Goal: Task Accomplishment & Management: Use online tool/utility

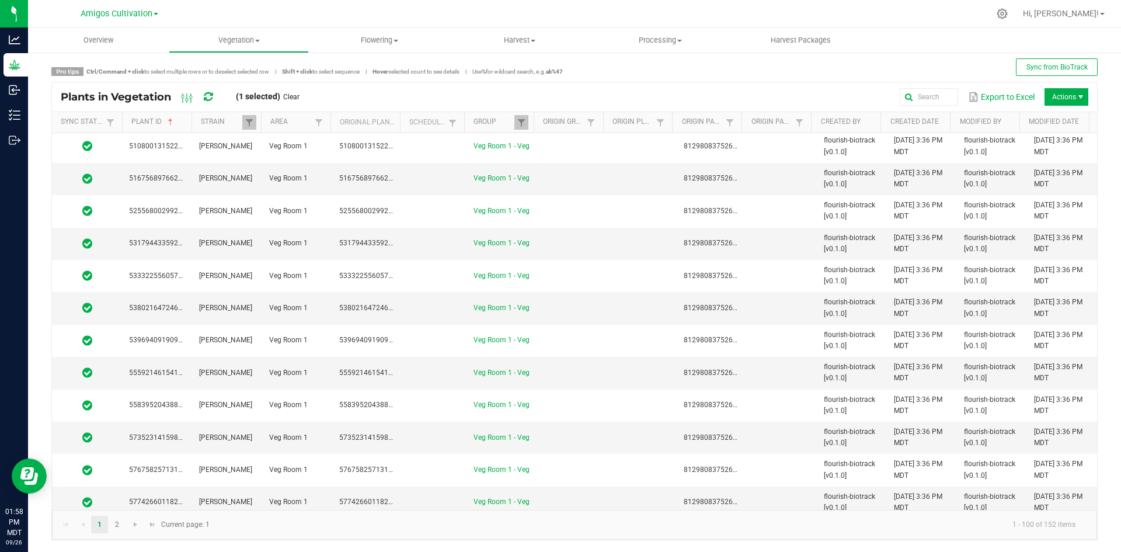
scroll to position [2858, 0]
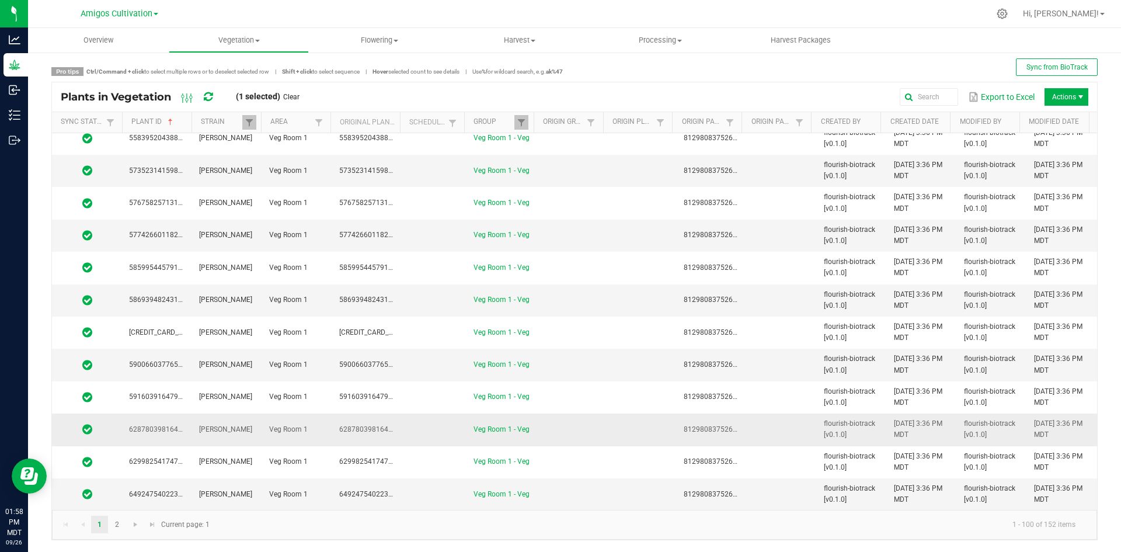
click at [256, 438] on td "[PERSON_NAME]" at bounding box center [227, 430] width 70 height 32
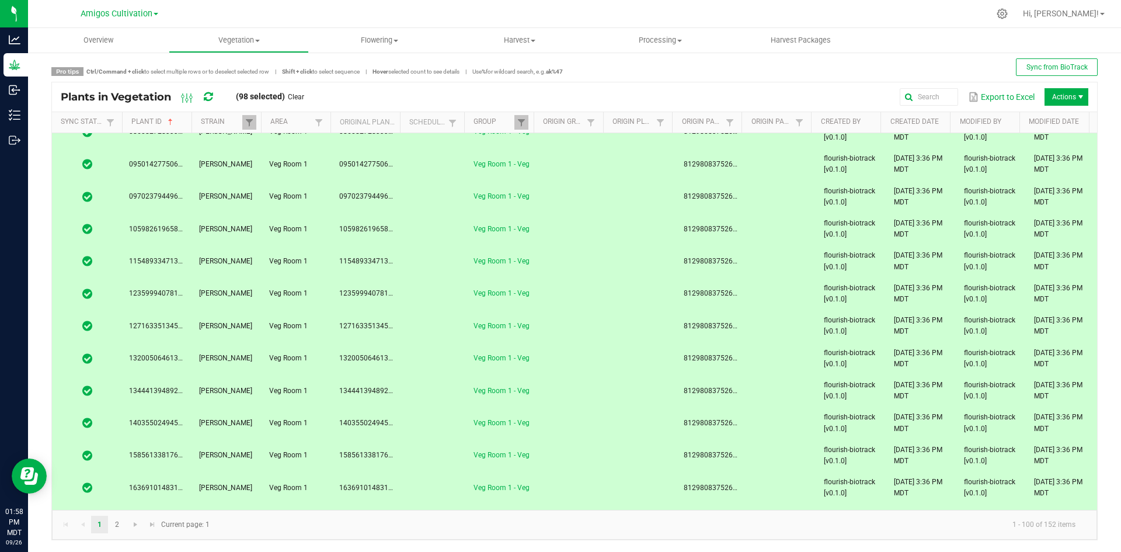
scroll to position [0, 0]
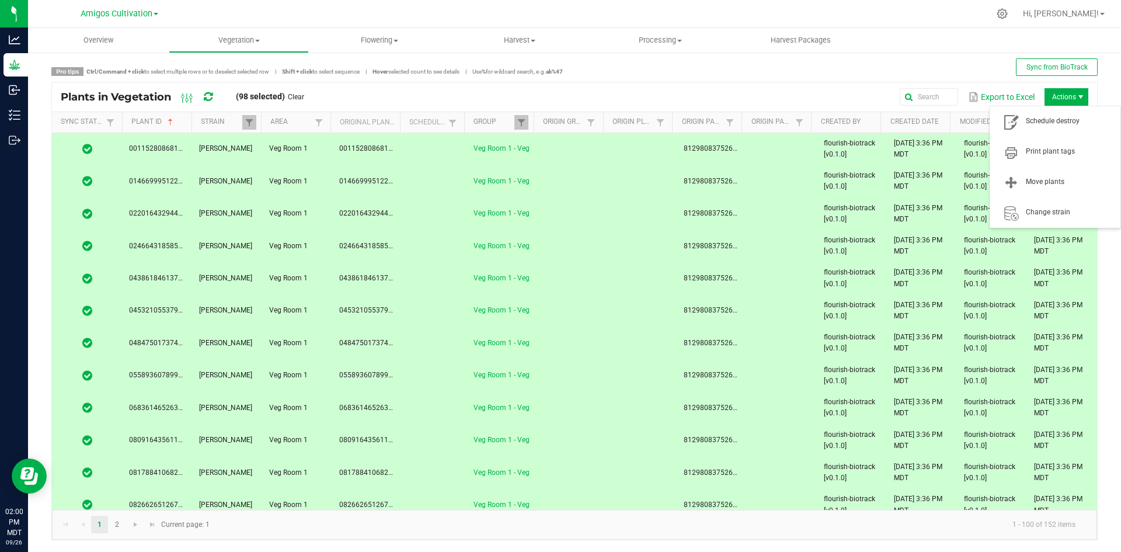
click at [1076, 95] on span "Actions" at bounding box center [1080, 96] width 9 height 9
click at [1071, 125] on span "Schedule destroy" at bounding box center [1070, 121] width 88 height 10
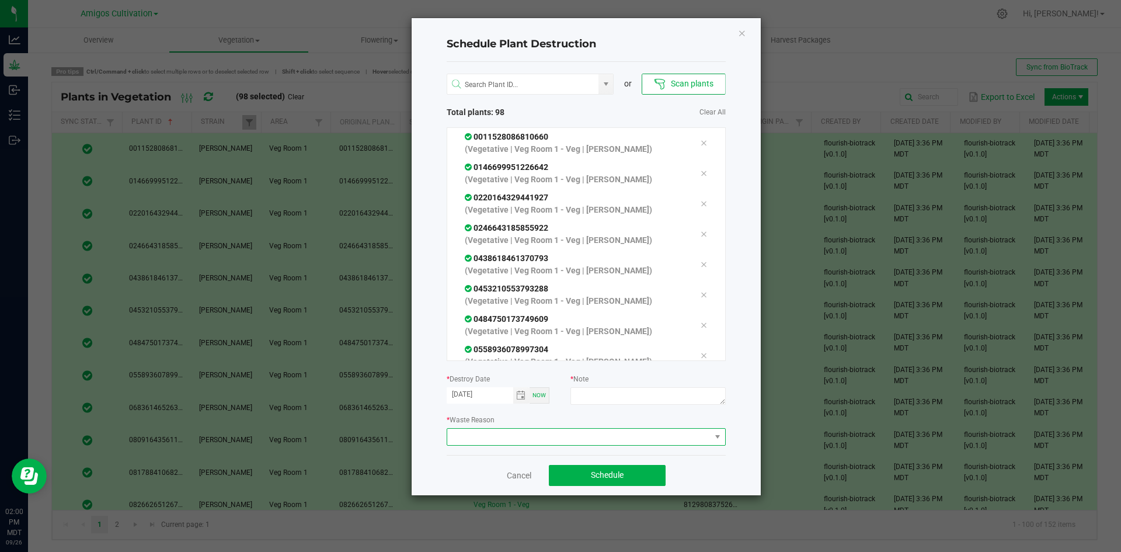
click at [577, 430] on span at bounding box center [578, 437] width 263 height 16
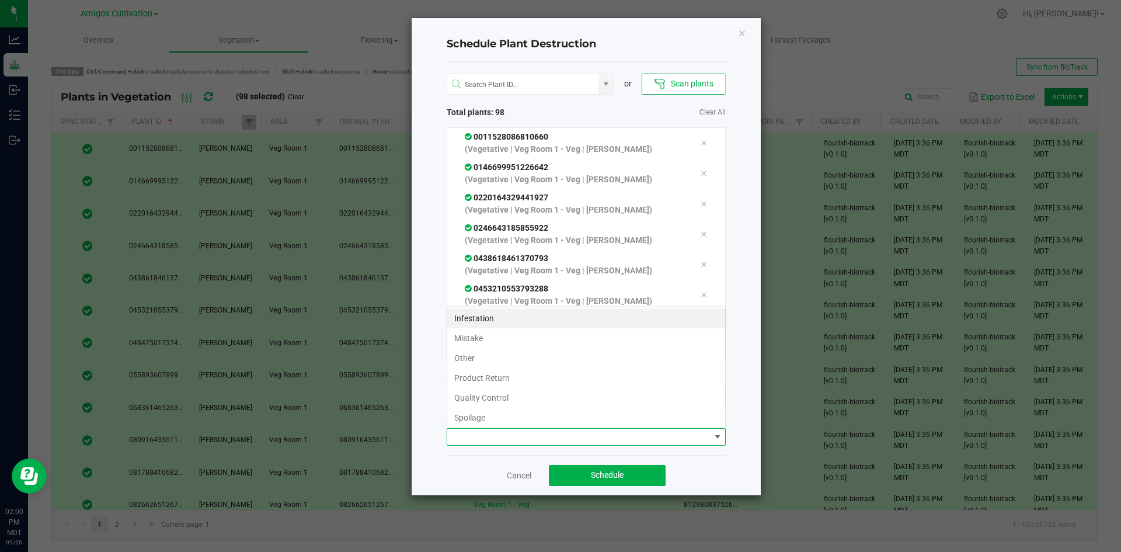
scroll to position [18, 279]
drag, startPoint x: 512, startPoint y: 345, endPoint x: 534, endPoint y: 348, distance: 21.8
click at [511, 345] on li "Mistake" at bounding box center [586, 338] width 278 height 20
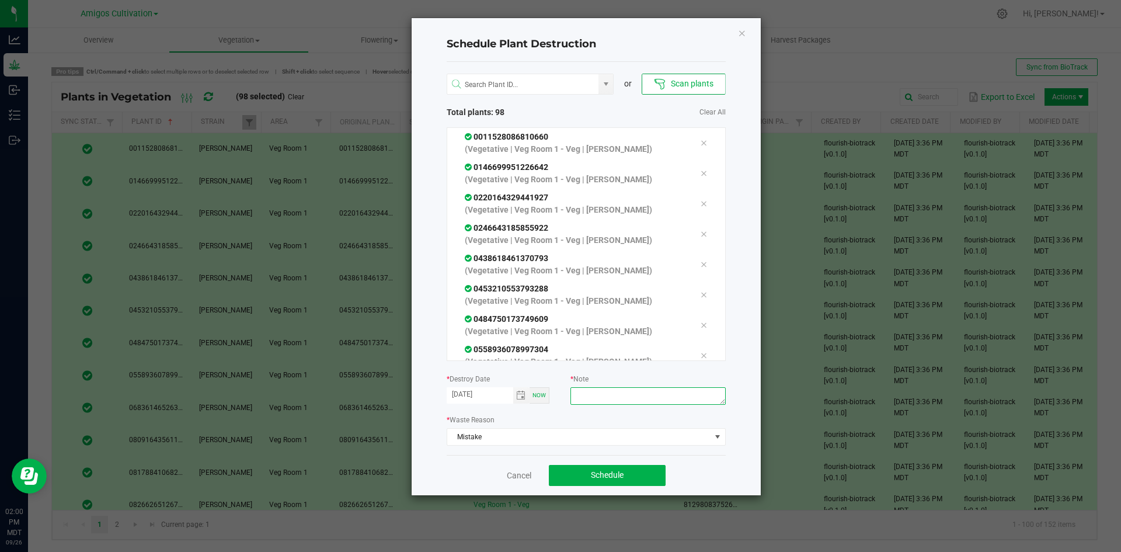
click at [611, 395] on textarea at bounding box center [648, 396] width 155 height 18
type textarea "mistake"
click at [637, 482] on button "Schedule" at bounding box center [607, 475] width 117 height 21
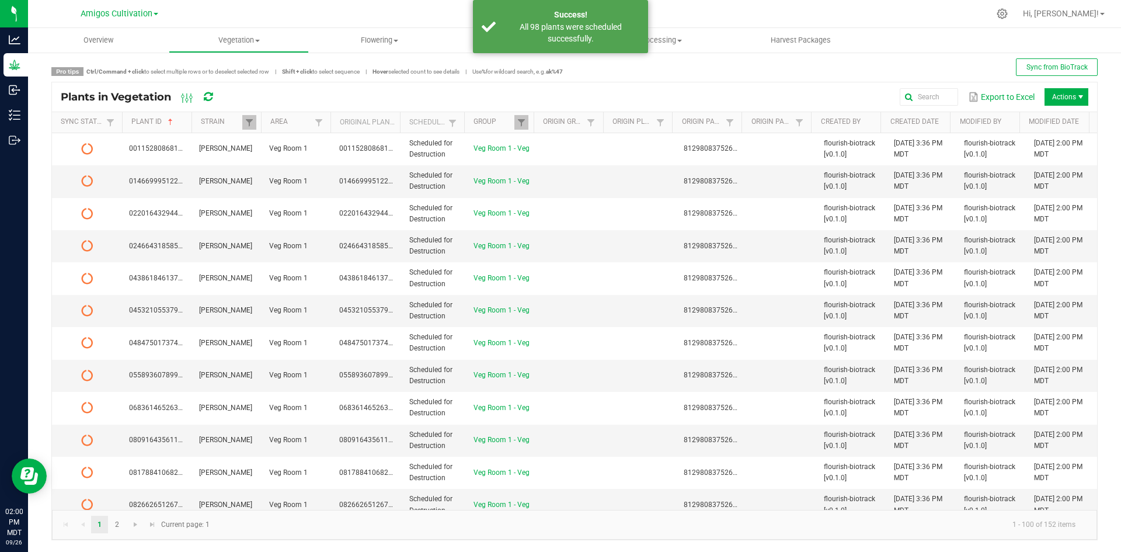
click at [207, 99] on icon at bounding box center [208, 97] width 9 height 11
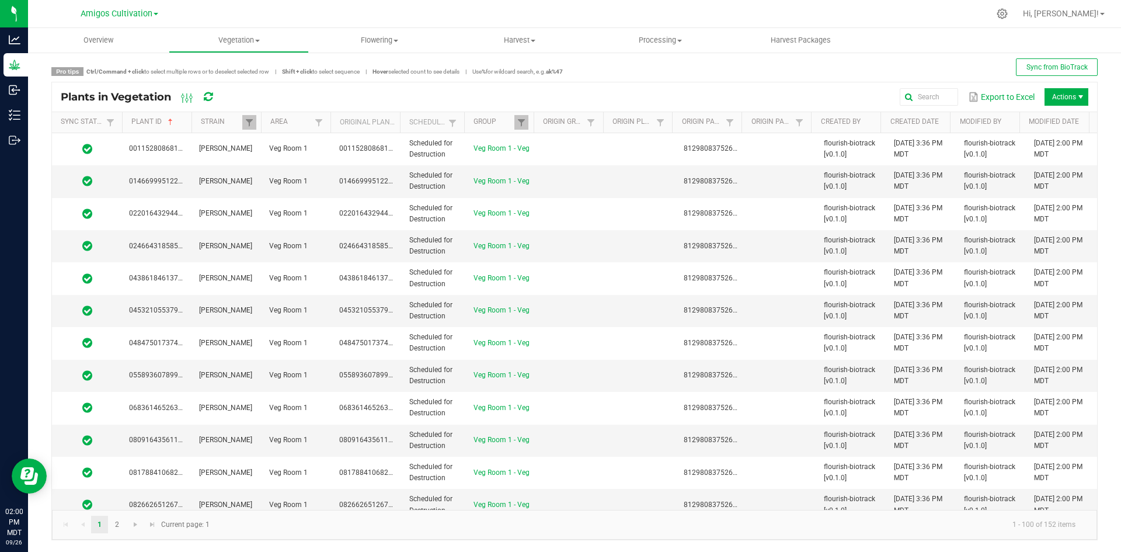
click at [395, 100] on div "Export to Excel Actions" at bounding box center [661, 97] width 856 height 20
click at [210, 98] on icon at bounding box center [208, 97] width 9 height 11
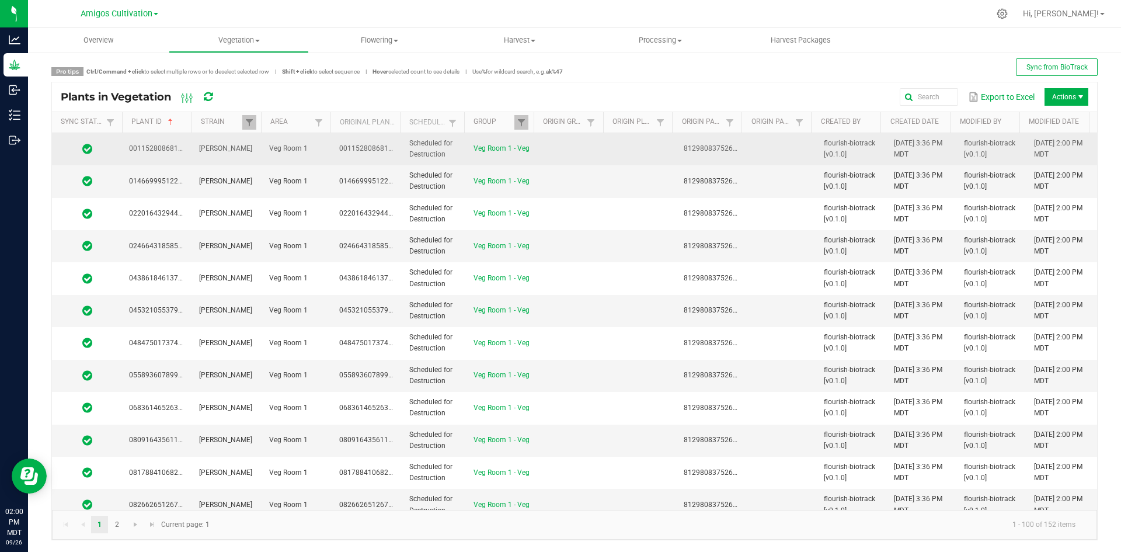
click at [348, 151] on span "0011528086810660" at bounding box center [371, 148] width 65 height 8
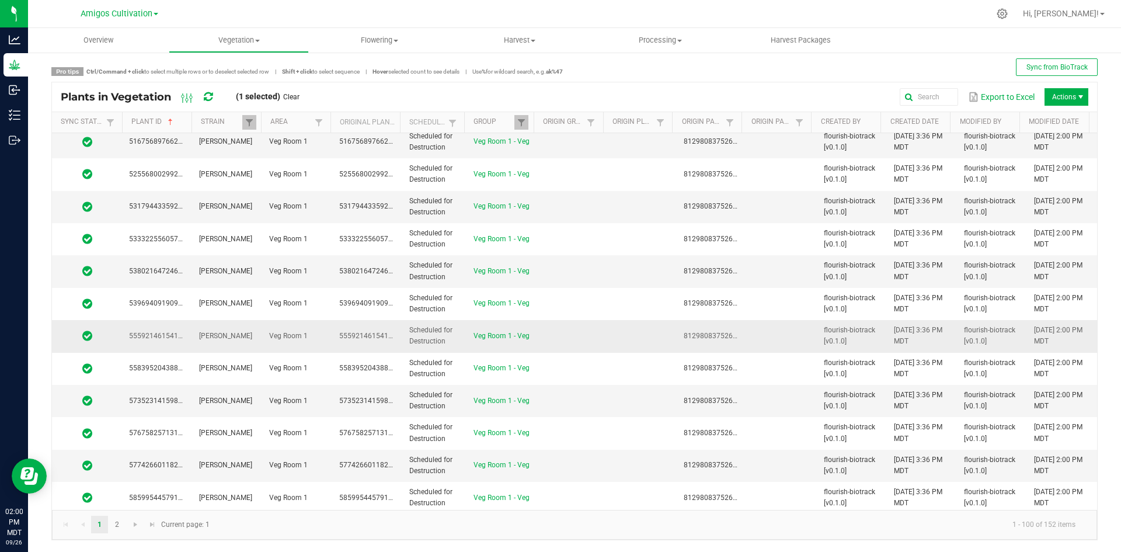
scroll to position [2858, 0]
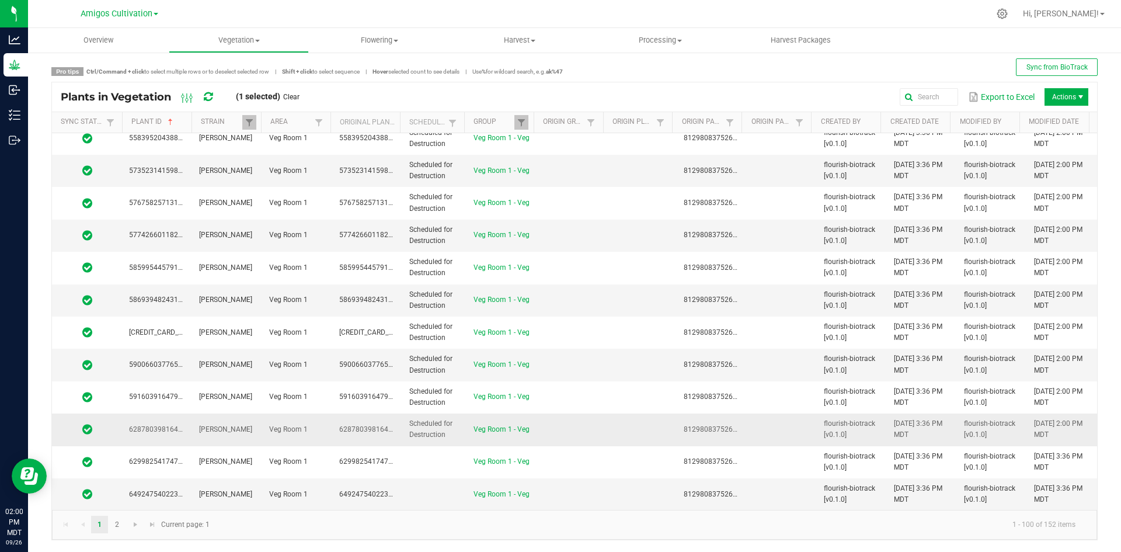
click at [476, 429] on td "Veg Room 1 - Veg" at bounding box center [502, 430] width 70 height 32
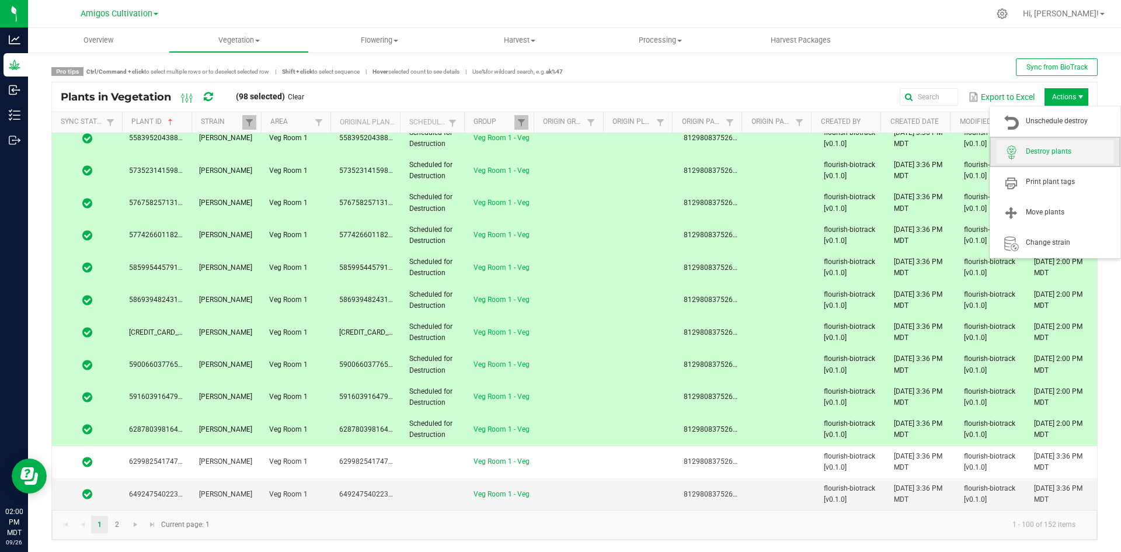
click at [1049, 146] on span "Destroy plants" at bounding box center [1055, 151] width 117 height 23
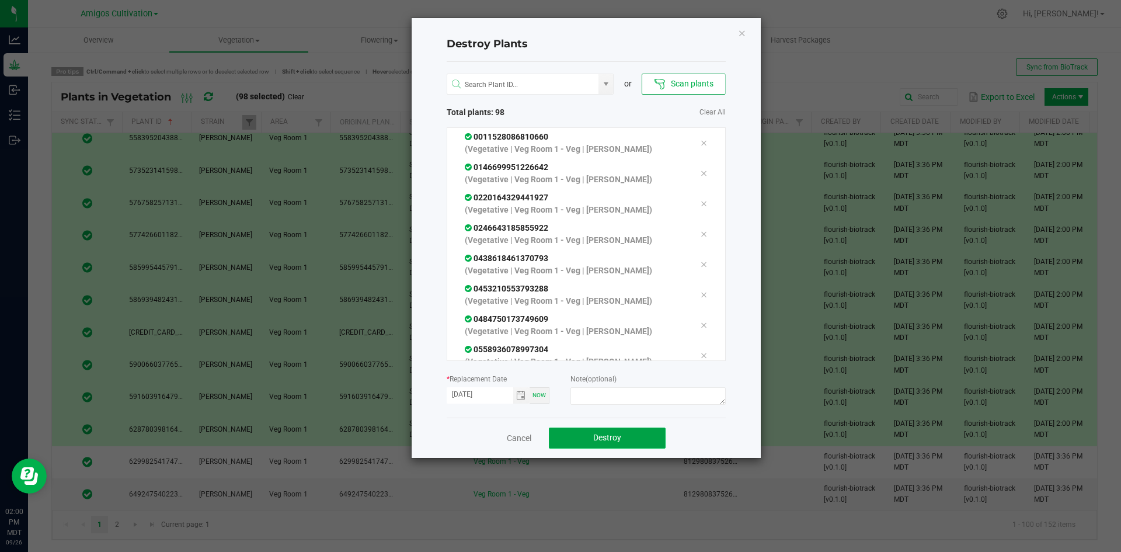
click at [593, 440] on span "Destroy" at bounding box center [607, 437] width 28 height 9
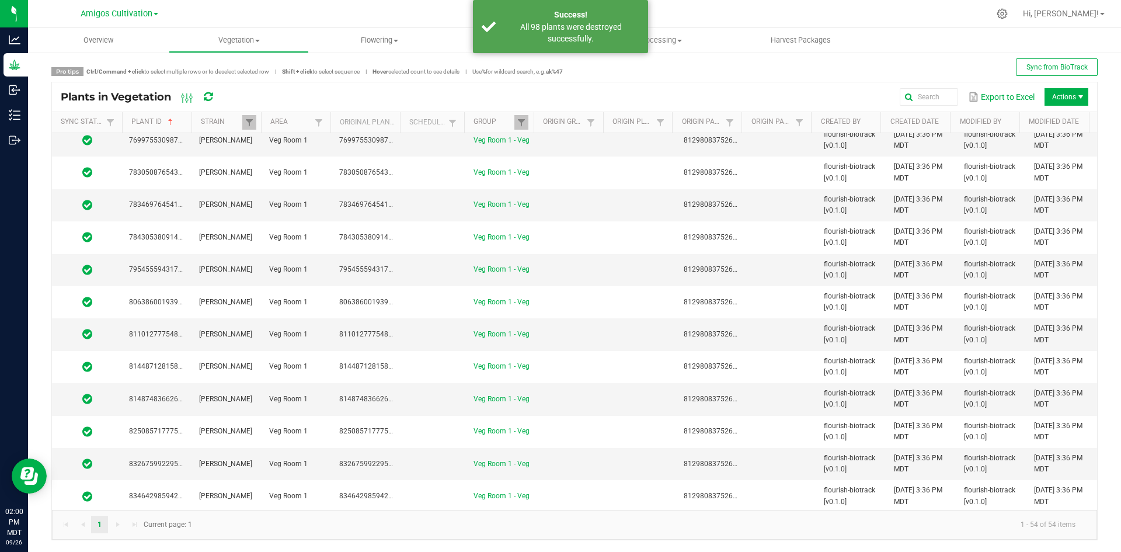
scroll to position [0, 0]
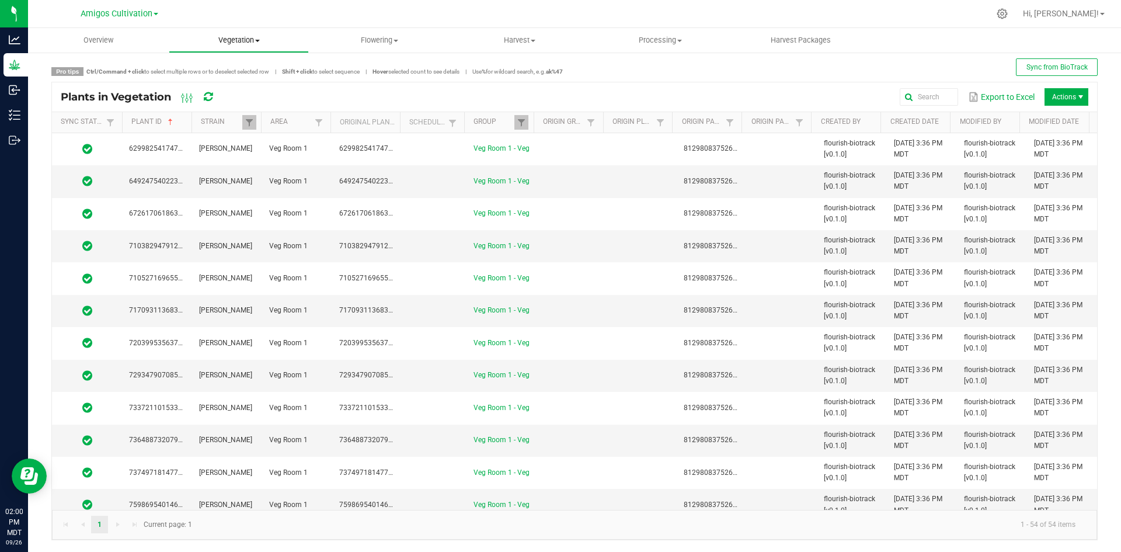
click at [260, 45] on span "Vegetation" at bounding box center [239, 40] width 140 height 11
click at [251, 68] on li "Veg groups" at bounding box center [239, 71] width 141 height 14
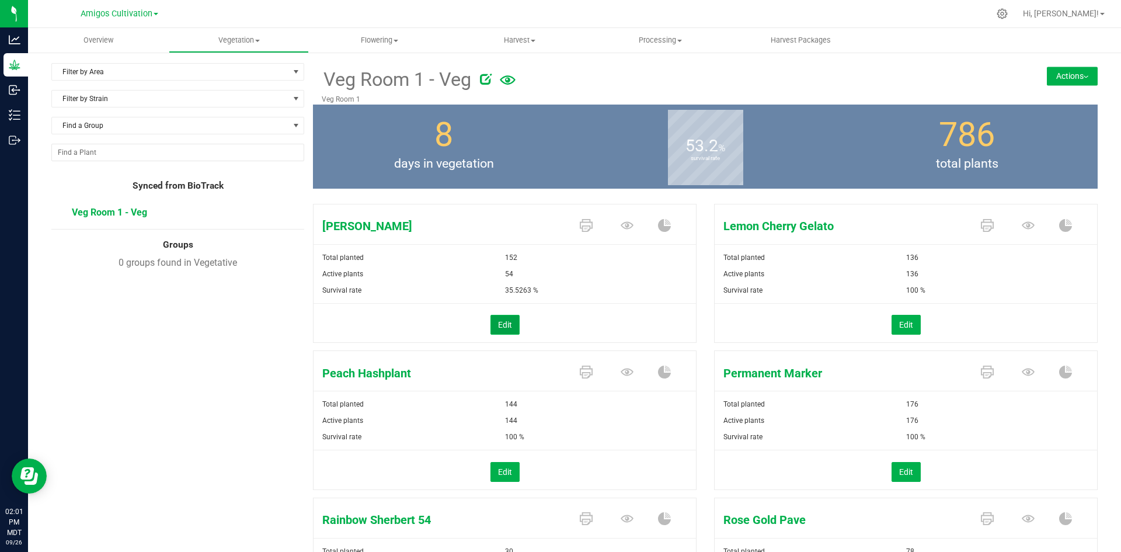
click at [505, 322] on button "Edit" at bounding box center [505, 325] width 29 height 20
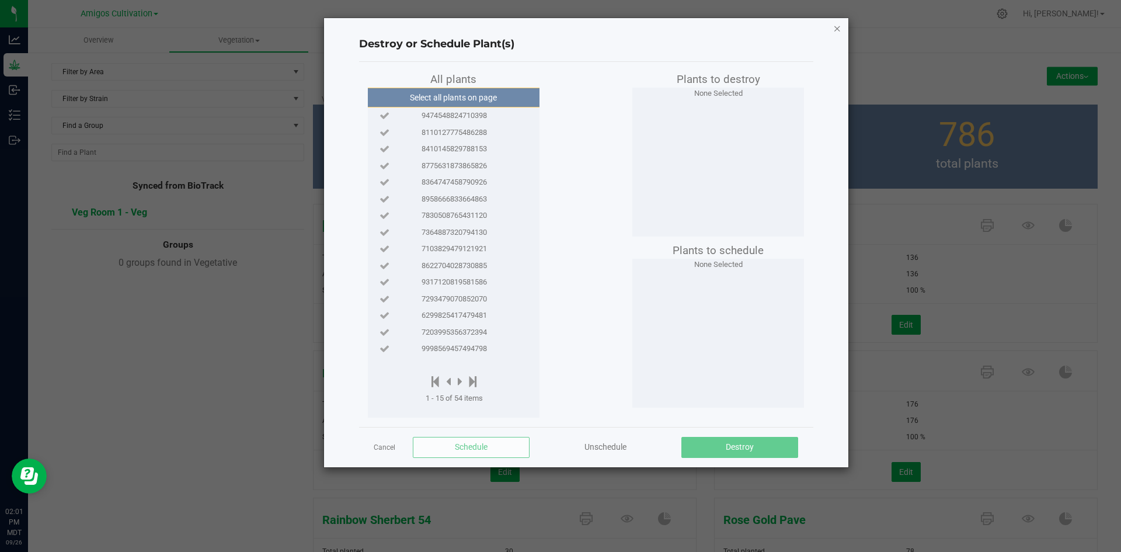
click at [833, 29] on icon "button" at bounding box center [837, 28] width 8 height 14
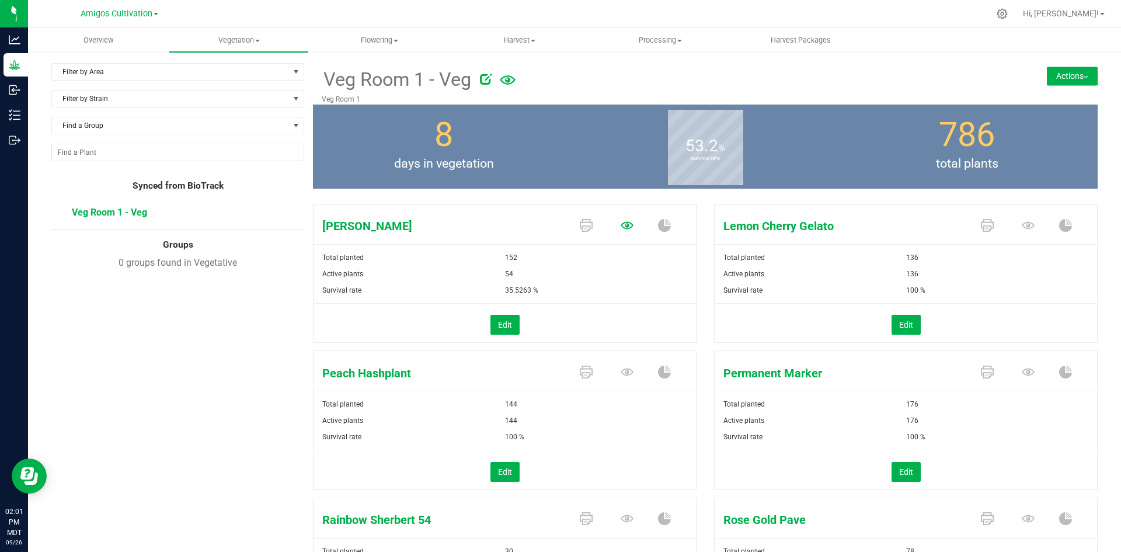
click at [621, 221] on icon at bounding box center [627, 225] width 13 height 13
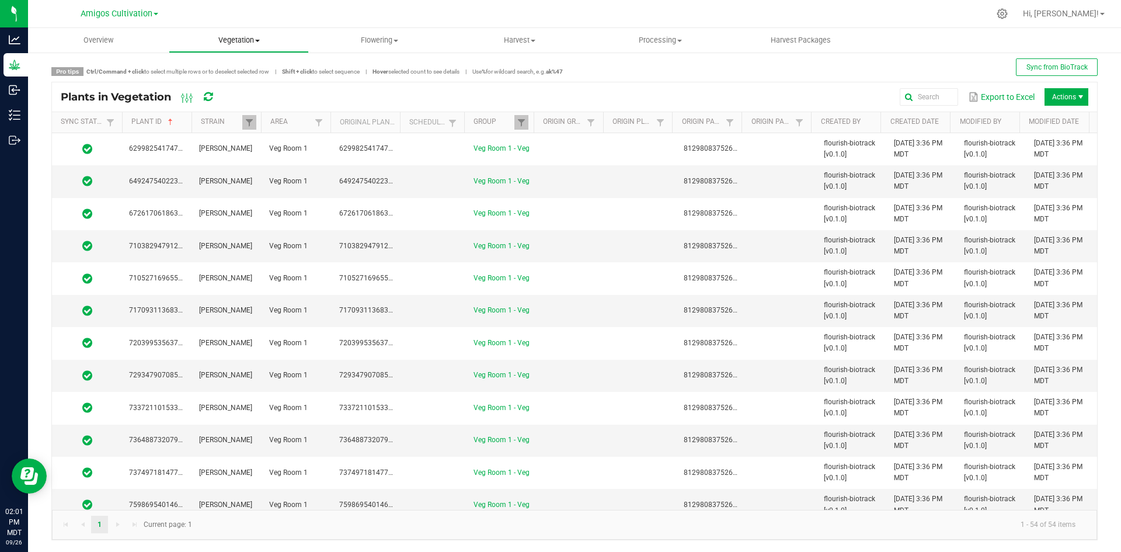
click at [242, 38] on span "Vegetation" at bounding box center [239, 40] width 140 height 11
click at [234, 67] on span "Veg groups" at bounding box center [206, 70] width 74 height 10
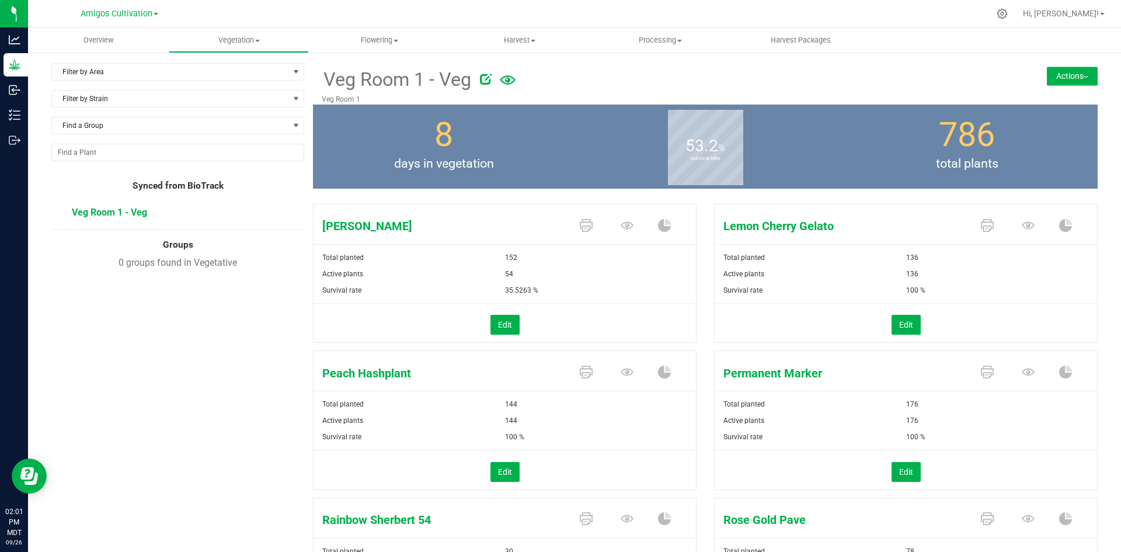
click at [1067, 76] on button "Actions" at bounding box center [1072, 76] width 51 height 19
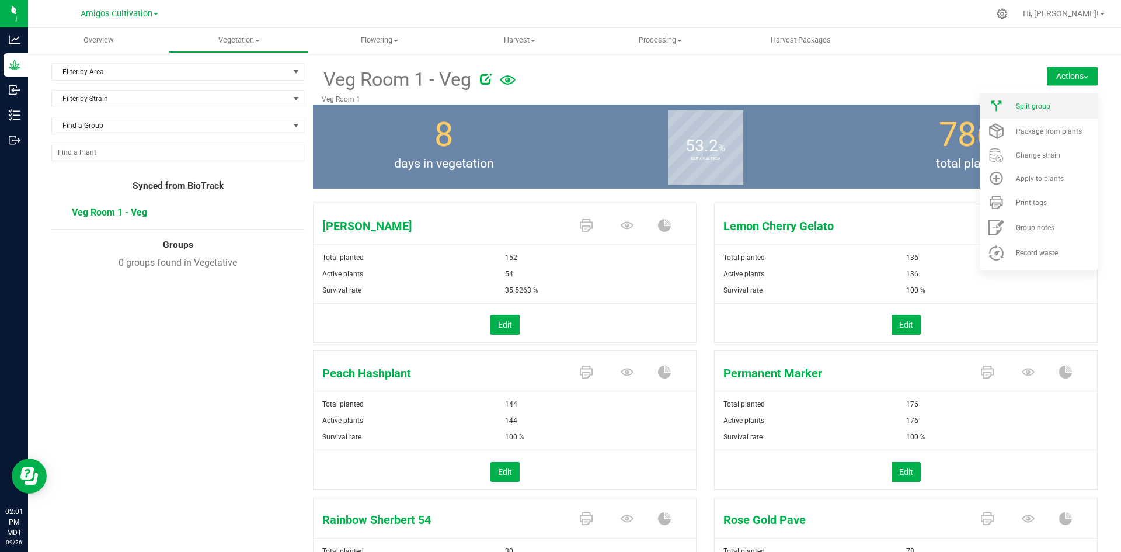
click at [1051, 109] on div "Split group" at bounding box center [1055, 106] width 79 height 8
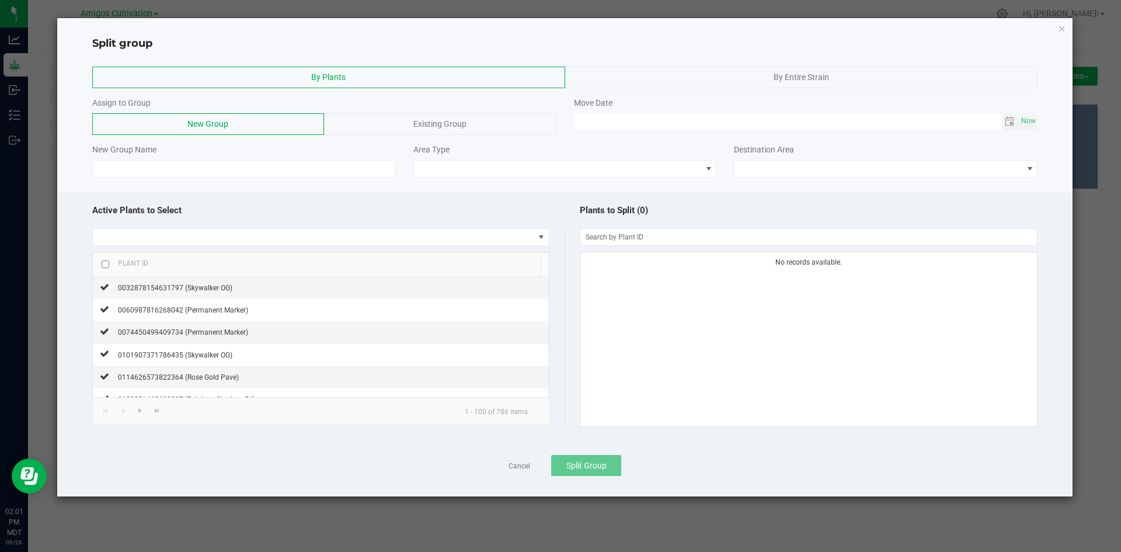
click at [856, 75] on div "By Entire Strain" at bounding box center [801, 78] width 473 height 22
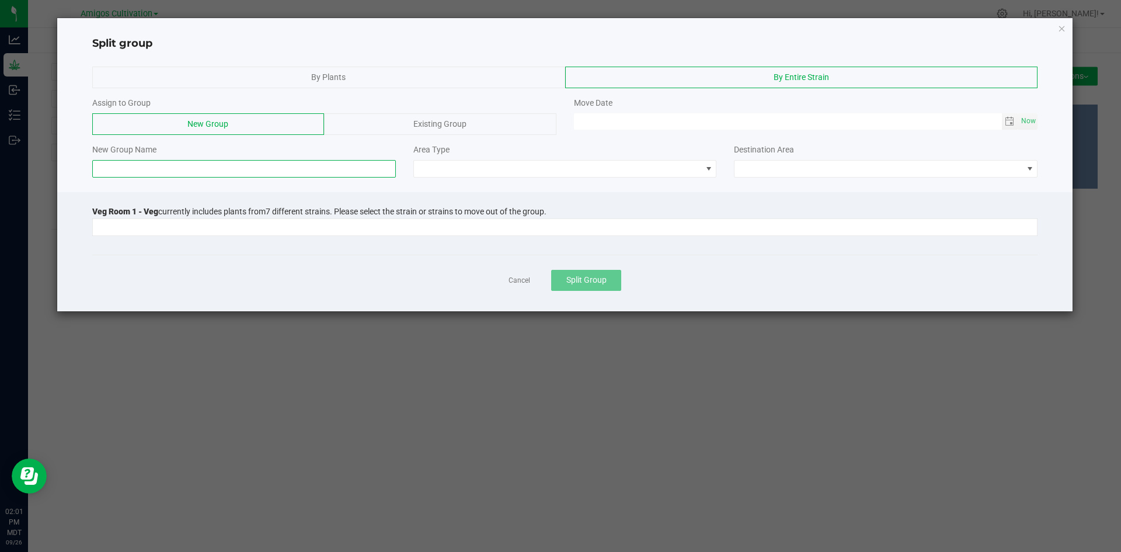
click at [185, 172] on input at bounding box center [244, 169] width 304 height 18
click at [166, 228] on input at bounding box center [558, 227] width 930 height 16
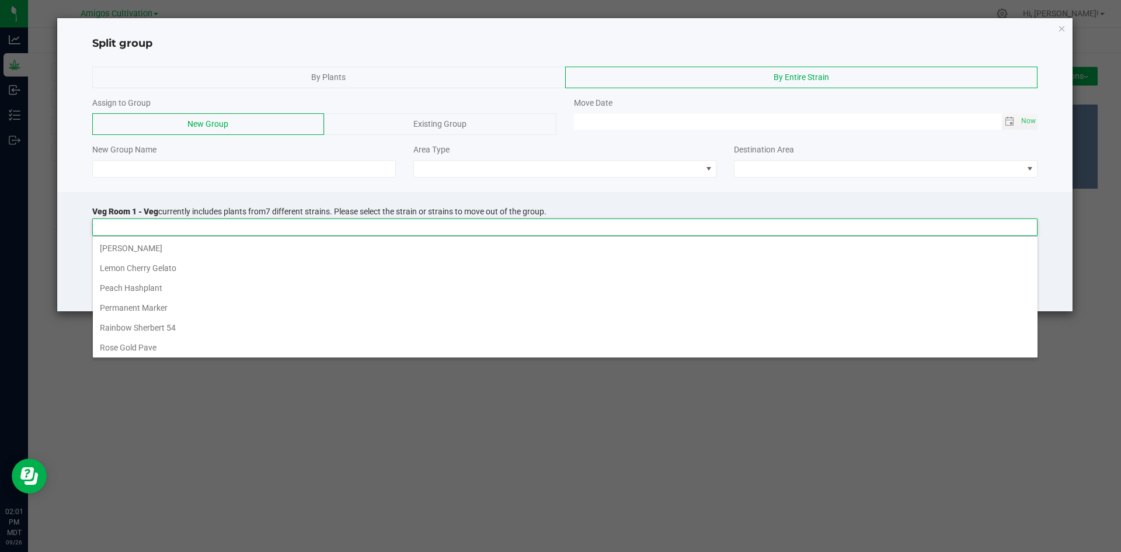
scroll to position [18, 946]
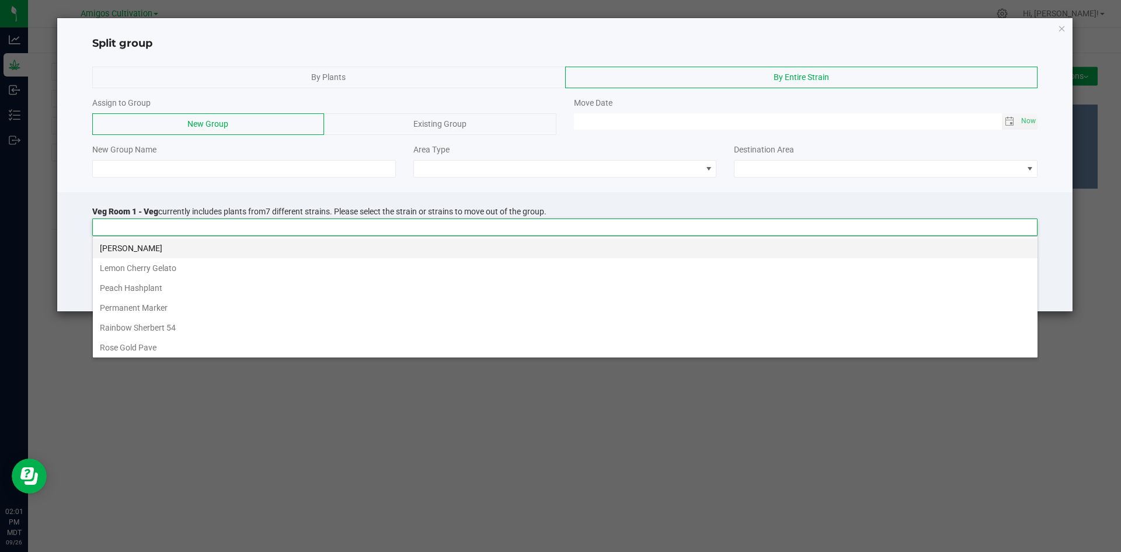
click at [140, 248] on li "[PERSON_NAME]" at bounding box center [565, 248] width 945 height 20
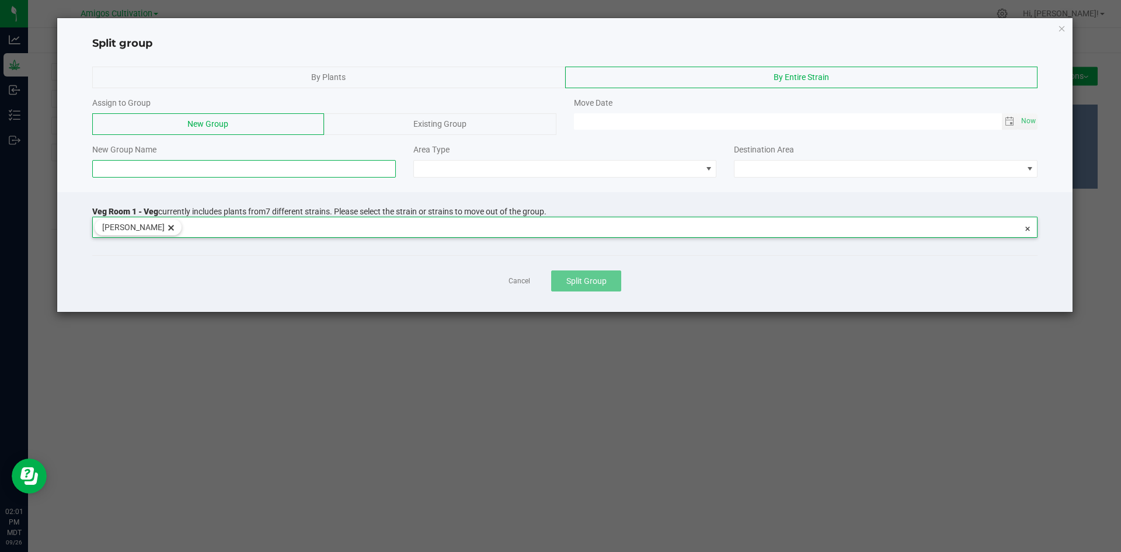
click at [146, 165] on input at bounding box center [244, 169] width 304 height 18
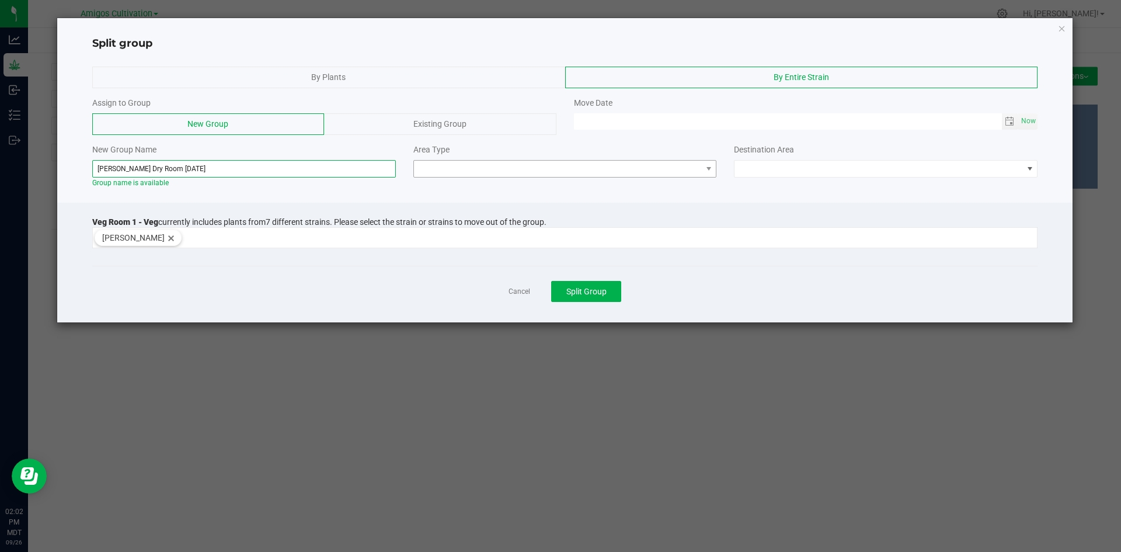
type input "[PERSON_NAME] Dry Room [DATE]"
click at [487, 164] on span at bounding box center [558, 169] width 288 height 16
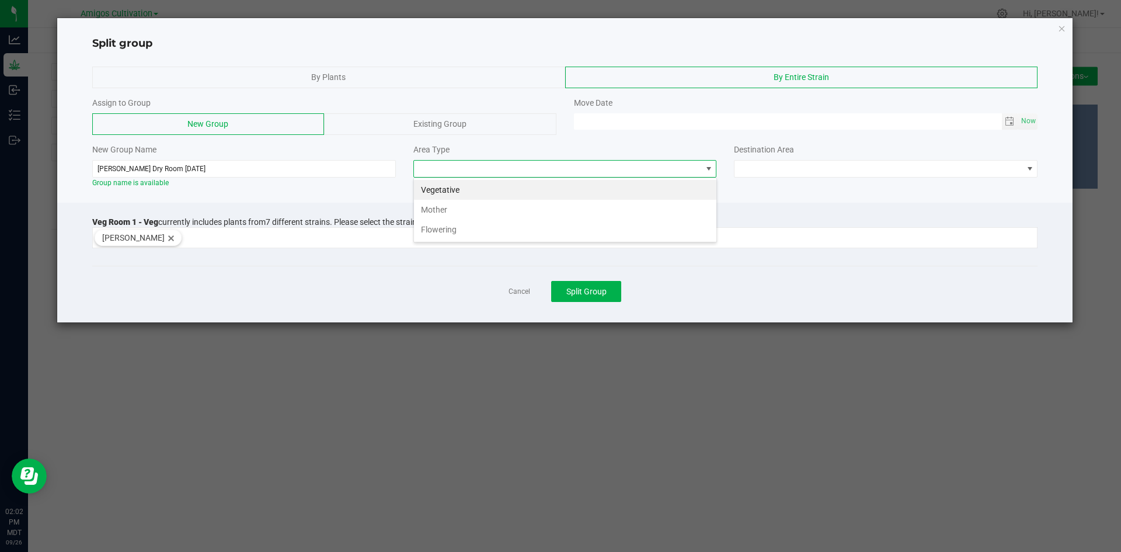
scroll to position [18, 304]
click at [470, 228] on li "Flowering" at bounding box center [565, 230] width 303 height 20
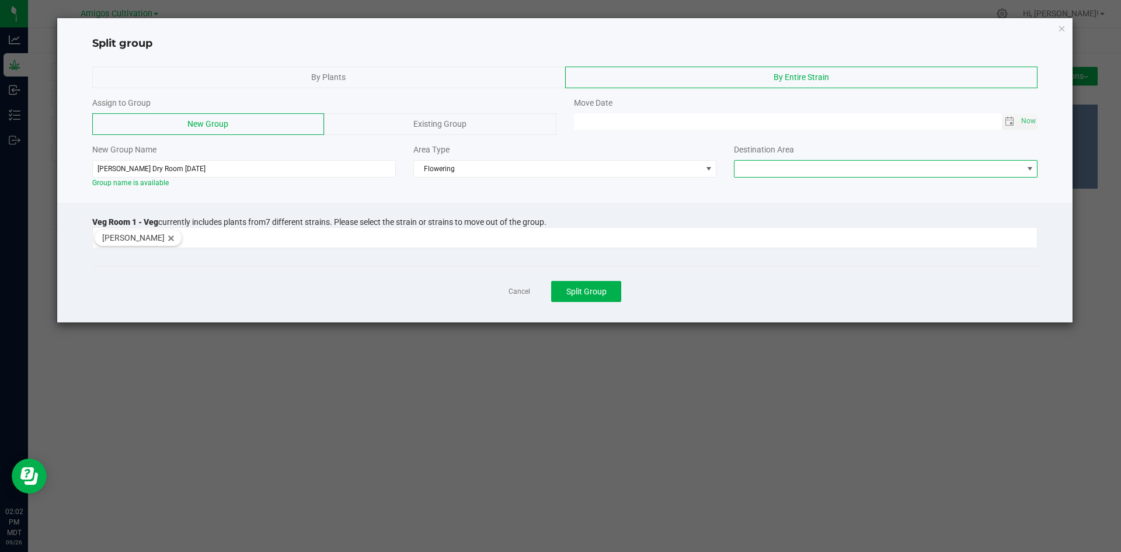
click at [902, 169] on span at bounding box center [879, 169] width 288 height 16
click at [860, 189] on li "Flower Room 1" at bounding box center [886, 190] width 303 height 20
click at [1017, 125] on span "Toggle calendar" at bounding box center [1010, 121] width 17 height 16
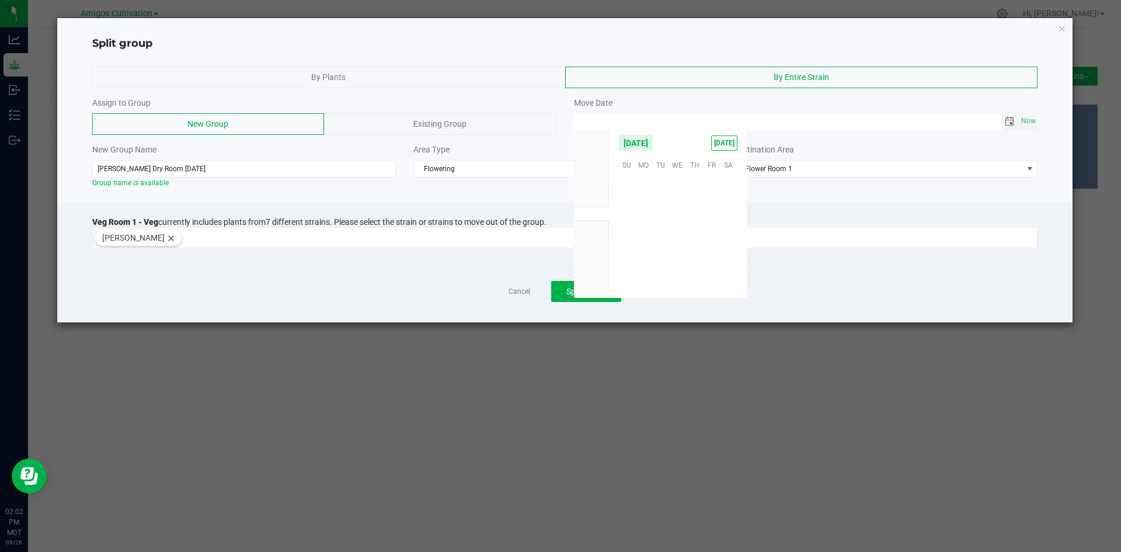
scroll to position [189420, 0]
click at [697, 217] on span "18" at bounding box center [694, 218] width 17 height 18
type input "[DATE] 12:00 AM"
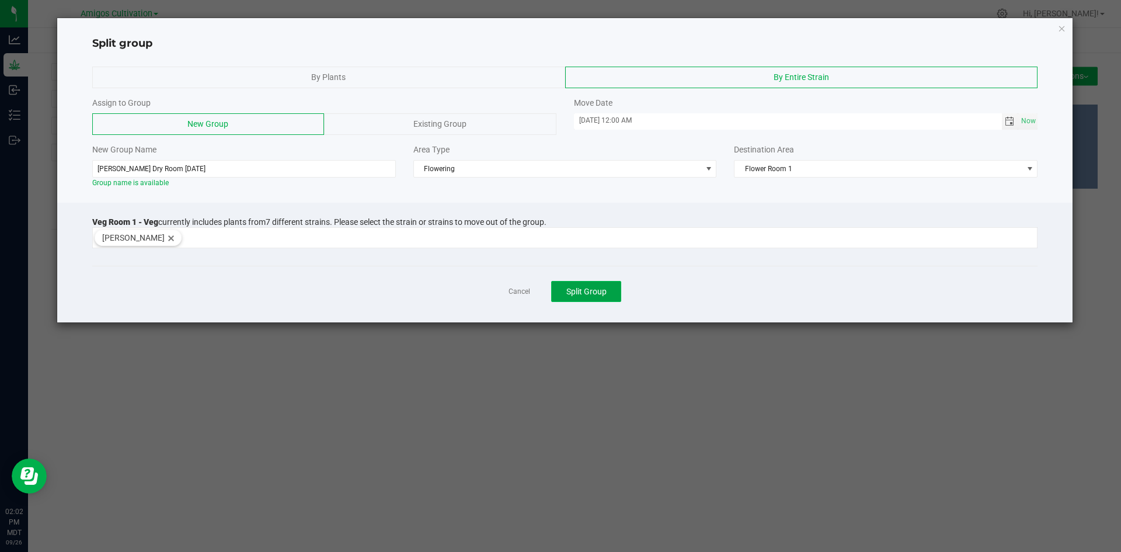
click at [593, 287] on span "Split Group" at bounding box center [587, 291] width 40 height 9
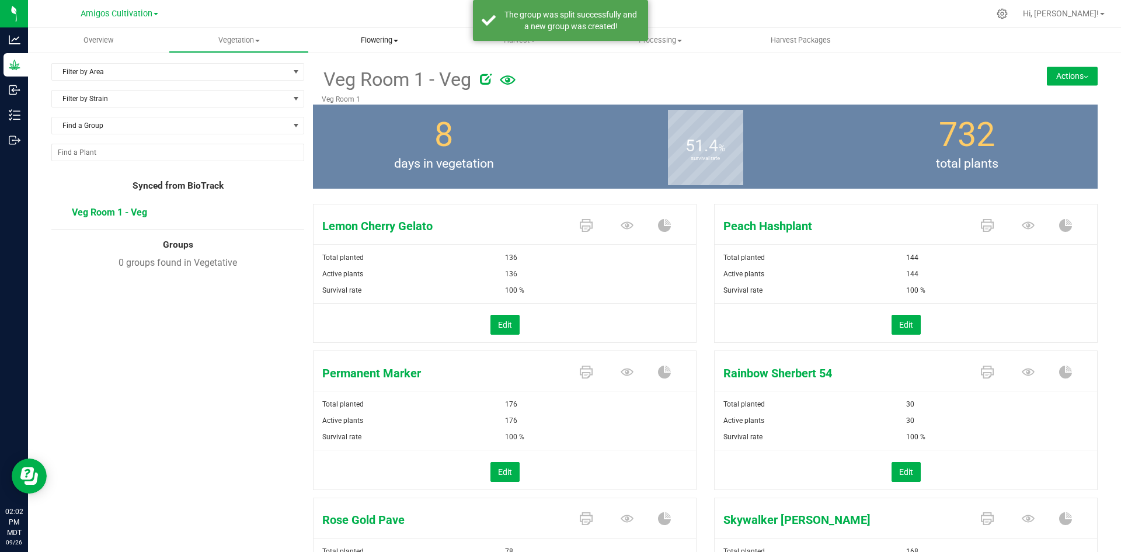
click at [396, 38] on span "Flowering" at bounding box center [380, 40] width 140 height 11
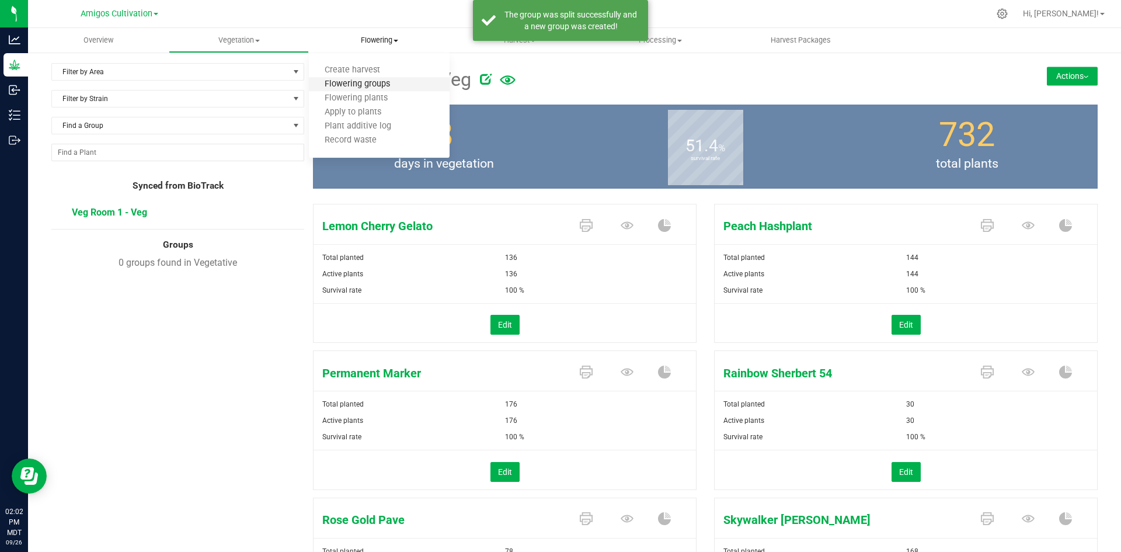
click at [385, 84] on span "Flowering groups" at bounding box center [357, 84] width 97 height 10
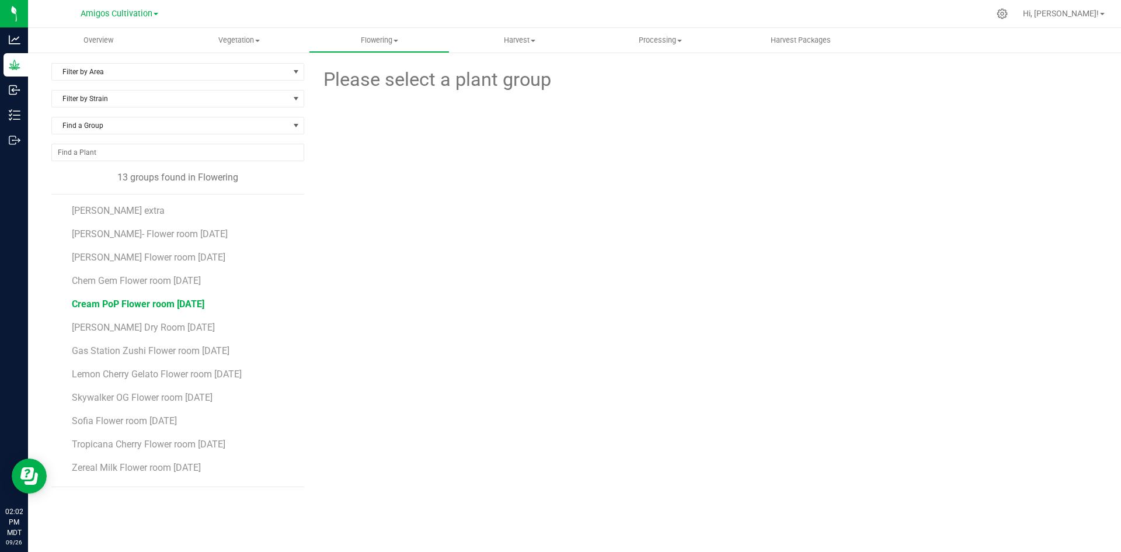
scroll to position [21, 0]
click at [179, 305] on span "[PERSON_NAME] Dry Room [DATE]" at bounding box center [144, 306] width 144 height 11
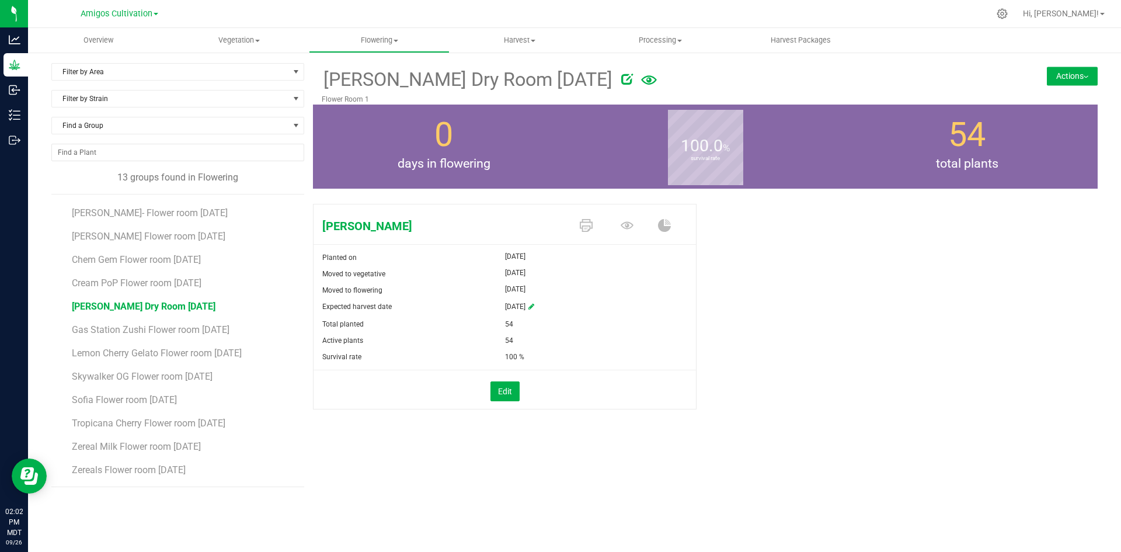
click at [1084, 79] on button "Actions" at bounding box center [1072, 76] width 51 height 19
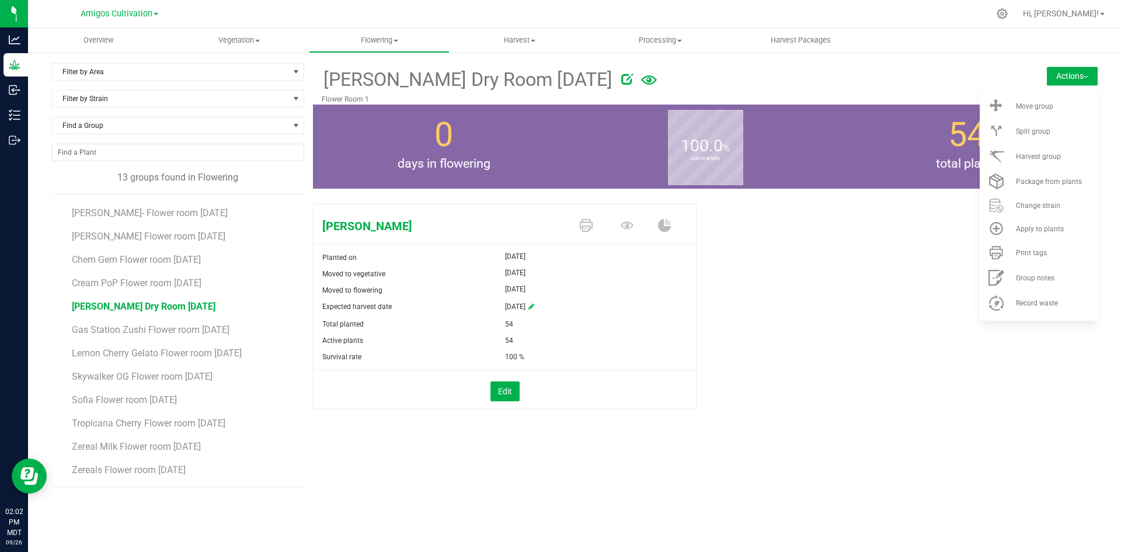
click at [895, 320] on div "[PERSON_NAME] Planted on [DATE] Moved to vegetative [DATE] Moved to flowering […" at bounding box center [705, 318] width 785 height 239
click at [499, 387] on button "Edit" at bounding box center [505, 391] width 29 height 20
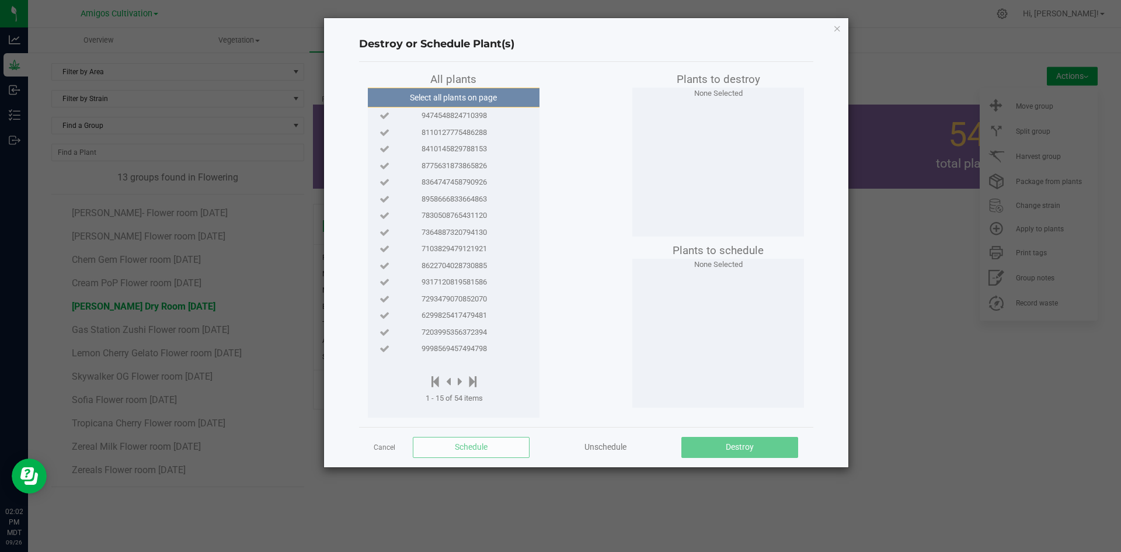
click at [912, 395] on ngb-modal-window "Destroy or Schedule Plant(s) All plants Select all plants on page 9474548824710…" at bounding box center [565, 276] width 1130 height 552
click at [833, 23] on icon "button" at bounding box center [837, 28] width 8 height 14
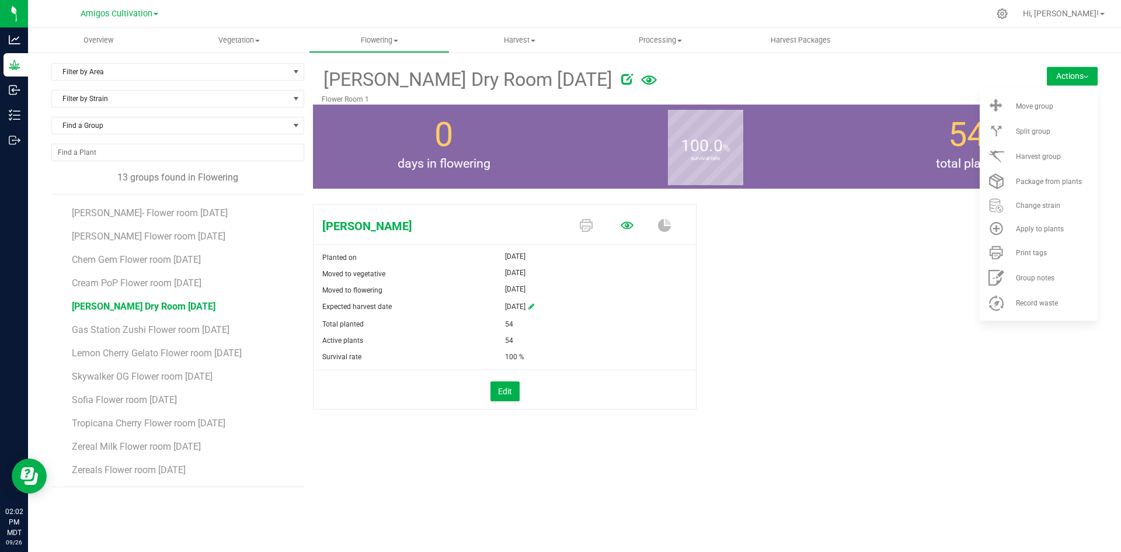
click at [631, 223] on icon at bounding box center [627, 225] width 13 height 8
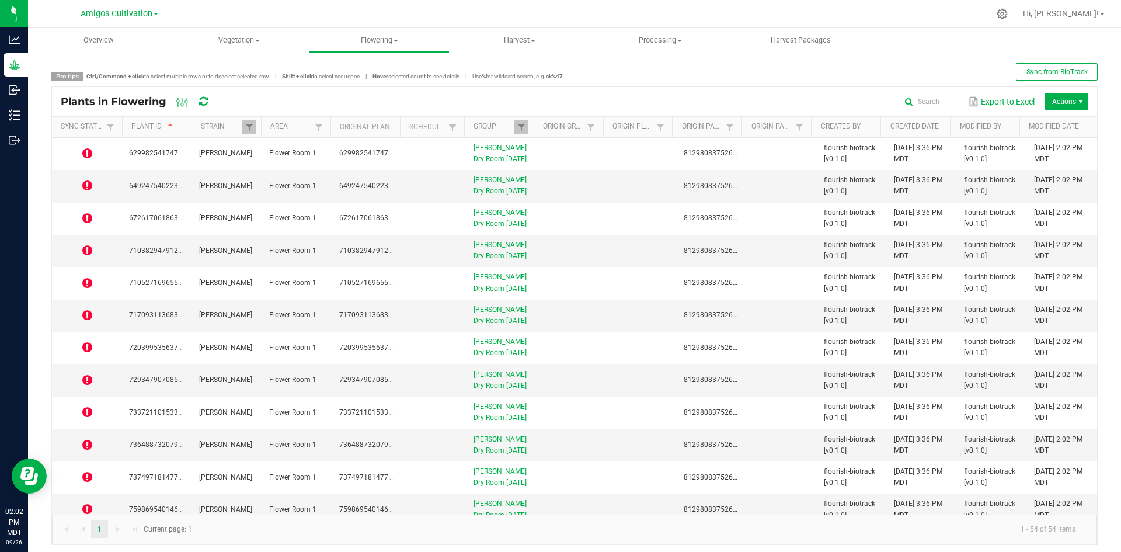
click at [204, 102] on icon at bounding box center [203, 101] width 9 height 11
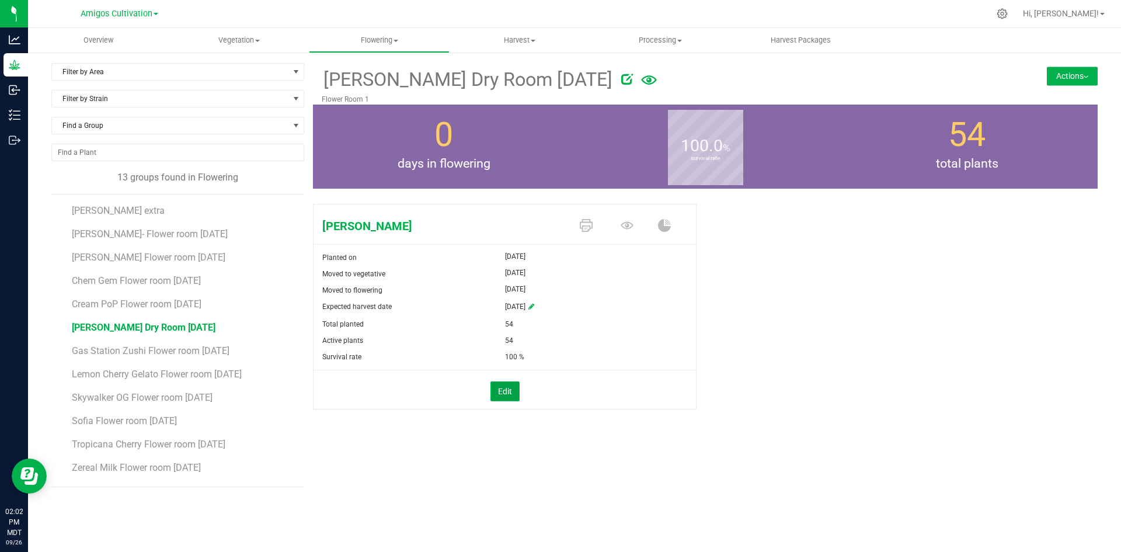
click at [503, 390] on button "Edit" at bounding box center [505, 391] width 29 height 20
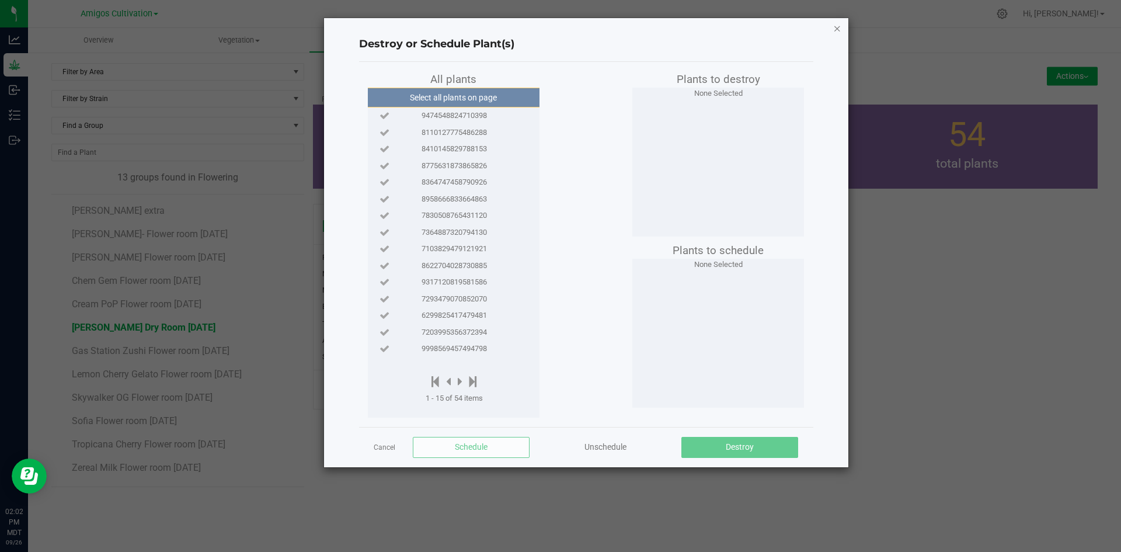
click at [838, 27] on icon "button" at bounding box center [837, 28] width 8 height 14
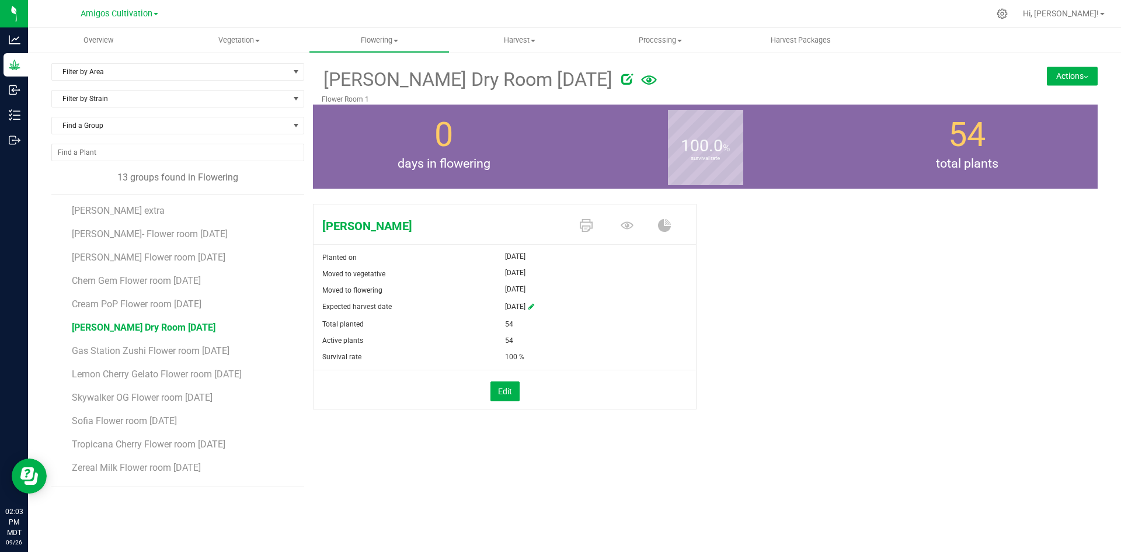
click at [1057, 74] on button "Actions" at bounding box center [1072, 76] width 51 height 19
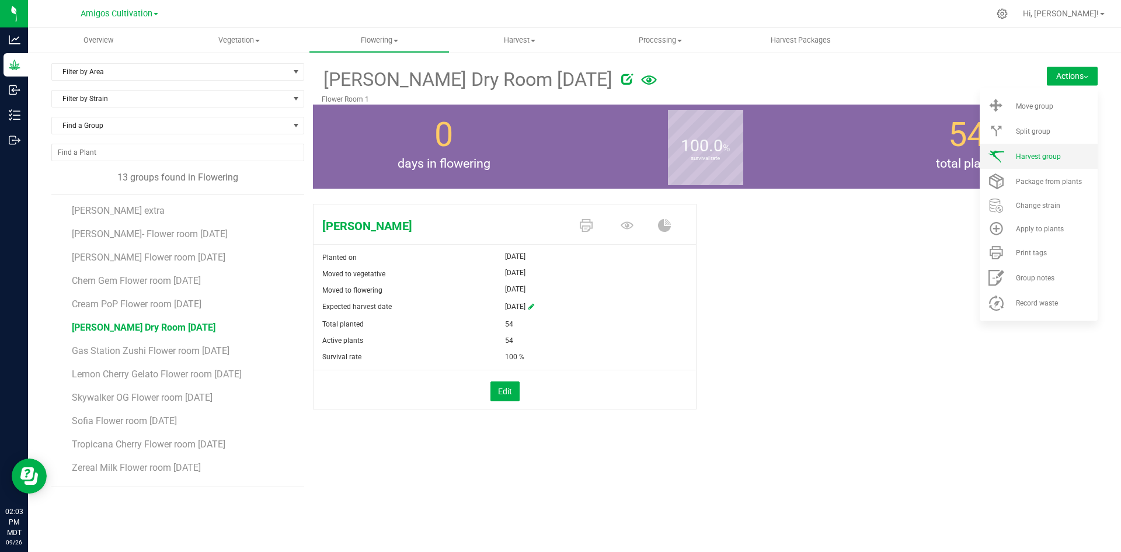
click at [1036, 158] on span "Harvest group" at bounding box center [1038, 156] width 45 height 8
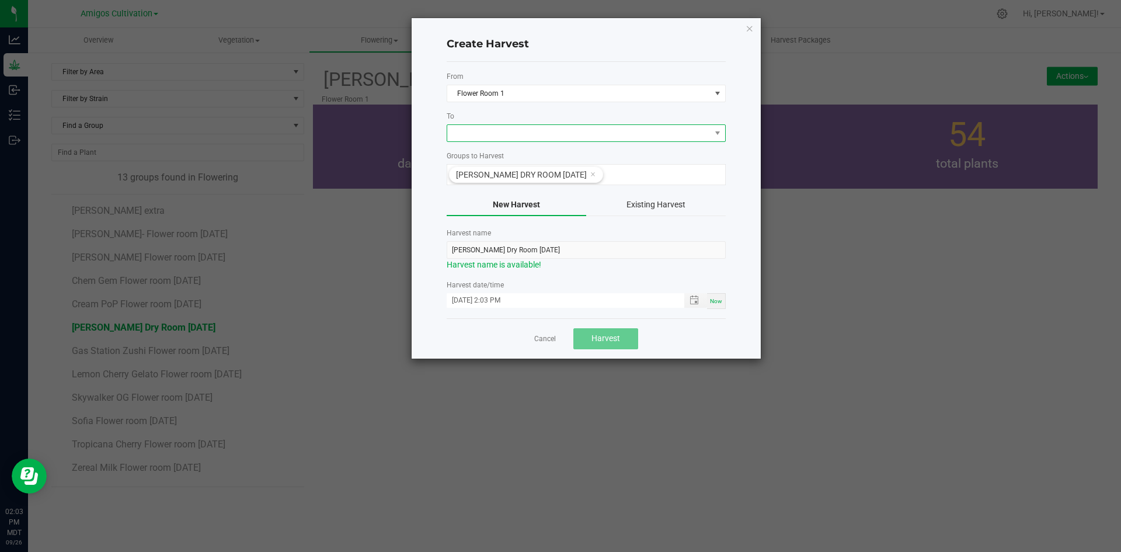
click at [512, 133] on span at bounding box center [578, 133] width 263 height 16
click at [517, 185] on li "Dry Room" at bounding box center [586, 183] width 278 height 20
click at [623, 336] on button "Harvest" at bounding box center [606, 338] width 65 height 21
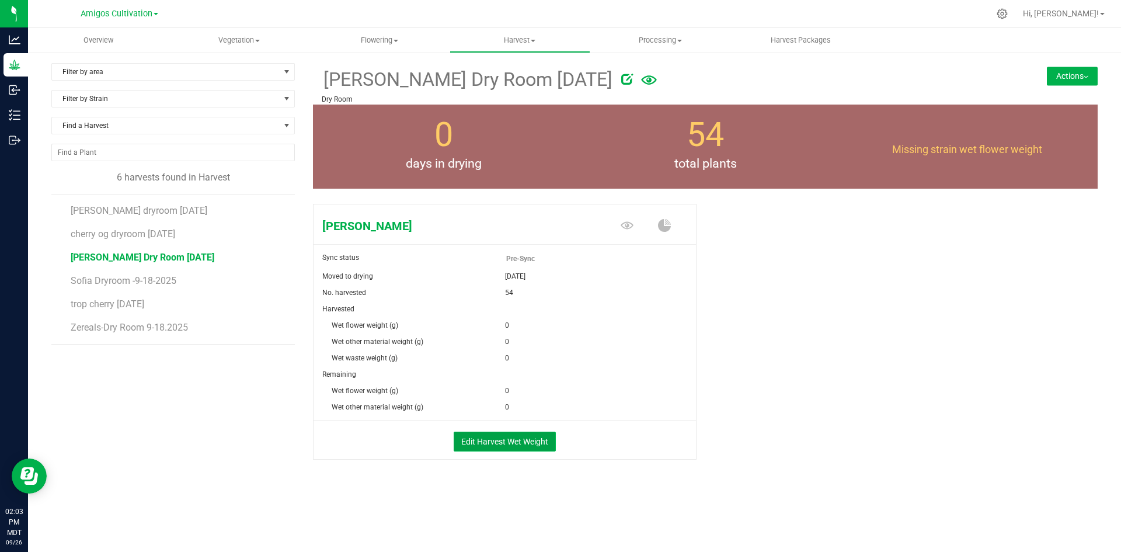
click at [528, 434] on button "Edit Harvest Wet Weight" at bounding box center [505, 442] width 102 height 20
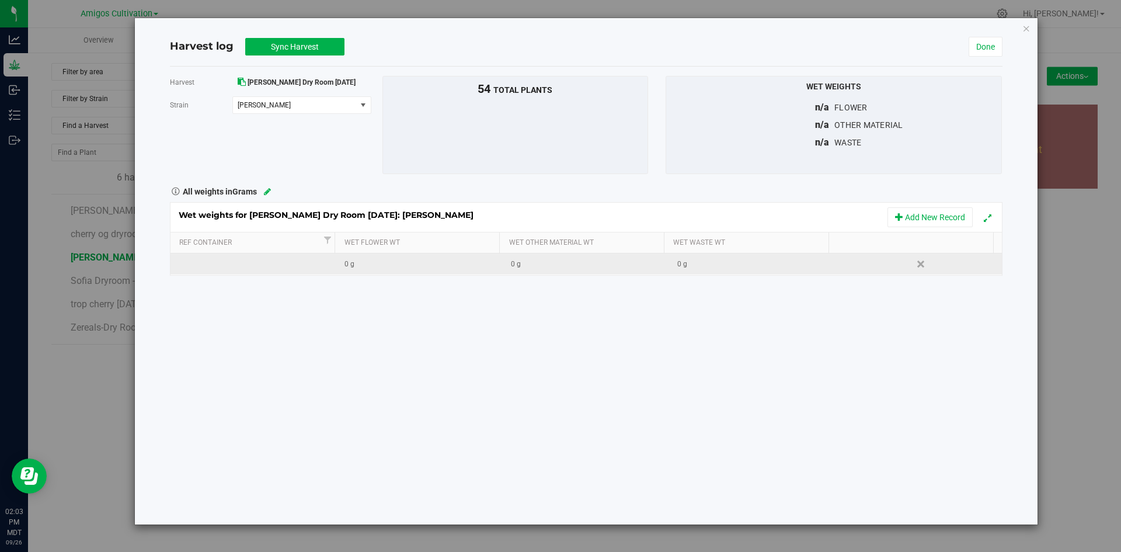
click at [374, 262] on div "0 g" at bounding box center [423, 264] width 157 height 11
type input "36396.252"
click at [882, 350] on div "Harvest [PERSON_NAME] Dry Room [DATE] [GEOGRAPHIC_DATA] [PERSON_NAME] Select st…" at bounding box center [586, 296] width 833 height 458
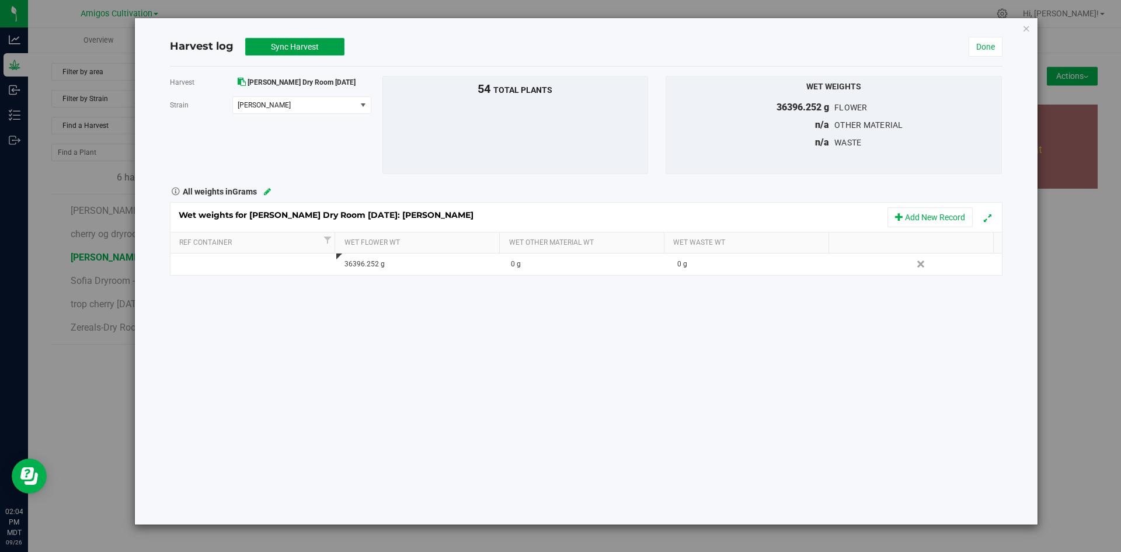
click at [310, 41] on button "Sync Harvest" at bounding box center [294, 47] width 99 height 18
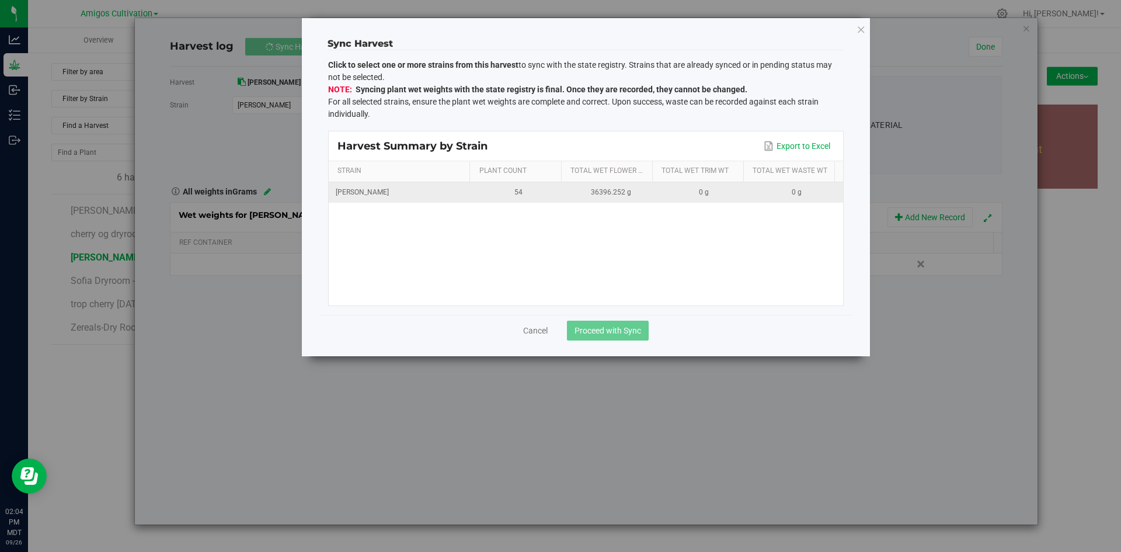
click at [422, 192] on div "[PERSON_NAME]" at bounding box center [401, 192] width 130 height 11
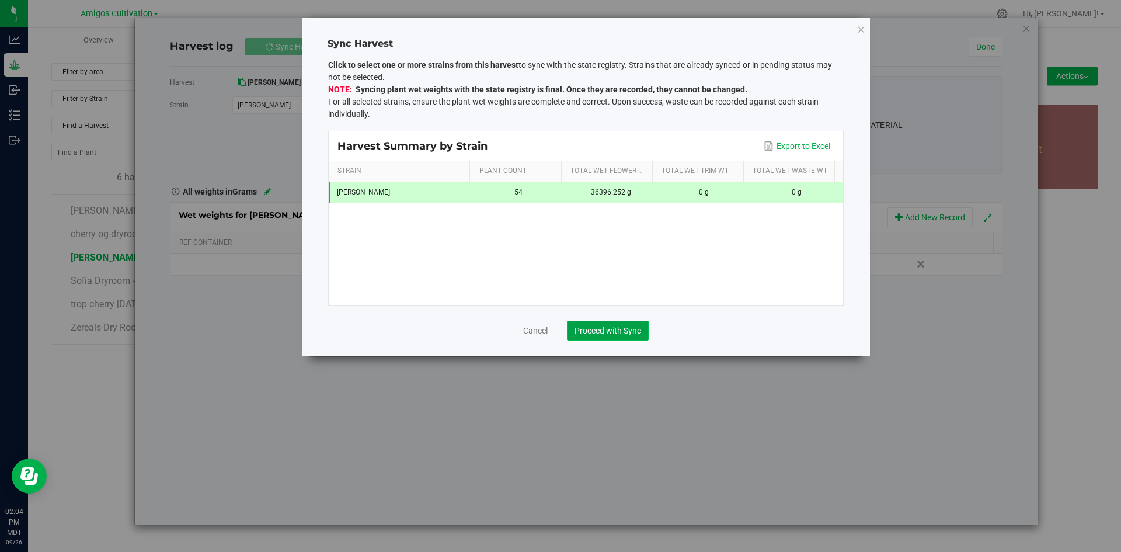
click at [606, 324] on button "Proceed with Sync" at bounding box center [608, 331] width 82 height 20
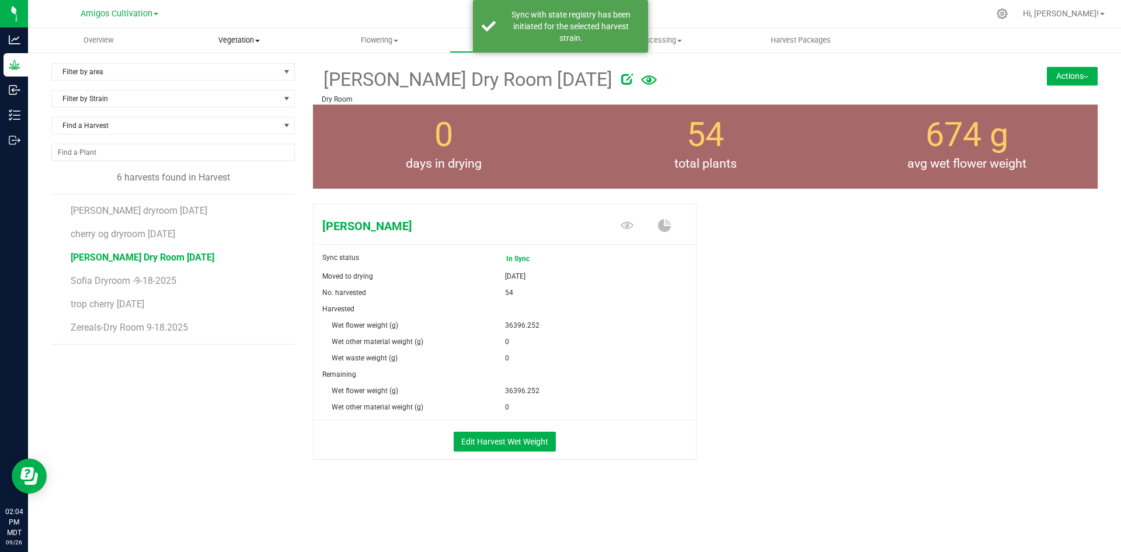
click at [244, 34] on uib-tab-heading "Vegetation Veg groups Veg plants Mother groups Mother plants Apply to plants Pl…" at bounding box center [239, 40] width 140 height 23
click at [217, 70] on span "Veg groups" at bounding box center [206, 70] width 74 height 10
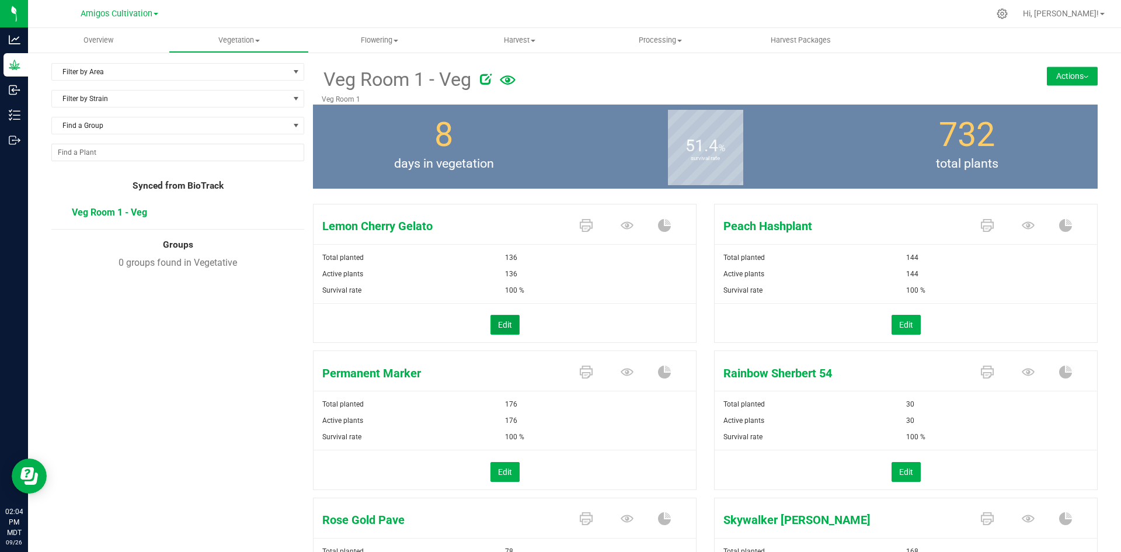
click at [504, 333] on button "Edit" at bounding box center [505, 325] width 29 height 20
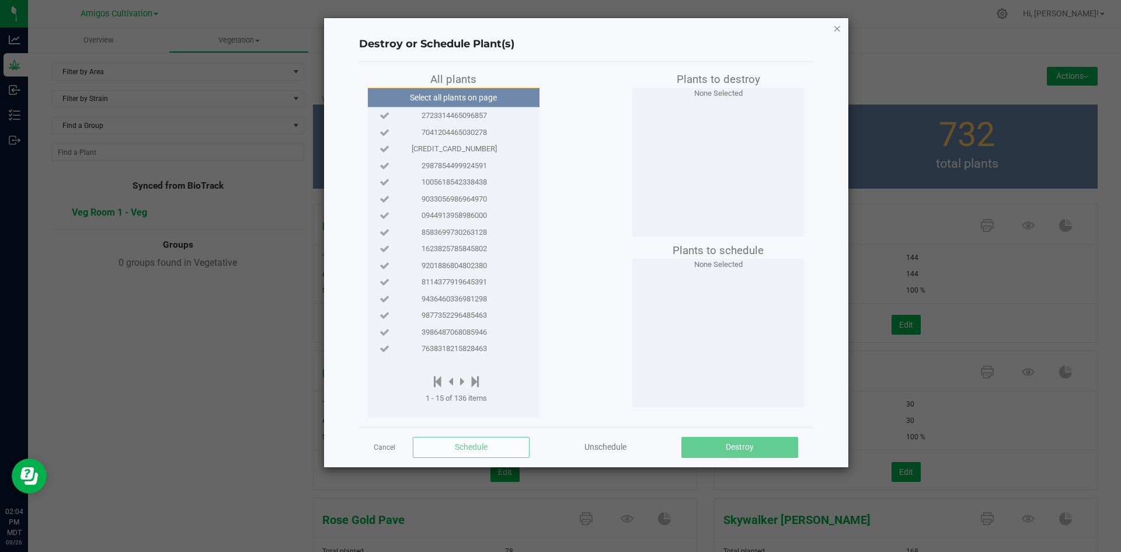
click at [834, 25] on icon "button" at bounding box center [837, 28] width 8 height 14
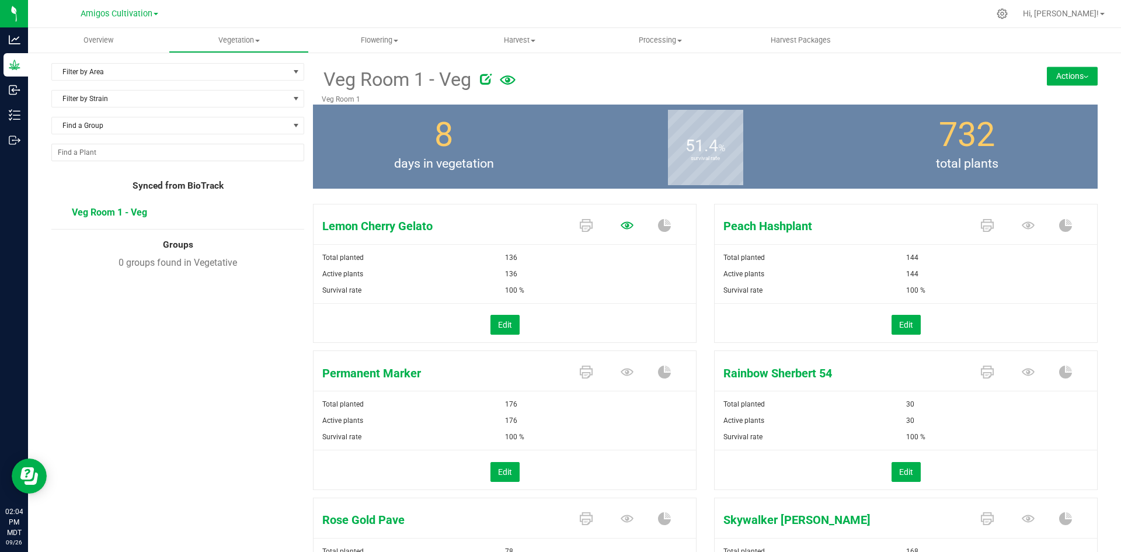
click at [621, 230] on icon at bounding box center [627, 225] width 13 height 13
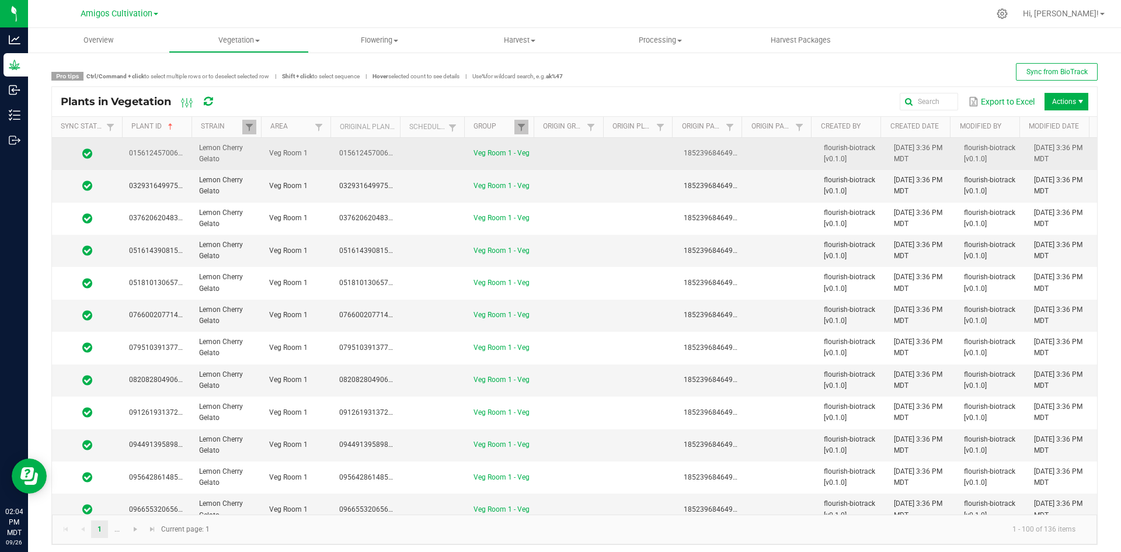
click at [339, 154] on span "0156124570060989" at bounding box center [371, 153] width 65 height 8
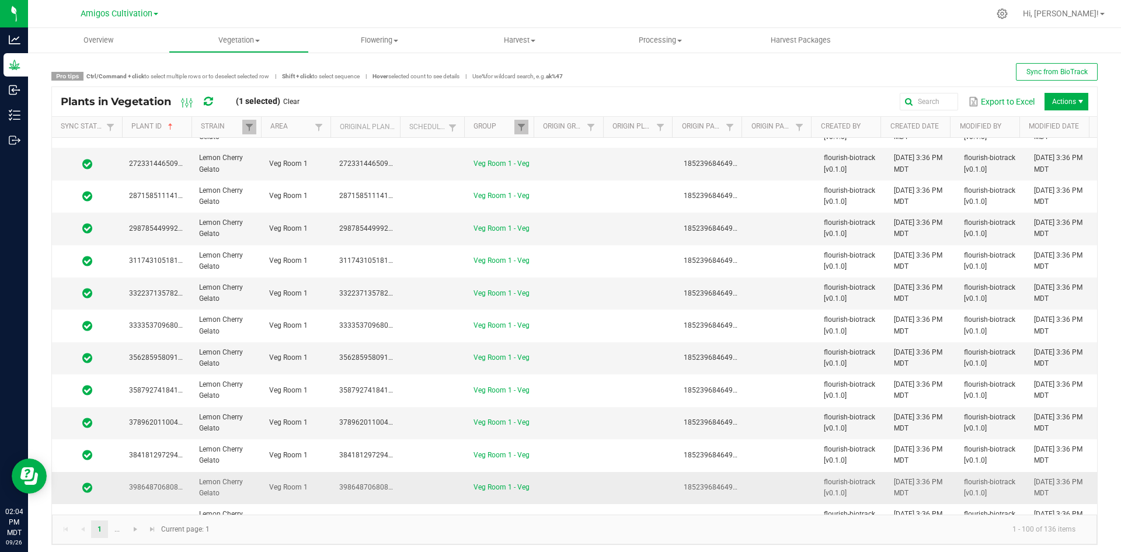
scroll to position [1285, 0]
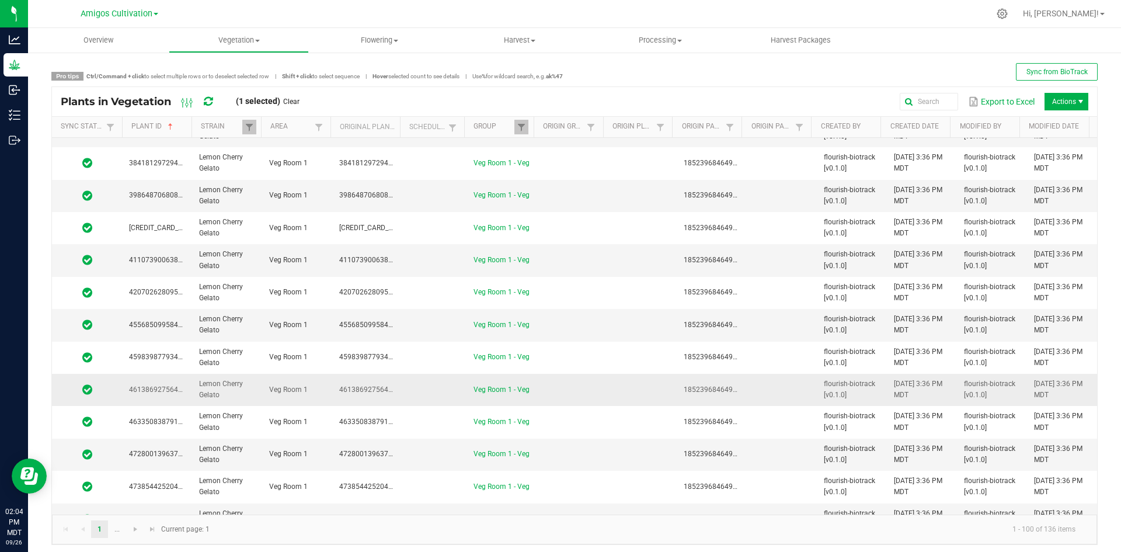
click at [355, 388] on span "4613869275643915" at bounding box center [371, 389] width 65 height 8
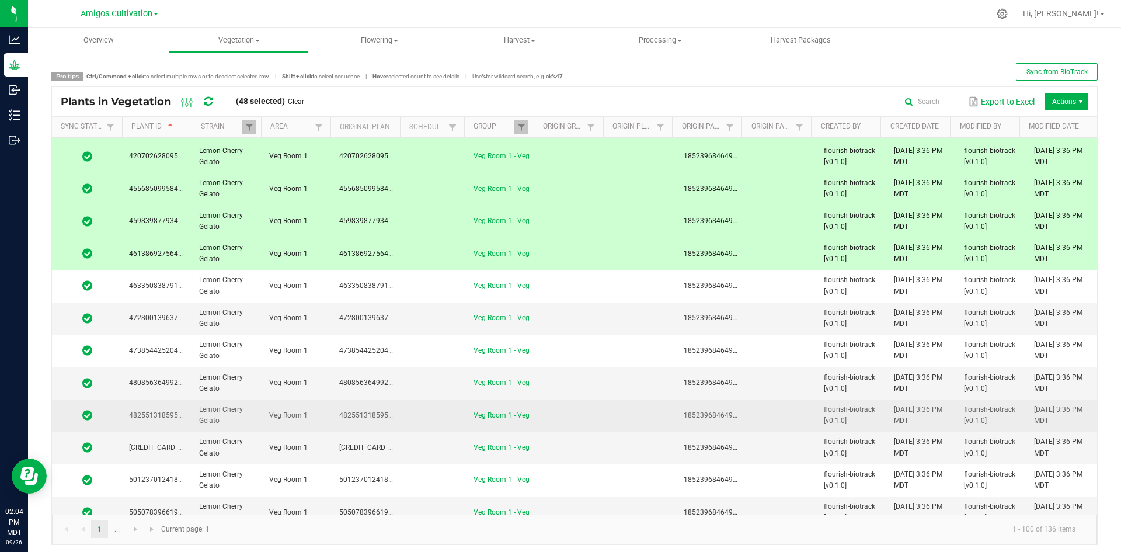
scroll to position [1460, 0]
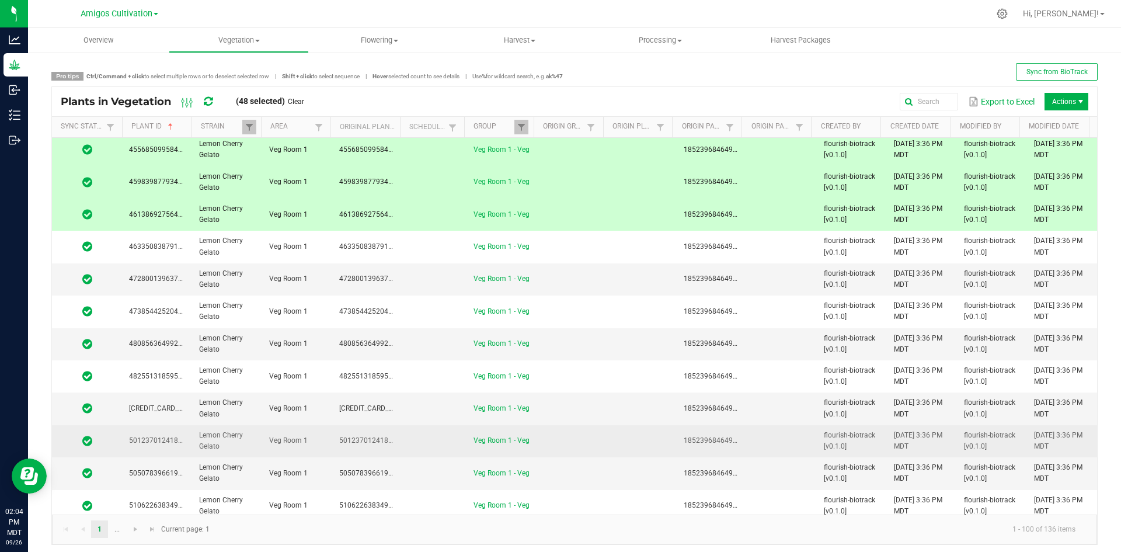
click at [362, 437] on span "5012370124183968" at bounding box center [371, 440] width 65 height 8
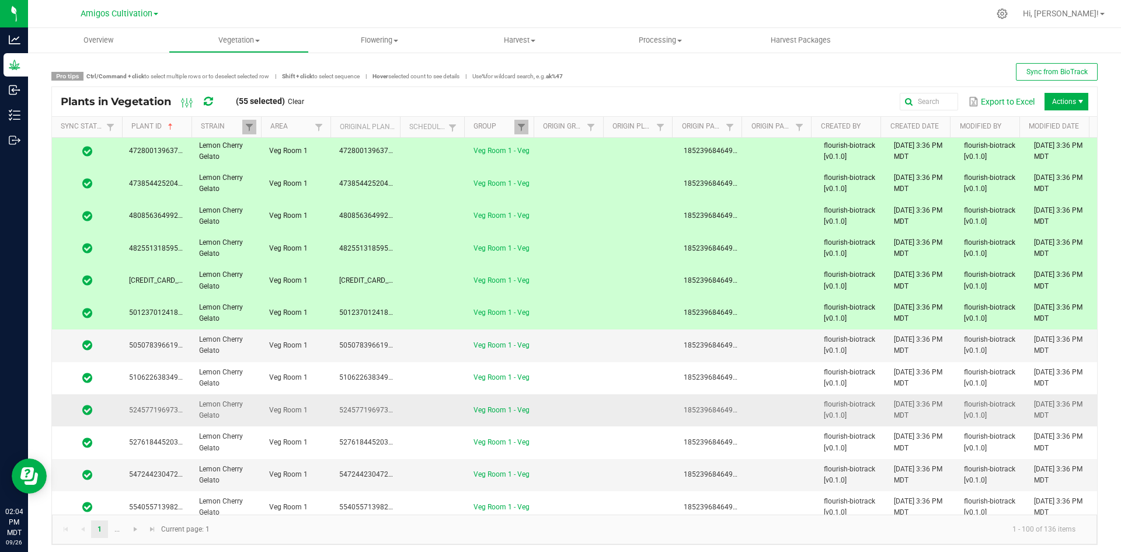
scroll to position [1635, 0]
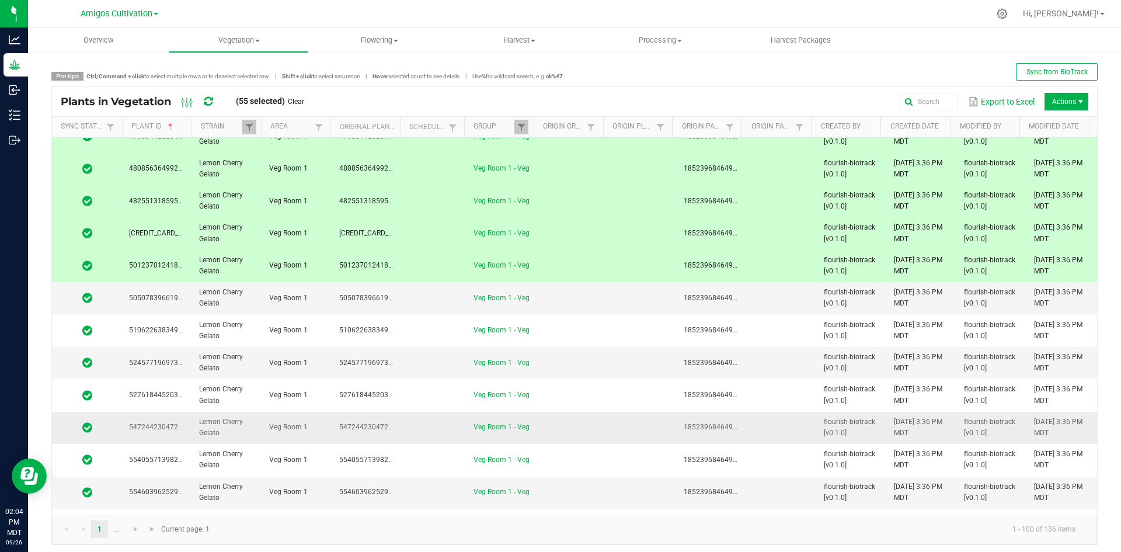
click at [376, 433] on td "5472442304729999" at bounding box center [367, 428] width 70 height 32
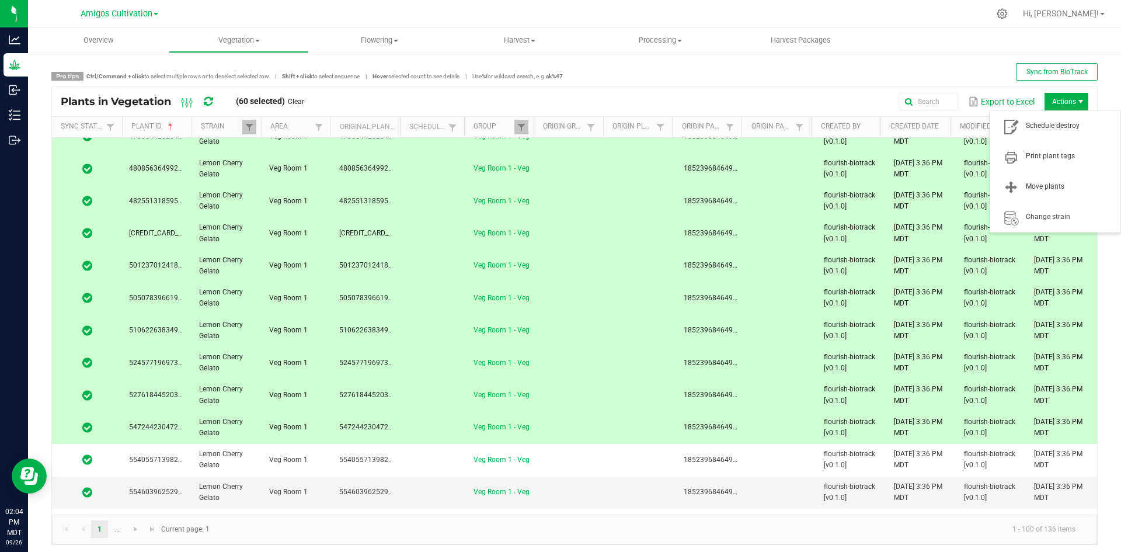
click at [1054, 95] on span "Actions" at bounding box center [1067, 102] width 44 height 18
click at [1052, 124] on span "Schedule destroy" at bounding box center [1070, 126] width 88 height 10
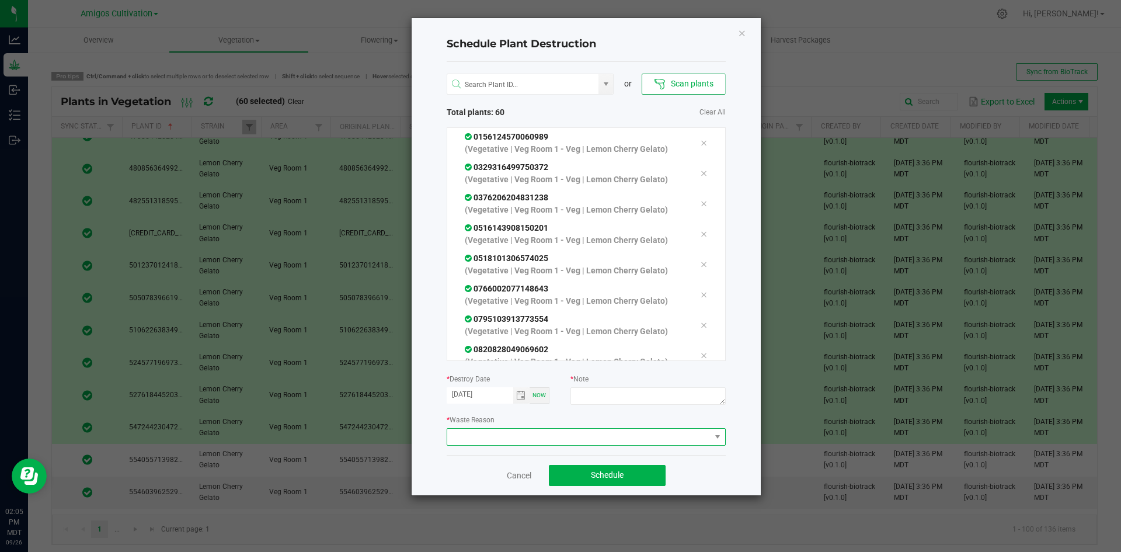
click at [575, 432] on span at bounding box center [578, 437] width 263 height 16
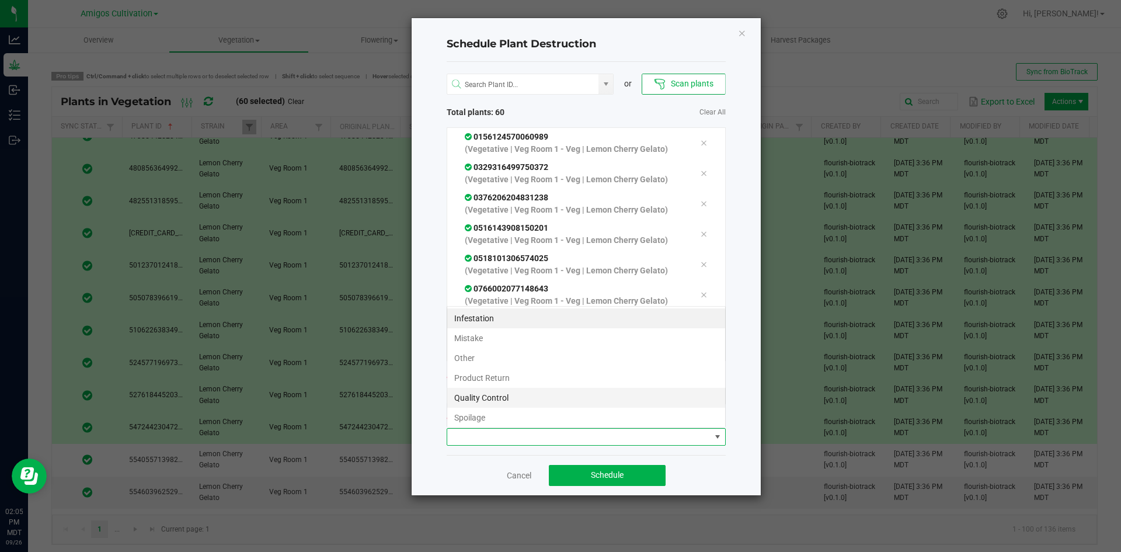
scroll to position [18, 279]
click at [517, 339] on li "Mistake" at bounding box center [586, 338] width 278 height 20
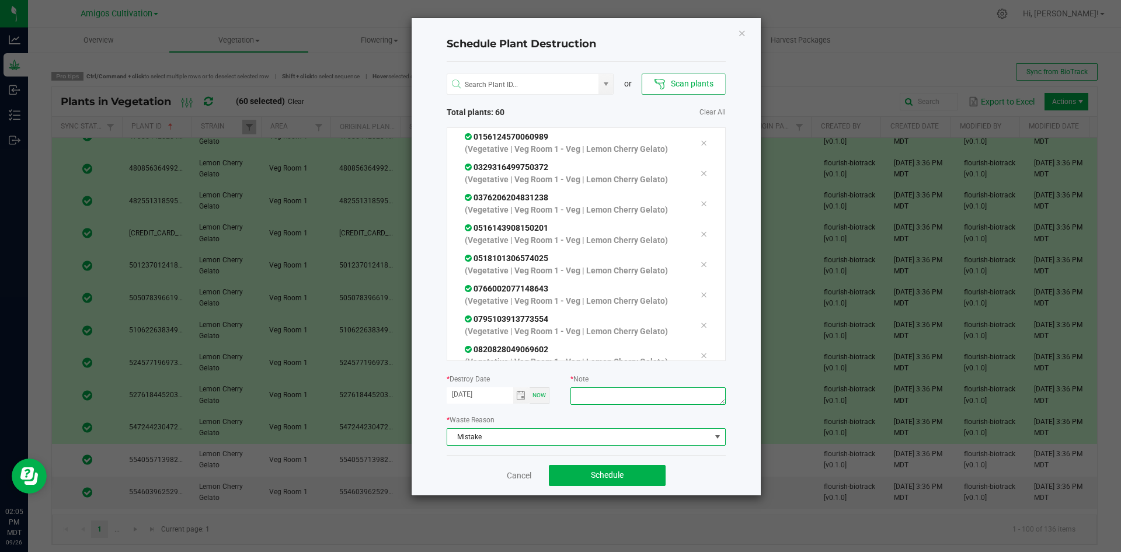
click at [622, 401] on textarea at bounding box center [648, 396] width 155 height 18
type textarea "mistake"
click at [605, 470] on span "Schedule" at bounding box center [607, 474] width 33 height 9
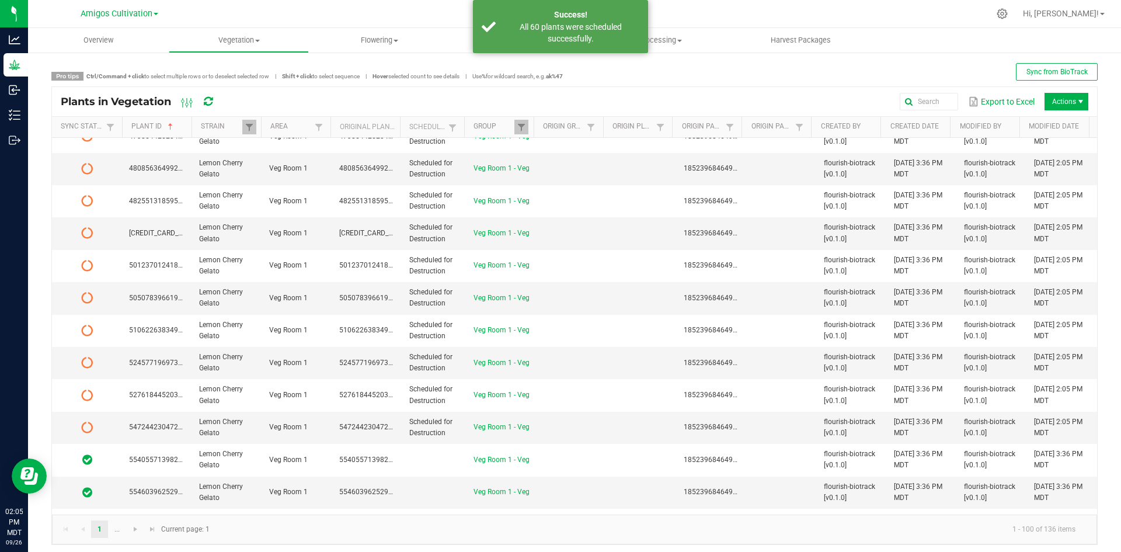
click at [207, 97] on icon at bounding box center [208, 101] width 9 height 11
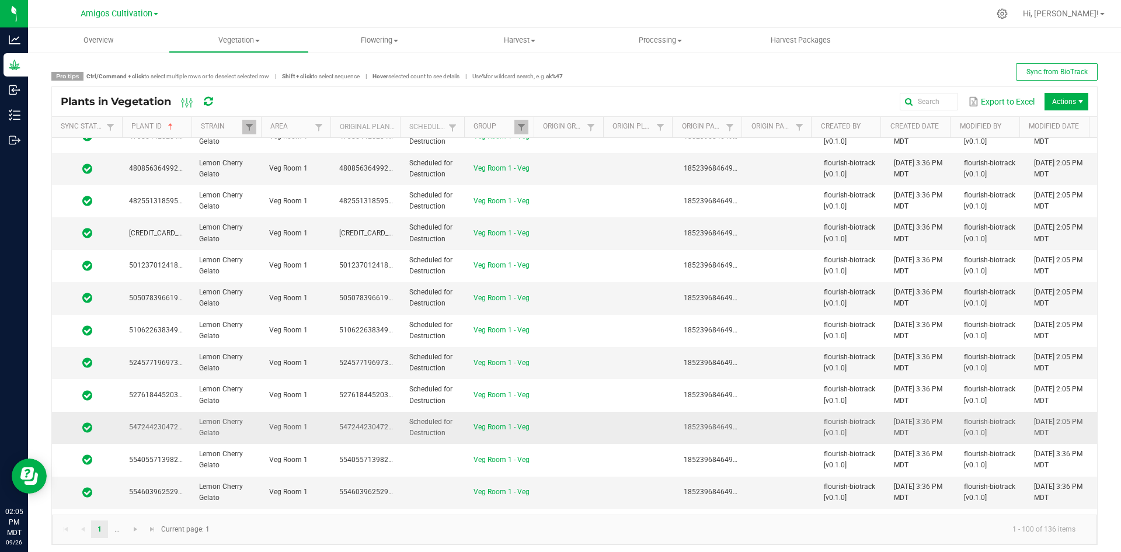
click at [541, 440] on td at bounding box center [572, 428] width 70 height 32
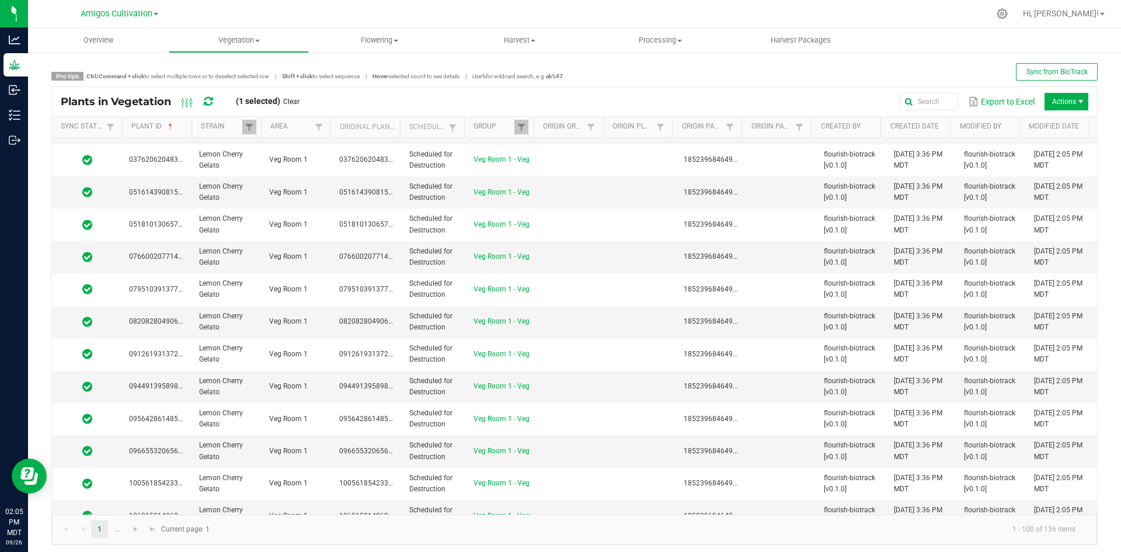
scroll to position [0, 0]
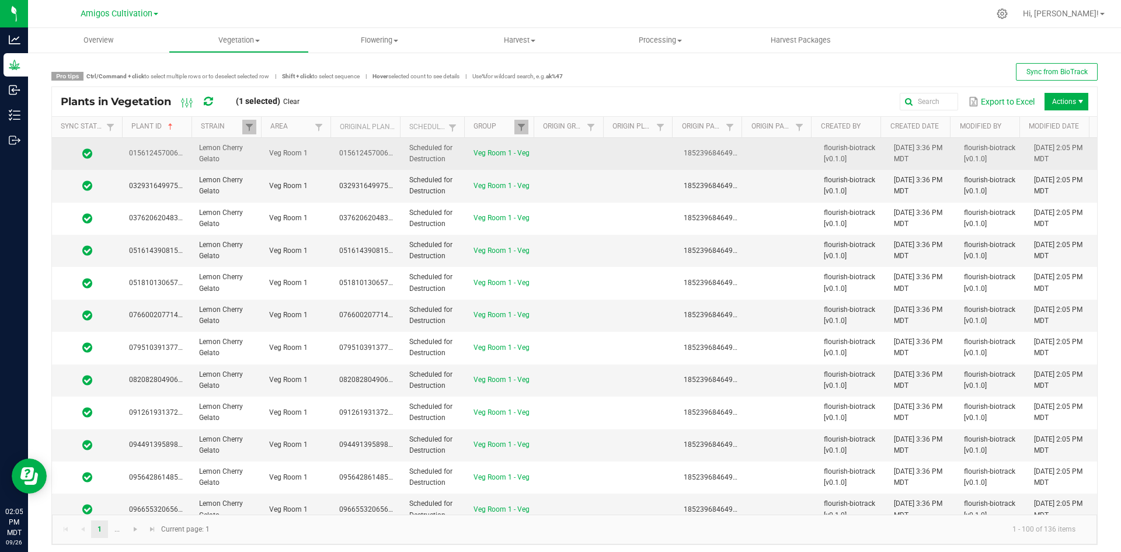
click at [456, 147] on td "Scheduled for Destruction" at bounding box center [434, 154] width 64 height 32
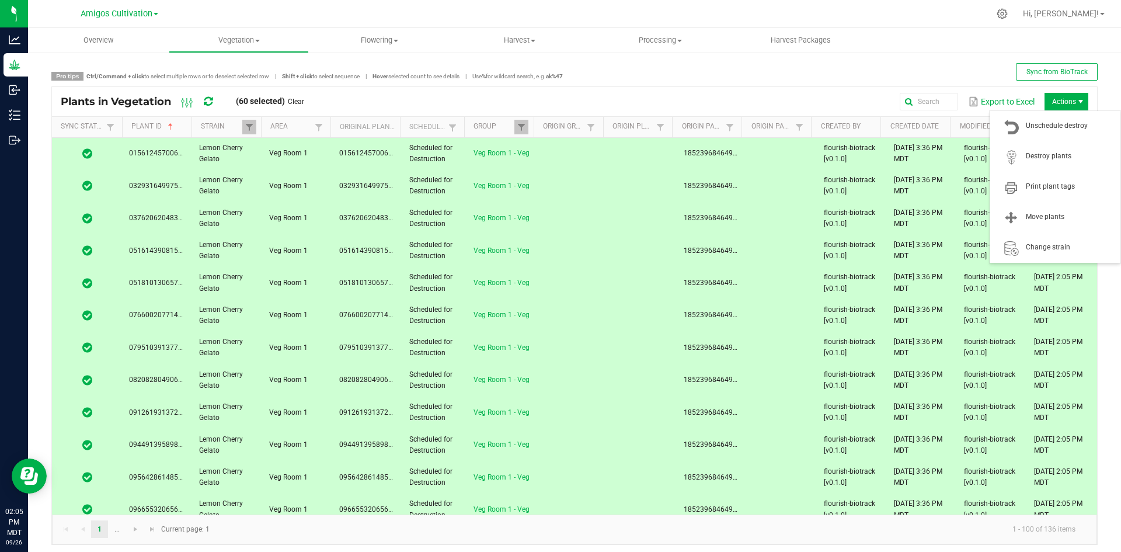
click at [1064, 104] on span "Actions" at bounding box center [1067, 102] width 44 height 18
click at [1073, 159] on span "Destroy plants" at bounding box center [1070, 156] width 88 height 10
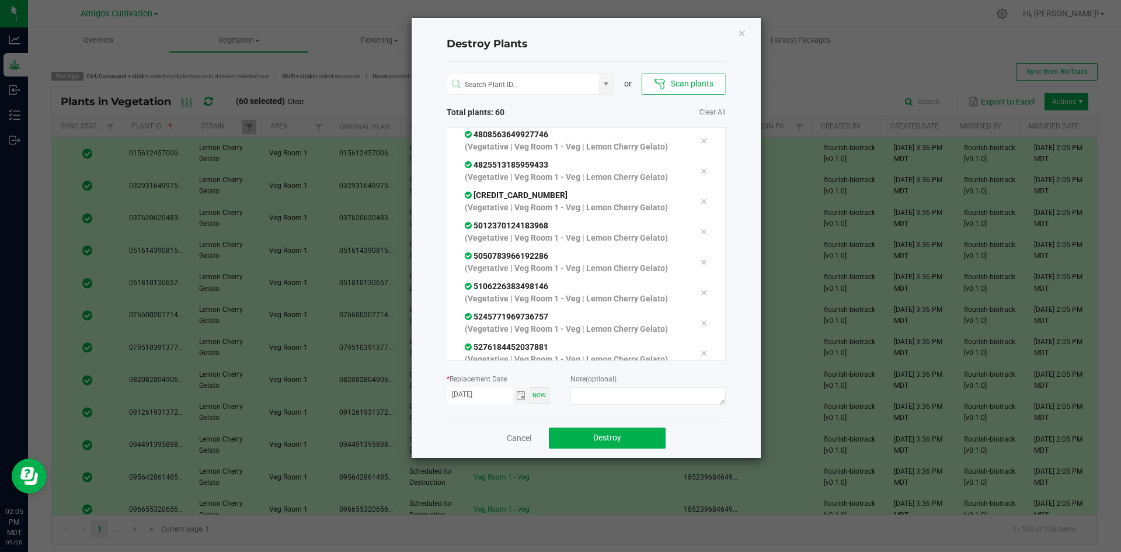
scroll to position [1619, 0]
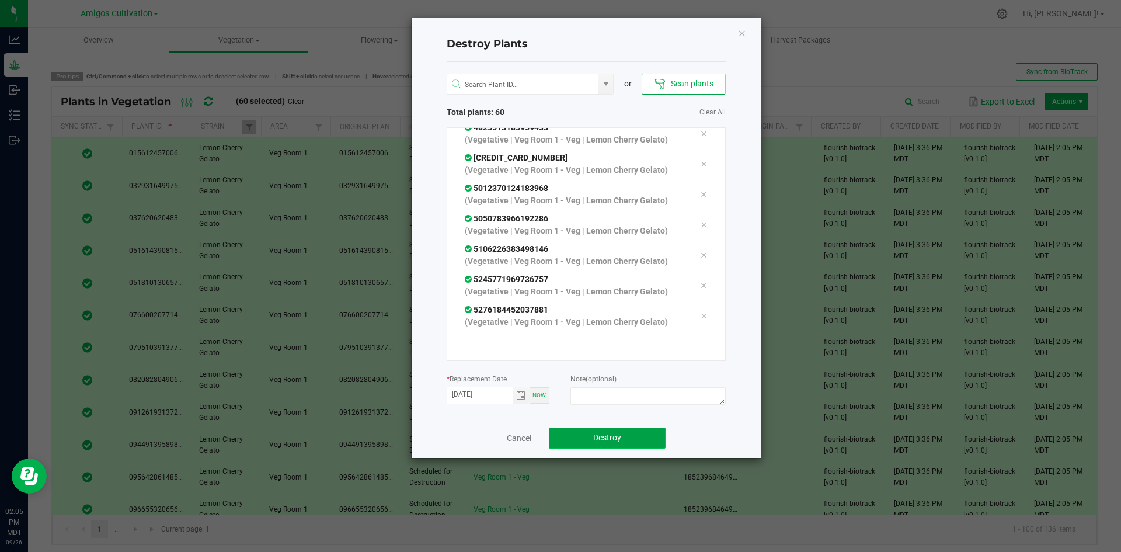
click at [588, 432] on button "Destroy" at bounding box center [607, 438] width 117 height 21
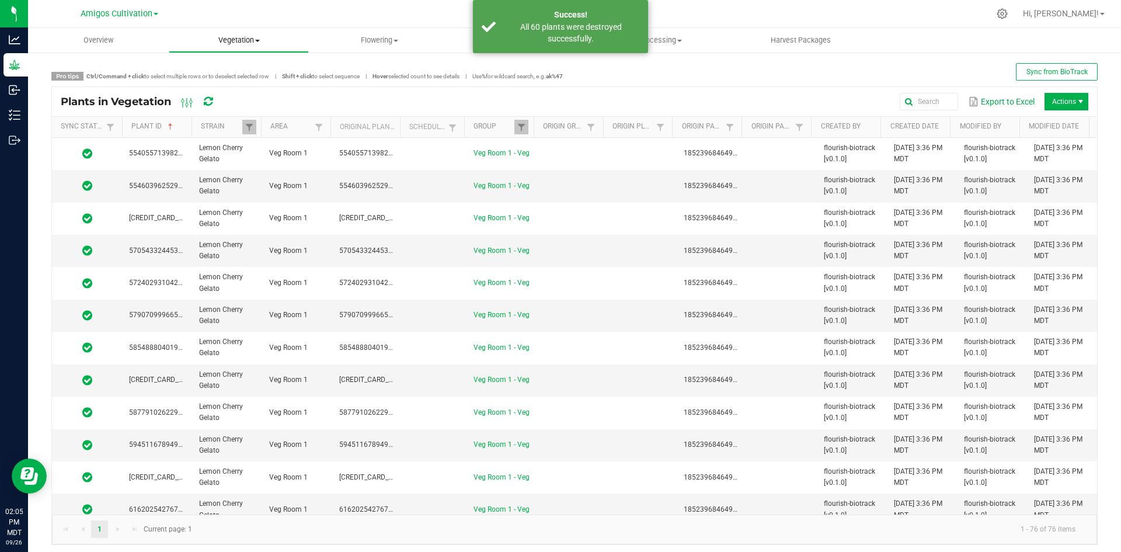
click at [246, 32] on uib-tab-heading "Vegetation Veg groups Veg plants Mother groups Mother plants Apply to plants Pl…" at bounding box center [239, 40] width 140 height 23
click at [251, 66] on li "Veg groups" at bounding box center [239, 71] width 141 height 14
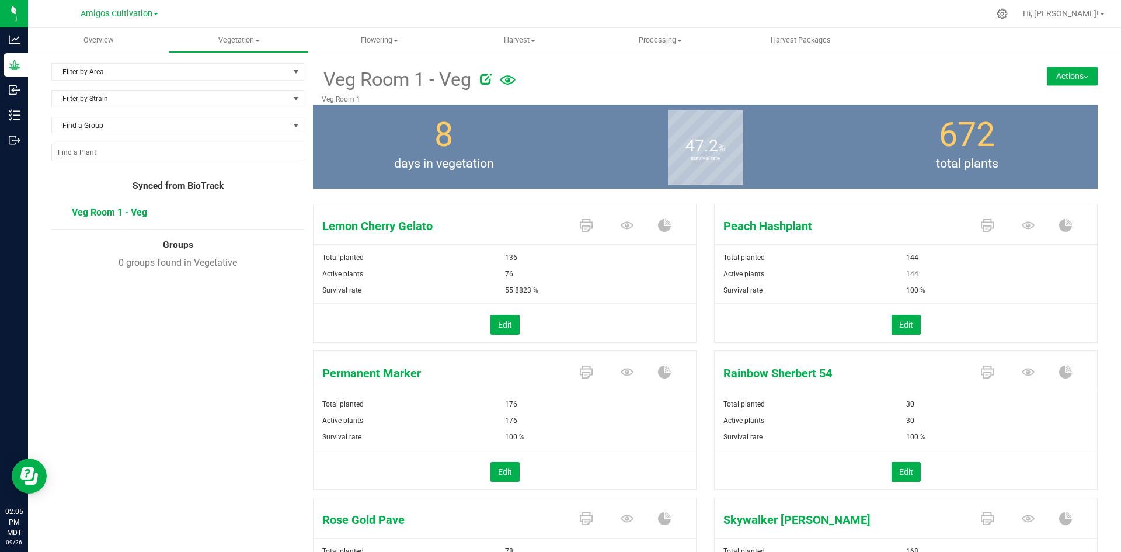
click at [1050, 78] on button "Actions" at bounding box center [1072, 76] width 51 height 19
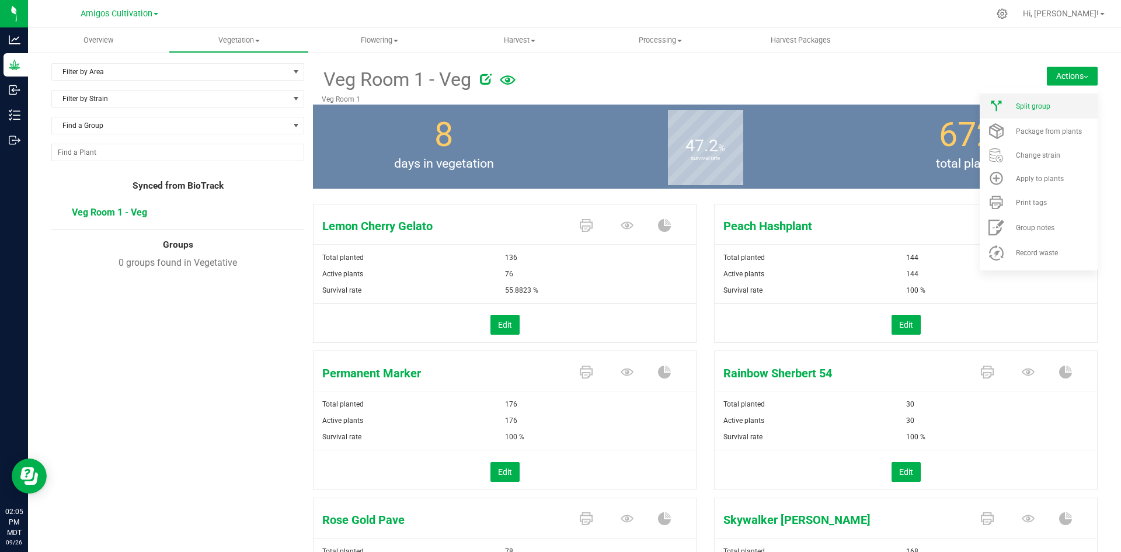
click at [1045, 112] on li "Split group" at bounding box center [1039, 105] width 118 height 25
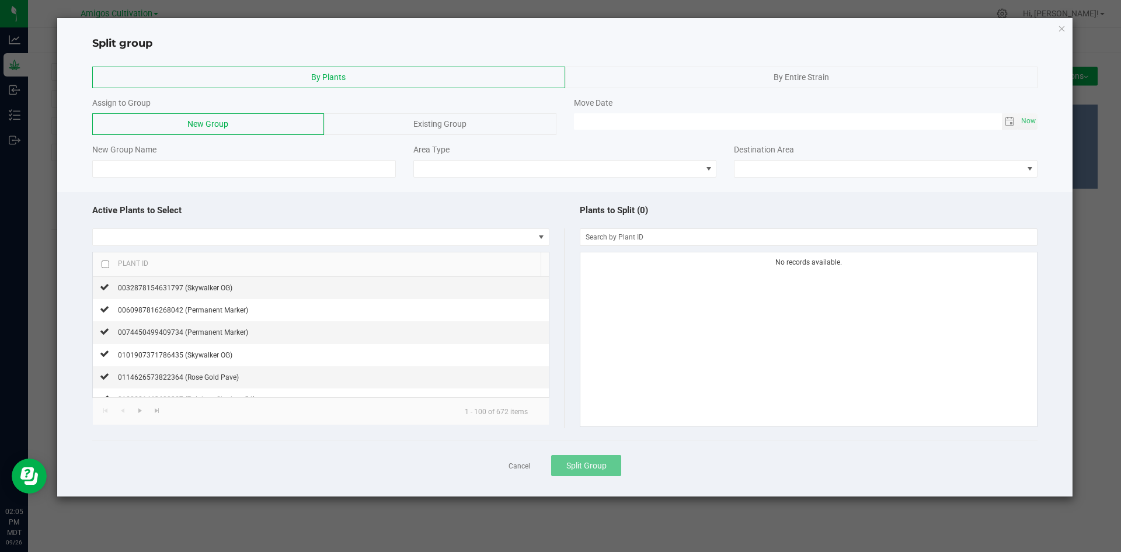
click at [789, 77] on span "By Entire Strain" at bounding box center [801, 76] width 55 height 9
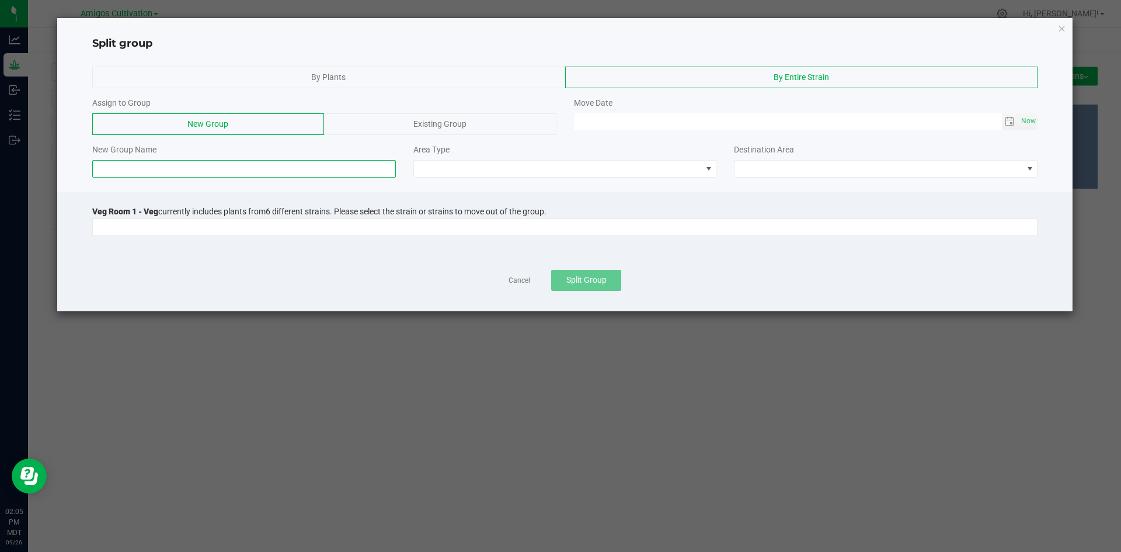
click at [117, 162] on input at bounding box center [244, 169] width 304 height 18
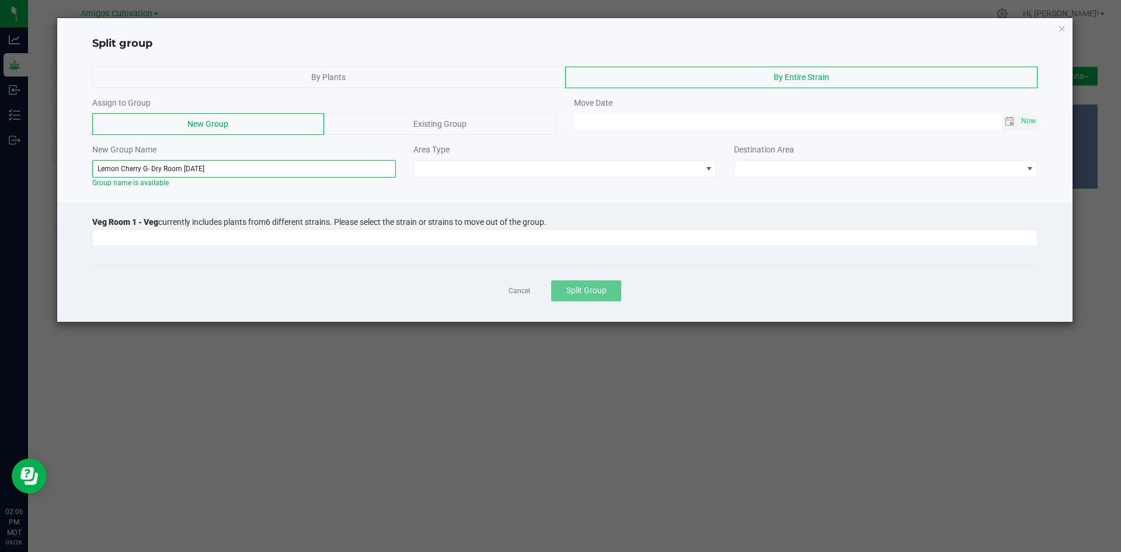
type input "Lemon Cherry G- Dry Room [DATE]"
click at [457, 177] on span at bounding box center [566, 169] width 304 height 18
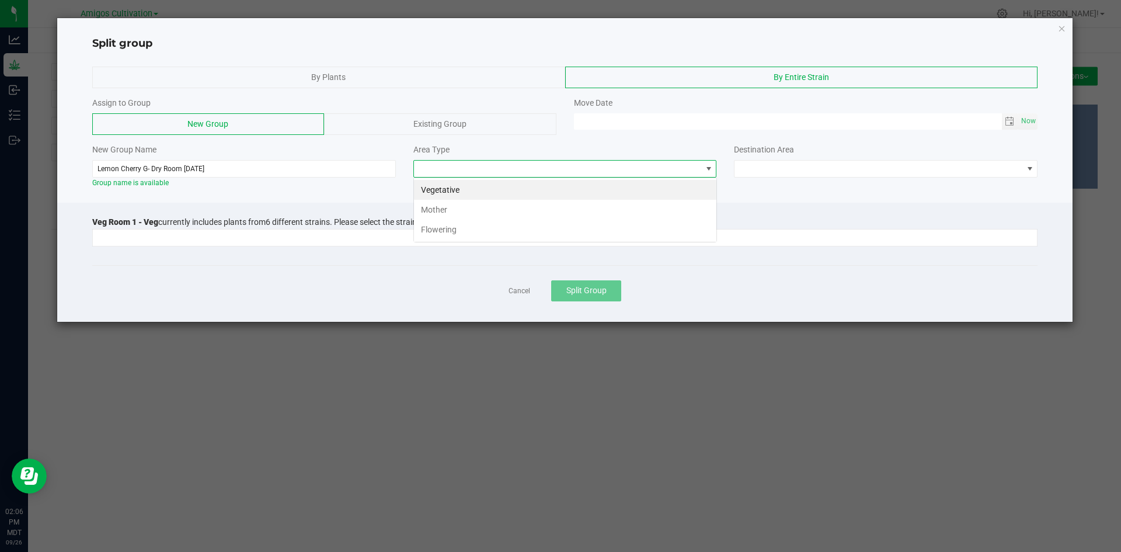
scroll to position [18, 304]
click at [456, 227] on li "Flowering" at bounding box center [565, 230] width 303 height 20
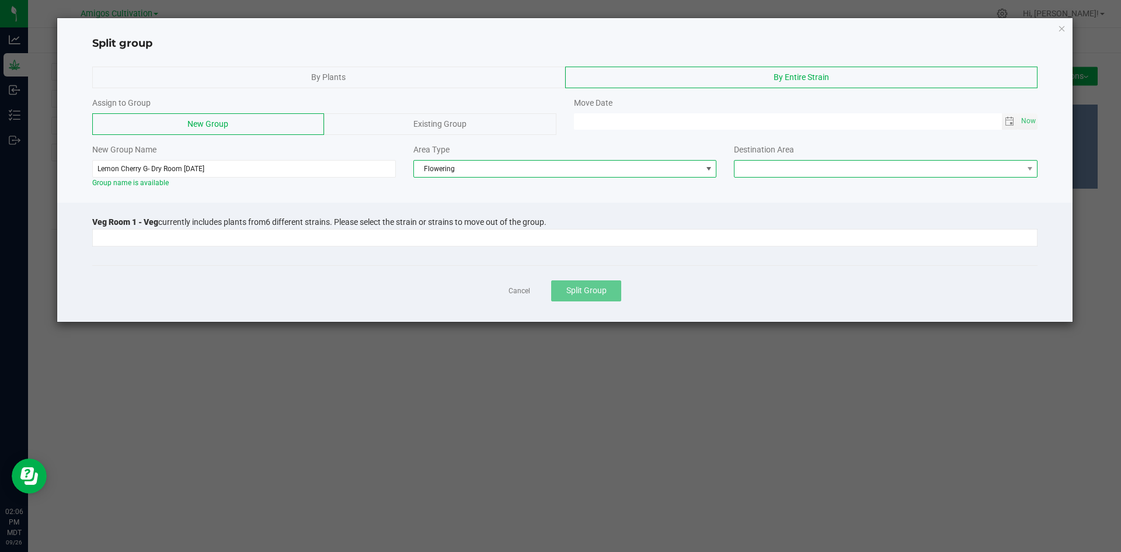
click at [842, 170] on span at bounding box center [879, 169] width 288 height 16
click at [804, 189] on li "Flower Room 1" at bounding box center [886, 190] width 303 height 20
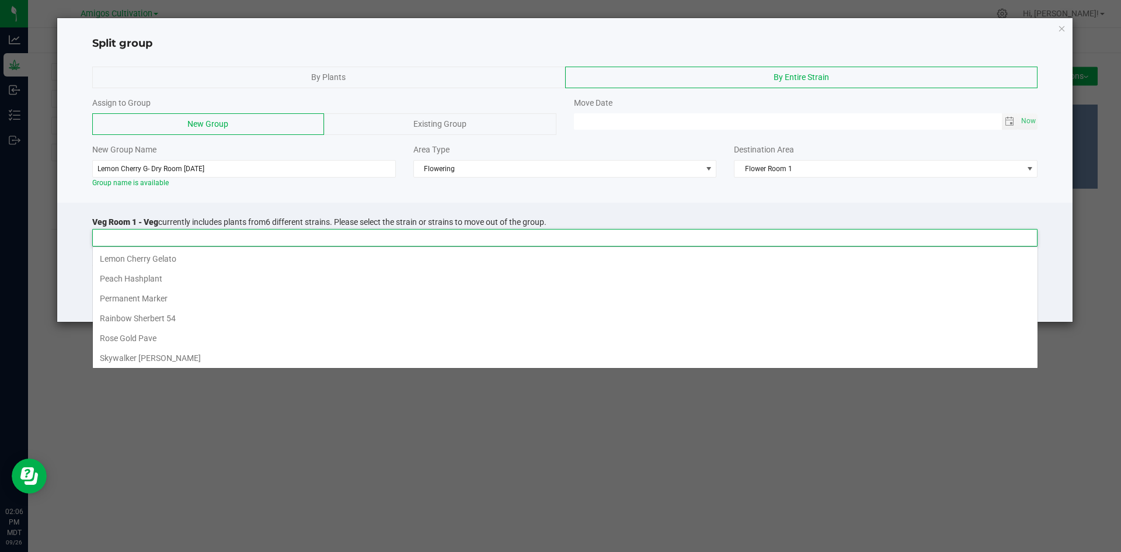
click at [250, 232] on input at bounding box center [558, 238] width 930 height 16
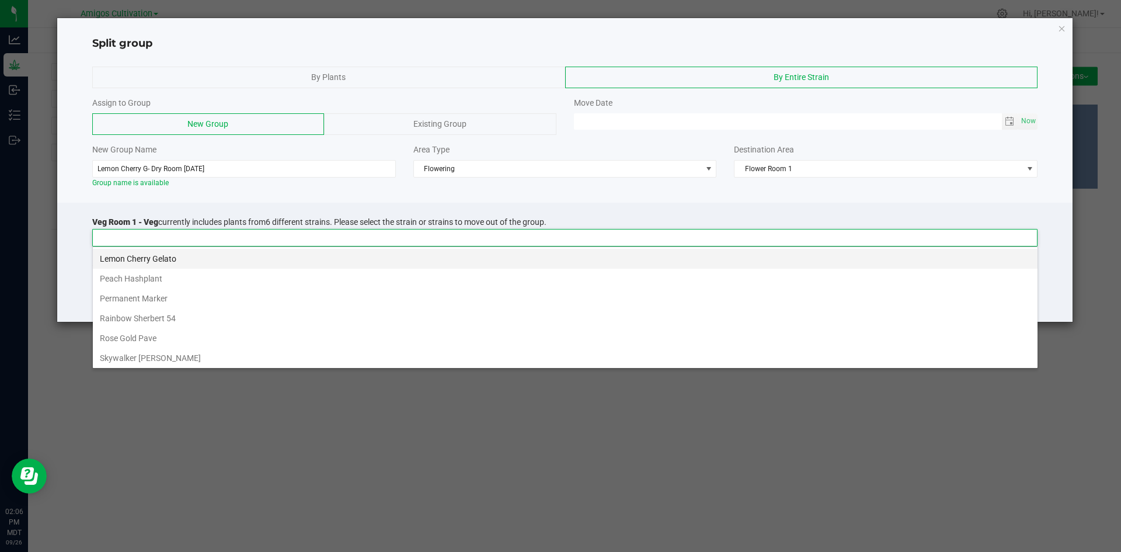
click at [164, 257] on li "Lemon Cherry Gelato" at bounding box center [565, 259] width 945 height 20
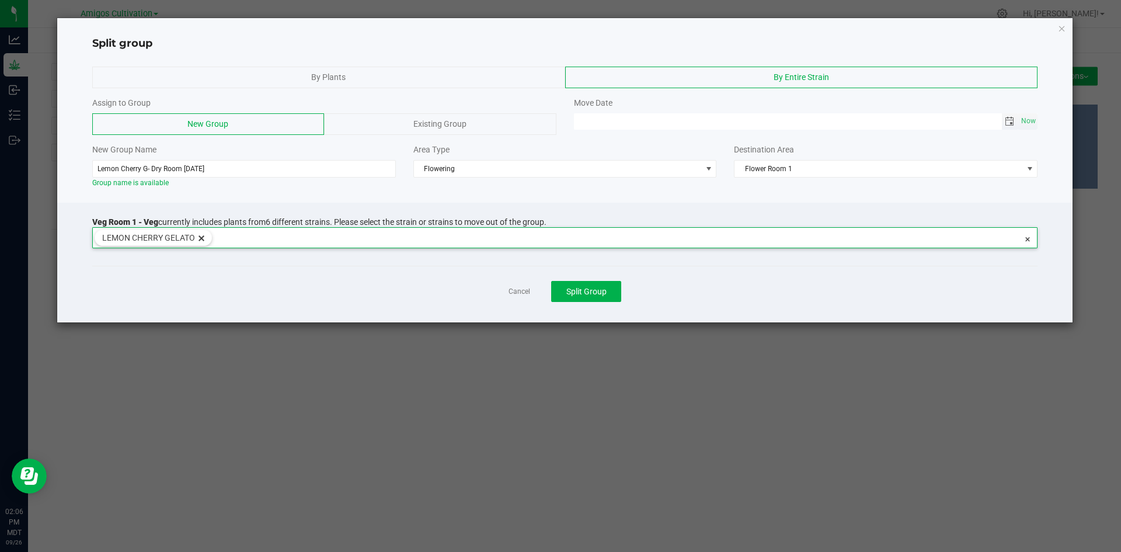
click at [1014, 117] on span "Toggle calendar" at bounding box center [1009, 121] width 9 height 9
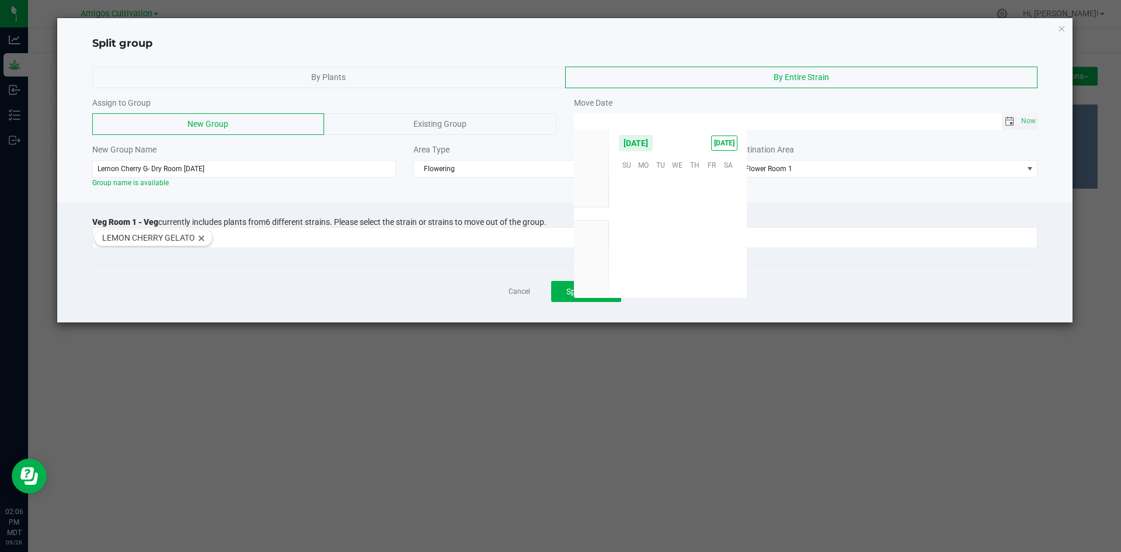
scroll to position [189420, 0]
click at [686, 218] on span "17" at bounding box center [677, 218] width 17 height 18
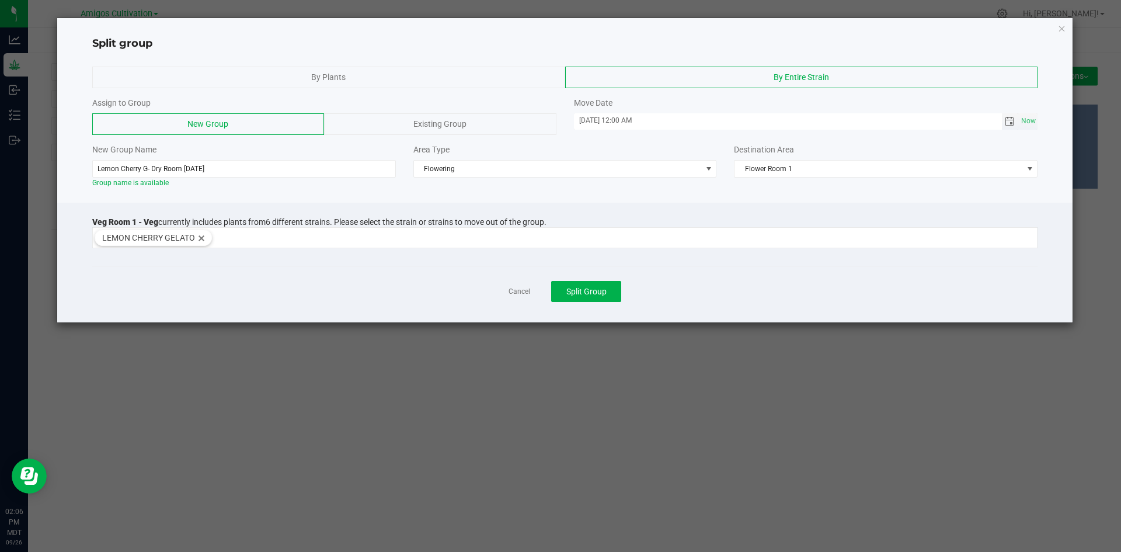
click at [1017, 120] on span "Toggle calendar" at bounding box center [1010, 121] width 17 height 16
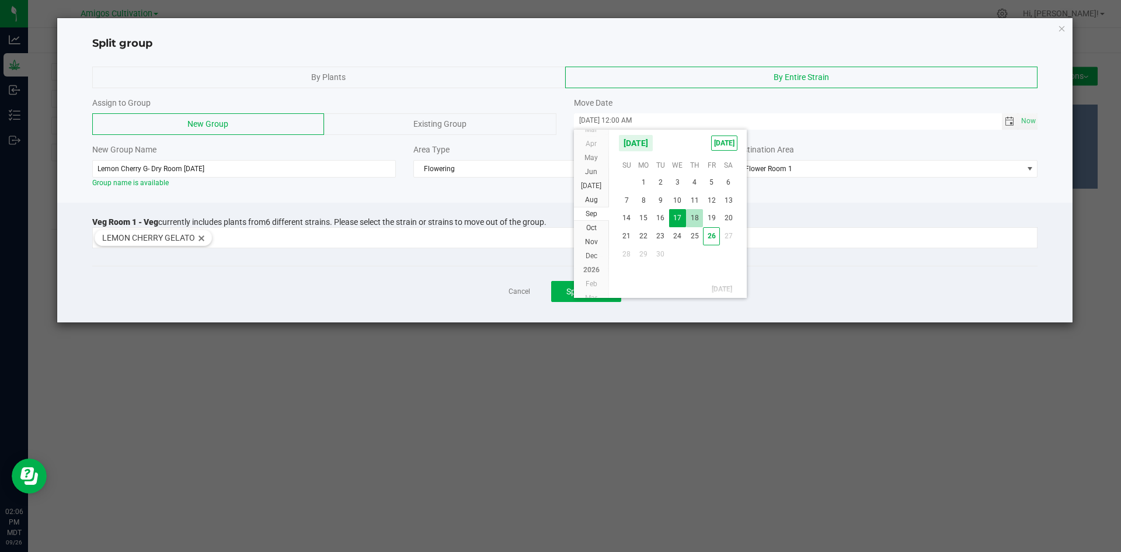
click at [701, 223] on span "18" at bounding box center [694, 218] width 17 height 18
type input "[DATE] 12:00 AM"
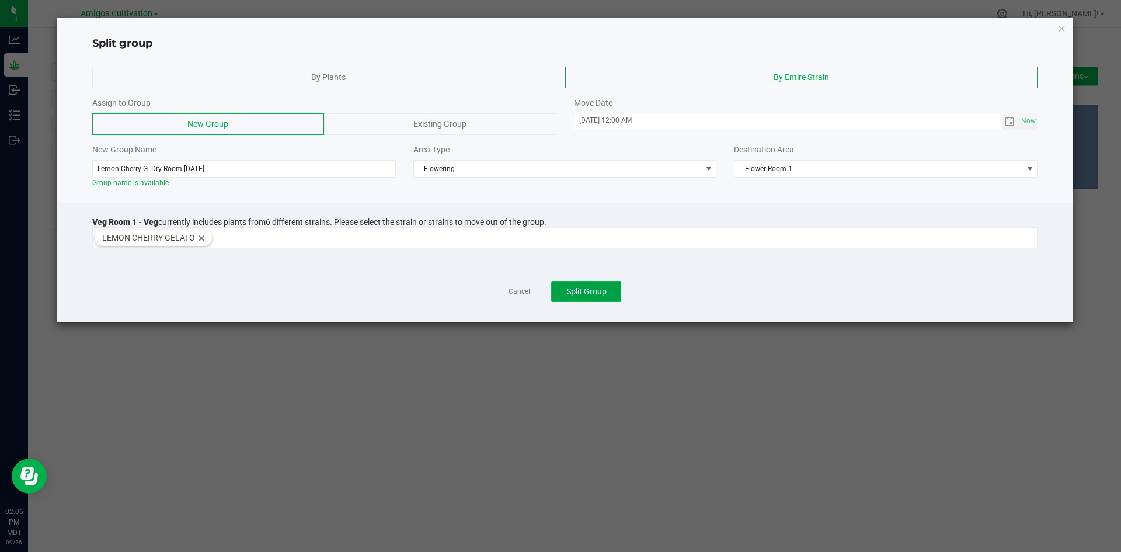
click at [592, 292] on span "Split Group" at bounding box center [587, 291] width 40 height 9
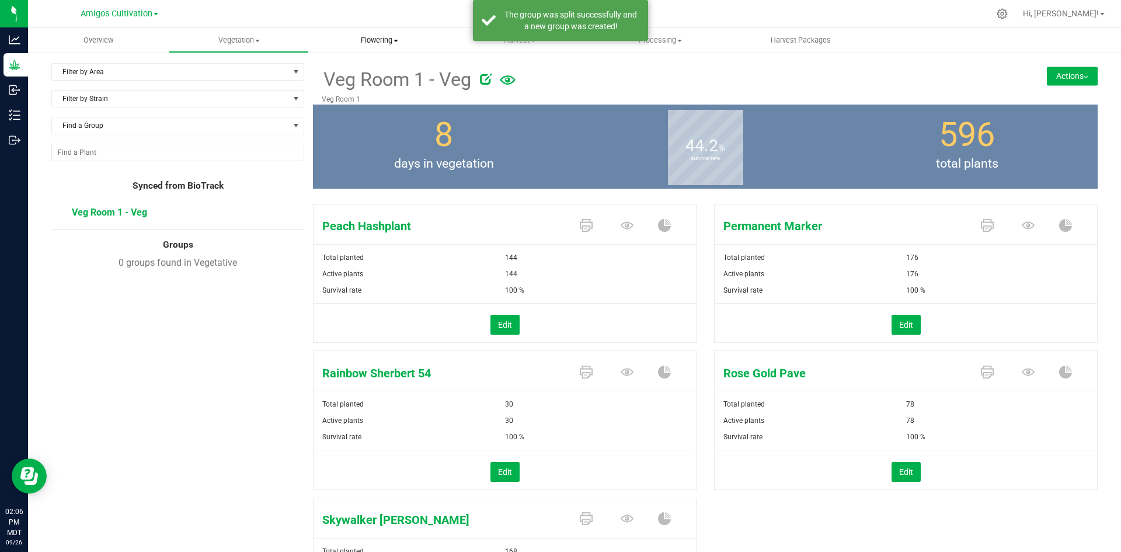
click at [380, 32] on uib-tab-heading "Flowering Create harvest Flowering groups Flowering plants Apply to plants Plan…" at bounding box center [380, 40] width 140 height 23
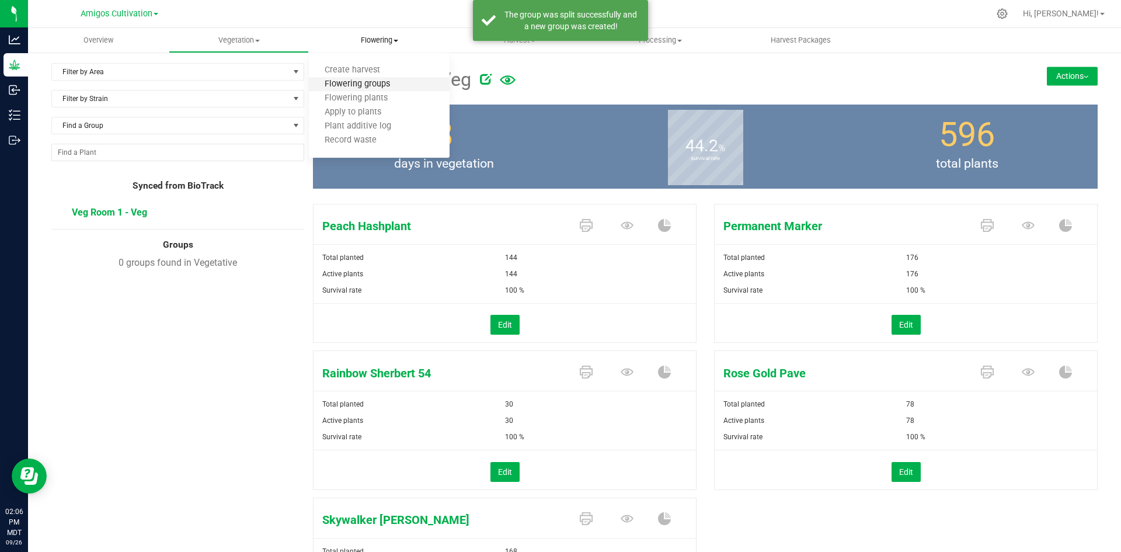
click at [374, 81] on span "Flowering groups" at bounding box center [357, 84] width 97 height 10
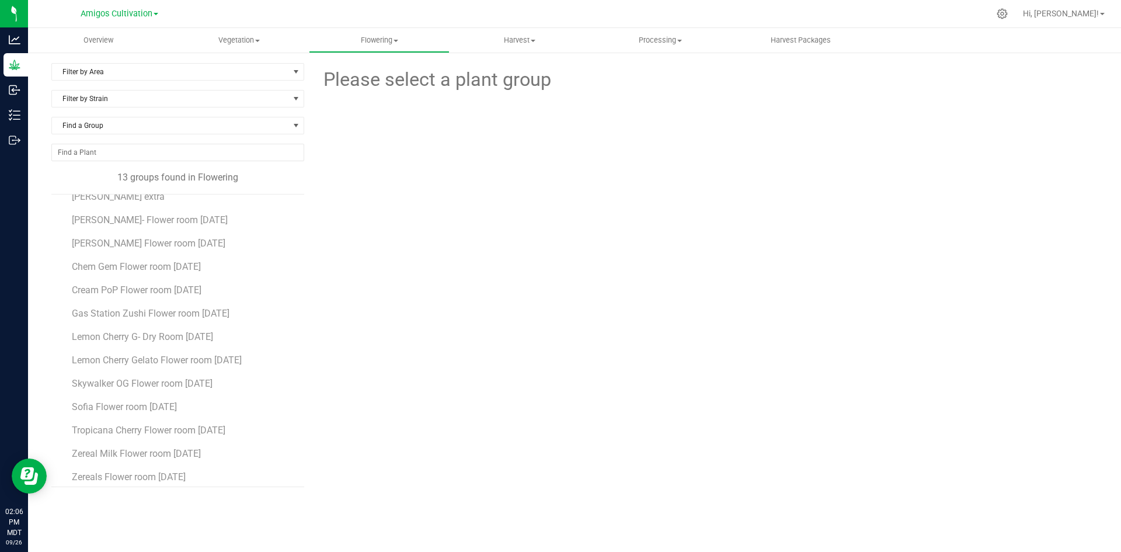
scroll to position [21, 0]
click at [178, 333] on span "Lemon Cherry G- Dry Room [DATE]" at bounding box center [144, 329] width 145 height 11
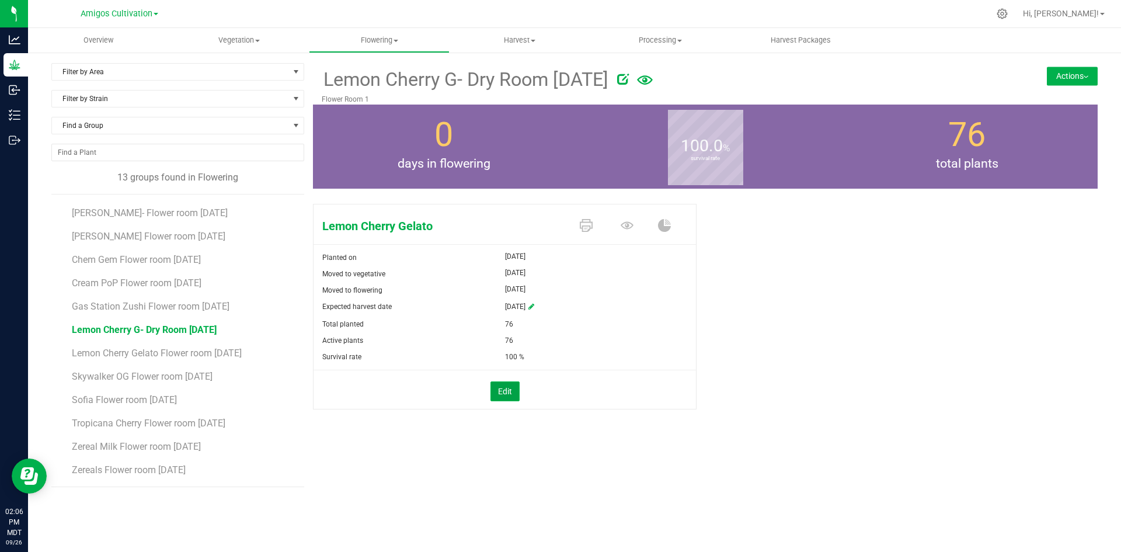
click at [501, 388] on button "Edit" at bounding box center [505, 391] width 29 height 20
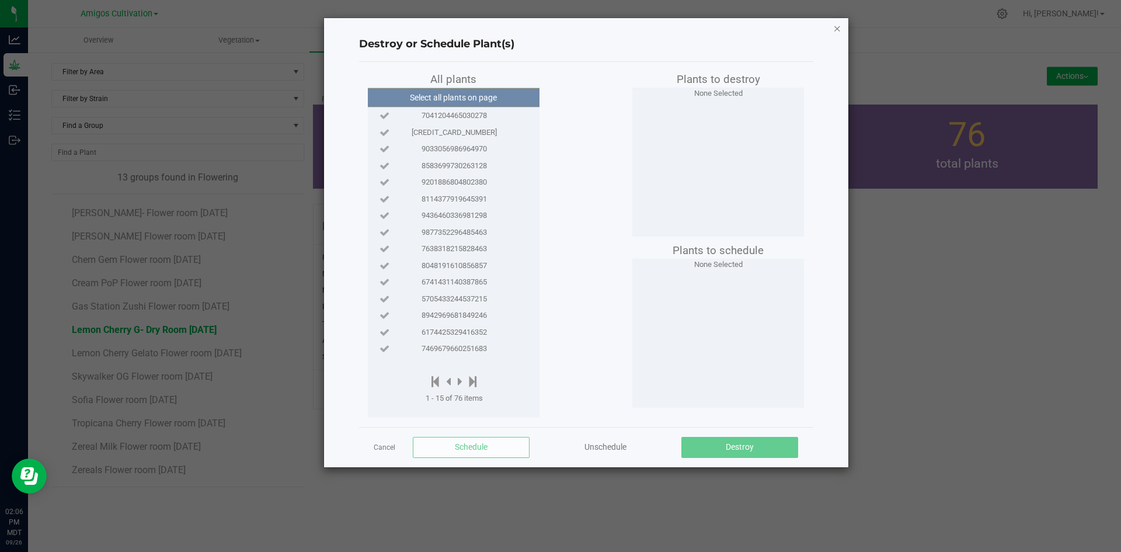
click at [836, 30] on icon "button" at bounding box center [837, 28] width 8 height 14
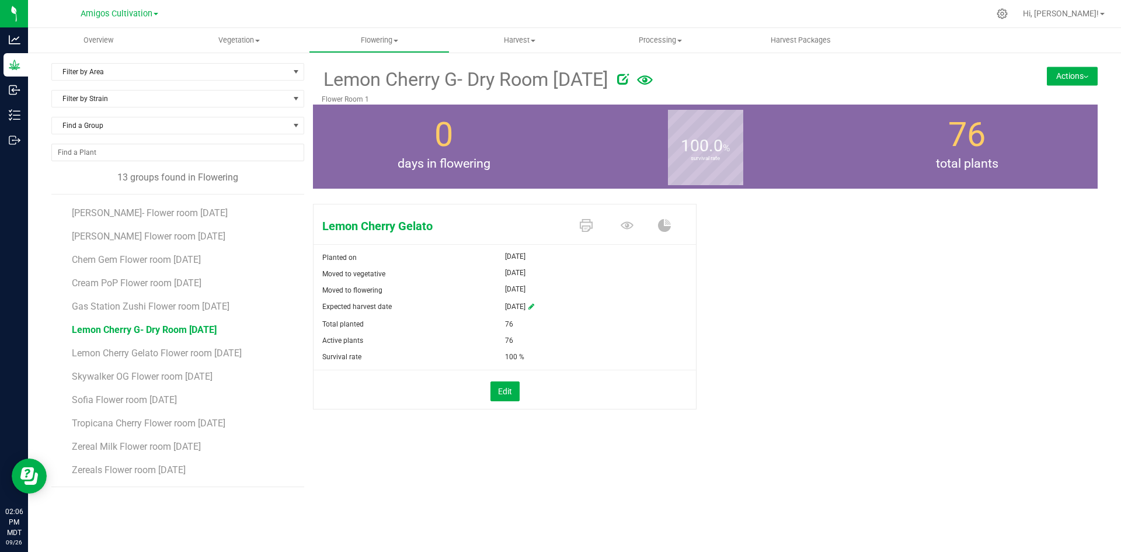
click at [1070, 72] on button "Actions" at bounding box center [1072, 76] width 51 height 19
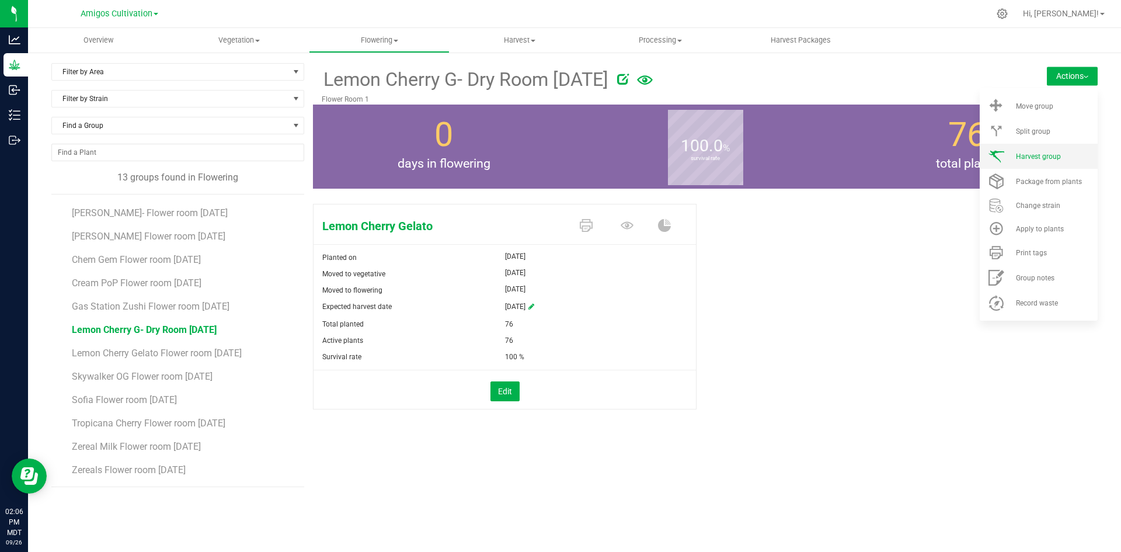
click at [1050, 152] on span "Harvest group" at bounding box center [1038, 156] width 45 height 8
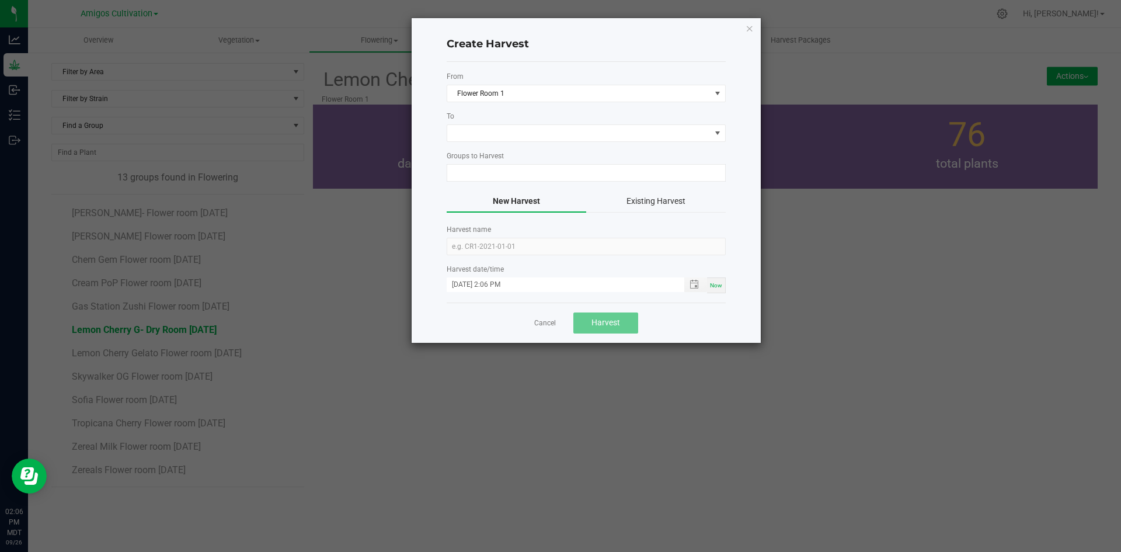
type input "Lemon Cherry G- Dry Room [DATE]"
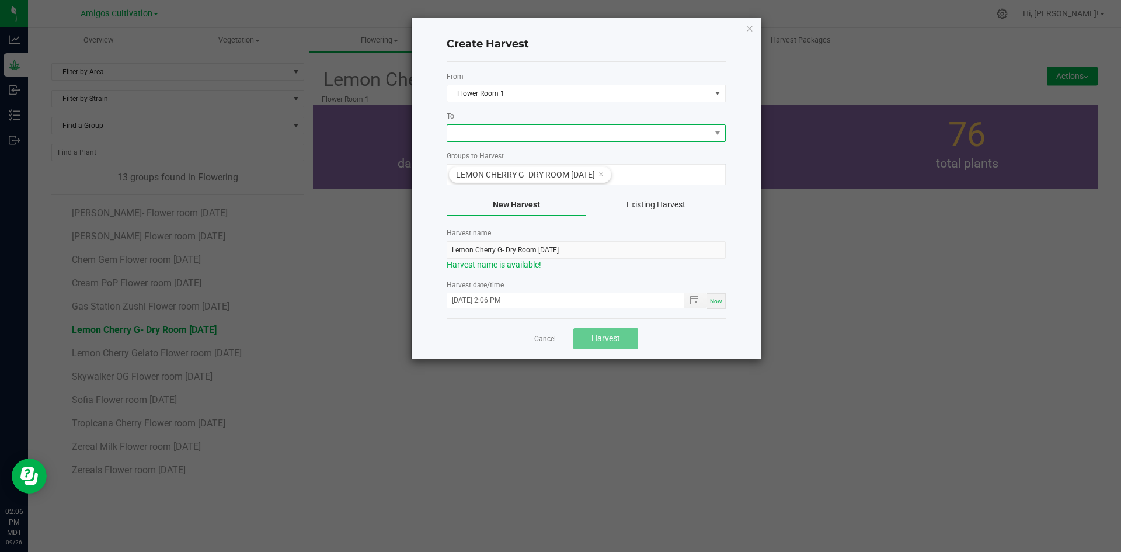
click at [596, 136] on span at bounding box center [578, 133] width 263 height 16
click at [516, 187] on li "Dry Room" at bounding box center [586, 183] width 278 height 20
click at [617, 337] on span "Harvest" at bounding box center [606, 337] width 29 height 9
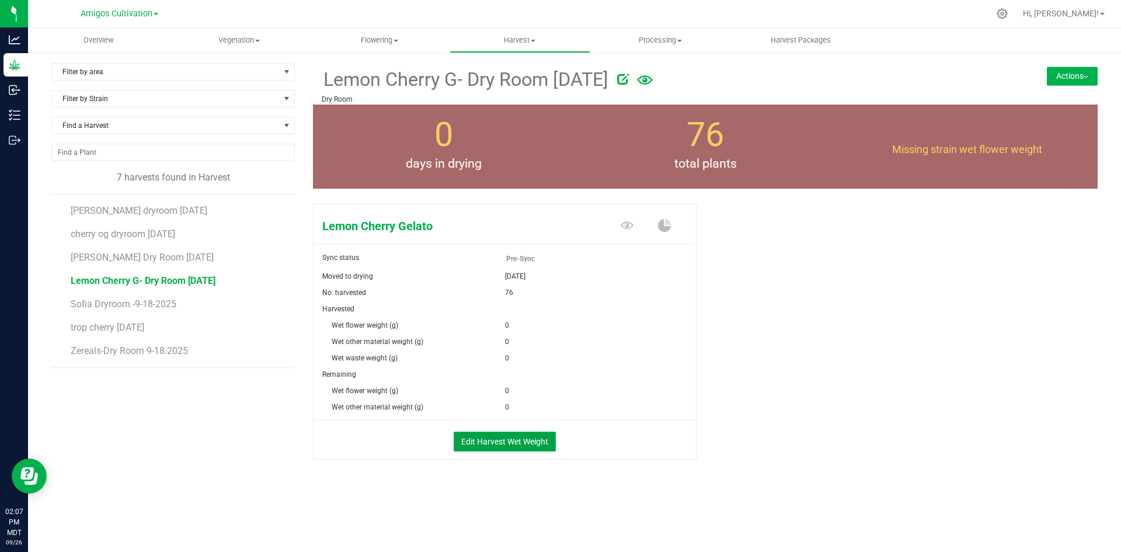
click at [539, 443] on button "Edit Harvest Wet Weight" at bounding box center [505, 442] width 102 height 20
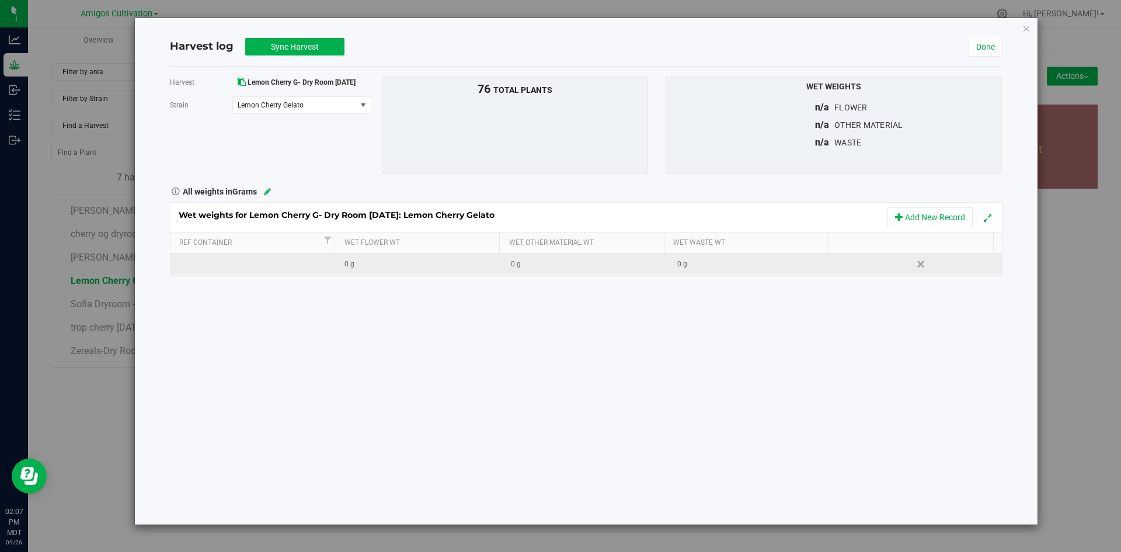
click at [370, 259] on div "0 g" at bounding box center [423, 264] width 157 height 11
type input "42426.3"
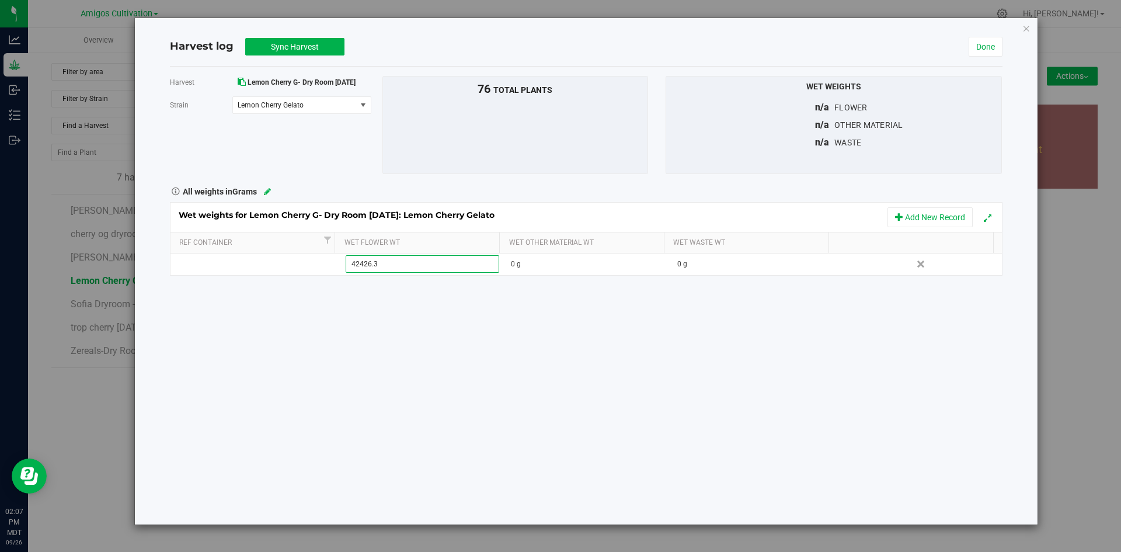
type input "42426.3000 g"
click at [529, 325] on div "Harvest Lemon Cherry G- Dry Room [DATE] [GEOGRAPHIC_DATA] Lemon Cherry Gelato S…" at bounding box center [586, 296] width 833 height 458
click at [319, 42] on button "Sync Harvest" at bounding box center [294, 47] width 99 height 18
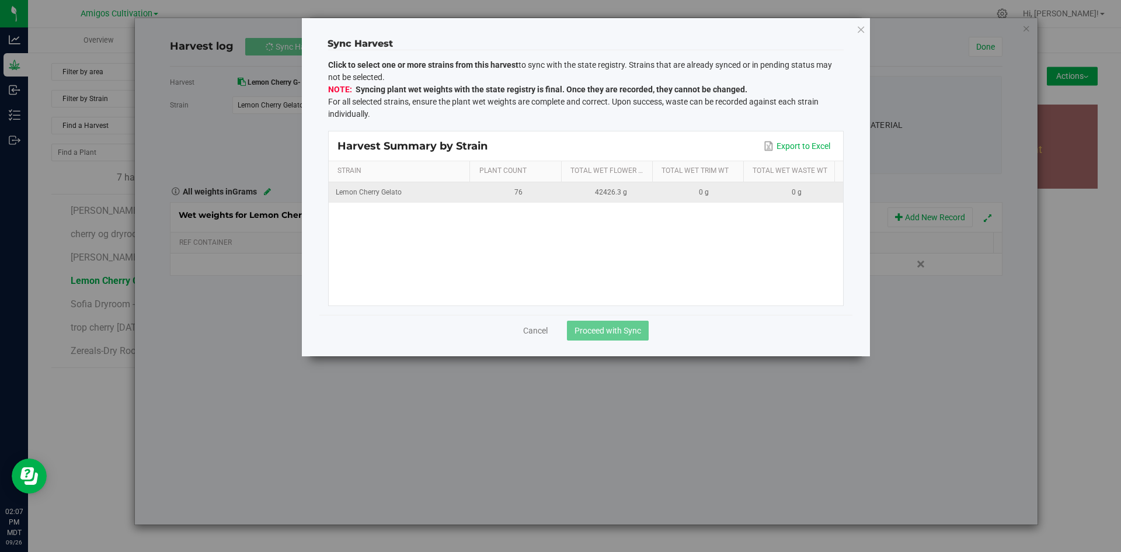
click at [542, 197] on div "76" at bounding box center [519, 192] width 79 height 11
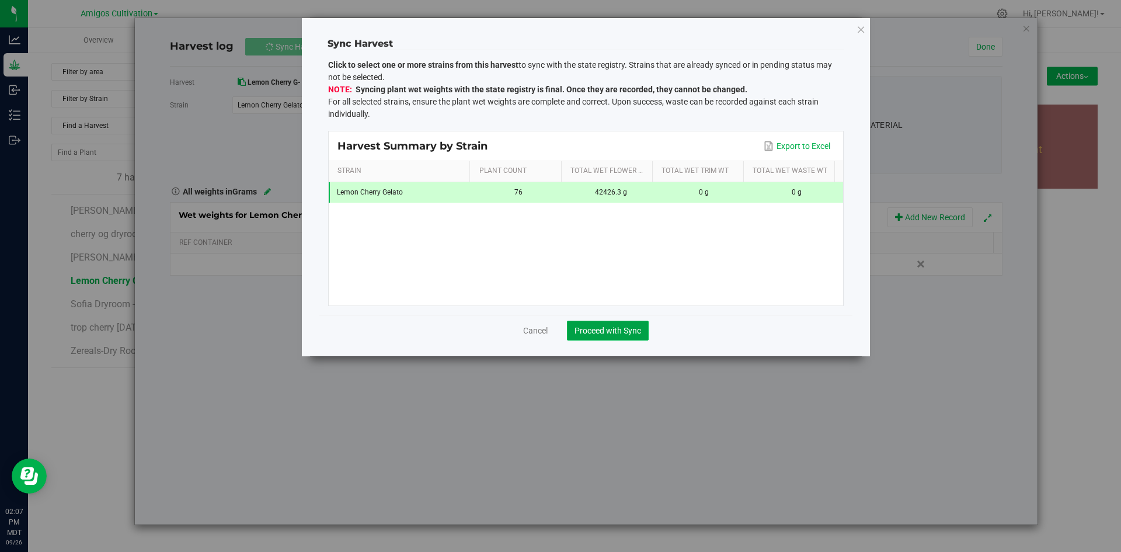
click at [615, 327] on span "Proceed with Sync" at bounding box center [608, 330] width 67 height 9
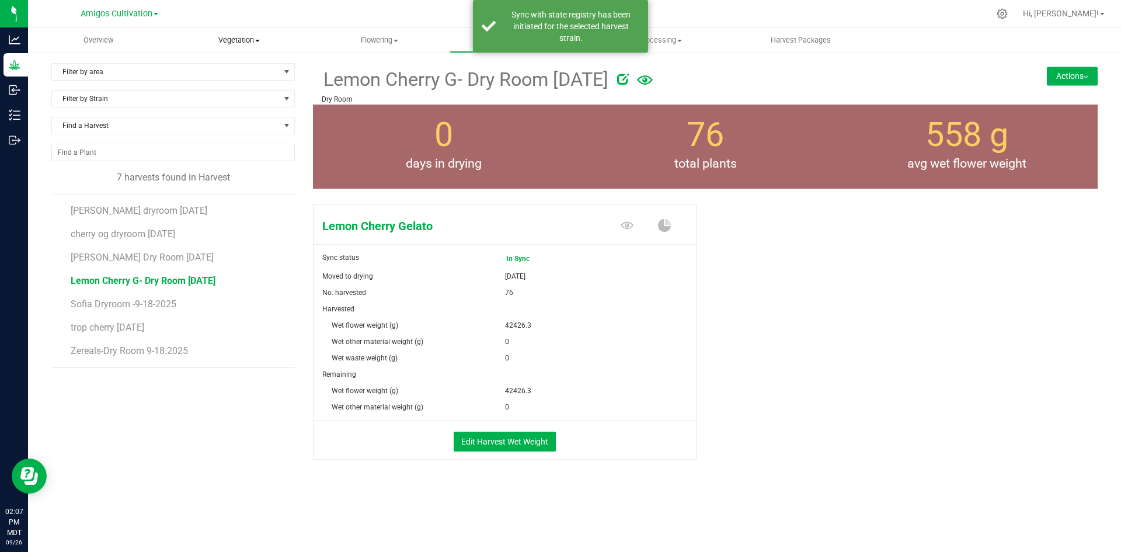
click at [213, 35] on span "Vegetation" at bounding box center [239, 40] width 140 height 11
click at [230, 70] on span "Veg groups" at bounding box center [206, 70] width 74 height 10
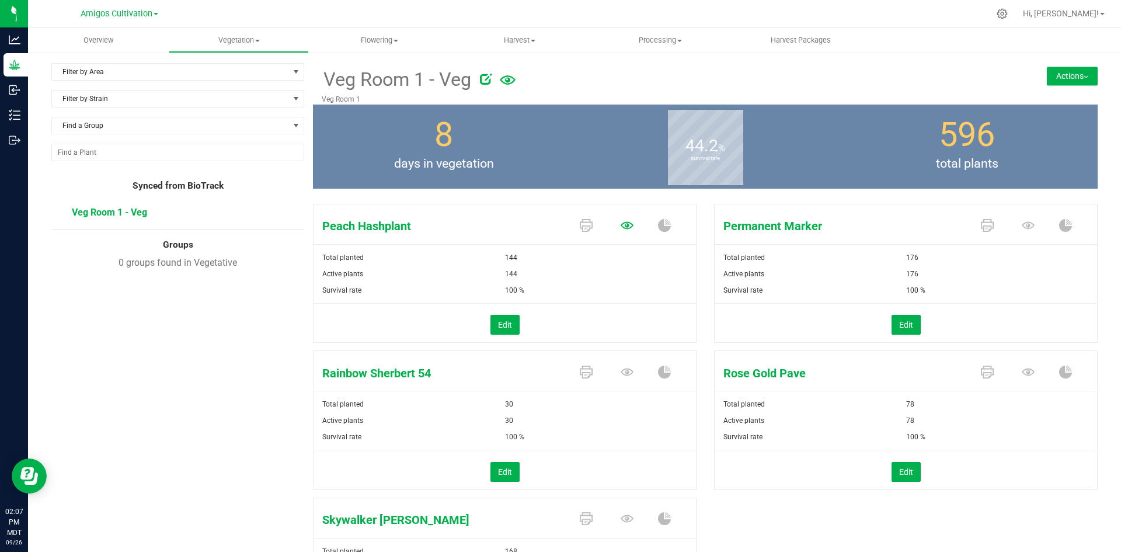
click at [621, 226] on icon at bounding box center [627, 225] width 13 height 8
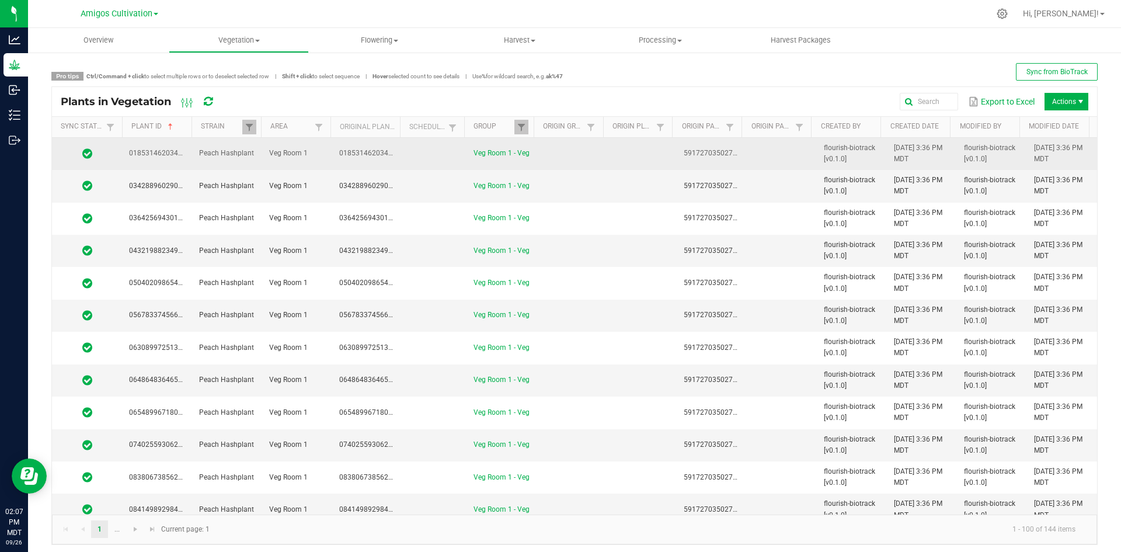
click at [306, 164] on td "Veg Room 1" at bounding box center [297, 154] width 70 height 32
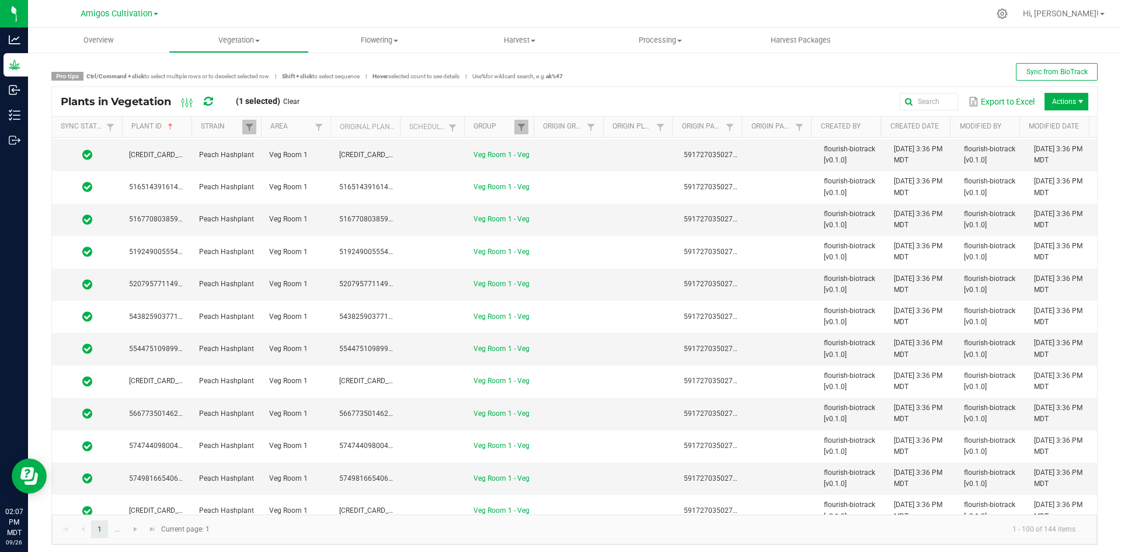
scroll to position [2858, 0]
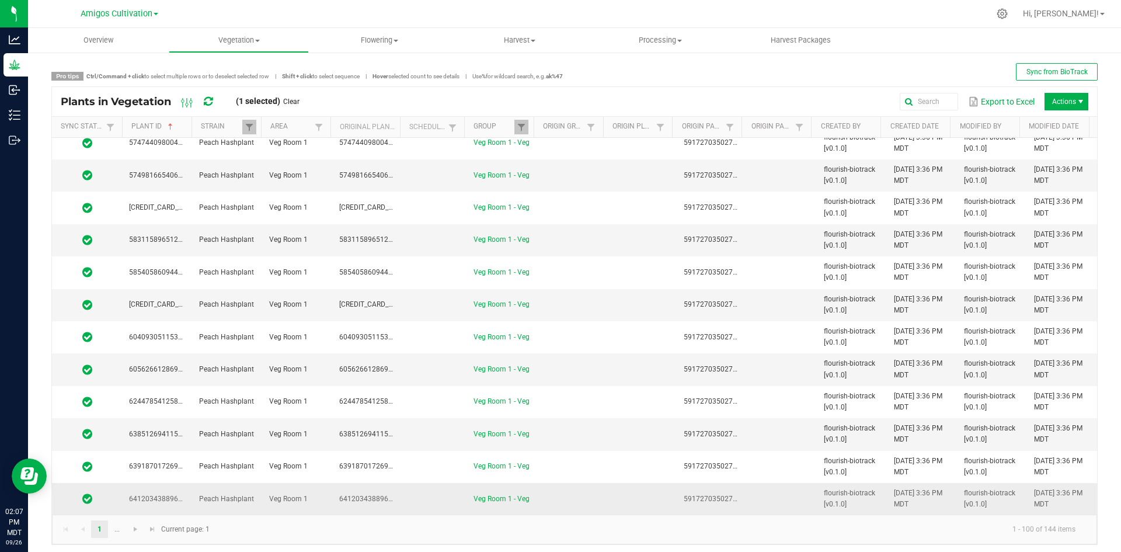
click at [190, 504] on td "6412034388967502" at bounding box center [157, 499] width 70 height 32
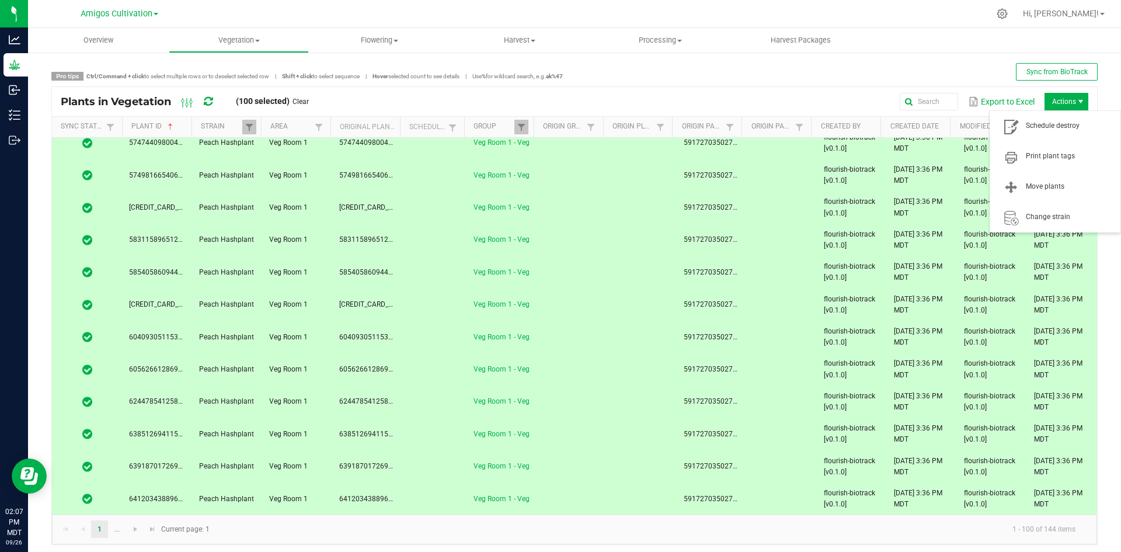
click at [1061, 99] on span "Actions" at bounding box center [1067, 102] width 44 height 18
click at [1062, 123] on span "Schedule destroy" at bounding box center [1070, 126] width 88 height 10
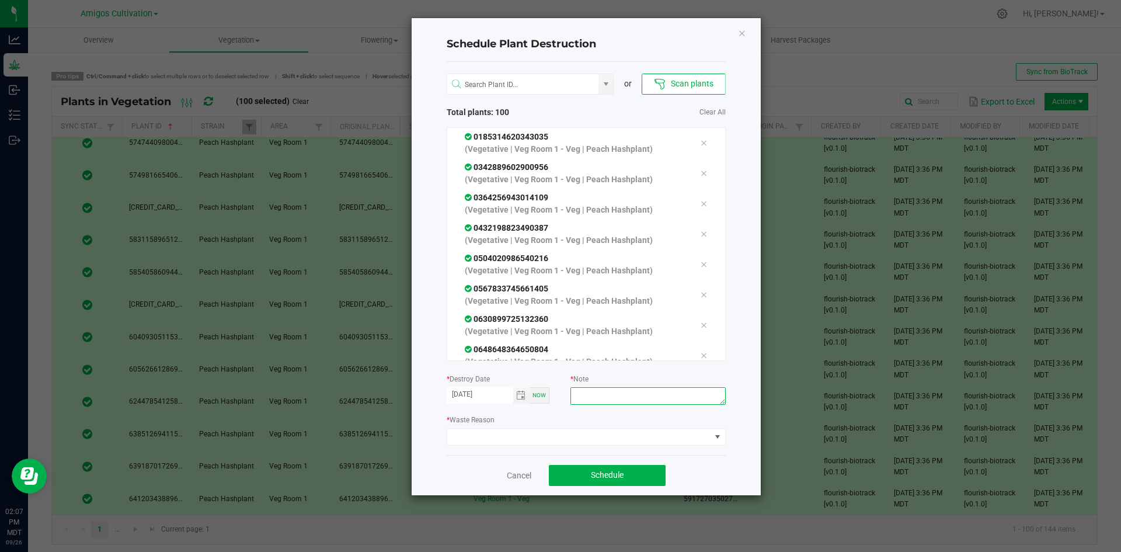
drag, startPoint x: 608, startPoint y: 400, endPoint x: 595, endPoint y: 401, distance: 12.9
click at [605, 400] on textarea at bounding box center [648, 396] width 155 height 18
type textarea "mistake"
click at [562, 439] on span at bounding box center [578, 437] width 263 height 16
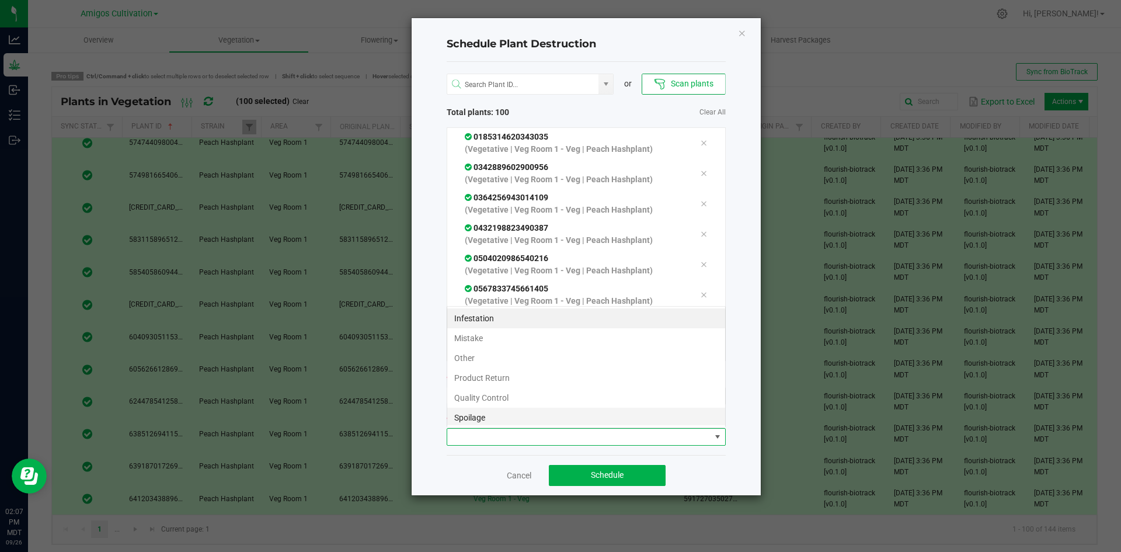
scroll to position [18, 279]
click at [499, 340] on li "Mistake" at bounding box center [586, 338] width 278 height 20
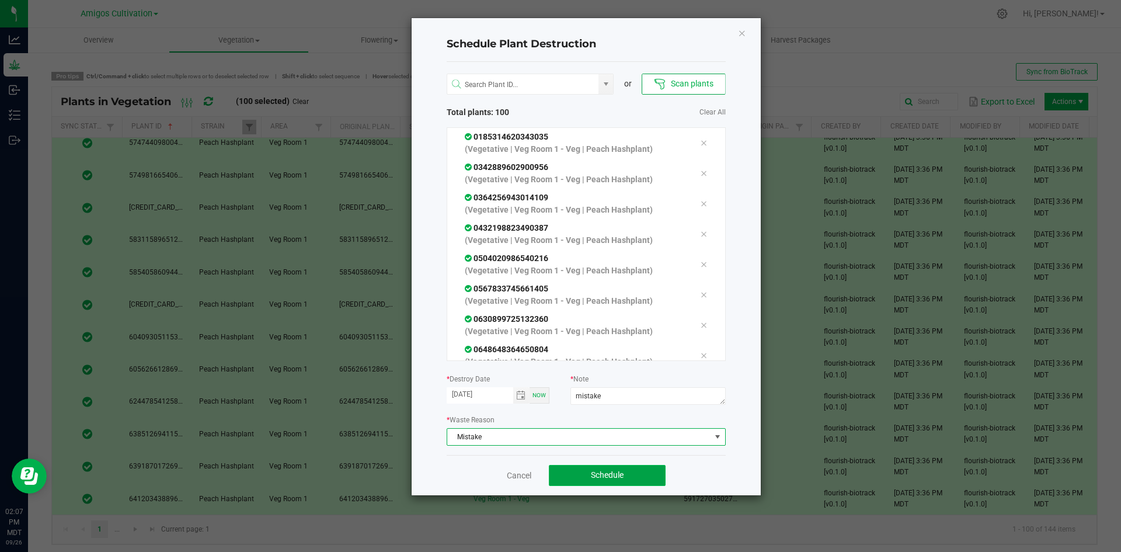
click at [575, 477] on button "Schedule" at bounding box center [607, 475] width 117 height 21
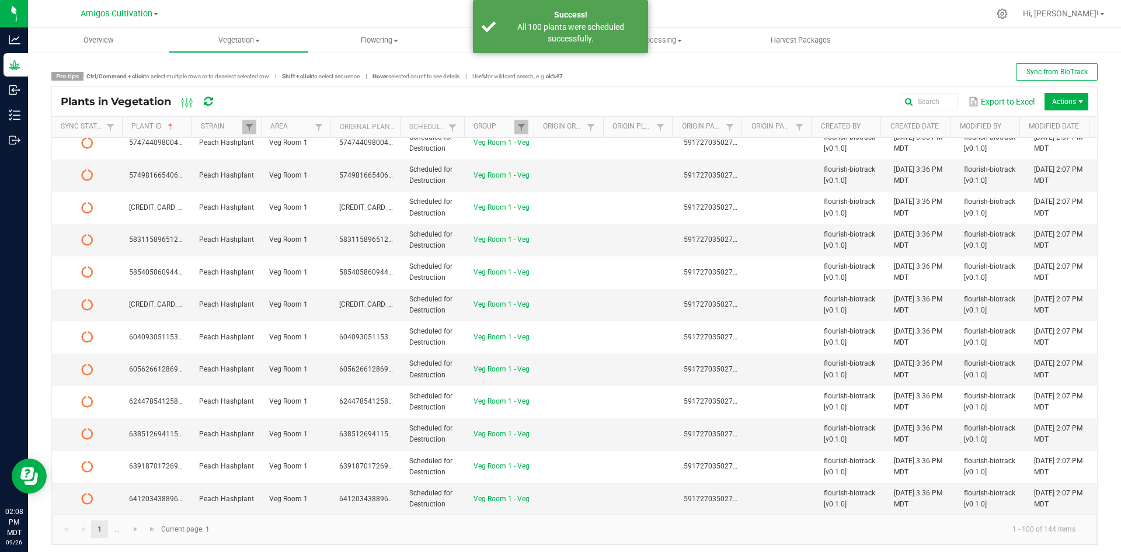
click at [204, 102] on div "Plants in Vegetation" at bounding box center [147, 102] width 172 height 20
click at [208, 102] on icon at bounding box center [208, 101] width 9 height 11
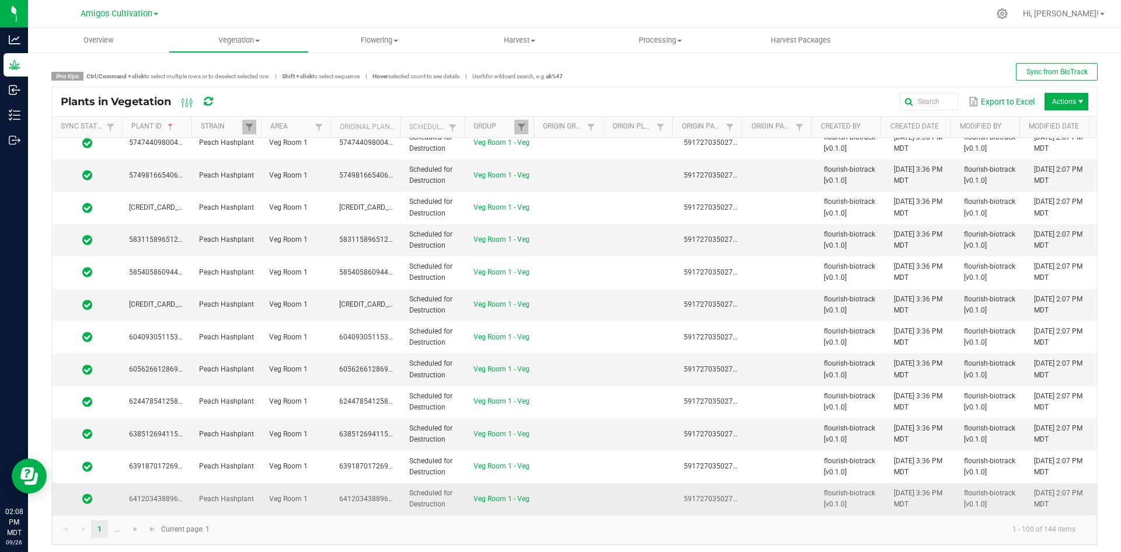
scroll to position [5, 0]
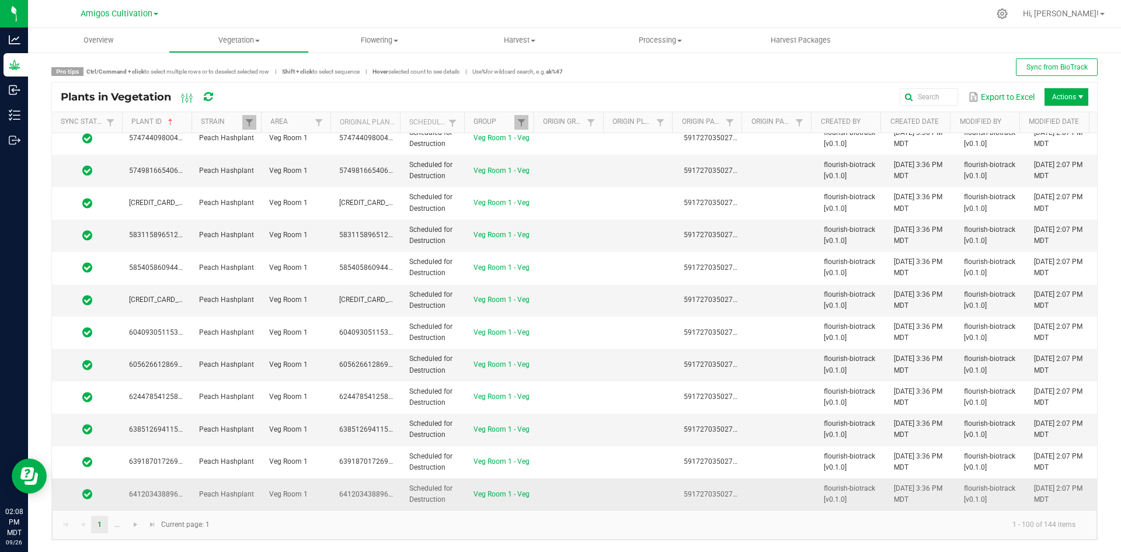
click at [470, 494] on td "Veg Room 1 - Veg" at bounding box center [502, 494] width 70 height 32
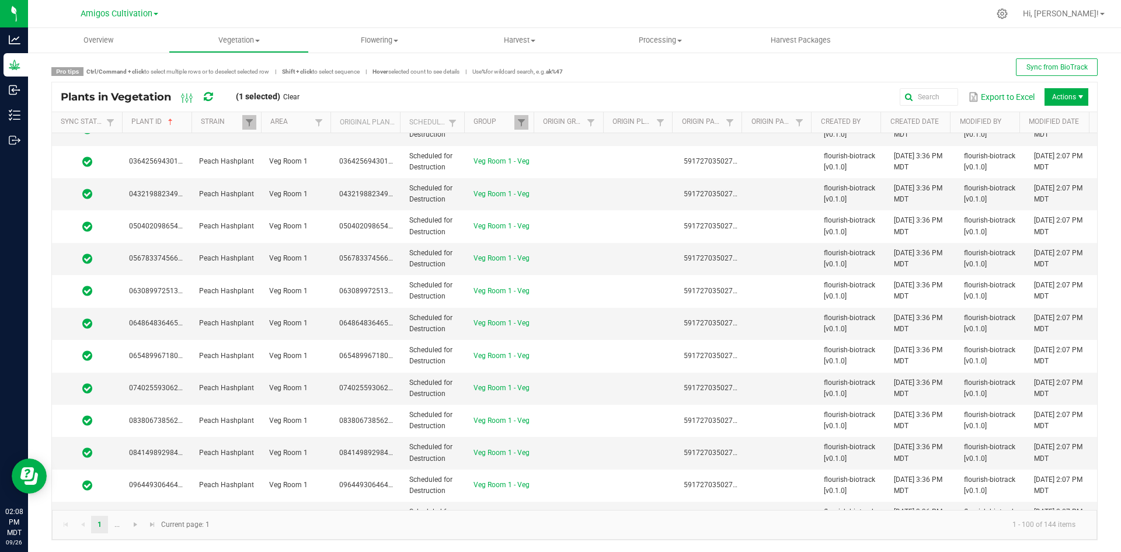
scroll to position [0, 0]
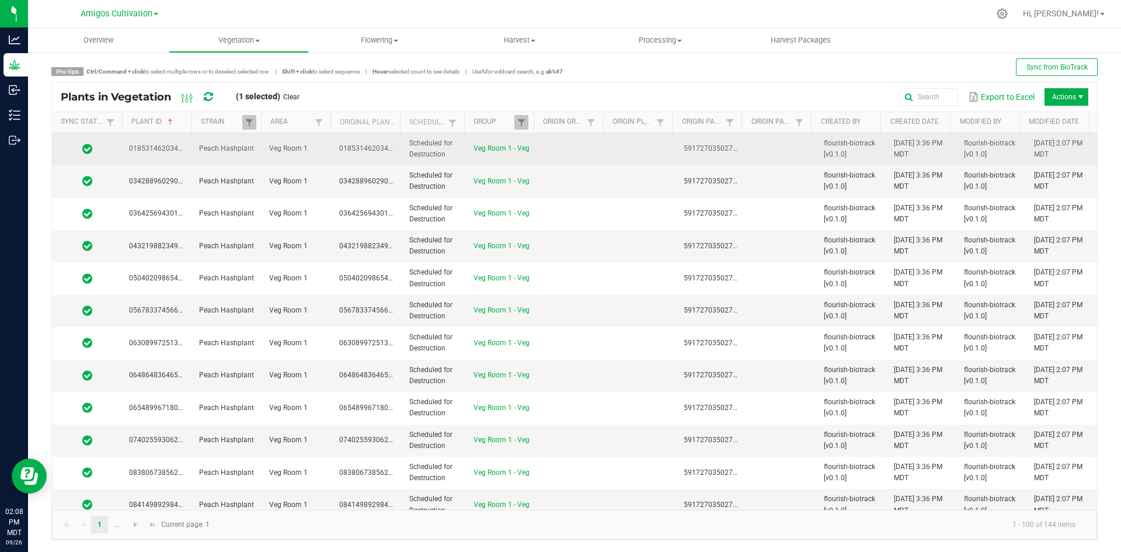
click at [426, 154] on span "Scheduled for Destruction" at bounding box center [430, 148] width 43 height 19
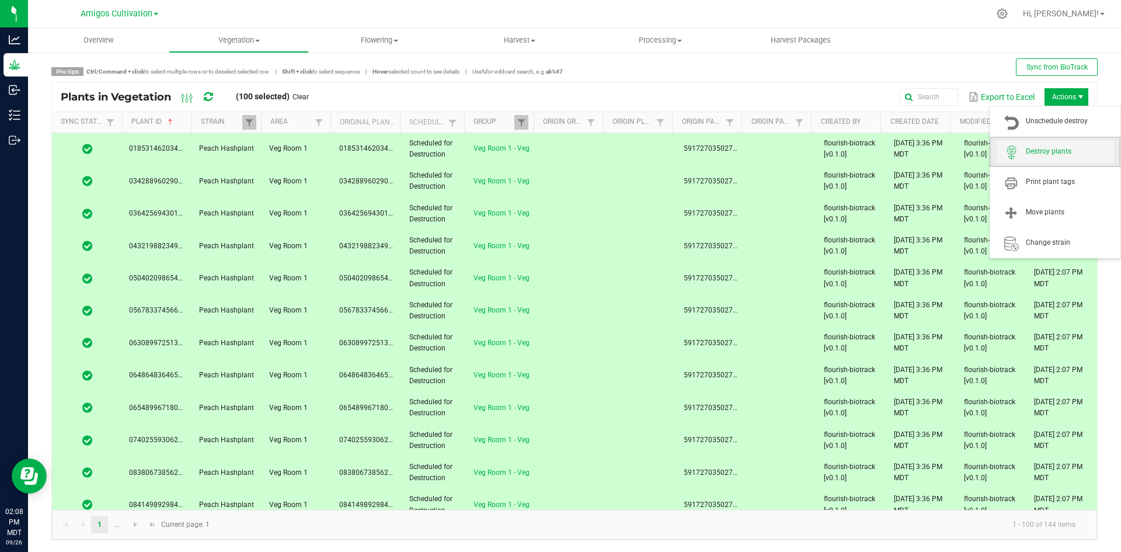
click at [1050, 151] on span "Destroy plants" at bounding box center [1070, 152] width 88 height 10
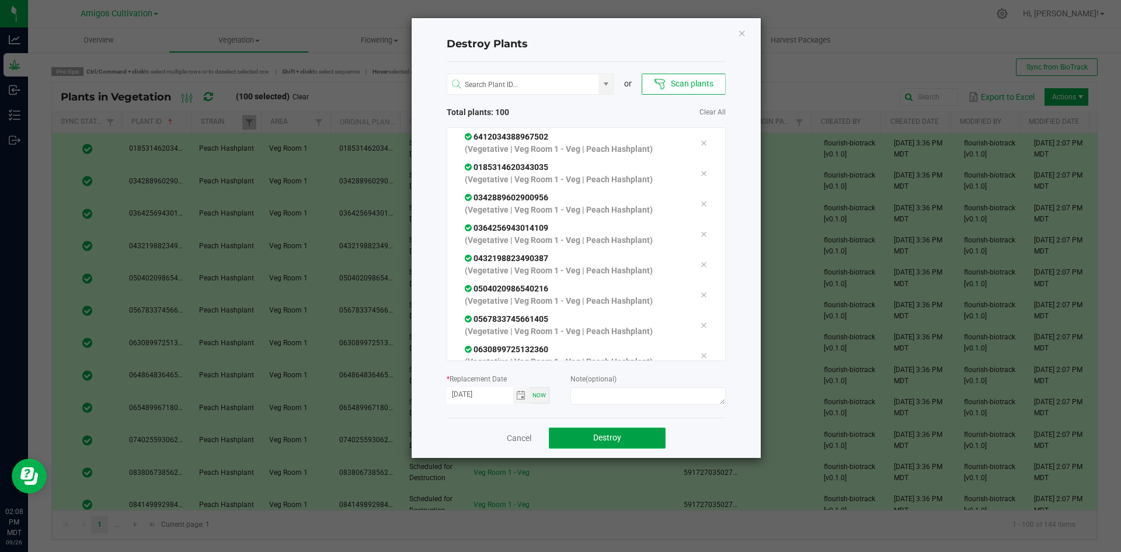
click at [630, 440] on button "Destroy" at bounding box center [607, 438] width 117 height 21
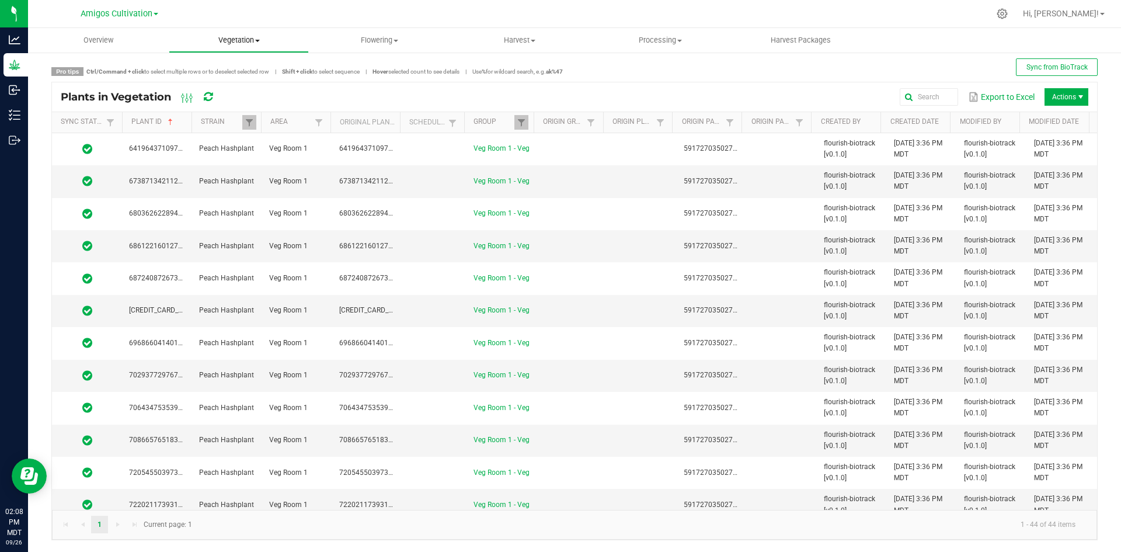
click at [253, 37] on span "Vegetation" at bounding box center [239, 40] width 140 height 11
click at [252, 68] on li "Veg groups" at bounding box center [239, 71] width 141 height 14
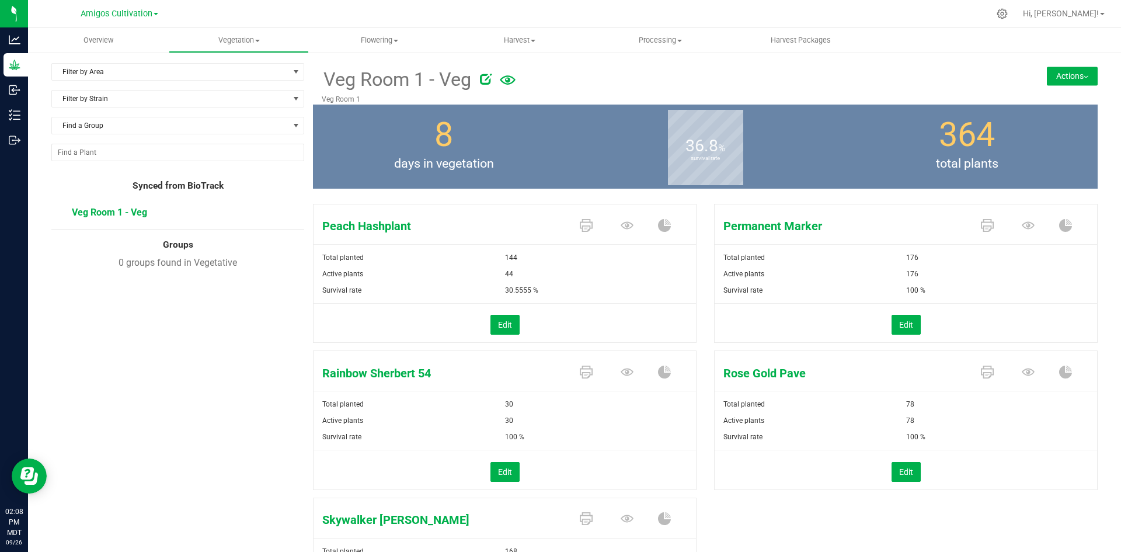
click at [1064, 72] on button "Actions" at bounding box center [1072, 76] width 51 height 19
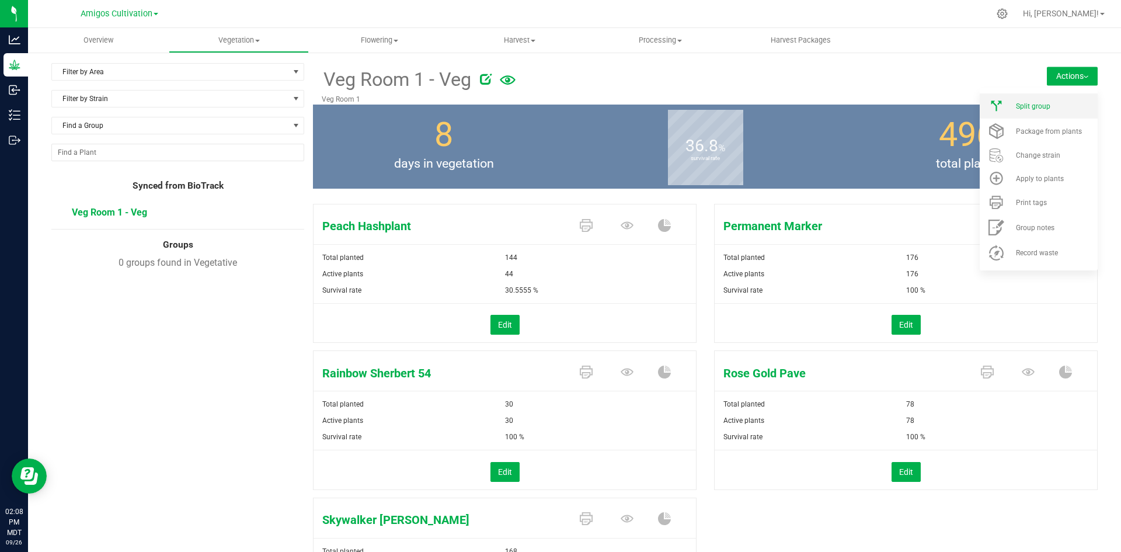
click at [1064, 108] on div "Split group" at bounding box center [1055, 106] width 79 height 8
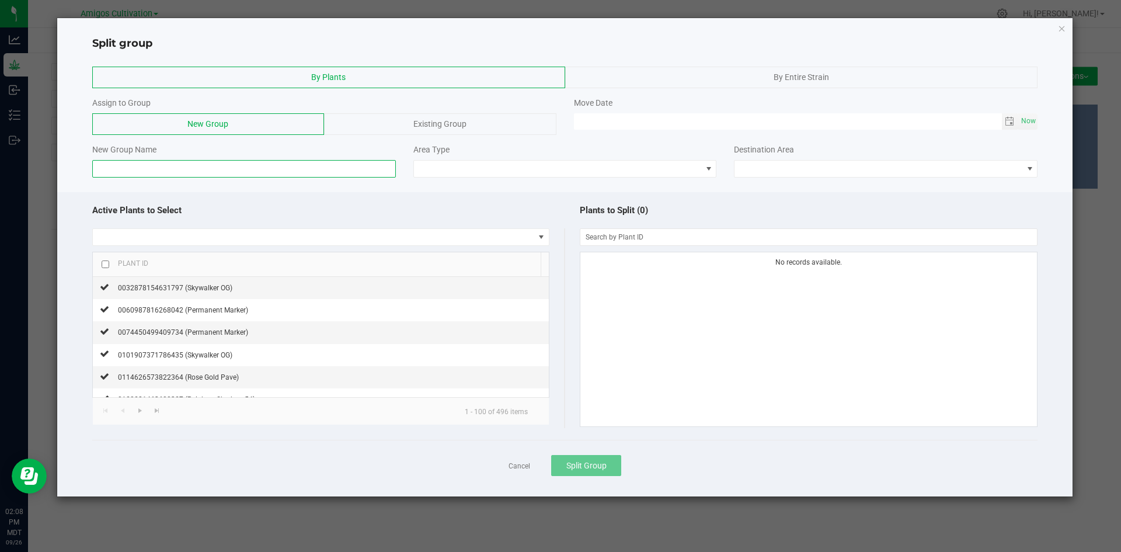
click at [227, 164] on input at bounding box center [244, 169] width 304 height 18
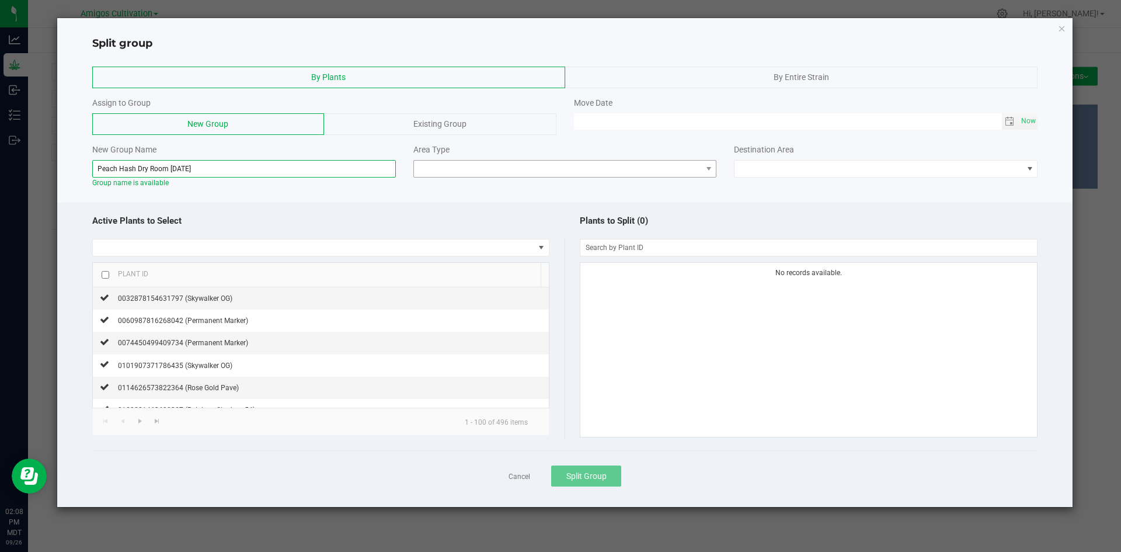
type input "Peach Hash Dry Room [DATE]"
click at [464, 173] on span at bounding box center [558, 169] width 288 height 16
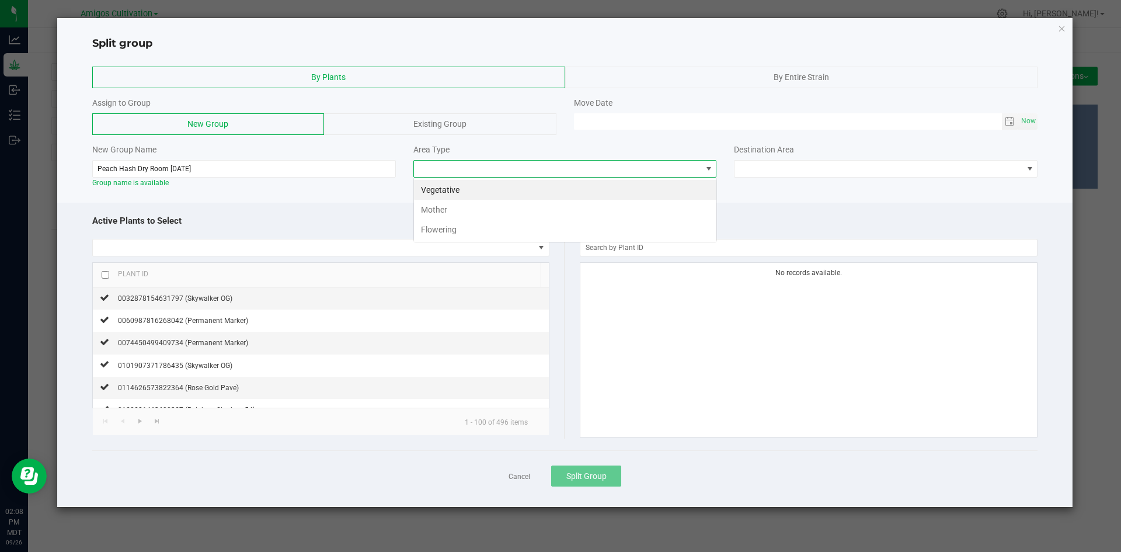
scroll to position [18, 304]
click at [439, 224] on li "Flowering" at bounding box center [565, 230] width 303 height 20
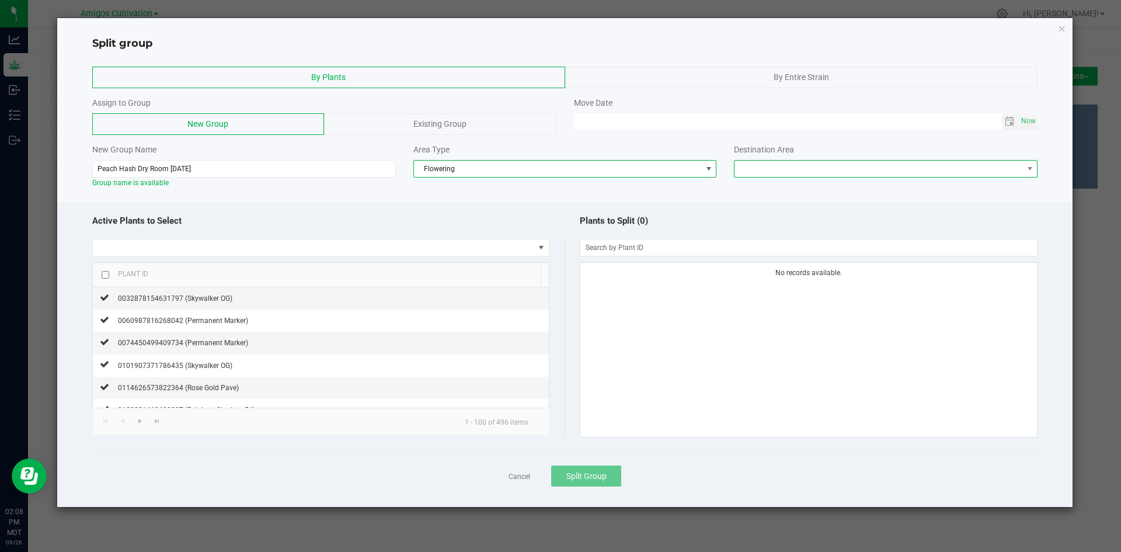
click at [783, 172] on span at bounding box center [879, 169] width 288 height 16
click at [788, 189] on li "Flower Room 1" at bounding box center [886, 190] width 303 height 20
click at [1013, 121] on span "Toggle calendar" at bounding box center [1009, 121] width 9 height 9
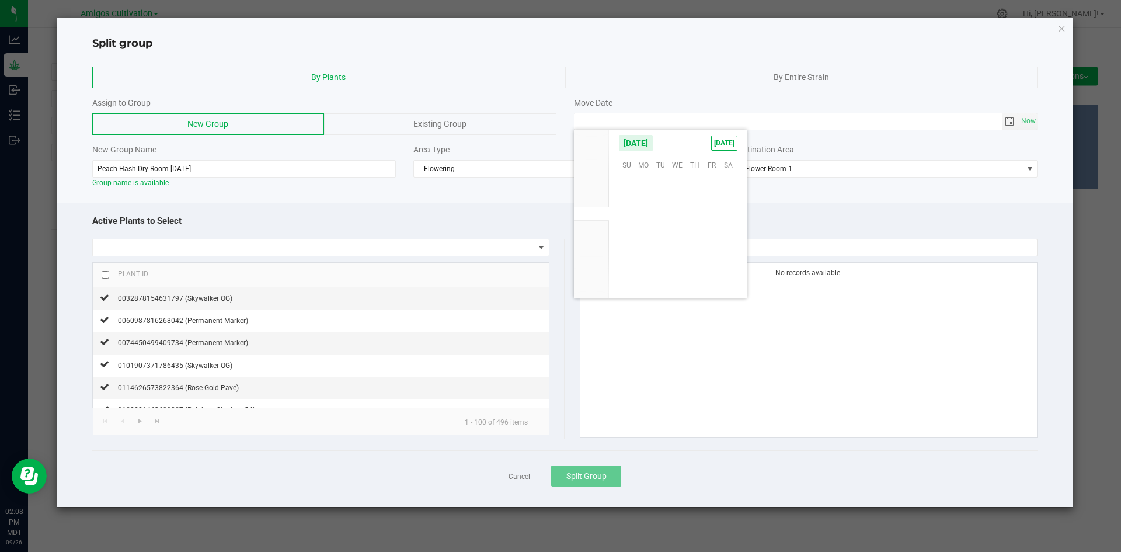
scroll to position [189420, 0]
click at [699, 216] on span "18" at bounding box center [694, 218] width 17 height 18
type input "[DATE] 12:00 AM"
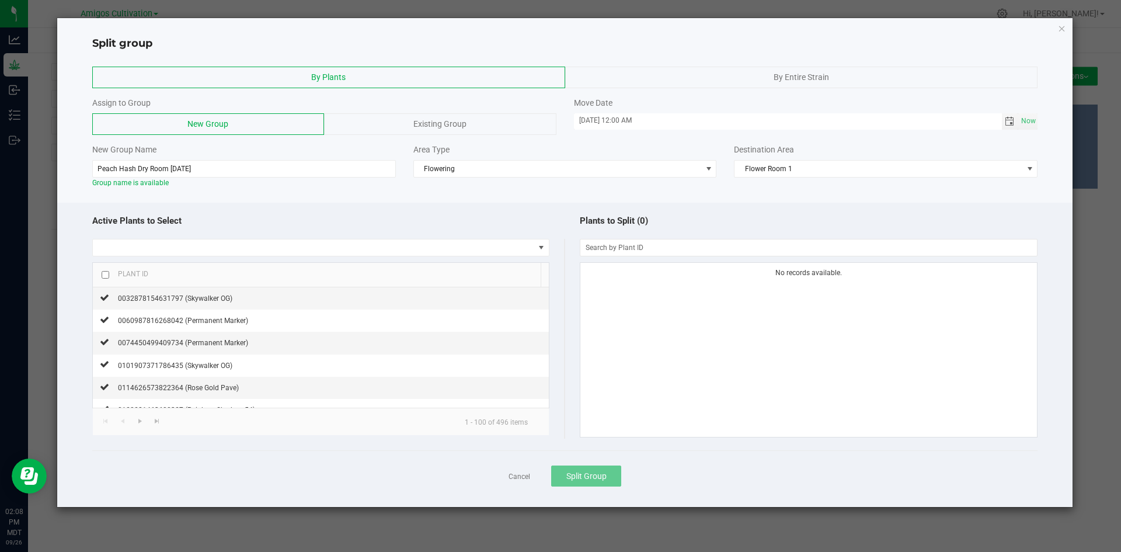
click at [762, 73] on div "By Entire Strain" at bounding box center [801, 78] width 473 height 22
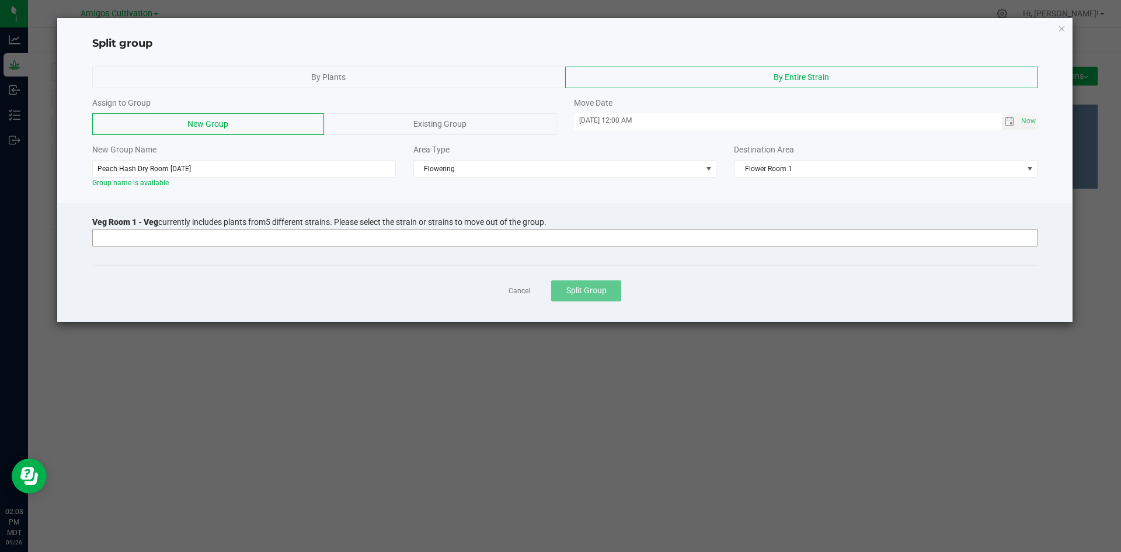
click at [315, 236] on input at bounding box center [558, 238] width 930 height 16
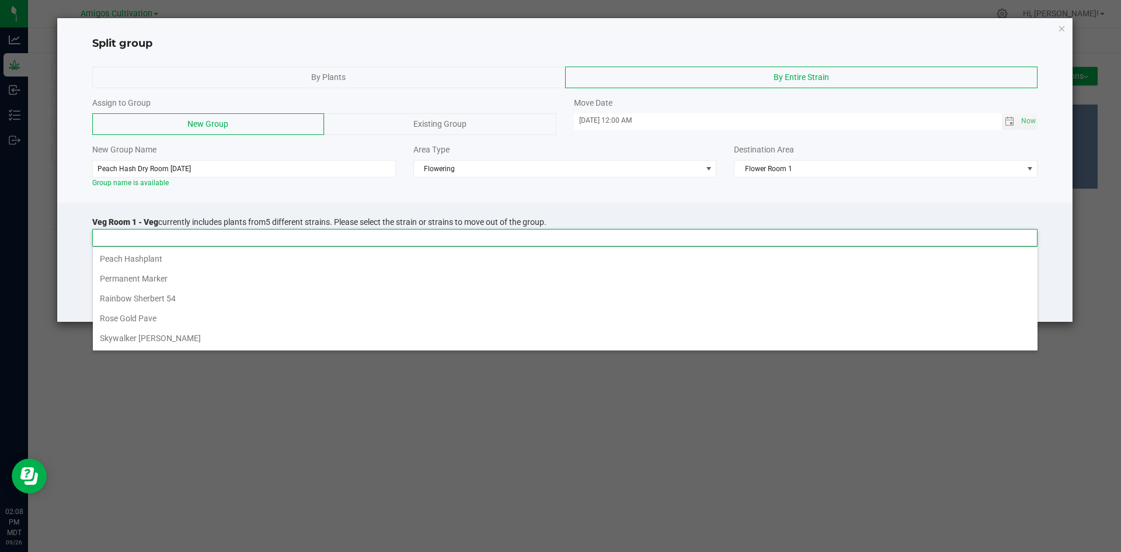
scroll to position [18, 946]
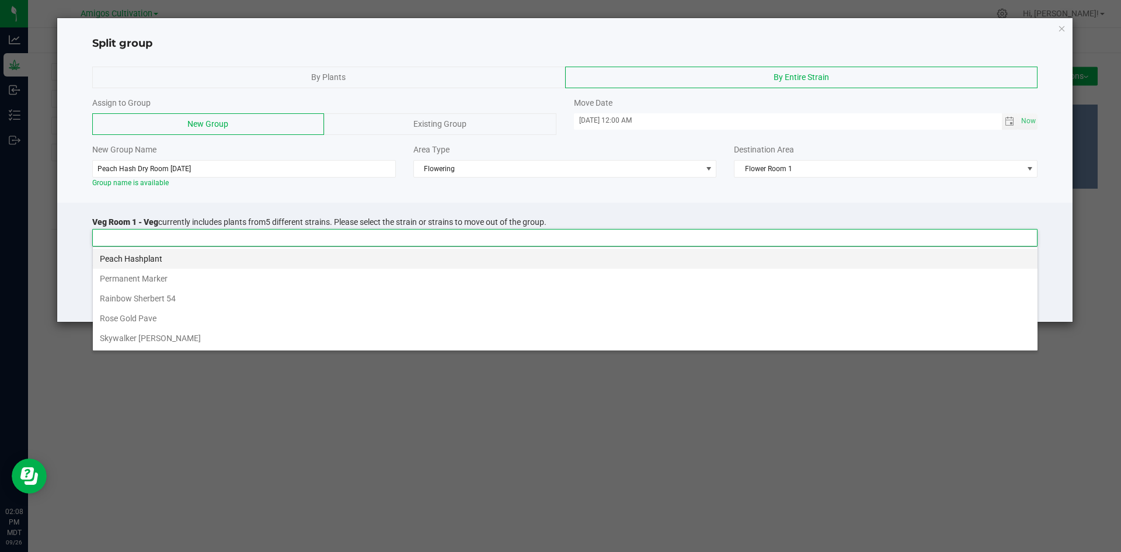
click at [178, 260] on li "Peach Hashplant" at bounding box center [565, 259] width 945 height 20
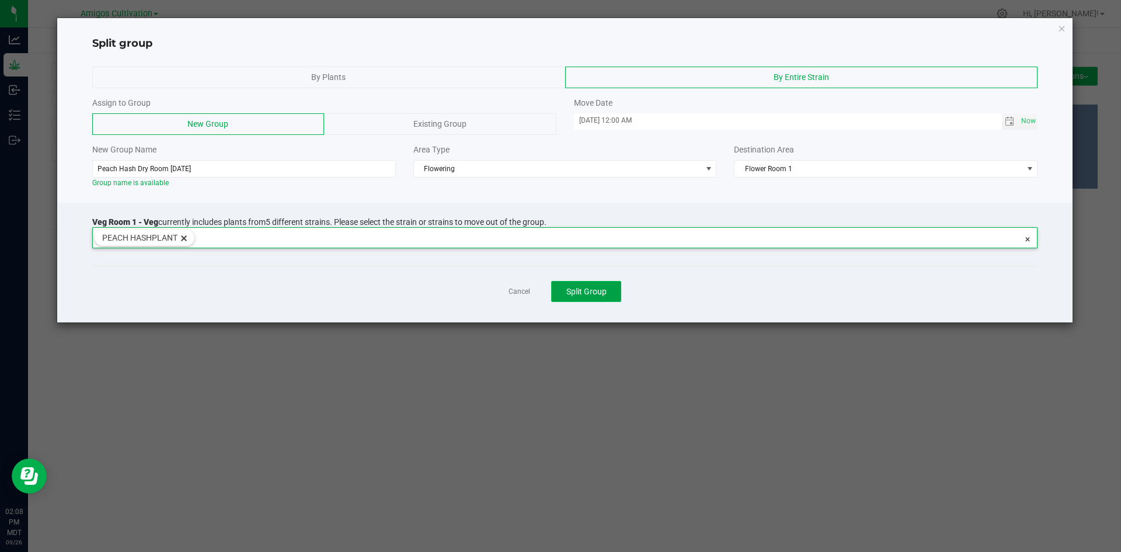
click at [597, 291] on span "Split Group" at bounding box center [587, 291] width 40 height 9
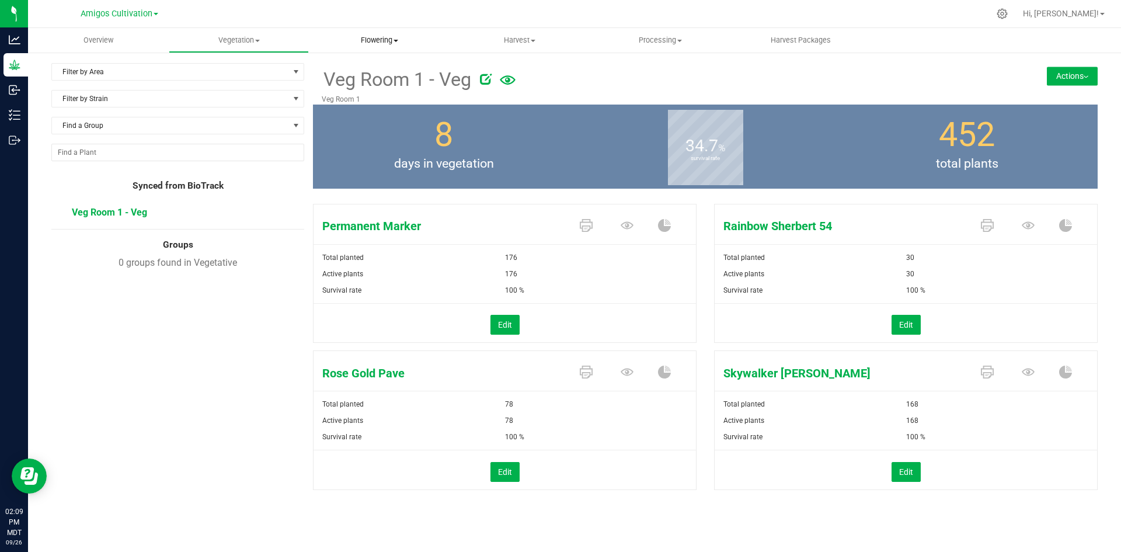
click at [394, 39] on span "Flowering" at bounding box center [380, 40] width 140 height 11
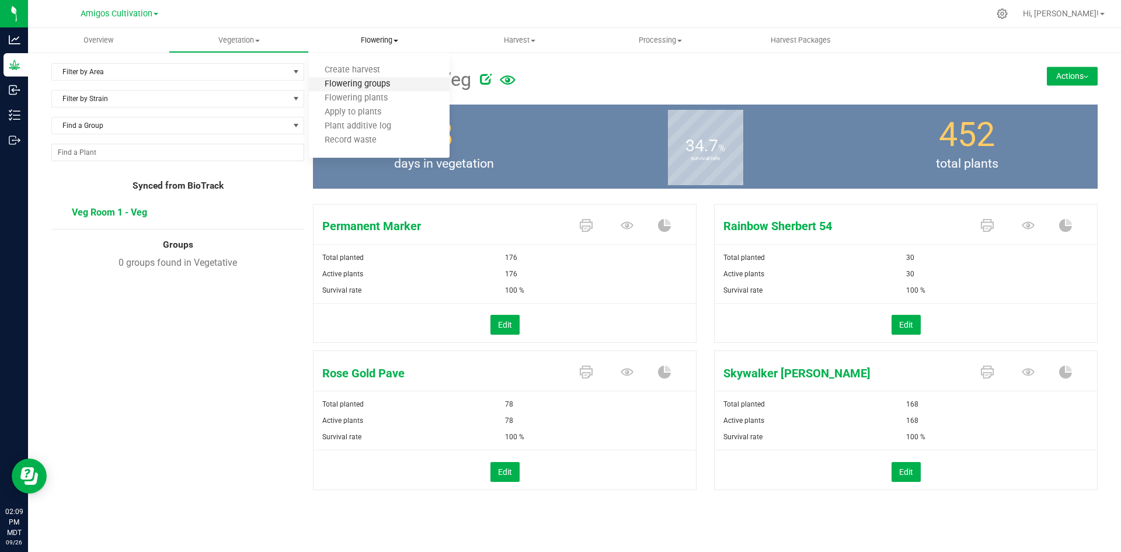
click at [371, 80] on span "Flowering groups" at bounding box center [357, 84] width 97 height 10
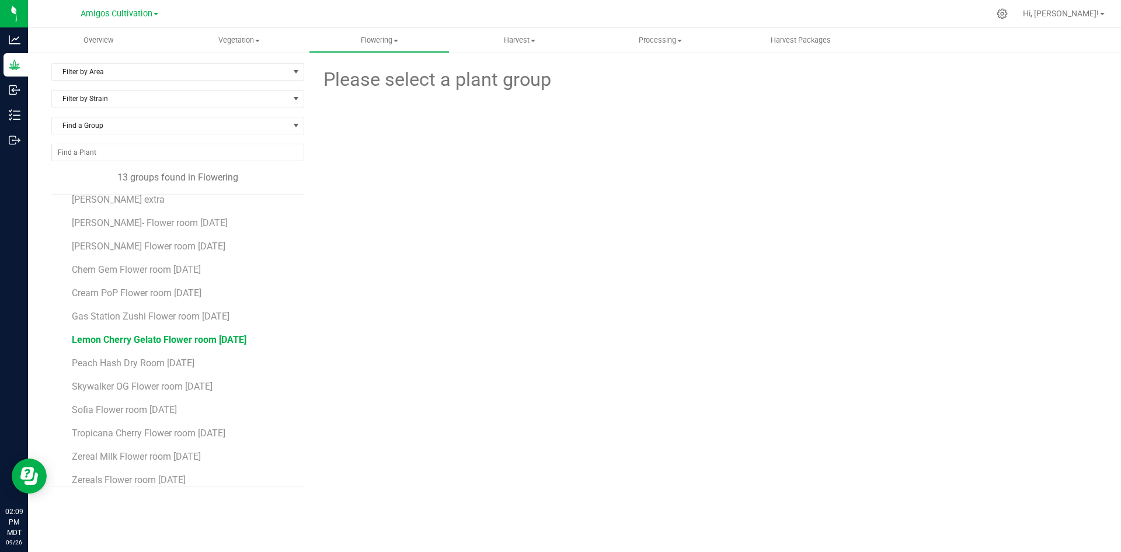
scroll to position [21, 0]
click at [158, 352] on span "Peach Hash Dry Room [DATE]" at bounding box center [133, 353] width 123 height 11
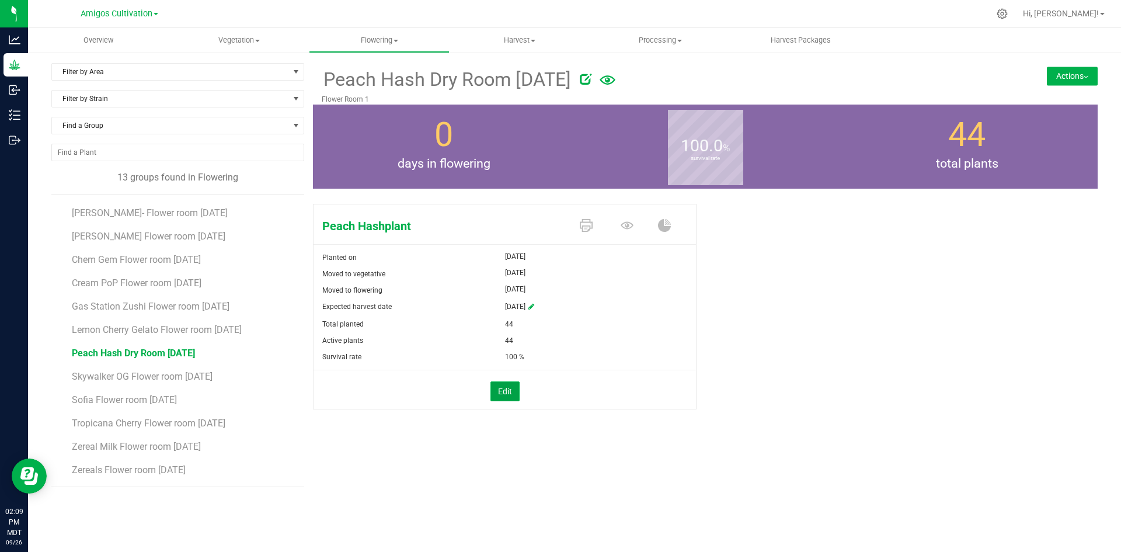
click at [501, 386] on button "Edit" at bounding box center [505, 391] width 29 height 20
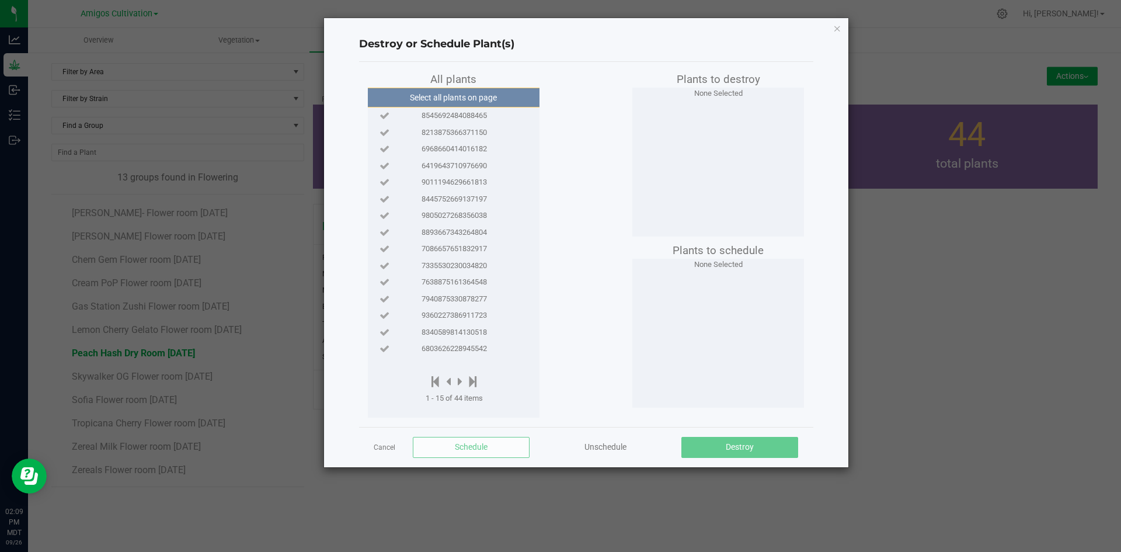
click at [1103, 276] on ngb-modal-window "Destroy or Schedule Plant(s) All plants Select all plants on page 8545692484088…" at bounding box center [565, 276] width 1130 height 552
click at [831, 30] on div "Destroy or Schedule Plant(s) All plants Select all plants on page 8545692484088…" at bounding box center [586, 242] width 524 height 449
click at [835, 29] on icon "button" at bounding box center [837, 28] width 8 height 14
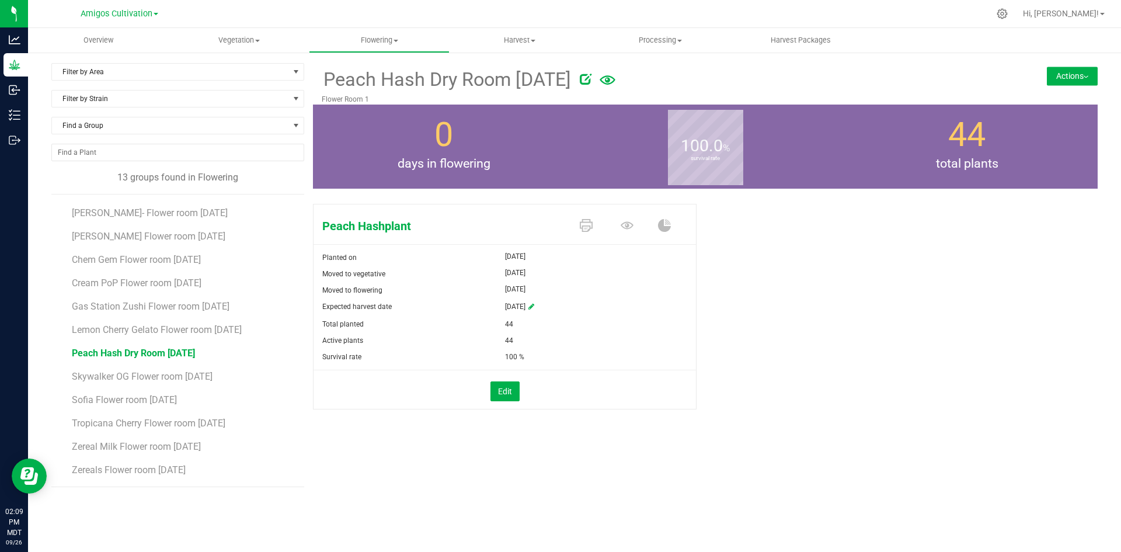
click at [1066, 70] on button "Actions" at bounding box center [1072, 76] width 51 height 19
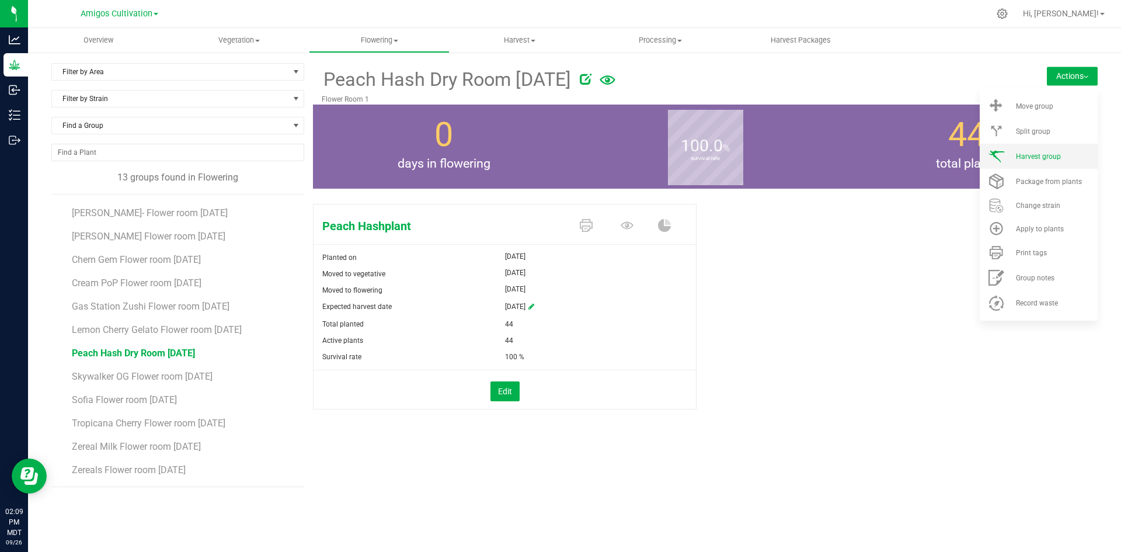
click at [1052, 152] on span "Harvest group" at bounding box center [1038, 156] width 45 height 8
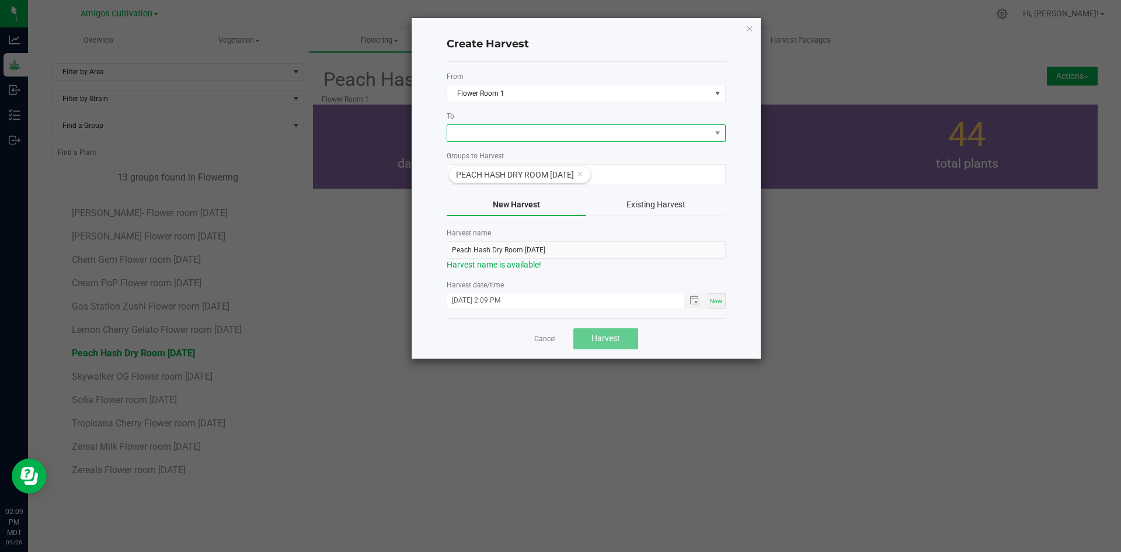
click at [576, 134] on span at bounding box center [578, 133] width 263 height 16
click at [506, 180] on li "Dry Room" at bounding box center [586, 183] width 278 height 20
click at [592, 335] on span "Harvest" at bounding box center [606, 337] width 29 height 9
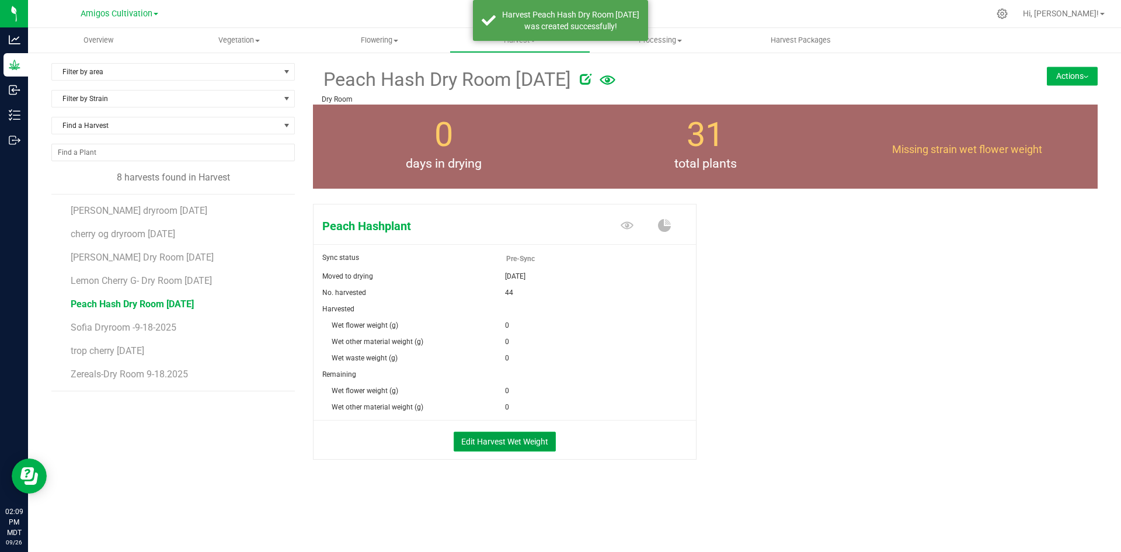
click at [490, 438] on button "Edit Harvest Wet Weight" at bounding box center [505, 442] width 102 height 20
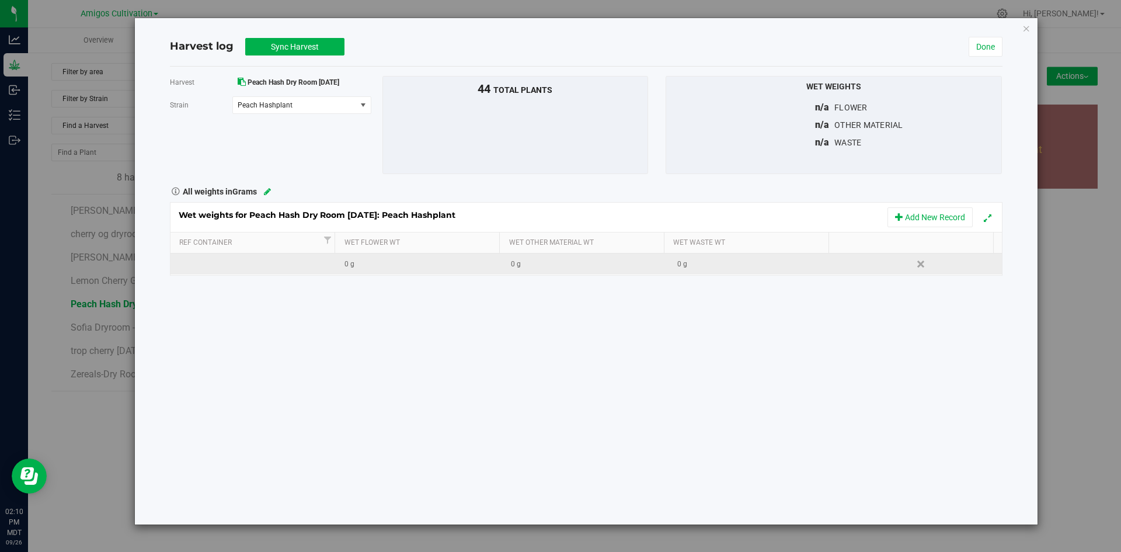
click at [405, 268] on div "0 g" at bounding box center [423, 264] width 157 height 11
type input "27358.04"
click at [516, 350] on div "Harvest Peach Hash Dry Room [DATE] [GEOGRAPHIC_DATA] Peach Hashplant Select str…" at bounding box center [586, 296] width 833 height 458
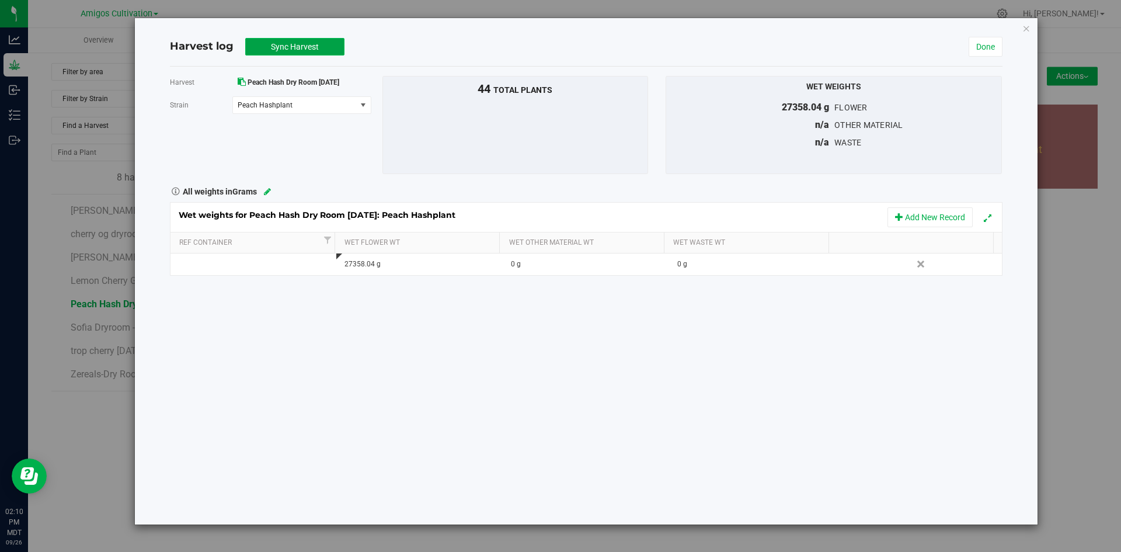
click at [332, 53] on button "Sync Harvest" at bounding box center [294, 47] width 99 height 18
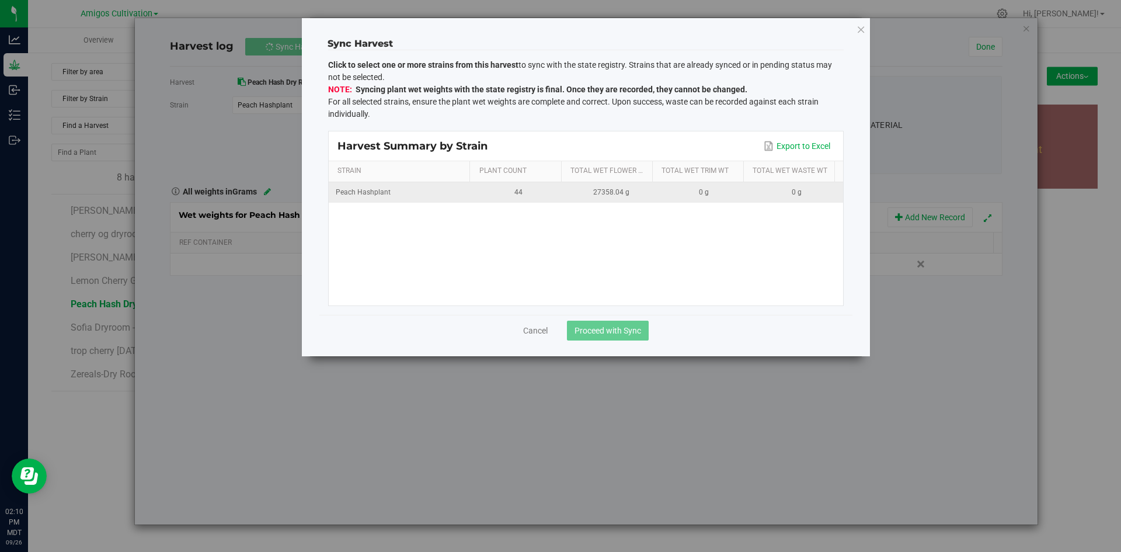
click at [490, 190] on div "44" at bounding box center [519, 192] width 79 height 11
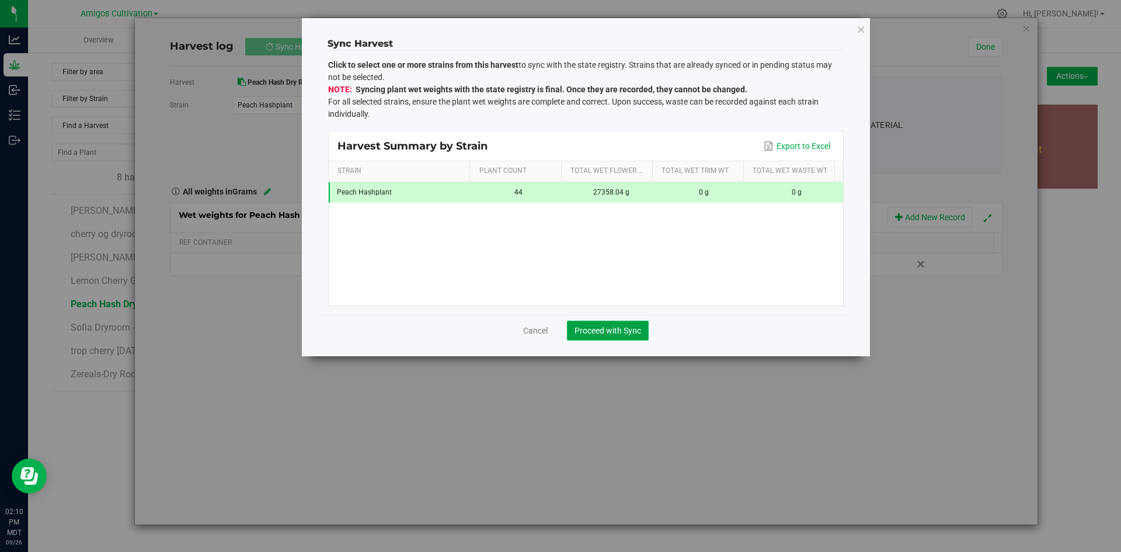
click at [616, 330] on span "Proceed with Sync" at bounding box center [608, 330] width 67 height 9
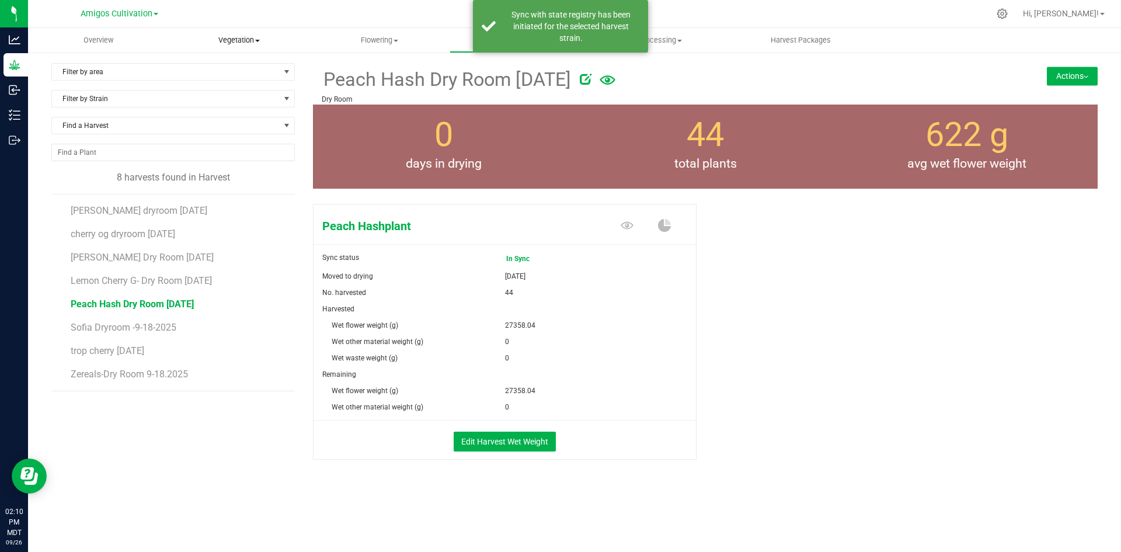
click at [245, 35] on span "Vegetation" at bounding box center [239, 40] width 140 height 11
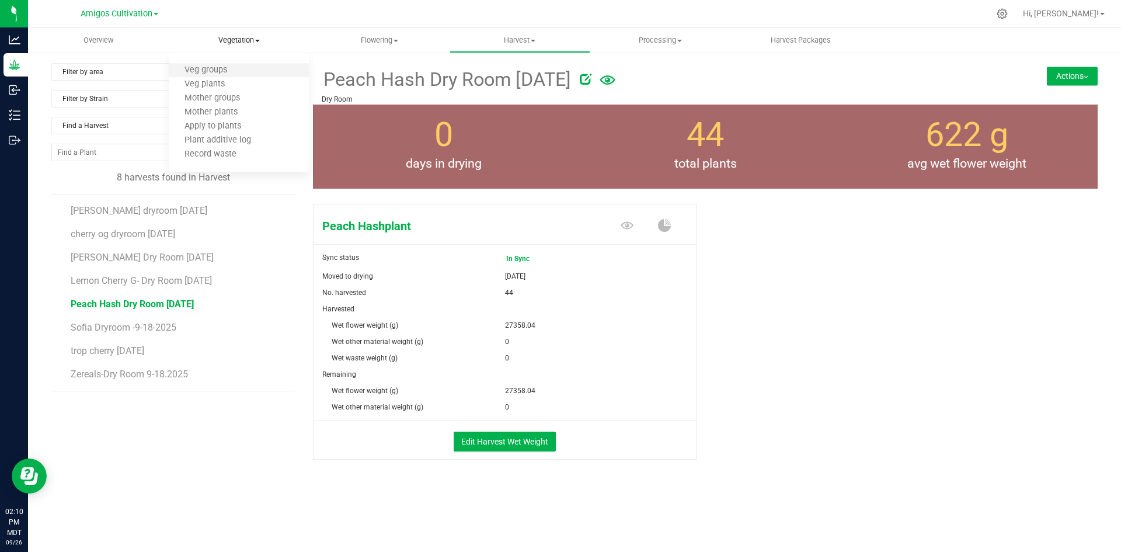
click at [248, 72] on li "Veg groups" at bounding box center [239, 71] width 141 height 14
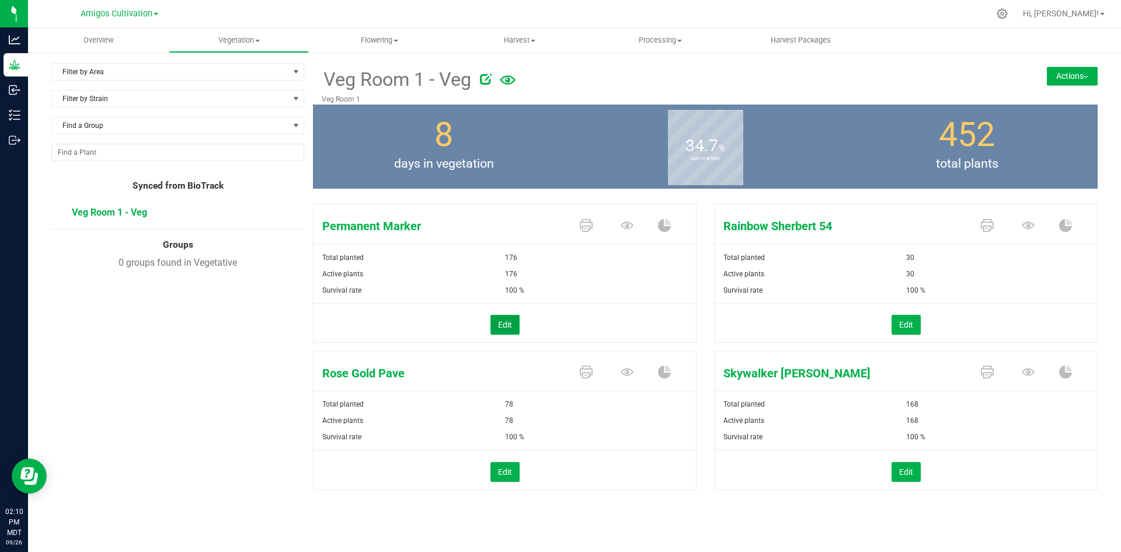
click at [515, 321] on button "Edit" at bounding box center [505, 325] width 29 height 20
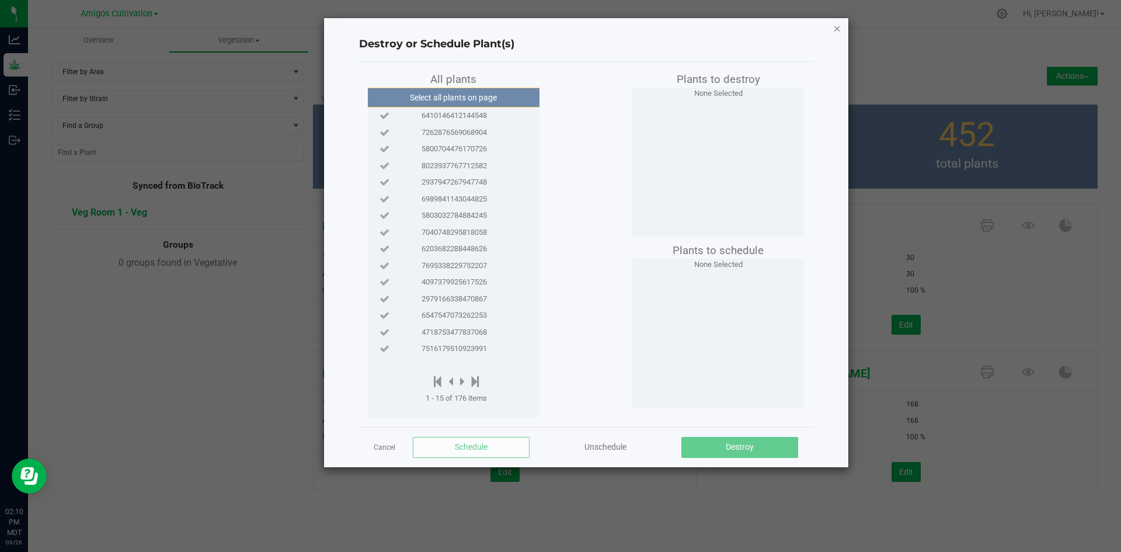
click at [835, 23] on icon "button" at bounding box center [837, 28] width 8 height 14
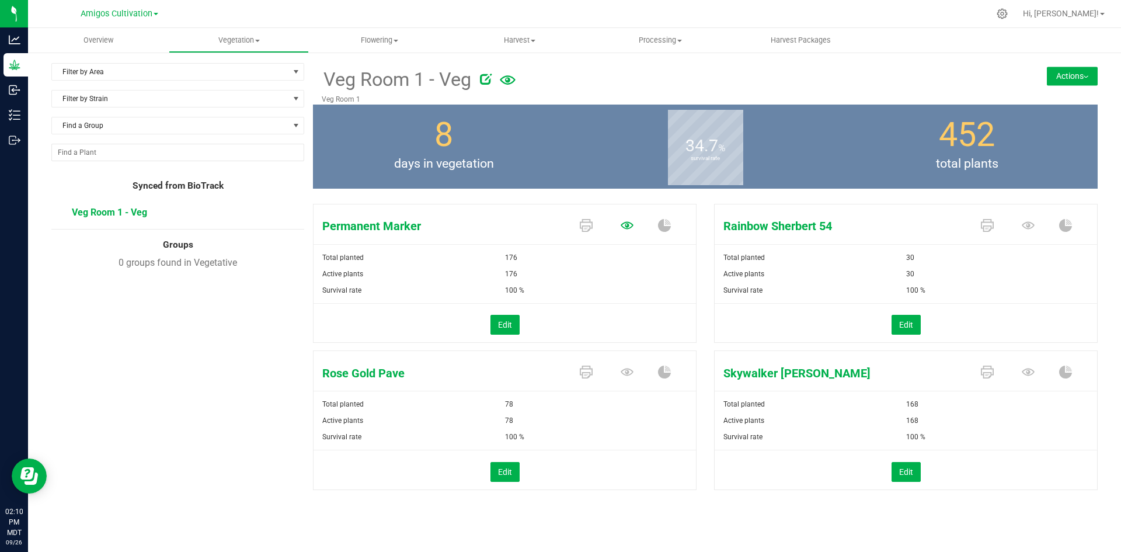
click at [631, 228] on icon at bounding box center [627, 225] width 13 height 13
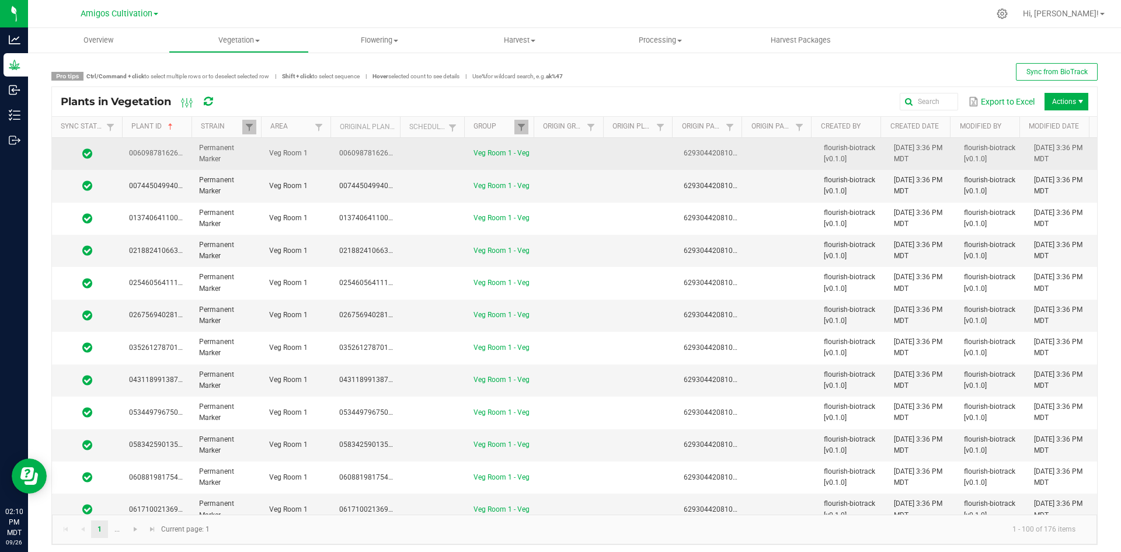
click at [698, 154] on span "6293044208103700" at bounding box center [716, 153] width 65 height 8
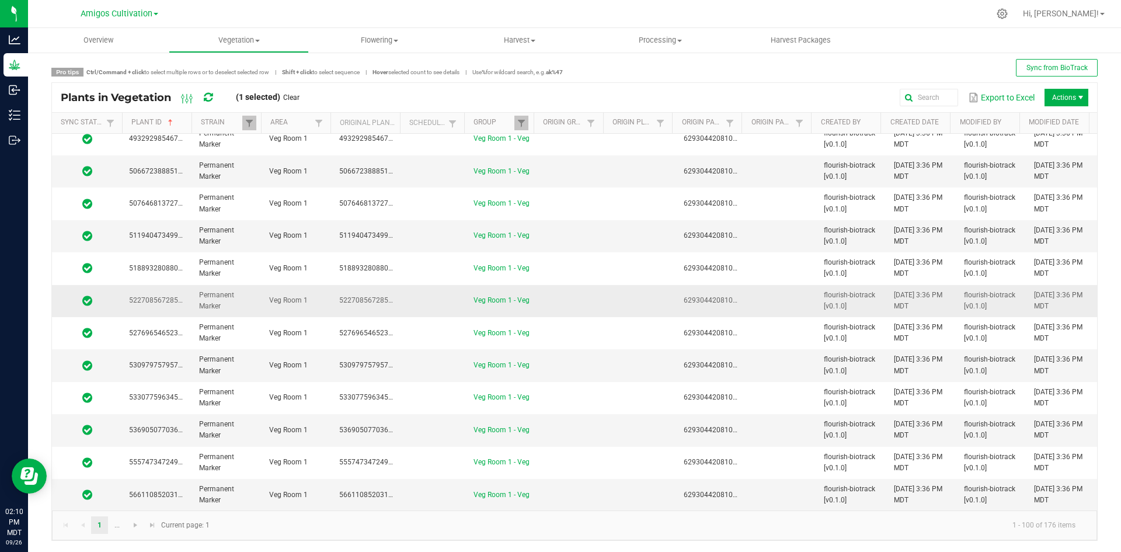
scroll to position [5, 0]
click at [467, 497] on td "Veg Room 1 - Veg" at bounding box center [502, 494] width 70 height 32
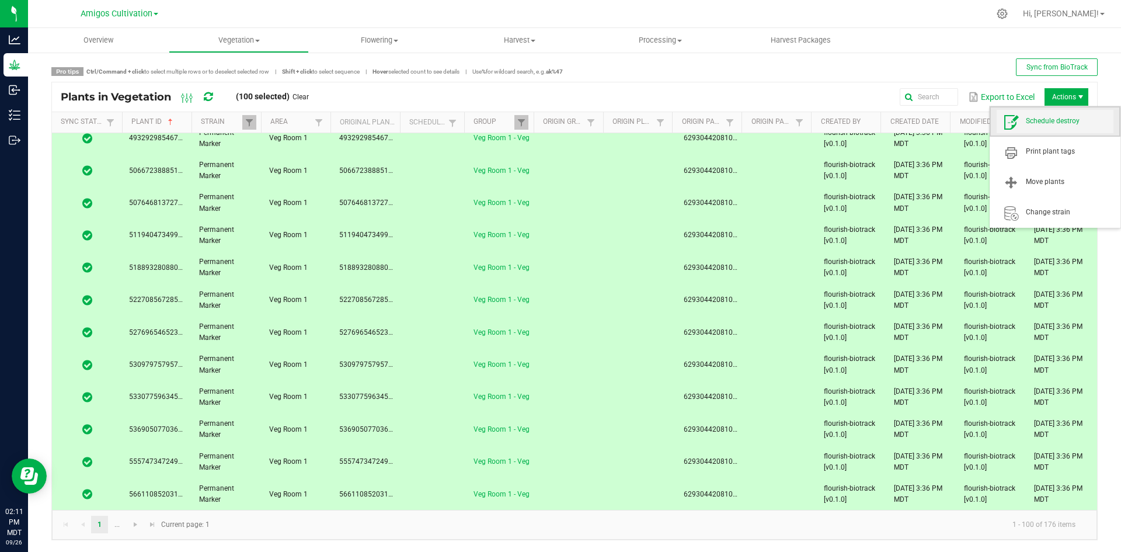
click at [1045, 120] on span "Schedule destroy" at bounding box center [1070, 121] width 88 height 10
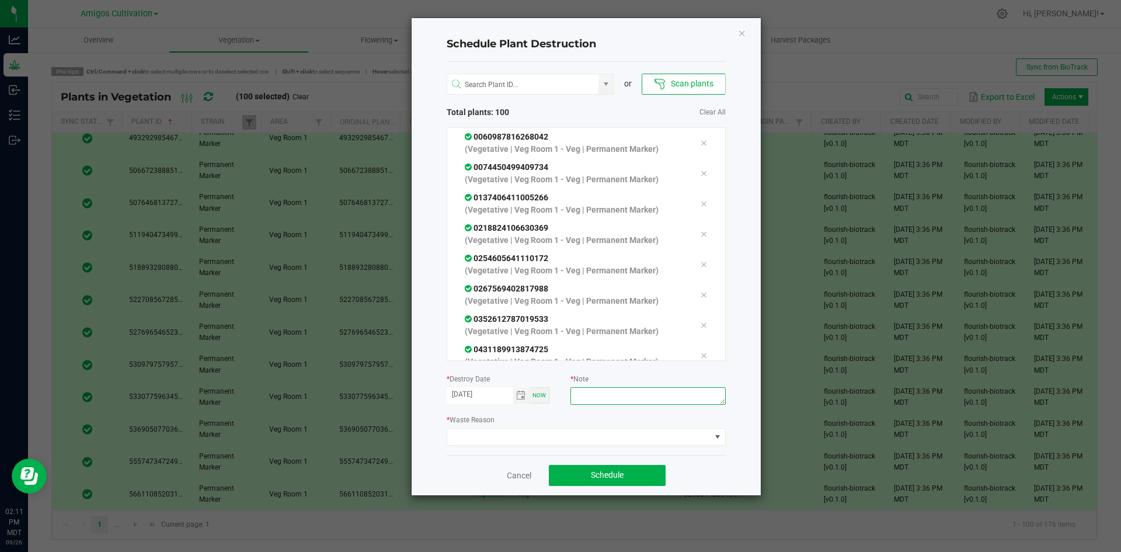
click at [616, 398] on textarea at bounding box center [648, 396] width 155 height 18
type textarea "mistake"
click at [631, 432] on span at bounding box center [578, 437] width 263 height 16
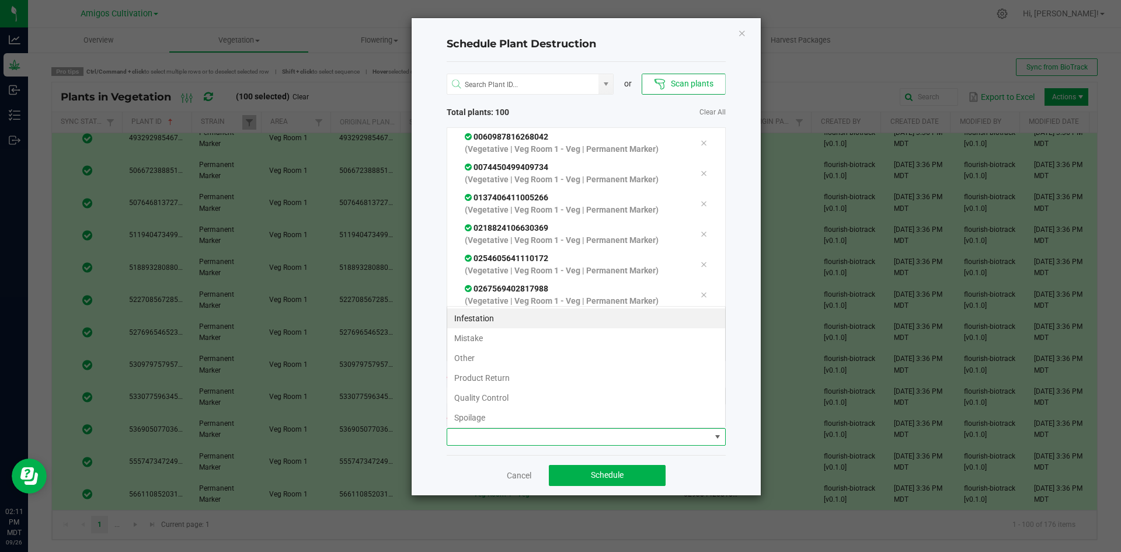
scroll to position [18, 279]
click at [473, 343] on li "Mistake" at bounding box center [586, 338] width 278 height 20
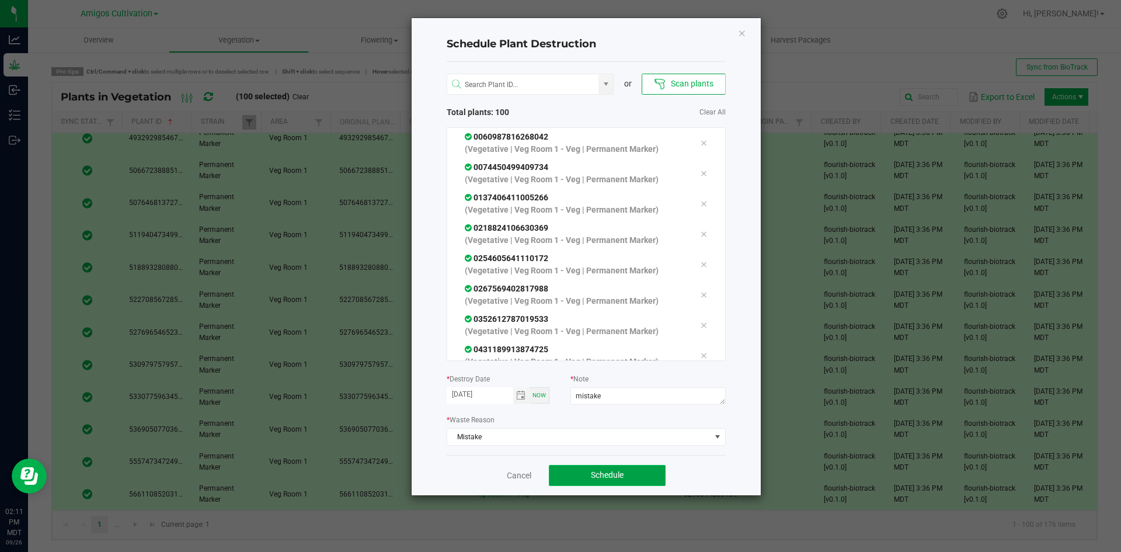
click at [583, 469] on button "Schedule" at bounding box center [607, 475] width 117 height 21
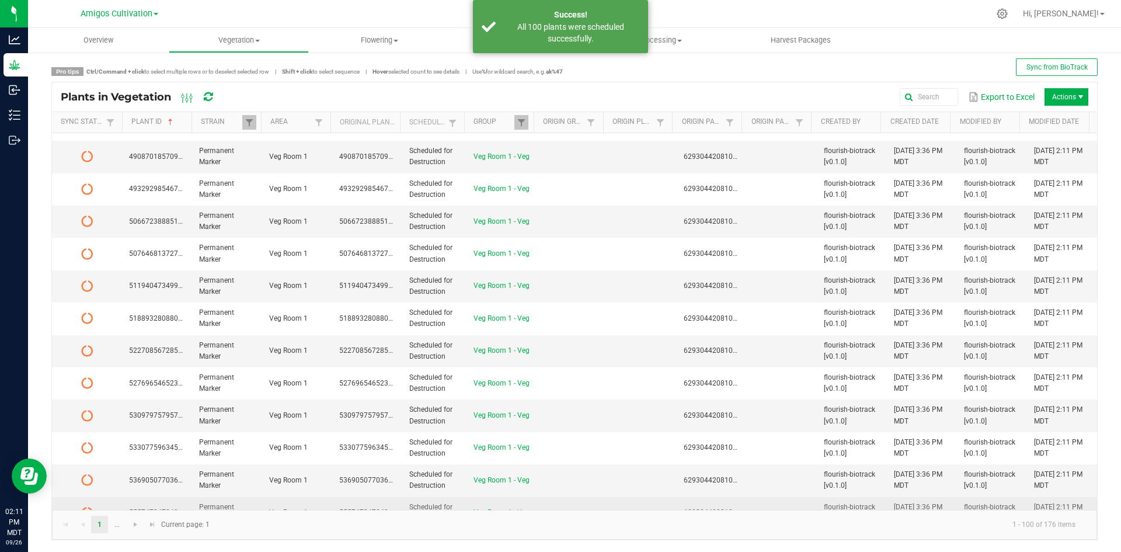
scroll to position [2858, 0]
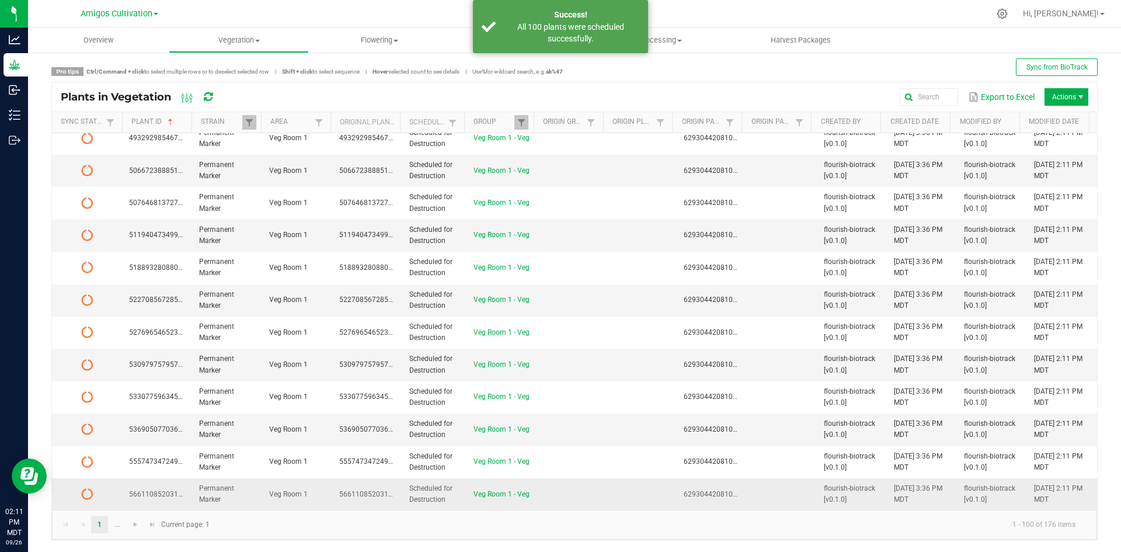
click at [436, 487] on span "Scheduled for Destruction" at bounding box center [430, 493] width 43 height 19
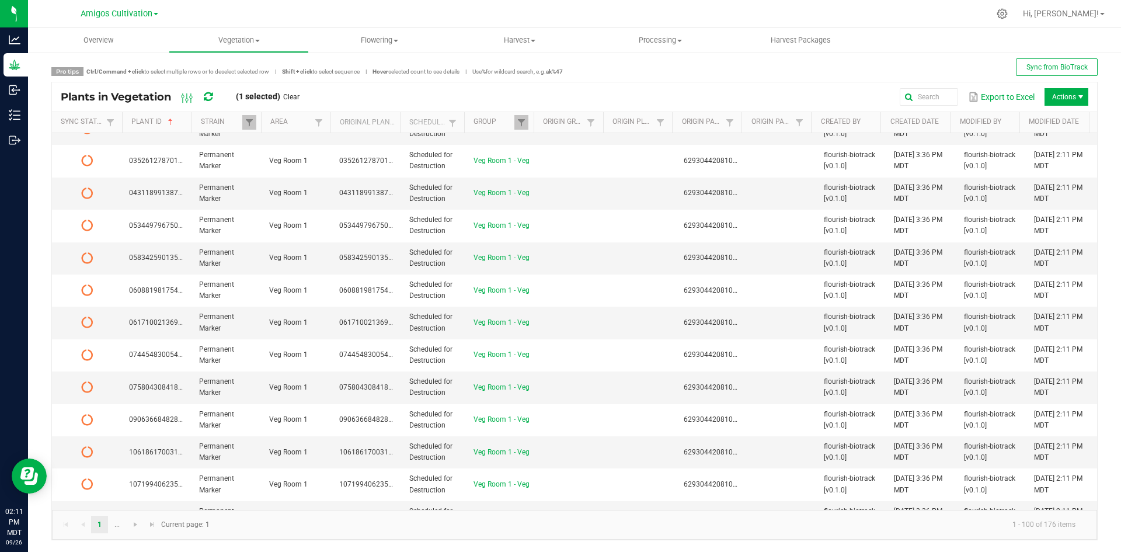
scroll to position [0, 0]
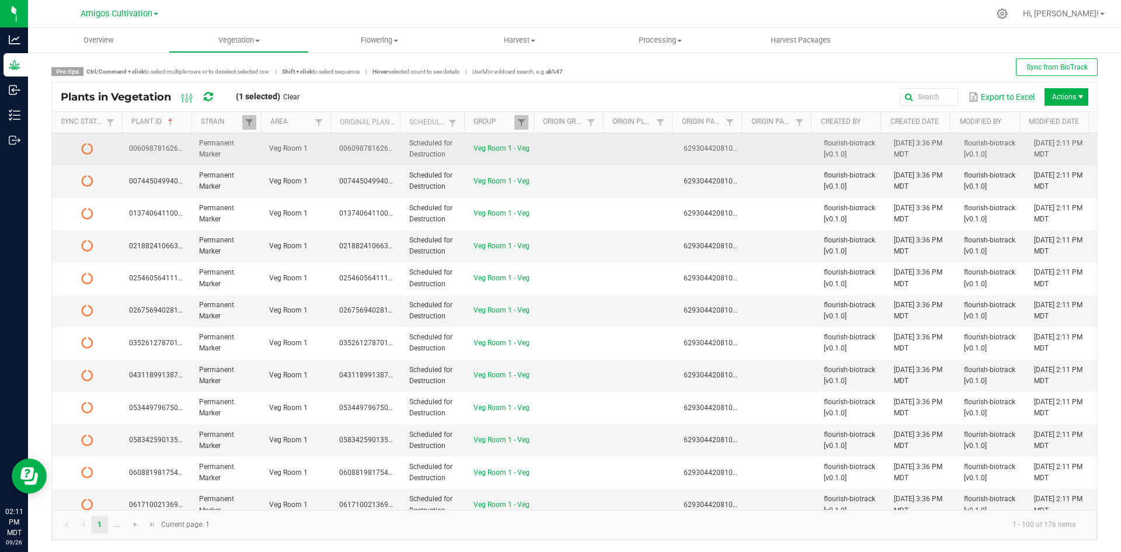
click at [429, 150] on span "Scheduled for Destruction" at bounding box center [430, 148] width 43 height 19
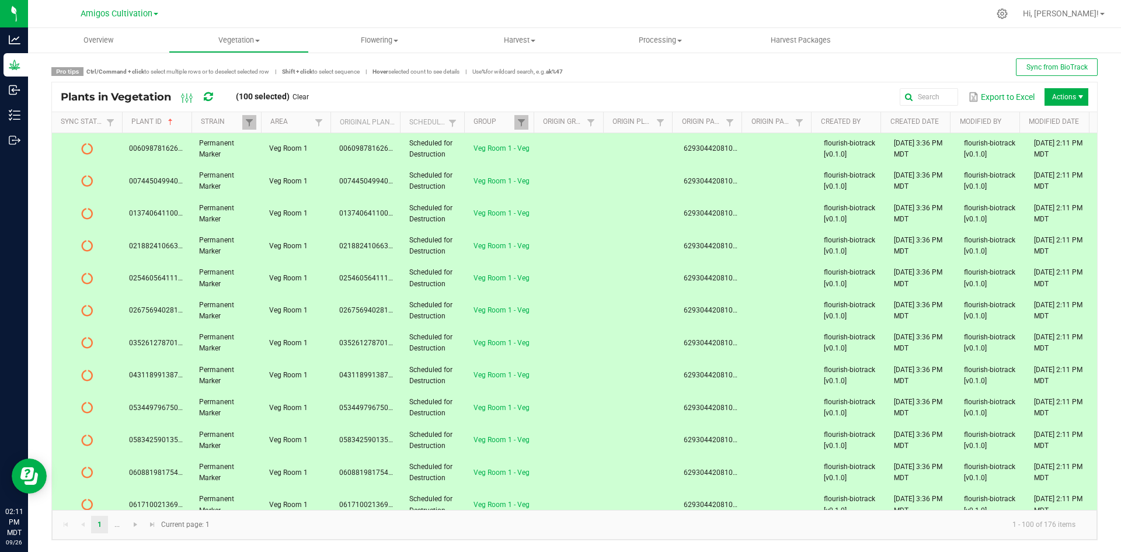
click at [207, 101] on icon at bounding box center [208, 97] width 9 height 11
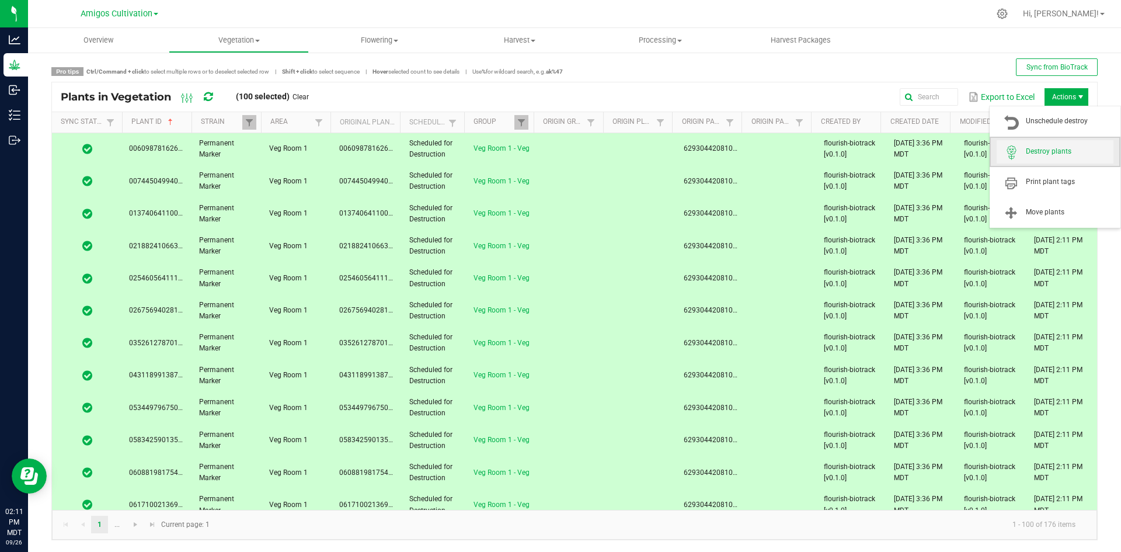
click at [1055, 155] on span "Destroy plants" at bounding box center [1070, 152] width 88 height 10
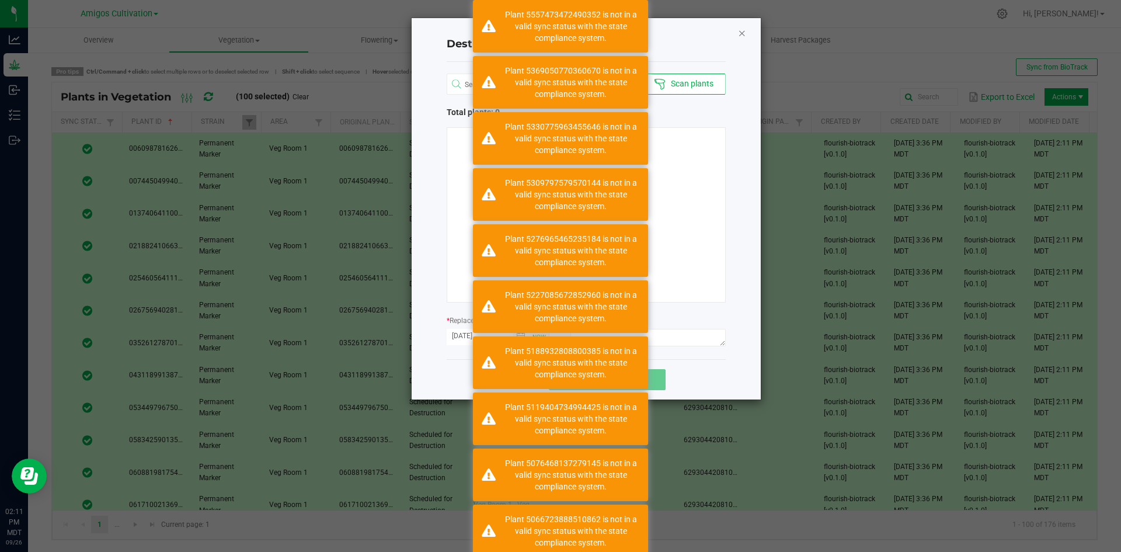
click at [744, 29] on icon "Close" at bounding box center [742, 33] width 8 height 14
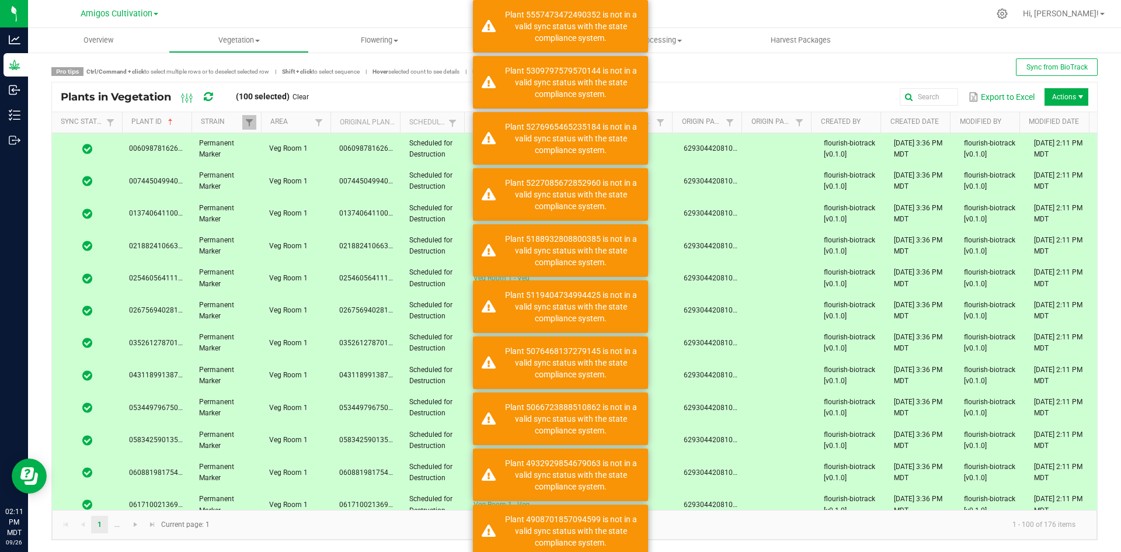
drag, startPoint x: 215, startPoint y: 96, endPoint x: 205, endPoint y: 99, distance: 10.3
click at [210, 98] on div "Plants in Vegetation (100 selected) Clear" at bounding box center [189, 97] width 257 height 20
click at [205, 99] on icon at bounding box center [208, 97] width 9 height 11
click at [205, 99] on icon at bounding box center [208, 96] width 13 height 13
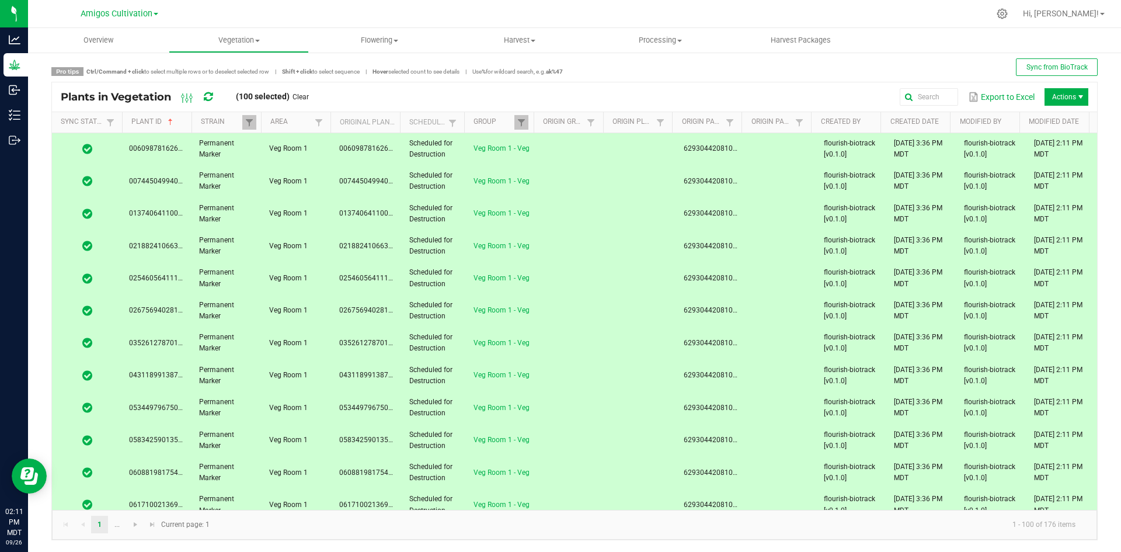
click at [208, 97] on icon at bounding box center [208, 97] width 9 height 11
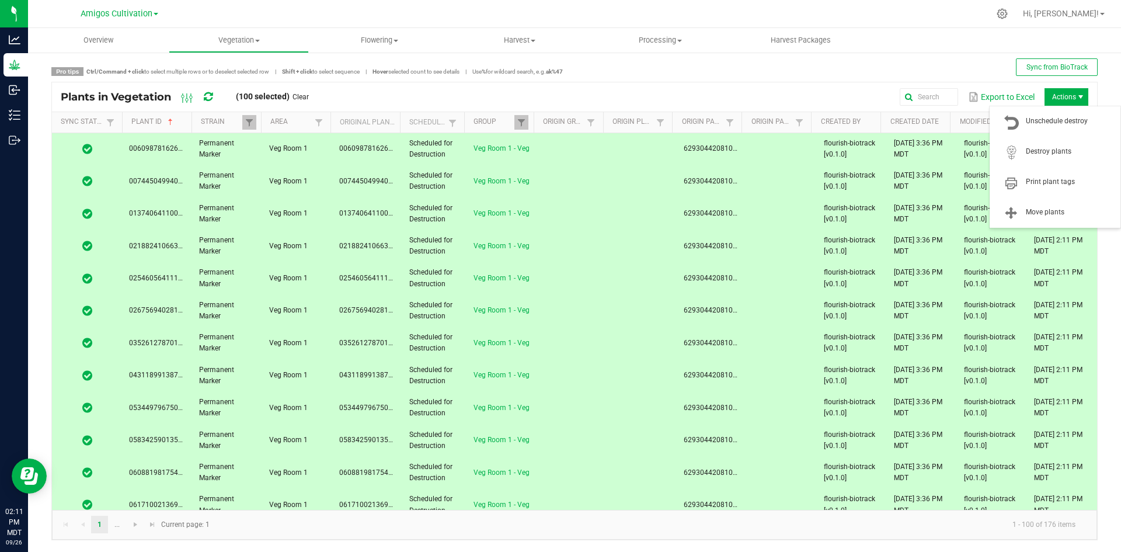
click at [1054, 96] on span "Actions" at bounding box center [1067, 97] width 44 height 18
click at [1058, 154] on span "Destroy plants" at bounding box center [1070, 152] width 88 height 10
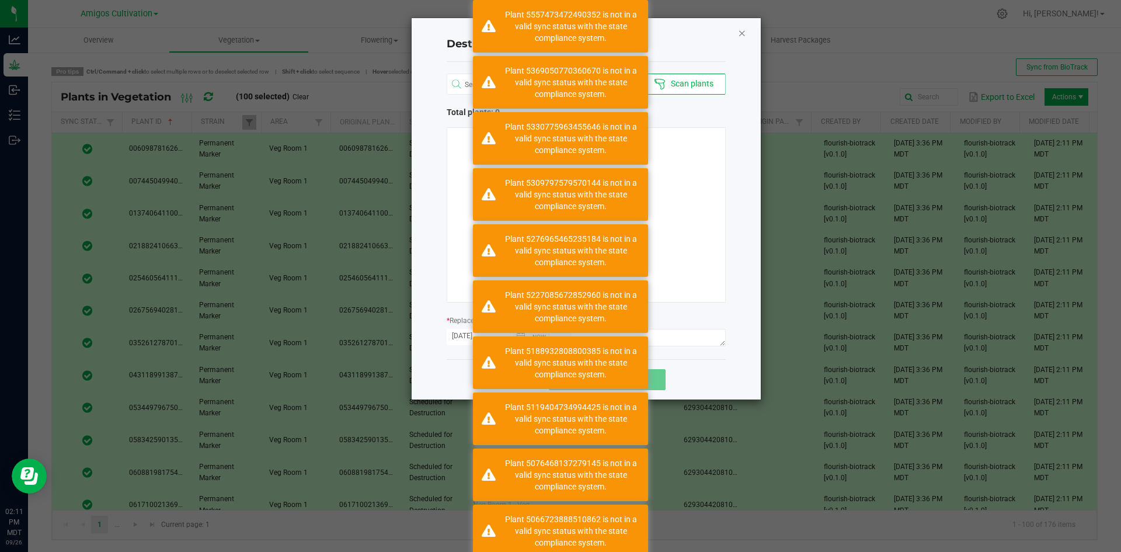
click at [741, 32] on icon "Close" at bounding box center [742, 33] width 8 height 14
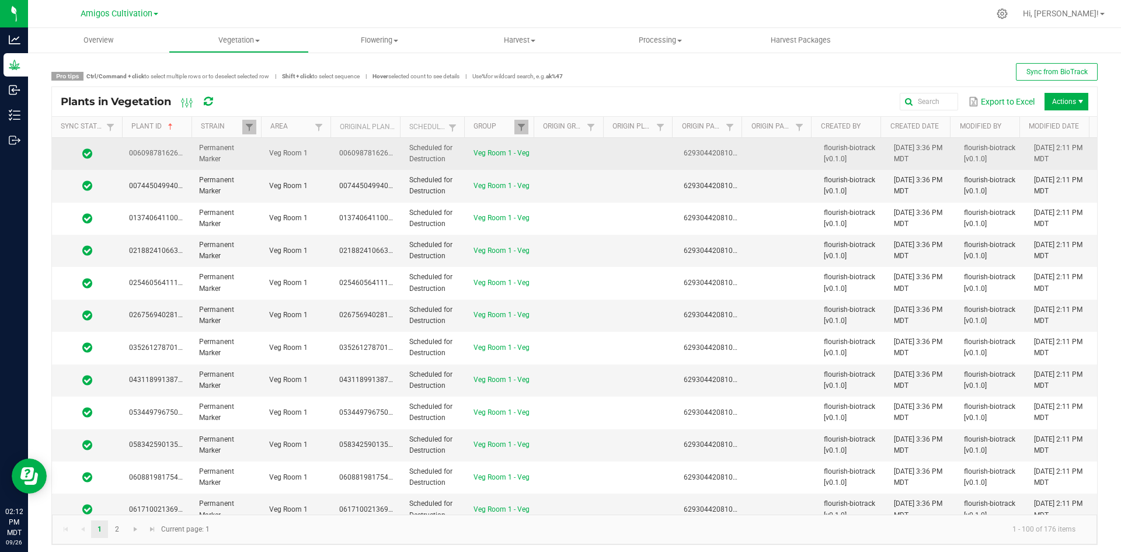
click at [482, 168] on td "Veg Room 1 - Veg" at bounding box center [502, 154] width 70 height 32
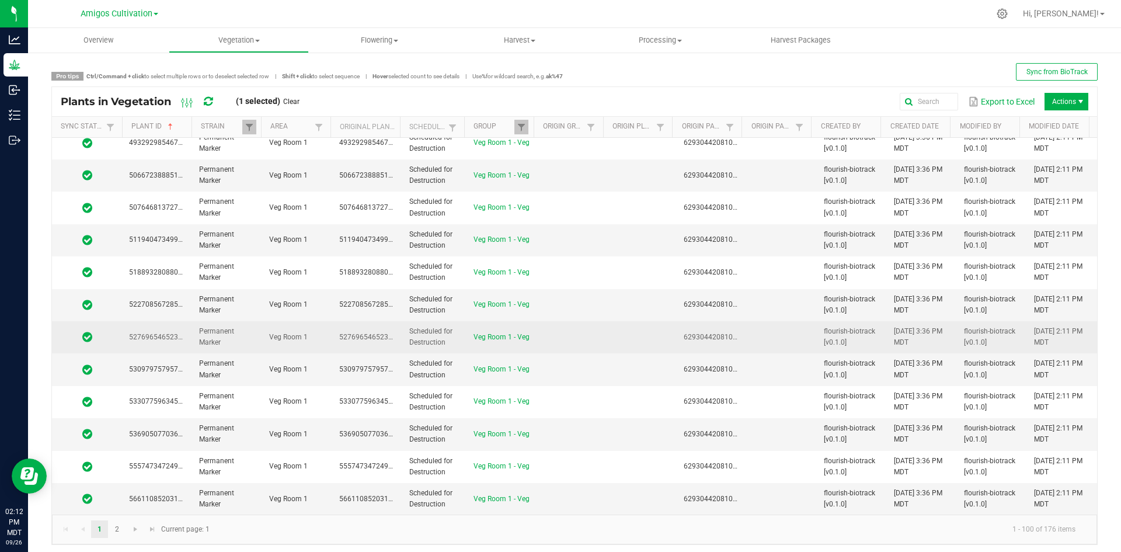
scroll to position [5, 0]
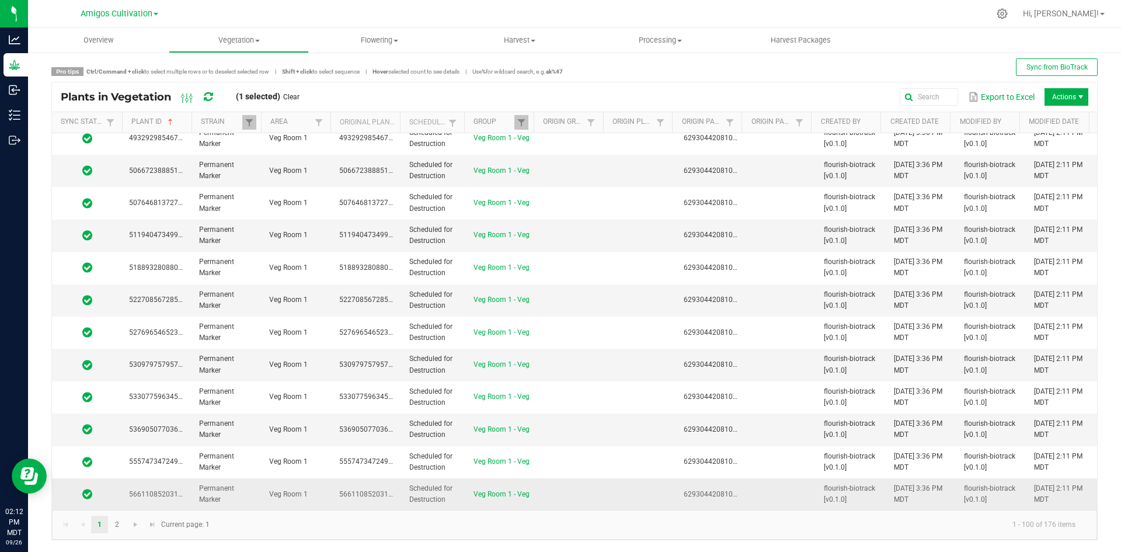
click at [457, 494] on td "Scheduled for Destruction" at bounding box center [434, 494] width 64 height 32
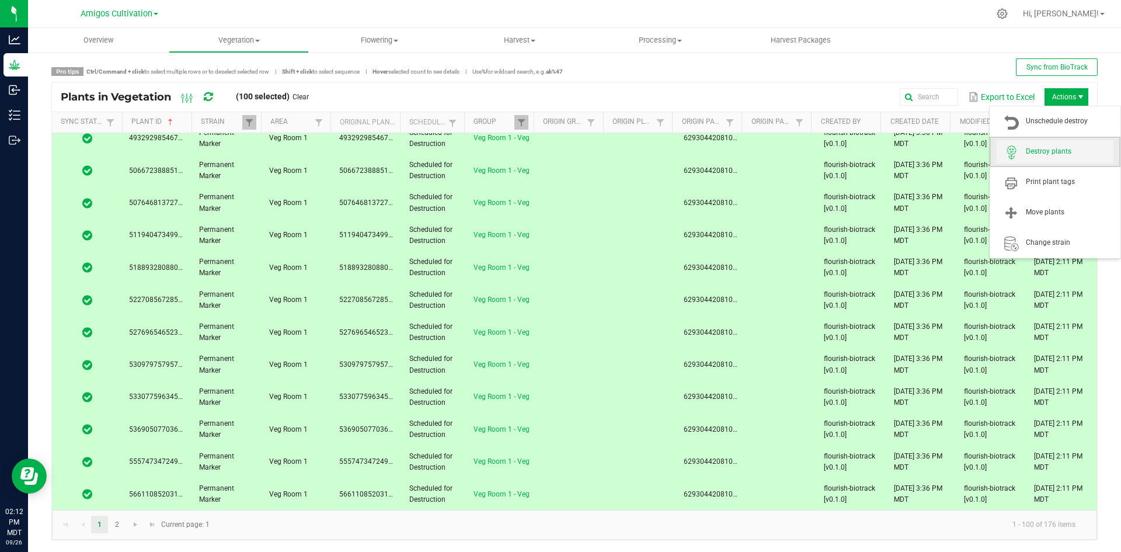
click at [1057, 152] on span "Destroy plants" at bounding box center [1070, 152] width 88 height 10
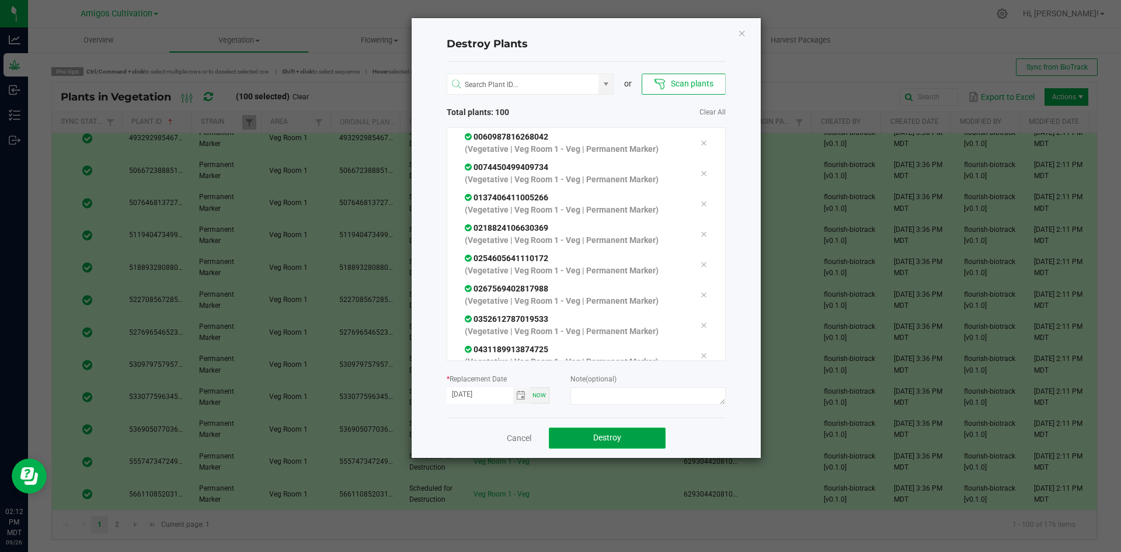
click at [604, 433] on span "Destroy" at bounding box center [607, 437] width 28 height 9
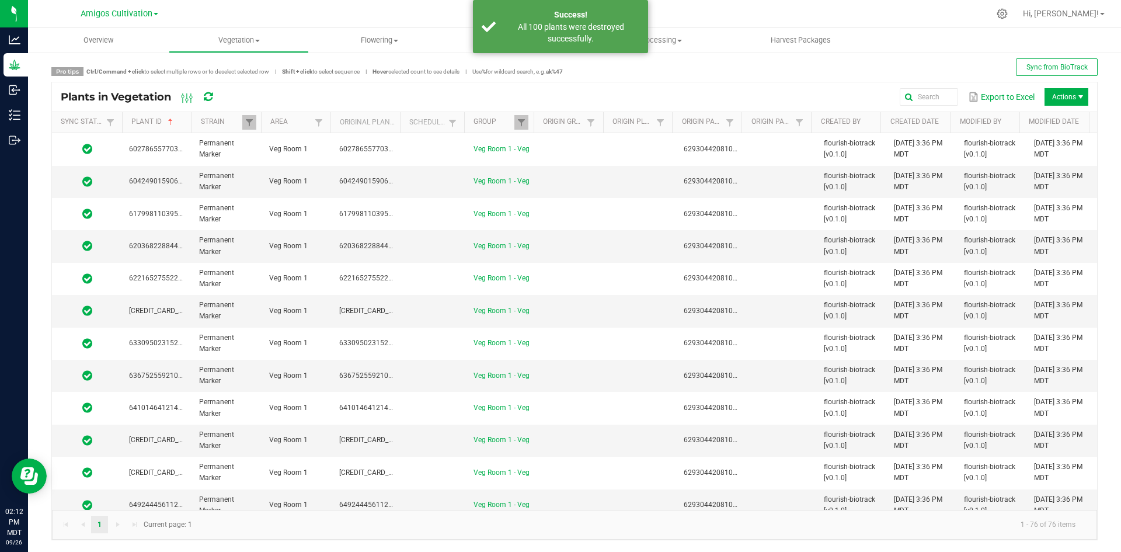
scroll to position [0, 0]
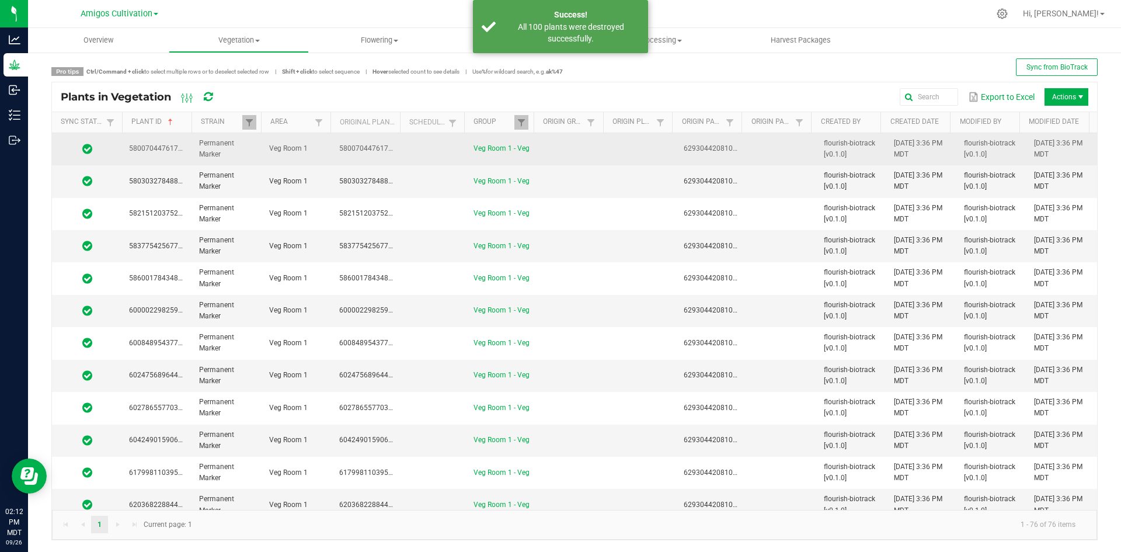
click at [372, 154] on td "5800704476170726" at bounding box center [367, 149] width 70 height 32
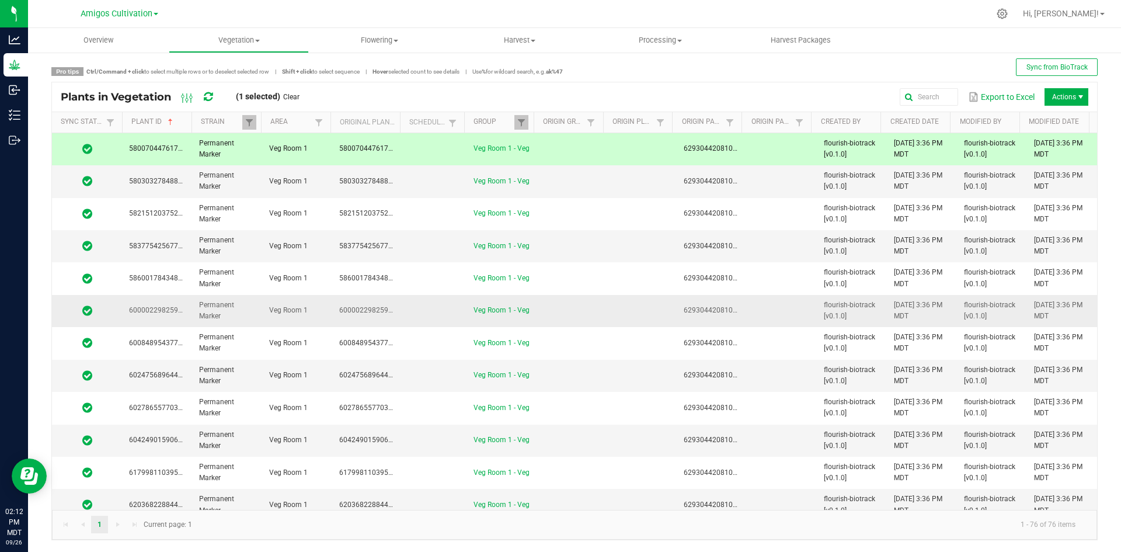
click at [374, 316] on td "6000022982591276" at bounding box center [367, 311] width 70 height 32
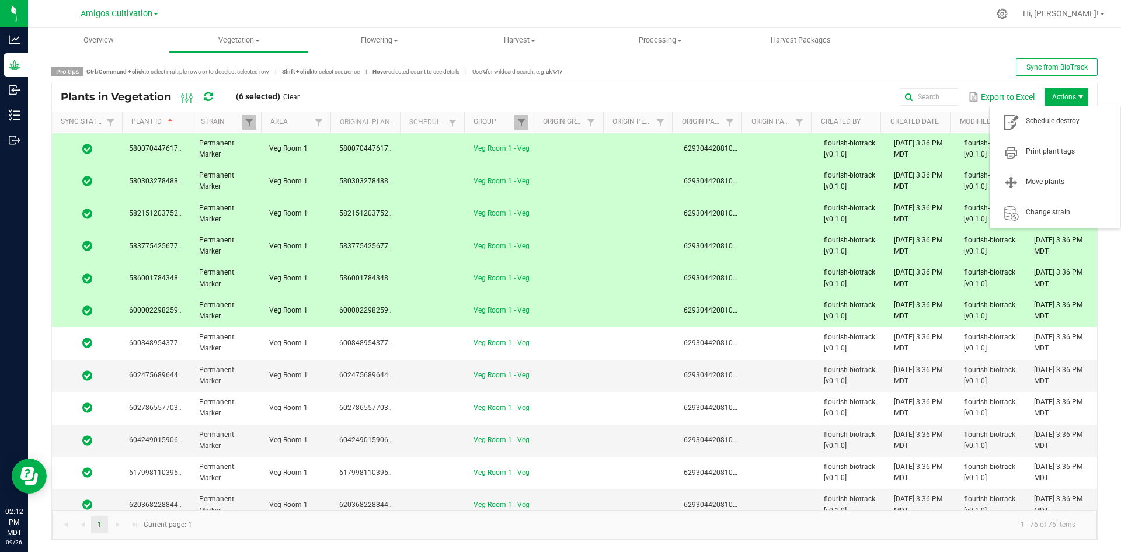
click at [1076, 96] on span "Actions" at bounding box center [1080, 96] width 9 height 9
click at [1063, 123] on span "Schedule destroy" at bounding box center [1070, 121] width 88 height 10
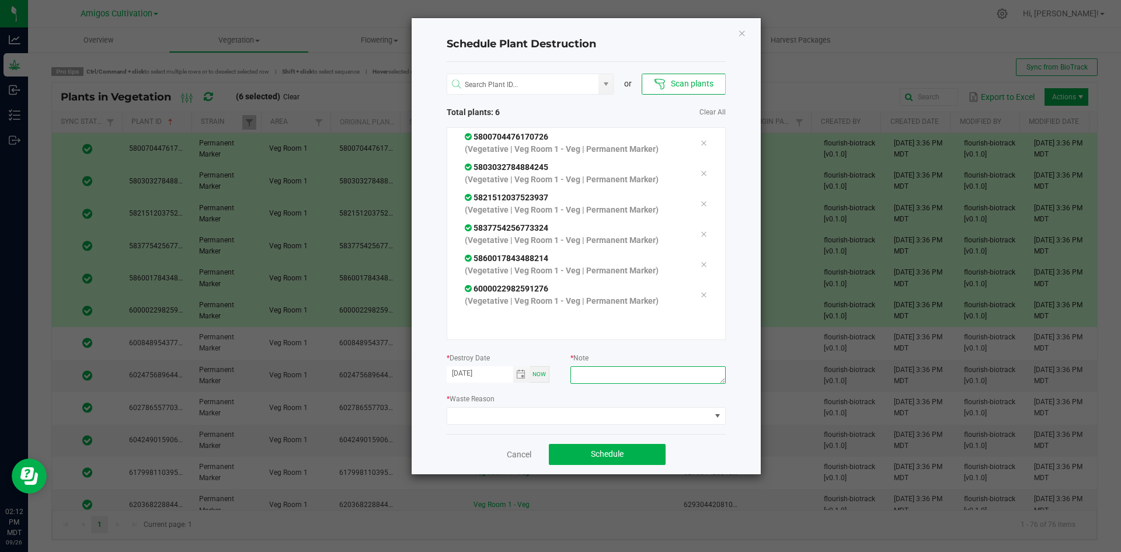
click at [633, 374] on textarea at bounding box center [648, 375] width 155 height 18
type textarea "mistake"
click at [621, 426] on div "or Scan plants Total plants: 6 Clear All 5800704476170726 (Vegetative | Veg Roo…" at bounding box center [586, 248] width 279 height 372
click at [621, 408] on span at bounding box center [578, 416] width 263 height 16
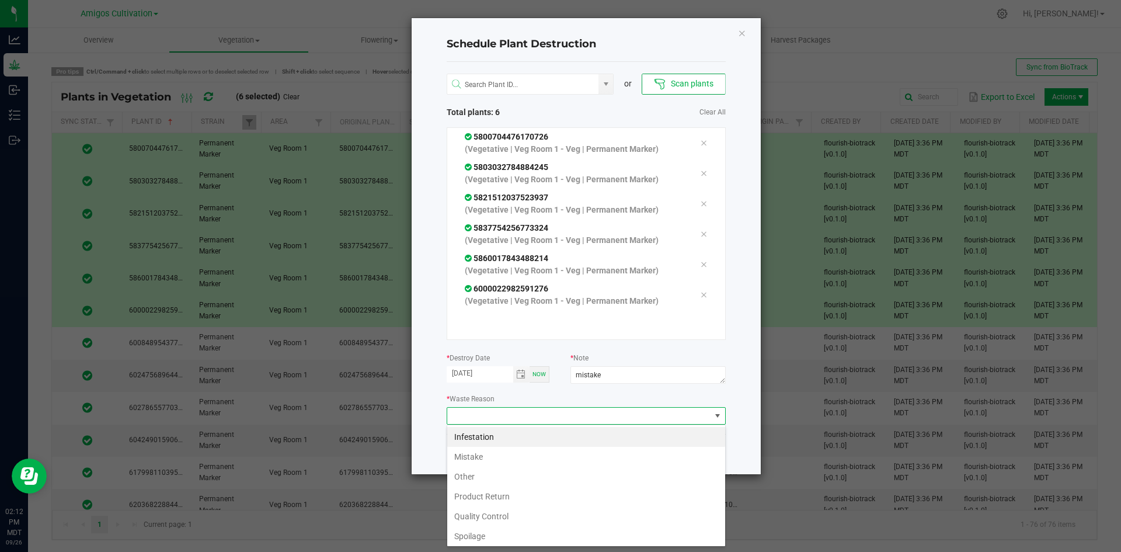
scroll to position [18, 279]
click at [461, 458] on li "Mistake" at bounding box center [586, 457] width 278 height 20
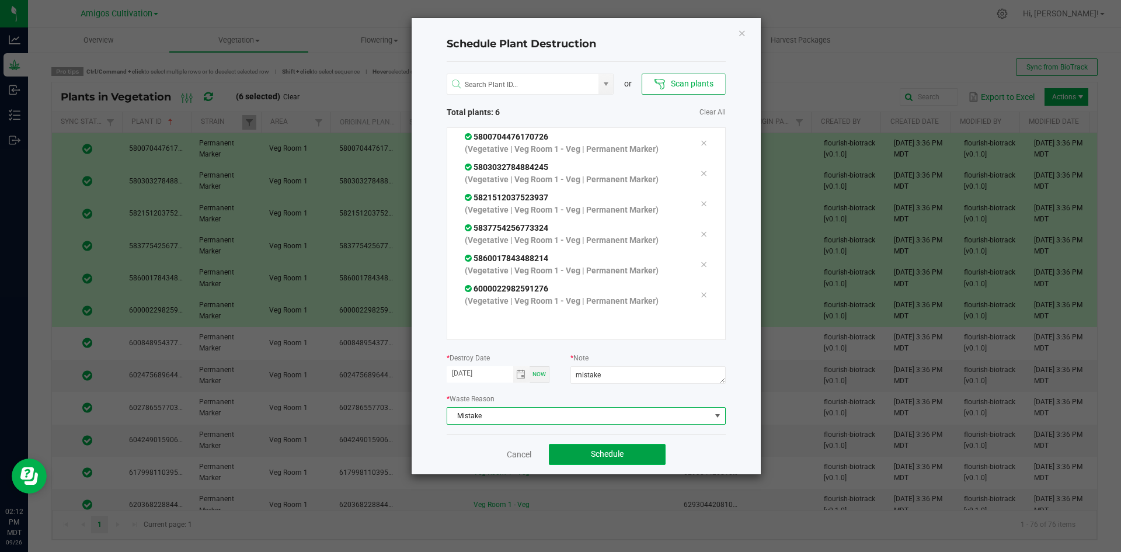
click at [628, 452] on button "Schedule" at bounding box center [607, 454] width 117 height 21
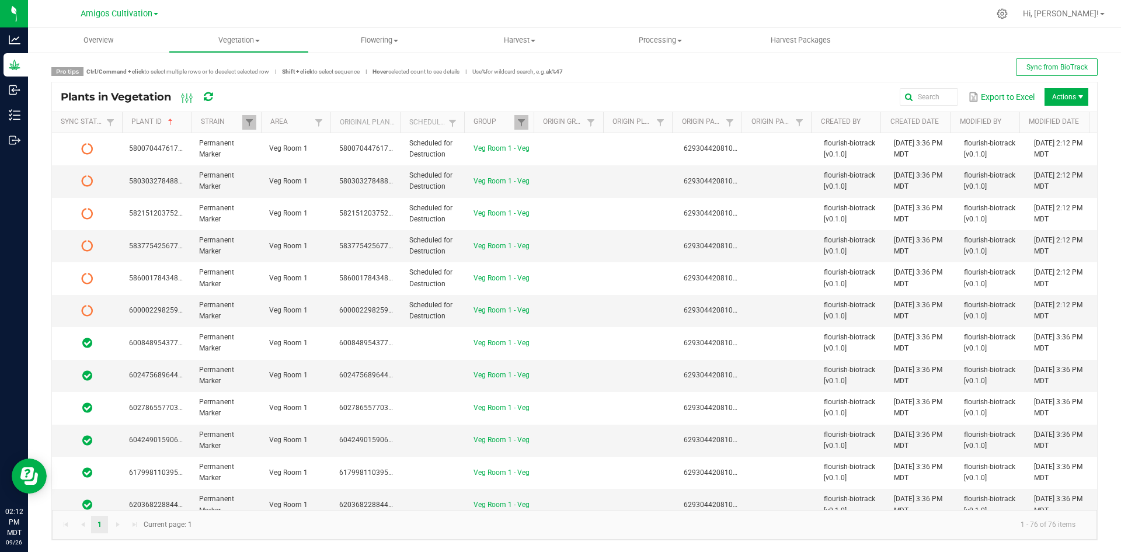
click at [212, 98] on icon at bounding box center [208, 97] width 9 height 11
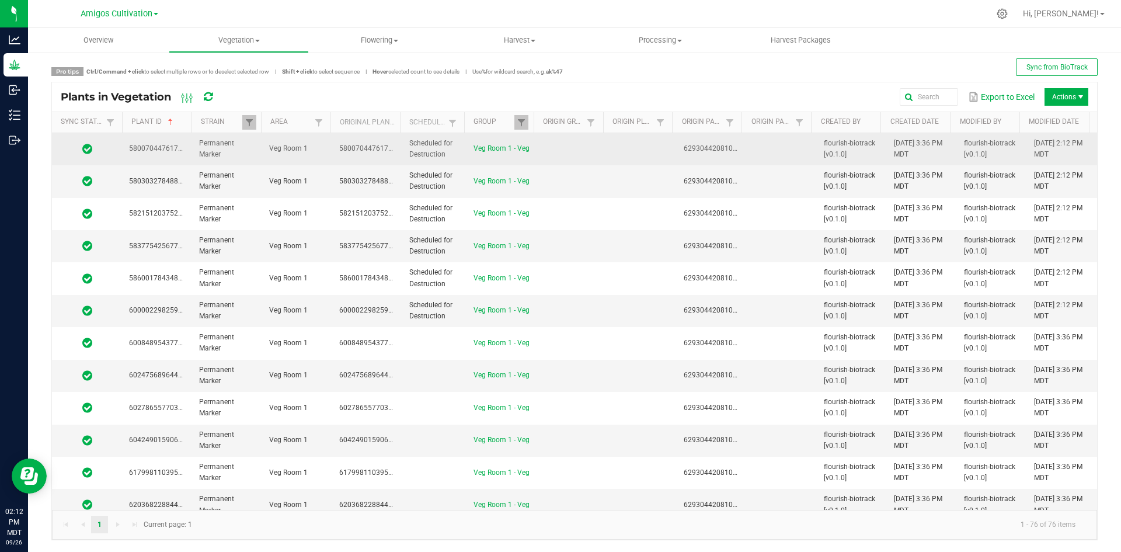
click at [424, 148] on td "Scheduled for Destruction" at bounding box center [434, 149] width 64 height 32
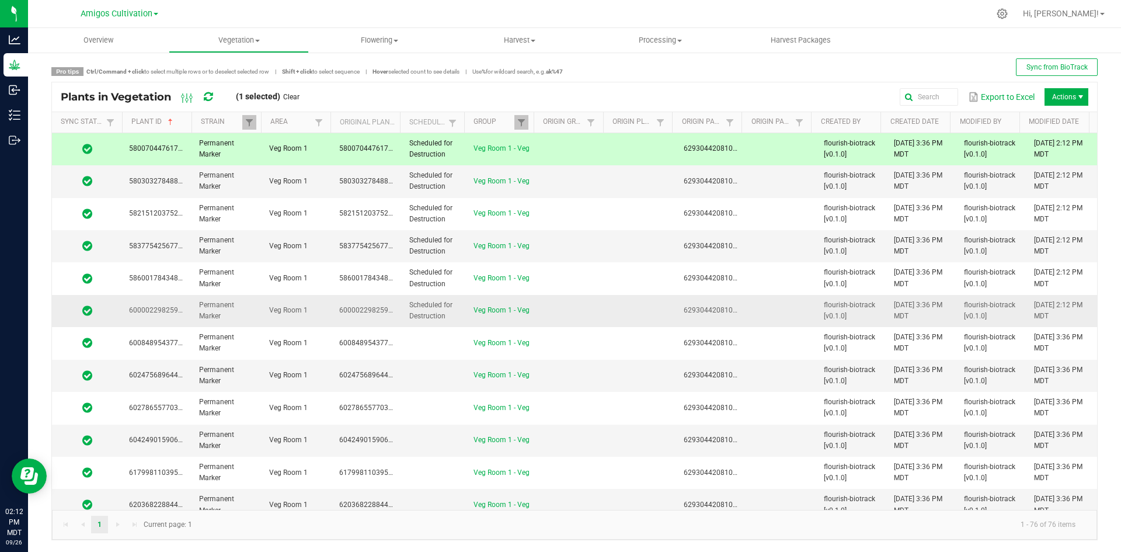
click at [411, 301] on span "Scheduled for Destruction" at bounding box center [430, 310] width 43 height 19
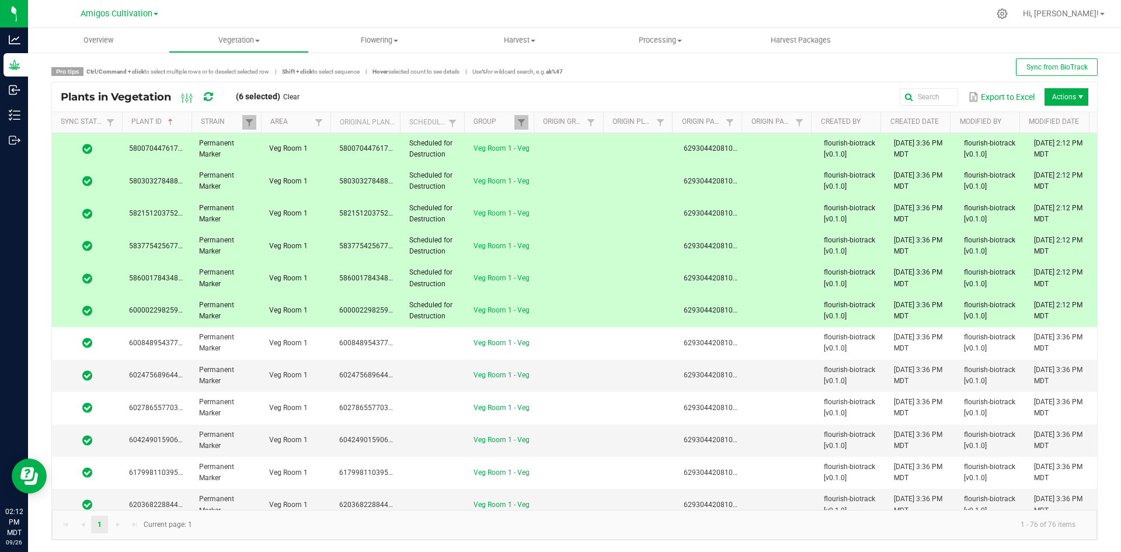
click at [204, 94] on div "Plants in Vegetation (6 selected) Clear" at bounding box center [185, 97] width 248 height 20
click at [204, 98] on div "Plants in Vegetation (6 selected) Clear" at bounding box center [185, 97] width 248 height 20
click at [208, 97] on icon at bounding box center [208, 97] width 9 height 11
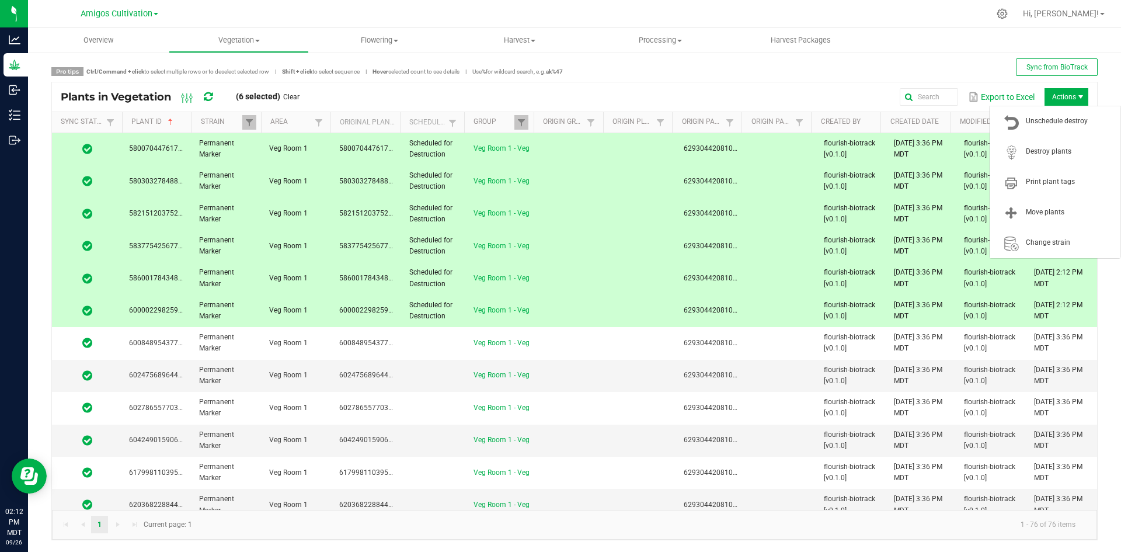
click at [1057, 99] on span "Actions" at bounding box center [1067, 97] width 44 height 18
click at [1065, 151] on span "Destroy plants" at bounding box center [1070, 152] width 88 height 10
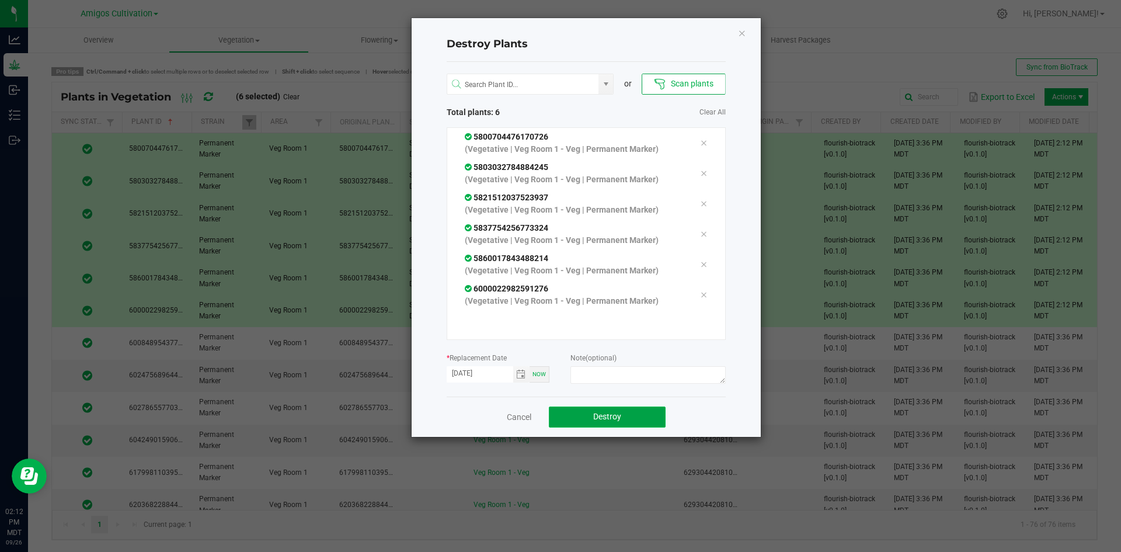
click at [588, 415] on button "Destroy" at bounding box center [607, 417] width 117 height 21
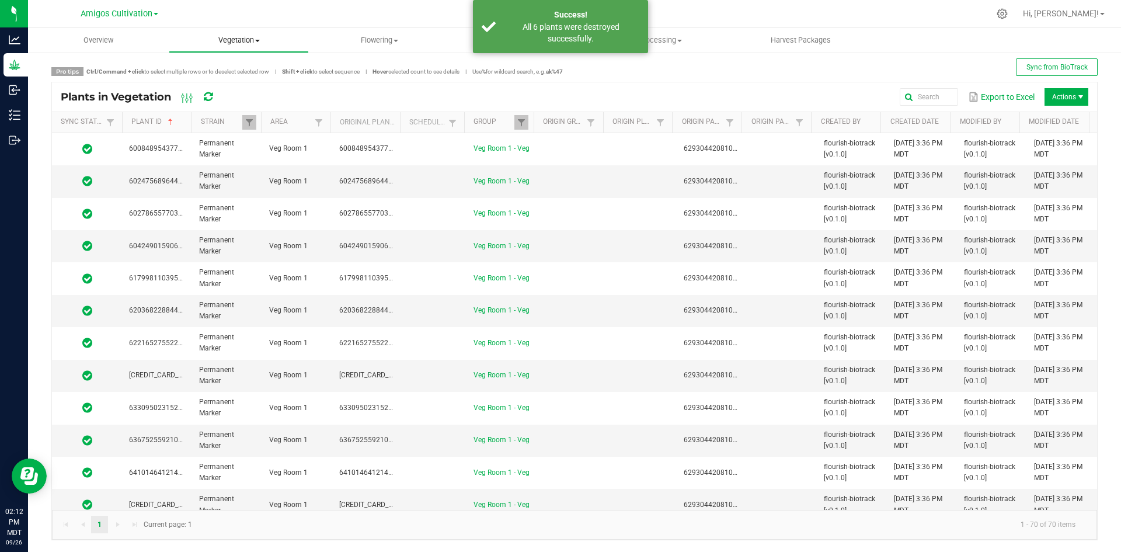
click at [225, 36] on span "Vegetation" at bounding box center [239, 40] width 140 height 11
click at [242, 67] on span "Veg groups" at bounding box center [206, 70] width 74 height 10
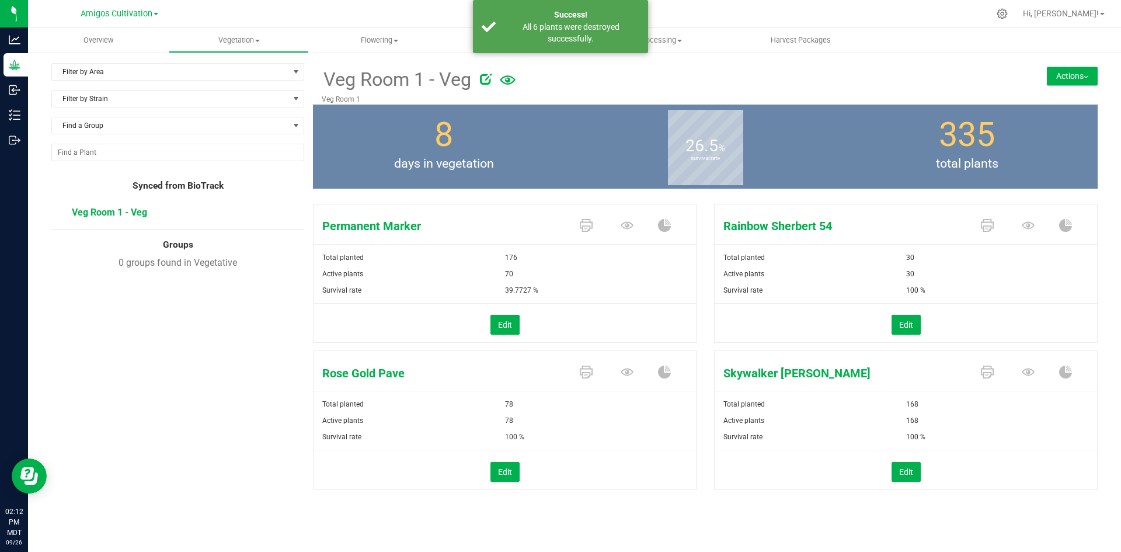
click at [1088, 74] on button "Actions" at bounding box center [1072, 76] width 51 height 19
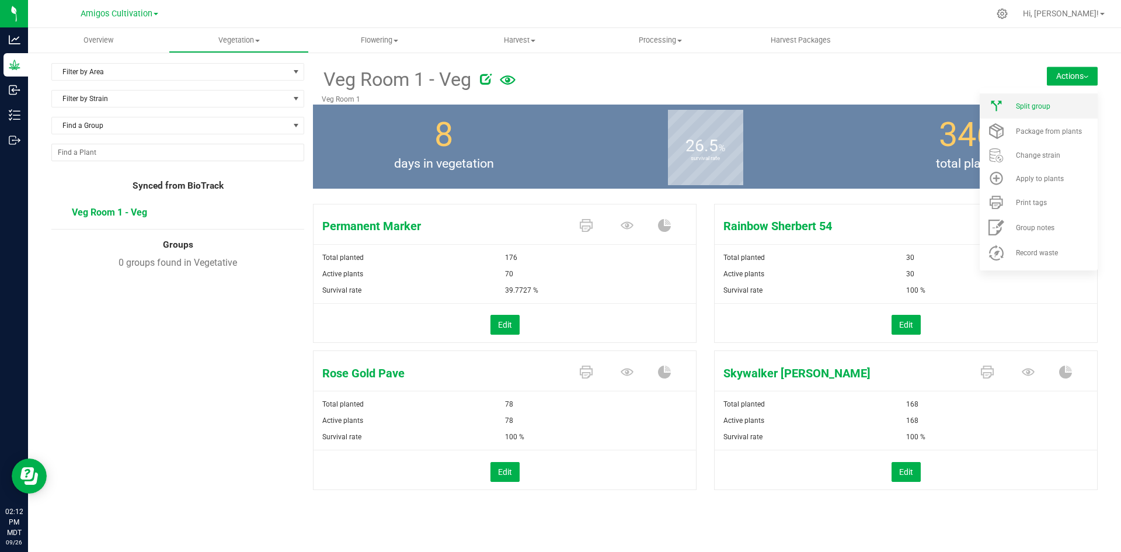
click at [1044, 106] on span "Split group" at bounding box center [1033, 106] width 34 height 8
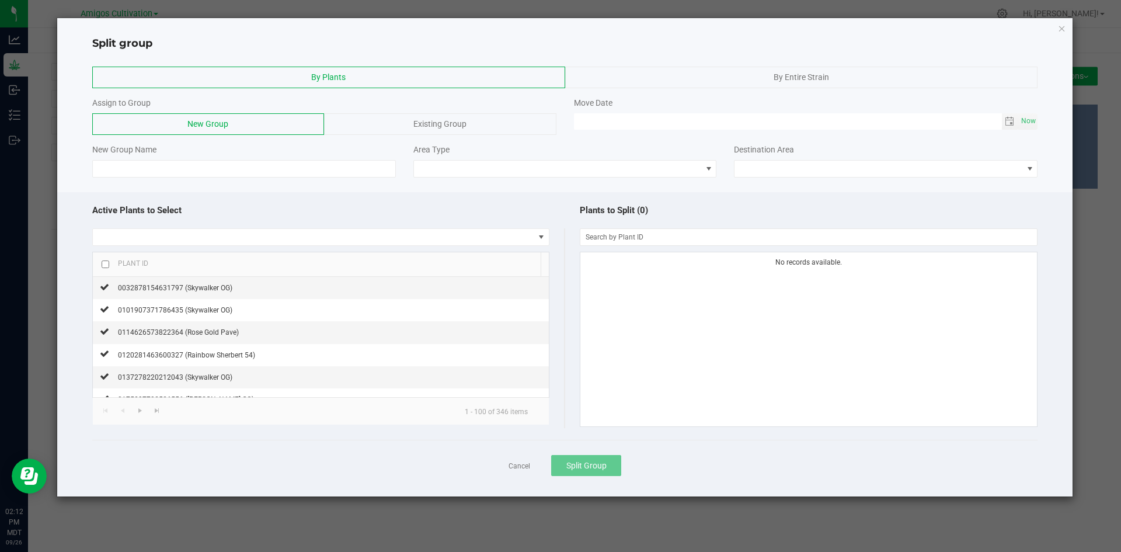
click at [749, 78] on div "By Entire Strain" at bounding box center [801, 78] width 473 height 22
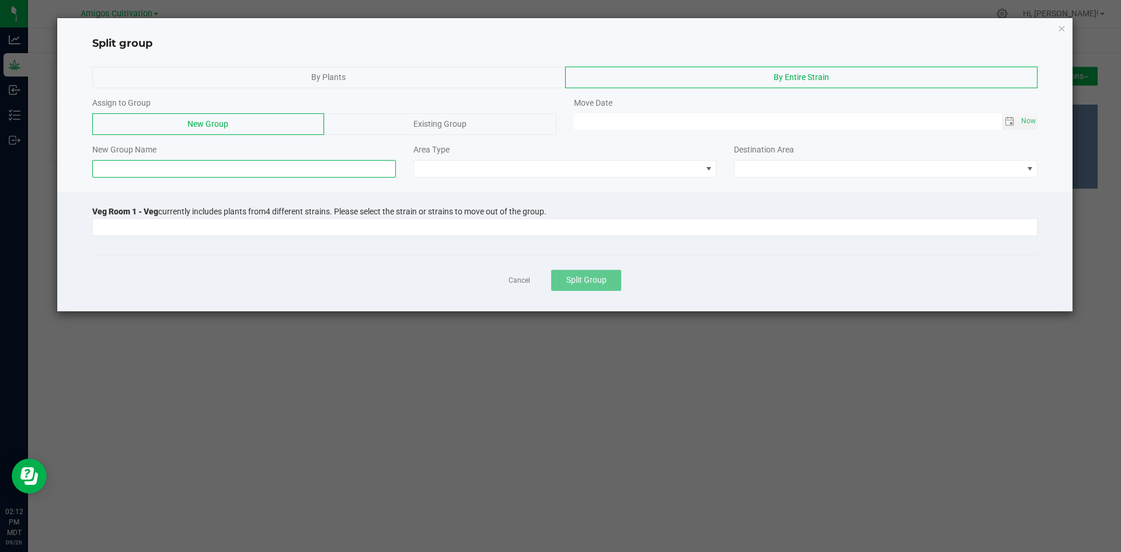
click at [140, 169] on input at bounding box center [244, 169] width 304 height 18
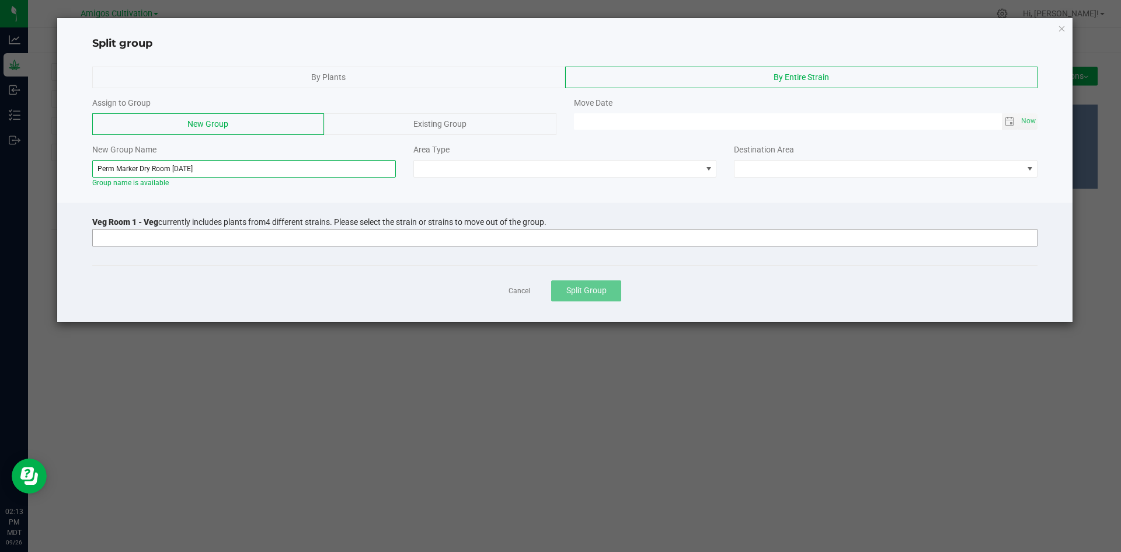
type input "Perm Marker Dry Room 9/18/25"
click at [301, 240] on input at bounding box center [558, 238] width 930 height 16
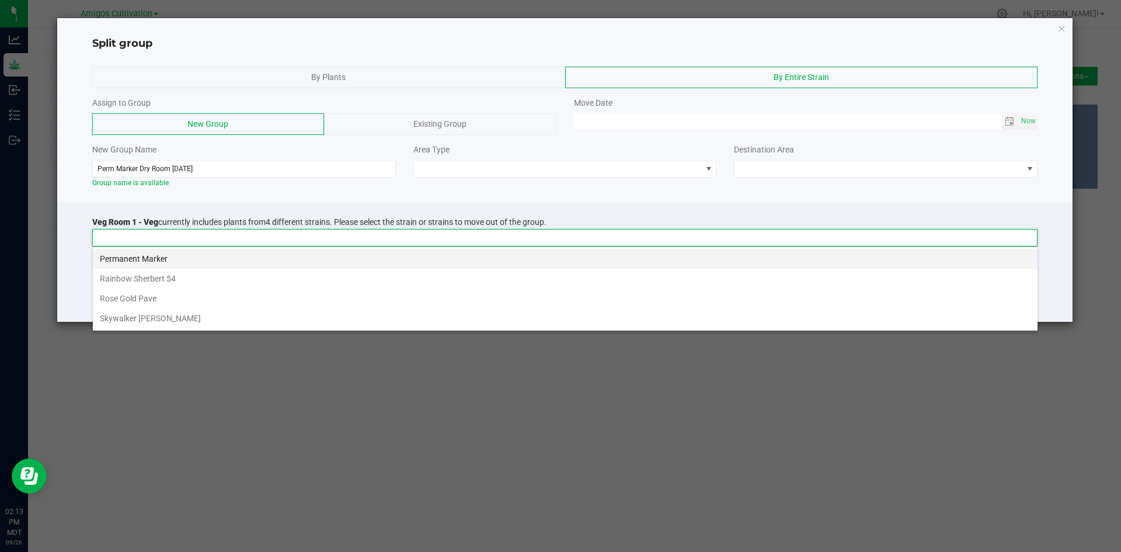
scroll to position [18, 946]
click at [245, 262] on li "Permanent Marker" at bounding box center [565, 259] width 945 height 20
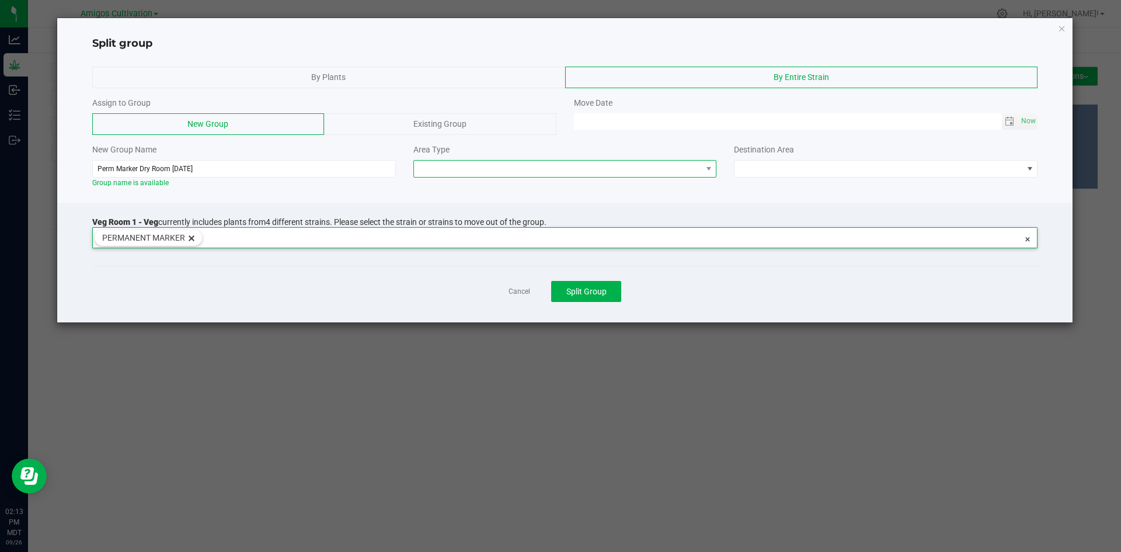
click at [524, 166] on span at bounding box center [558, 169] width 288 height 16
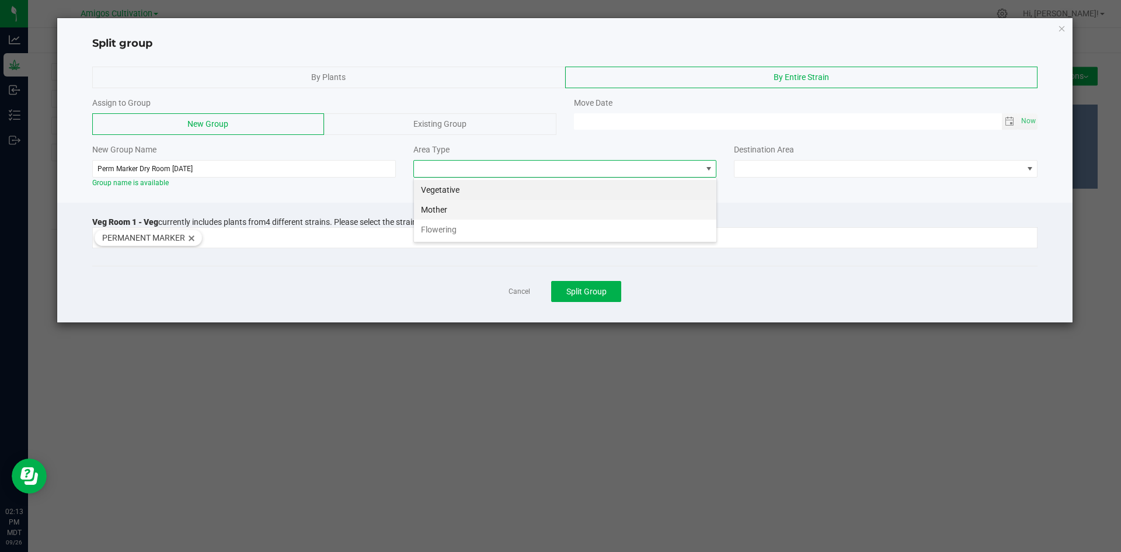
scroll to position [18, 304]
click at [485, 227] on li "Flowering" at bounding box center [565, 230] width 303 height 20
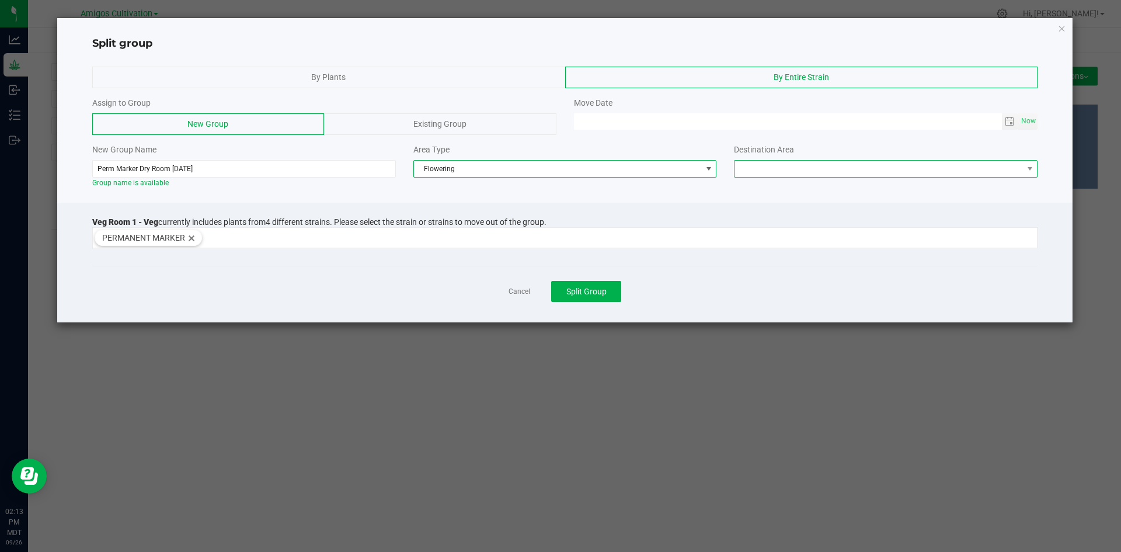
click at [829, 171] on span at bounding box center [879, 169] width 288 height 16
click at [805, 189] on li "Flower Room 1" at bounding box center [886, 190] width 303 height 20
click at [597, 287] on span "Split Group" at bounding box center [587, 291] width 40 height 9
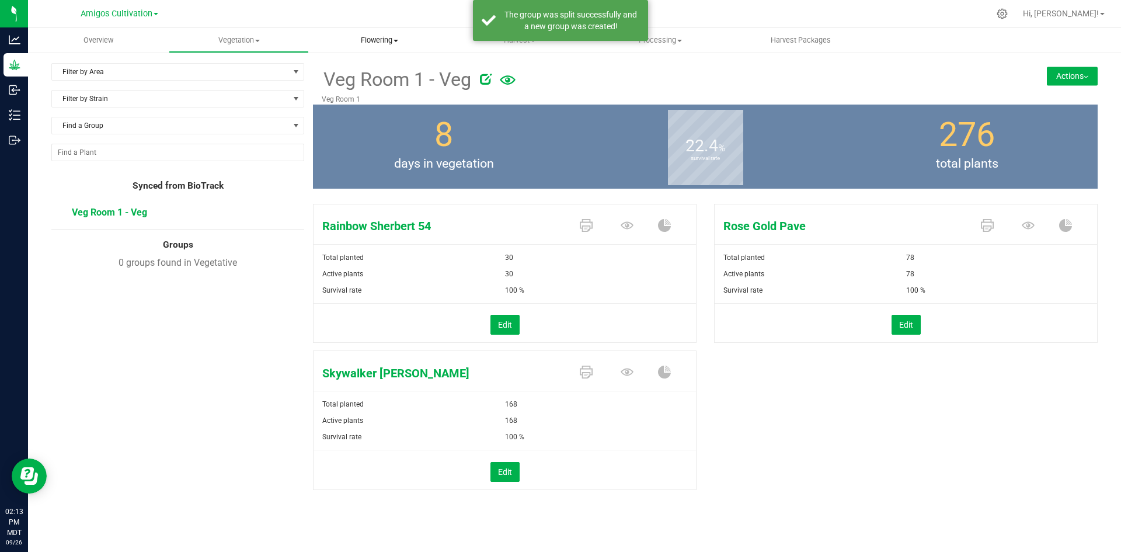
click at [383, 45] on span "Flowering" at bounding box center [380, 40] width 140 height 11
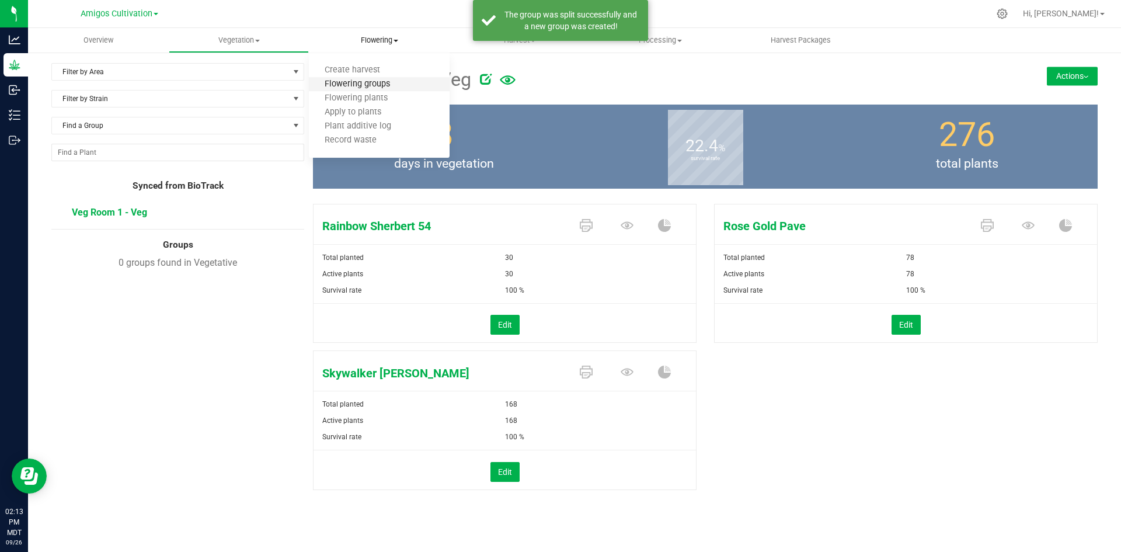
click at [393, 86] on span "Flowering groups" at bounding box center [357, 84] width 97 height 10
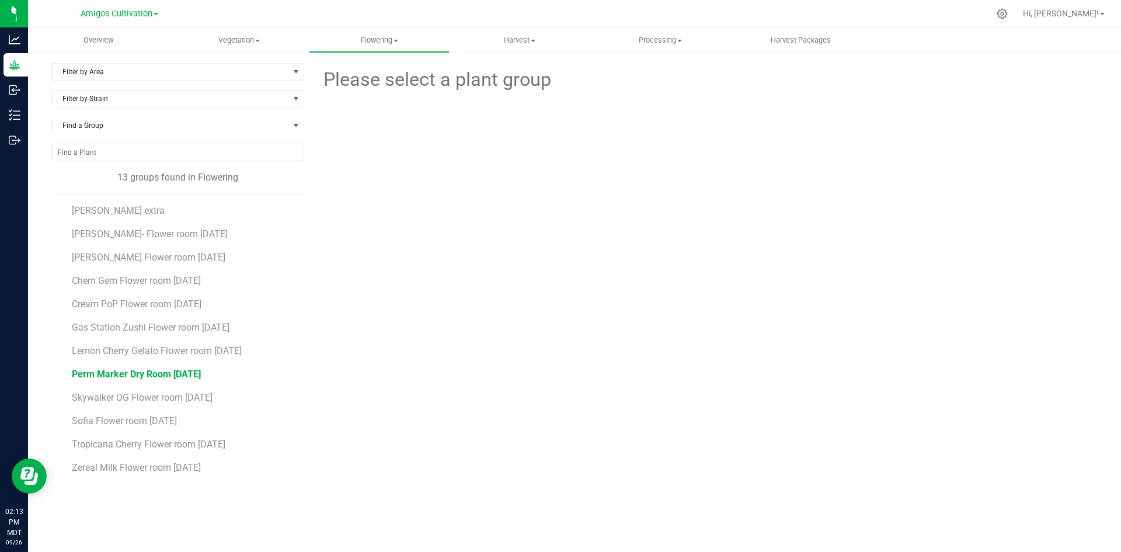
click at [189, 374] on span "Perm Marker Dry Room 9/18/25" at bounding box center [136, 374] width 129 height 11
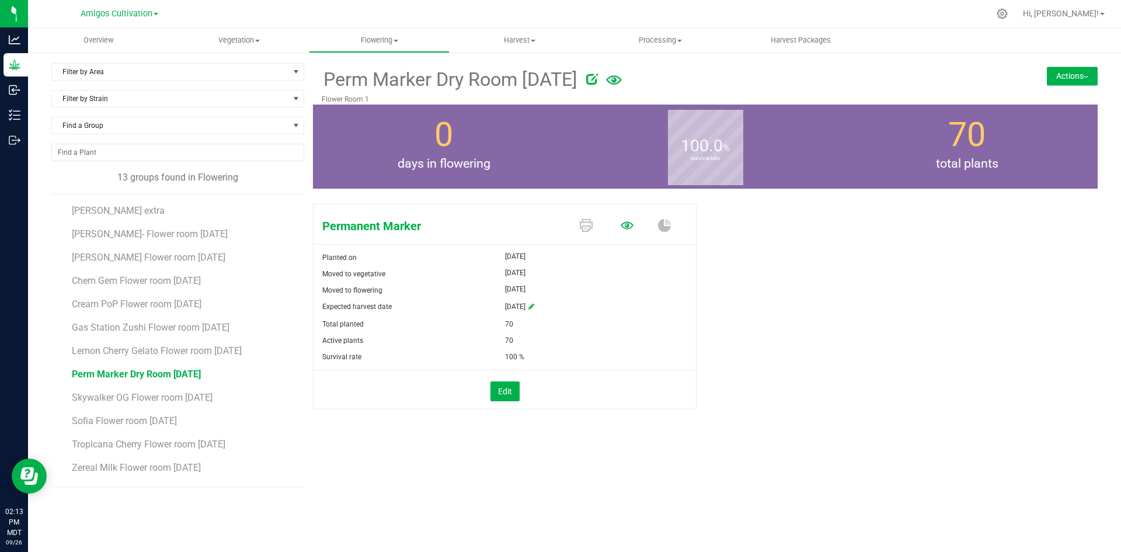
click at [627, 224] on icon at bounding box center [627, 225] width 13 height 8
click at [630, 223] on icon at bounding box center [627, 225] width 13 height 13
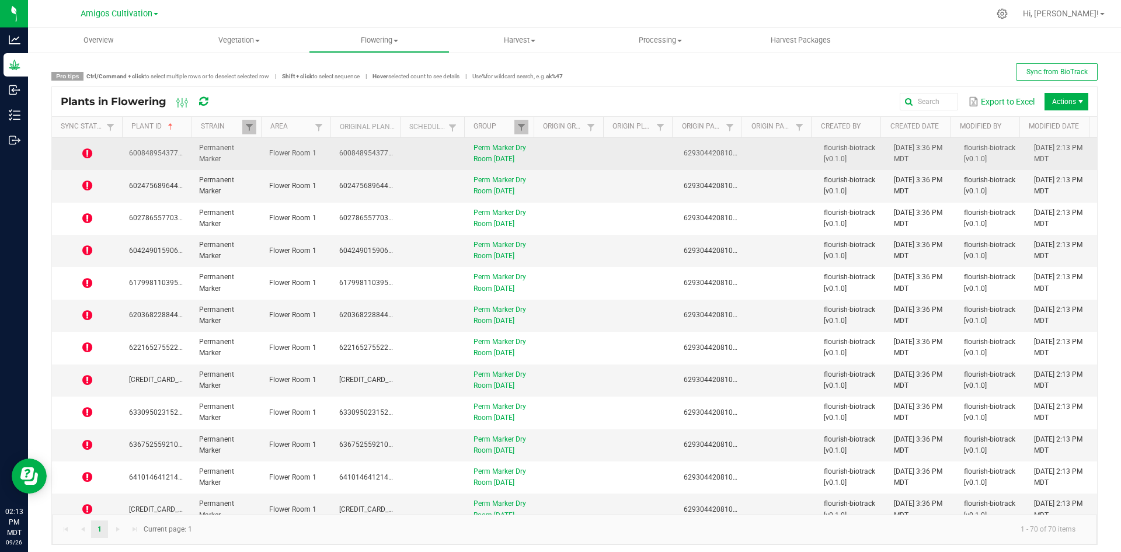
click at [85, 150] on icon at bounding box center [87, 154] width 10 height 12
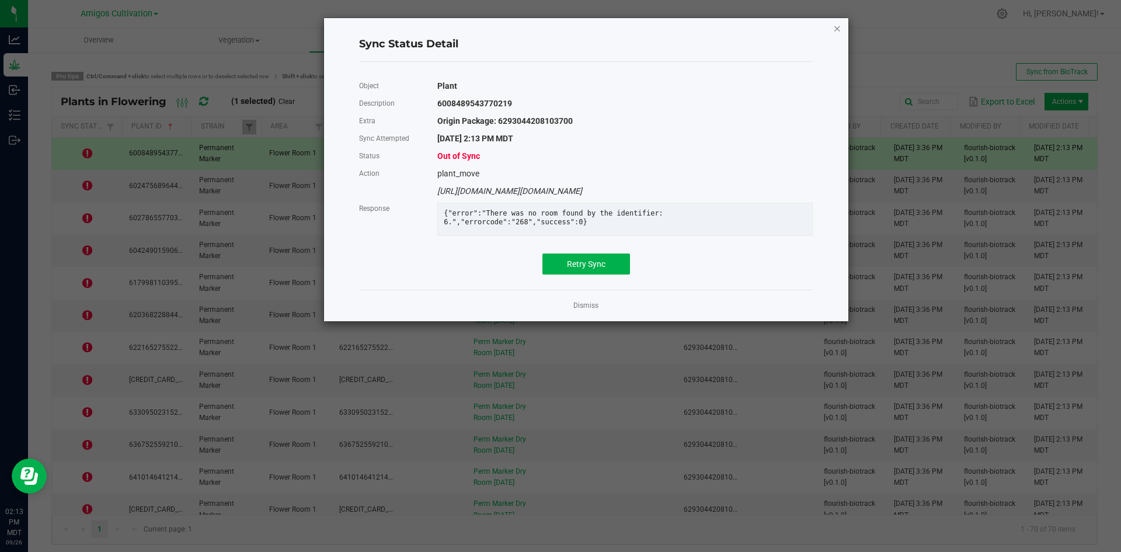
click at [839, 26] on icon "Close" at bounding box center [837, 28] width 8 height 14
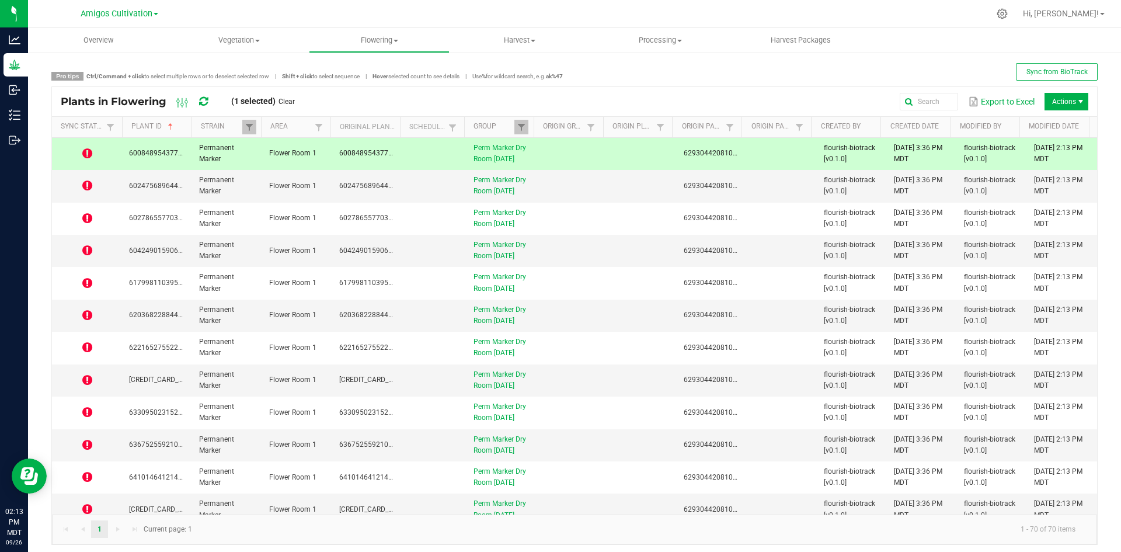
click at [204, 101] on icon at bounding box center [203, 101] width 9 height 11
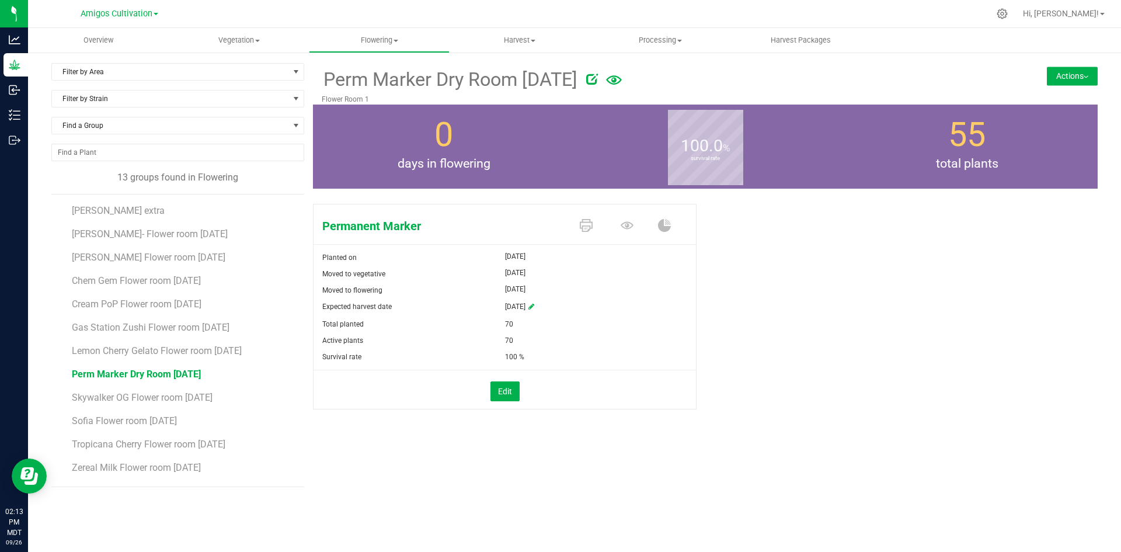
click at [1074, 72] on button "Actions" at bounding box center [1072, 76] width 51 height 19
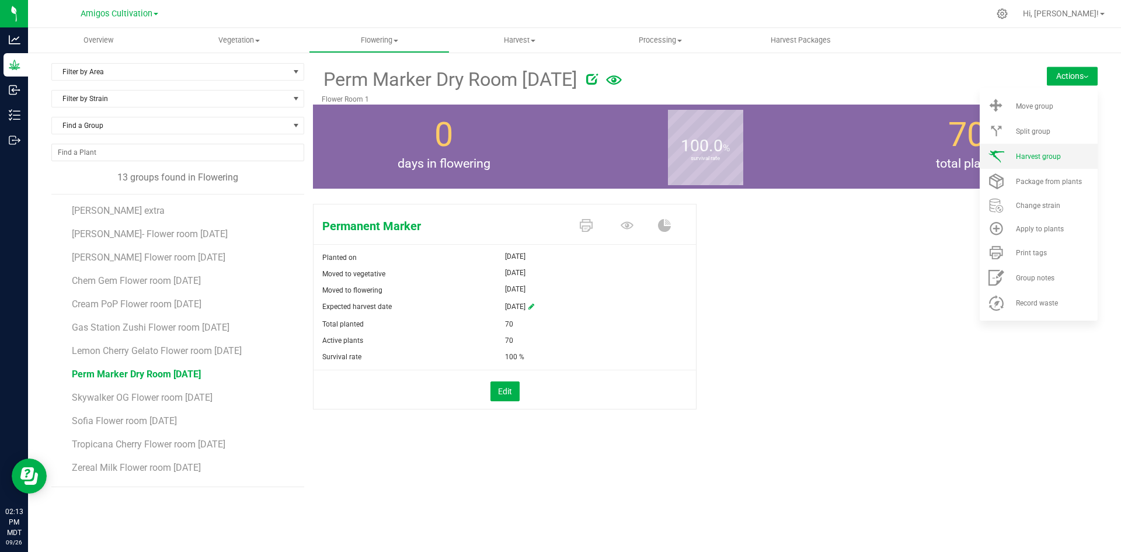
click at [1042, 152] on span "Harvest group" at bounding box center [1038, 156] width 45 height 8
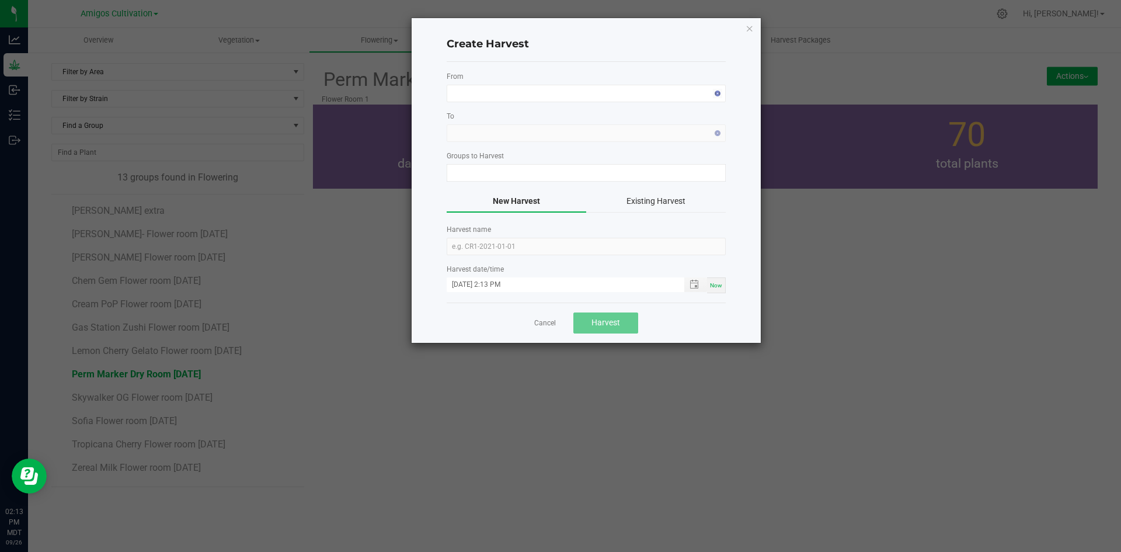
type input "Perm Marker Dry Room 9/18/25"
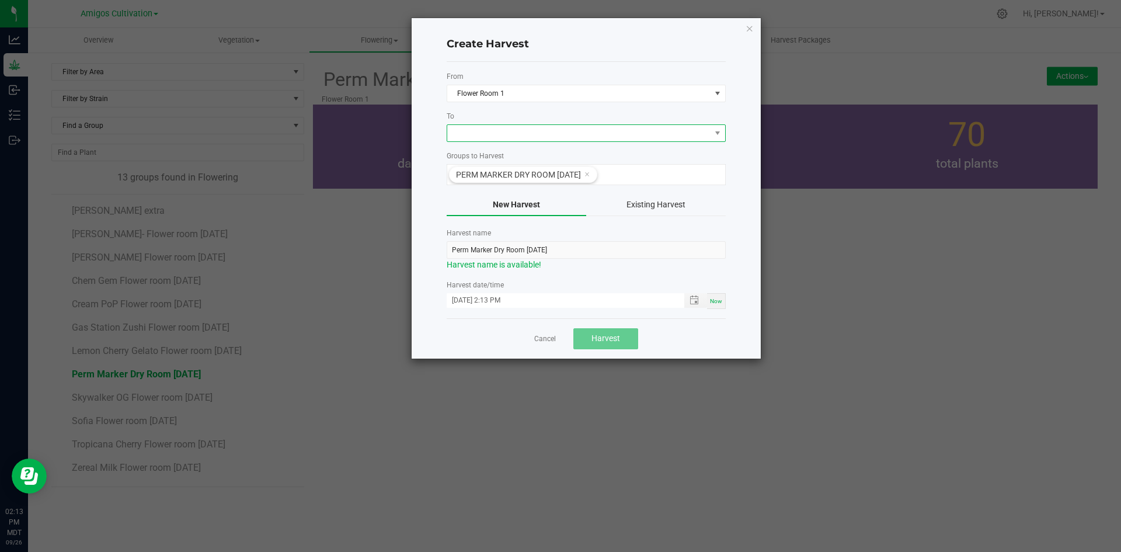
click at [560, 138] on span at bounding box center [578, 133] width 263 height 16
click at [510, 182] on li "Dry Room" at bounding box center [586, 183] width 278 height 20
click at [688, 298] on span "Toggle popup" at bounding box center [695, 300] width 20 height 9
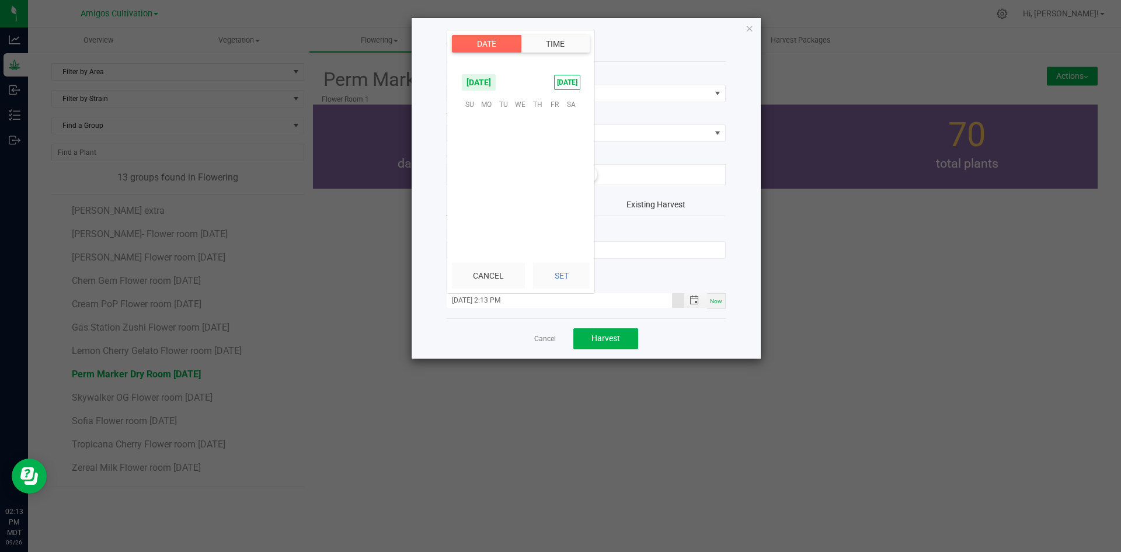
scroll to position [16, 0]
click at [531, 155] on span "18" at bounding box center [537, 157] width 17 height 18
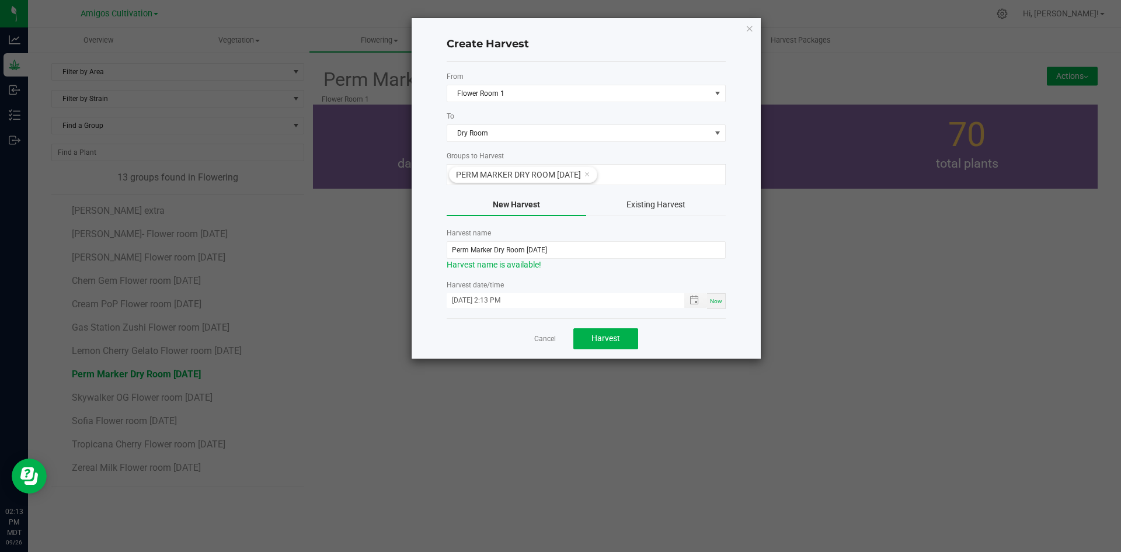
click at [634, 39] on h4 "Create Harvest" at bounding box center [586, 44] width 279 height 15
click at [620, 338] on button "Harvest" at bounding box center [606, 338] width 65 height 21
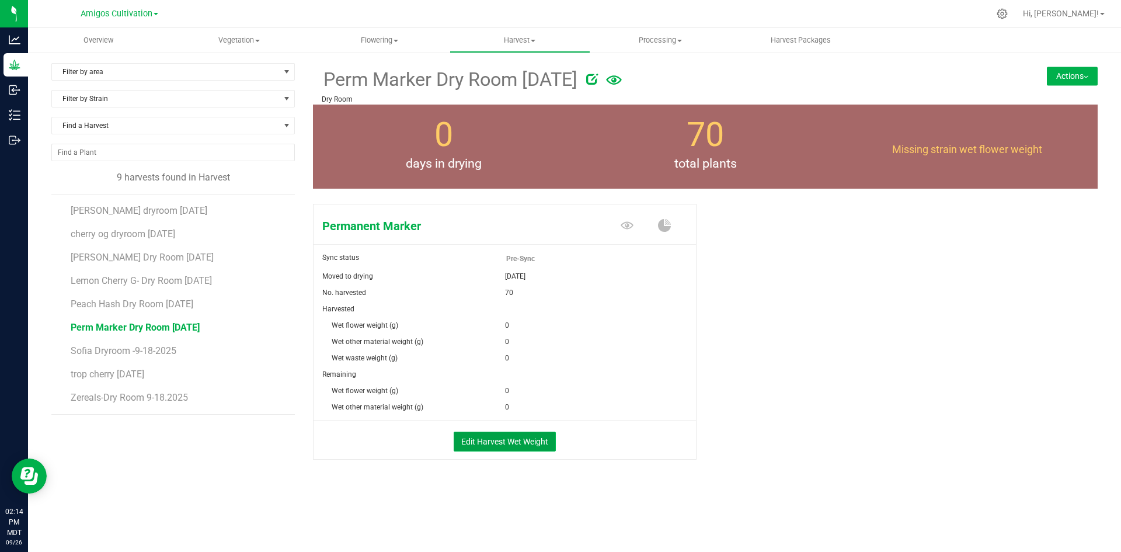
click at [520, 440] on button "Edit Harvest Wet Weight" at bounding box center [505, 442] width 102 height 20
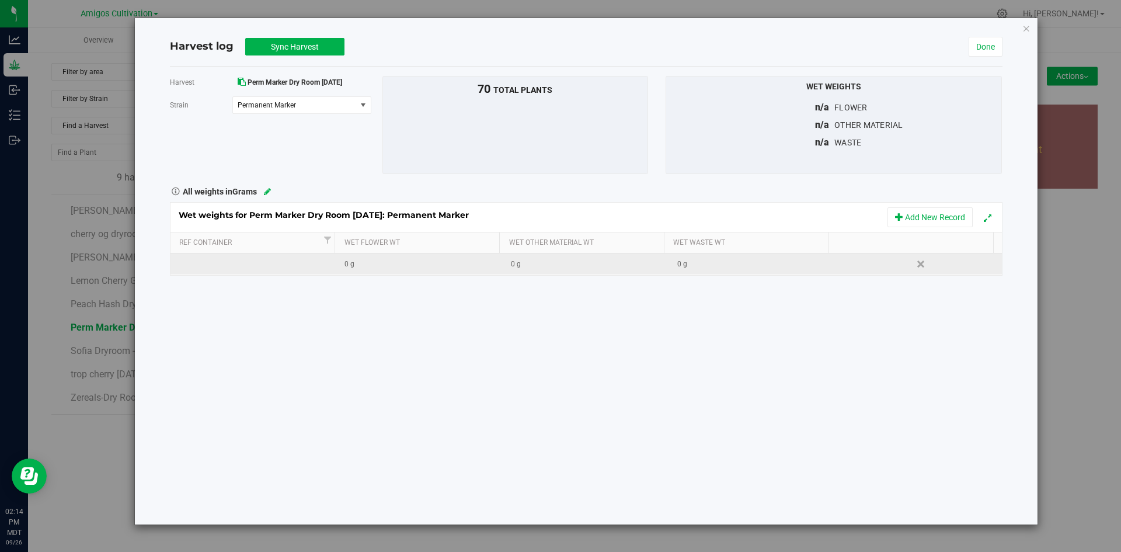
click at [387, 261] on div "0 g" at bounding box center [423, 264] width 157 height 11
type input "41979.974"
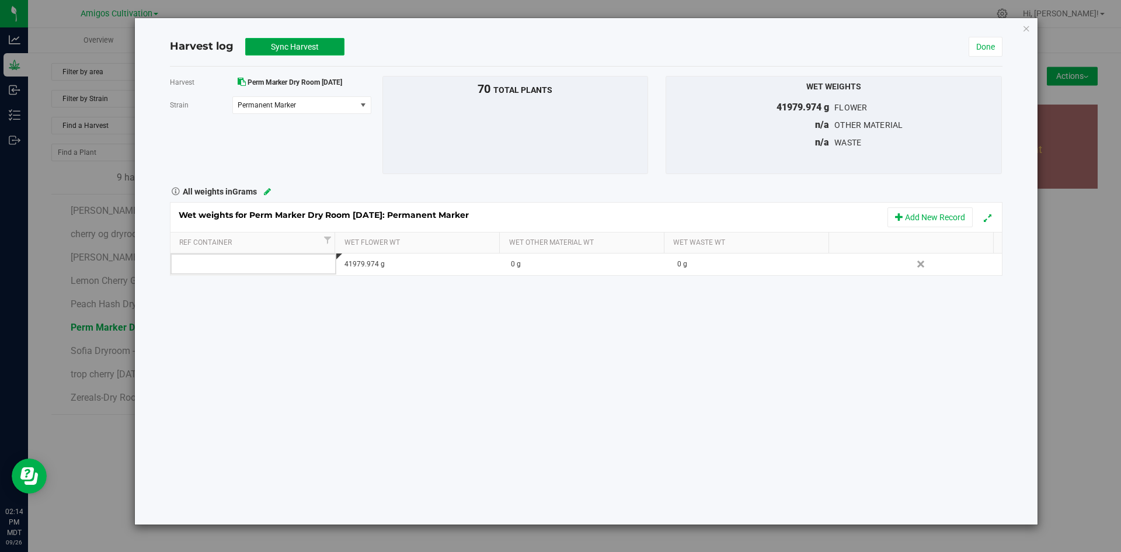
click at [262, 43] on button "Sync Harvest" at bounding box center [294, 47] width 99 height 18
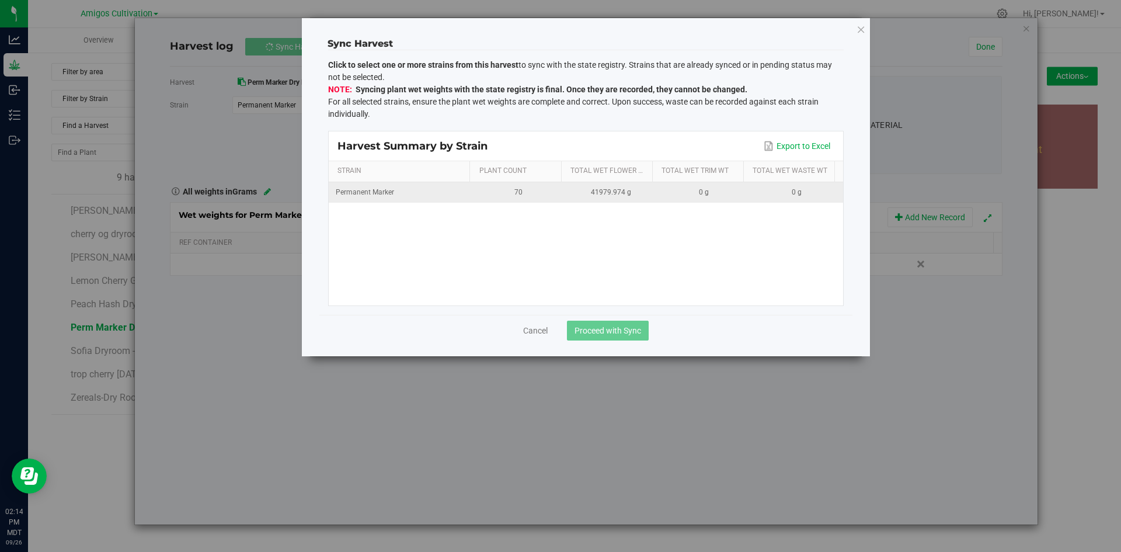
click at [526, 190] on div "70" at bounding box center [519, 192] width 79 height 11
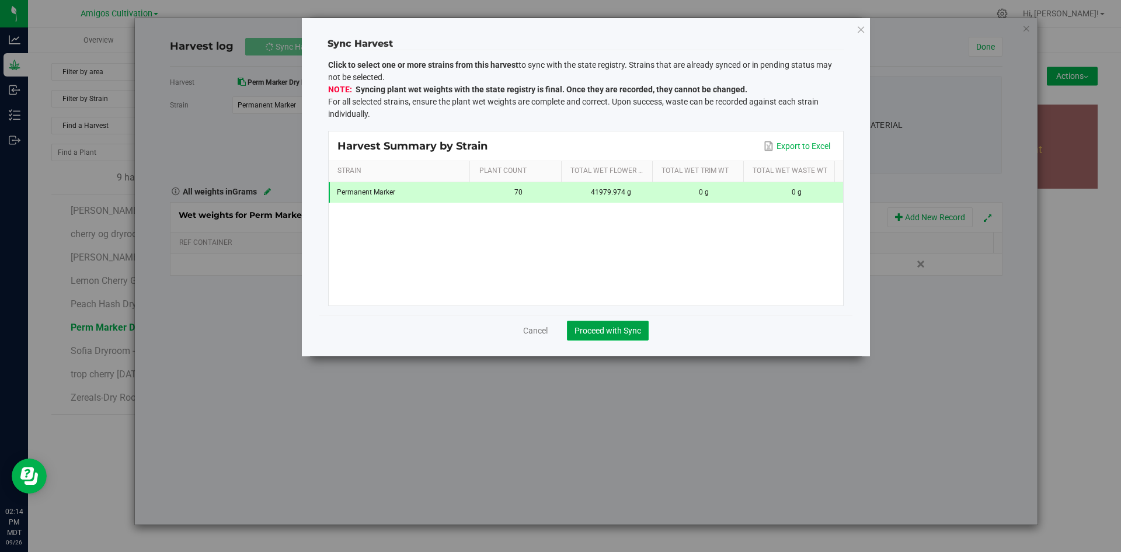
click at [626, 329] on span "Proceed with Sync" at bounding box center [608, 330] width 67 height 9
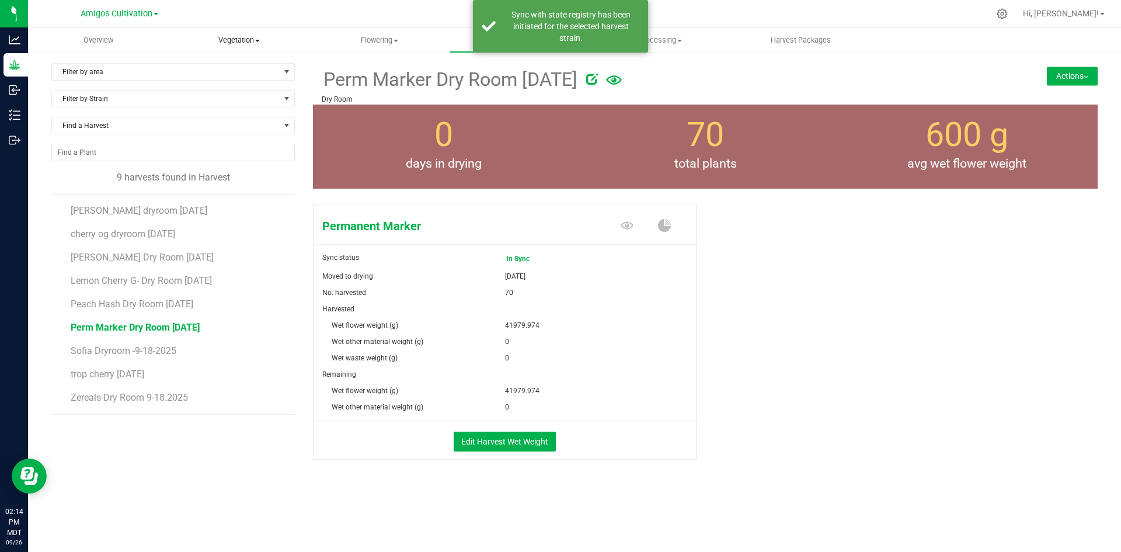
click at [241, 32] on uib-tab-heading "Vegetation Veg groups Veg plants Mother groups Mother plants Apply to plants Pl…" at bounding box center [239, 40] width 140 height 23
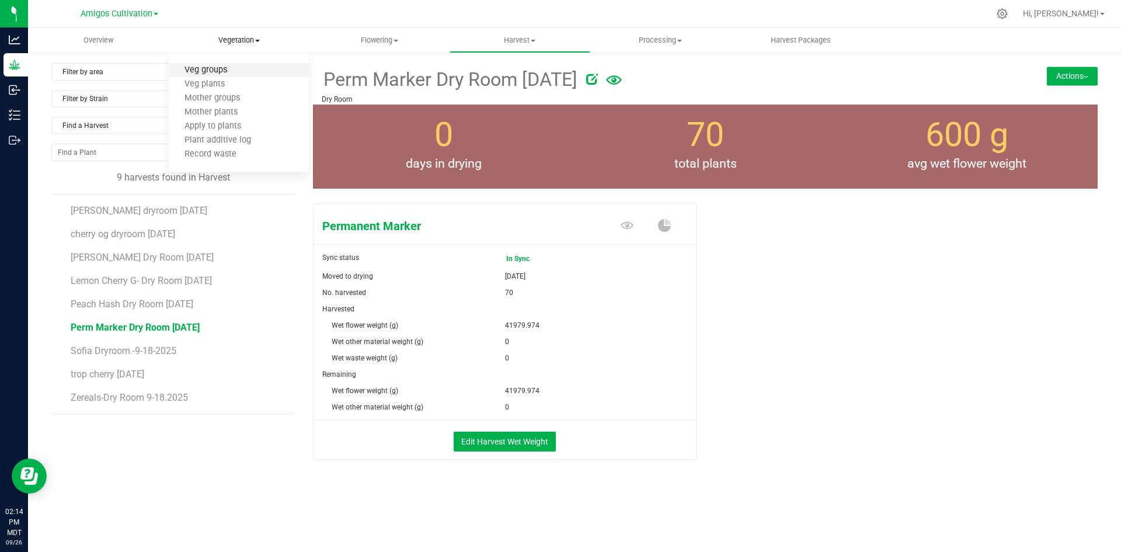
click at [225, 73] on span "Veg groups" at bounding box center [206, 70] width 74 height 10
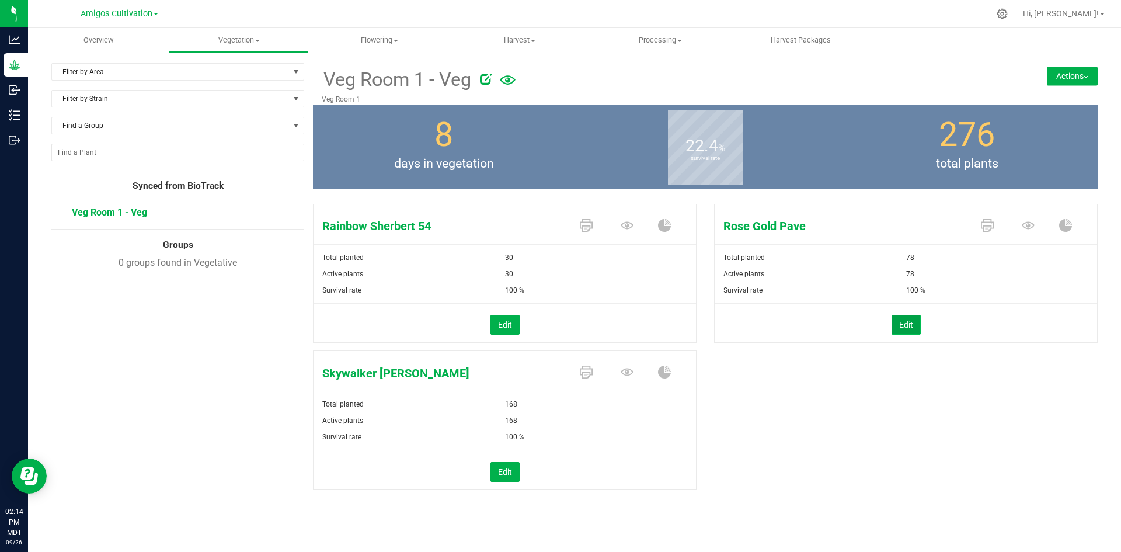
click at [910, 323] on button "Edit" at bounding box center [906, 325] width 29 height 20
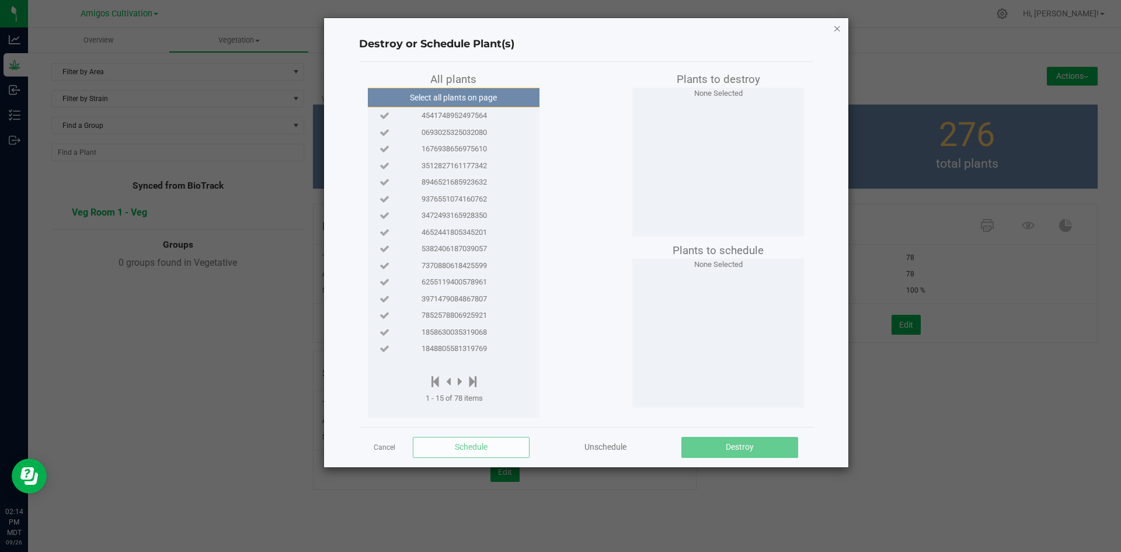
click at [834, 27] on icon "button" at bounding box center [837, 28] width 8 height 14
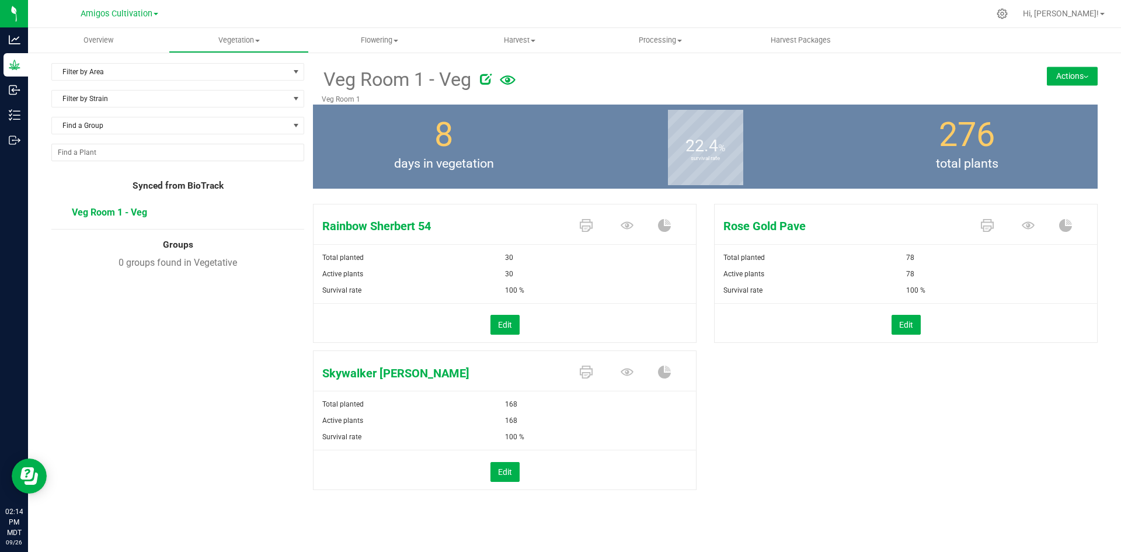
click at [1037, 227] on span at bounding box center [1030, 226] width 41 height 20
click at [1033, 227] on icon at bounding box center [1028, 225] width 13 height 8
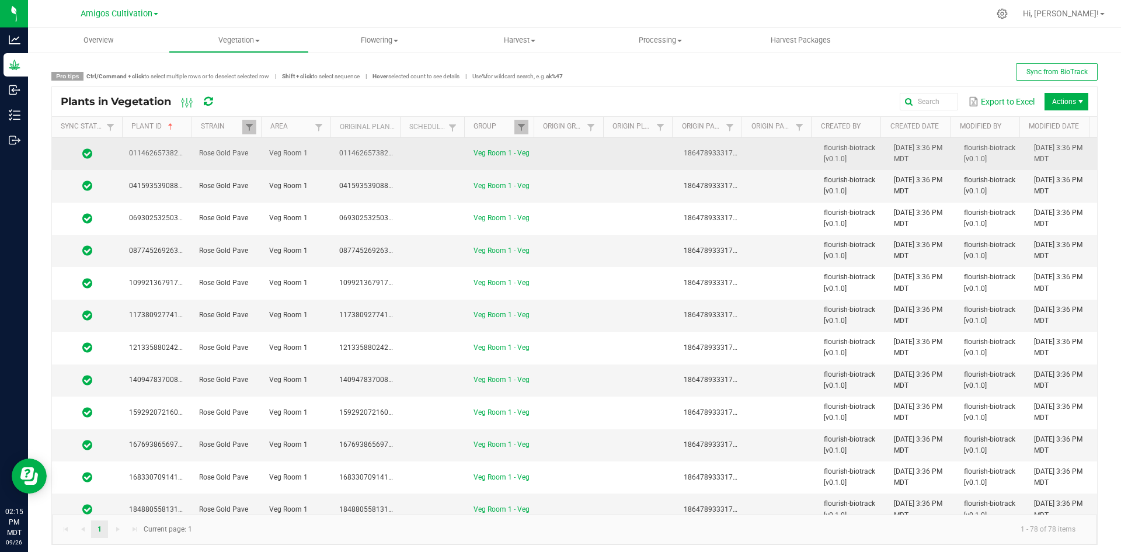
click at [378, 152] on span "0114626573822364" at bounding box center [371, 153] width 65 height 8
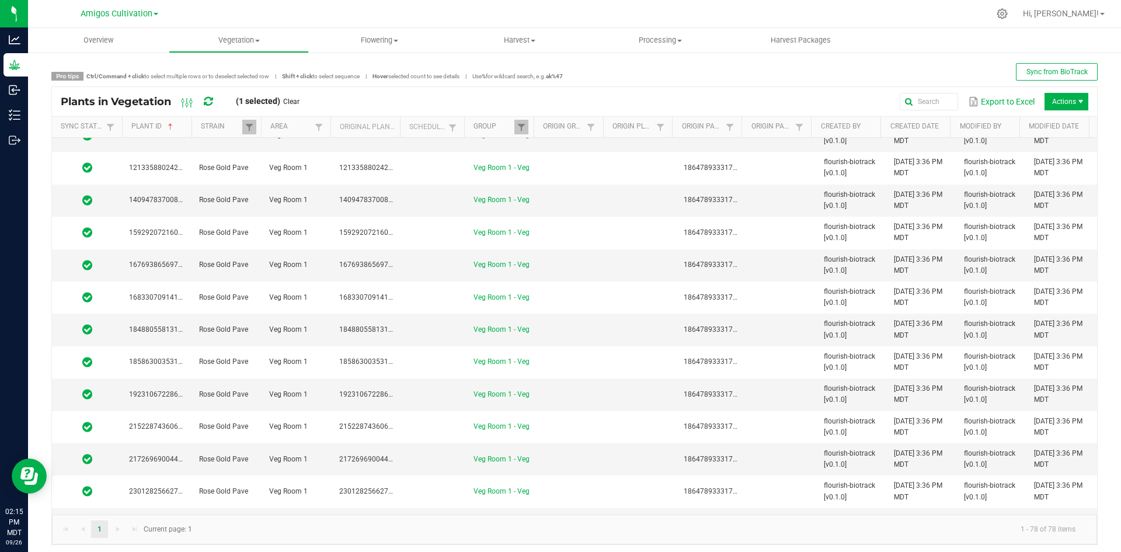
scroll to position [409, 0]
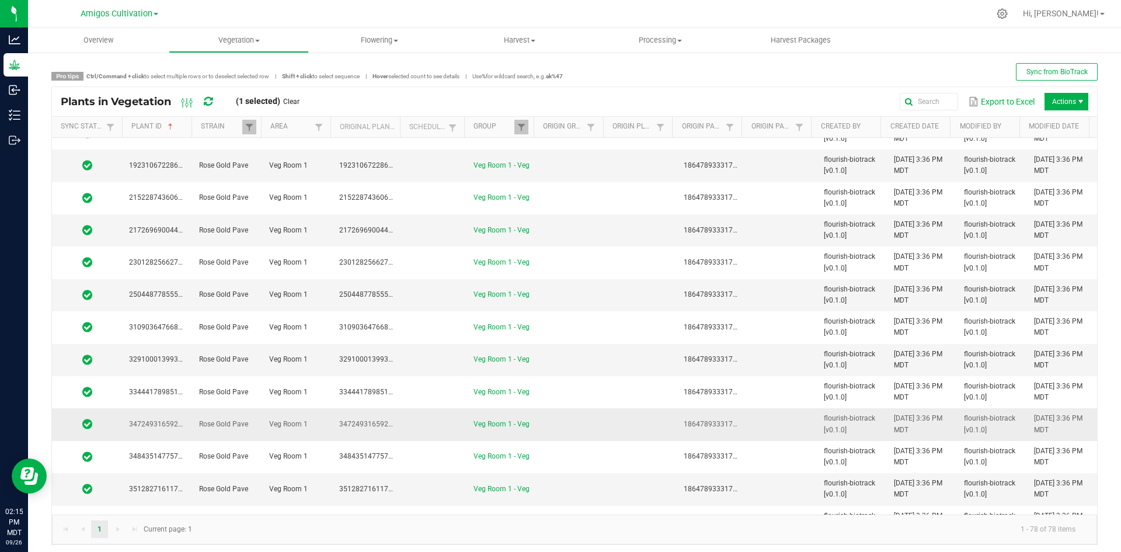
click at [325, 424] on td "Veg Room 1" at bounding box center [297, 424] width 70 height 32
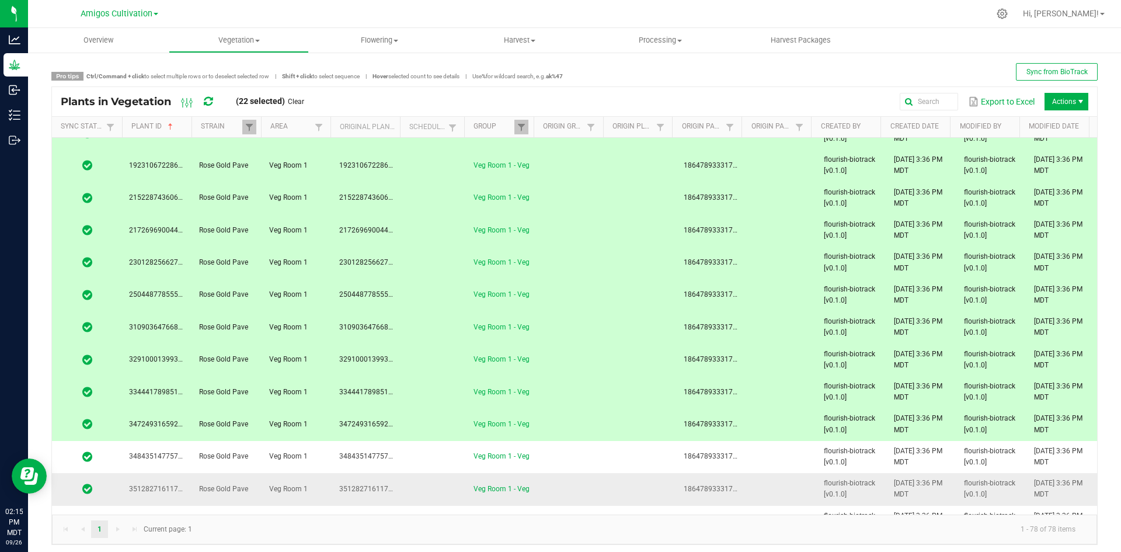
click at [332, 488] on td "3512827161177342" at bounding box center [367, 489] width 70 height 32
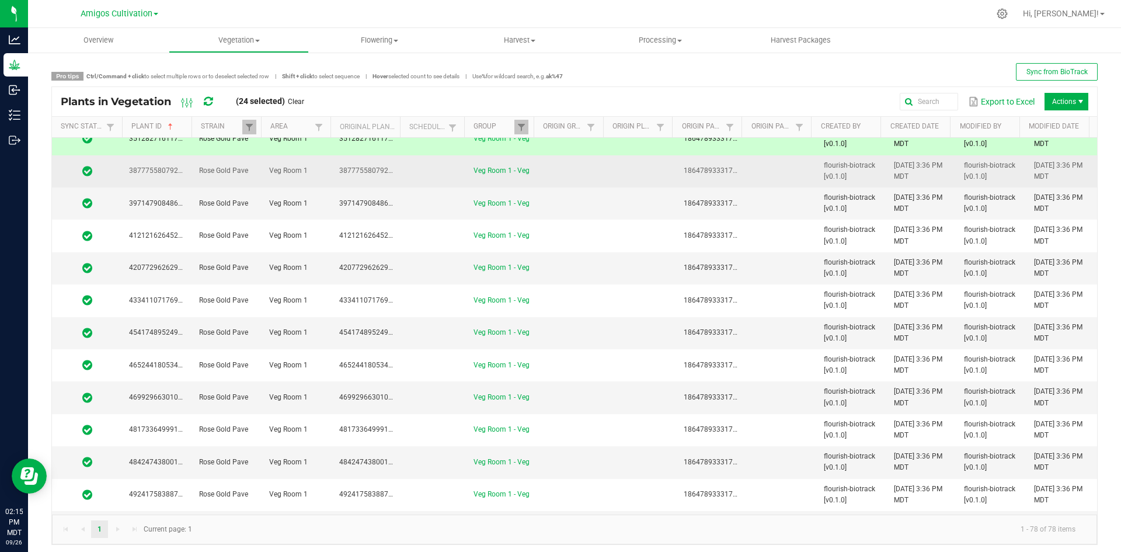
scroll to position [642, 0]
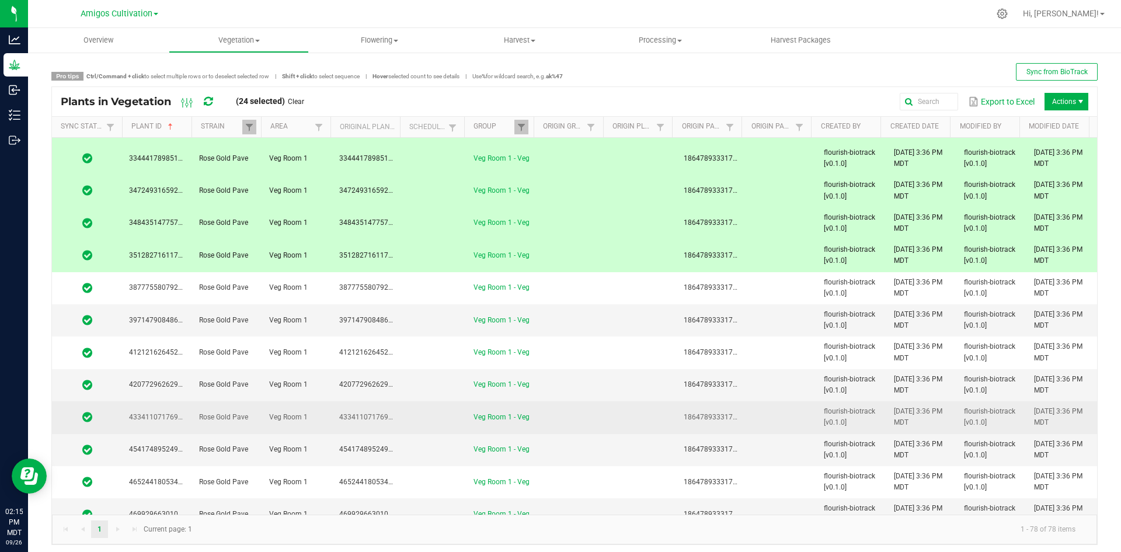
click at [277, 418] on span "Veg Room 1" at bounding box center [288, 417] width 39 height 8
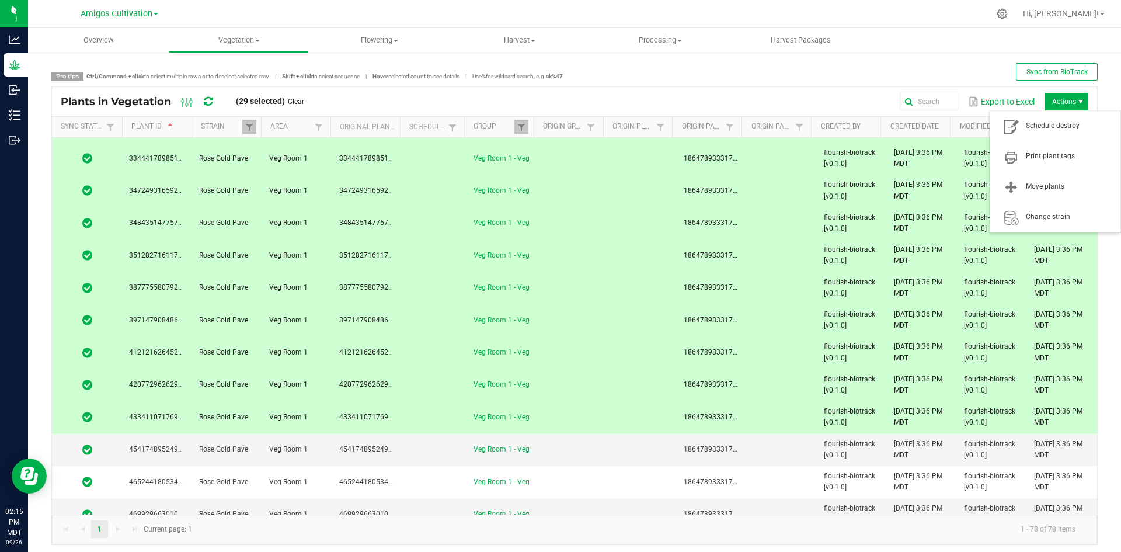
click at [1046, 101] on span "Actions" at bounding box center [1067, 102] width 44 height 18
click at [1045, 127] on span "Schedule destroy" at bounding box center [1070, 126] width 88 height 10
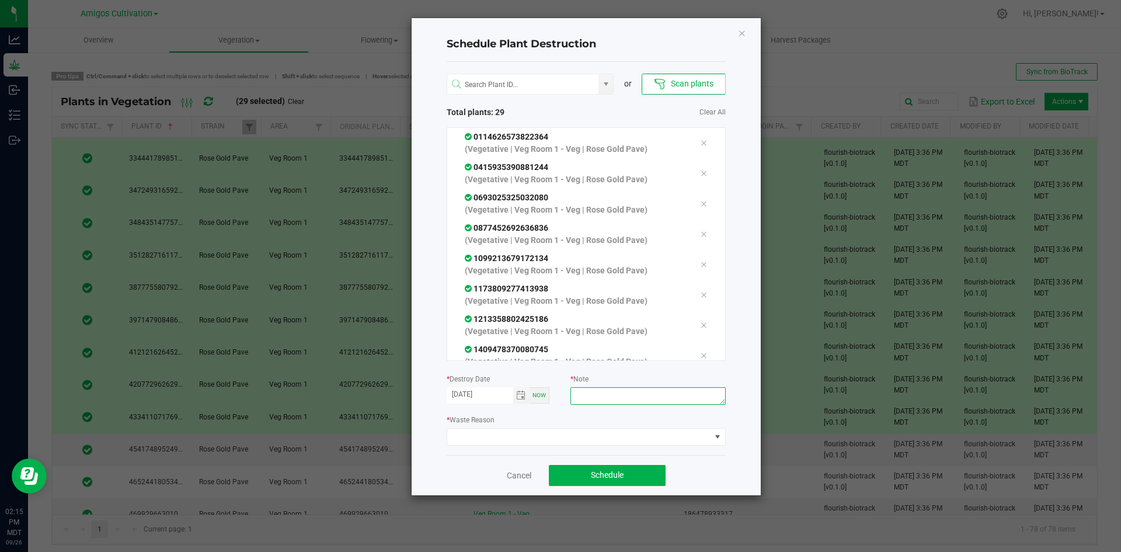
click at [615, 401] on textarea at bounding box center [648, 396] width 155 height 18
type textarea "mistake"
click at [596, 435] on span at bounding box center [578, 437] width 263 height 16
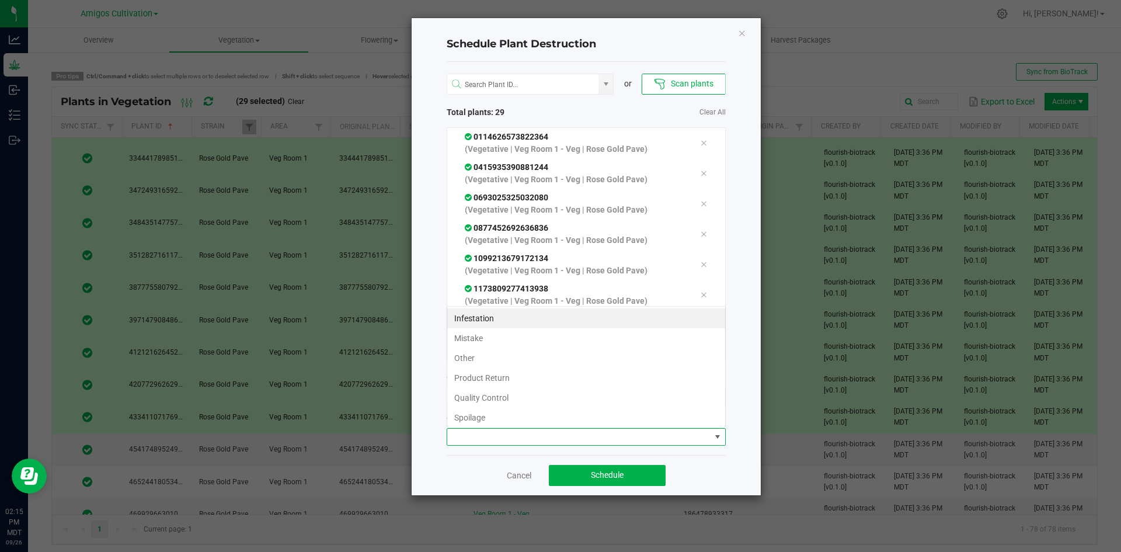
scroll to position [18, 279]
click at [469, 336] on li "Mistake" at bounding box center [586, 338] width 278 height 20
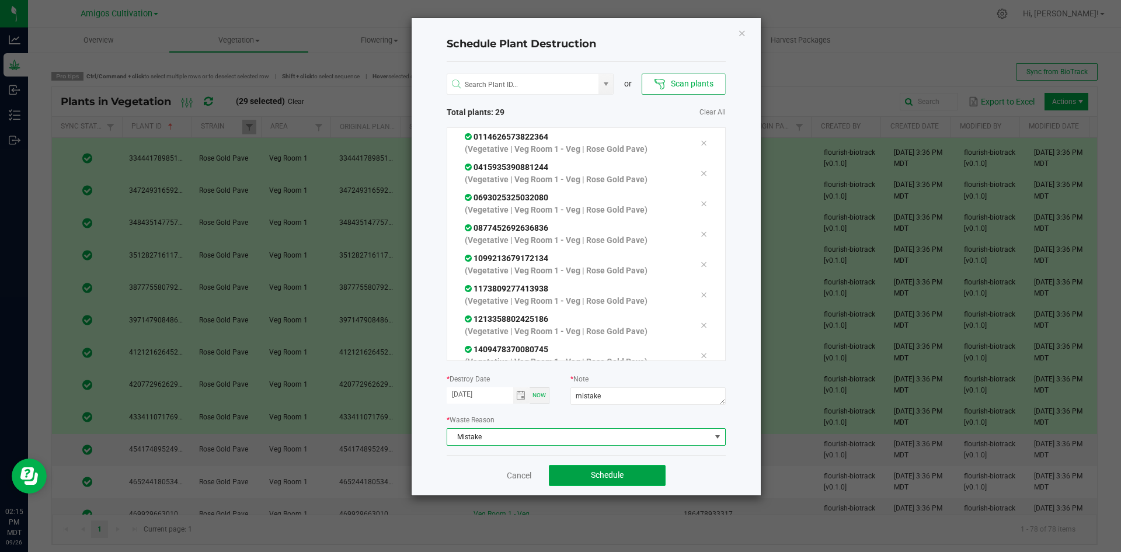
click at [575, 473] on button "Schedule" at bounding box center [607, 475] width 117 height 21
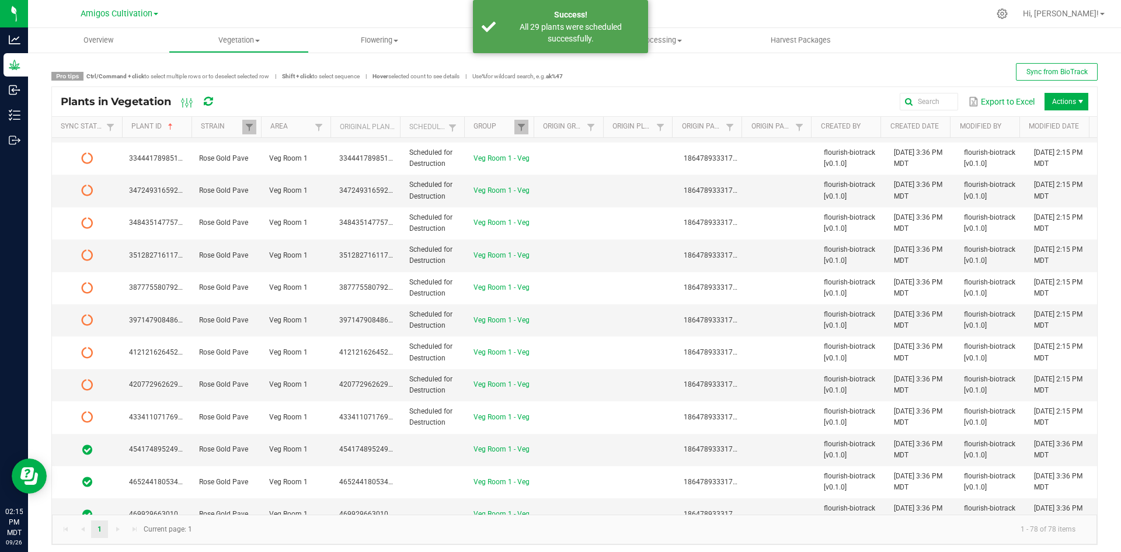
click at [204, 102] on div "Plants in Vegetation" at bounding box center [147, 102] width 172 height 20
click at [209, 102] on icon at bounding box center [208, 101] width 9 height 11
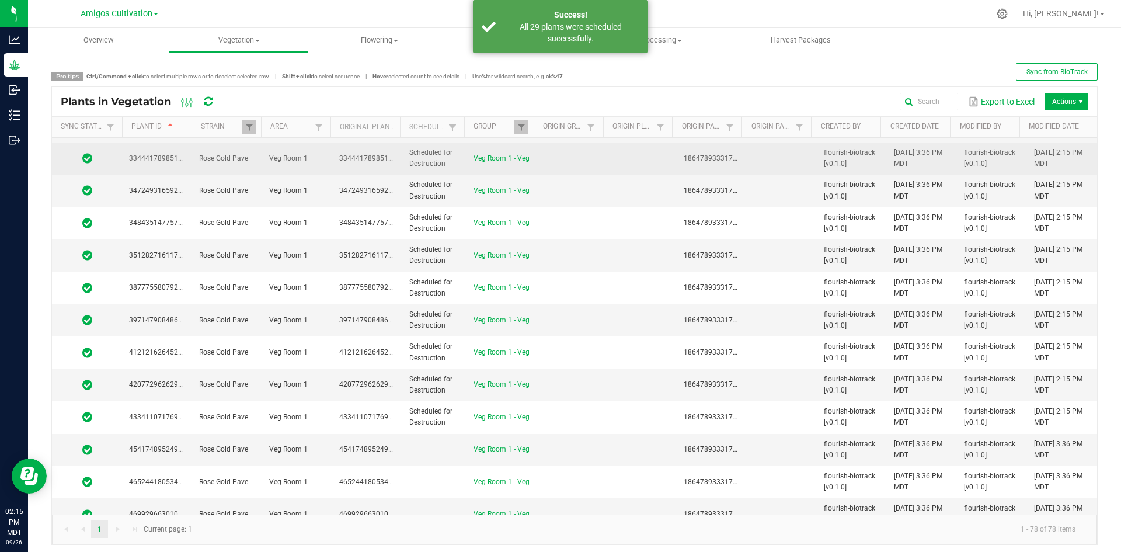
click at [430, 158] on td "Scheduled for Destruction" at bounding box center [434, 159] width 64 height 32
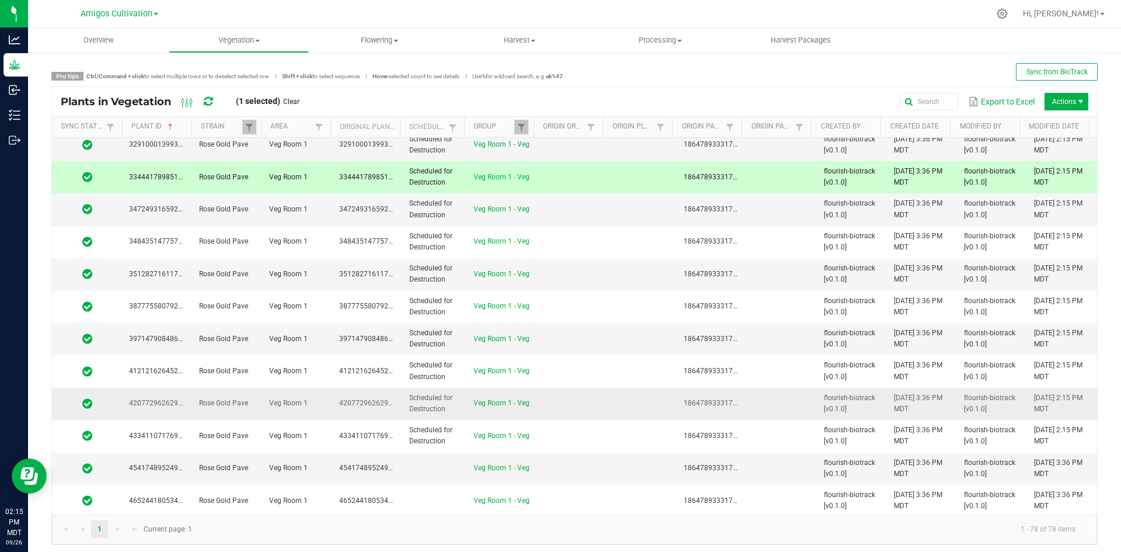
scroll to position [701, 0]
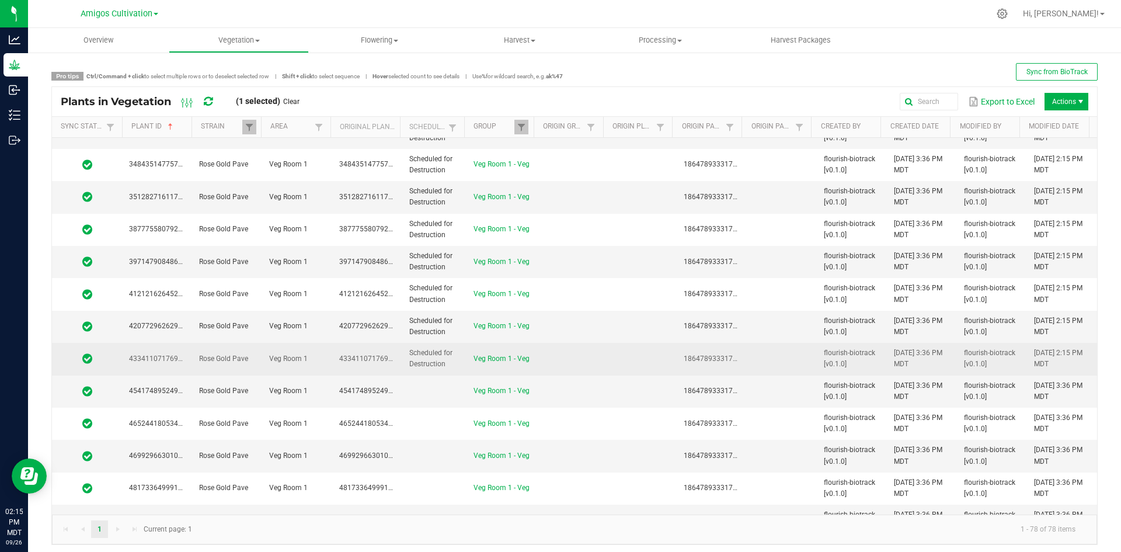
click at [432, 348] on td "Scheduled for Destruction" at bounding box center [434, 359] width 64 height 32
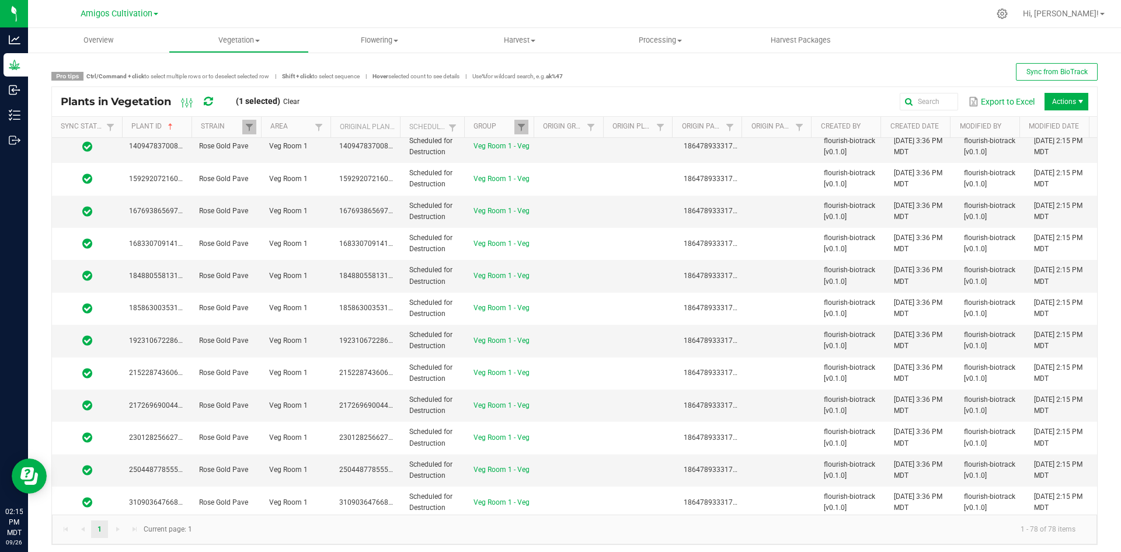
scroll to position [0, 0]
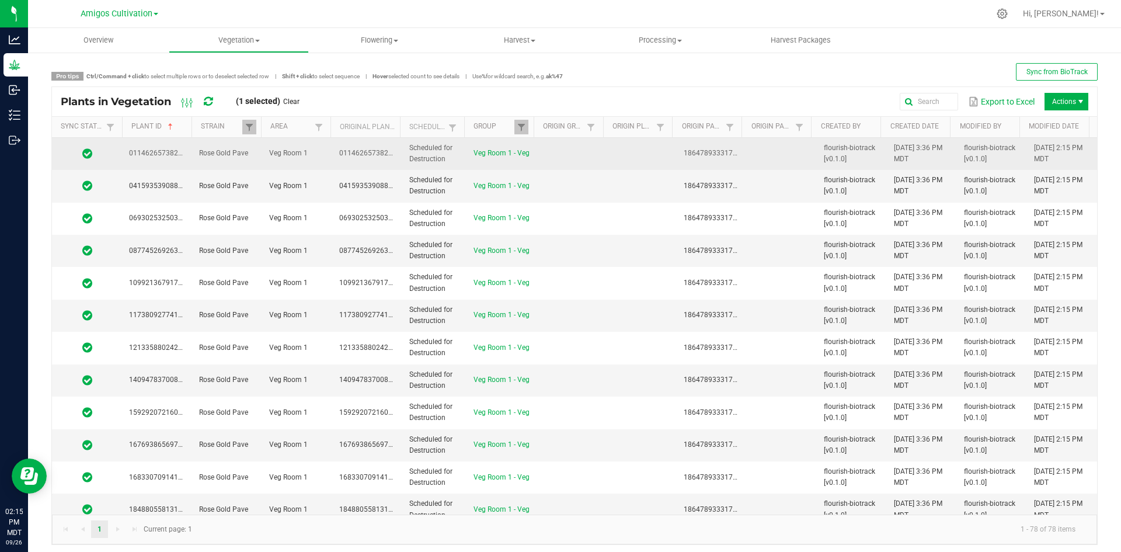
click at [424, 146] on span "Scheduled for Destruction" at bounding box center [430, 153] width 43 height 19
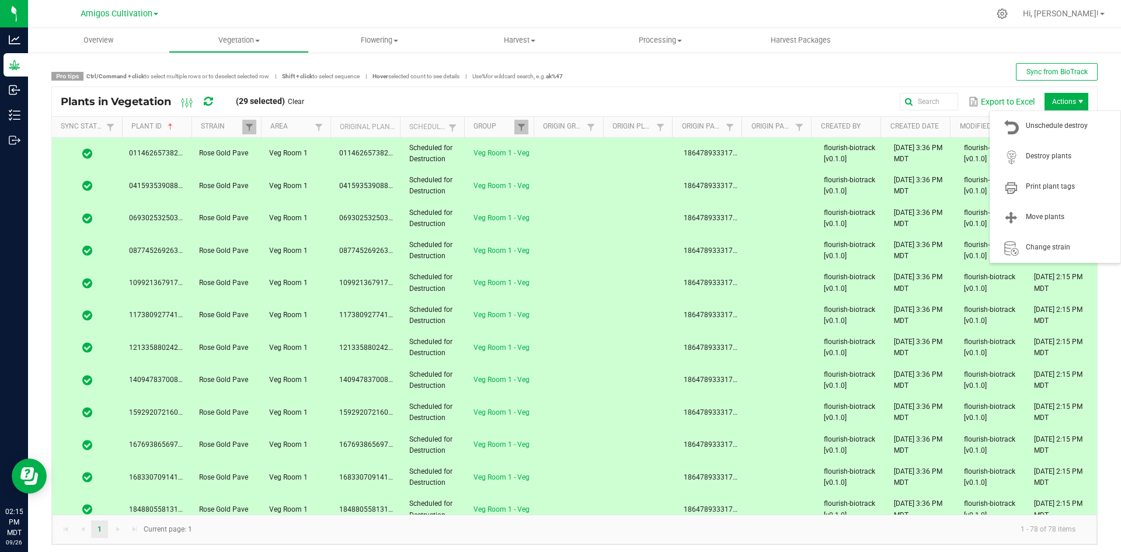
click at [1077, 100] on span "Actions" at bounding box center [1080, 101] width 9 height 9
click at [1060, 150] on span "Destroy plants" at bounding box center [1055, 156] width 117 height 23
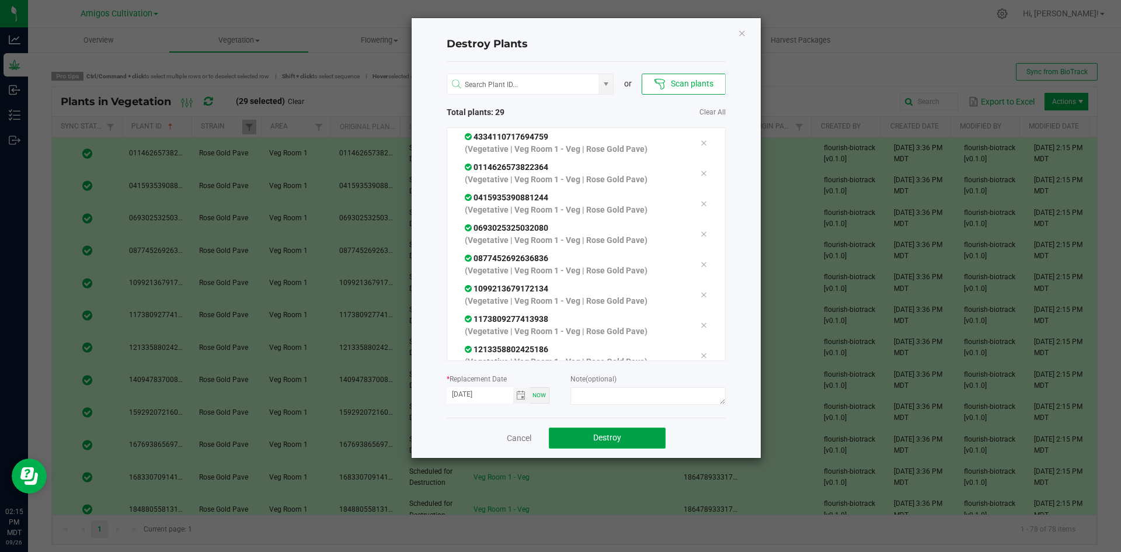
click at [607, 442] on span "Destroy" at bounding box center [607, 437] width 28 height 9
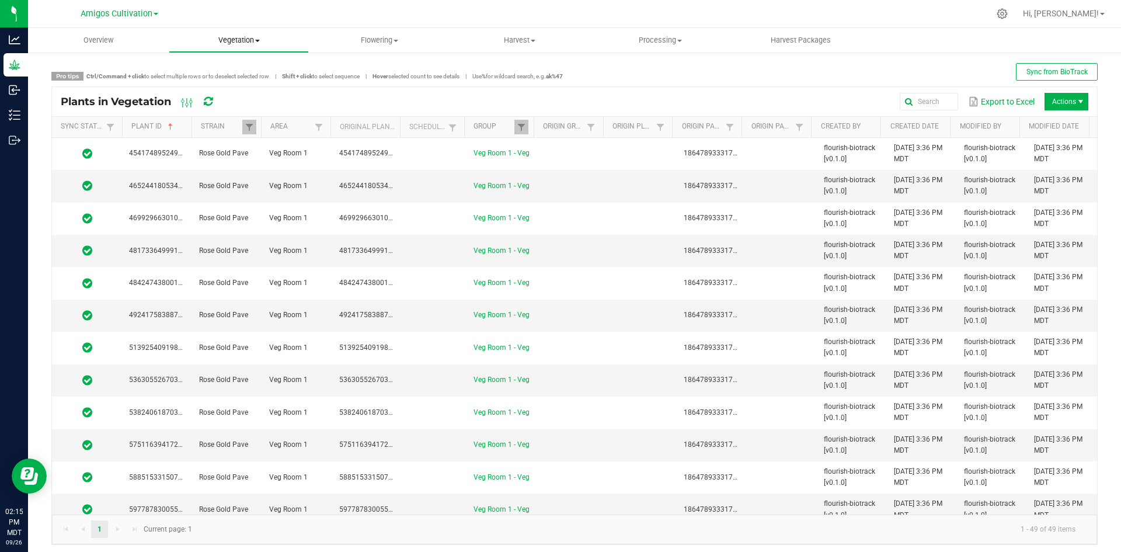
click at [249, 33] on uib-tab-heading "Vegetation Veg groups Veg plants Mother groups Mother plants Apply to plants Pl…" at bounding box center [239, 40] width 140 height 23
click at [237, 67] on span "Veg groups" at bounding box center [206, 70] width 74 height 10
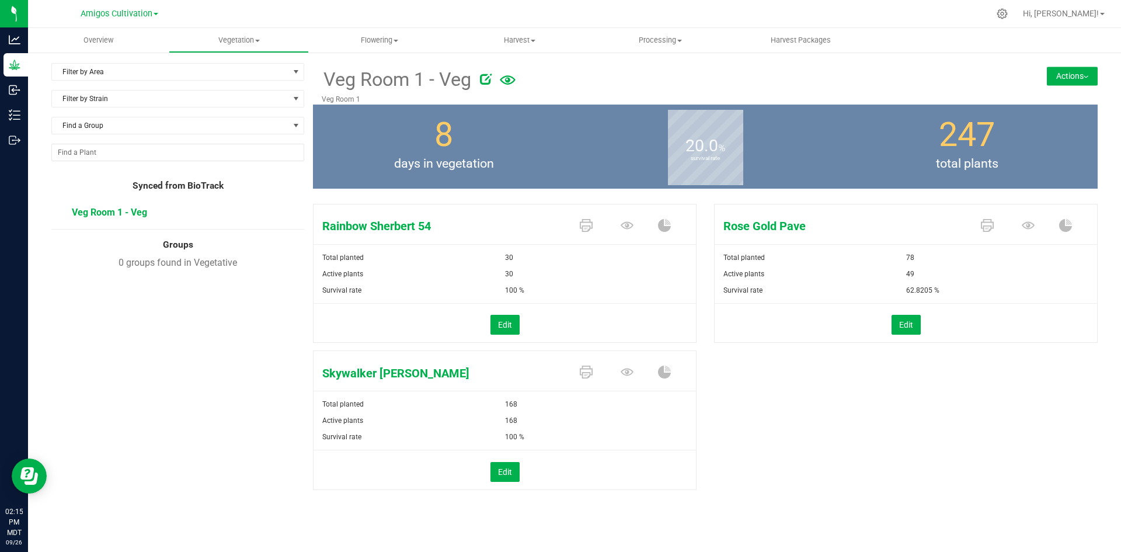
click at [1078, 77] on button "Actions" at bounding box center [1072, 76] width 51 height 19
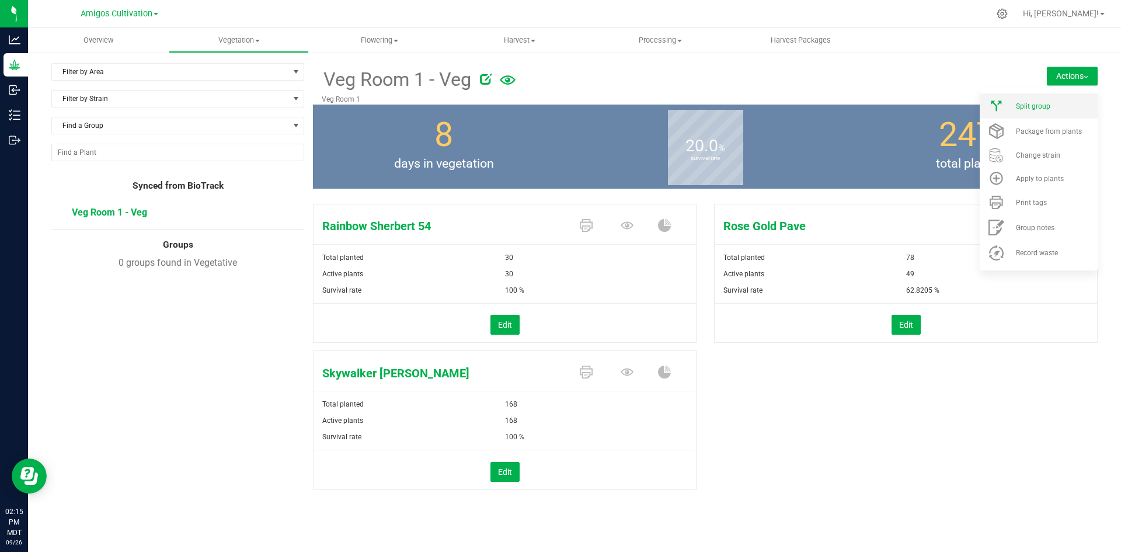
click at [1048, 110] on li "Split group" at bounding box center [1039, 105] width 118 height 25
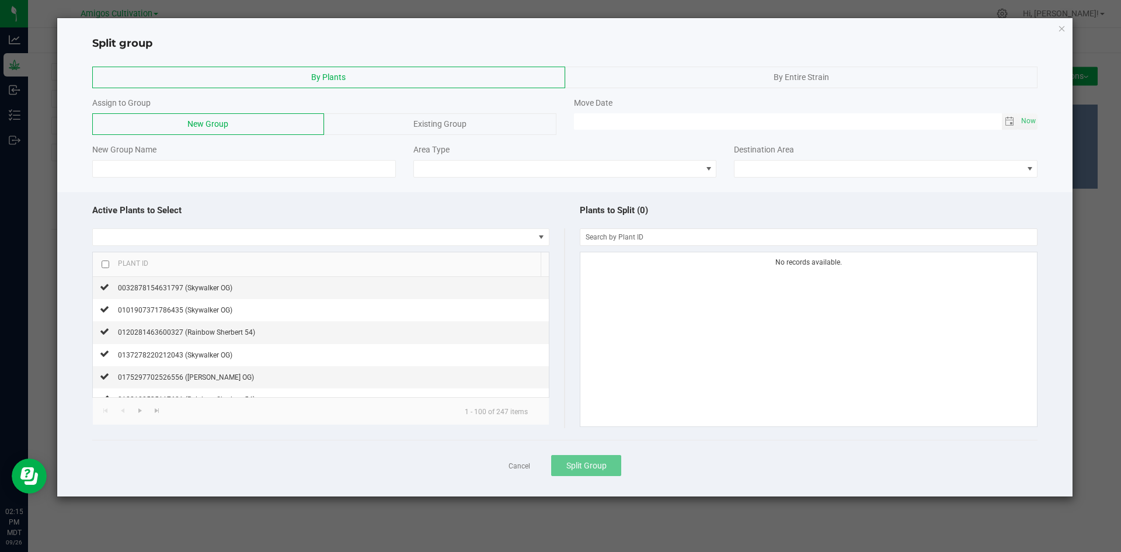
click at [692, 86] on div "By Entire Strain" at bounding box center [801, 78] width 473 height 22
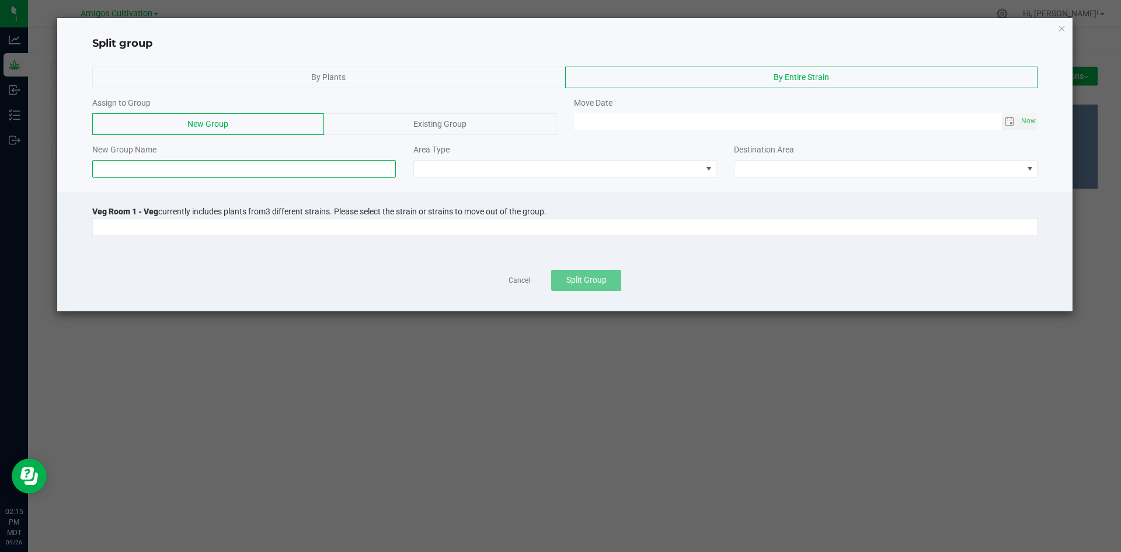
click at [215, 168] on input at bounding box center [244, 169] width 304 height 18
type input "RGP Dry Room 09/18/25"
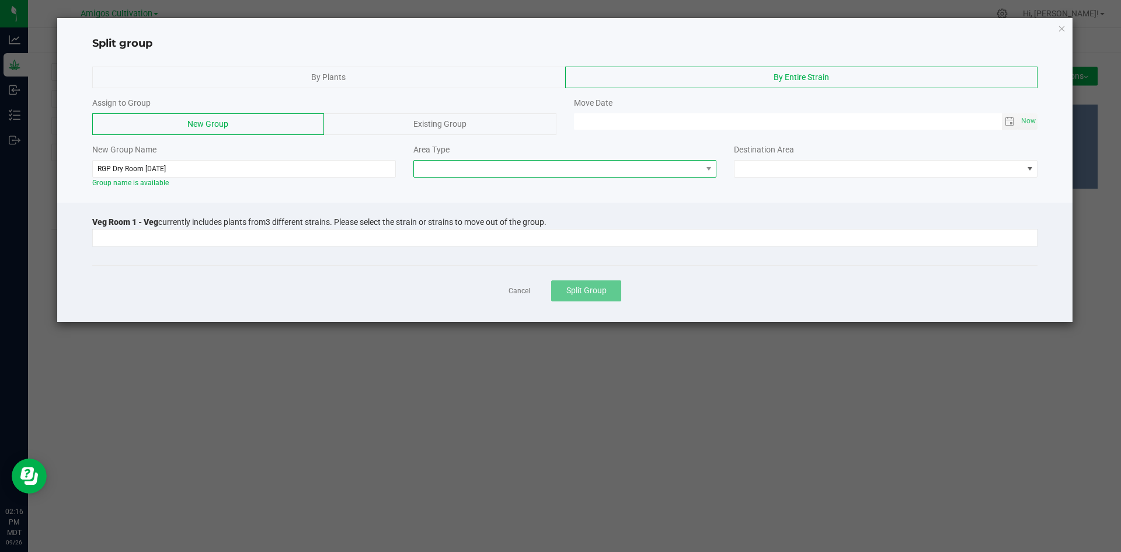
click at [466, 171] on span at bounding box center [558, 169] width 288 height 16
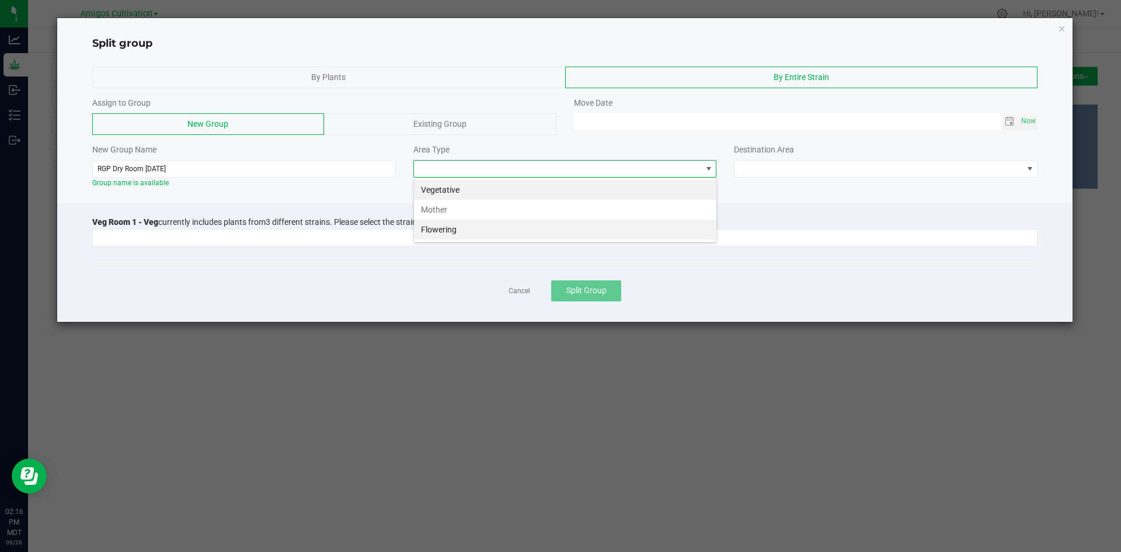
click at [470, 225] on li "Flowering" at bounding box center [565, 230] width 303 height 20
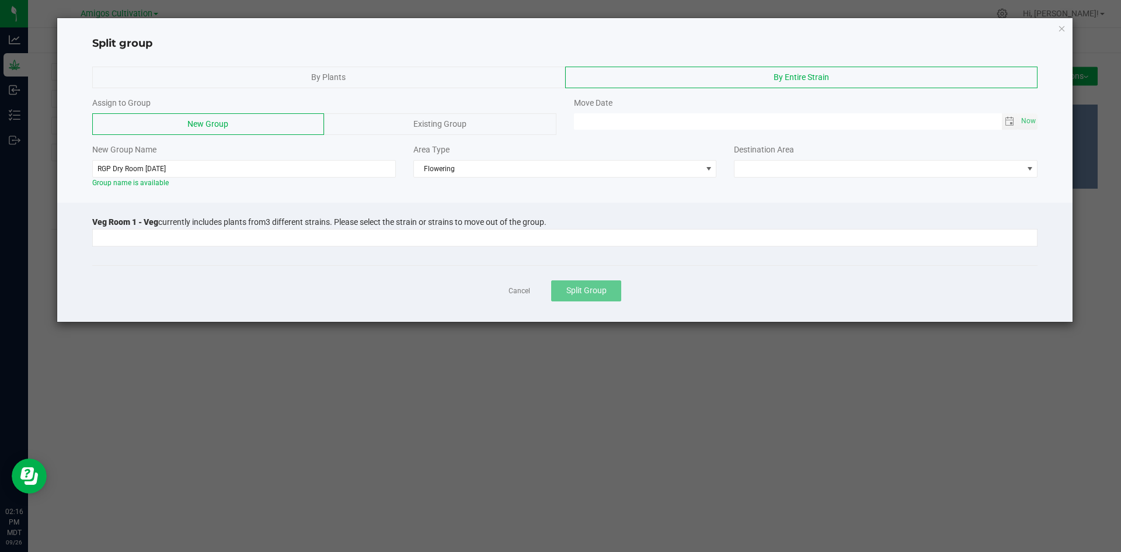
click at [834, 155] on div "Destination Area" at bounding box center [886, 150] width 304 height 12
click at [831, 164] on span at bounding box center [879, 169] width 288 height 16
click at [784, 190] on li "Flower Room 1" at bounding box center [886, 190] width 303 height 20
click at [388, 231] on input at bounding box center [558, 238] width 930 height 16
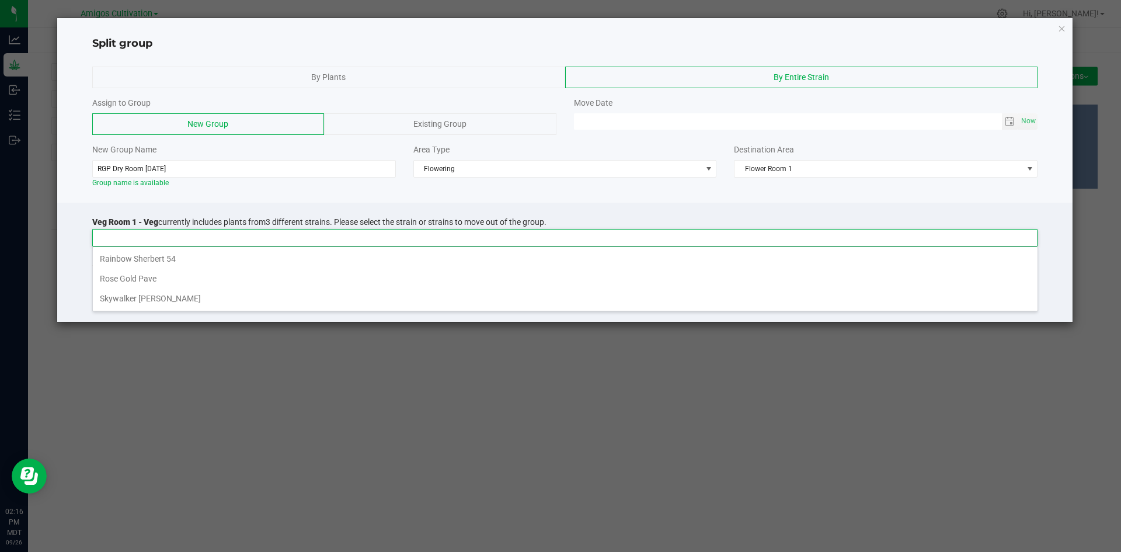
scroll to position [18, 946]
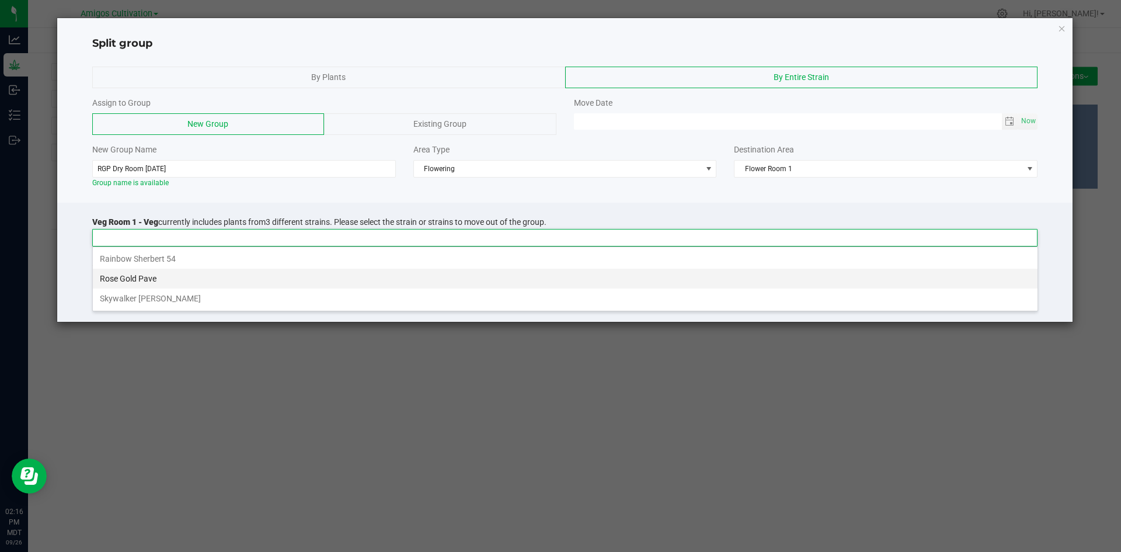
click at [154, 277] on li "Rose Gold Pave" at bounding box center [565, 279] width 945 height 20
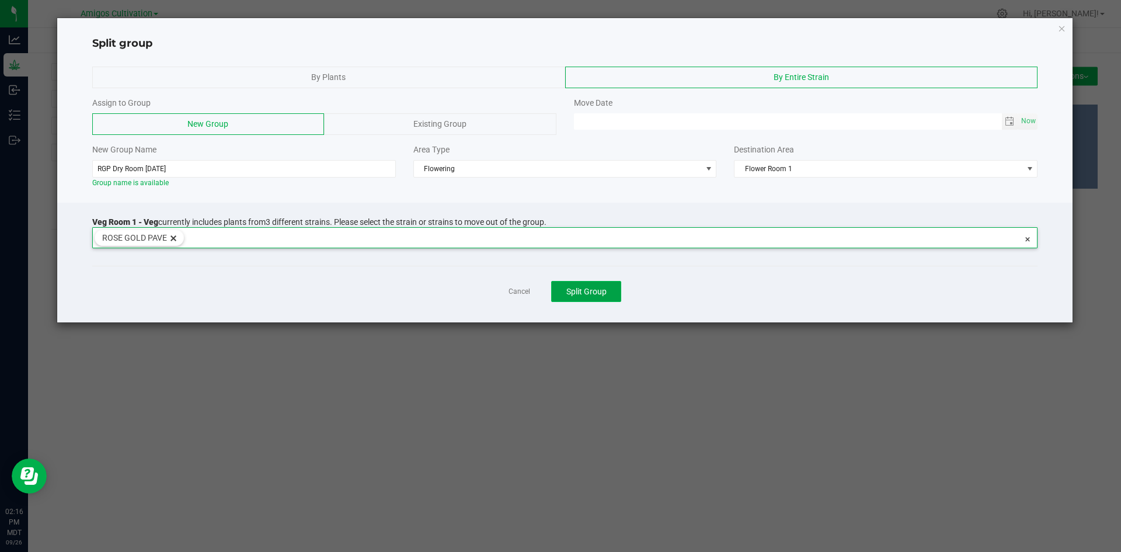
click at [596, 294] on span "Split Group" at bounding box center [587, 291] width 40 height 9
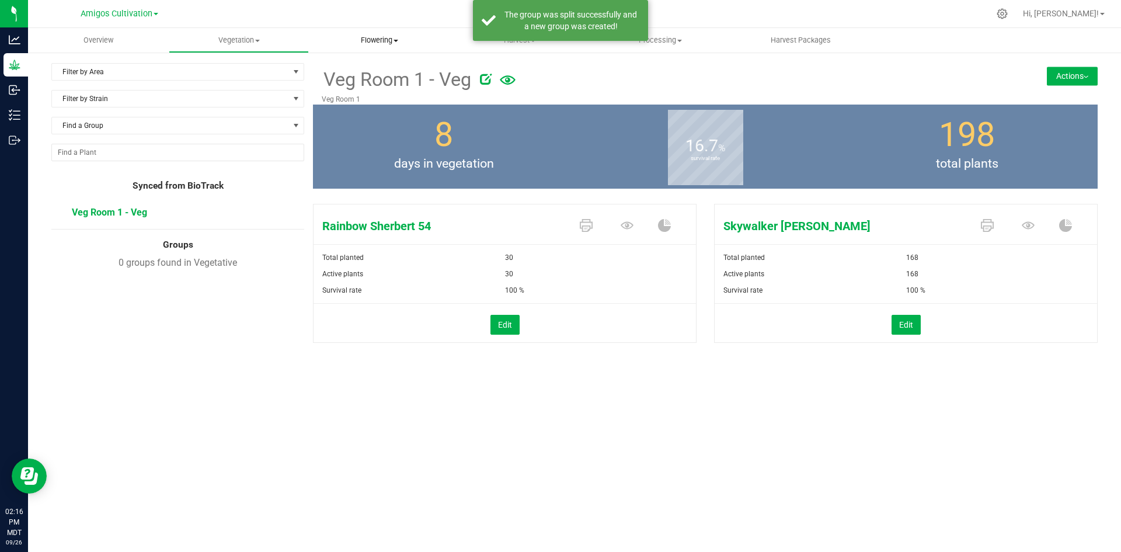
click at [371, 41] on span "Flowering" at bounding box center [380, 40] width 140 height 11
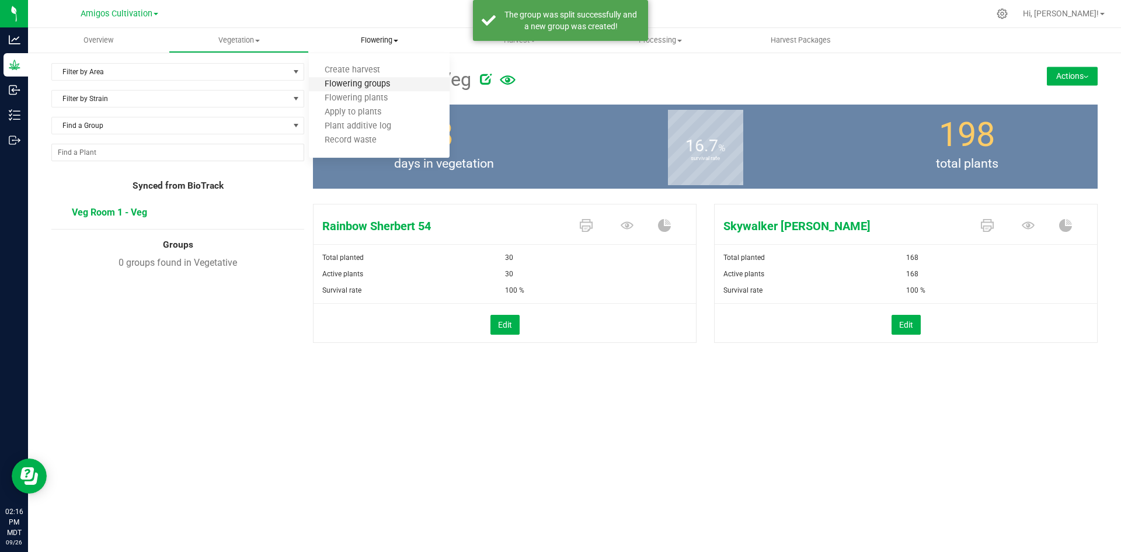
click at [373, 82] on span "Flowering groups" at bounding box center [357, 84] width 97 height 10
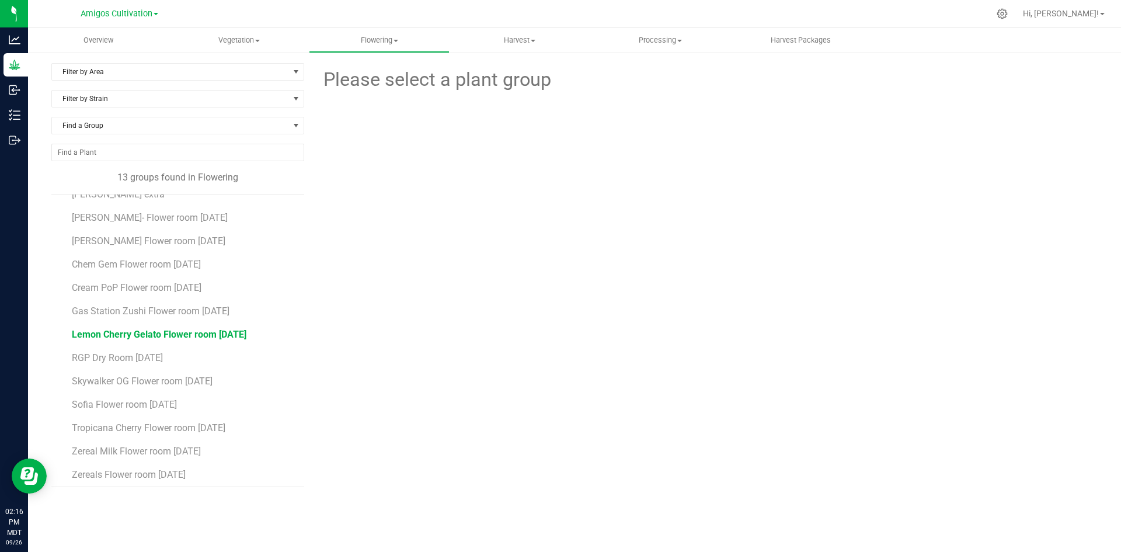
scroll to position [21, 0]
click at [139, 353] on span "RGP Dry Room 09/18/25" at bounding box center [117, 353] width 91 height 11
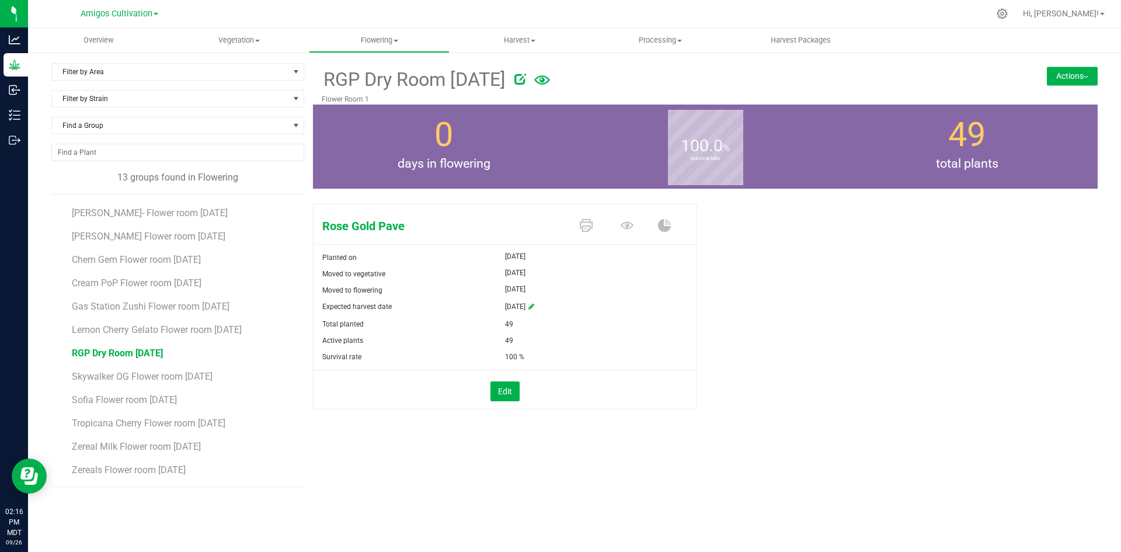
click at [1095, 77] on button "Actions" at bounding box center [1072, 76] width 51 height 19
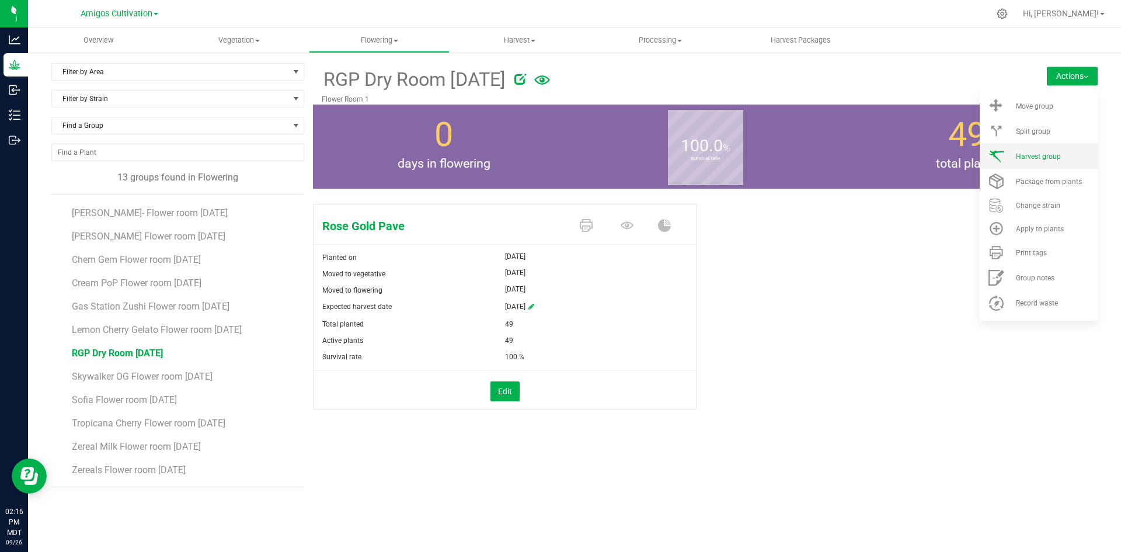
click at [1053, 150] on li "Harvest group" at bounding box center [1039, 156] width 118 height 25
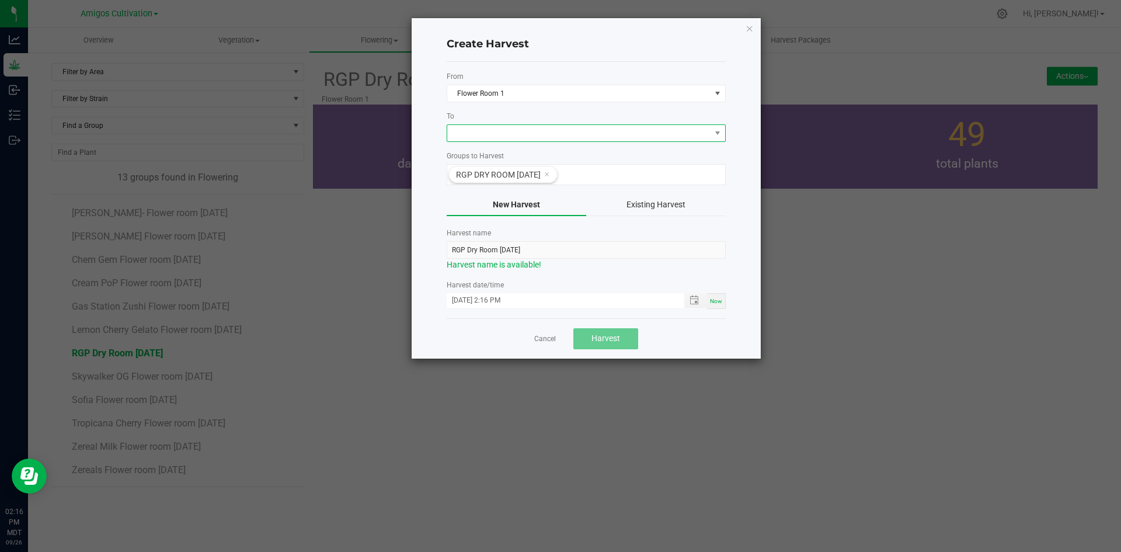
click at [512, 132] on span at bounding box center [578, 133] width 263 height 16
click at [489, 183] on li "Dry Room" at bounding box center [586, 183] width 278 height 20
click at [607, 338] on span "Harvest" at bounding box center [606, 337] width 29 height 9
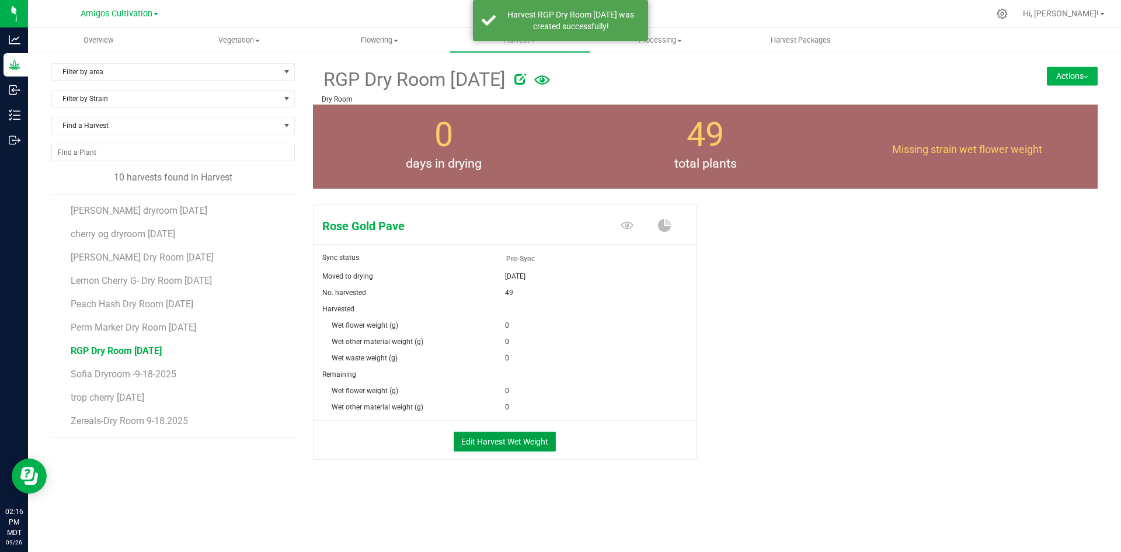
click at [509, 446] on button "Edit Harvest Wet Weight" at bounding box center [505, 442] width 102 height 20
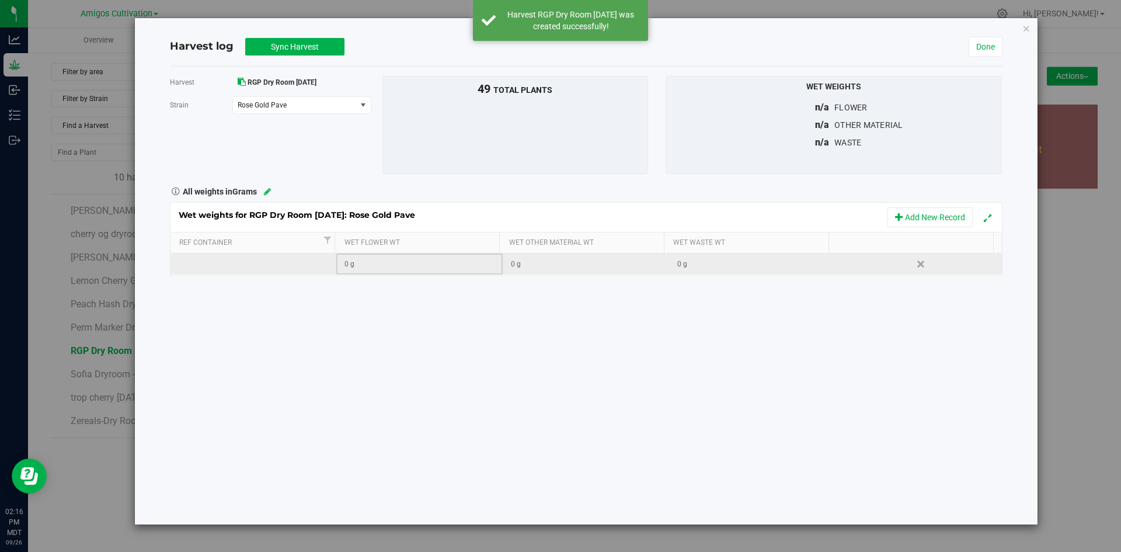
click at [374, 270] on td "0 g" at bounding box center [419, 263] width 166 height 21
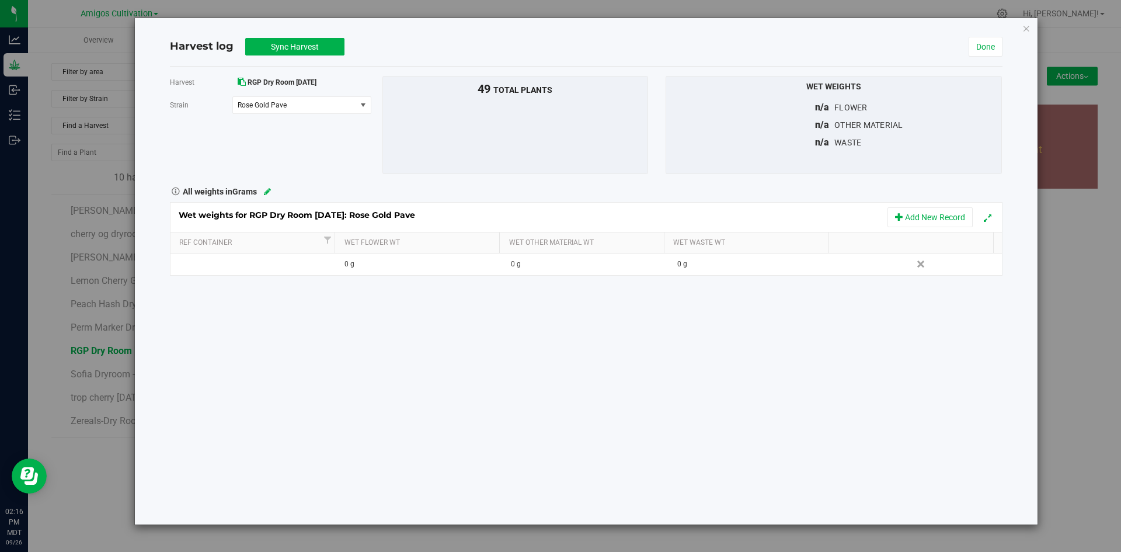
click at [556, 377] on div "Harvest RGP Dry Room 09/18/25 Strain Rose Gold Pave Select strain Rose Gold Pav…" at bounding box center [586, 296] width 833 height 458
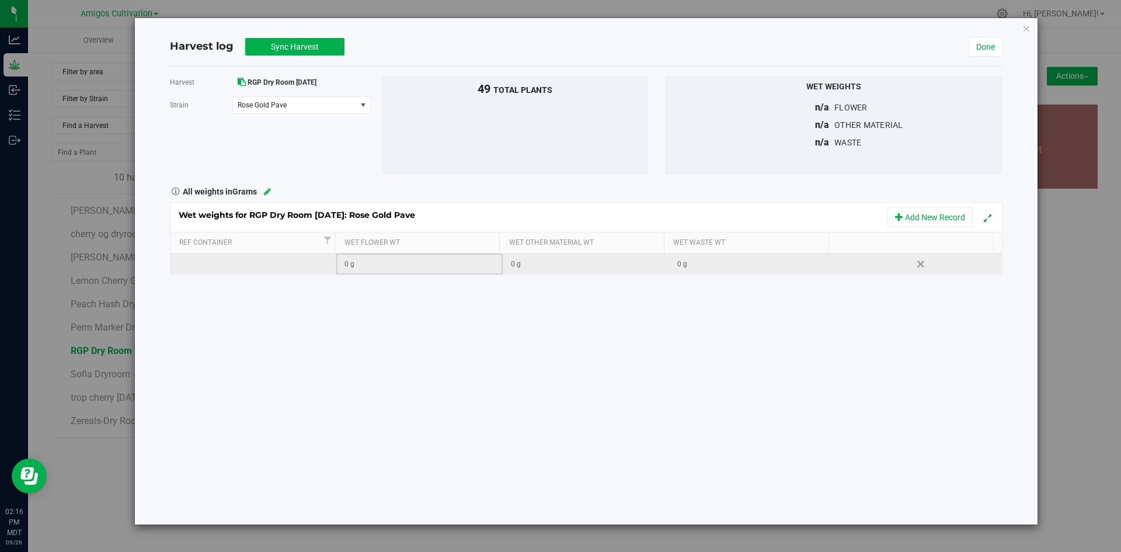
click at [399, 271] on td "0 g" at bounding box center [419, 263] width 166 height 21
type input "32463.606"
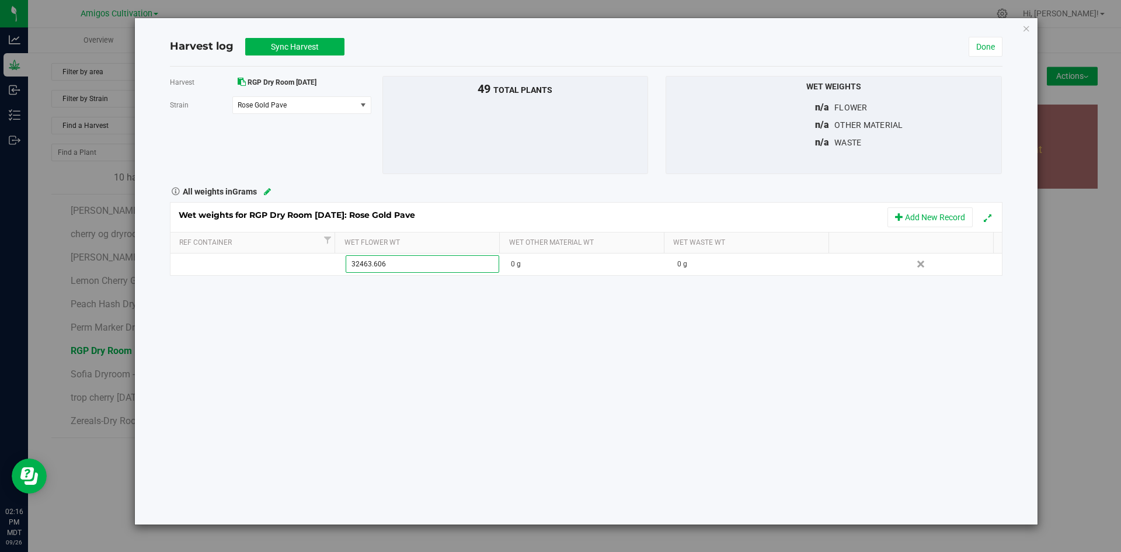
type input "32463.6060 g"
click at [609, 335] on div "Harvest RGP Dry Room 09/18/25 Strain Rose Gold Pave Select strain Rose Gold Pav…" at bounding box center [586, 296] width 833 height 458
click at [272, 43] on span "Sync Harvest" at bounding box center [295, 46] width 48 height 9
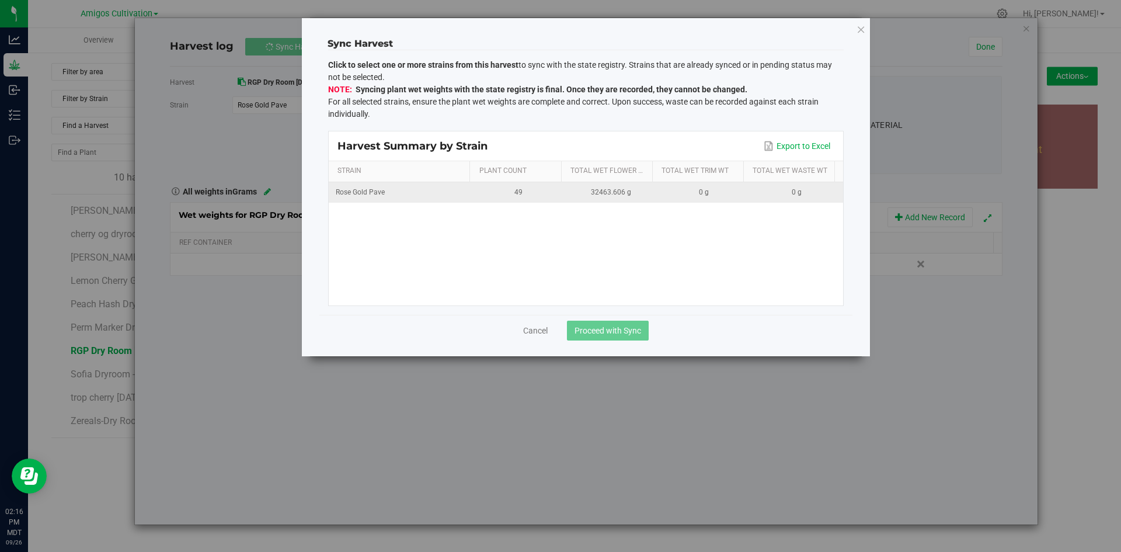
click at [519, 194] on div "49" at bounding box center [519, 192] width 79 height 11
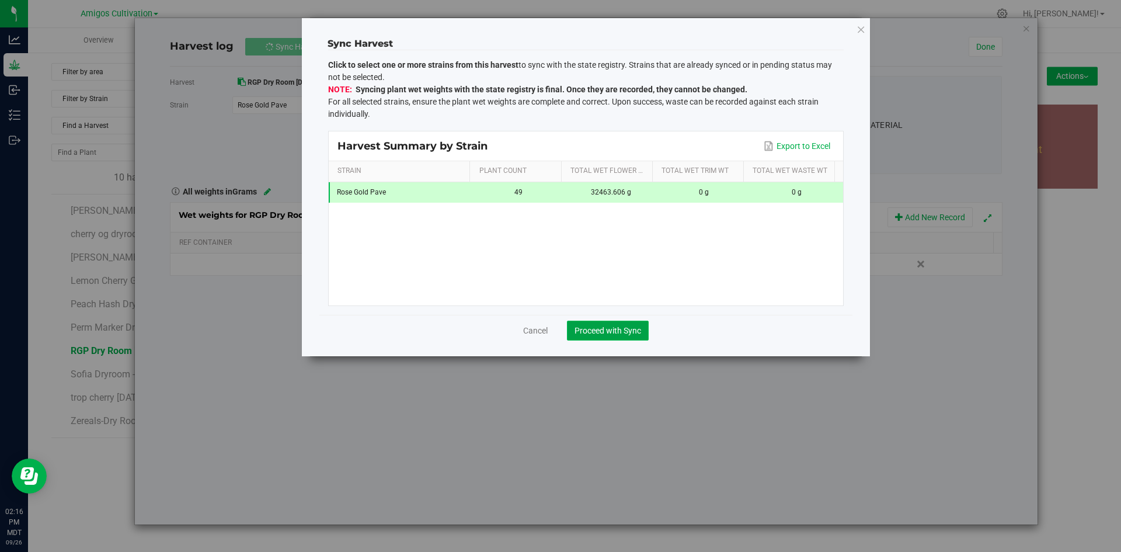
click at [623, 332] on span "Proceed with Sync" at bounding box center [608, 330] width 67 height 9
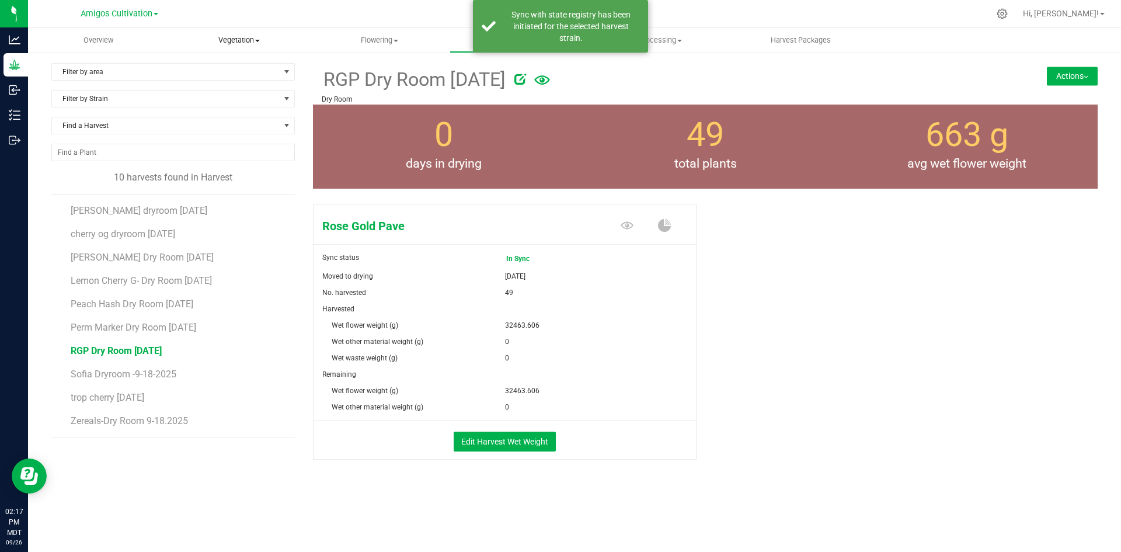
click at [213, 41] on span "Vegetation" at bounding box center [239, 40] width 140 height 11
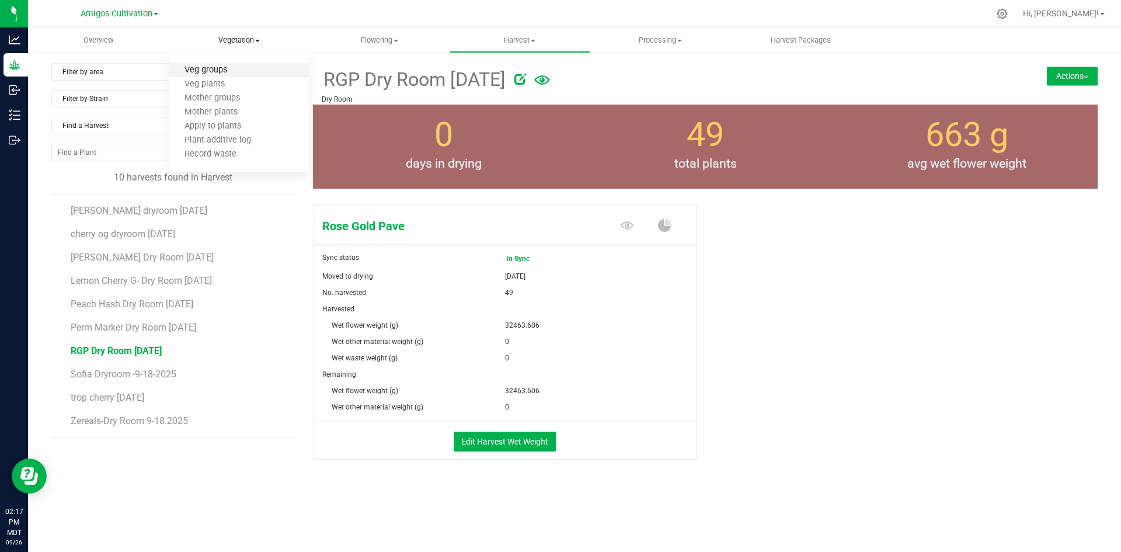
click at [235, 72] on span "Veg groups" at bounding box center [206, 70] width 74 height 10
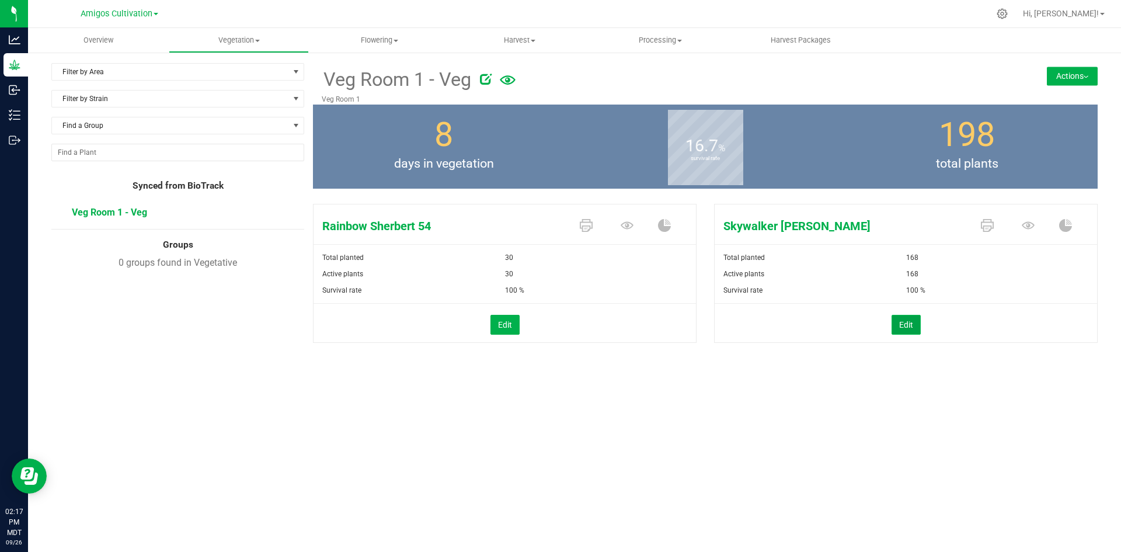
click at [909, 325] on button "Edit" at bounding box center [906, 325] width 29 height 20
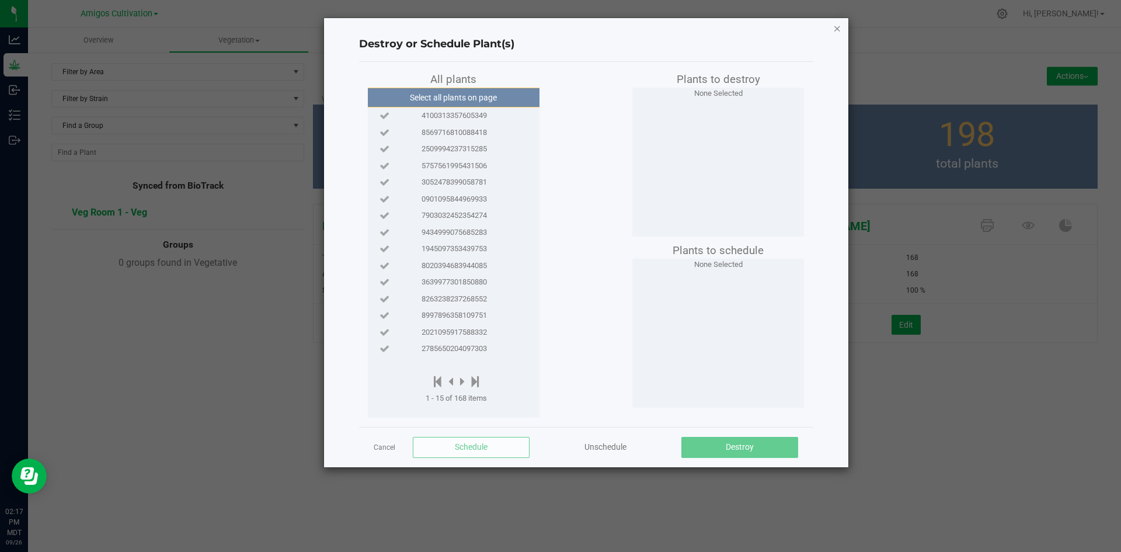
click at [836, 29] on icon "button" at bounding box center [837, 28] width 8 height 14
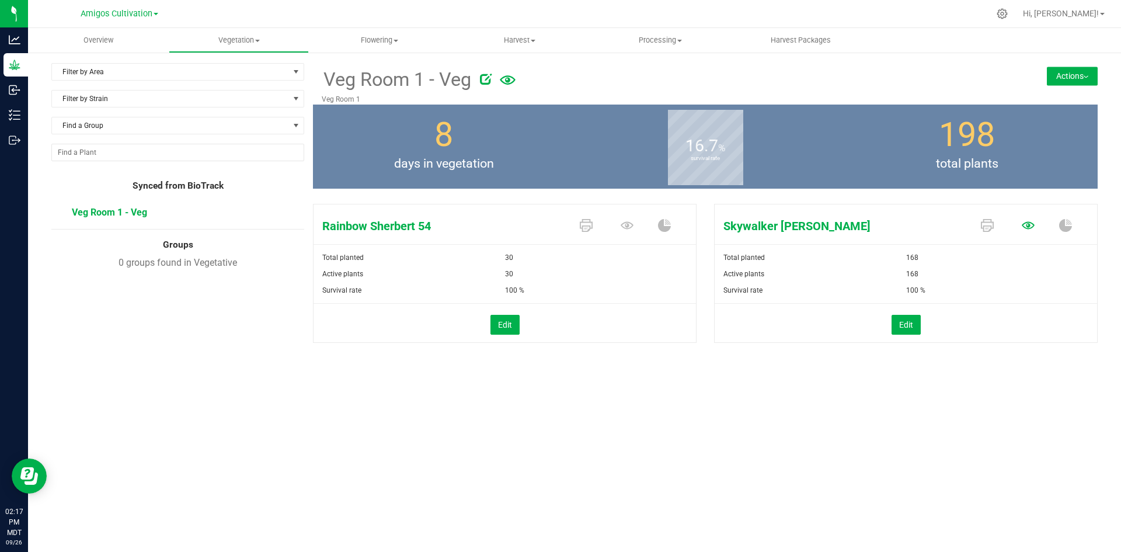
click at [1031, 228] on icon at bounding box center [1028, 225] width 13 height 8
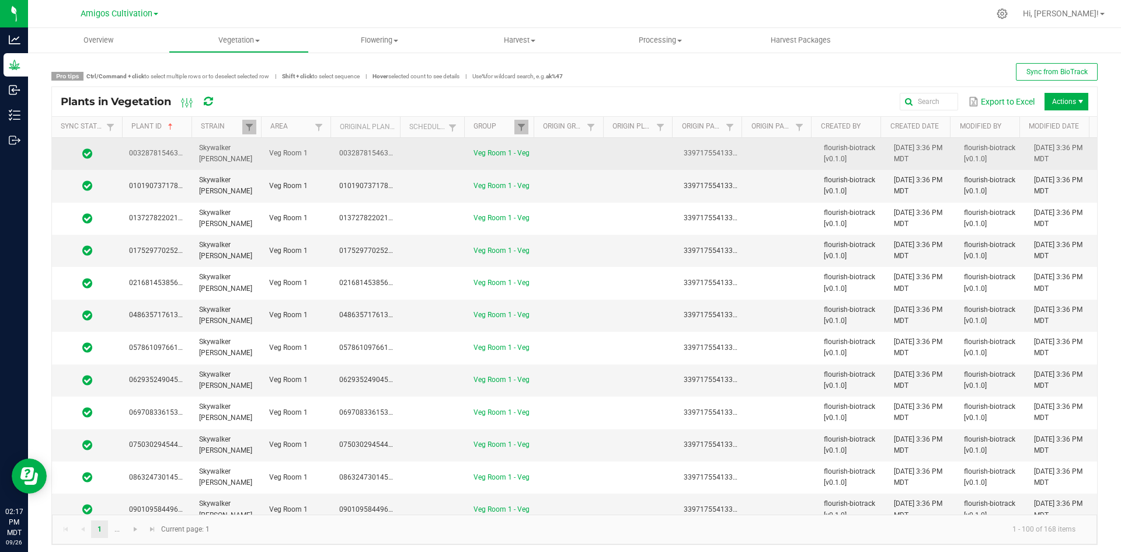
click at [542, 159] on td at bounding box center [572, 154] width 70 height 32
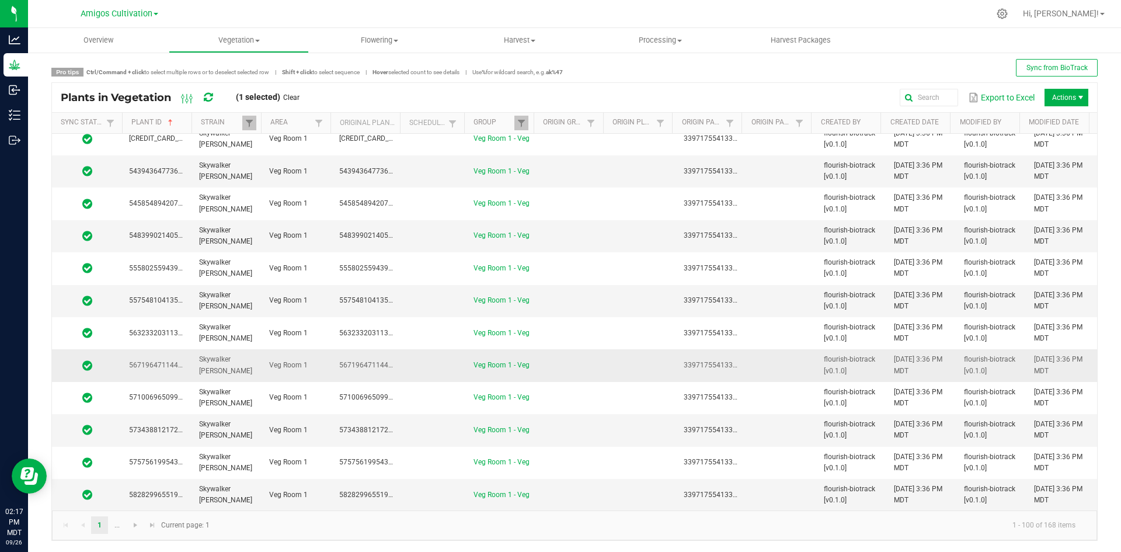
scroll to position [5, 0]
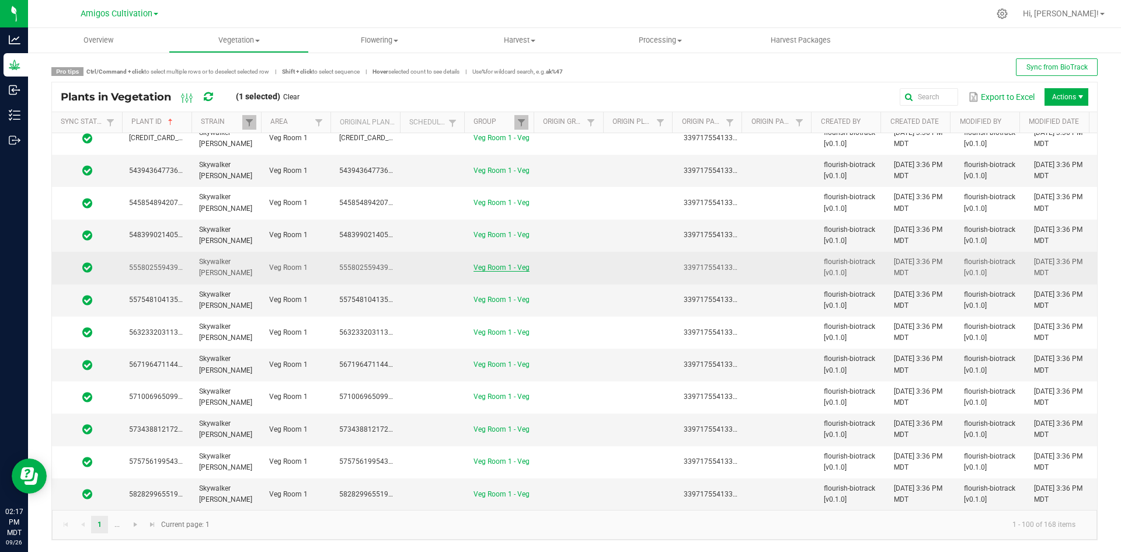
click at [489, 264] on link "Veg Room 1 - Veg" at bounding box center [502, 267] width 56 height 8
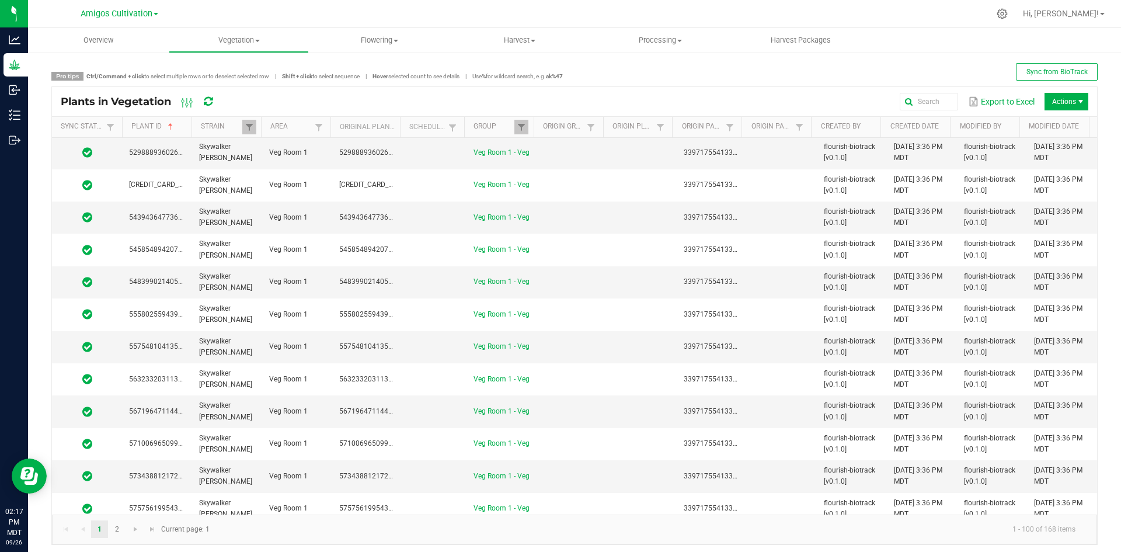
scroll to position [2858, 0]
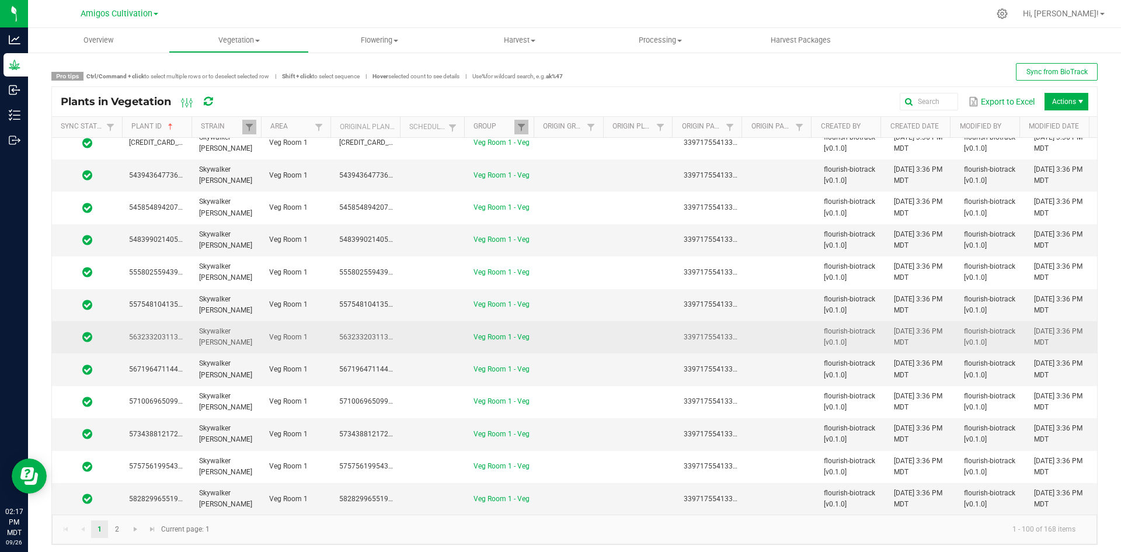
click at [571, 341] on td at bounding box center [572, 337] width 70 height 32
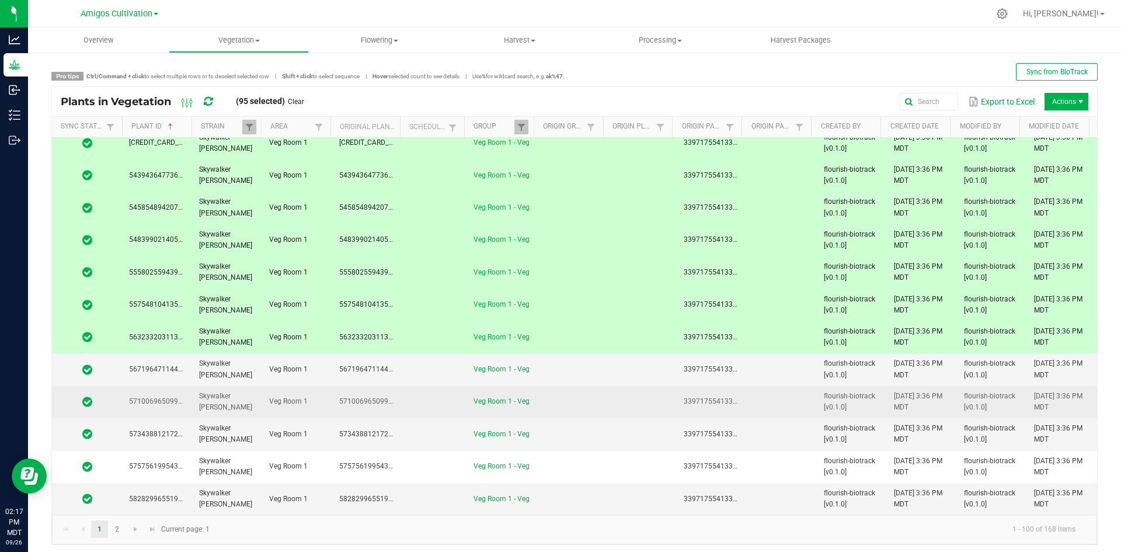
click at [557, 396] on td at bounding box center [572, 402] width 70 height 32
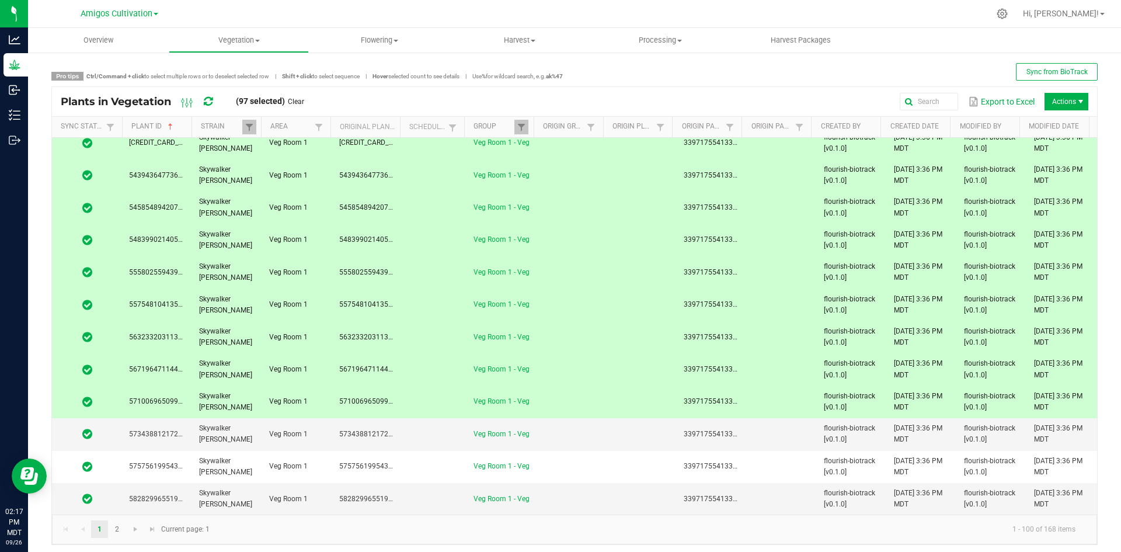
click at [363, 300] on span "5575481041352920" at bounding box center [371, 304] width 65 height 8
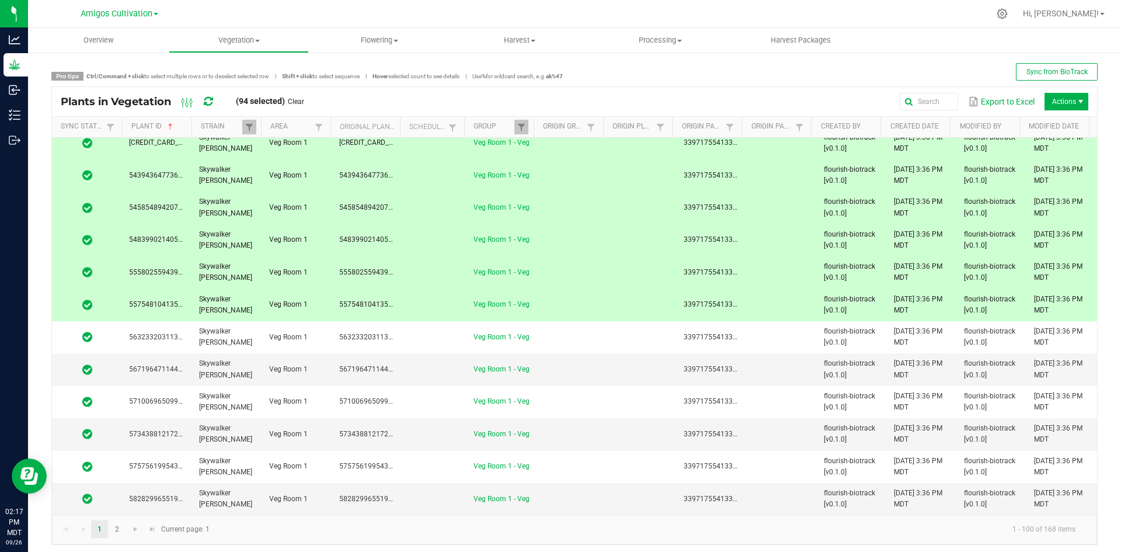
click at [369, 273] on span "5558025594396175" at bounding box center [371, 272] width 65 height 8
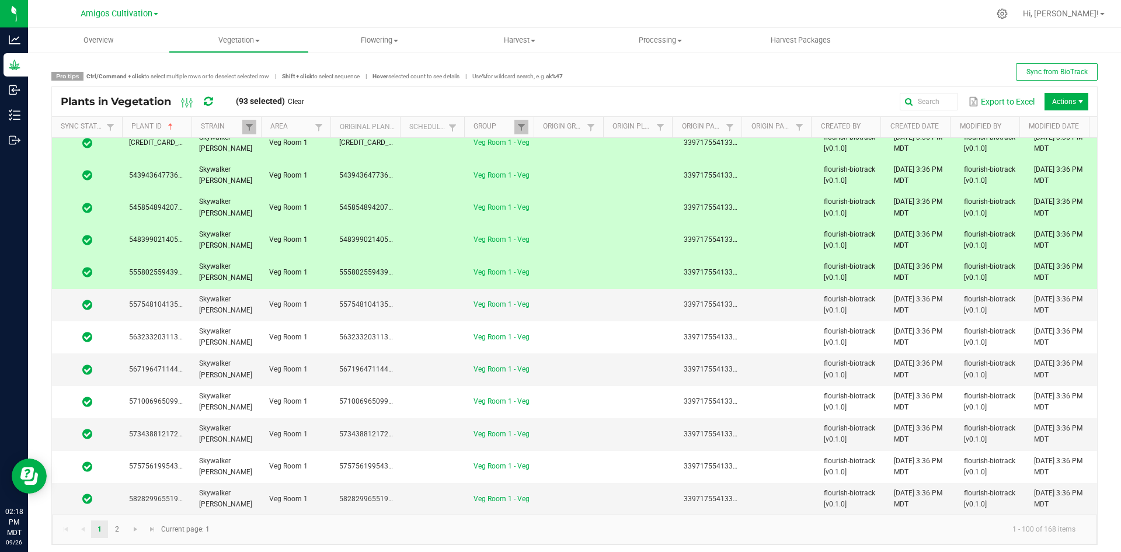
click at [1054, 96] on span "Actions" at bounding box center [1067, 102] width 44 height 18
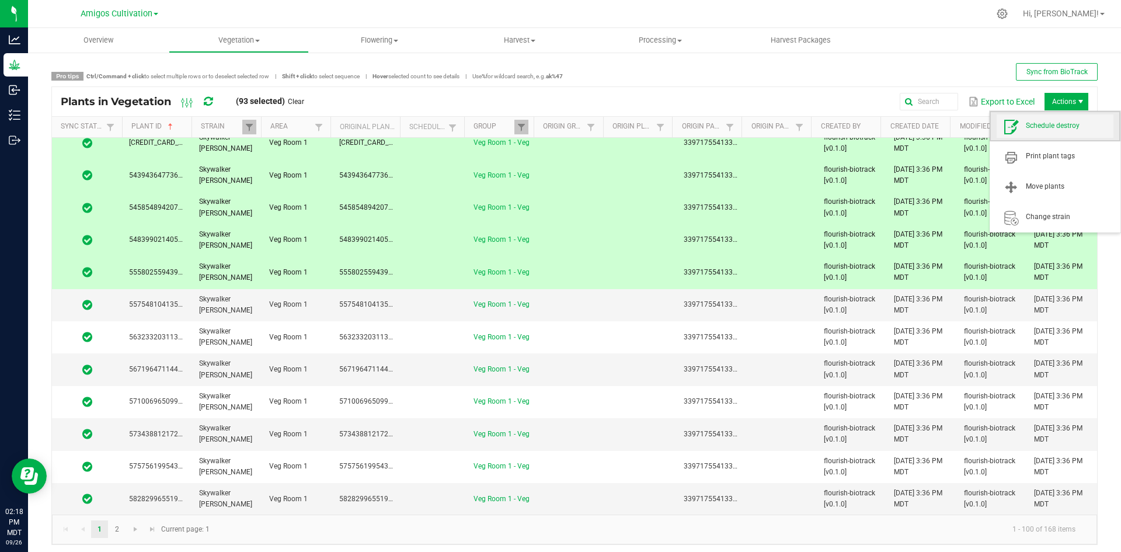
click at [1058, 130] on span "Schedule destroy" at bounding box center [1070, 126] width 88 height 10
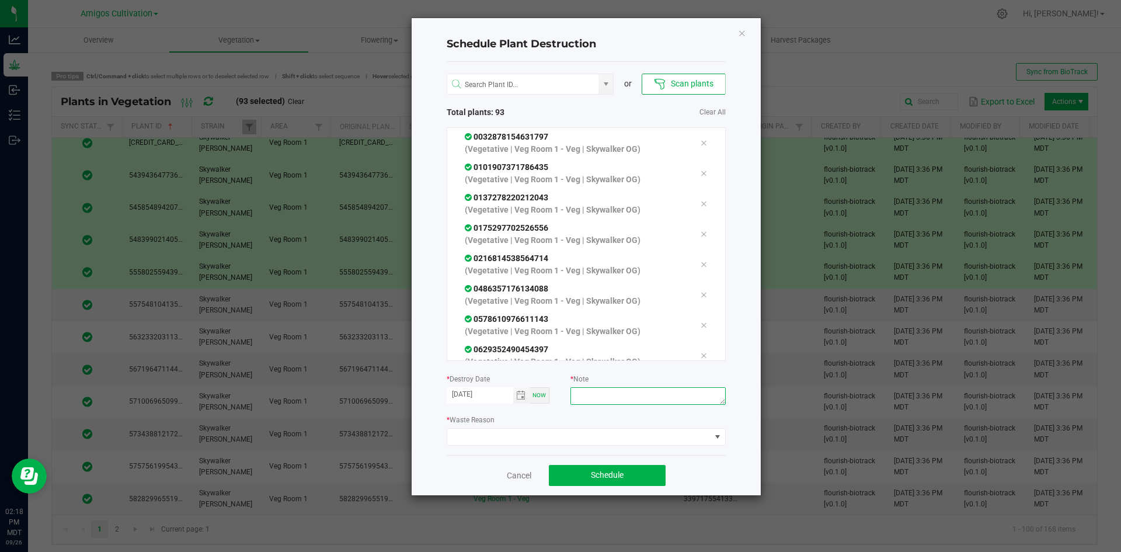
click at [626, 394] on textarea at bounding box center [648, 396] width 155 height 18
type textarea "mistake"
click at [572, 438] on span at bounding box center [578, 437] width 263 height 16
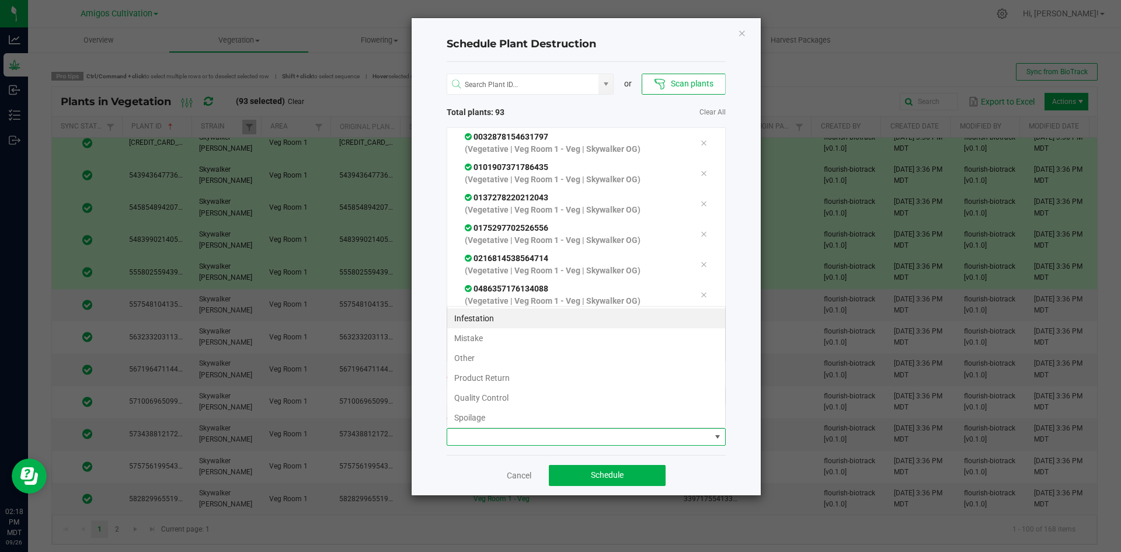
scroll to position [18, 279]
click at [488, 341] on li "Mistake" at bounding box center [586, 338] width 278 height 20
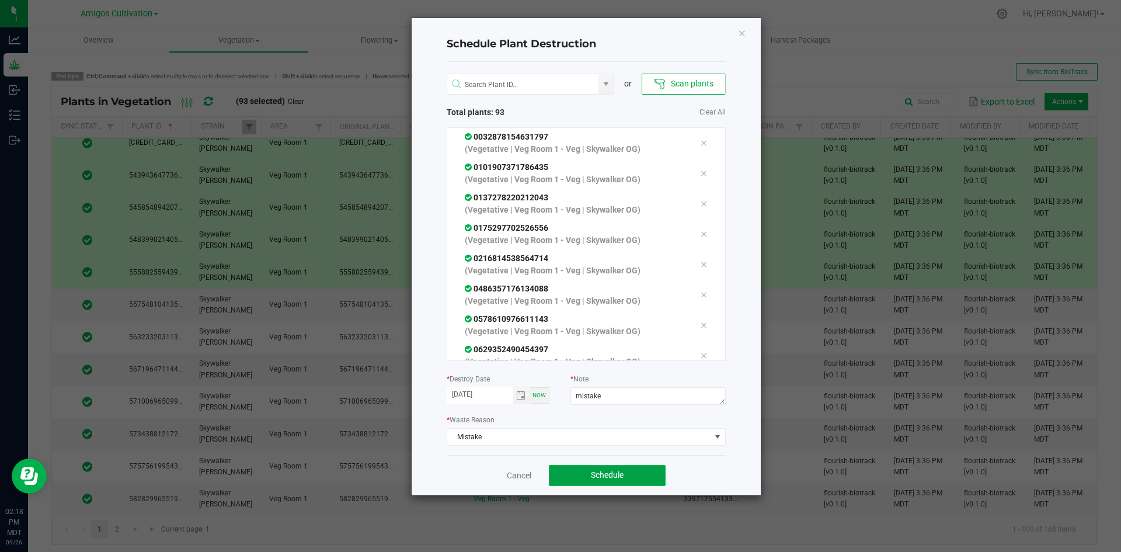
click at [617, 478] on span "Schedule" at bounding box center [607, 474] width 33 height 9
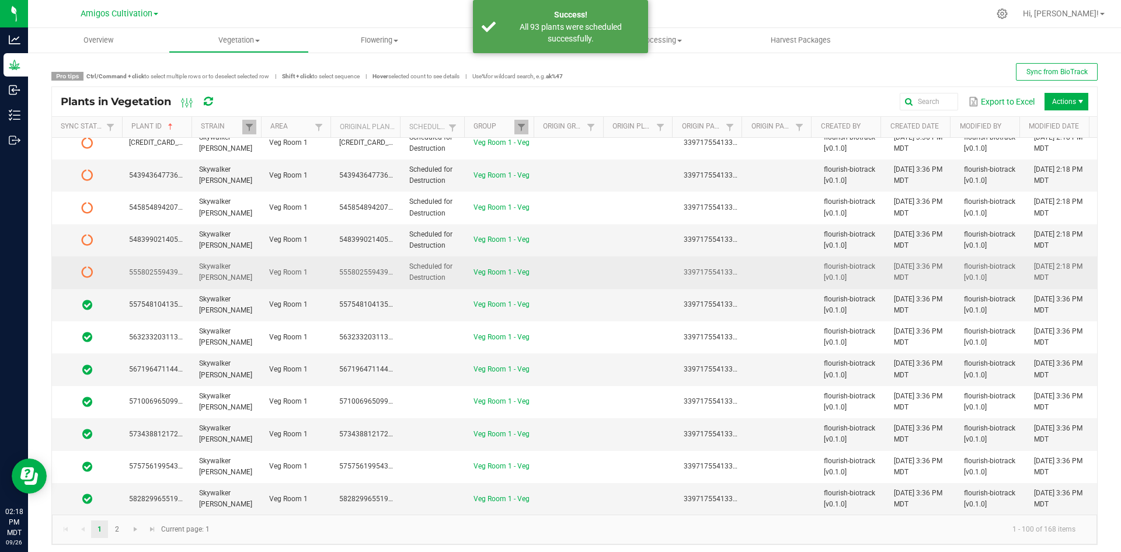
click at [446, 273] on td "Scheduled for Destruction" at bounding box center [434, 272] width 64 height 32
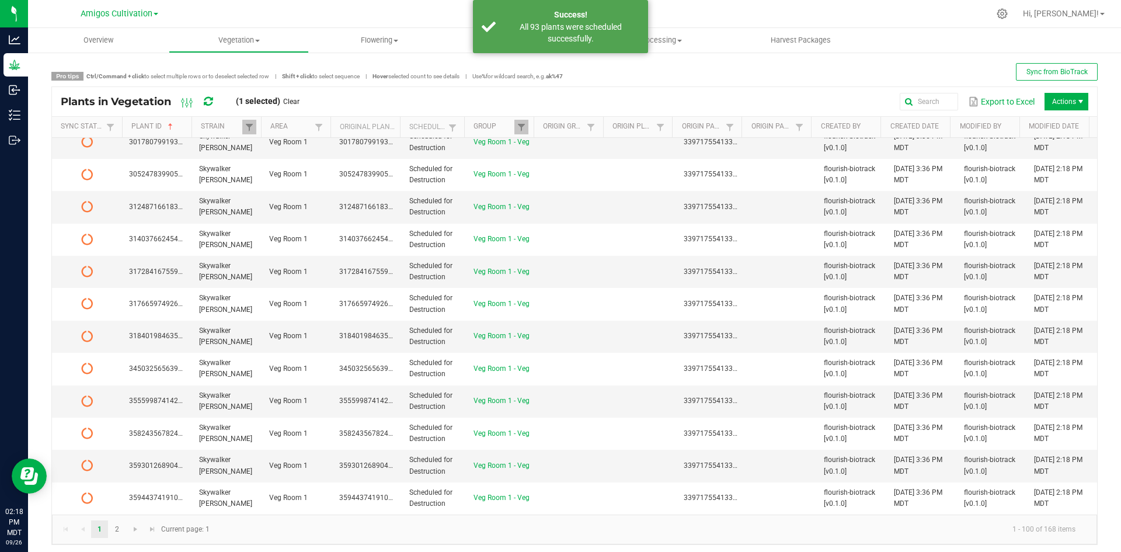
scroll to position [1398, 0]
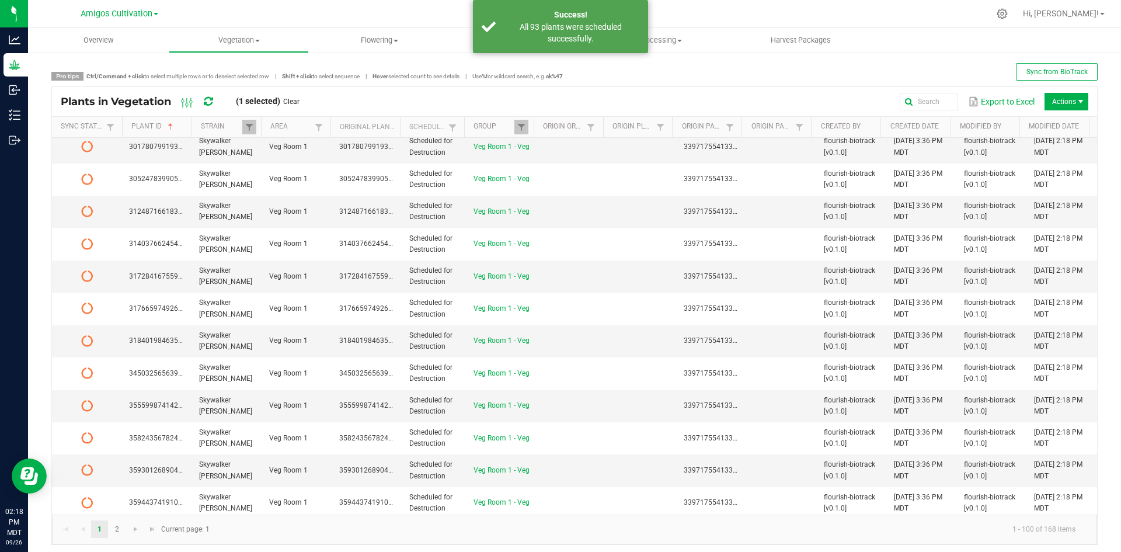
click at [207, 101] on icon at bounding box center [208, 101] width 9 height 11
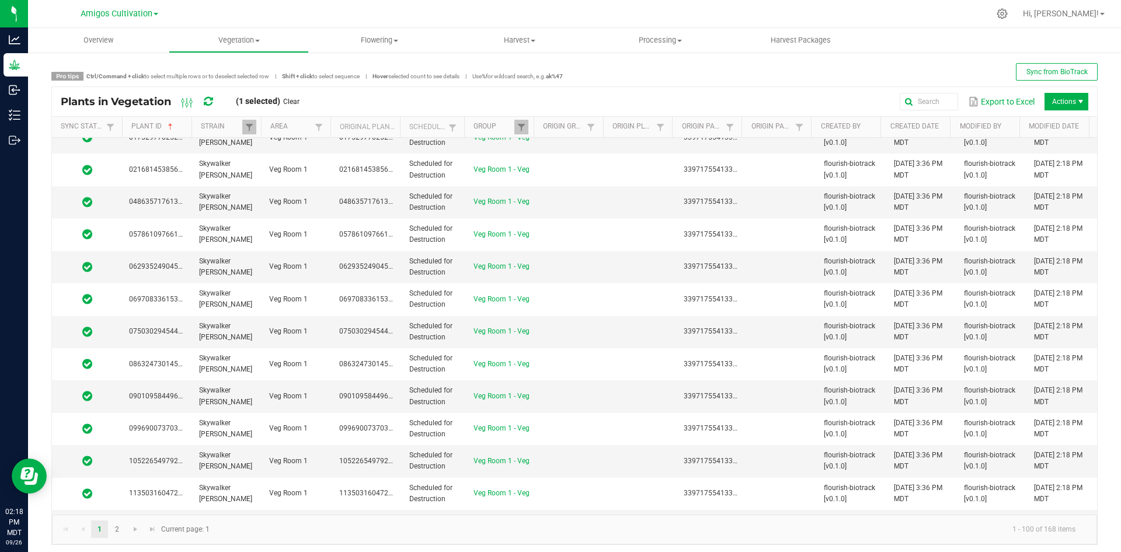
scroll to position [0, 0]
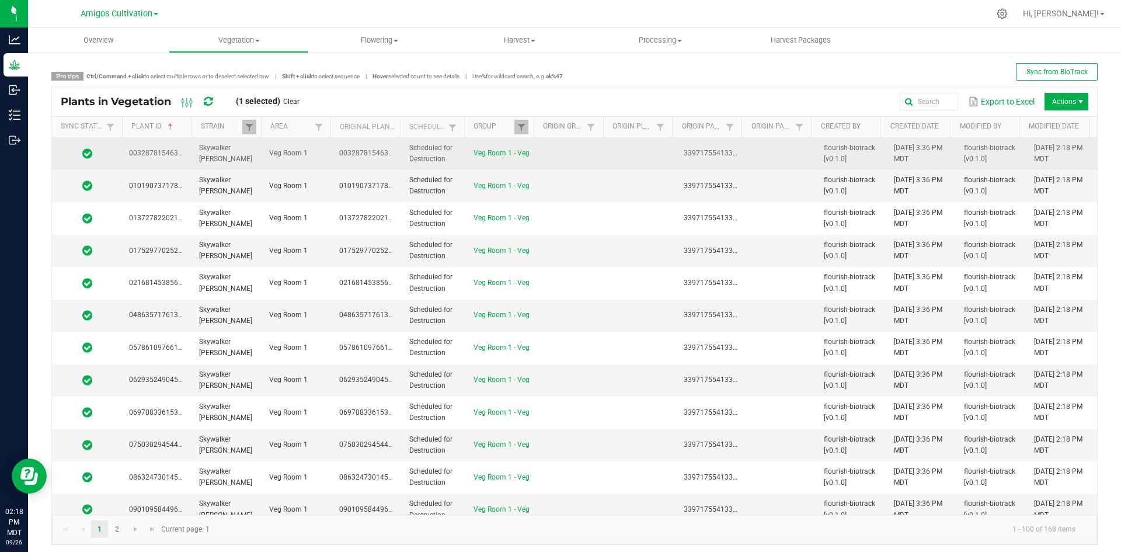
click at [418, 151] on span "Scheduled for Destruction" at bounding box center [430, 153] width 43 height 19
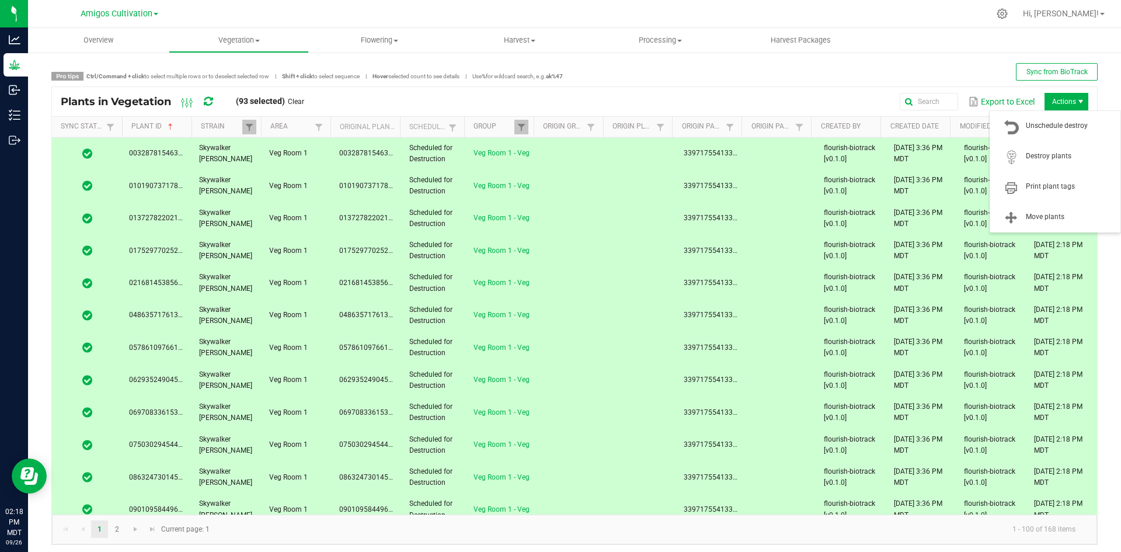
click at [1076, 98] on span "Actions" at bounding box center [1080, 101] width 9 height 9
click at [1065, 150] on span "Destroy plants" at bounding box center [1055, 156] width 117 height 23
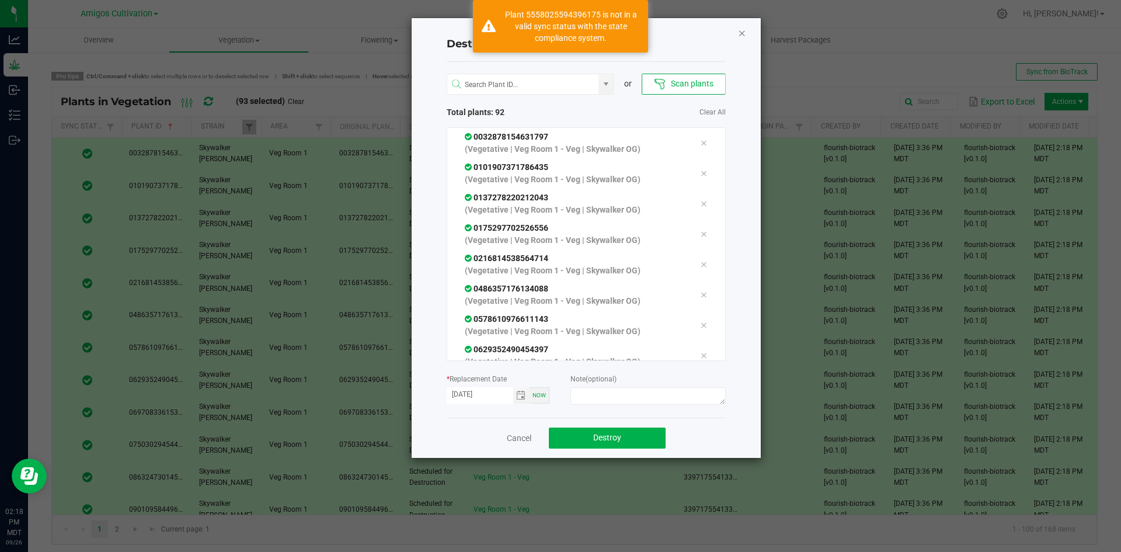
click at [739, 33] on icon "Close" at bounding box center [742, 33] width 8 height 14
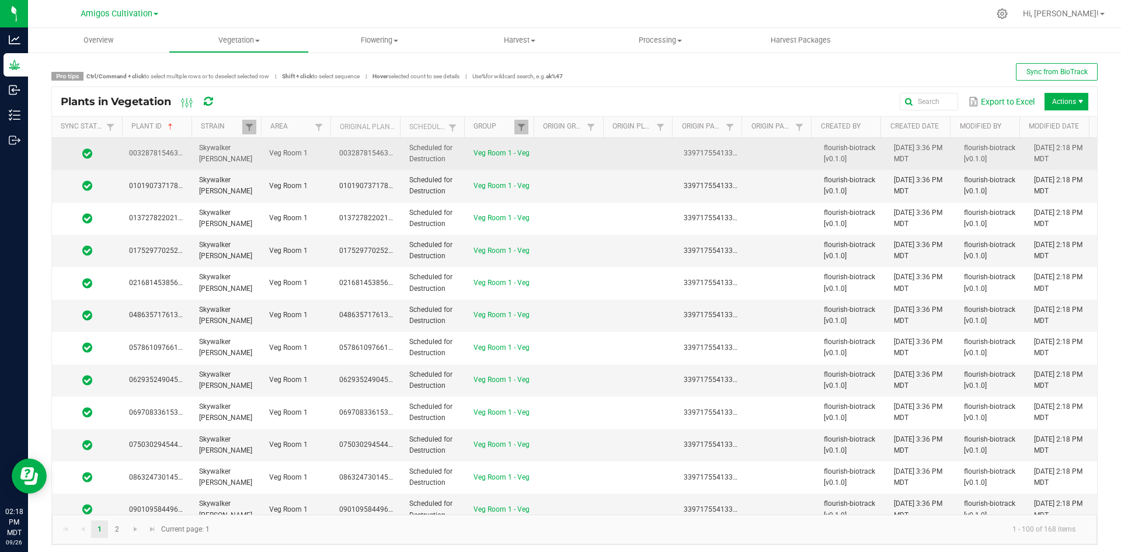
click at [429, 150] on span "Scheduled for Destruction" at bounding box center [430, 153] width 43 height 19
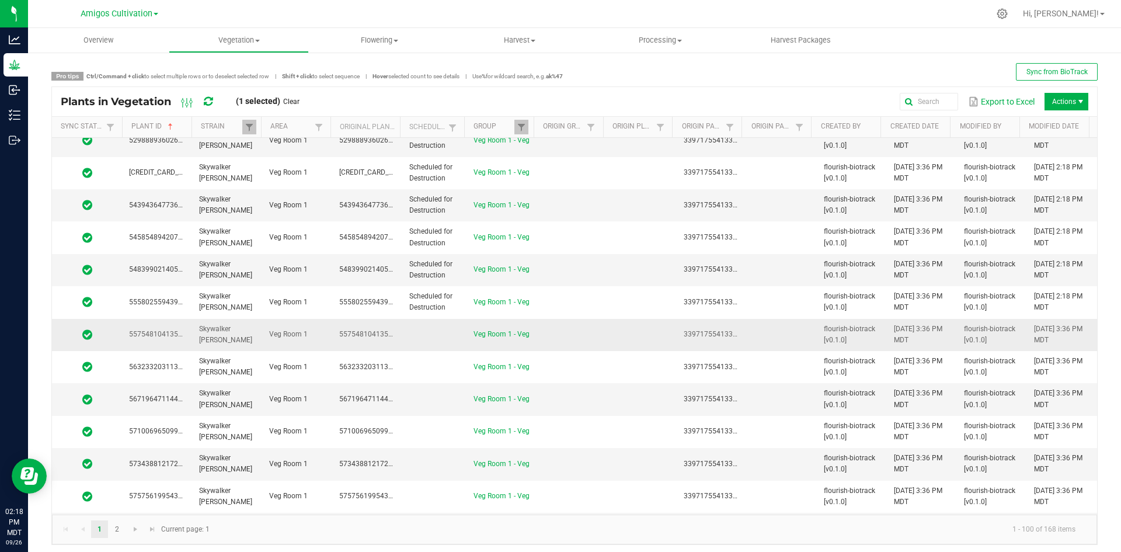
scroll to position [2858, 0]
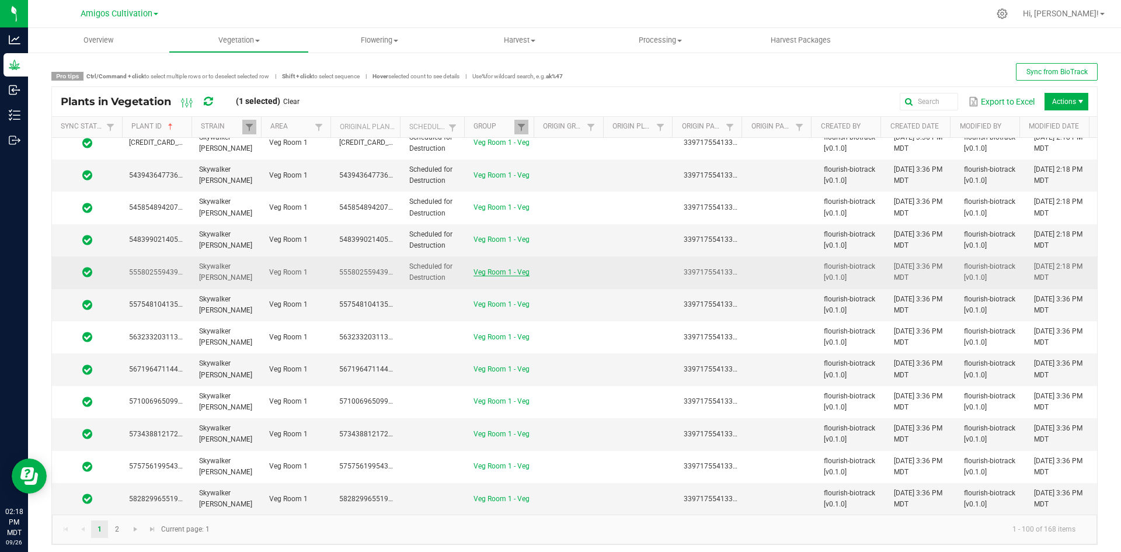
click at [478, 276] on link "Veg Room 1 - Veg" at bounding box center [502, 272] width 56 height 8
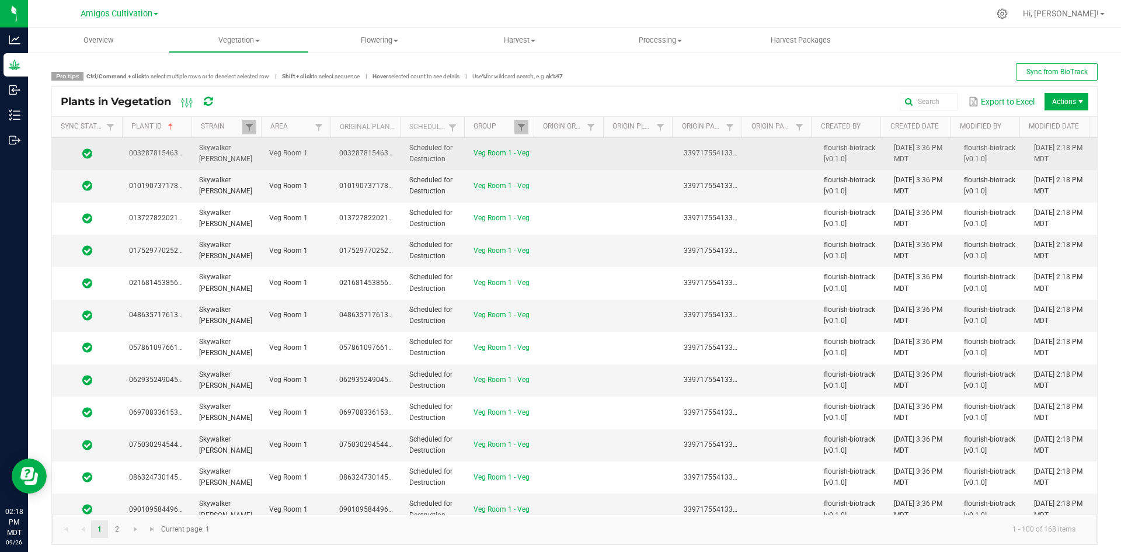
click at [540, 150] on td at bounding box center [572, 154] width 70 height 32
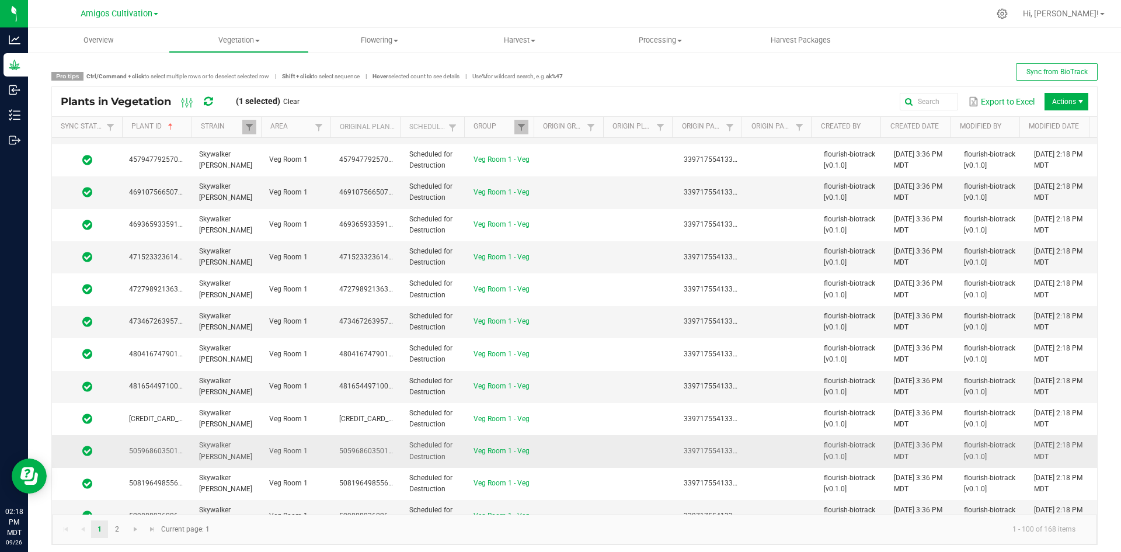
scroll to position [2858, 0]
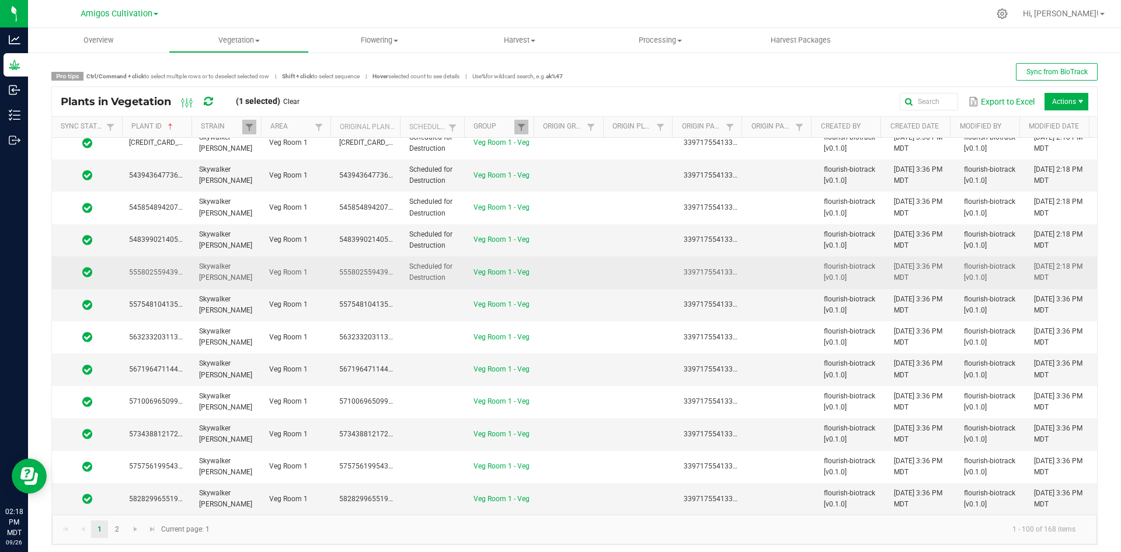
click at [576, 272] on td at bounding box center [572, 272] width 70 height 32
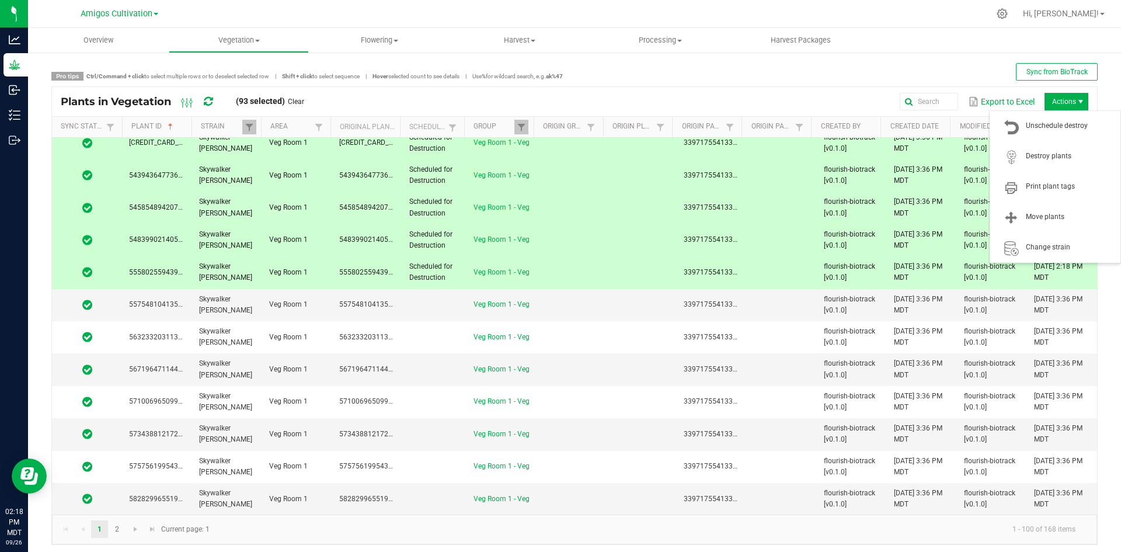
click at [1063, 101] on span "Actions" at bounding box center [1067, 102] width 44 height 18
click at [1066, 147] on span "Destroy plants" at bounding box center [1055, 156] width 117 height 23
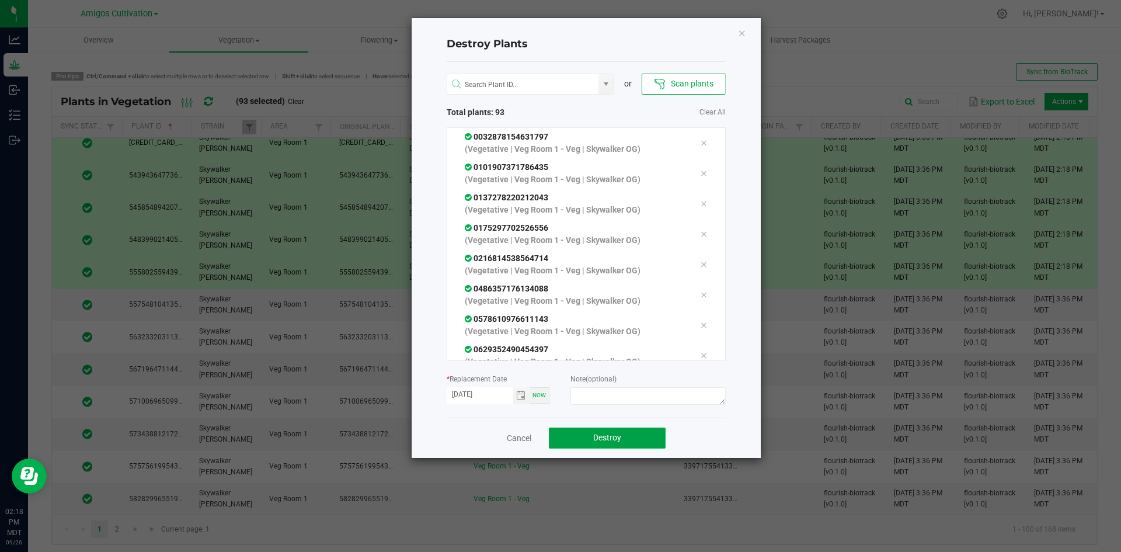
click at [592, 439] on button "Destroy" at bounding box center [607, 438] width 117 height 21
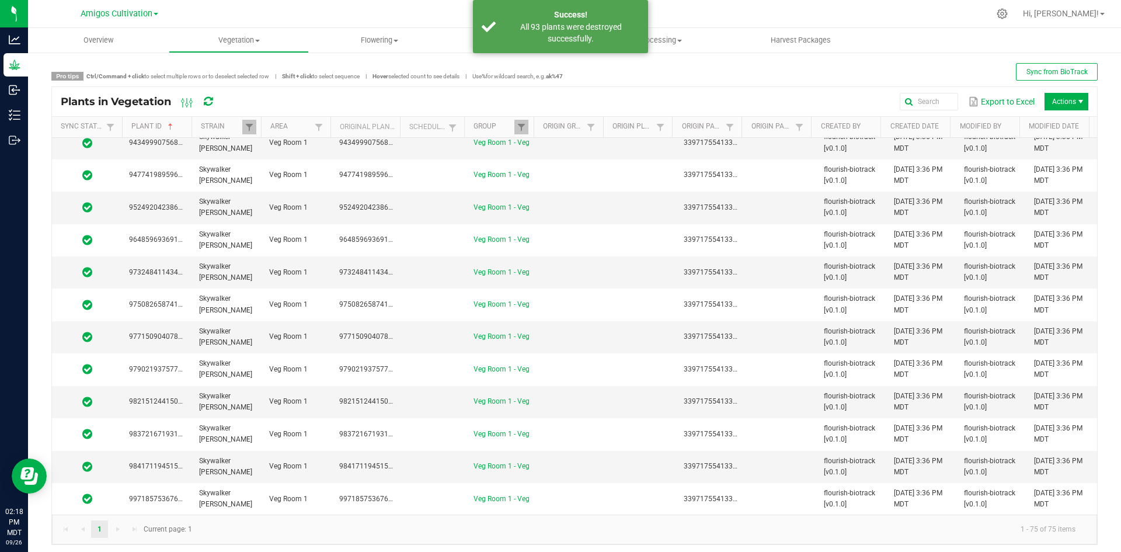
scroll to position [2049, 0]
click at [232, 40] on span "Vegetation" at bounding box center [239, 40] width 140 height 11
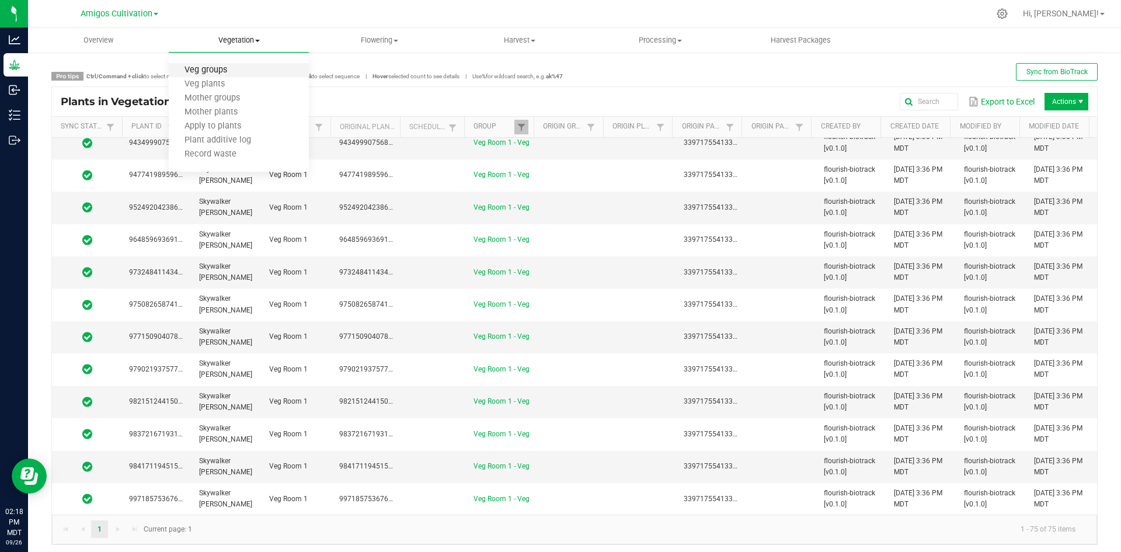
click at [233, 67] on span "Veg groups" at bounding box center [206, 70] width 74 height 10
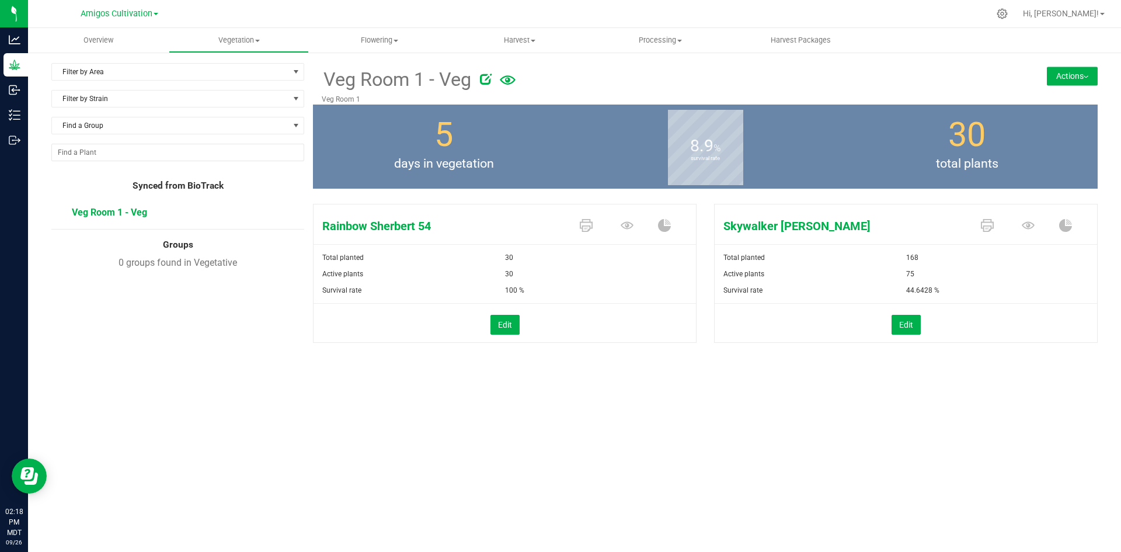
click at [1055, 72] on button "Actions" at bounding box center [1072, 76] width 51 height 19
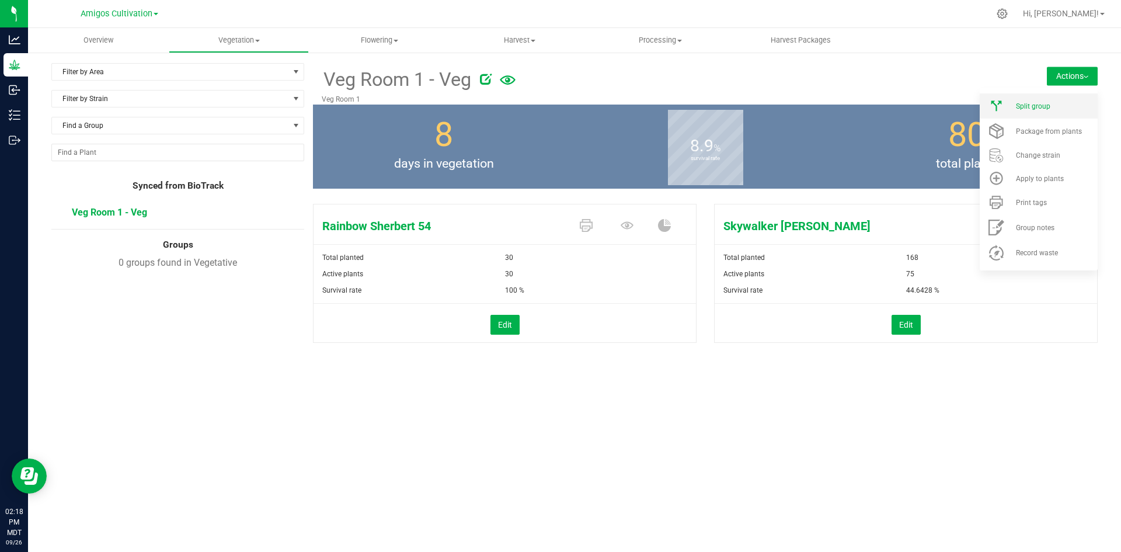
click at [1044, 103] on span "Split group" at bounding box center [1033, 106] width 34 height 8
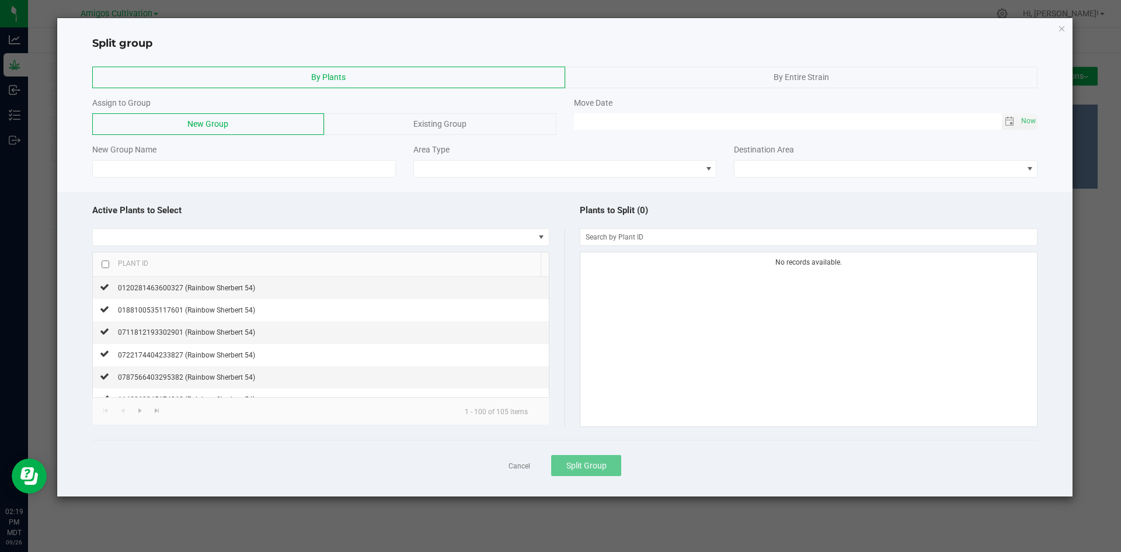
drag, startPoint x: 696, startPoint y: 79, endPoint x: 616, endPoint y: 101, distance: 82.5
click at [694, 79] on div "By Entire Strain" at bounding box center [801, 78] width 473 height 22
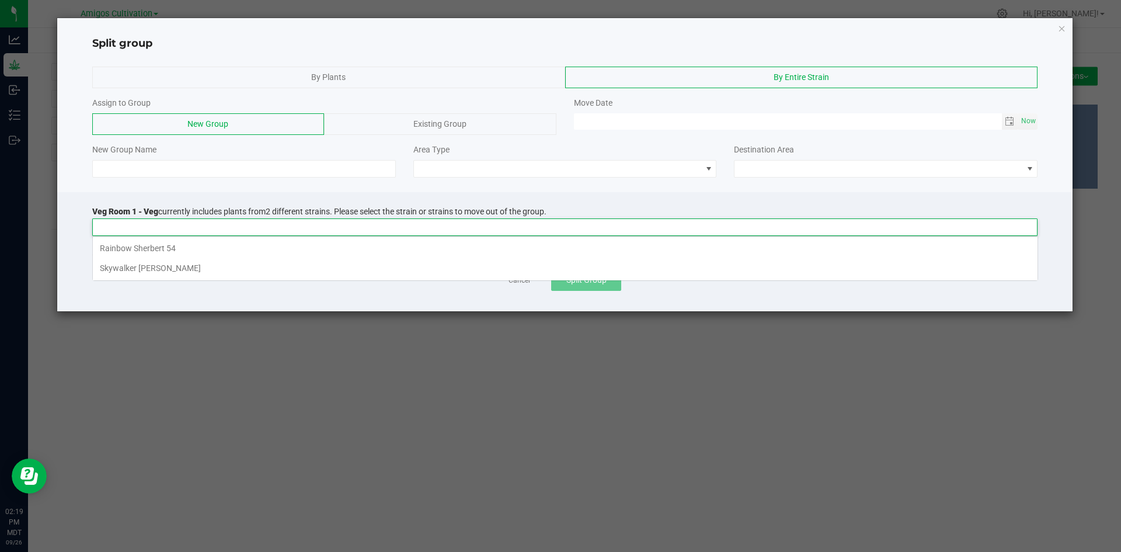
click at [162, 227] on input at bounding box center [558, 227] width 930 height 16
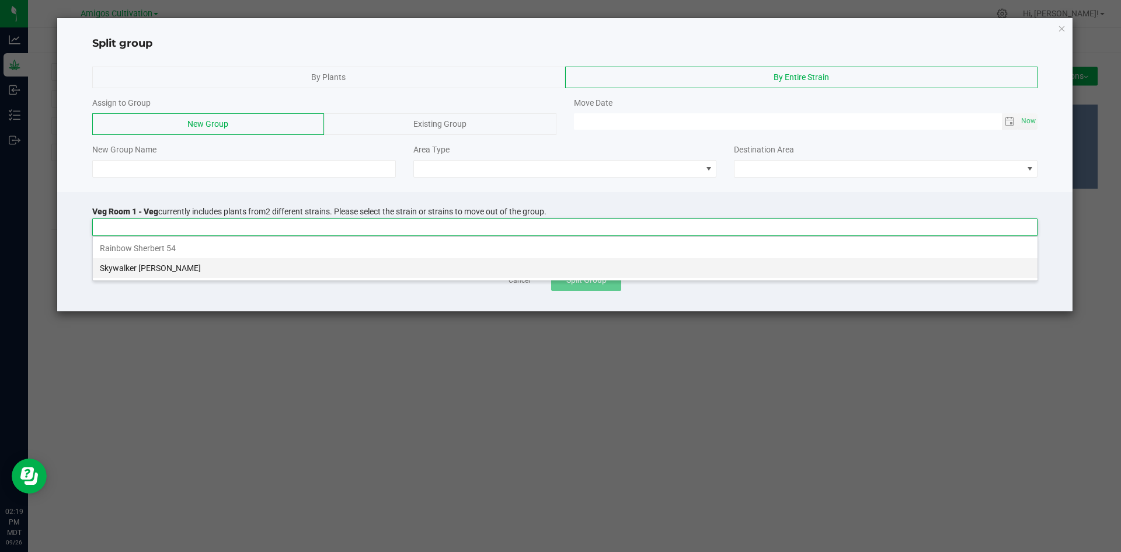
click at [148, 269] on li "Skywalker [PERSON_NAME]" at bounding box center [565, 268] width 945 height 20
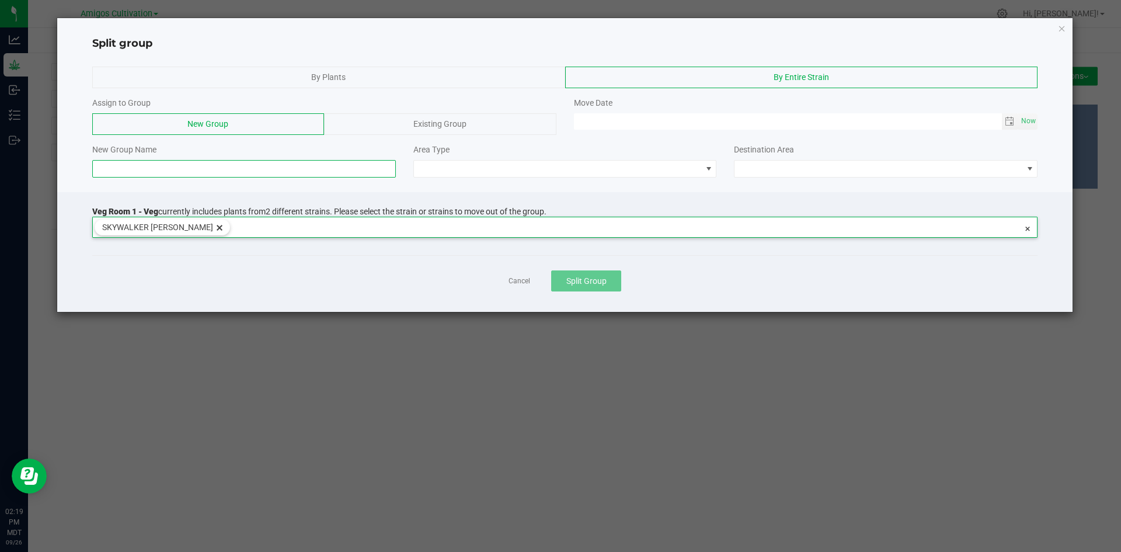
click at [171, 175] on input at bounding box center [244, 169] width 304 height 18
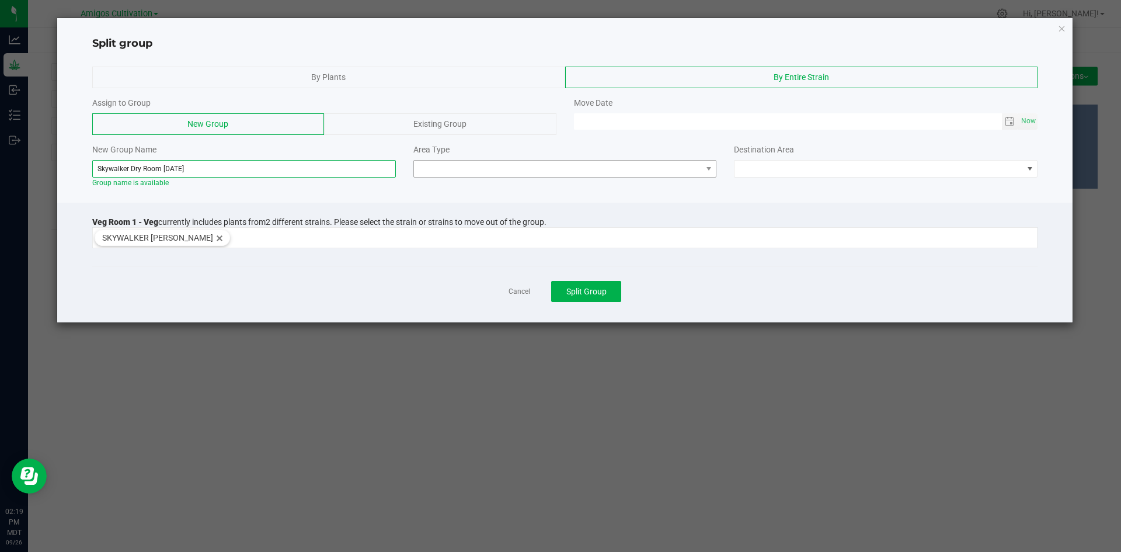
type input "Skywalker Dry Room 9/18/25"
click at [599, 177] on span at bounding box center [566, 169] width 304 height 18
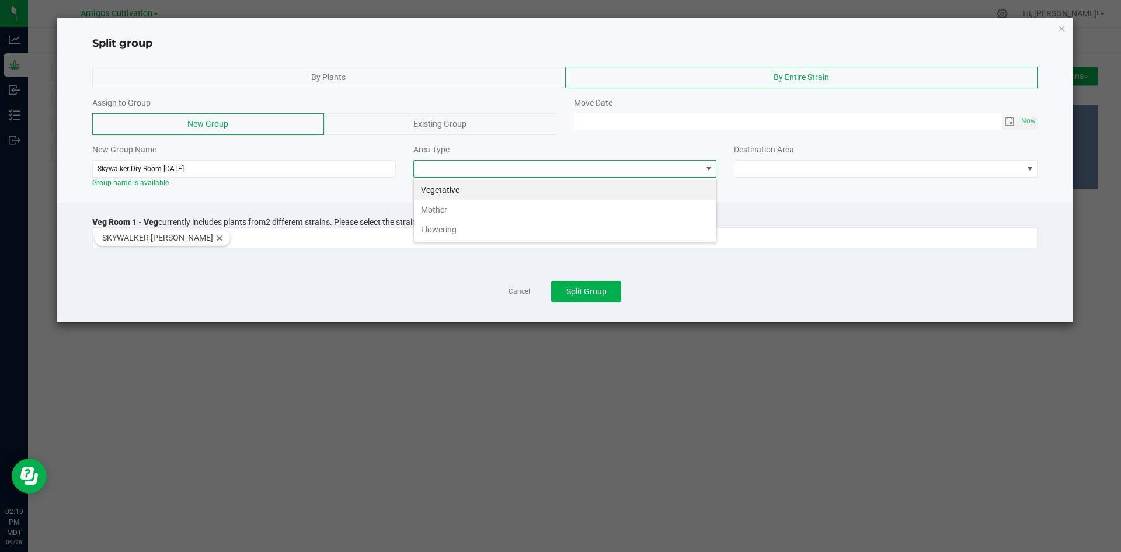
scroll to position [18, 304]
click at [460, 231] on li "Flowering" at bounding box center [565, 230] width 303 height 20
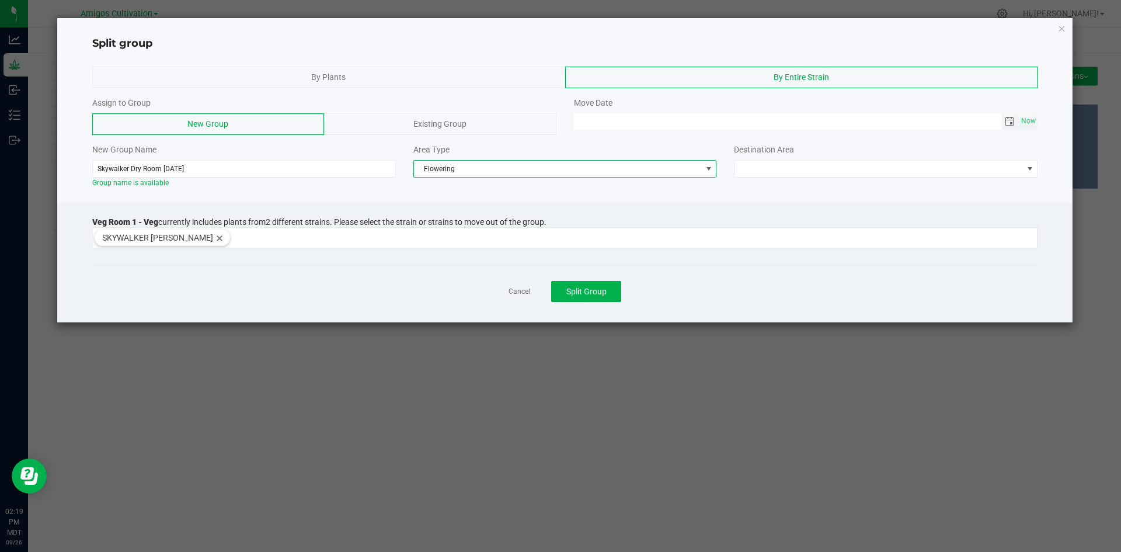
click at [1010, 118] on span "Toggle calendar" at bounding box center [1009, 121] width 9 height 9
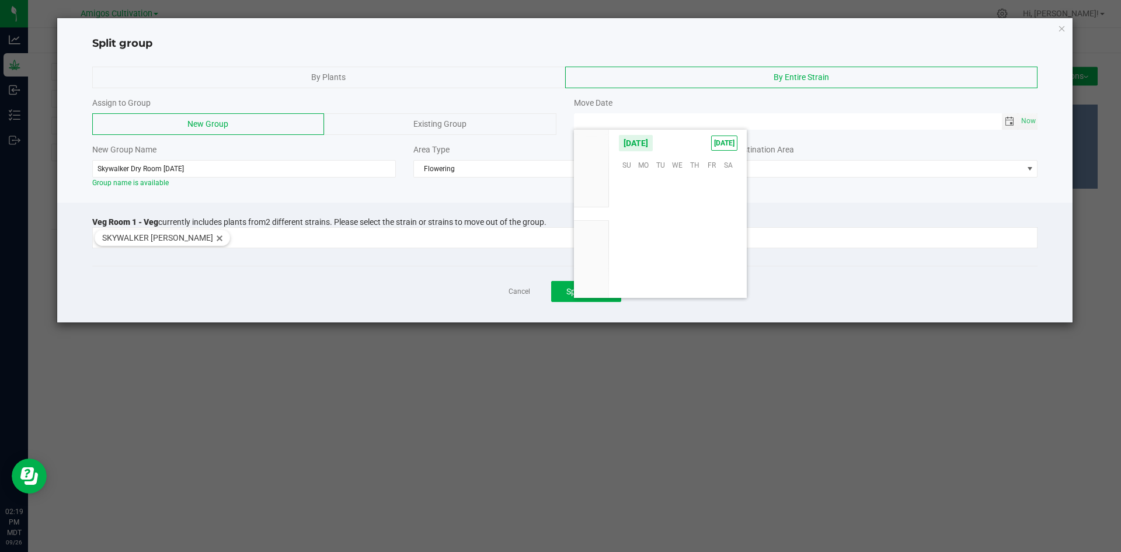
scroll to position [189420, 0]
click at [700, 217] on span "18" at bounding box center [694, 218] width 17 height 18
type input "[DATE] 12:00 AM"
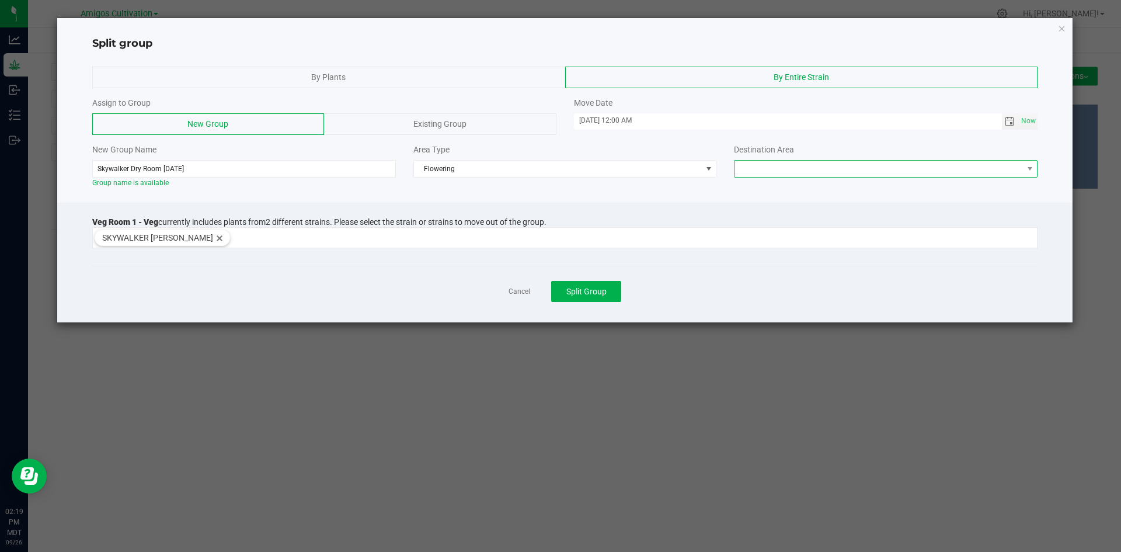
click at [775, 166] on span at bounding box center [879, 169] width 288 height 16
click at [776, 188] on li "Flower Room 1" at bounding box center [886, 190] width 303 height 20
click at [587, 293] on span "Split Group" at bounding box center [587, 291] width 40 height 9
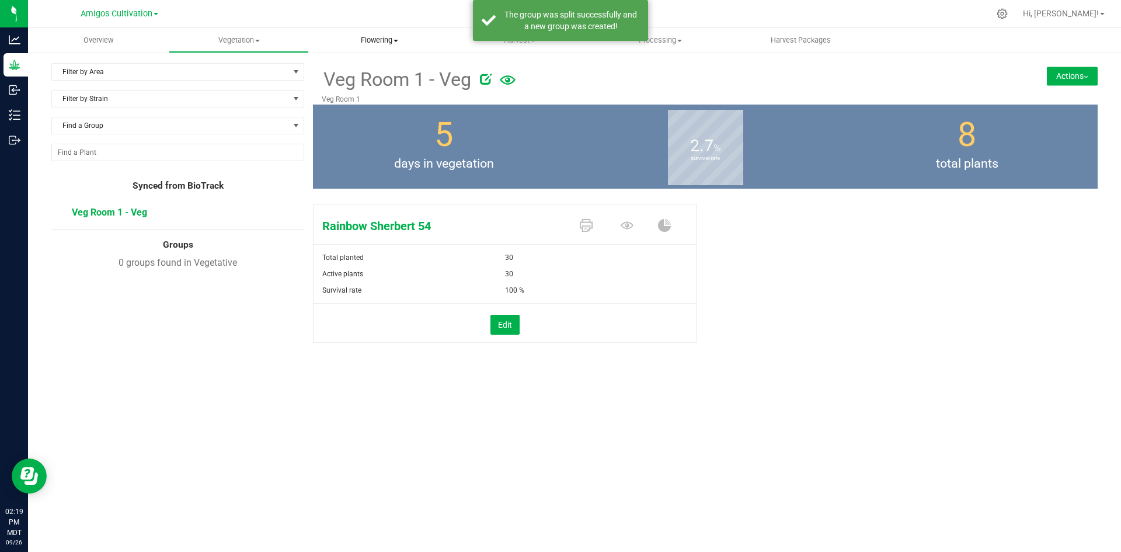
click at [357, 42] on span "Flowering" at bounding box center [380, 40] width 140 height 11
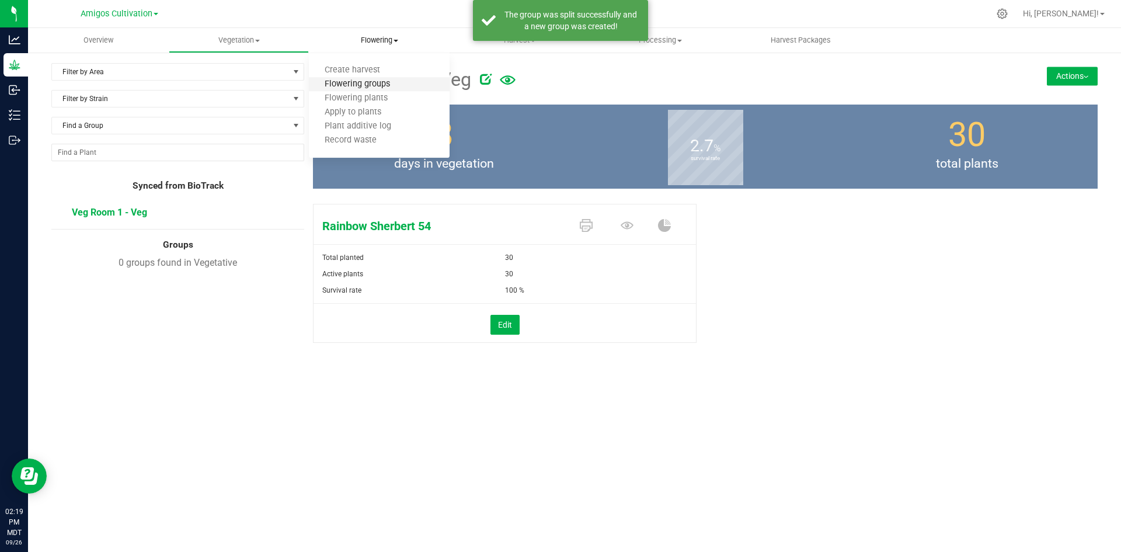
click at [387, 84] on span "Flowering groups" at bounding box center [357, 84] width 97 height 10
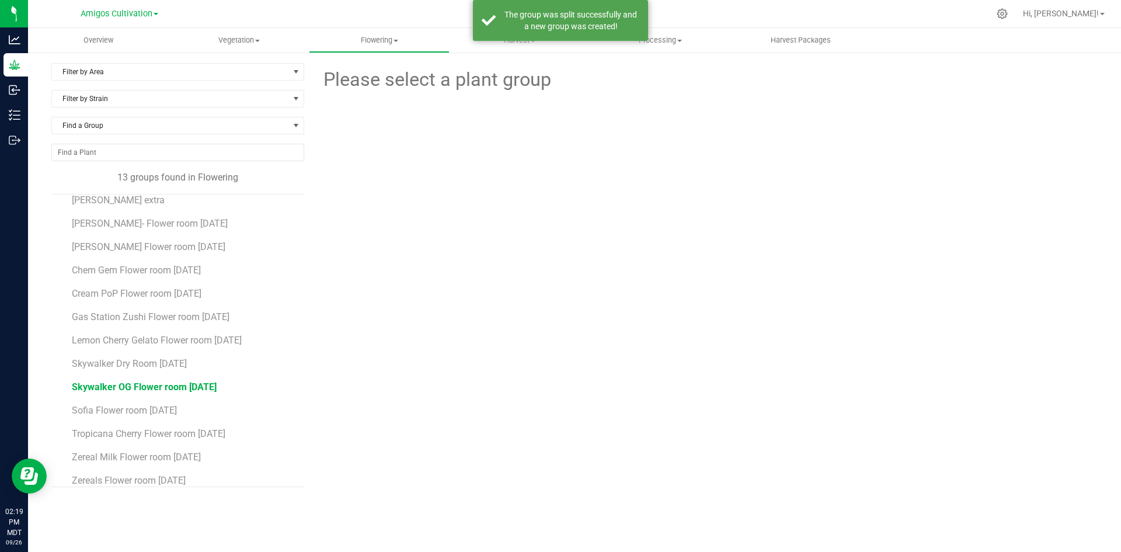
scroll to position [21, 0]
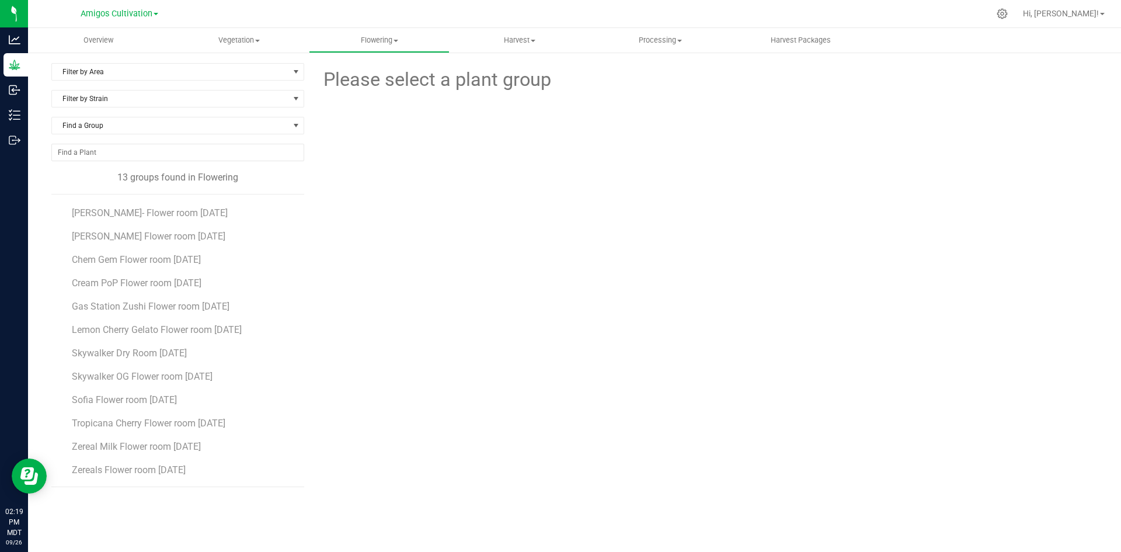
click at [161, 360] on li "Skywalker OG Flower room [DATE]" at bounding box center [184, 371] width 224 height 23
click at [162, 355] on span "Skywalker Dry Room 9/18/25" at bounding box center [130, 353] width 117 height 11
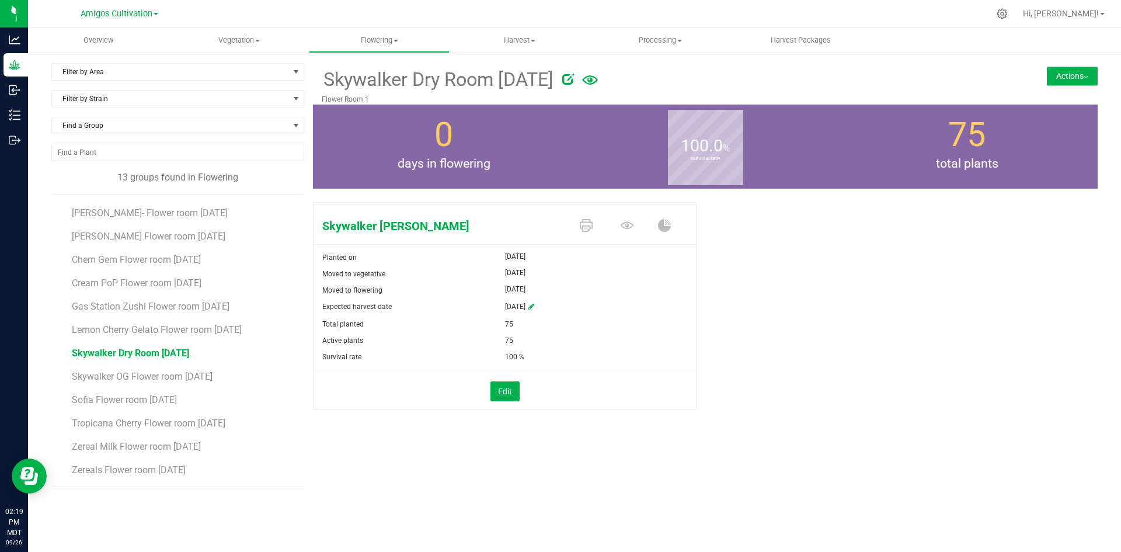
click at [1079, 77] on button "Actions" at bounding box center [1072, 76] width 51 height 19
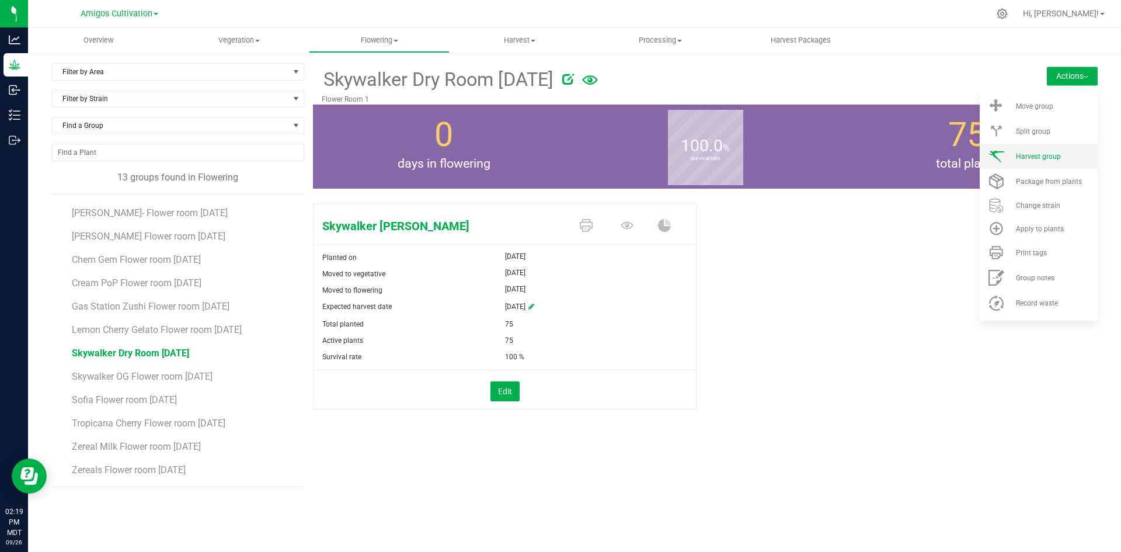
click at [1058, 159] on span "Harvest group" at bounding box center [1038, 156] width 45 height 8
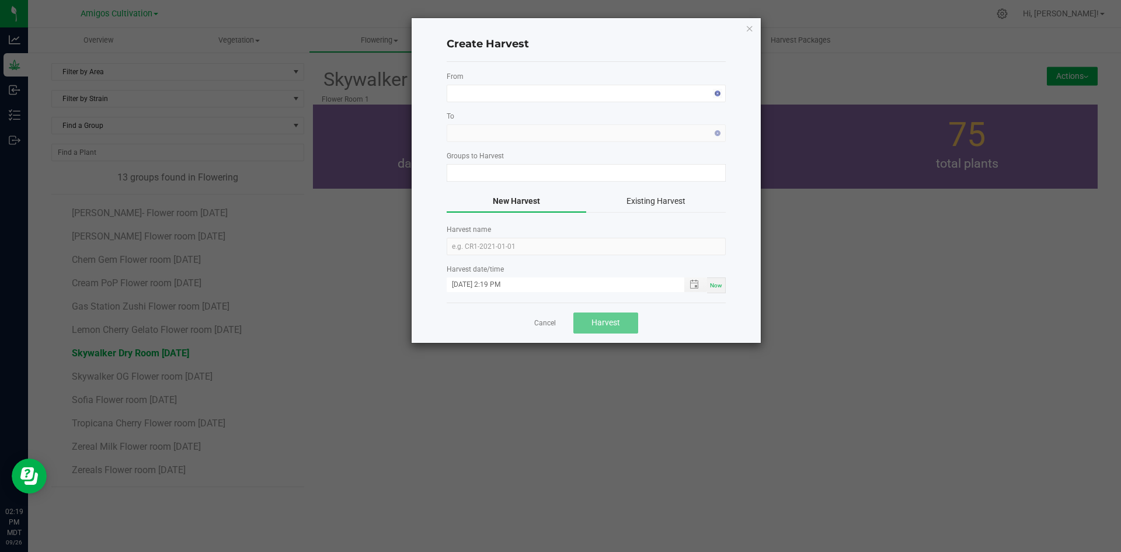
type input "Skywalker Dry Room 9/18/25"
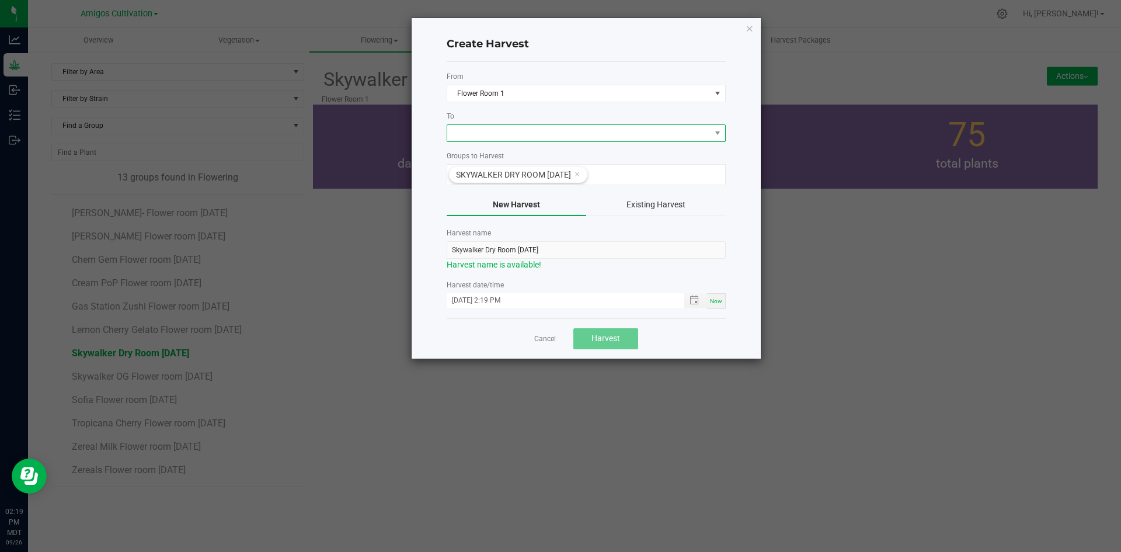
click at [509, 125] on span at bounding box center [578, 133] width 263 height 16
click at [499, 183] on li "Dry Room" at bounding box center [586, 183] width 278 height 20
click at [610, 342] on span "Harvest" at bounding box center [606, 337] width 29 height 9
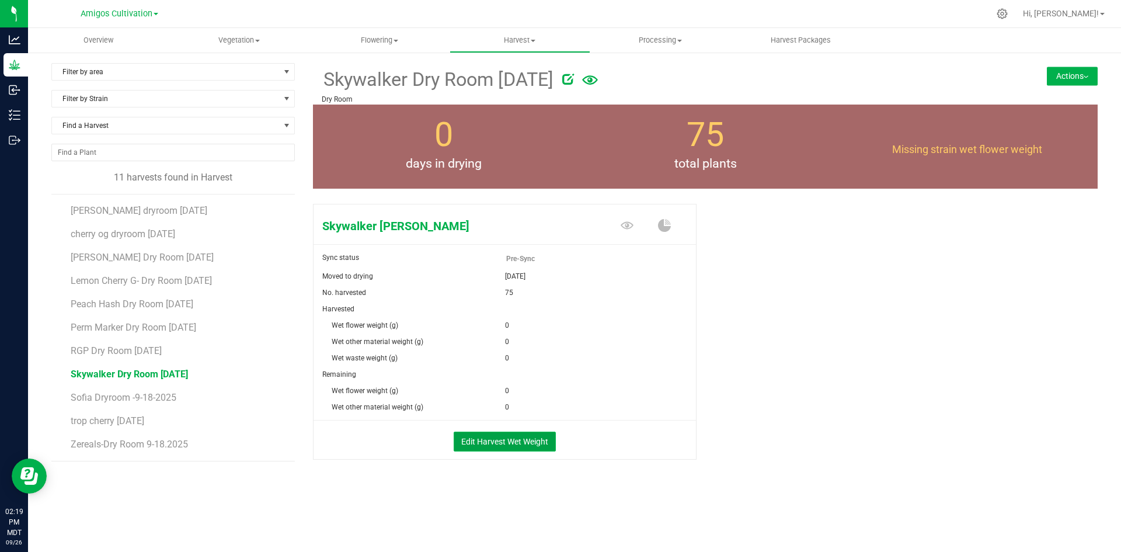
click at [502, 438] on button "Edit Harvest Wet Weight" at bounding box center [505, 442] width 102 height 20
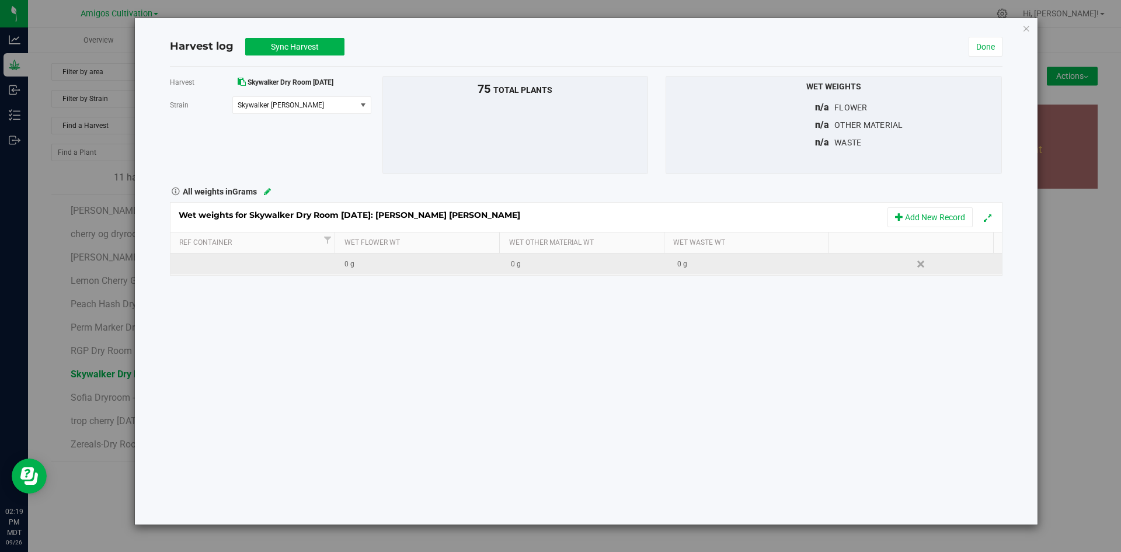
click at [371, 263] on div "0 g" at bounding box center [423, 264] width 157 height 11
type input "48466.345"
drag, startPoint x: 375, startPoint y: 361, endPoint x: 325, endPoint y: 113, distance: 252.7
click at [375, 361] on div "Harvest Skywalker Dry Room 9/18/25 Strain Skywalker OG Select strain Skywalker …" at bounding box center [586, 296] width 833 height 458
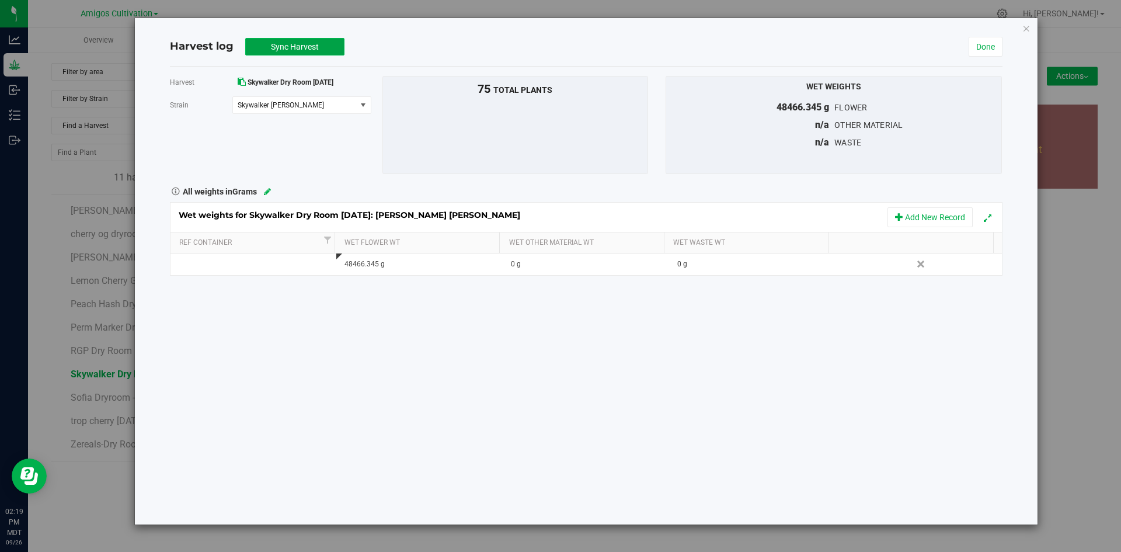
click at [297, 44] on span "Sync Harvest" at bounding box center [295, 46] width 48 height 9
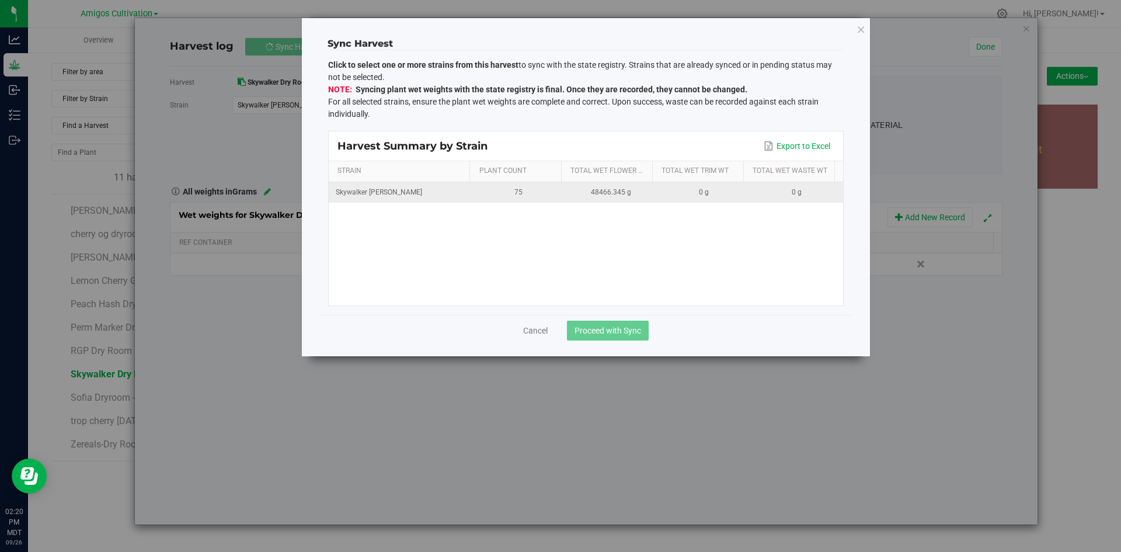
click at [658, 197] on td "0 g" at bounding box center [704, 192] width 93 height 20
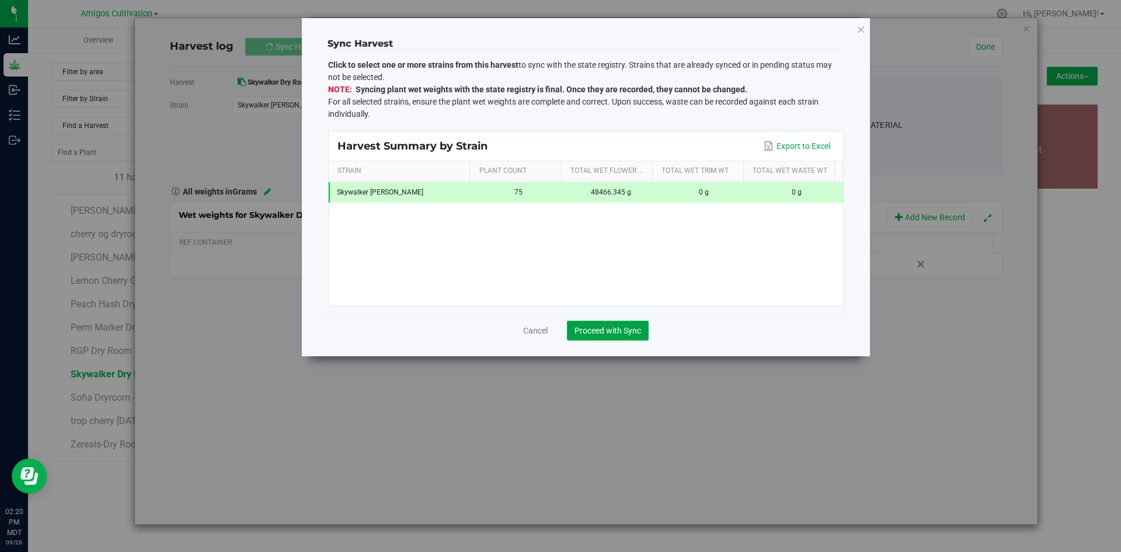
click at [631, 329] on span "Proceed with Sync" at bounding box center [608, 330] width 67 height 9
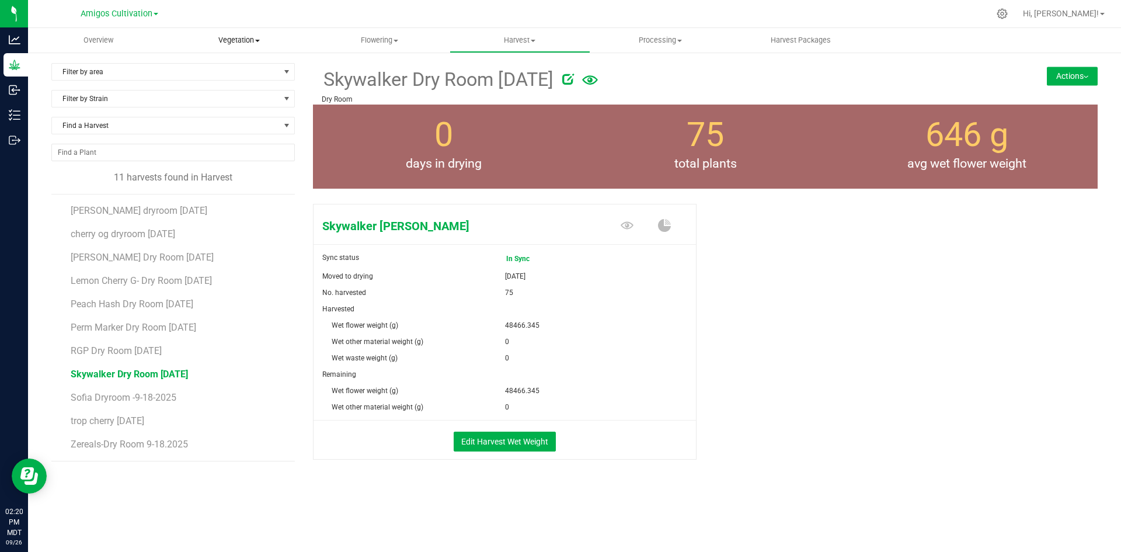
click at [213, 41] on span "Vegetation" at bounding box center [239, 40] width 140 height 11
click at [230, 72] on span "Veg groups" at bounding box center [206, 70] width 74 height 10
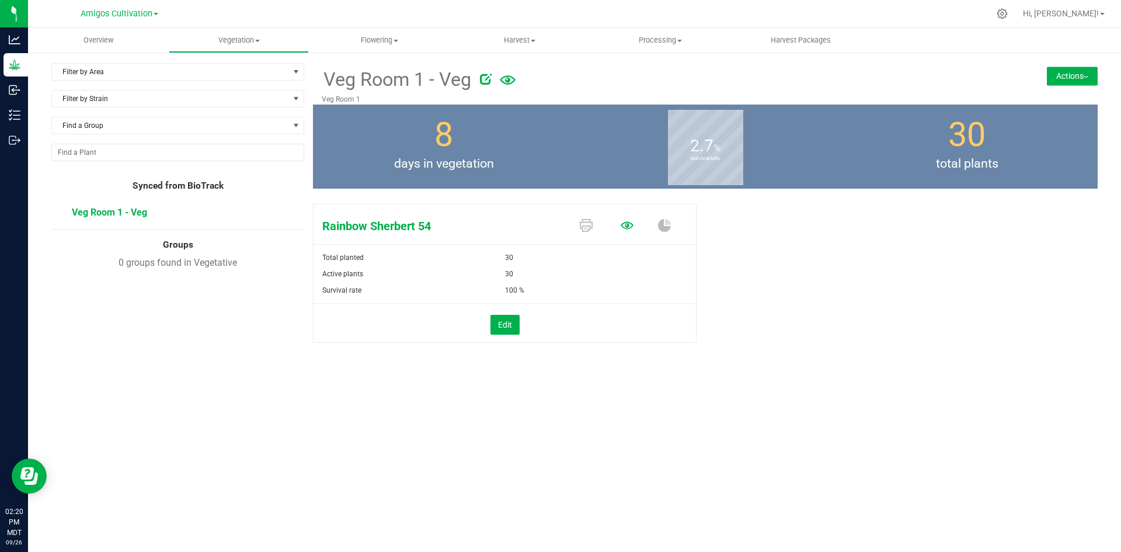
click at [626, 221] on icon at bounding box center [627, 225] width 13 height 13
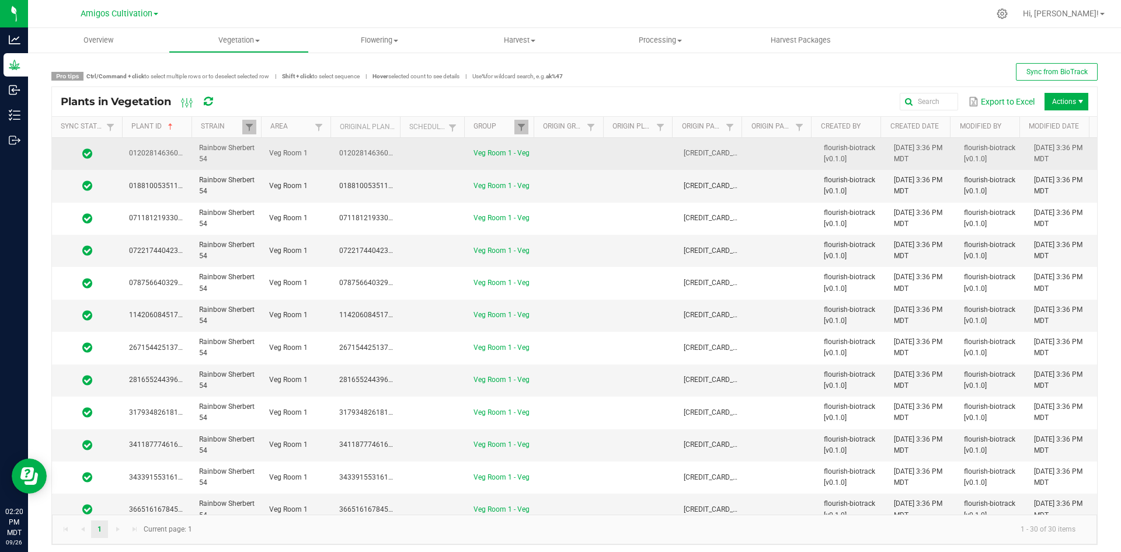
click at [415, 155] on td at bounding box center [434, 154] width 64 height 32
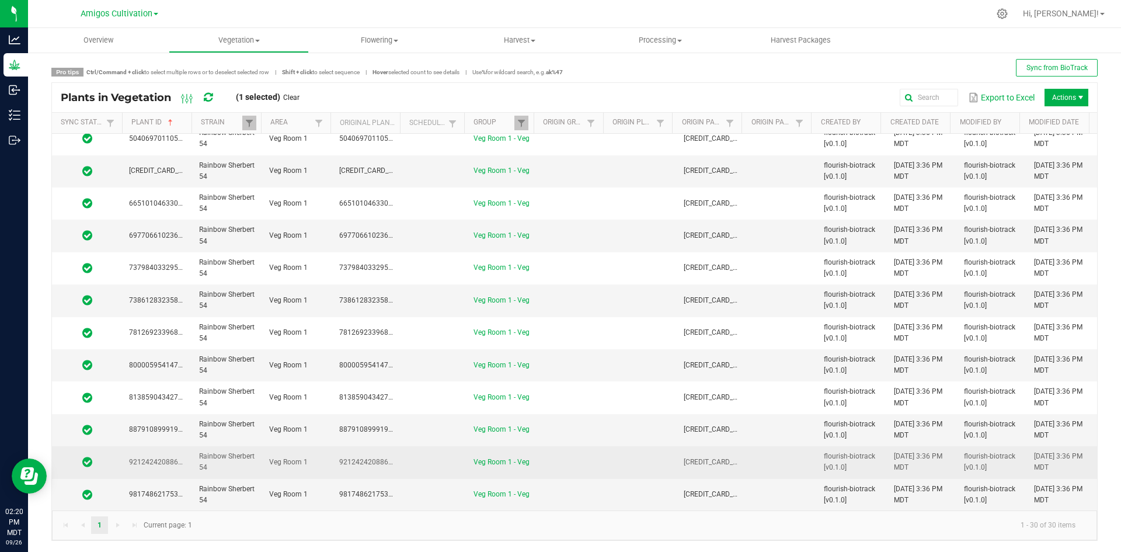
scroll to position [5, 0]
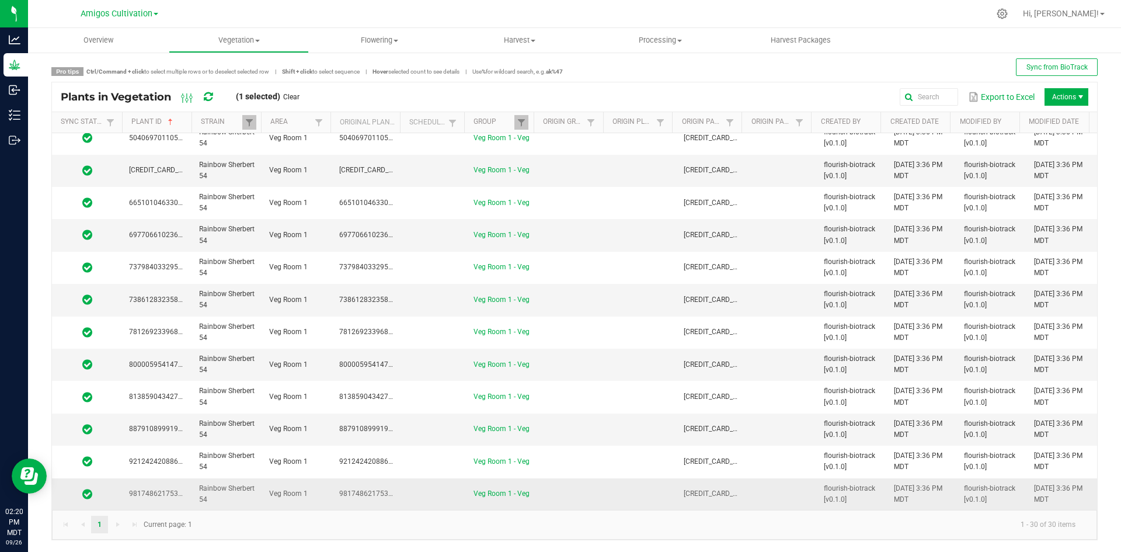
click at [565, 488] on td at bounding box center [572, 494] width 70 height 32
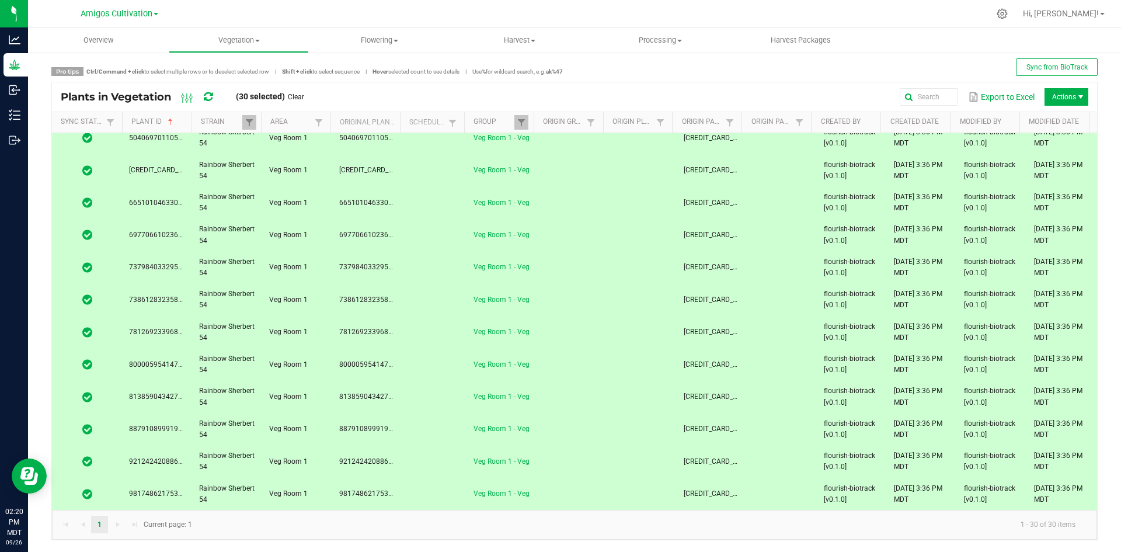
click at [1076, 96] on span "Actions" at bounding box center [1080, 96] width 9 height 9
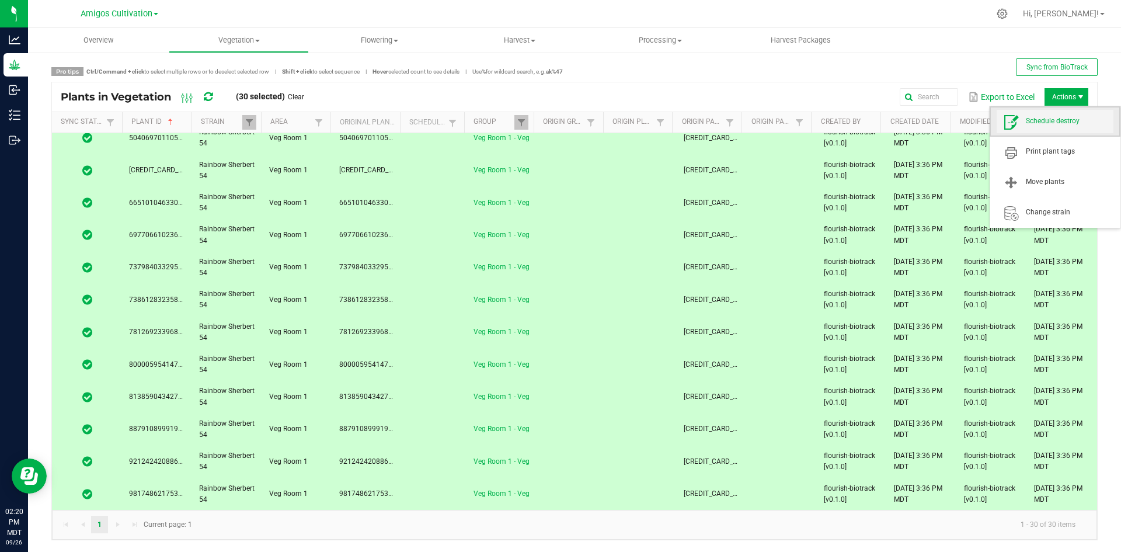
click at [1071, 122] on span "Schedule destroy" at bounding box center [1070, 121] width 88 height 10
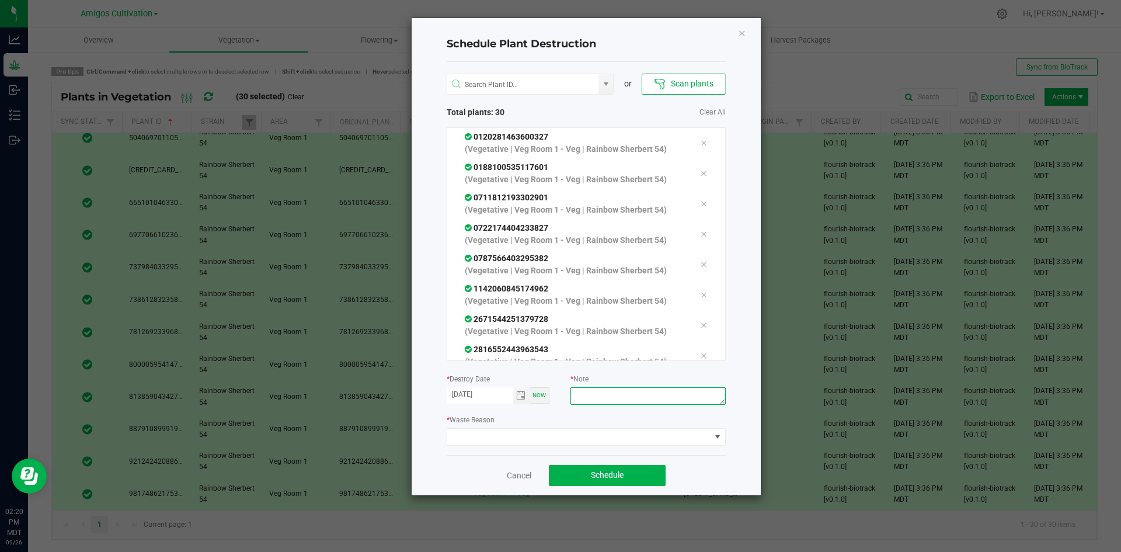
click at [644, 394] on textarea at bounding box center [648, 396] width 155 height 18
type textarea "mistake"
click at [626, 440] on span at bounding box center [578, 437] width 263 height 16
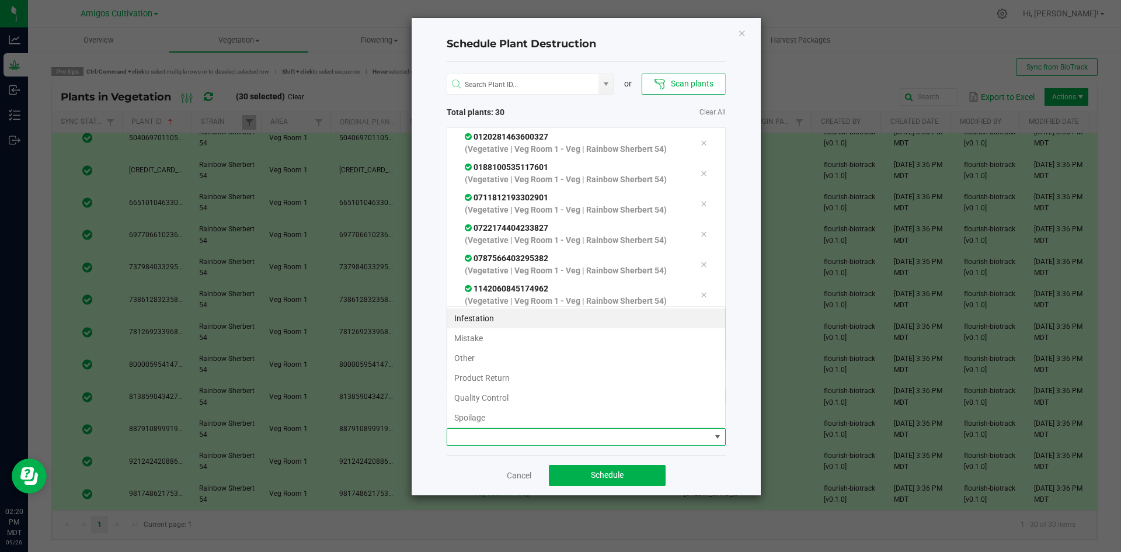
scroll to position [18, 279]
click at [468, 338] on li "Mistake" at bounding box center [586, 338] width 278 height 20
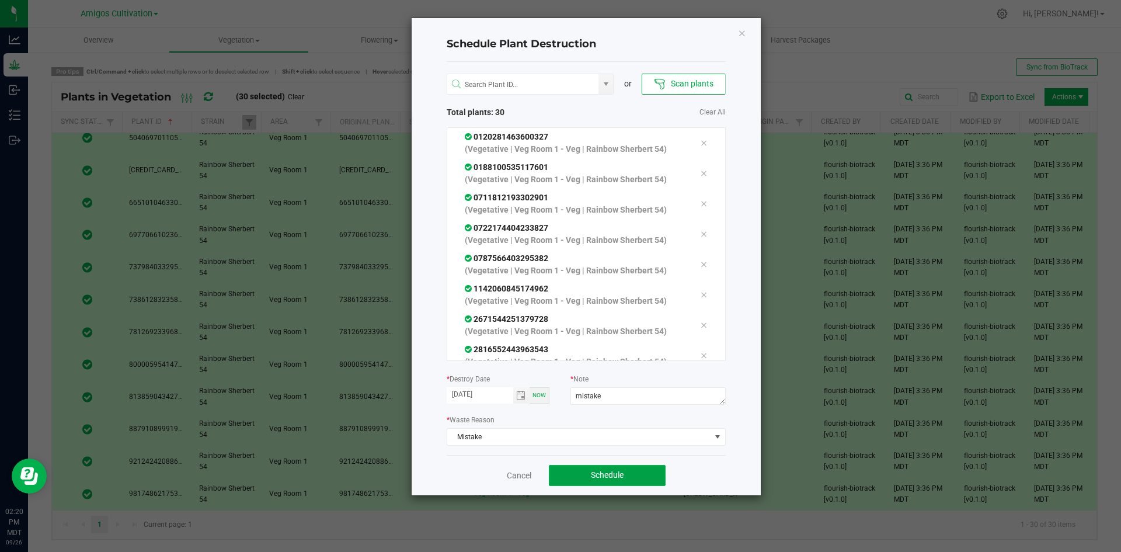
click at [631, 481] on button "Schedule" at bounding box center [607, 475] width 117 height 21
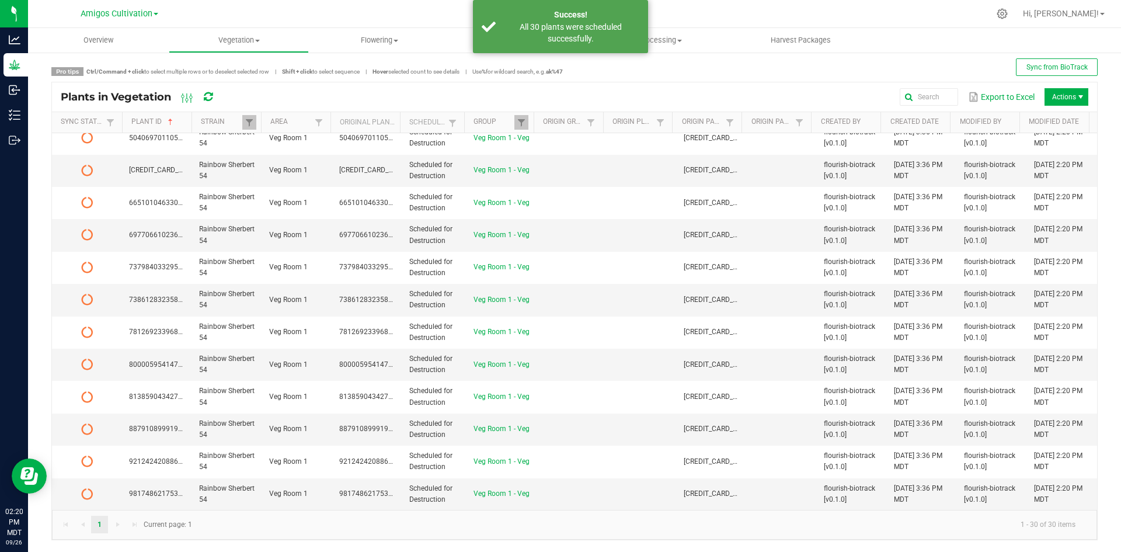
click at [210, 94] on icon at bounding box center [208, 97] width 9 height 11
click at [211, 94] on icon at bounding box center [208, 97] width 9 height 11
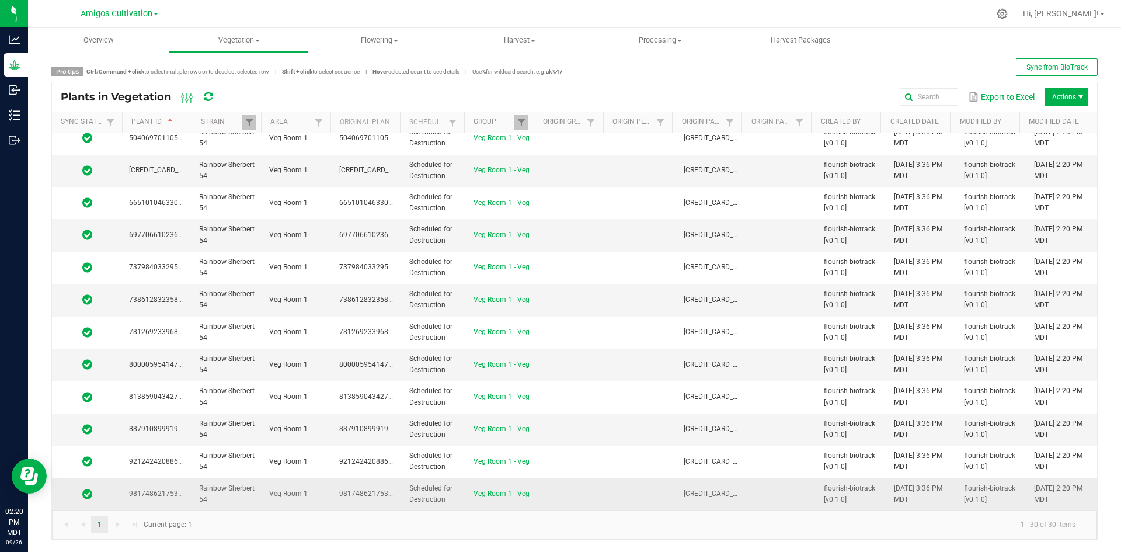
click at [537, 496] on td at bounding box center [572, 494] width 70 height 32
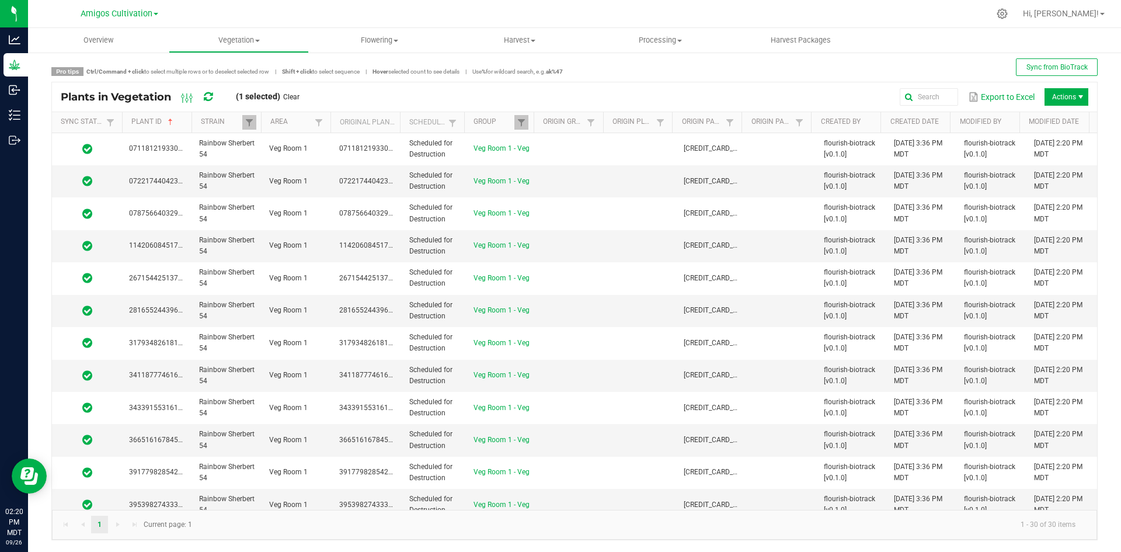
scroll to position [0, 0]
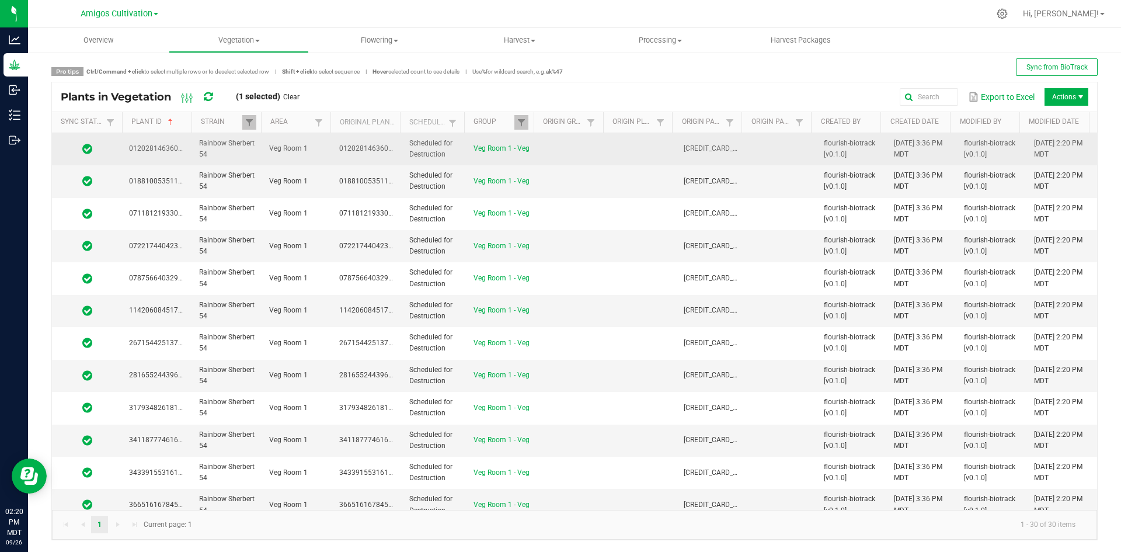
click at [548, 144] on td at bounding box center [572, 149] width 70 height 32
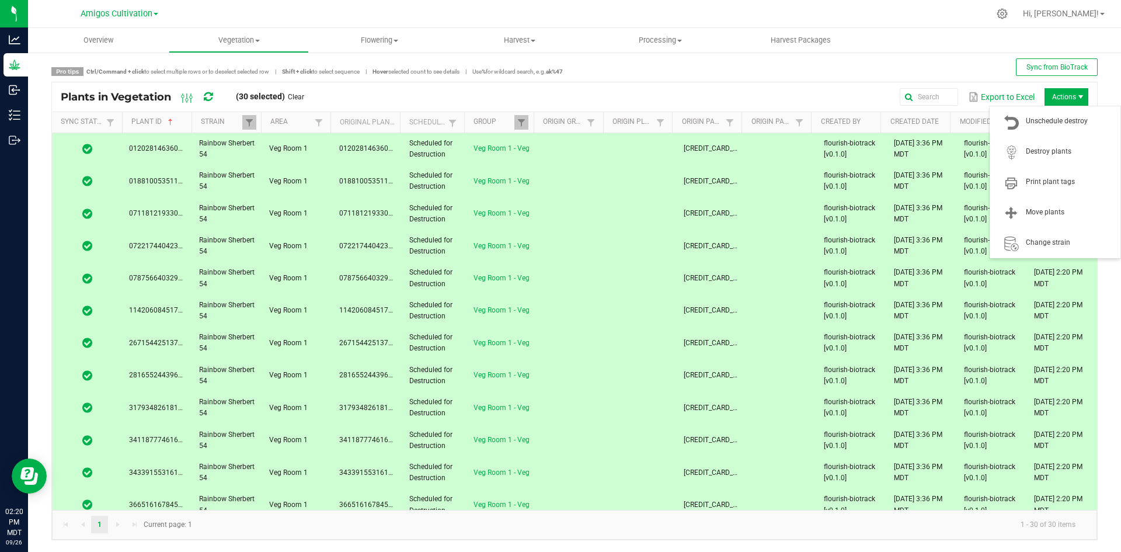
click at [1076, 95] on span "Actions" at bounding box center [1080, 96] width 9 height 9
click at [1063, 148] on span "Destroy plants" at bounding box center [1070, 152] width 88 height 10
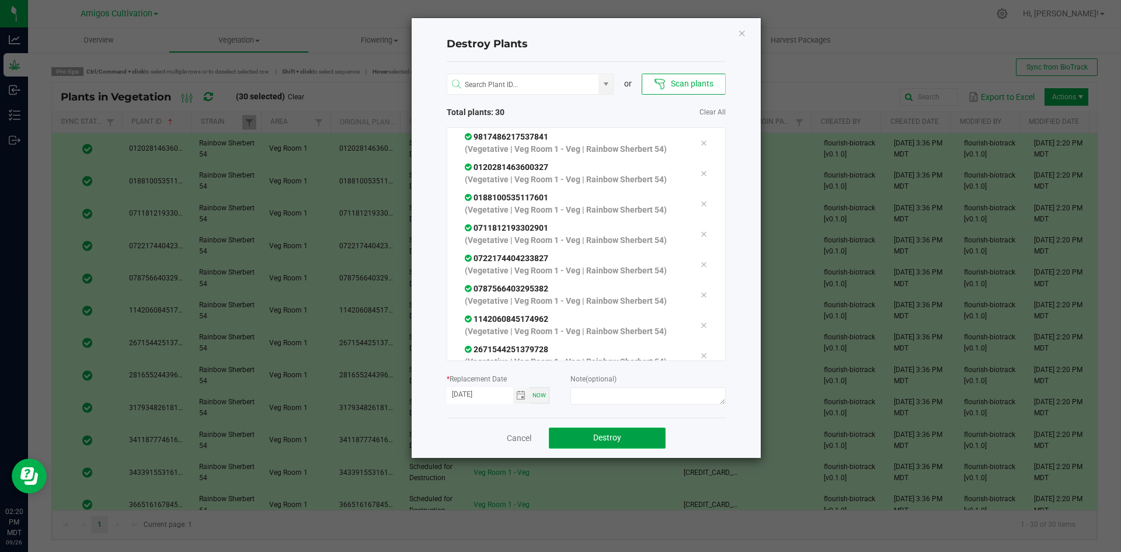
click at [587, 442] on button "Destroy" at bounding box center [607, 438] width 117 height 21
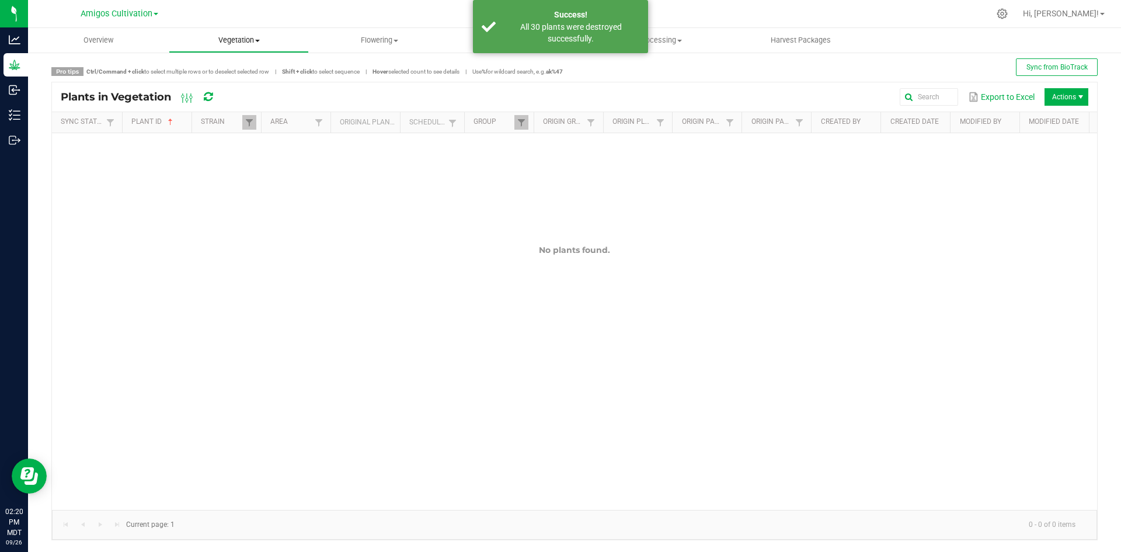
click at [212, 34] on uib-tab-heading "Vegetation Veg groups Veg plants Mother groups Mother plants Apply to plants Pl…" at bounding box center [239, 40] width 140 height 23
click at [202, 67] on span "Veg groups" at bounding box center [206, 70] width 74 height 10
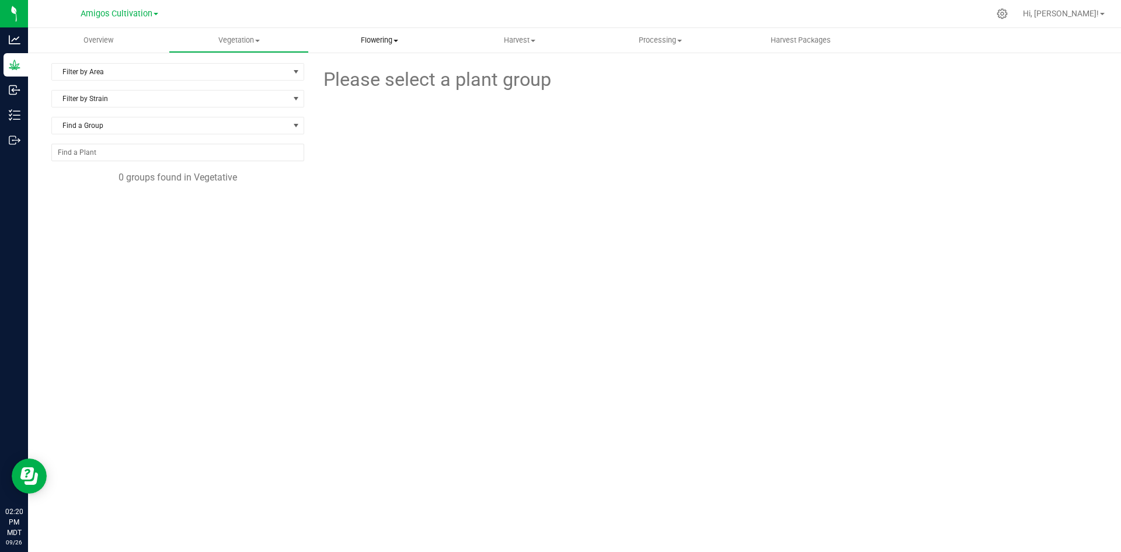
click at [375, 39] on span "Flowering" at bounding box center [380, 40] width 140 height 11
click at [375, 84] on span "Flowering groups" at bounding box center [357, 84] width 97 height 10
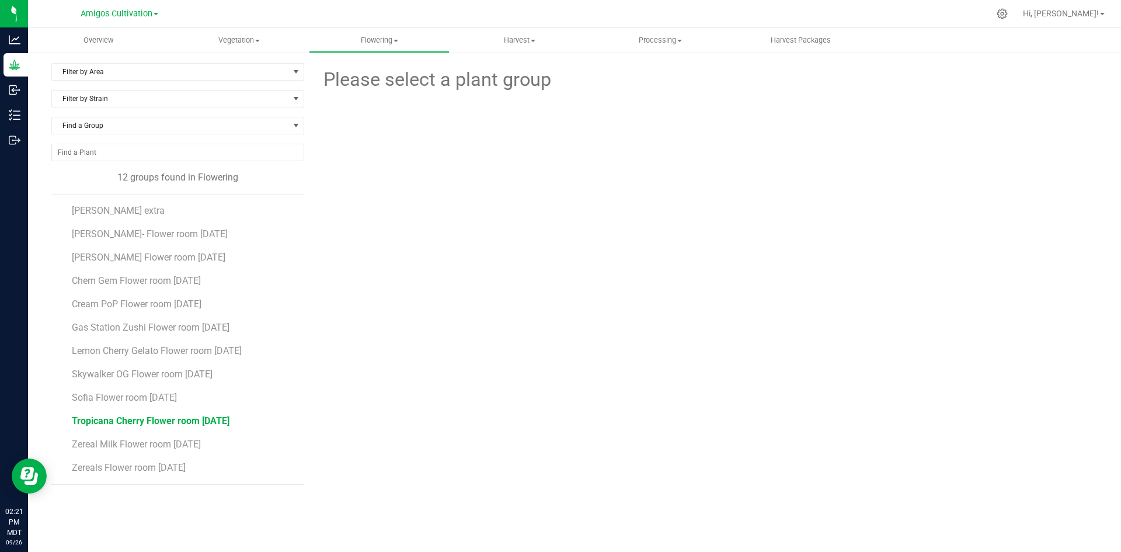
click at [132, 420] on span "Tropicana Cherry Flower room [DATE]" at bounding box center [151, 420] width 158 height 11
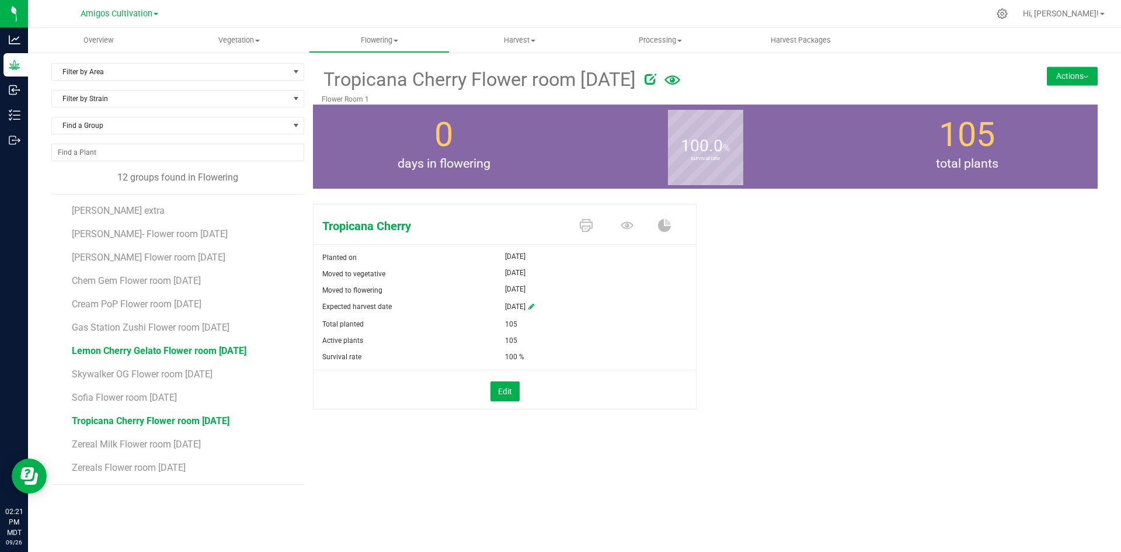
click at [155, 353] on span "Lemon Cherry Gelato Flower room [DATE]" at bounding box center [159, 350] width 175 height 11
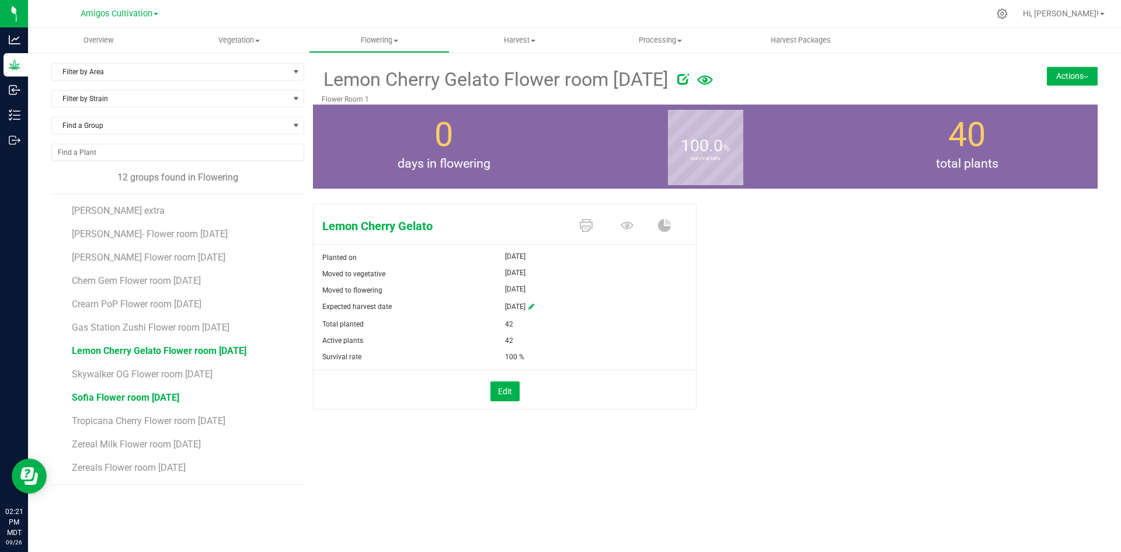
click at [162, 397] on span "Sofia Flower room [DATE]" at bounding box center [125, 397] width 107 height 11
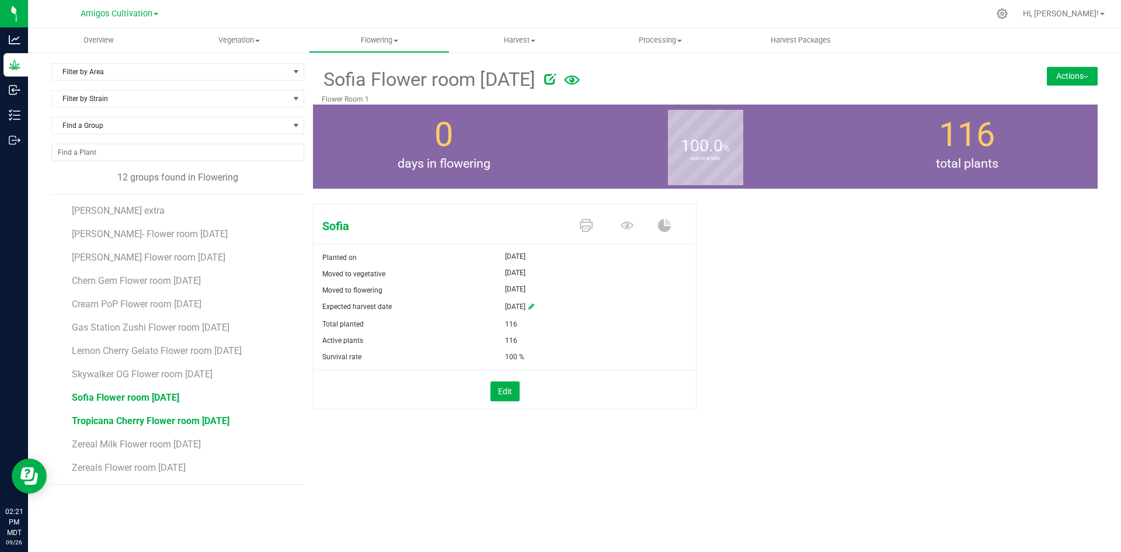
click at [141, 418] on span "Tropicana Cherry Flower room [DATE]" at bounding box center [151, 420] width 158 height 11
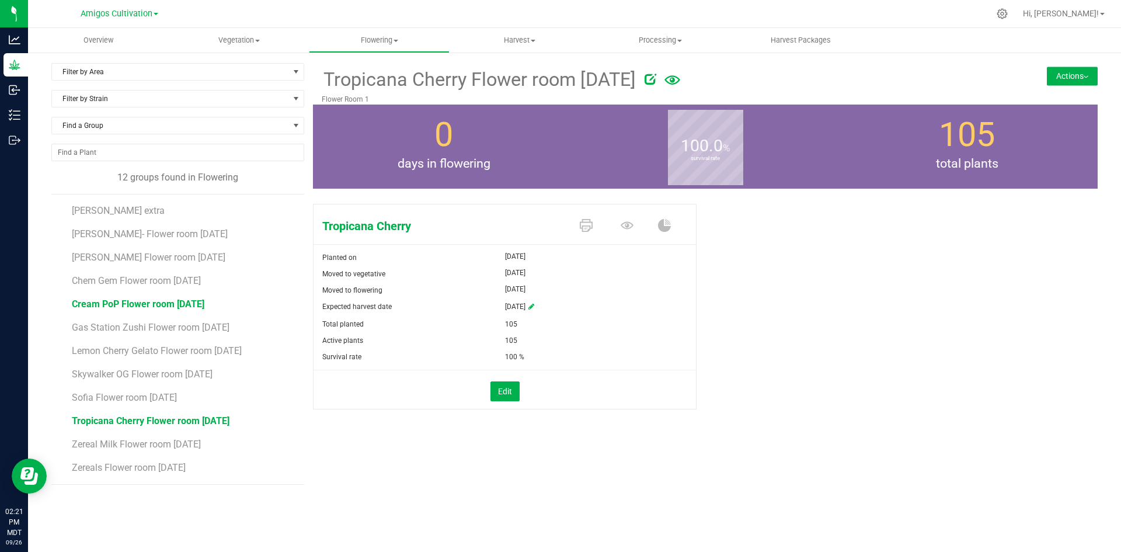
click at [105, 303] on span "Cream PoP Flower room [DATE]" at bounding box center [138, 303] width 133 height 11
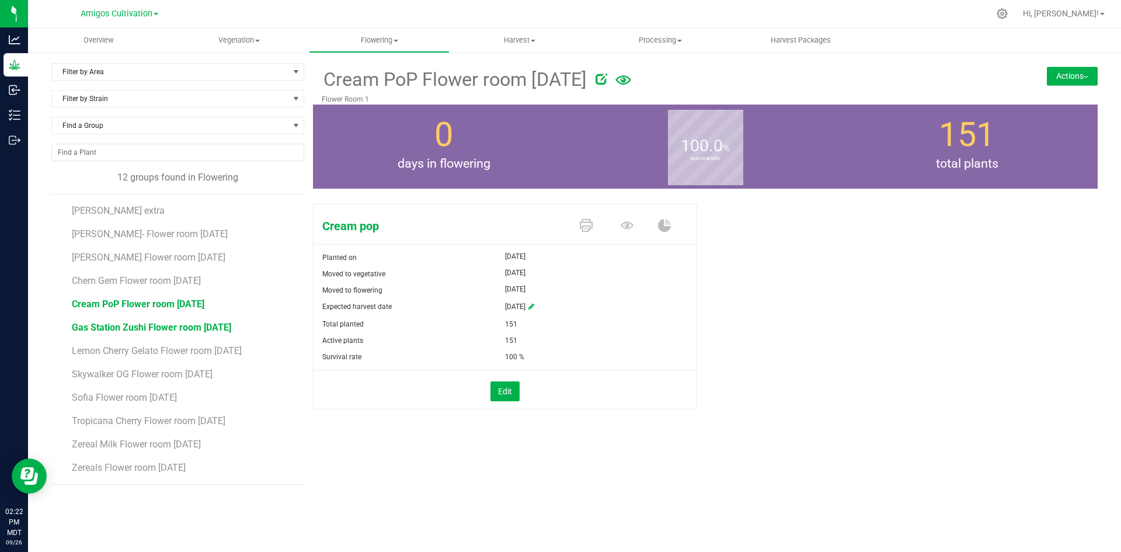
click at [101, 328] on span "Gas Station Zushi Flower room [DATE]" at bounding box center [151, 327] width 159 height 11
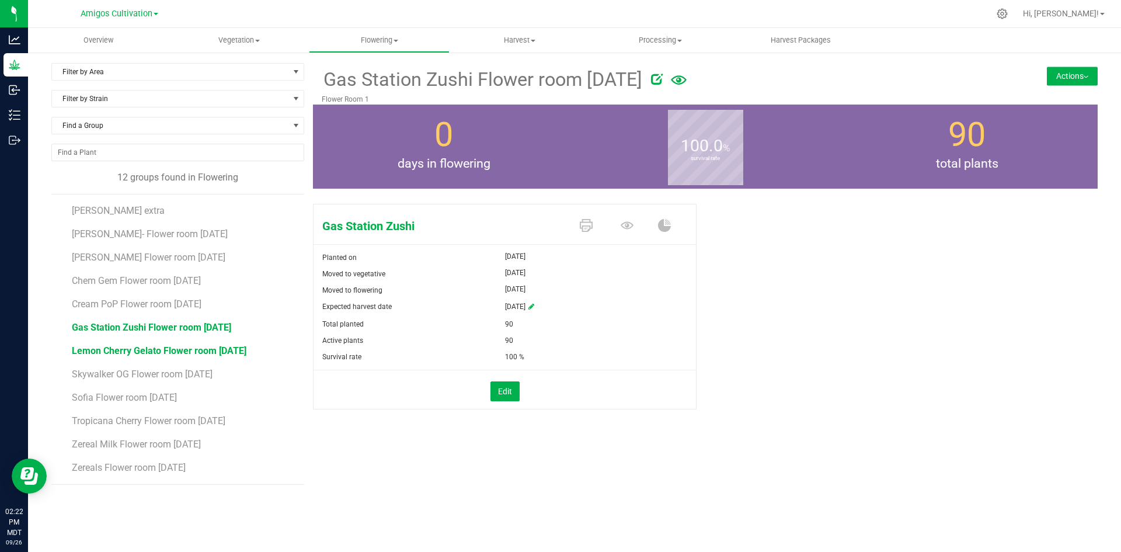
click at [141, 354] on span "Lemon Cherry Gelato Flower room [DATE]" at bounding box center [159, 350] width 175 height 11
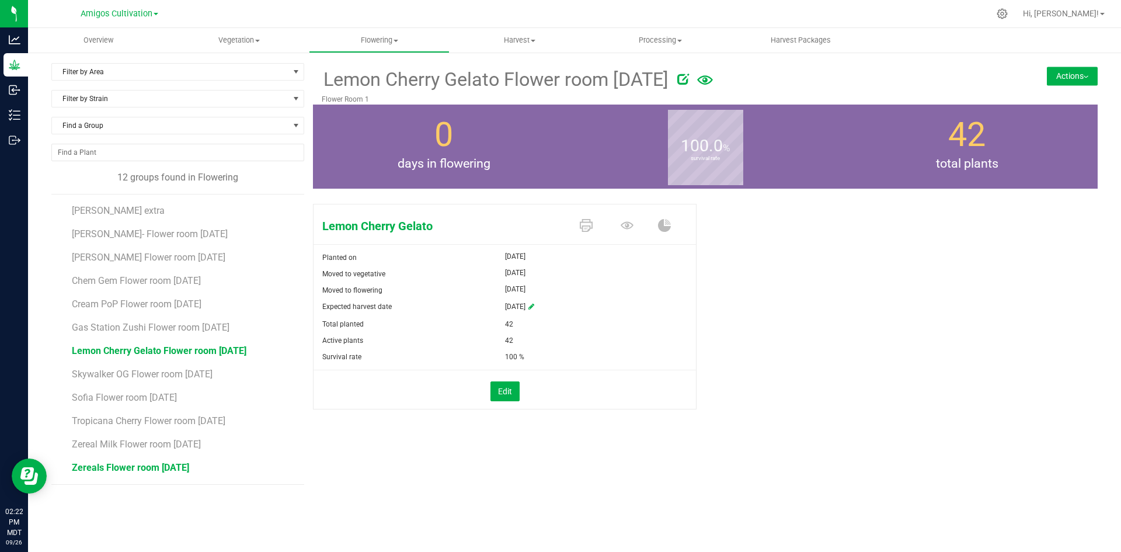
click at [126, 467] on span "Zereals Flower room [DATE]" at bounding box center [130, 467] width 117 height 11
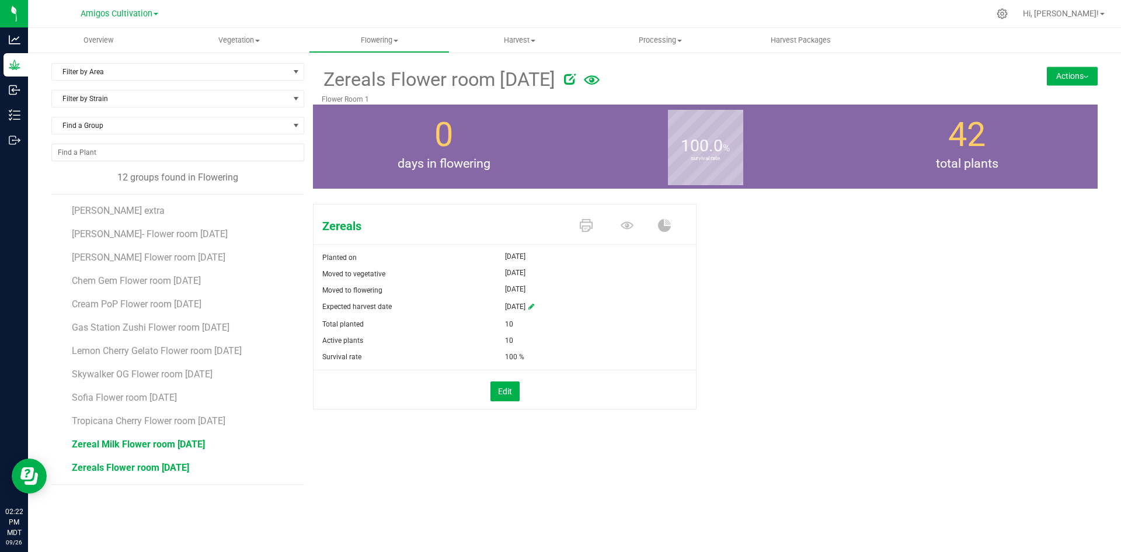
click at [156, 446] on span "Zereal Milk Flower room [DATE]" at bounding box center [138, 444] width 133 height 11
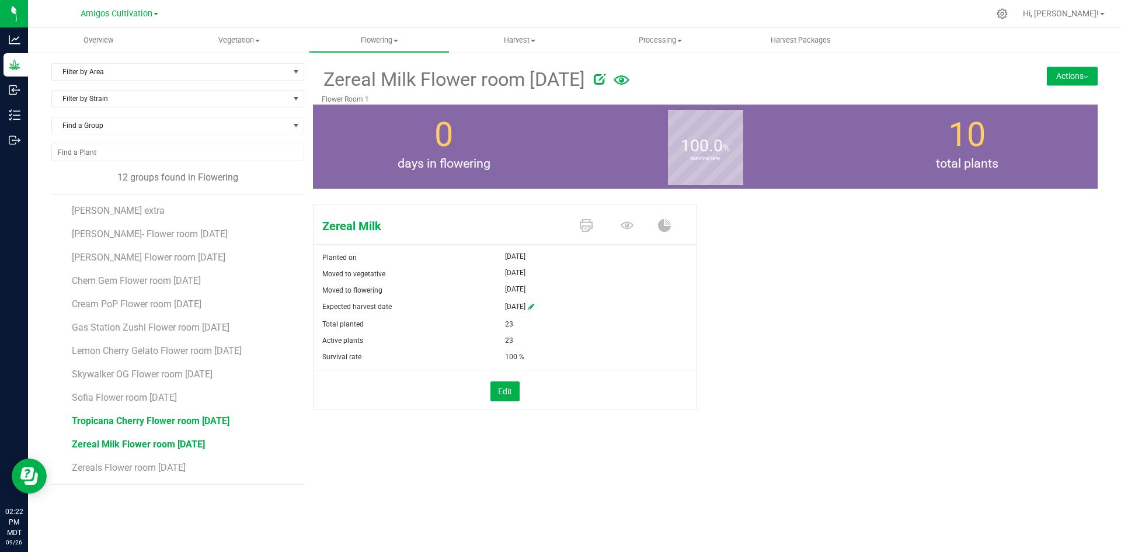
click at [182, 421] on span "Tropicana Cherry Flower room [DATE]" at bounding box center [151, 420] width 158 height 11
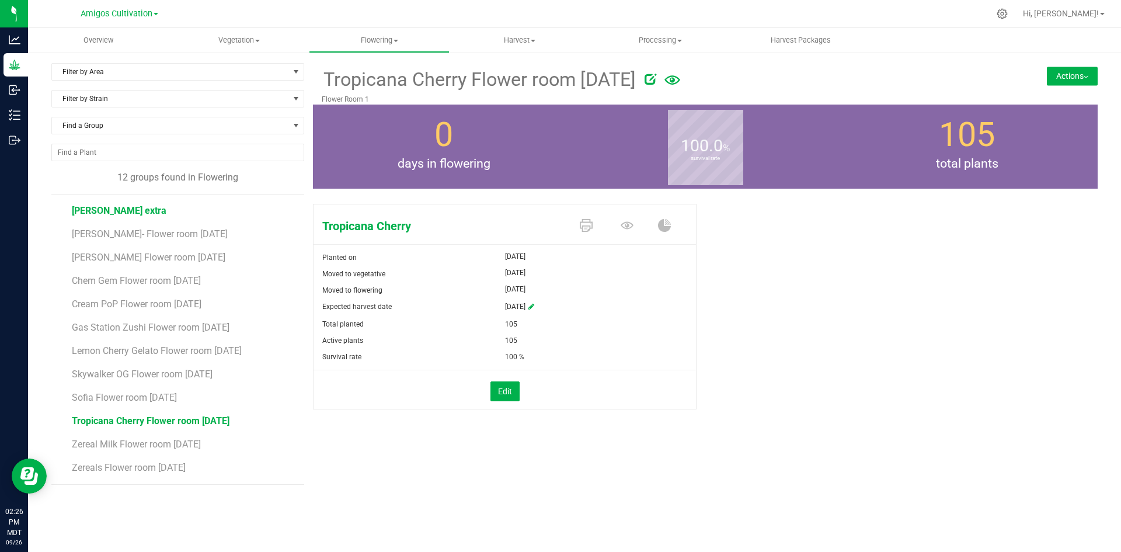
click at [107, 210] on span "[PERSON_NAME] extra" at bounding box center [119, 210] width 95 height 11
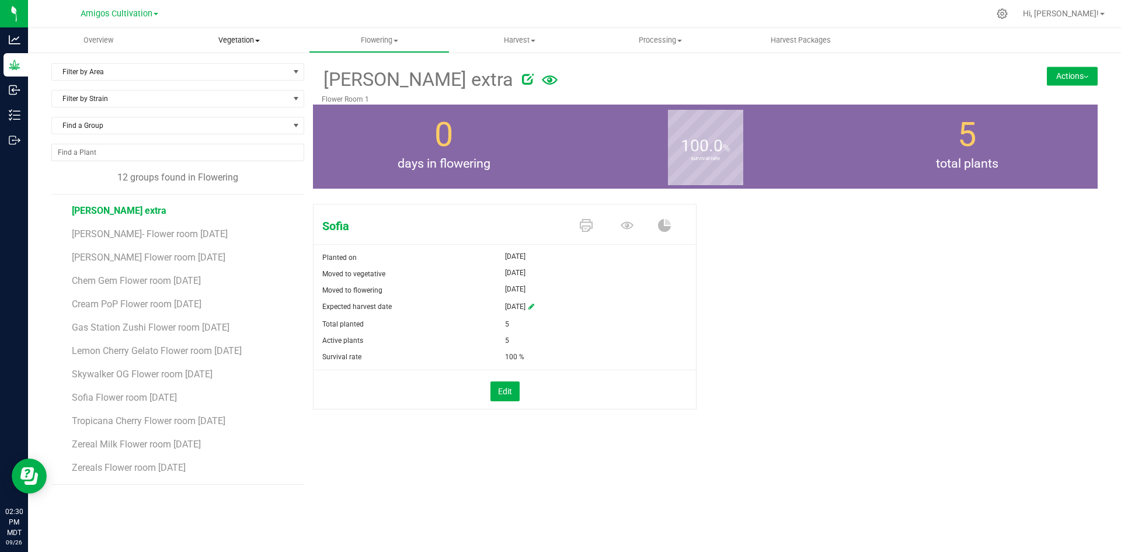
click at [230, 43] on span "Vegetation" at bounding box center [239, 40] width 140 height 11
click at [235, 99] on span "Mother groups" at bounding box center [212, 98] width 87 height 10
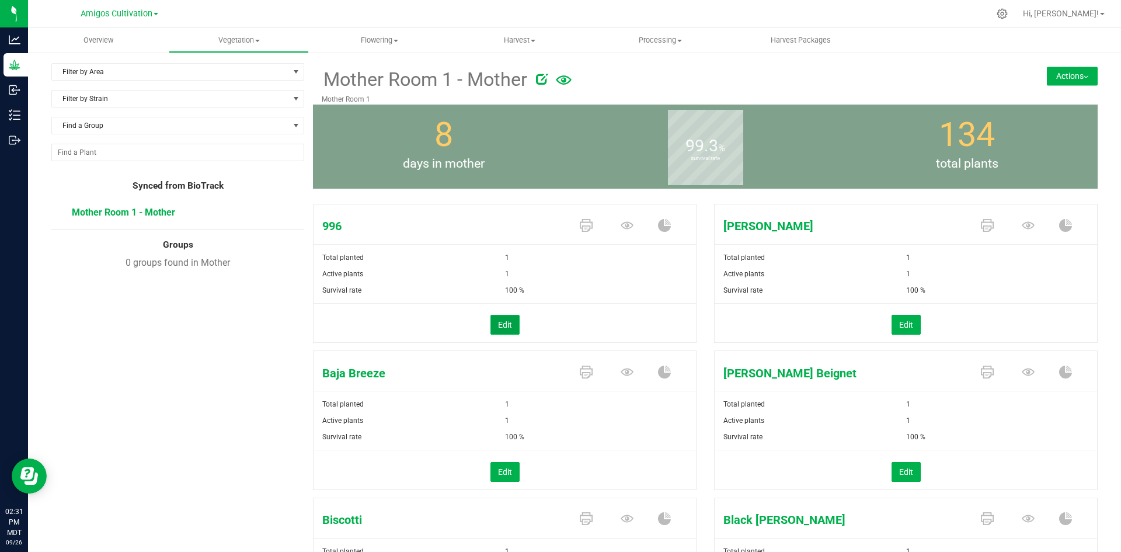
click at [507, 321] on button "Edit" at bounding box center [505, 325] width 29 height 20
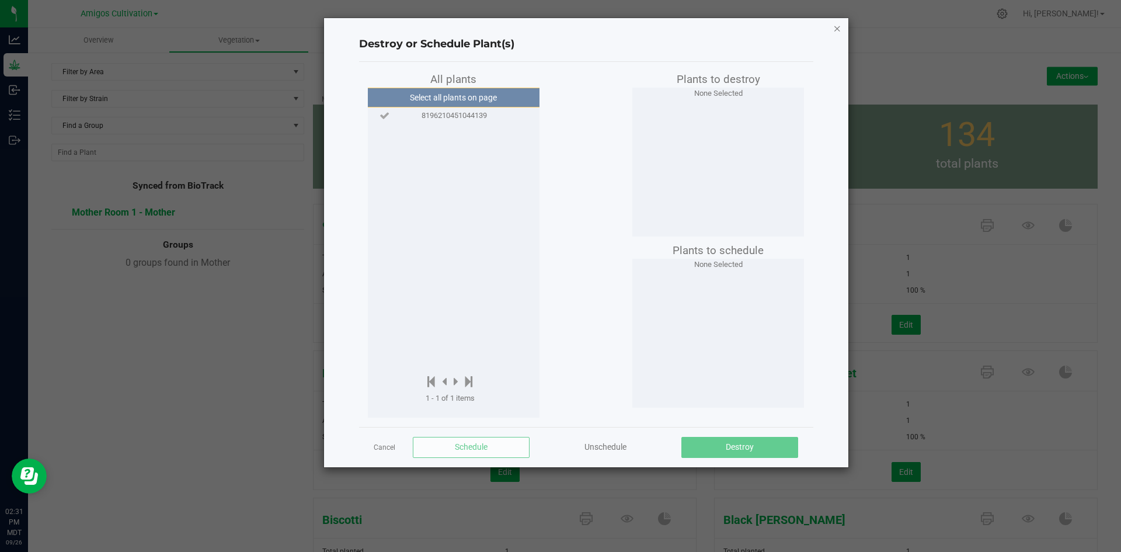
click at [836, 26] on icon "button" at bounding box center [837, 28] width 8 height 14
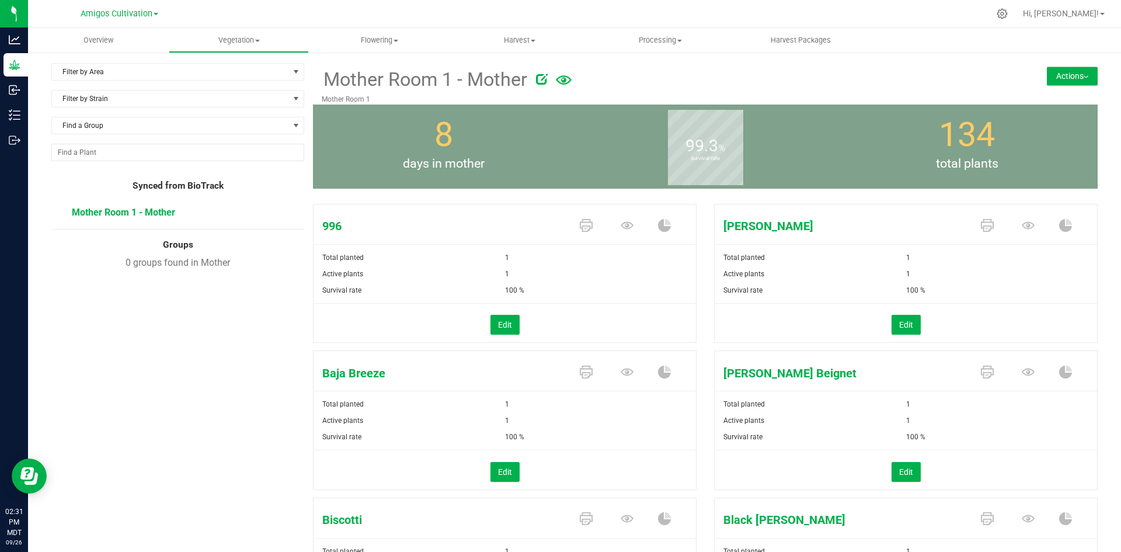
click at [1063, 74] on button "Actions" at bounding box center [1072, 76] width 51 height 19
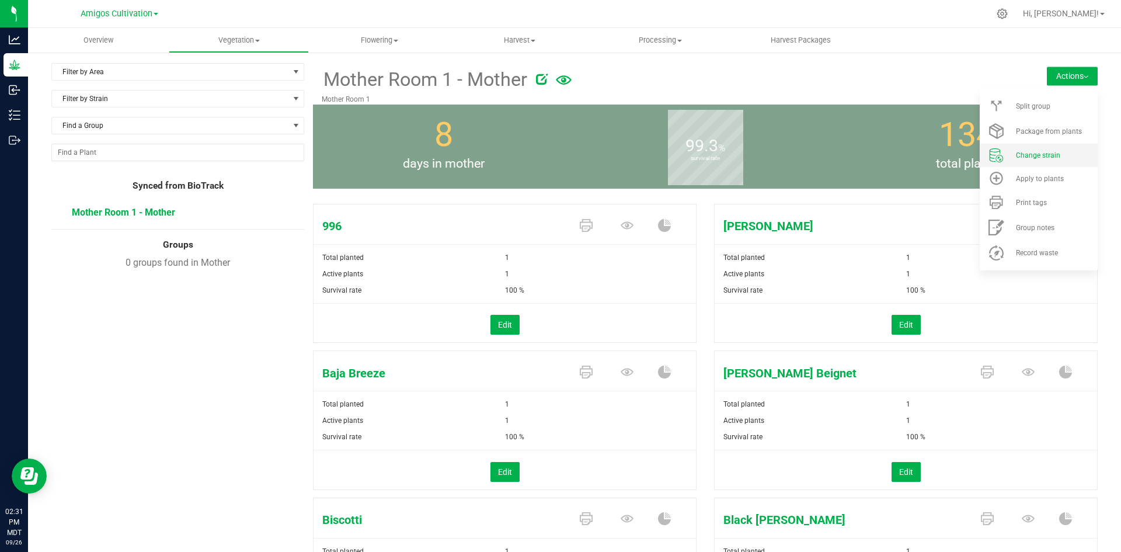
click at [1041, 150] on li "Change strain" at bounding box center [1039, 155] width 118 height 23
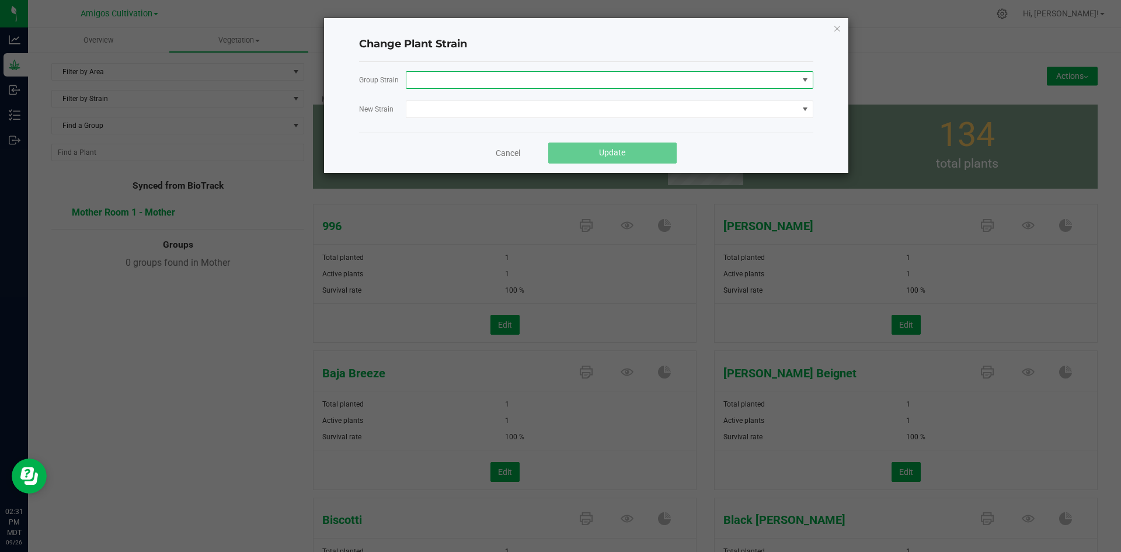
click at [461, 81] on span at bounding box center [603, 80] width 392 height 16
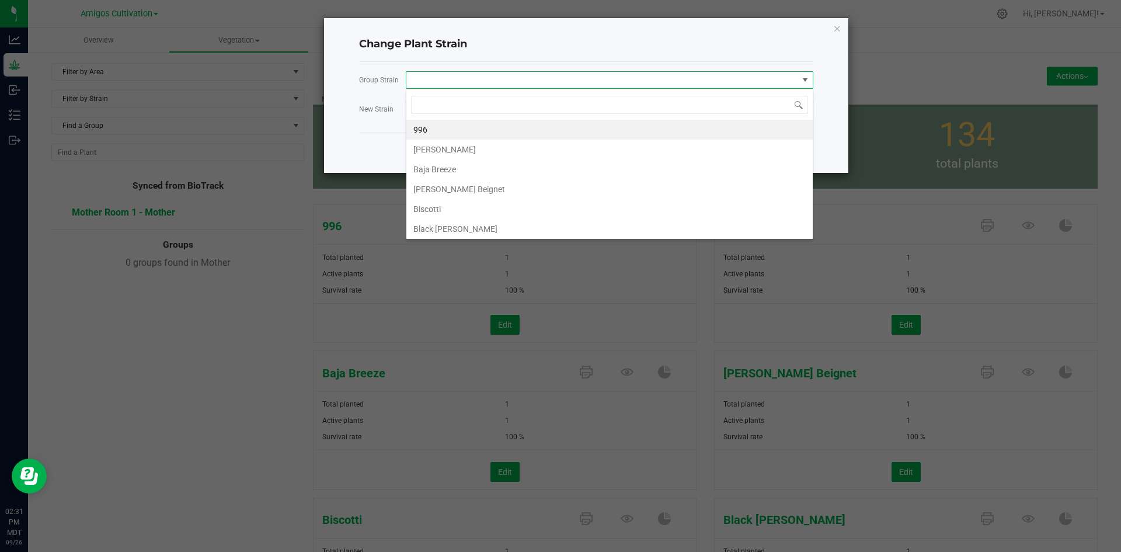
scroll to position [18, 408]
click at [439, 130] on li "996" at bounding box center [610, 130] width 407 height 20
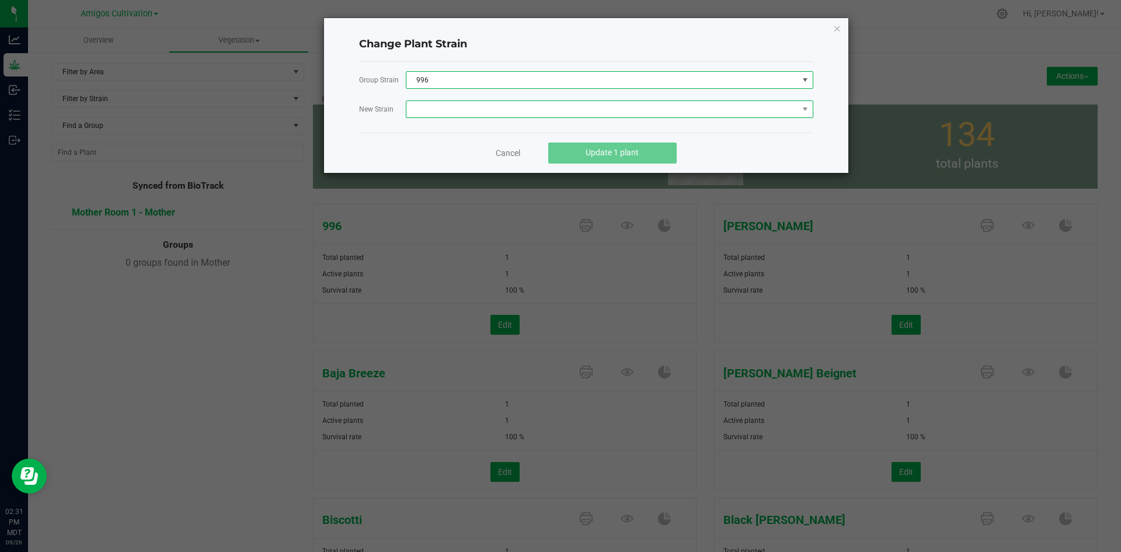
click at [447, 106] on span at bounding box center [603, 109] width 392 height 16
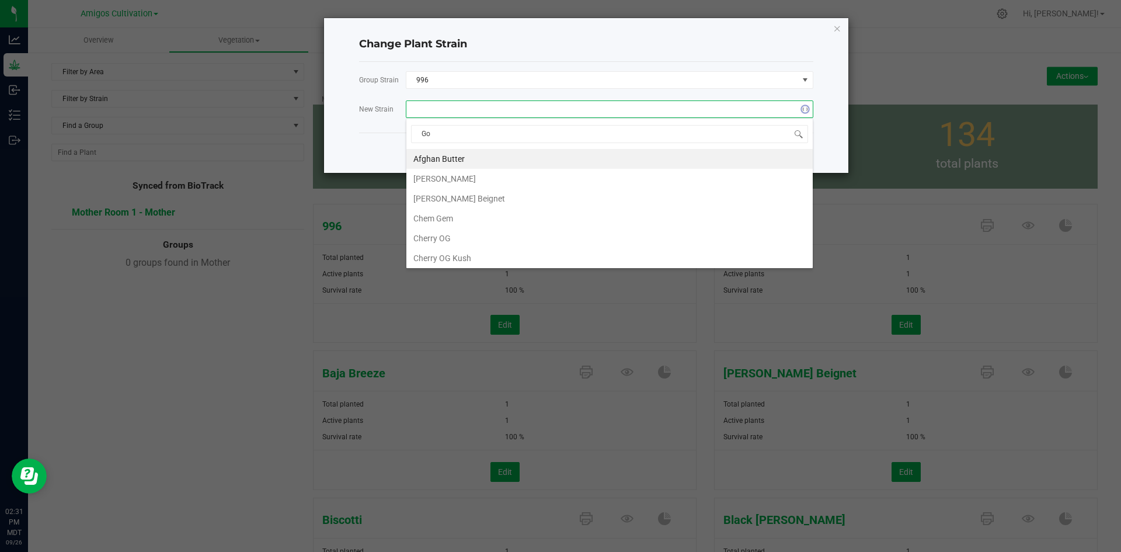
type input "Gor"
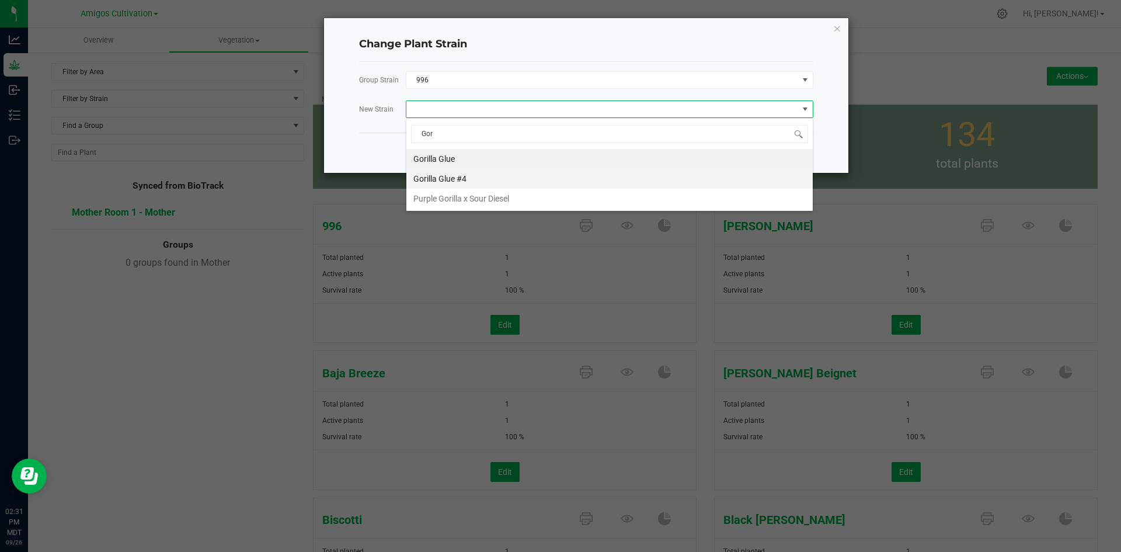
click at [457, 182] on li "Gorilla Glue #4" at bounding box center [610, 179] width 407 height 20
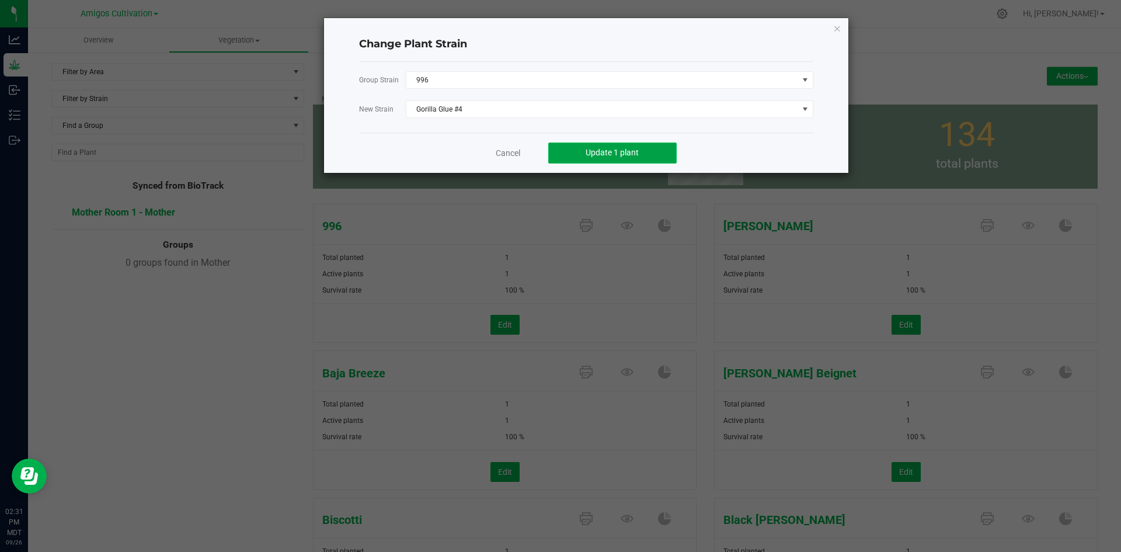
click at [574, 152] on button "Update 1 plant" at bounding box center [612, 153] width 128 height 21
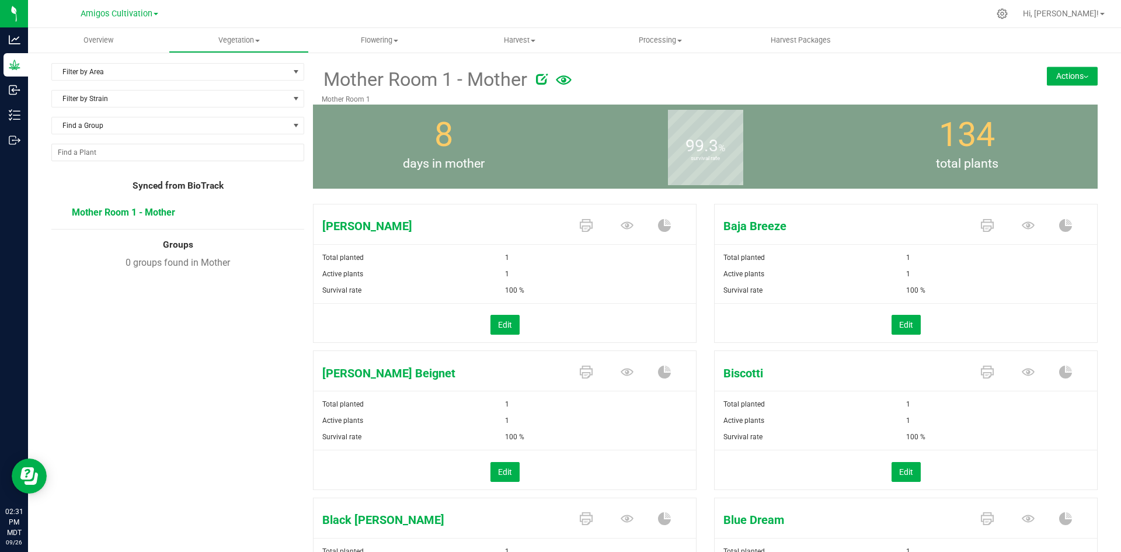
click at [1057, 80] on button "Actions" at bounding box center [1072, 76] width 51 height 19
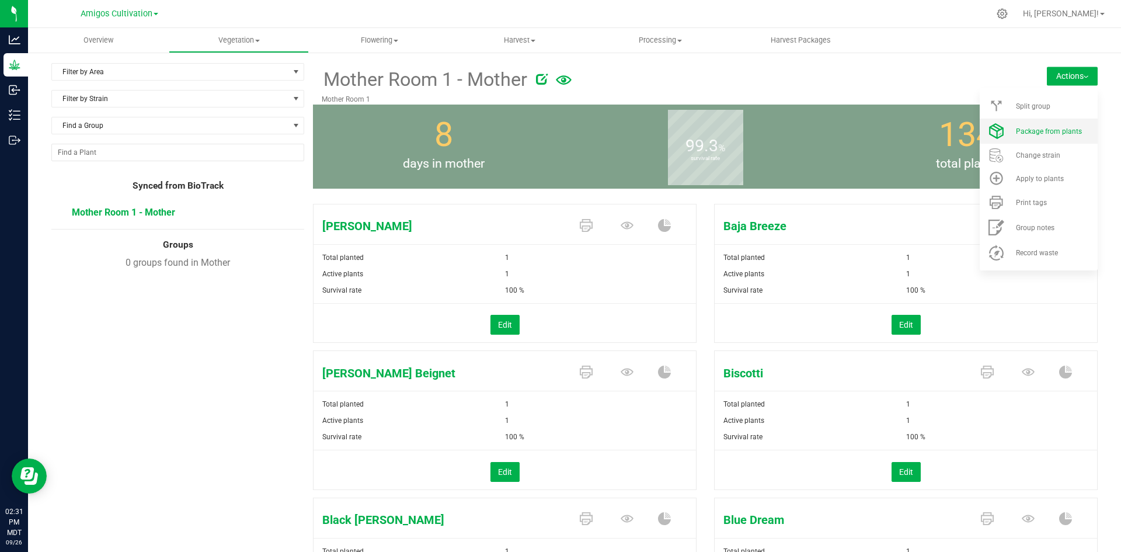
click at [1059, 133] on span "Package from plants" at bounding box center [1049, 131] width 66 height 8
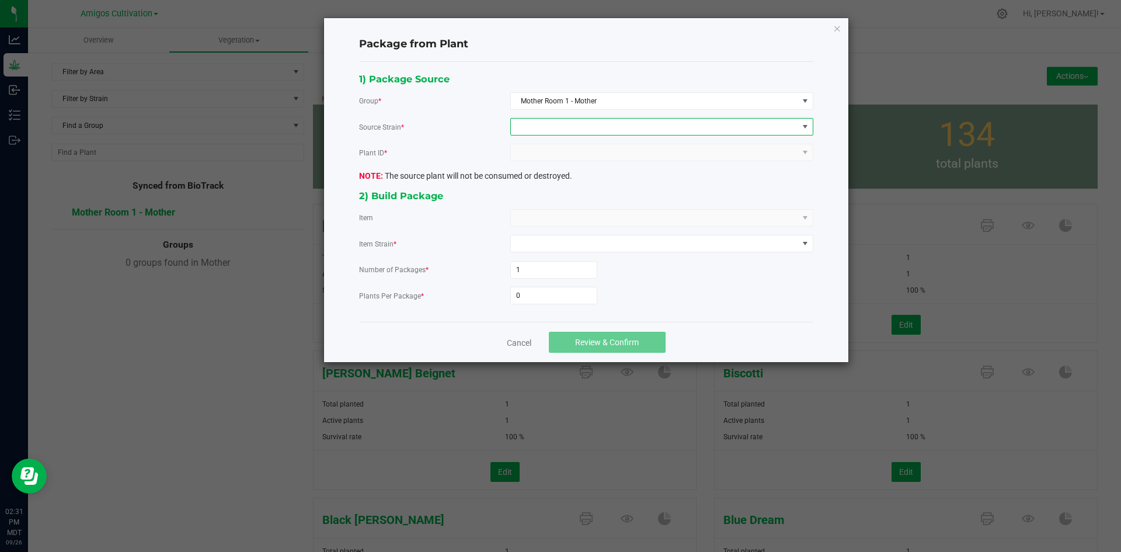
click at [560, 127] on span at bounding box center [654, 127] width 287 height 16
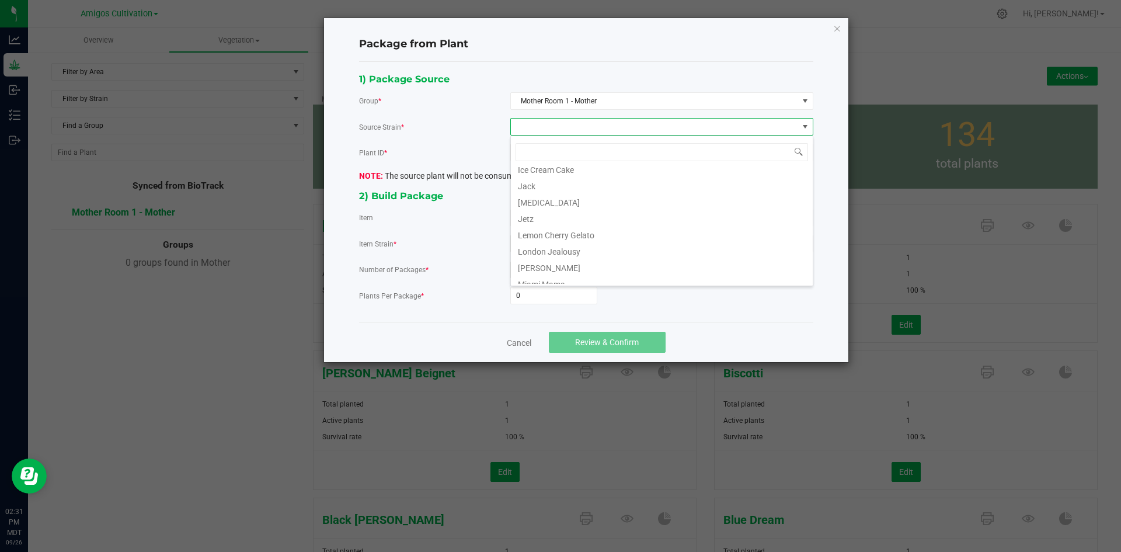
scroll to position [234, 0]
click at [562, 224] on li "Gorilla Glue #4" at bounding box center [662, 219] width 302 height 16
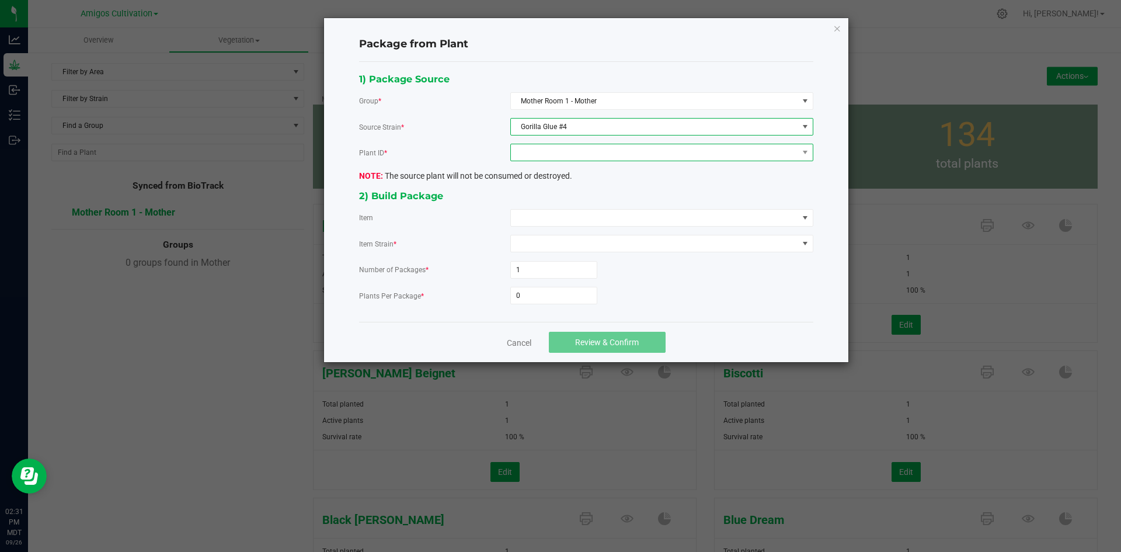
click at [601, 151] on span at bounding box center [654, 152] width 287 height 16
click at [592, 206] on li "8196210451044139" at bounding box center [662, 203] width 302 height 20
click at [542, 219] on span at bounding box center [654, 218] width 287 height 16
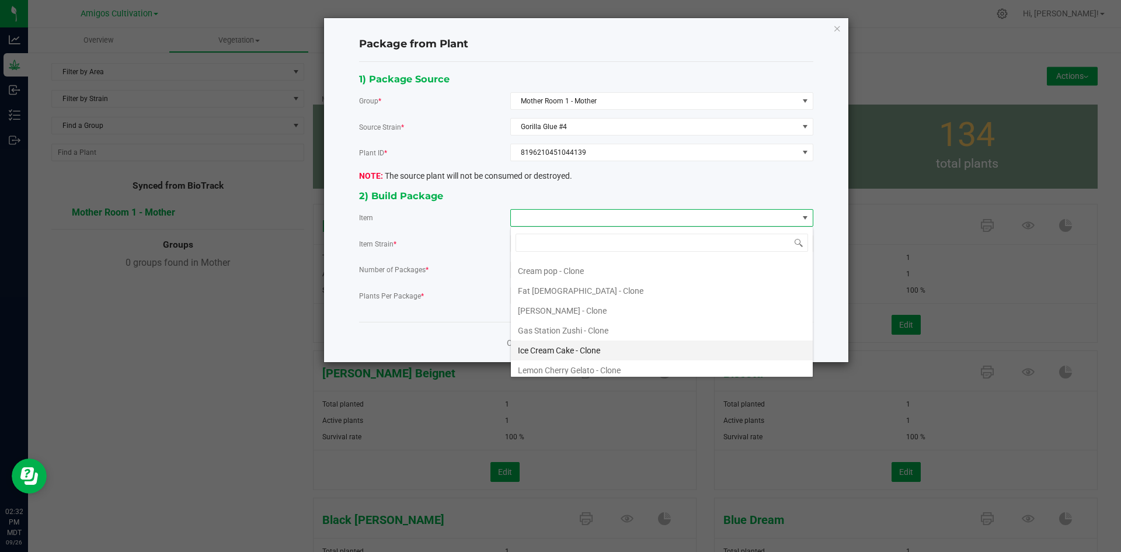
scroll to position [234, 0]
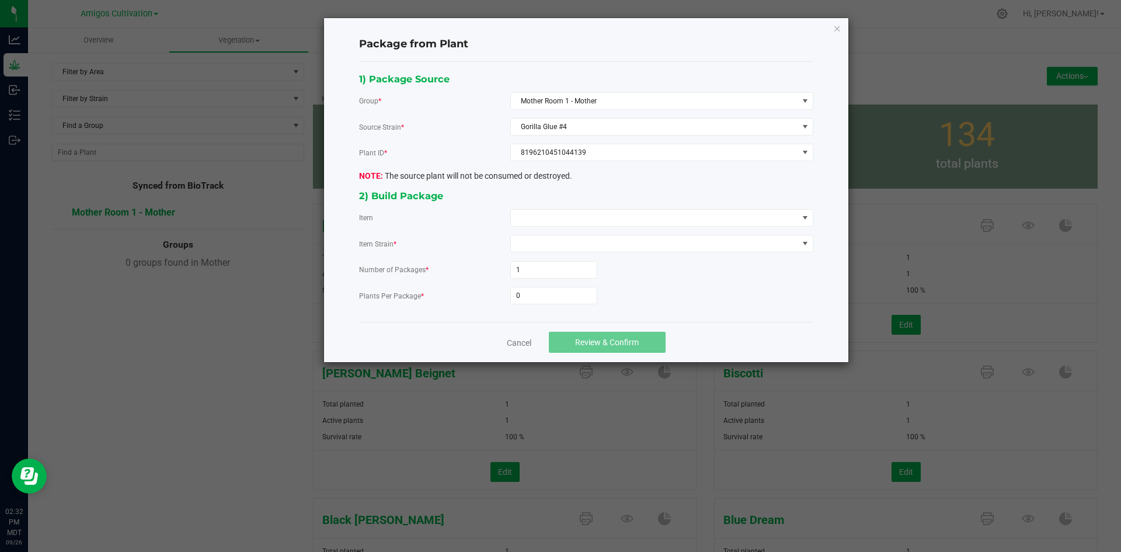
click at [401, 305] on div "1) Package Source Group * Mother Room 1 - Mother Source Strain * Gorilla Glue #…" at bounding box center [586, 192] width 472 height 242
click at [543, 217] on span at bounding box center [654, 218] width 287 height 16
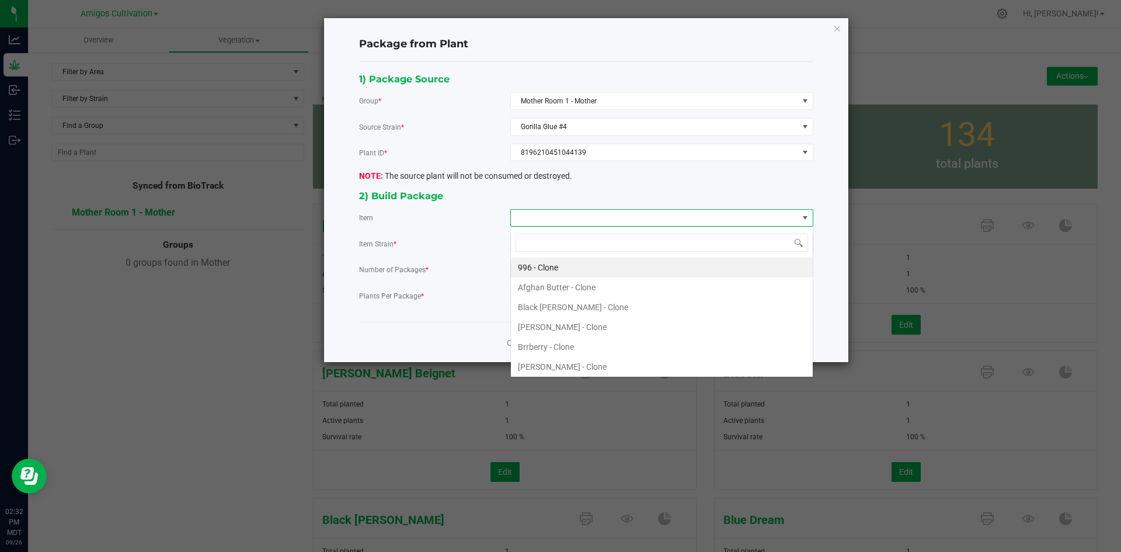
scroll to position [18, 303]
type input "gorilla"
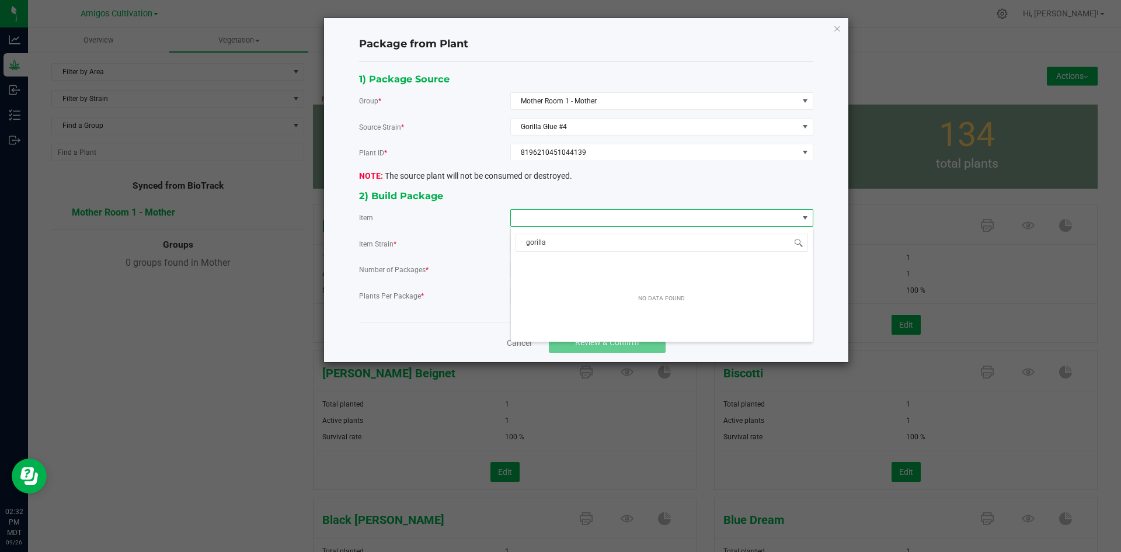
click at [577, 202] on div "2) Build Package" at bounding box center [586, 196] width 454 height 16
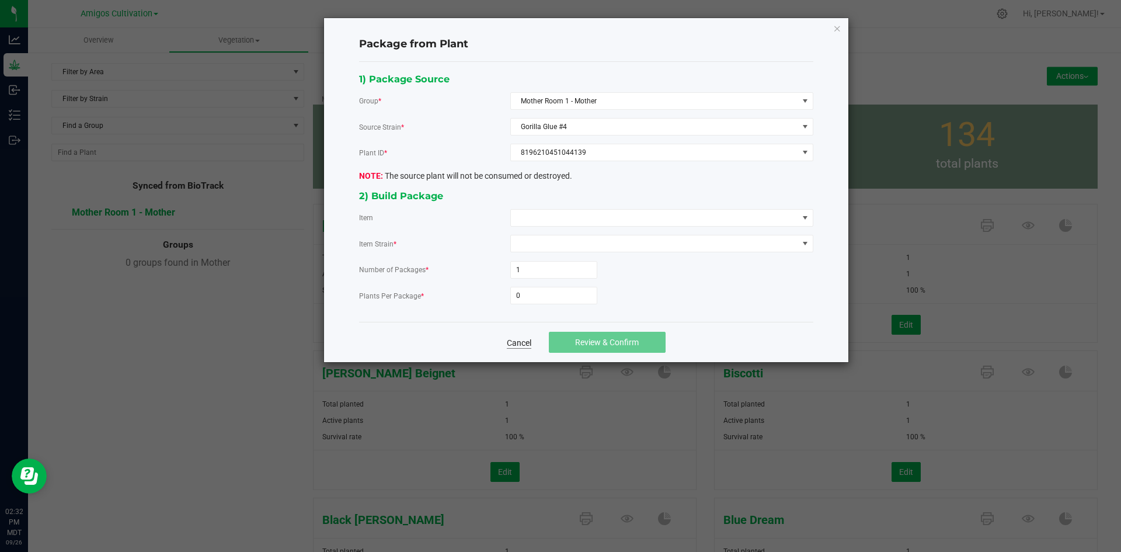
click at [510, 340] on link "Cancel" at bounding box center [519, 343] width 25 height 12
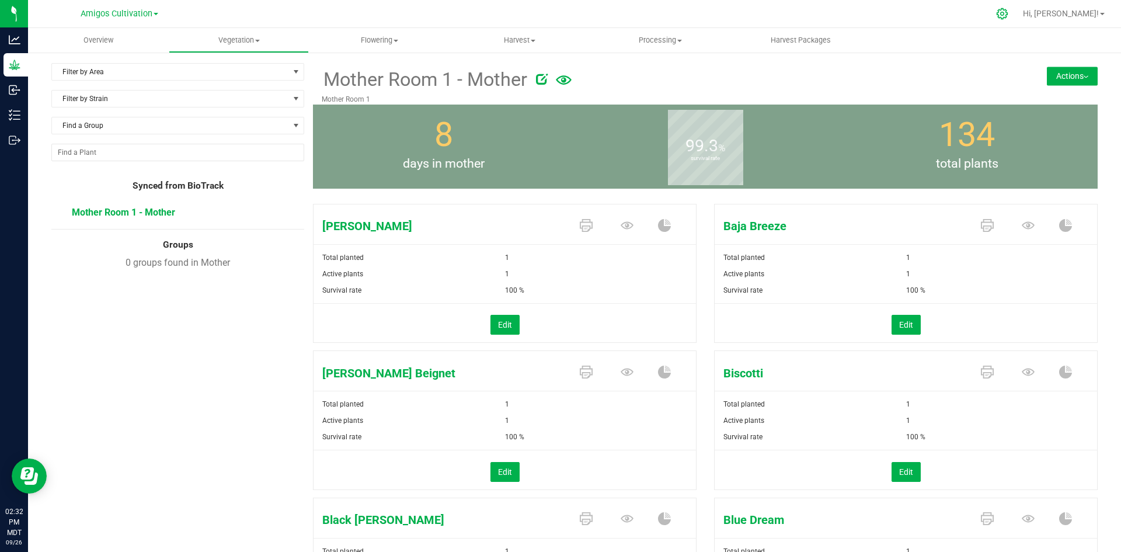
click at [1017, 12] on div at bounding box center [1002, 13] width 29 height 25
click at [1008, 13] on icon at bounding box center [1002, 13] width 11 height 11
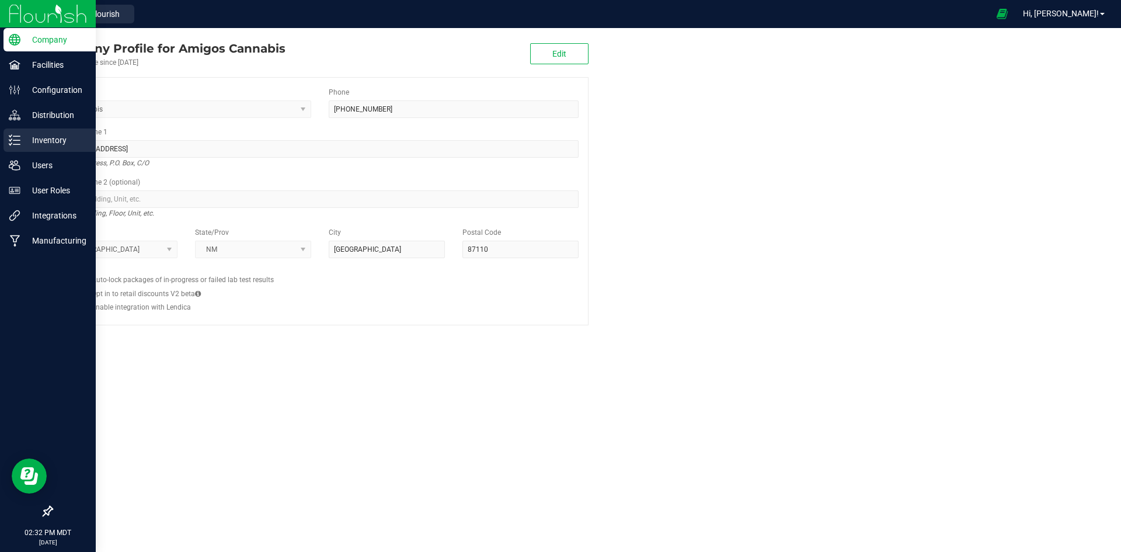
click at [45, 137] on p "Inventory" at bounding box center [55, 140] width 70 height 14
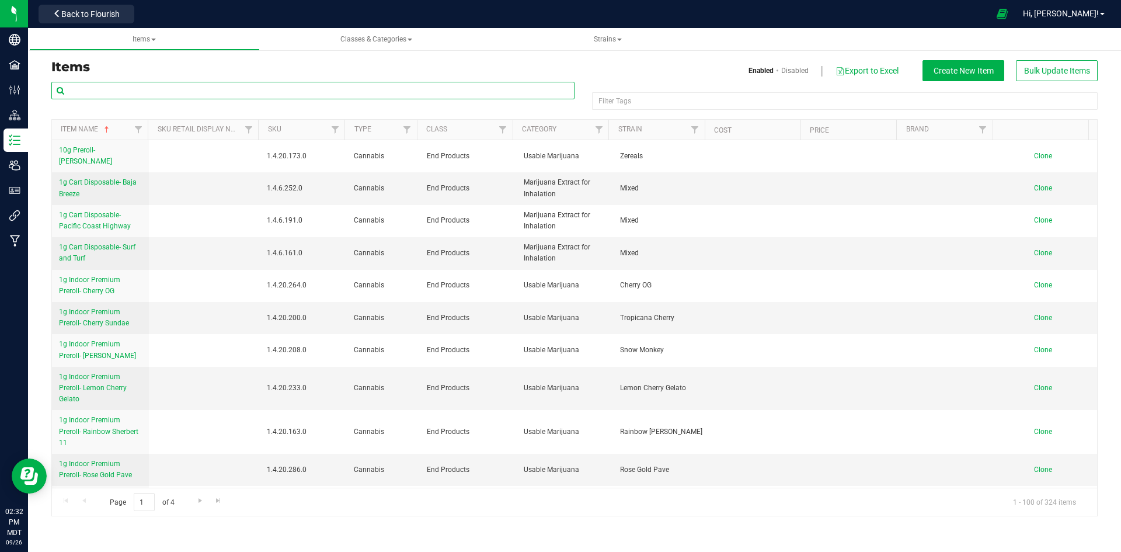
click at [346, 84] on input "text" at bounding box center [312, 91] width 523 height 18
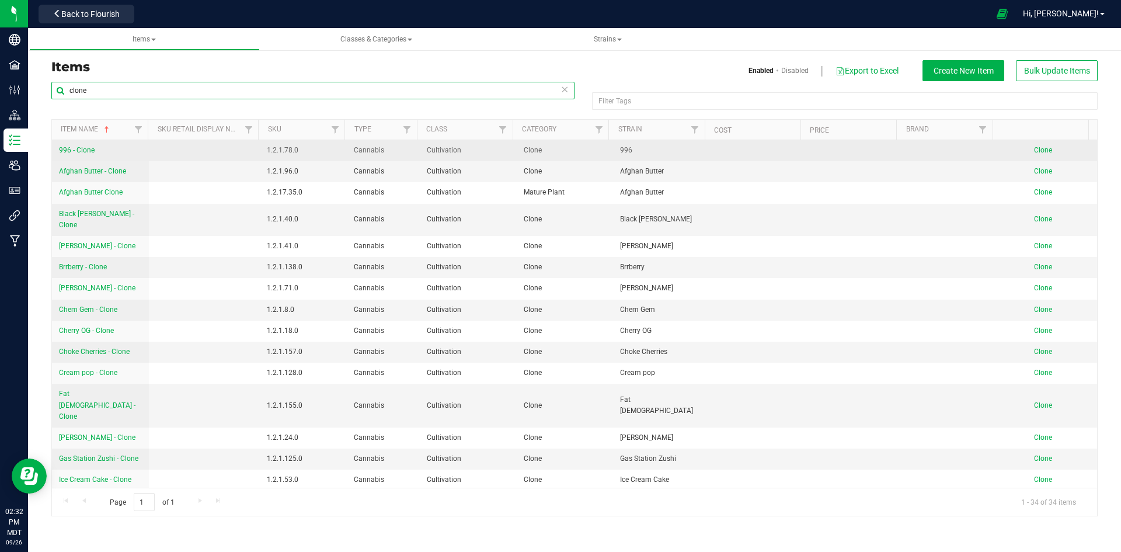
type input "clone"
click at [1041, 148] on span "Clone" at bounding box center [1043, 150] width 18 height 8
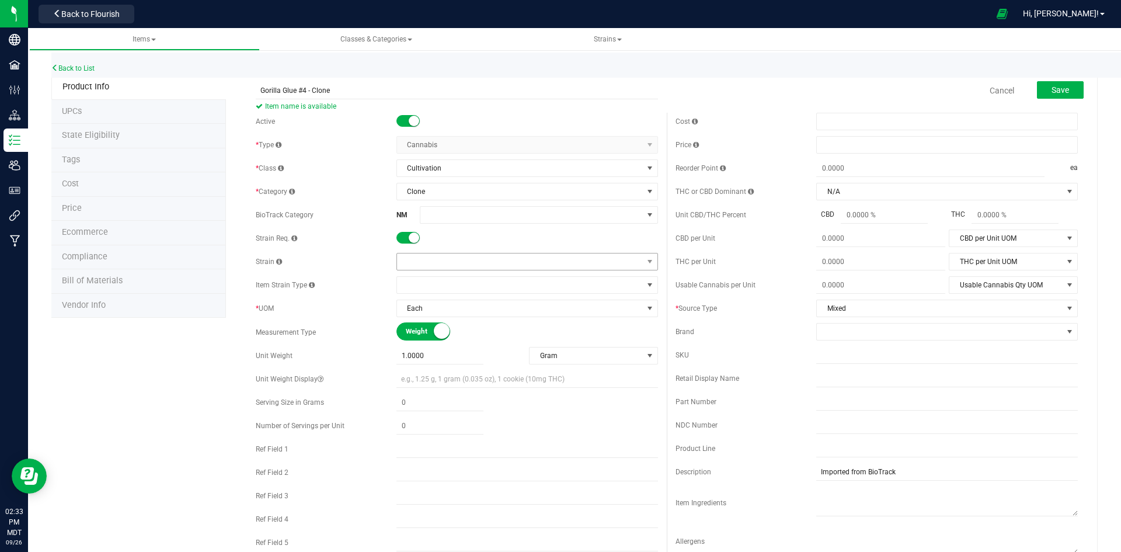
type input "Gorilla Glue #4 - Clone"
click at [548, 256] on span at bounding box center [520, 261] width 246 height 16
click at [439, 395] on li "Gorilla Glue #4" at bounding box center [523, 399] width 258 height 16
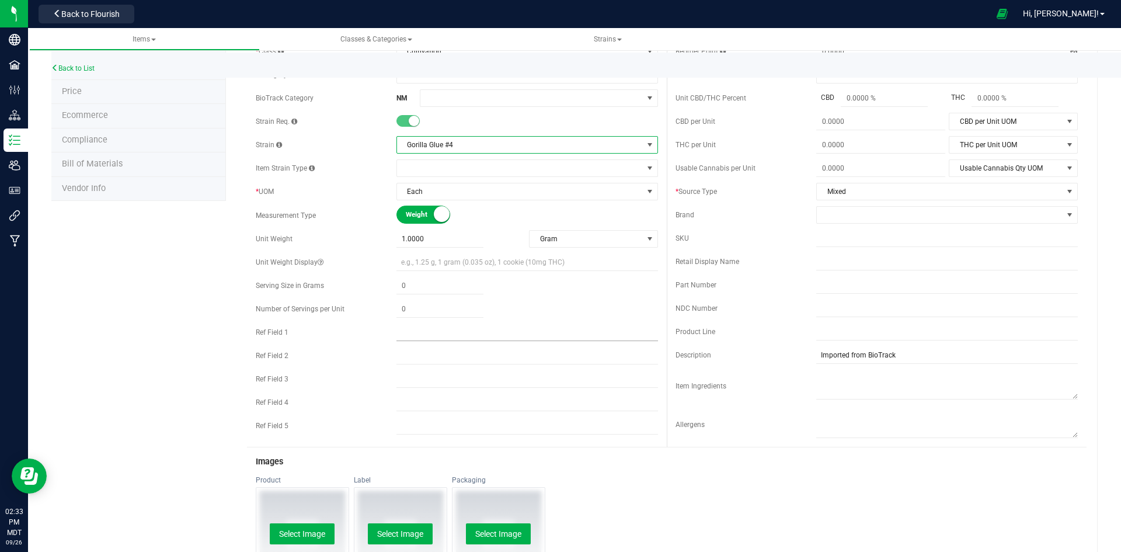
scroll to position [0, 0]
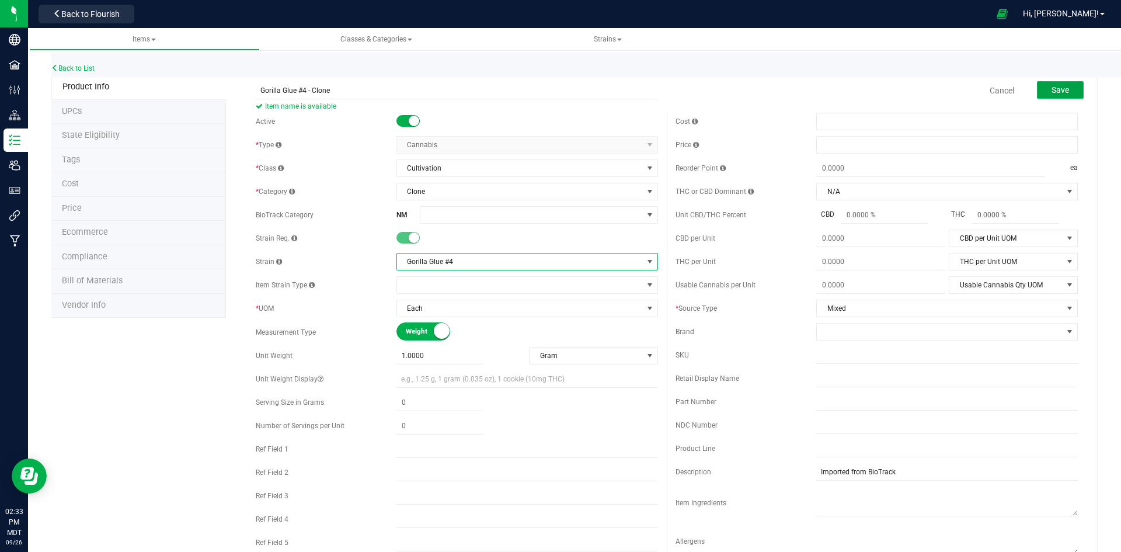
click at [1052, 89] on span "Save" at bounding box center [1061, 89] width 18 height 9
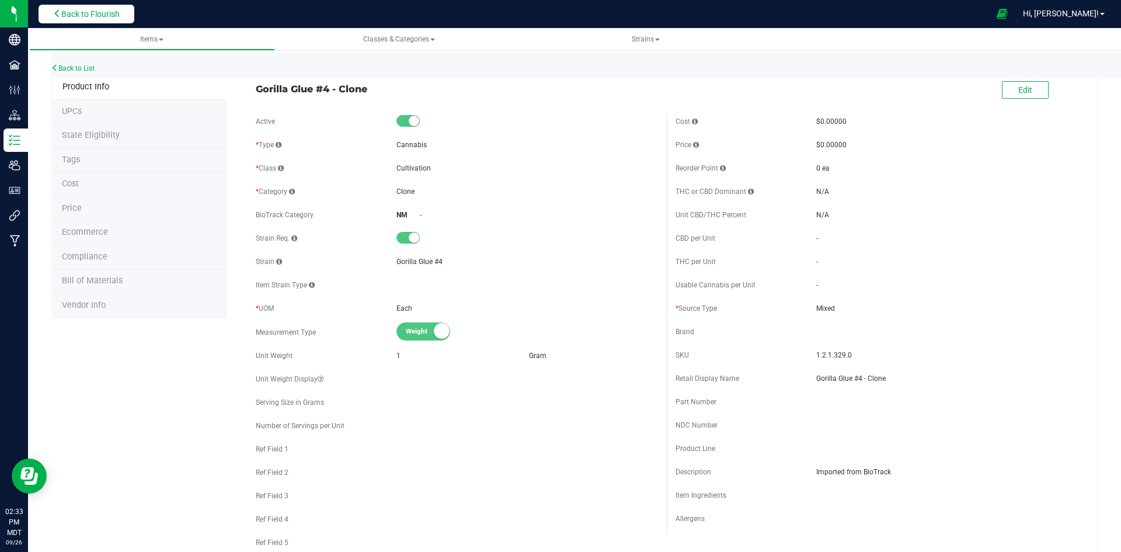
click at [95, 18] on span "Back to Flourish" at bounding box center [90, 13] width 58 height 9
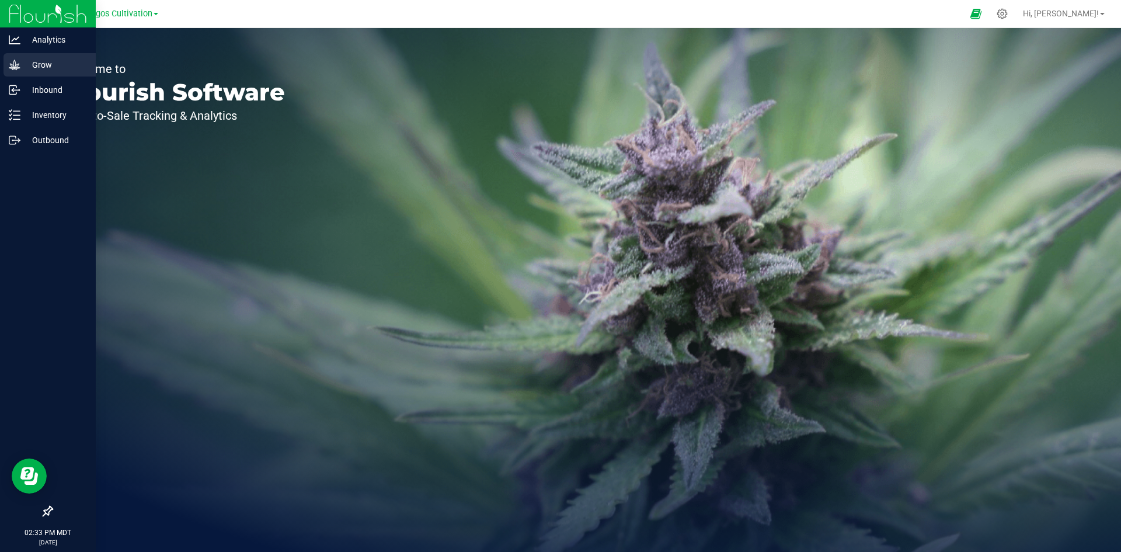
click at [25, 61] on p "Grow" at bounding box center [55, 65] width 70 height 14
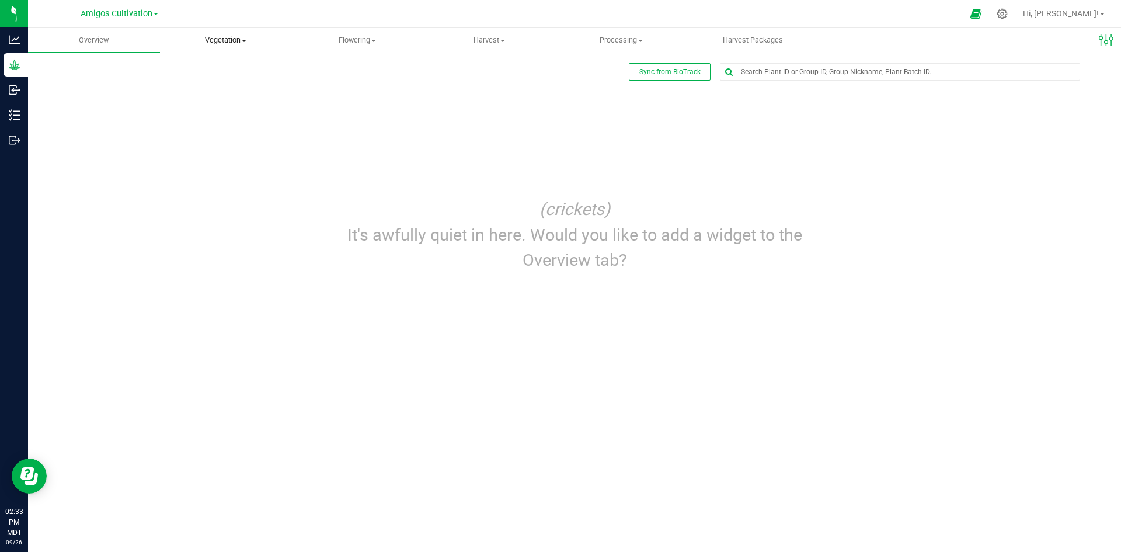
click at [209, 40] on span "Vegetation" at bounding box center [226, 40] width 131 height 11
click at [217, 96] on span "Mother groups" at bounding box center [203, 98] width 87 height 10
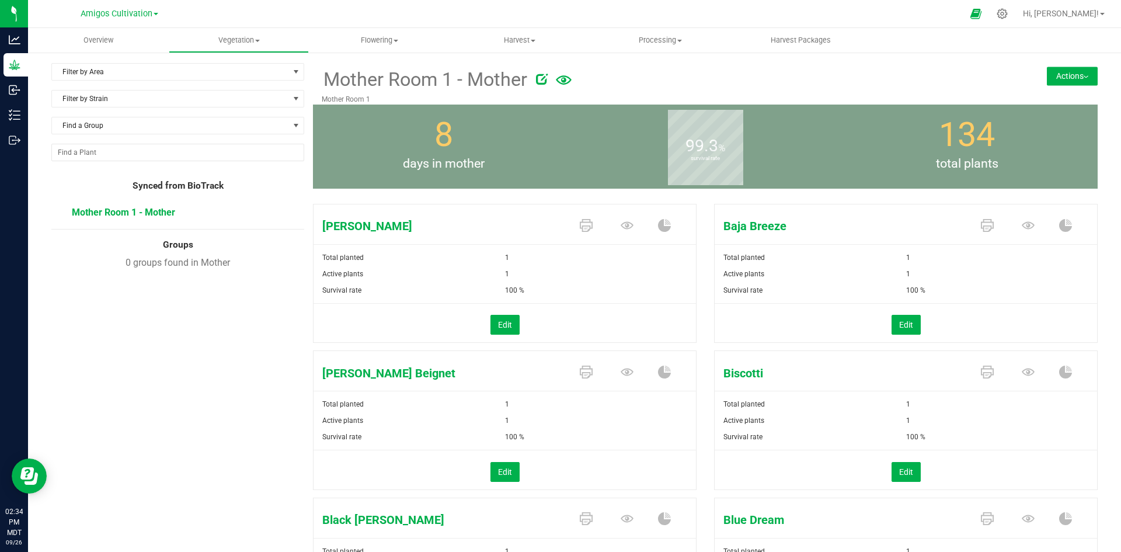
click at [1063, 71] on button "Actions" at bounding box center [1072, 76] width 51 height 19
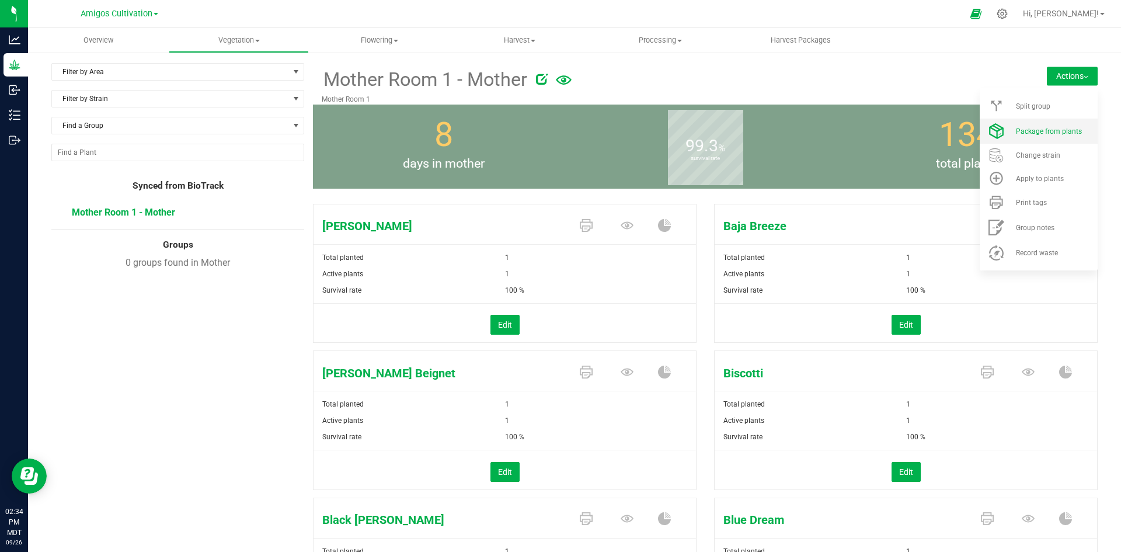
click at [1065, 131] on span "Package from plants" at bounding box center [1049, 131] width 66 height 8
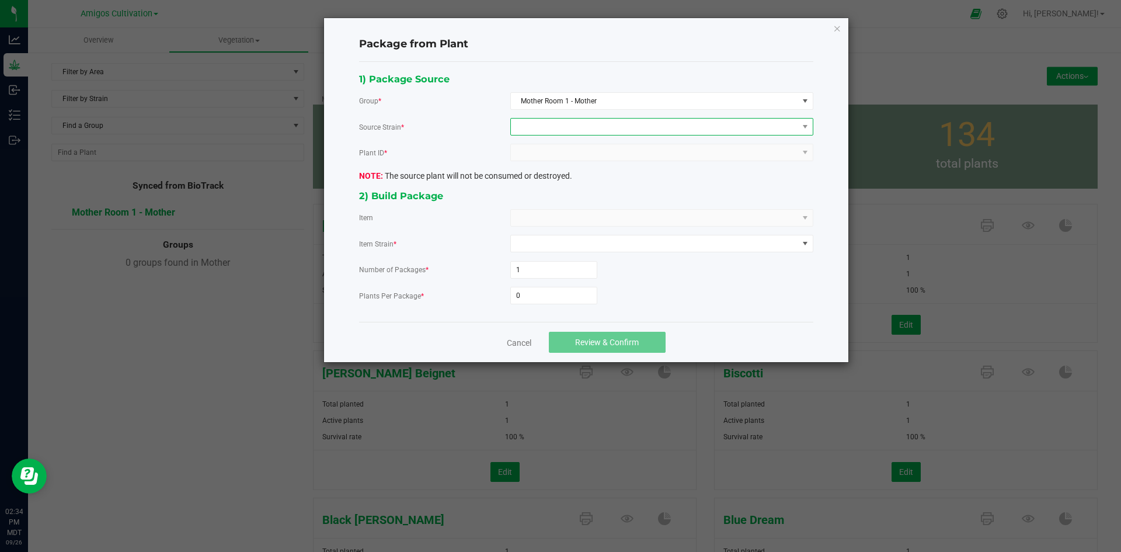
click at [600, 122] on span at bounding box center [654, 127] width 287 height 16
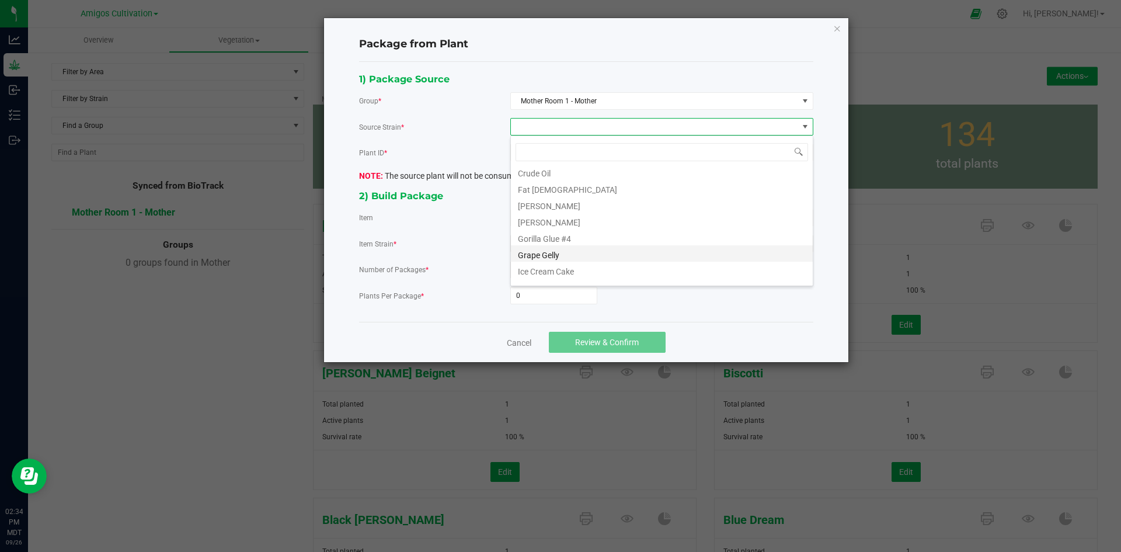
scroll to position [234, 0]
click at [570, 223] on li "Gorilla Glue #4" at bounding box center [662, 219] width 302 height 16
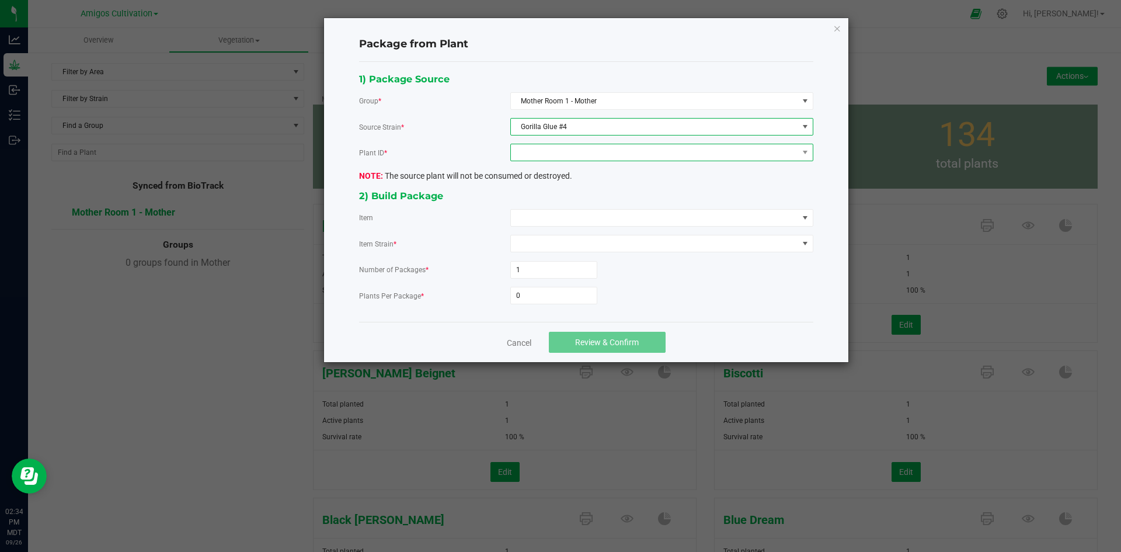
click at [591, 152] on span at bounding box center [654, 152] width 287 height 16
click at [581, 200] on li "8196210451044139" at bounding box center [662, 203] width 302 height 20
click at [571, 245] on span at bounding box center [654, 243] width 287 height 16
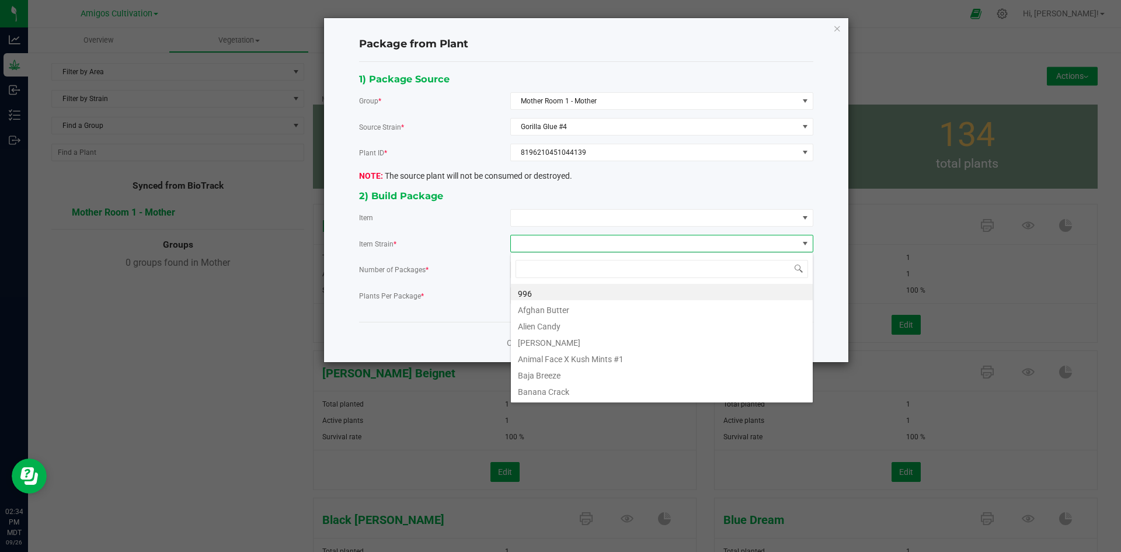
click at [568, 188] on div "2) Build Package" at bounding box center [586, 196] width 454 height 16
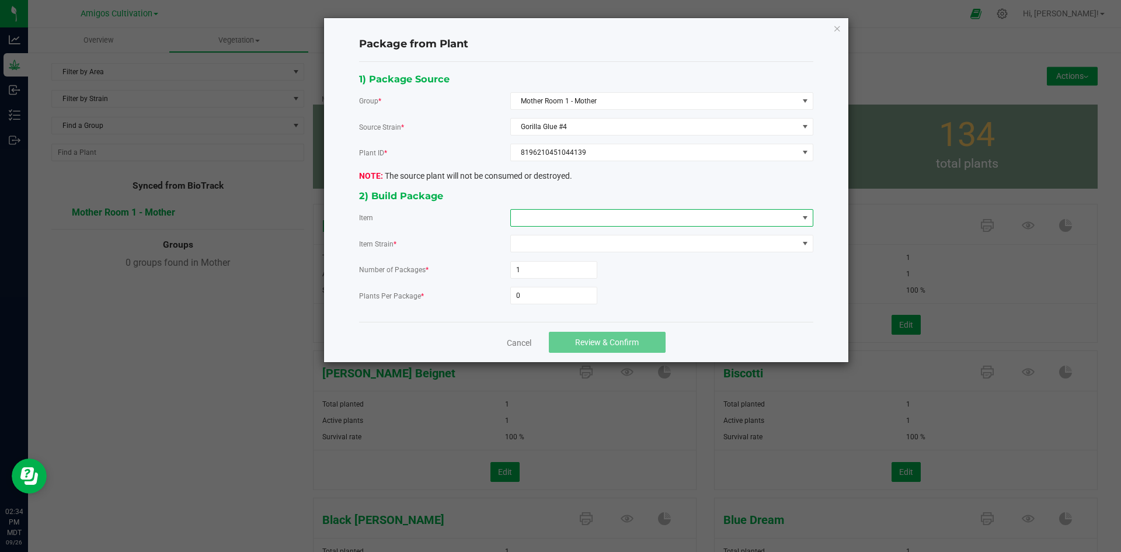
click at [577, 221] on span at bounding box center [654, 218] width 287 height 16
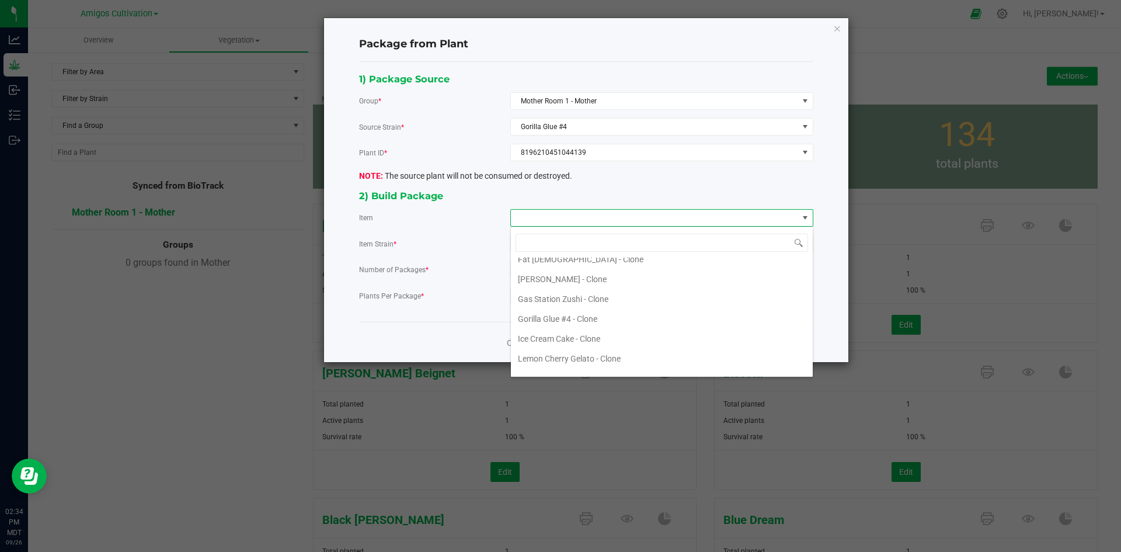
scroll to position [234, 0]
click at [576, 294] on Clone "Gorilla Glue #4 - Clone" at bounding box center [662, 292] width 302 height 20
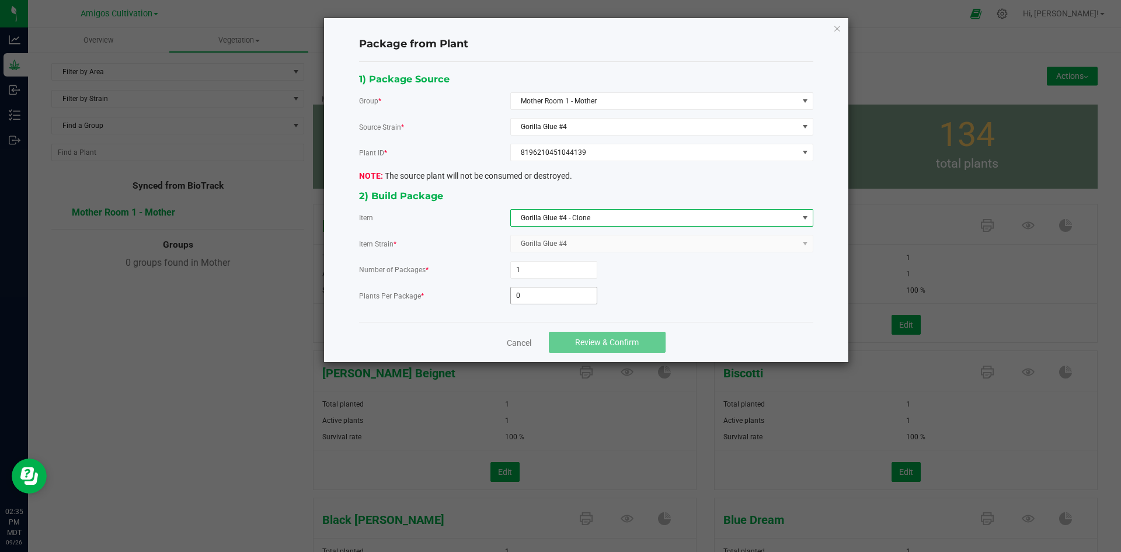
click at [541, 301] on input "0" at bounding box center [554, 295] width 86 height 16
type input "35"
click at [621, 341] on span "Review & Confirm" at bounding box center [607, 342] width 64 height 9
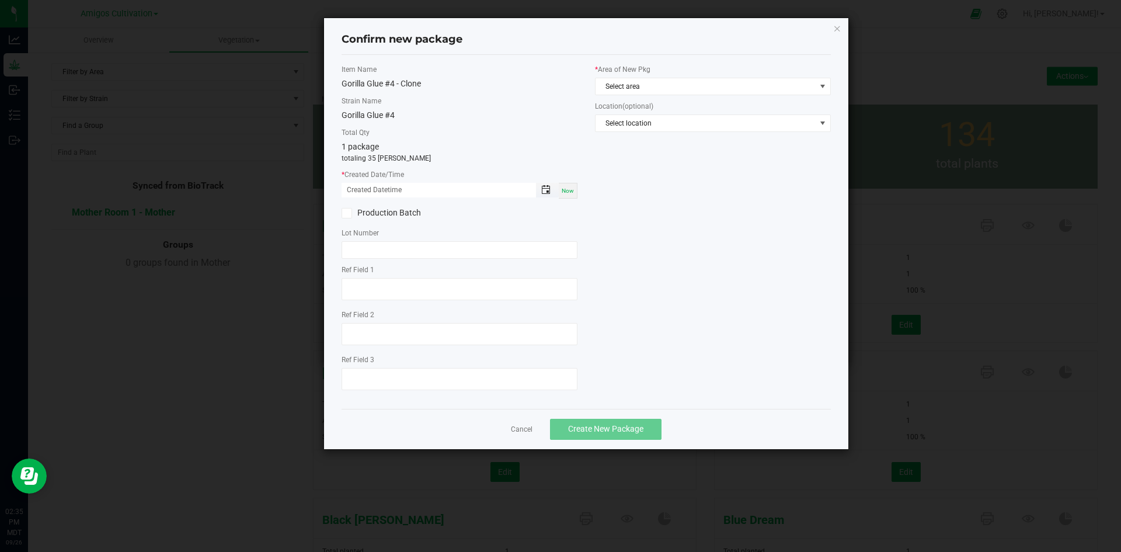
click at [544, 187] on span "Toggle popup" at bounding box center [545, 189] width 9 height 9
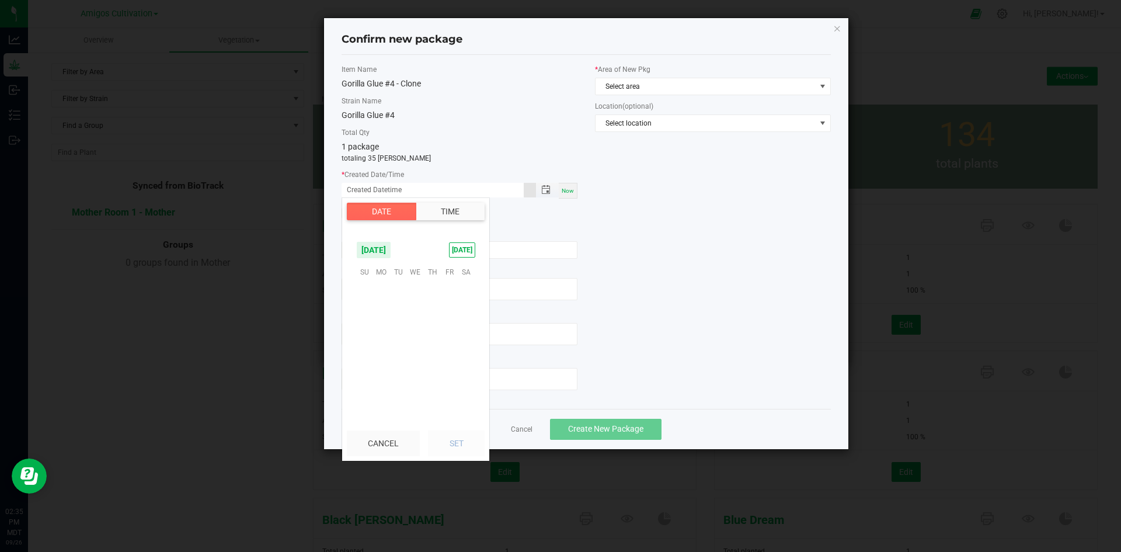
scroll to position [189420, 0]
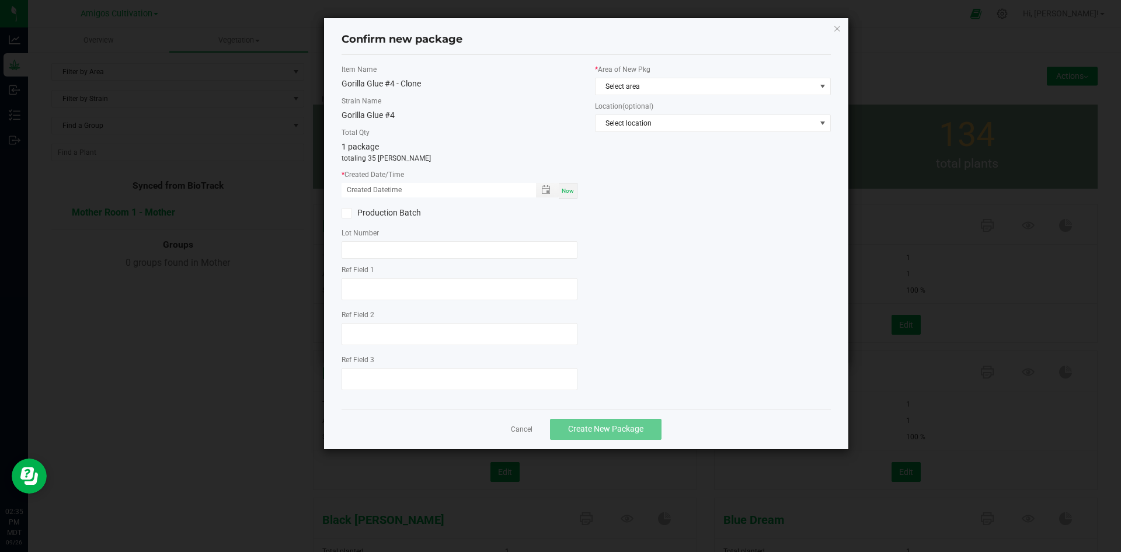
click at [564, 187] on span "Now" at bounding box center [568, 190] width 12 height 6
type input "09/26/2025 02:35 PM"
click at [659, 85] on span "Select area" at bounding box center [706, 86] width 220 height 16
click at [648, 134] on li "Bulk Inventory" at bounding box center [713, 134] width 235 height 16
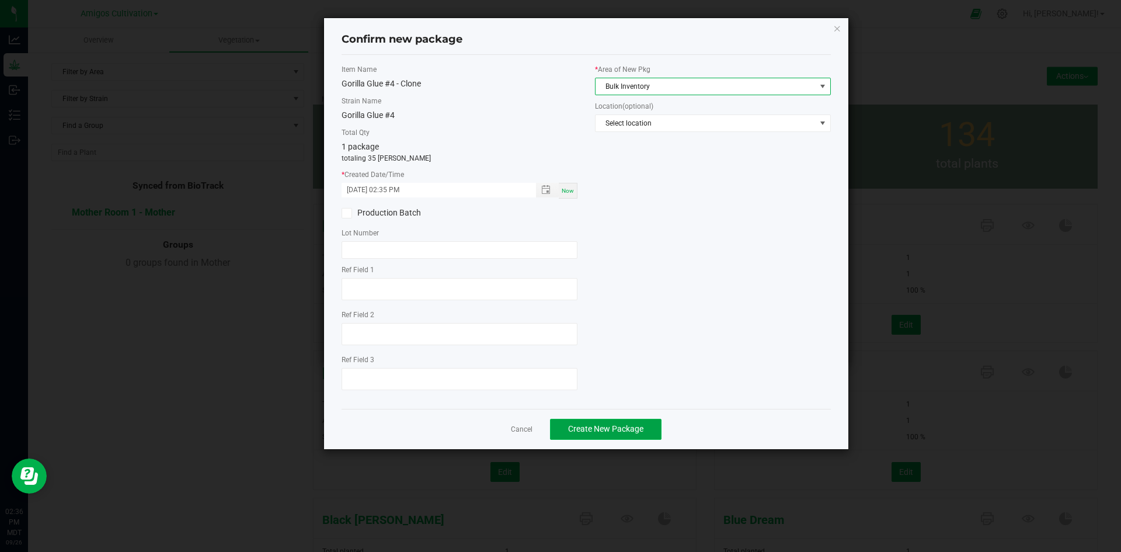
click at [613, 428] on span "Create New Package" at bounding box center [605, 428] width 75 height 9
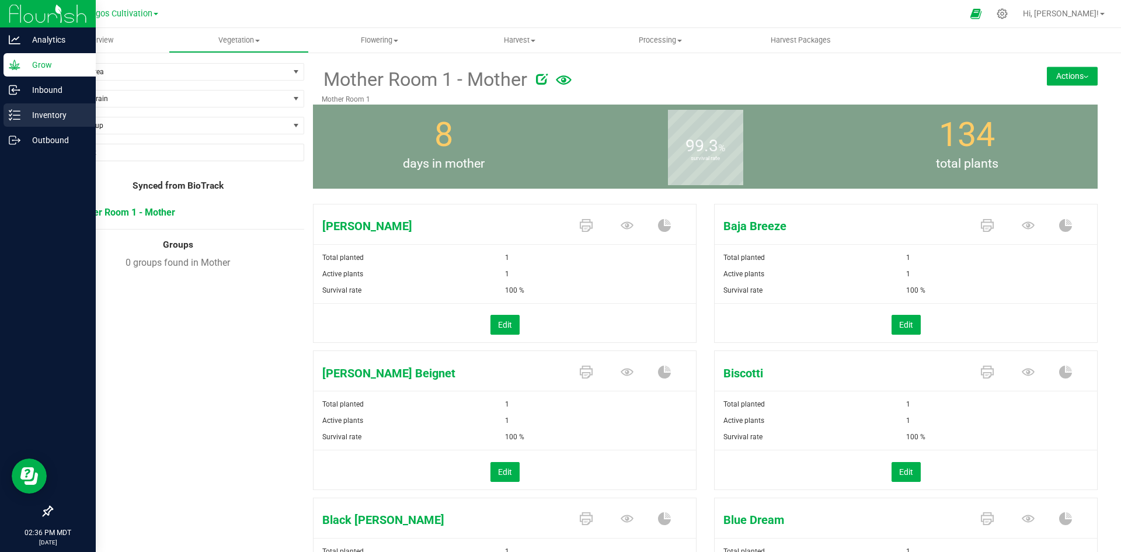
click at [44, 117] on p "Inventory" at bounding box center [55, 115] width 70 height 14
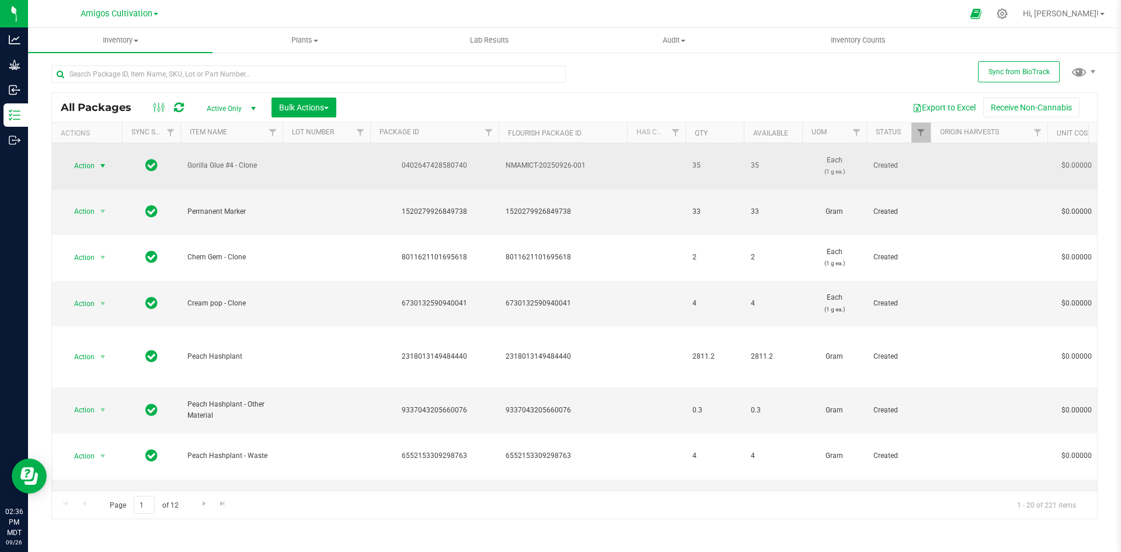
click at [77, 164] on span "Action" at bounding box center [80, 166] width 32 height 16
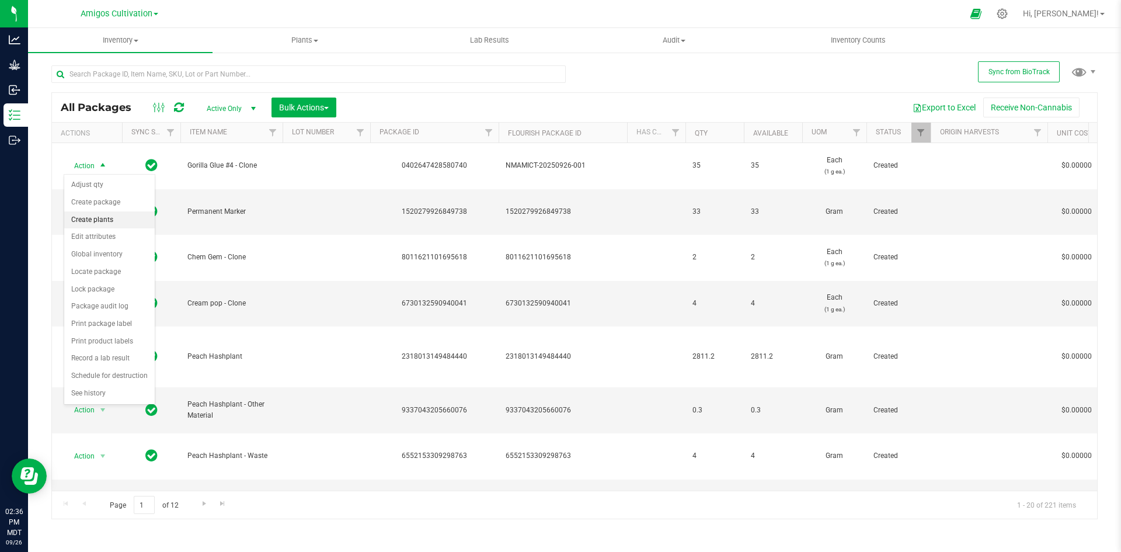
click at [125, 218] on li "Create plants" at bounding box center [109, 220] width 91 height 18
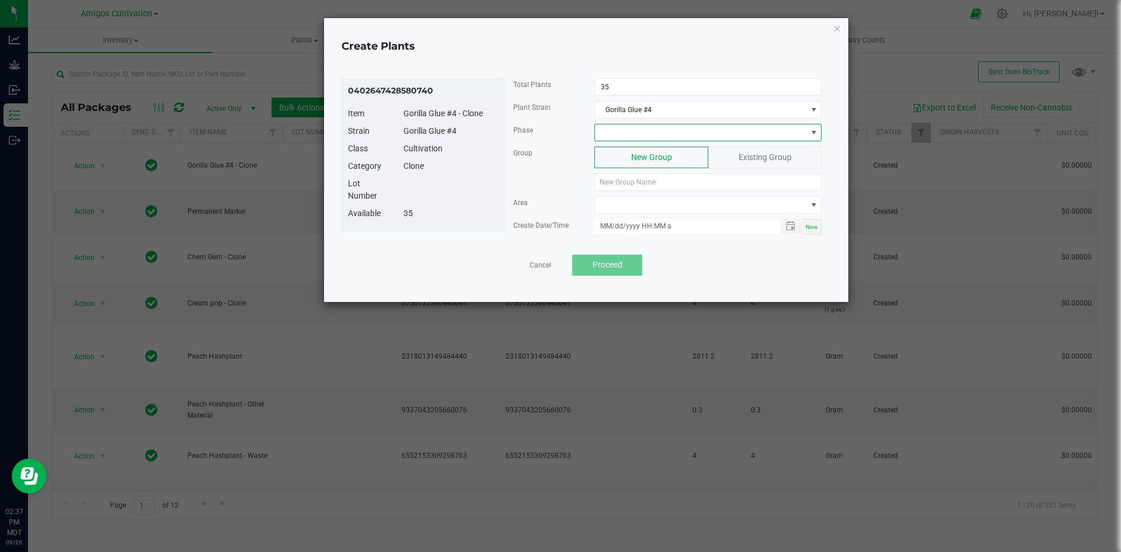
click at [756, 136] on span at bounding box center [700, 132] width 211 height 16
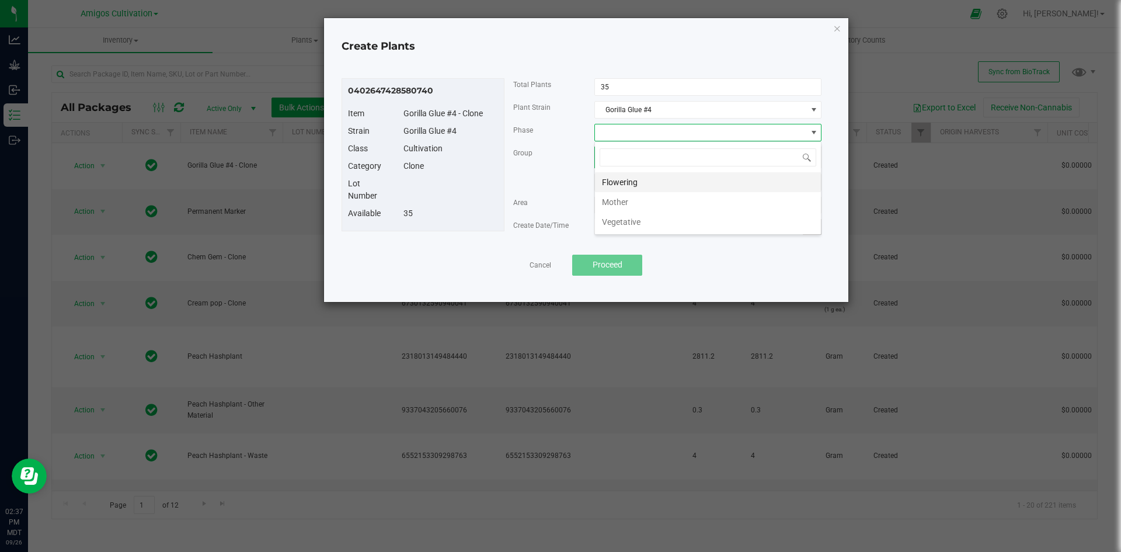
scroll to position [18, 227]
click at [650, 223] on li "Vegetative" at bounding box center [708, 222] width 226 height 20
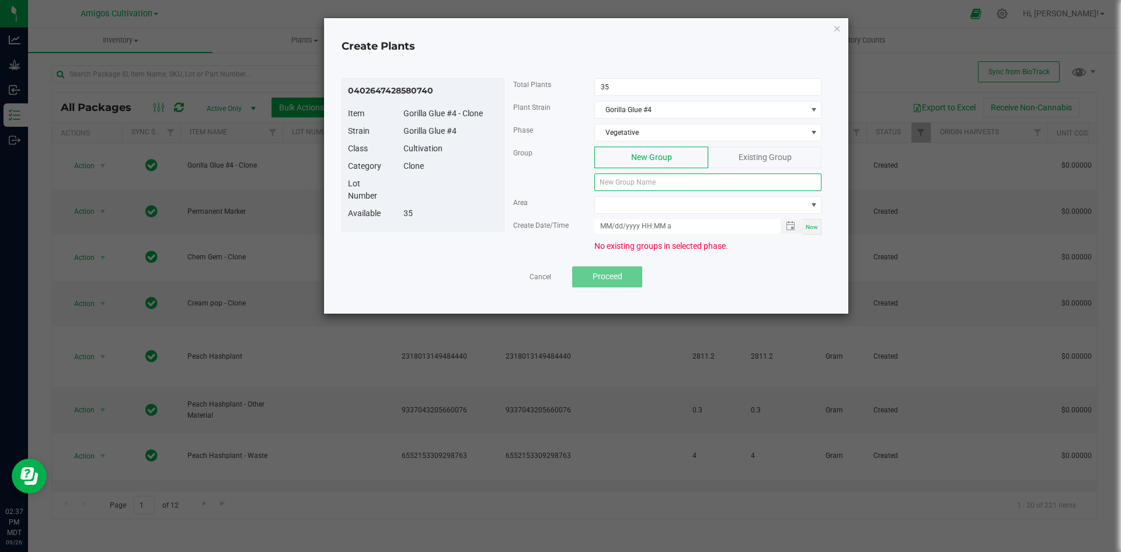
click at [659, 186] on input at bounding box center [708, 182] width 227 height 18
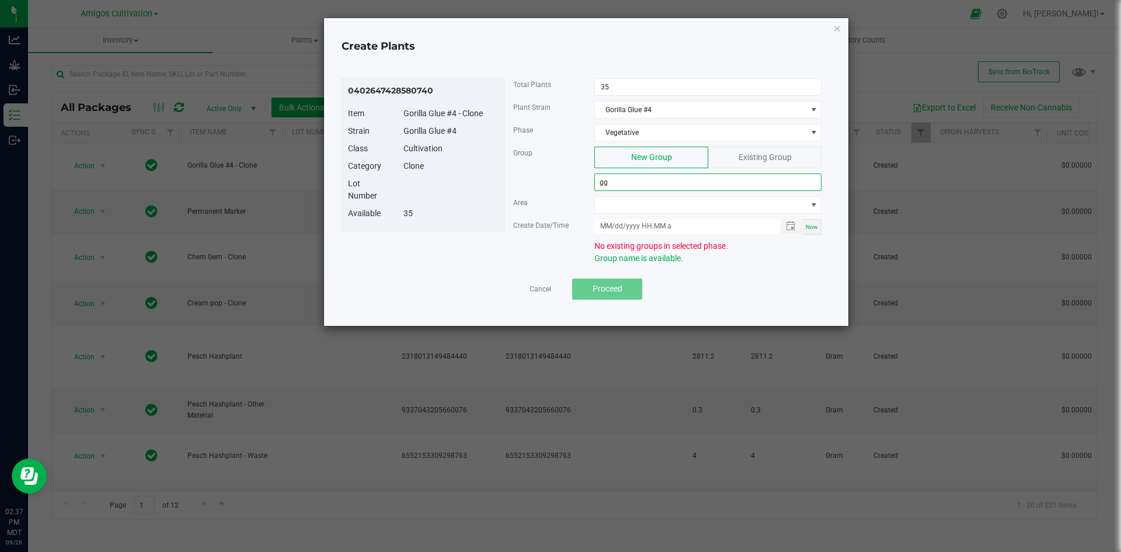
type input "g"
type input "GG #4 9/22/25"
click at [666, 208] on span at bounding box center [700, 205] width 211 height 16
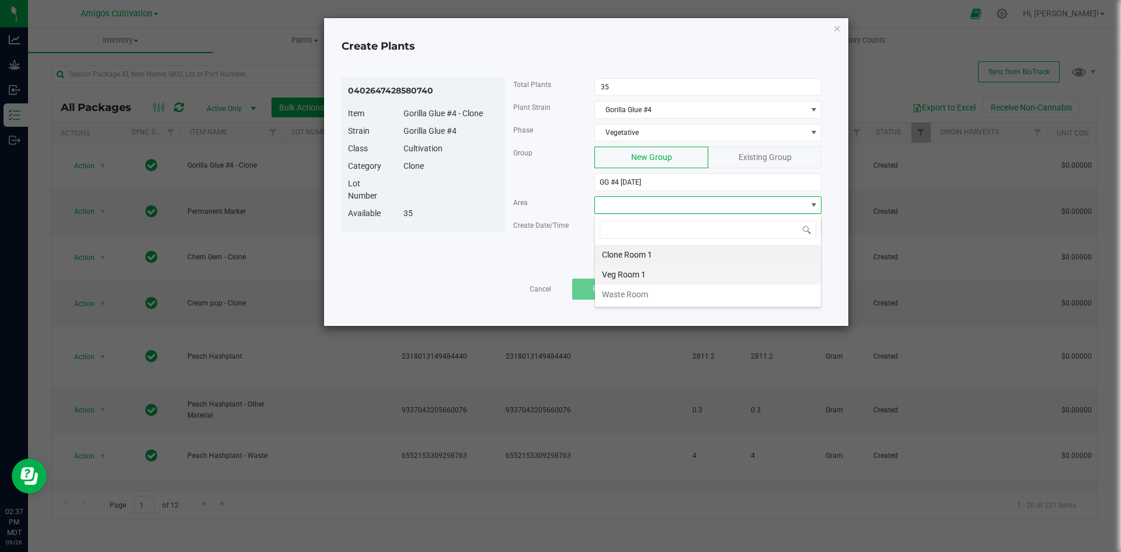
click at [706, 277] on li "Veg Room 1" at bounding box center [708, 275] width 226 height 20
click at [790, 228] on span "Toggle popup" at bounding box center [790, 225] width 9 height 9
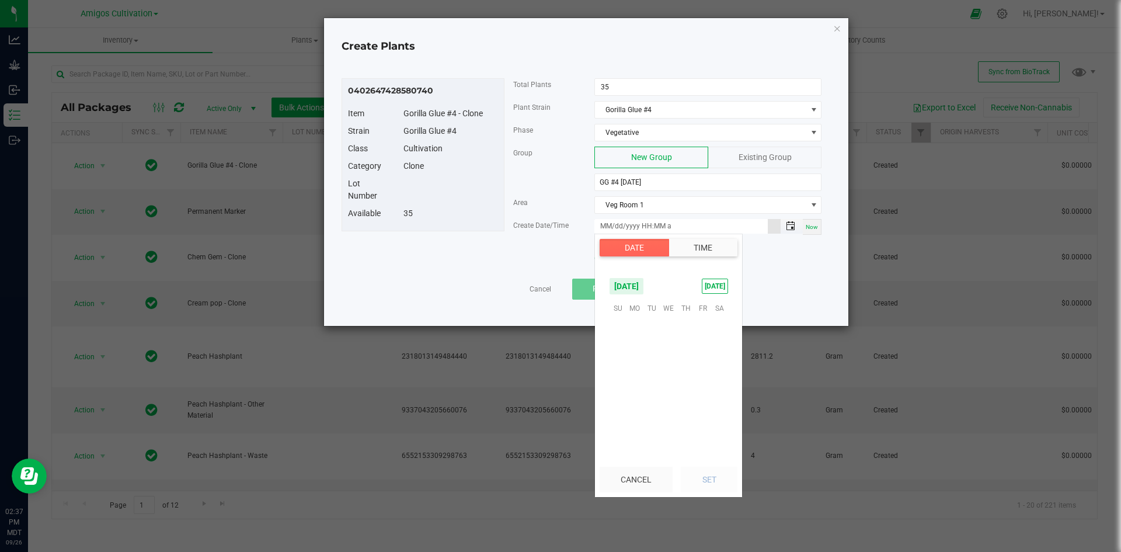
scroll to position [189420, 0]
click at [638, 379] on span "22" at bounding box center [635, 379] width 17 height 18
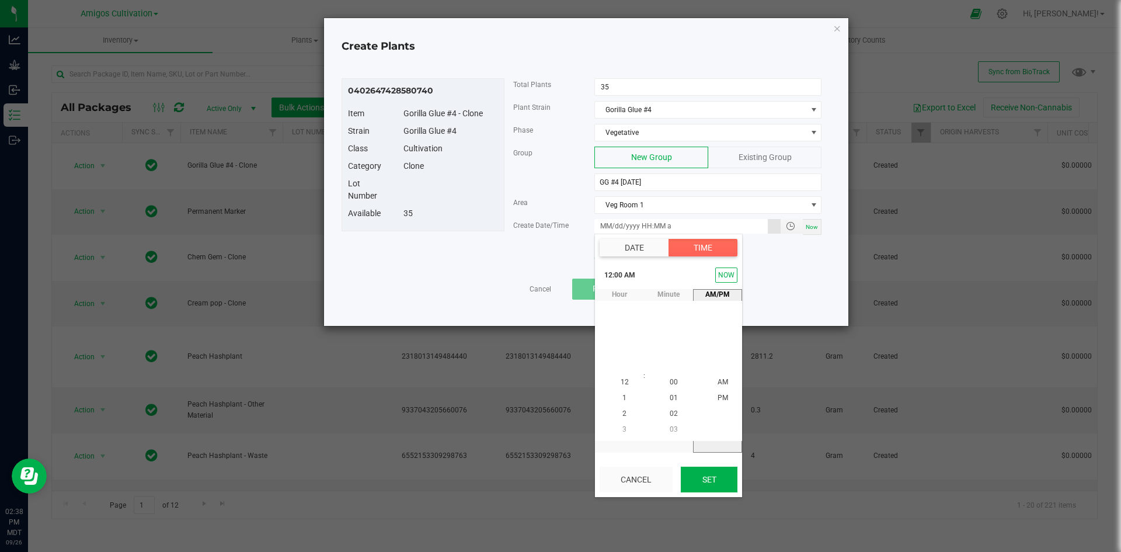
click at [697, 480] on button "Set" at bounding box center [709, 480] width 57 height 26
type input "09/22/2025 12:00 AM"
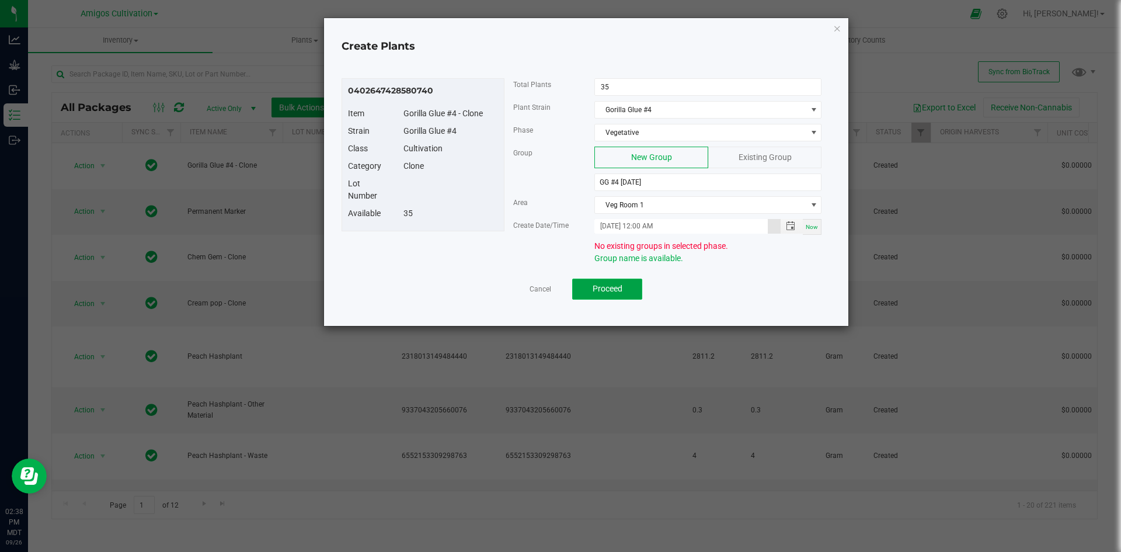
click at [596, 286] on span "Proceed" at bounding box center [608, 288] width 30 height 9
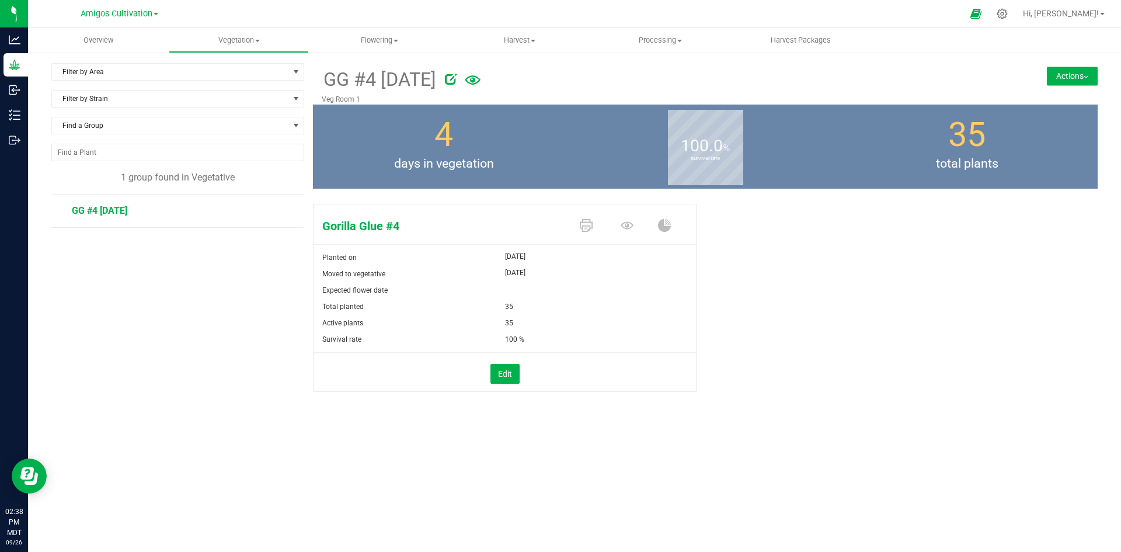
click at [1053, 70] on button "Actions" at bounding box center [1072, 76] width 51 height 19
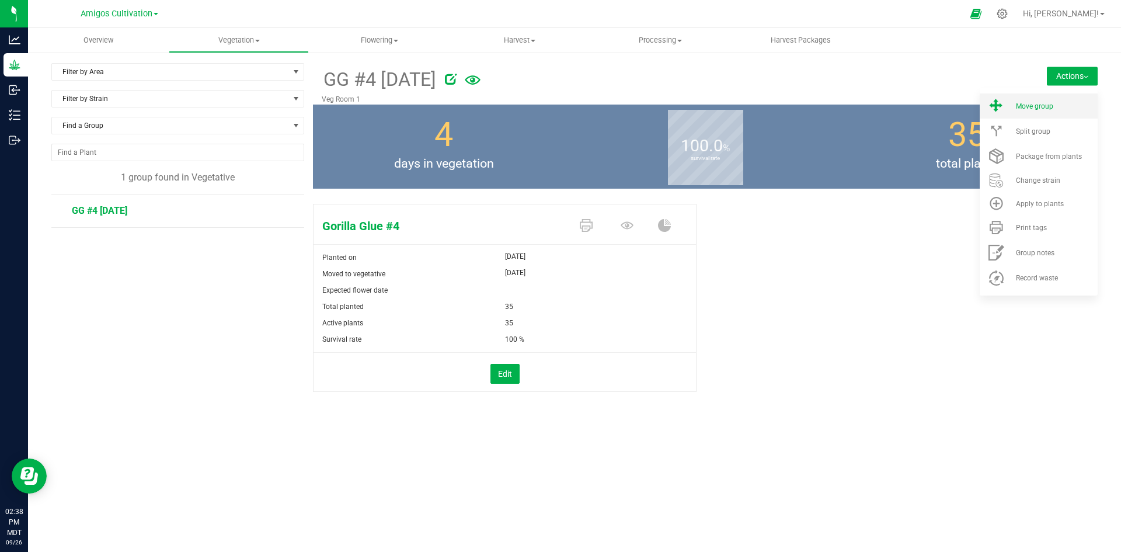
click at [1047, 106] on span "Move group" at bounding box center [1034, 106] width 37 height 8
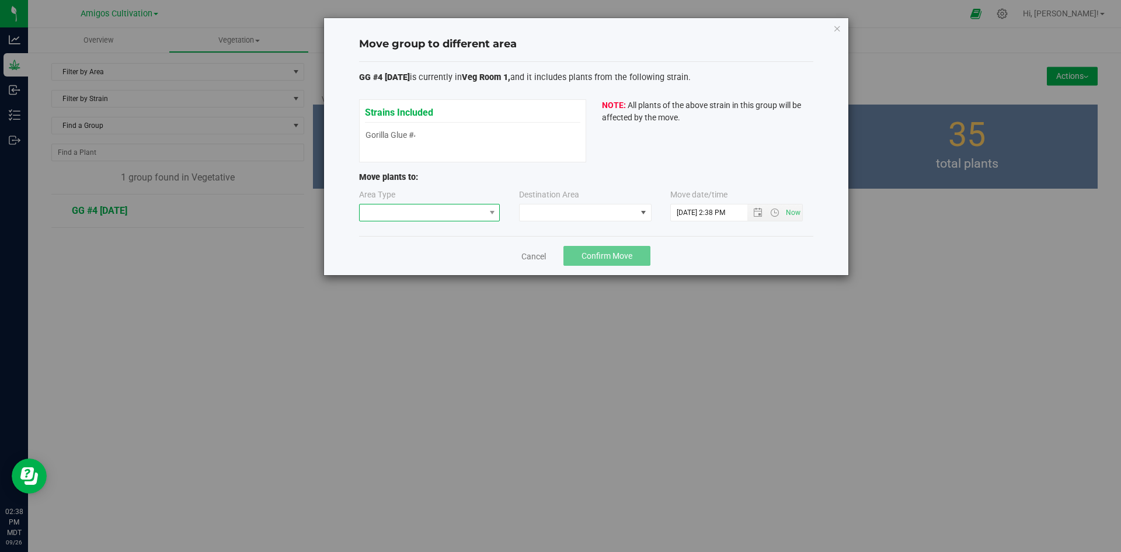
click at [454, 207] on span at bounding box center [423, 212] width 126 height 16
click at [401, 277] on li "Flowering" at bounding box center [430, 274] width 140 height 20
click at [527, 210] on span at bounding box center [578, 212] width 117 height 16
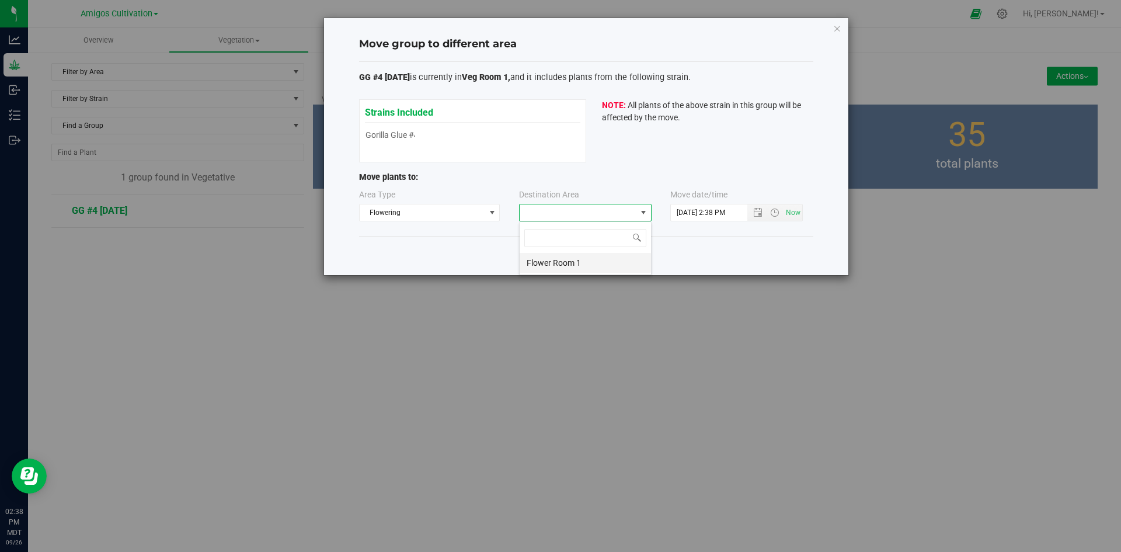
click at [569, 262] on li "Flower Room 1" at bounding box center [585, 263] width 131 height 20
click at [753, 212] on span "Open the date view" at bounding box center [757, 212] width 9 height 9
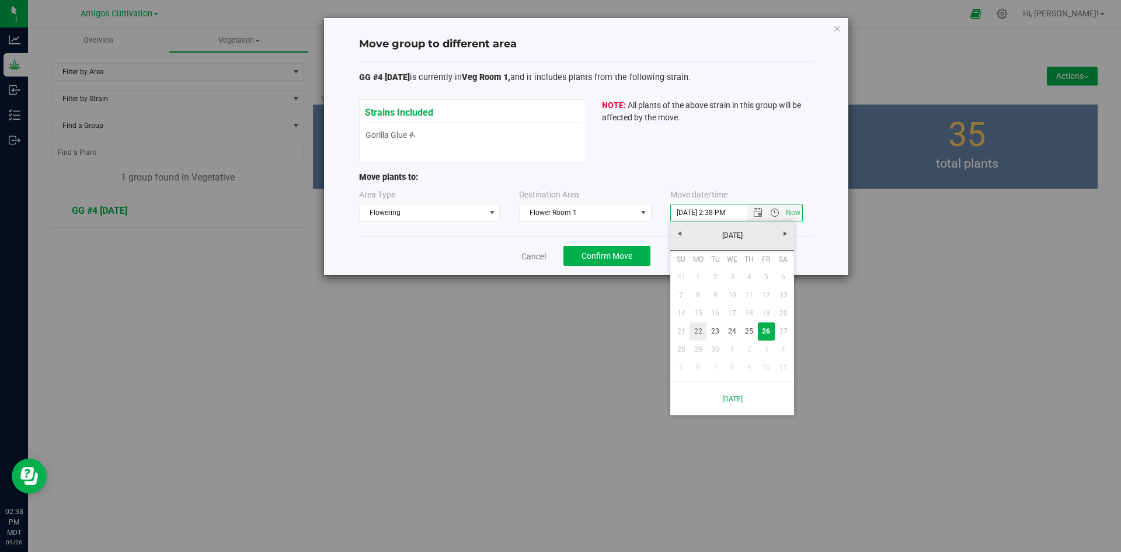
click at [703, 328] on link "22" at bounding box center [698, 331] width 17 height 18
type input "9/22/2025 2:38 PM"
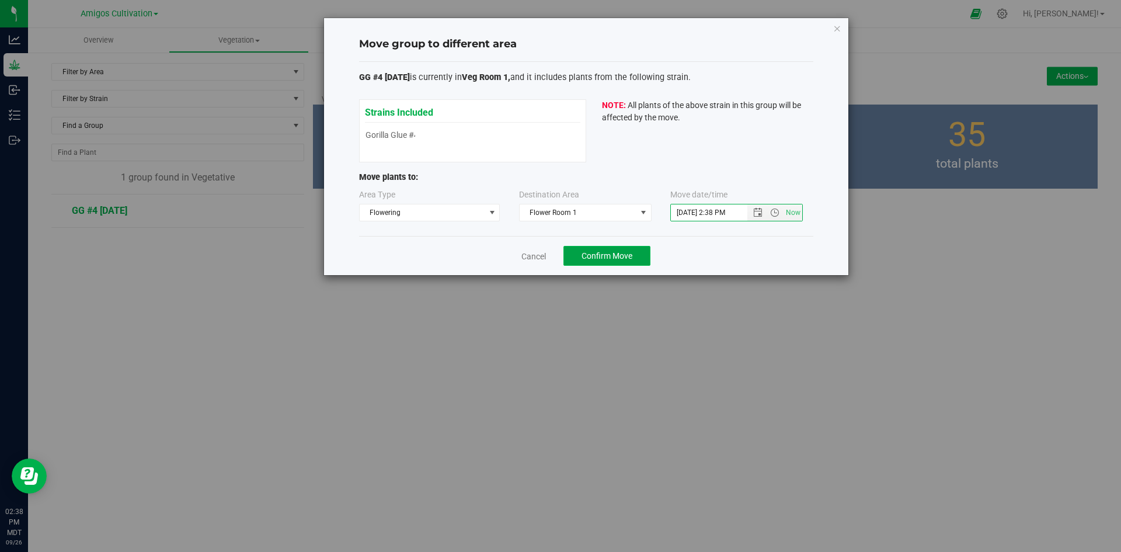
click at [595, 252] on span "Confirm Move" at bounding box center [607, 255] width 51 height 9
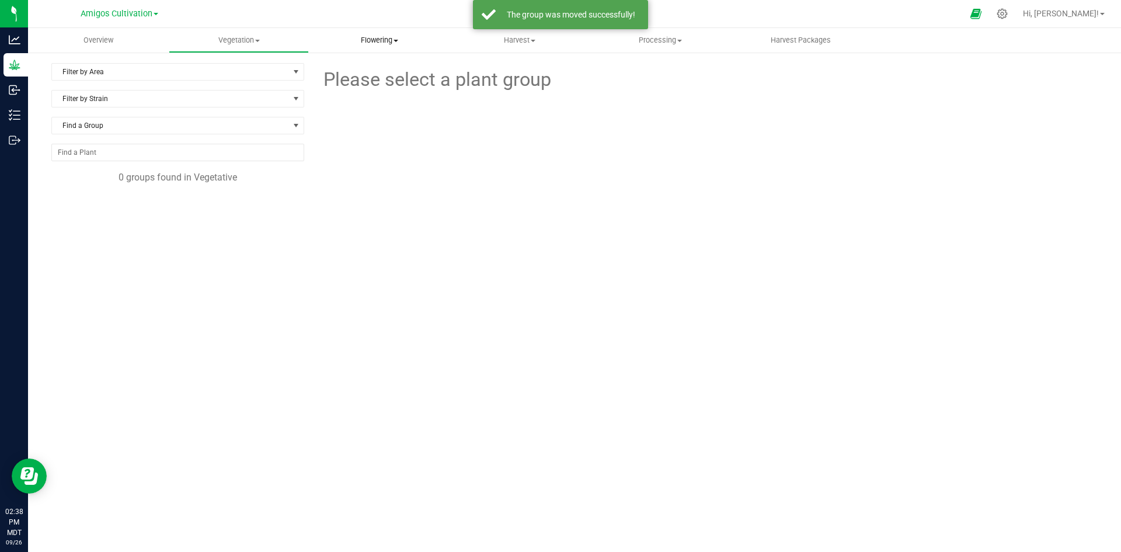
click at [370, 40] on span "Flowering" at bounding box center [380, 40] width 140 height 11
click at [387, 87] on span "Flowering groups" at bounding box center [357, 84] width 97 height 10
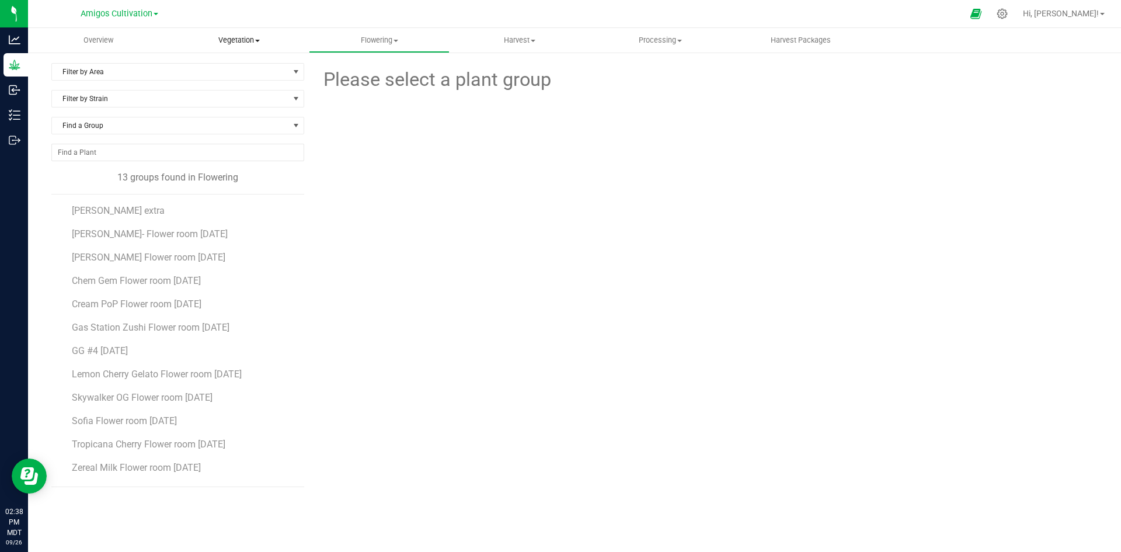
click at [220, 33] on uib-tab-heading "Vegetation Veg groups Veg plants Mother groups Mother plants Apply to plants Pl…" at bounding box center [239, 40] width 140 height 23
click at [239, 99] on span "Mother groups" at bounding box center [212, 98] width 87 height 10
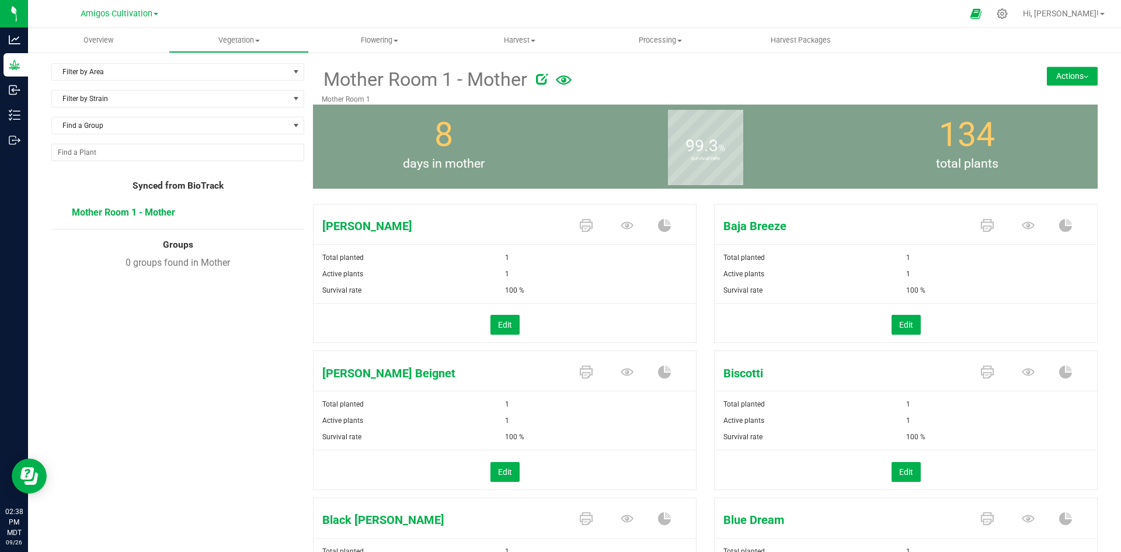
click at [1071, 78] on button "Actions" at bounding box center [1072, 76] width 51 height 19
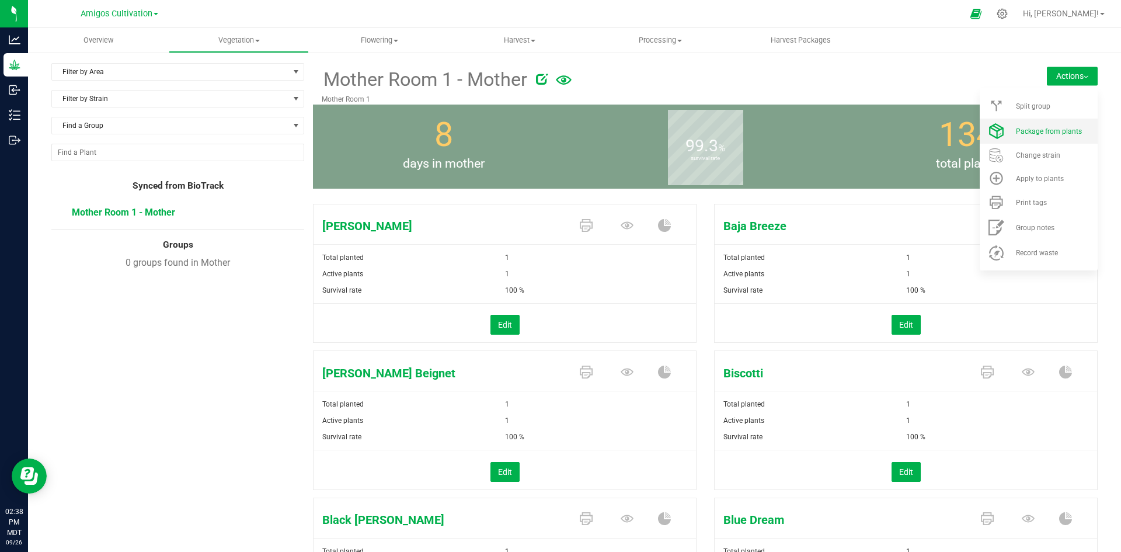
click at [1048, 131] on span "Package from plants" at bounding box center [1049, 131] width 66 height 8
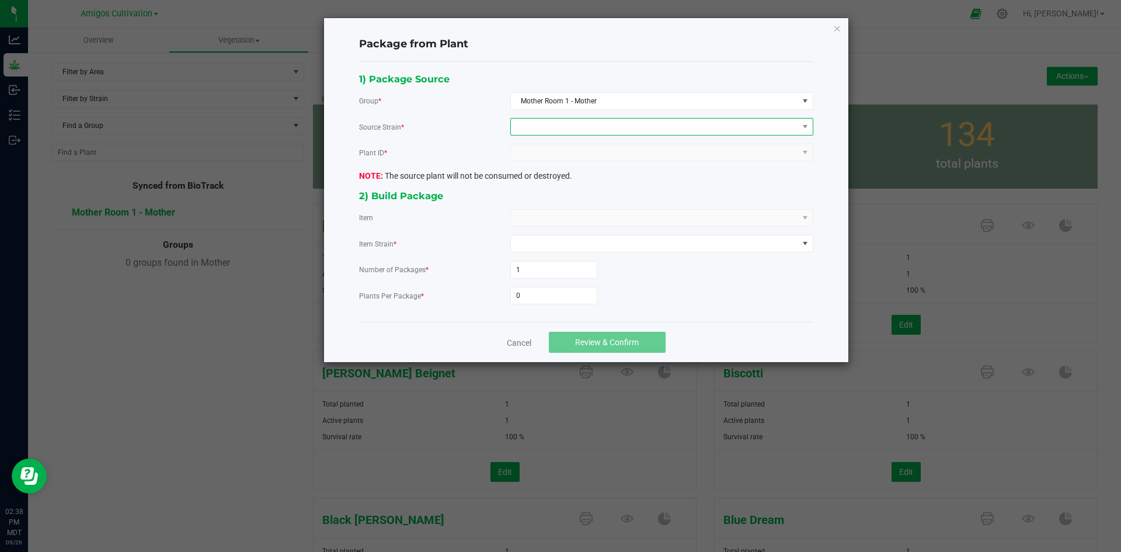
click at [543, 123] on span at bounding box center [654, 127] width 287 height 16
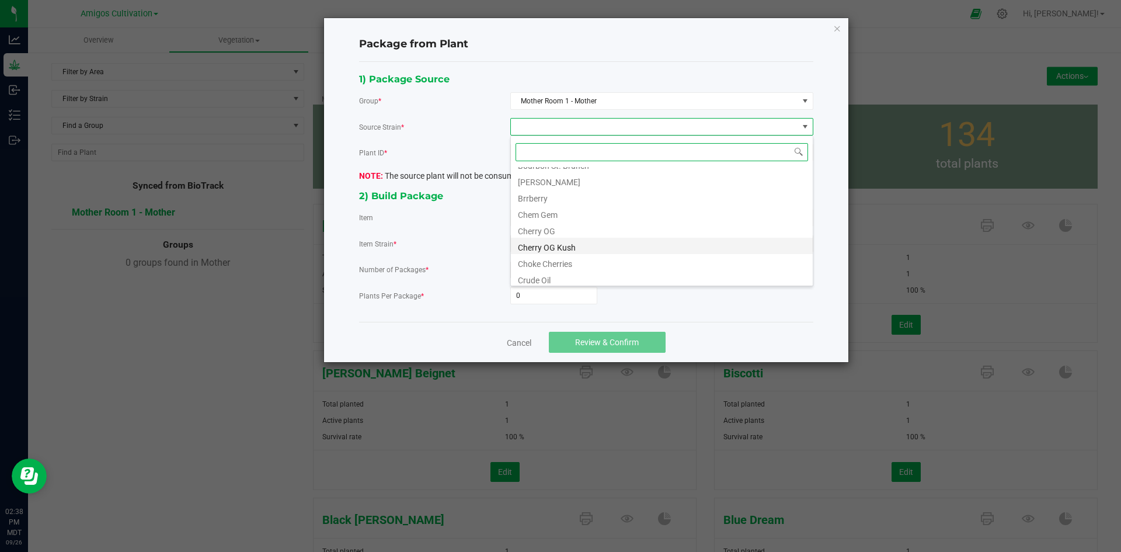
scroll to position [117, 0]
click at [554, 175] on li "[PERSON_NAME]" at bounding box center [662, 173] width 302 height 16
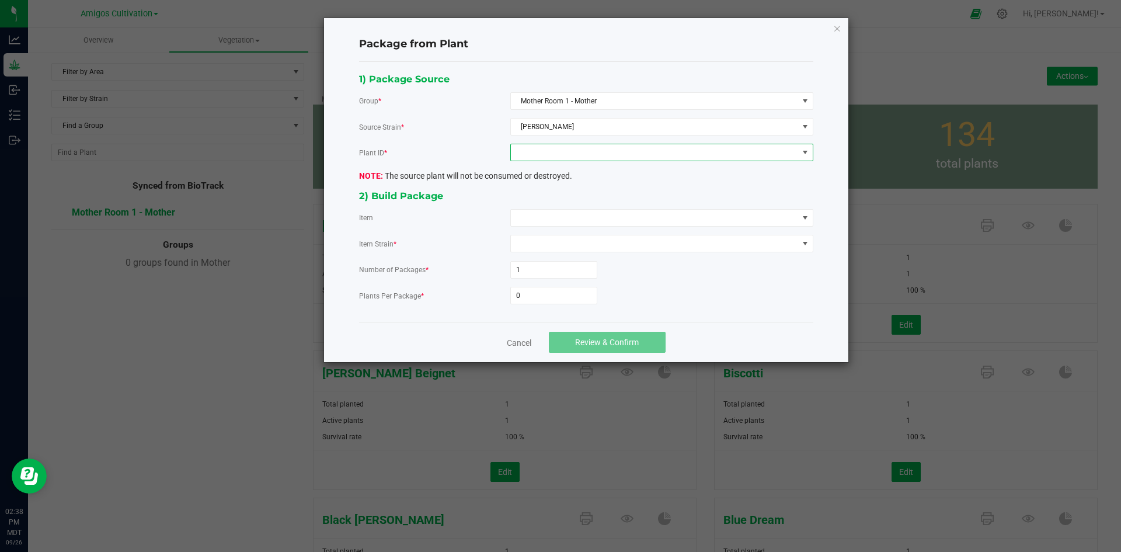
click at [536, 152] on span at bounding box center [654, 152] width 287 height 16
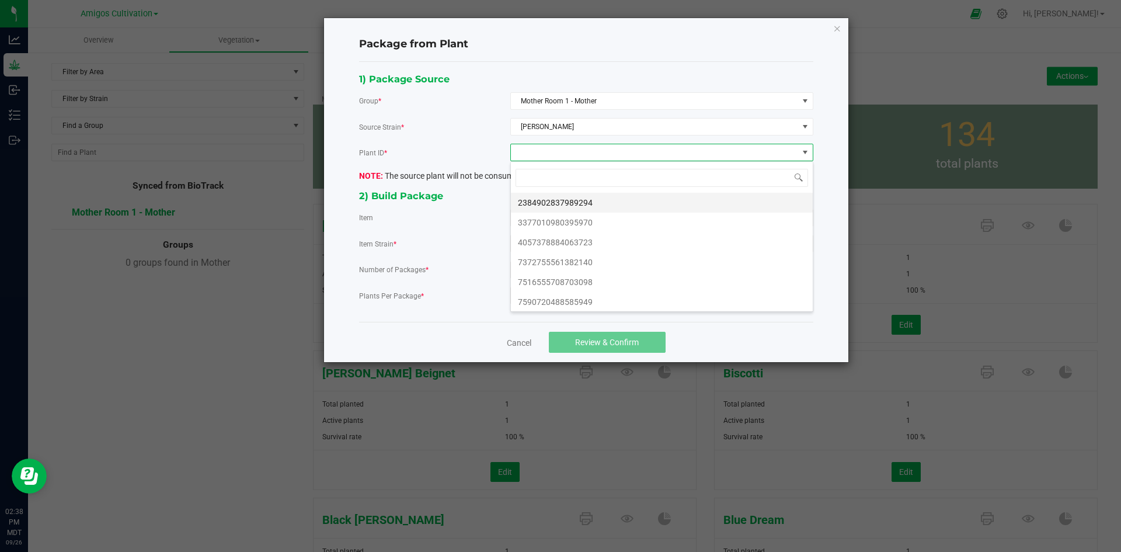
scroll to position [18, 303]
click at [547, 206] on li "2384902837989294" at bounding box center [662, 203] width 302 height 20
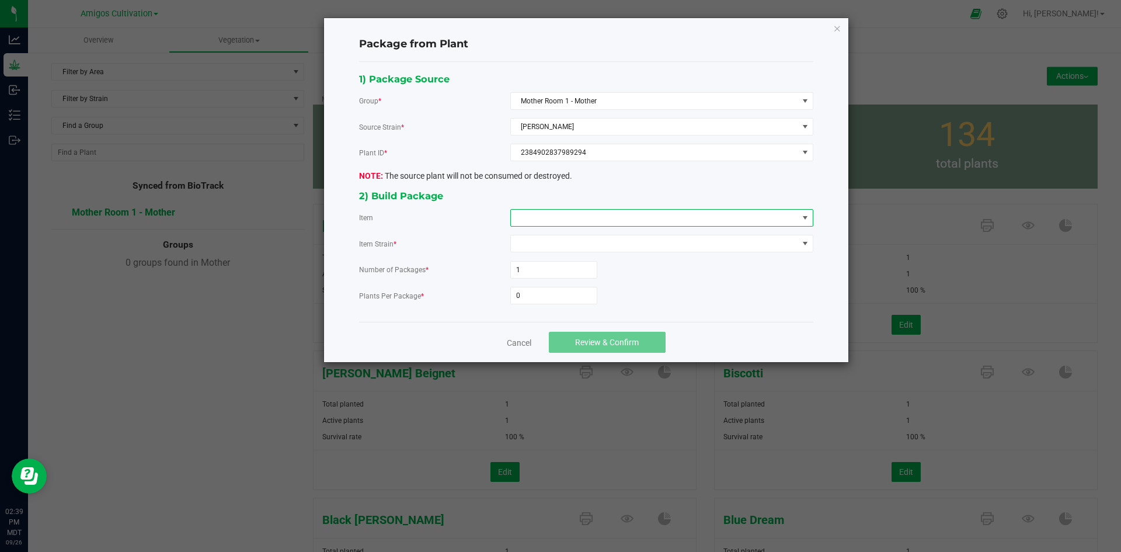
click at [533, 216] on span at bounding box center [654, 218] width 287 height 16
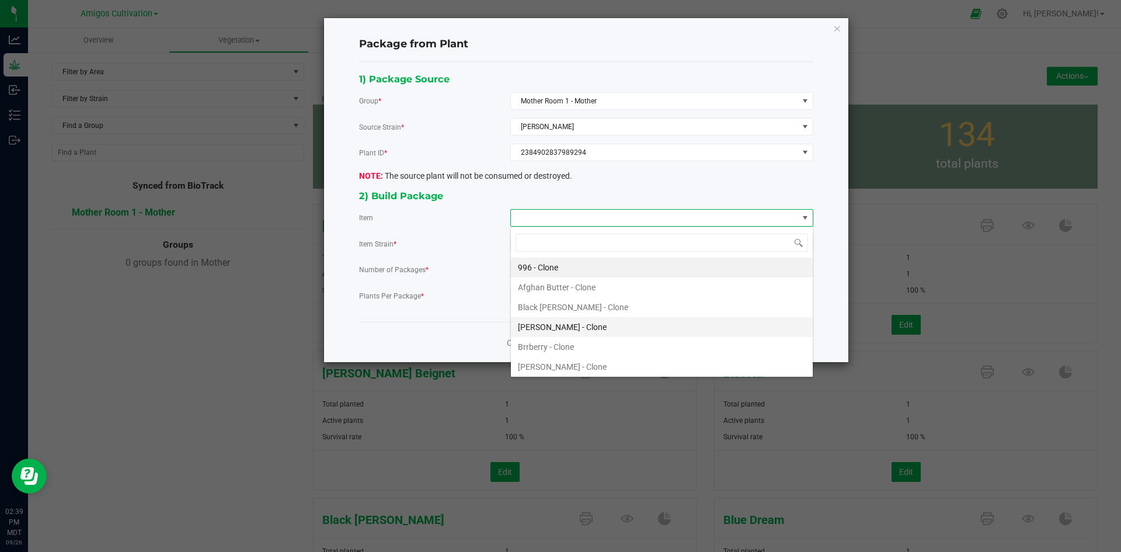
click at [577, 326] on Clone "Brock Purdy - Clone" at bounding box center [662, 327] width 302 height 20
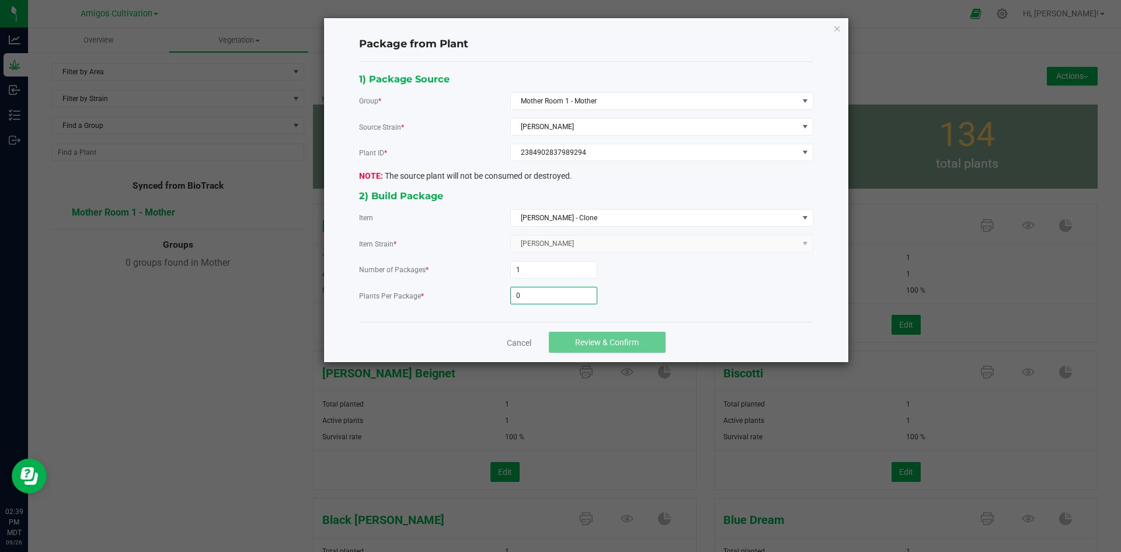
click at [565, 296] on input "0" at bounding box center [554, 295] width 86 height 16
type input "13"
click at [621, 338] on span "Review & Confirm" at bounding box center [607, 342] width 64 height 9
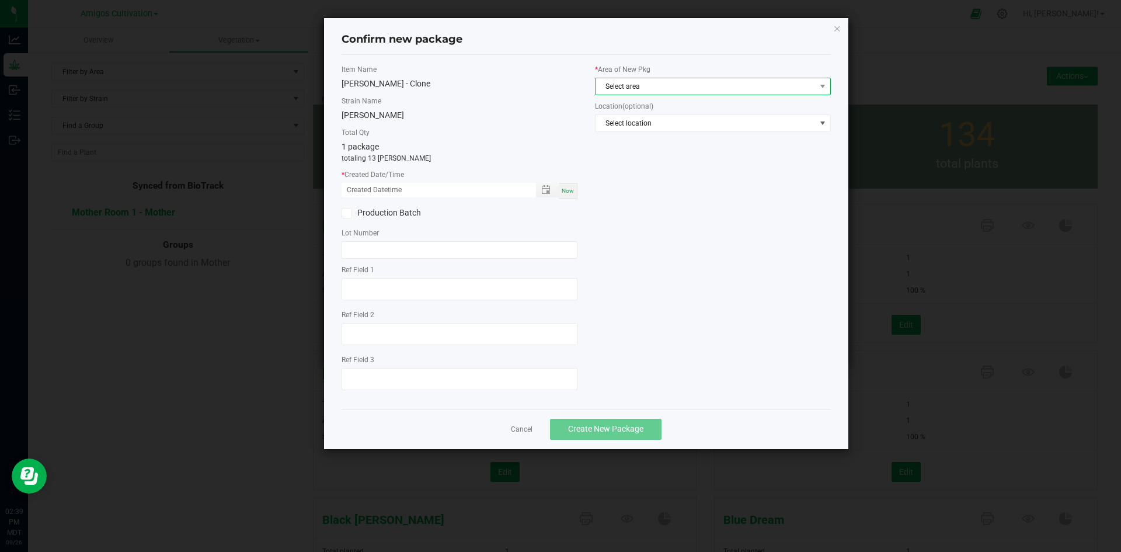
click at [631, 84] on span "Select area" at bounding box center [706, 86] width 220 height 16
click at [645, 133] on li "Bulk Inventory" at bounding box center [713, 134] width 235 height 16
click at [648, 117] on span "Select location" at bounding box center [706, 123] width 220 height 16
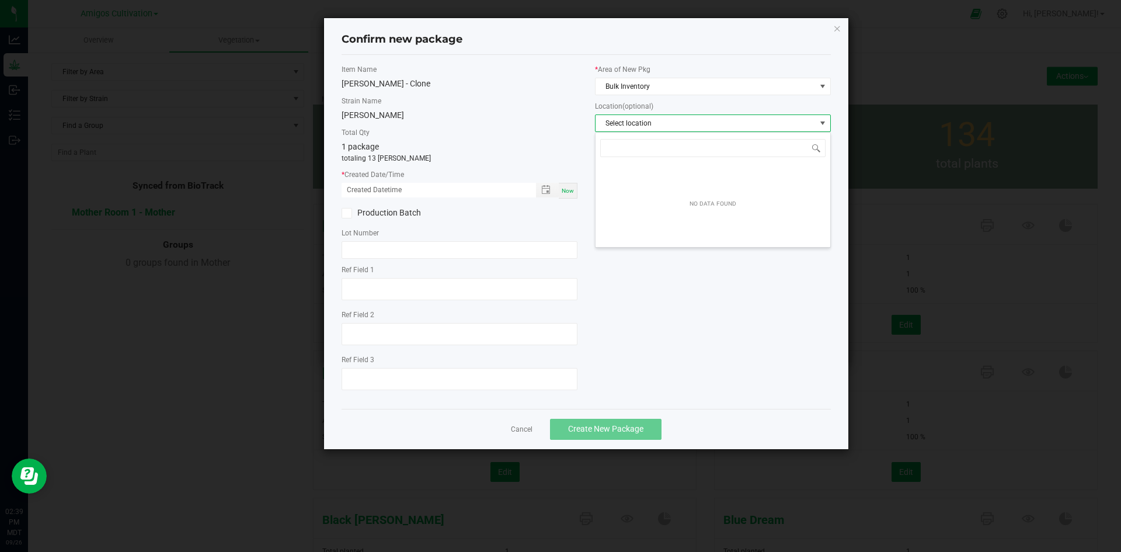
click at [530, 131] on label "Total Qty" at bounding box center [460, 132] width 236 height 11
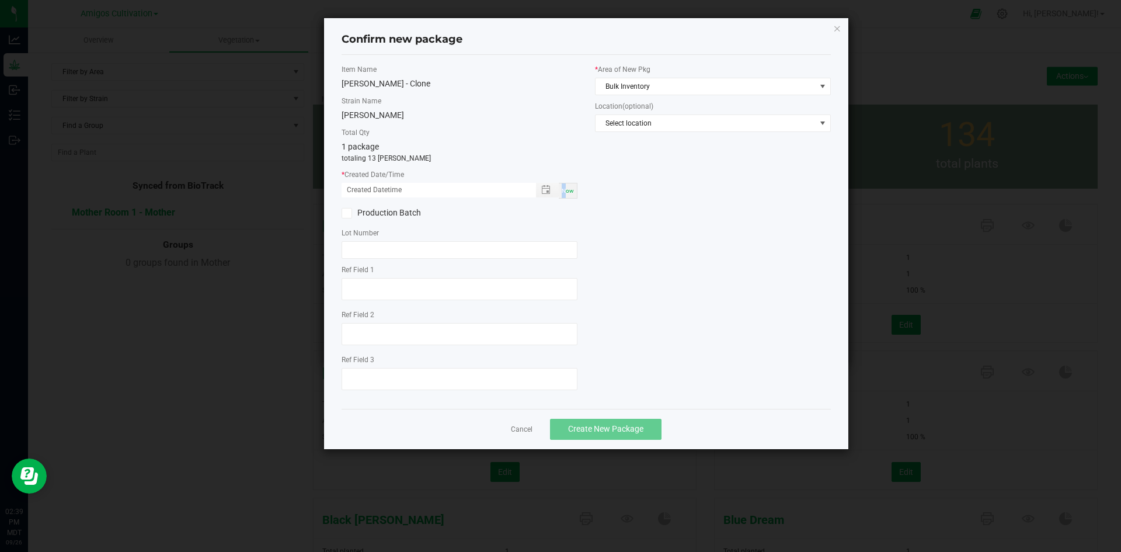
click at [564, 190] on span "Now" at bounding box center [568, 190] width 12 height 6
click at [547, 188] on span "Toggle popup" at bounding box center [545, 189] width 9 height 9
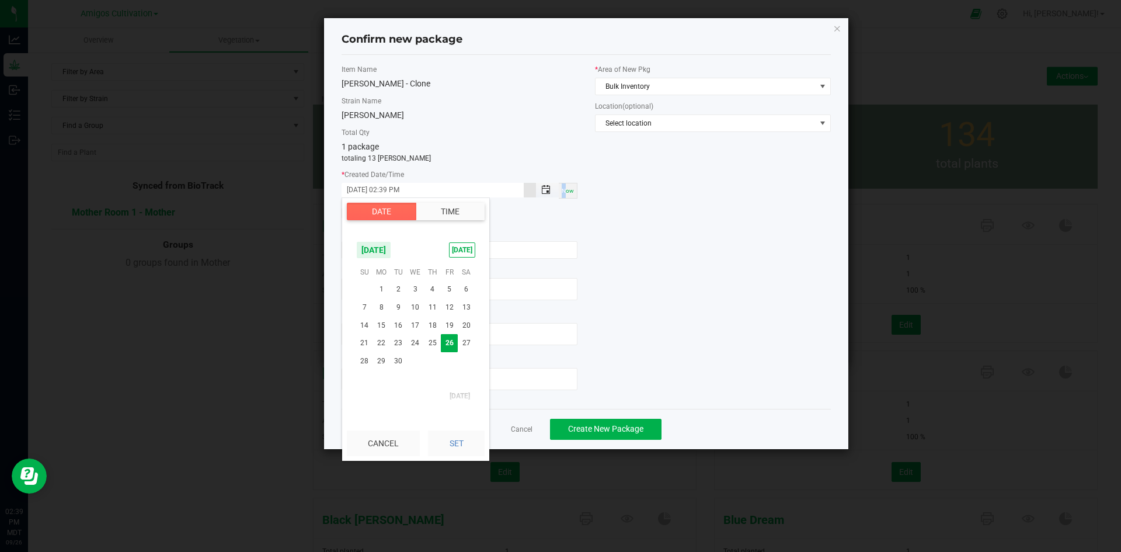
scroll to position [16, 0]
click at [381, 339] on span "22" at bounding box center [381, 343] width 17 height 18
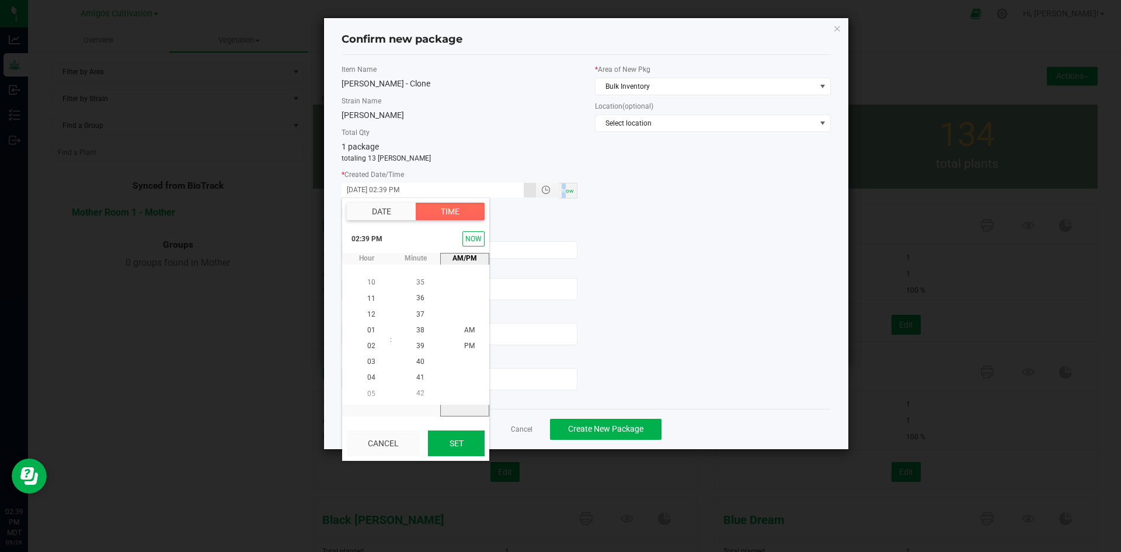
click at [451, 442] on button "Set" at bounding box center [456, 443] width 57 height 26
type input "09/22/2025 02:39 PM"
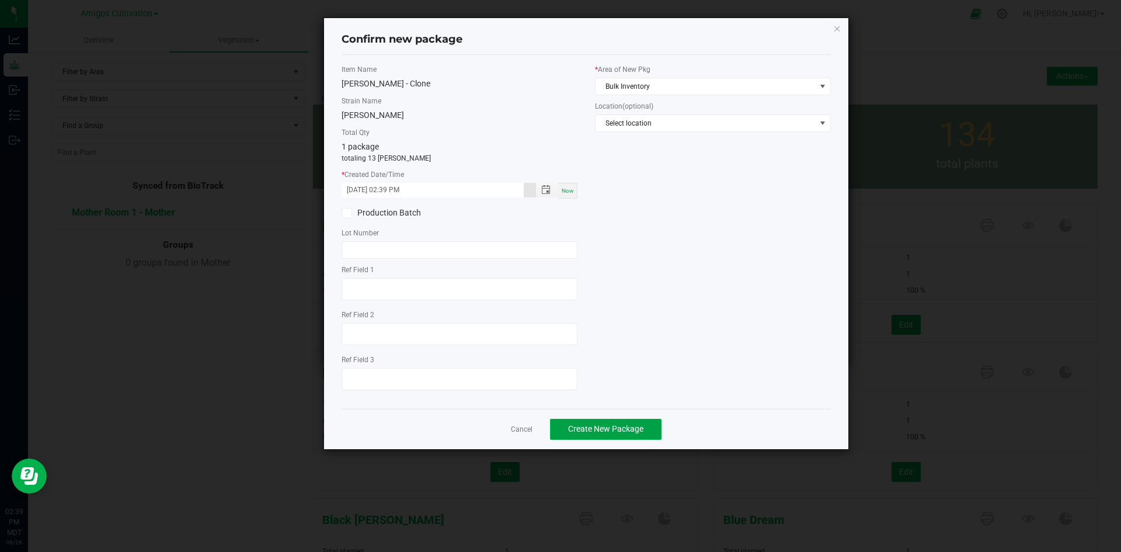
click at [613, 429] on span "Create New Package" at bounding box center [605, 428] width 75 height 9
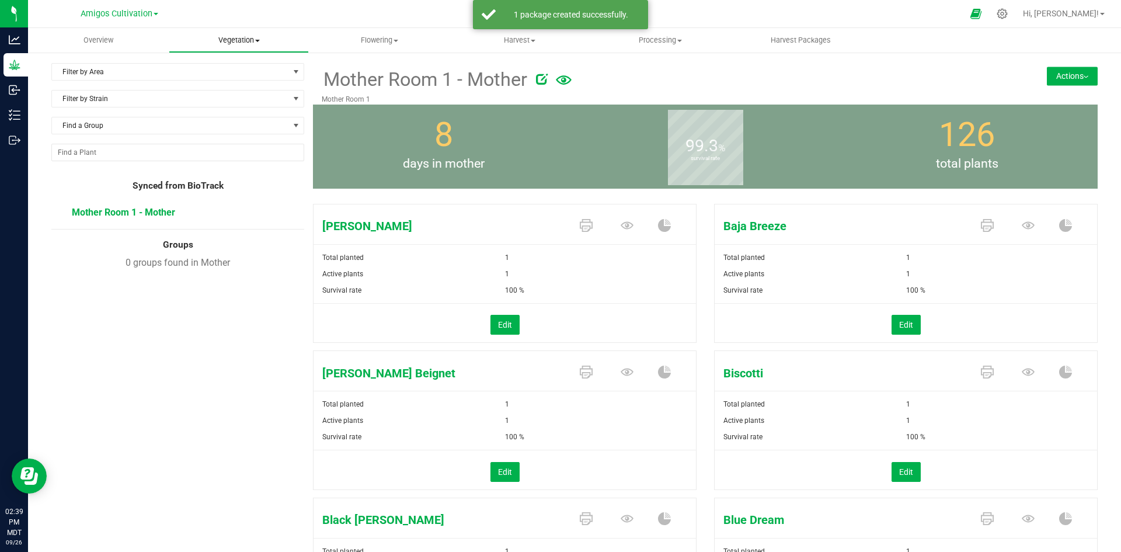
click at [243, 34] on uib-tab-heading "Vegetation Veg groups Veg plants Mother groups Mother plants Apply to plants Pl…" at bounding box center [239, 40] width 140 height 23
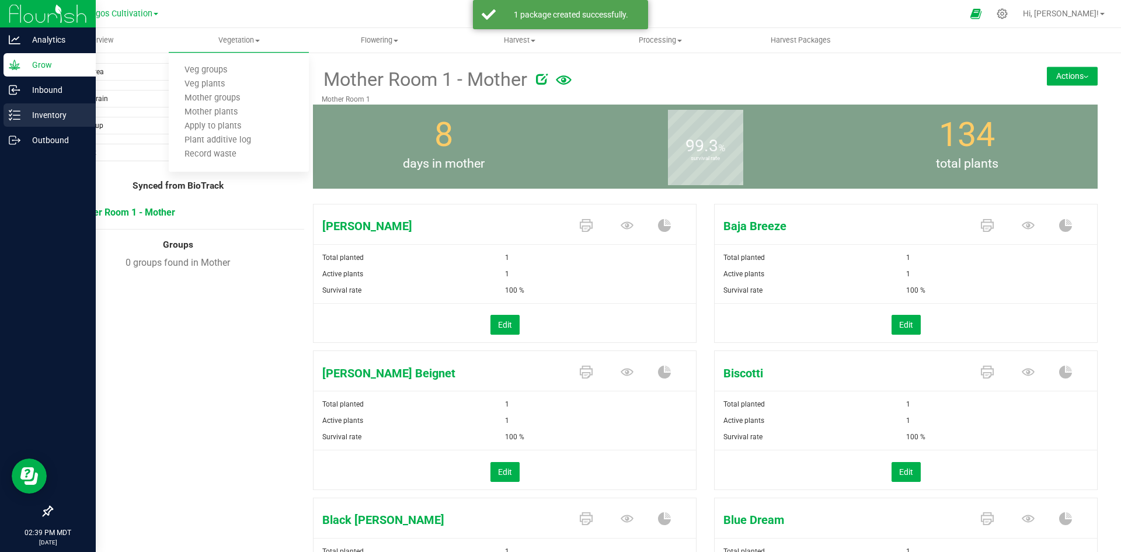
click at [38, 110] on p "Inventory" at bounding box center [55, 115] width 70 height 14
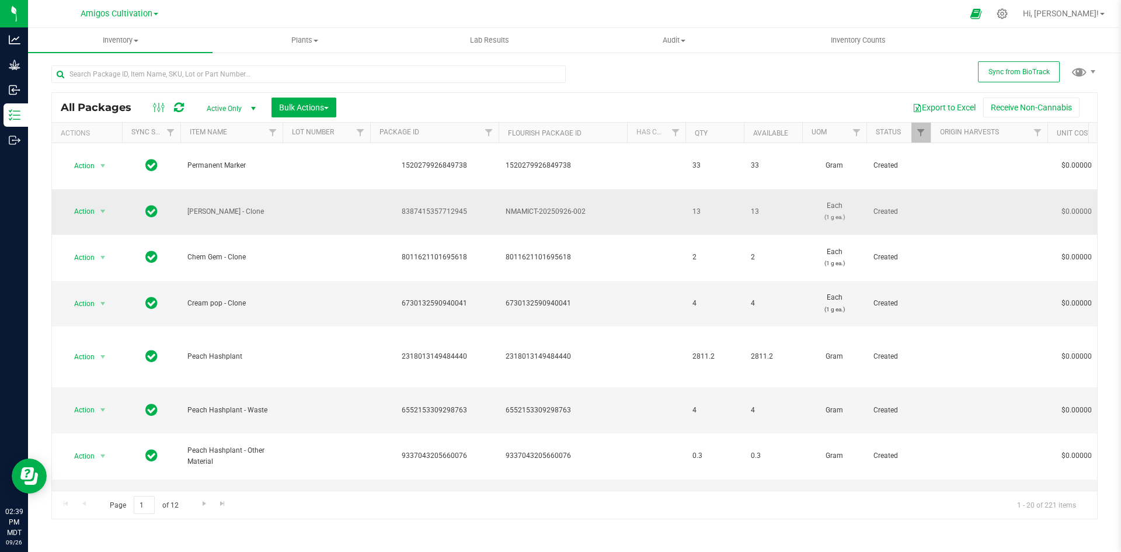
click at [307, 214] on td at bounding box center [327, 212] width 88 height 46
click at [80, 210] on span "Action" at bounding box center [80, 211] width 32 height 16
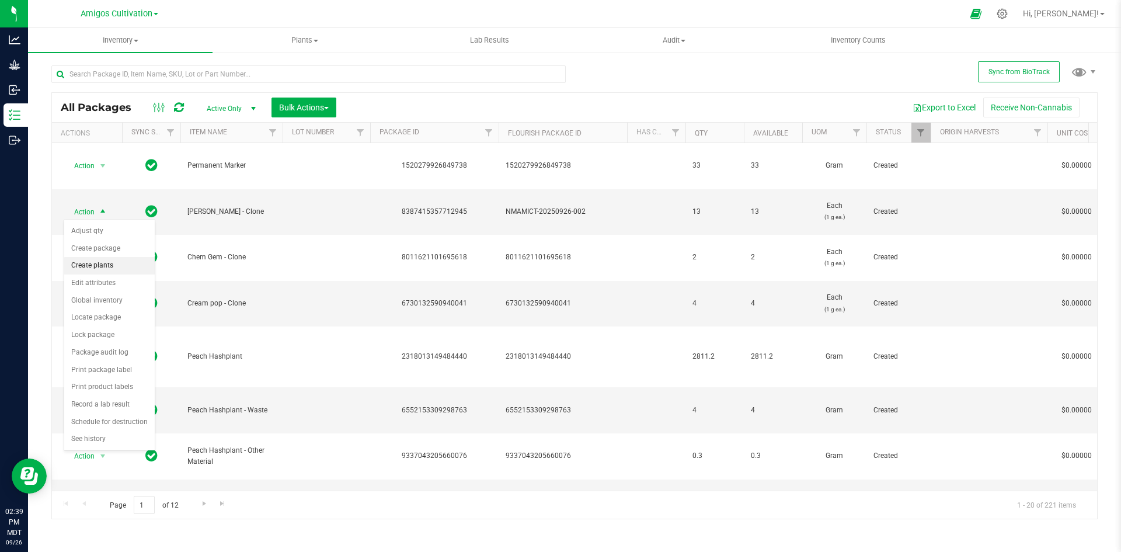
click at [116, 265] on li "Create plants" at bounding box center [109, 266] width 91 height 18
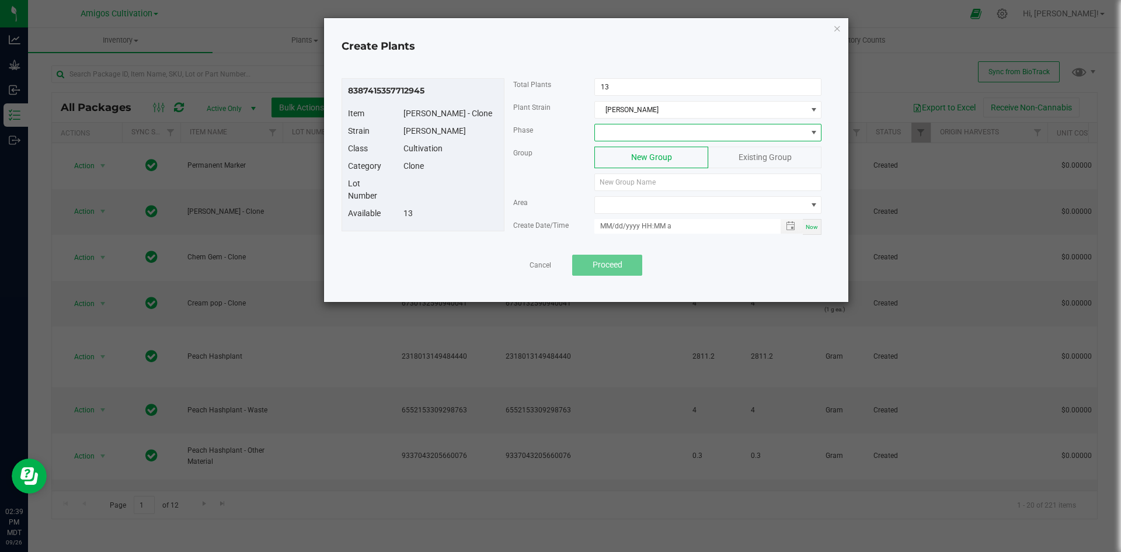
click at [628, 133] on span at bounding box center [700, 132] width 211 height 16
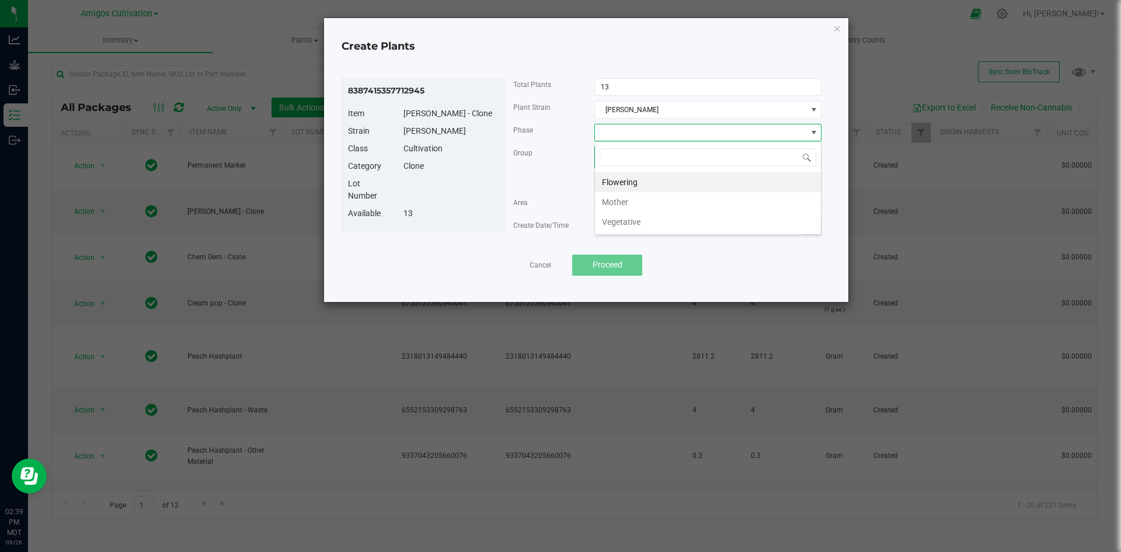
scroll to position [18, 227]
click at [642, 180] on li "Flowering" at bounding box center [708, 182] width 226 height 20
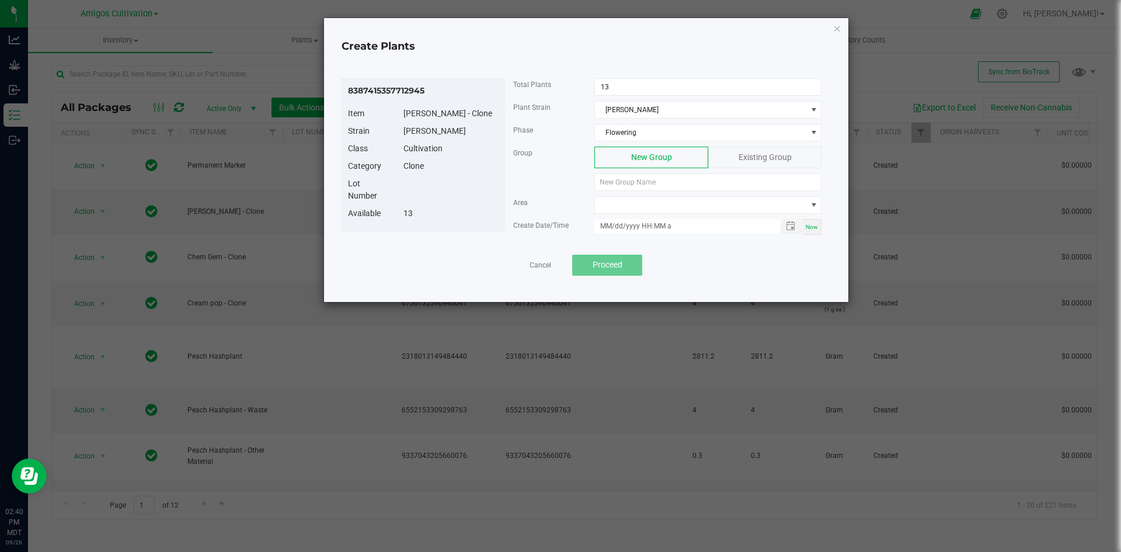
click at [725, 155] on div "Existing Group" at bounding box center [764, 158] width 113 height 22
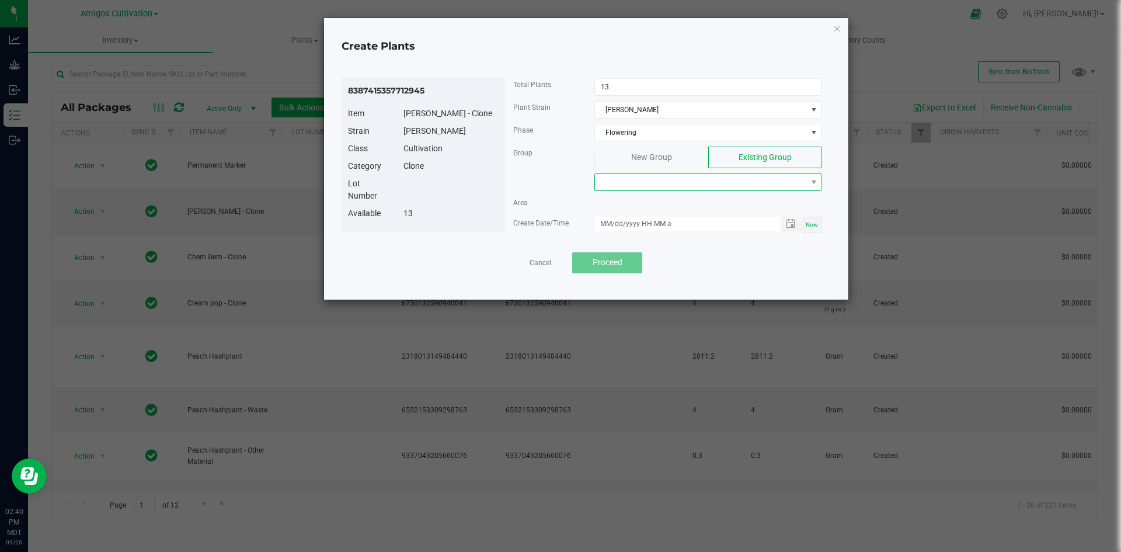
click at [697, 179] on span at bounding box center [700, 182] width 211 height 16
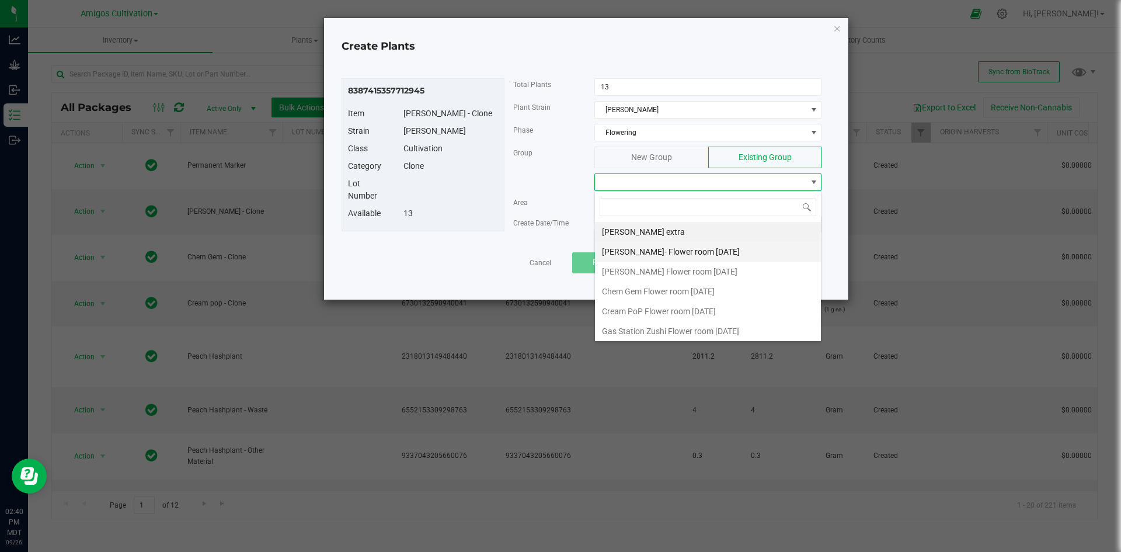
click at [690, 248] on li "[PERSON_NAME]- Flower room [DATE]" at bounding box center [708, 252] width 226 height 20
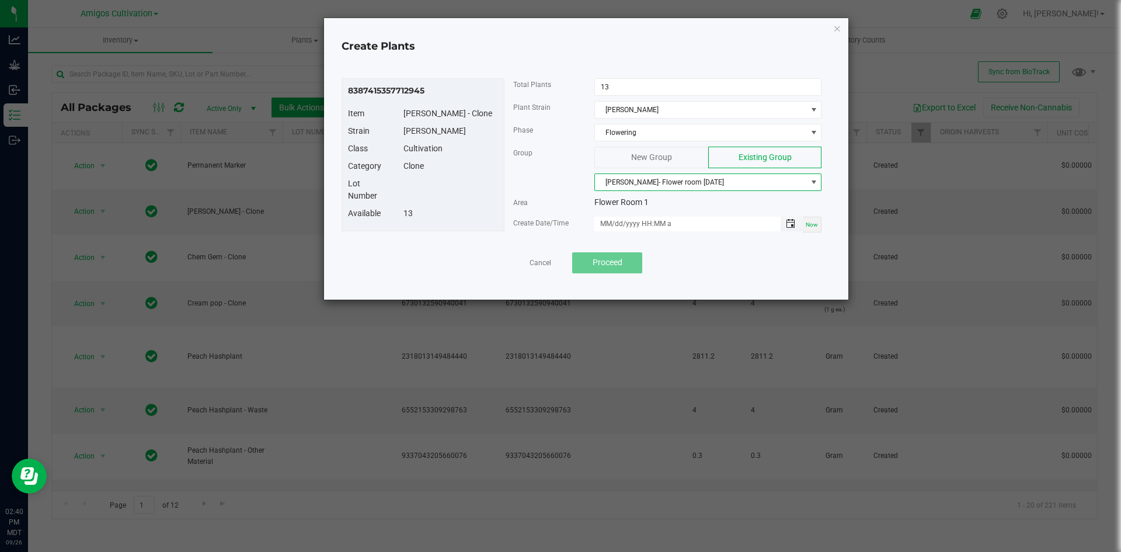
click at [793, 224] on span "Toggle popup" at bounding box center [790, 223] width 9 height 9
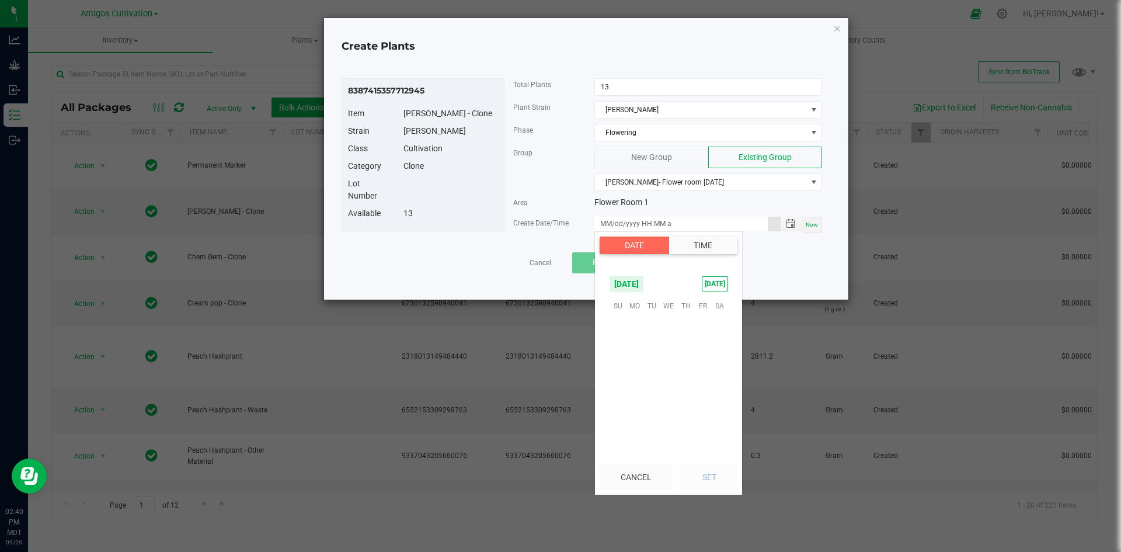
scroll to position [189420, 0]
click at [635, 377] on span "22" at bounding box center [635, 377] width 17 height 18
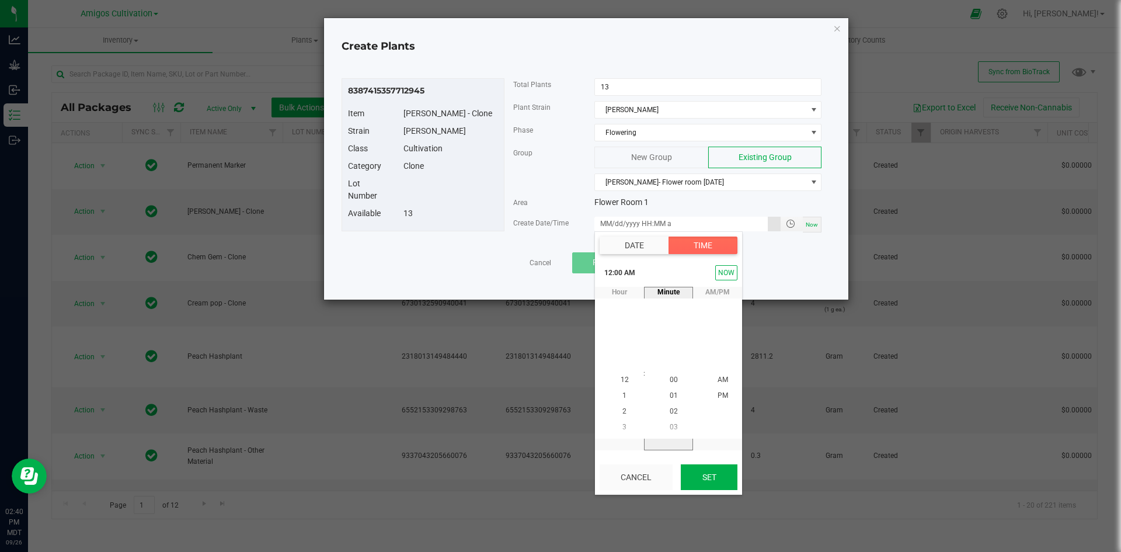
click at [723, 482] on button "Set" at bounding box center [709, 477] width 57 height 26
type input "09/22/2025 12:00 AM"
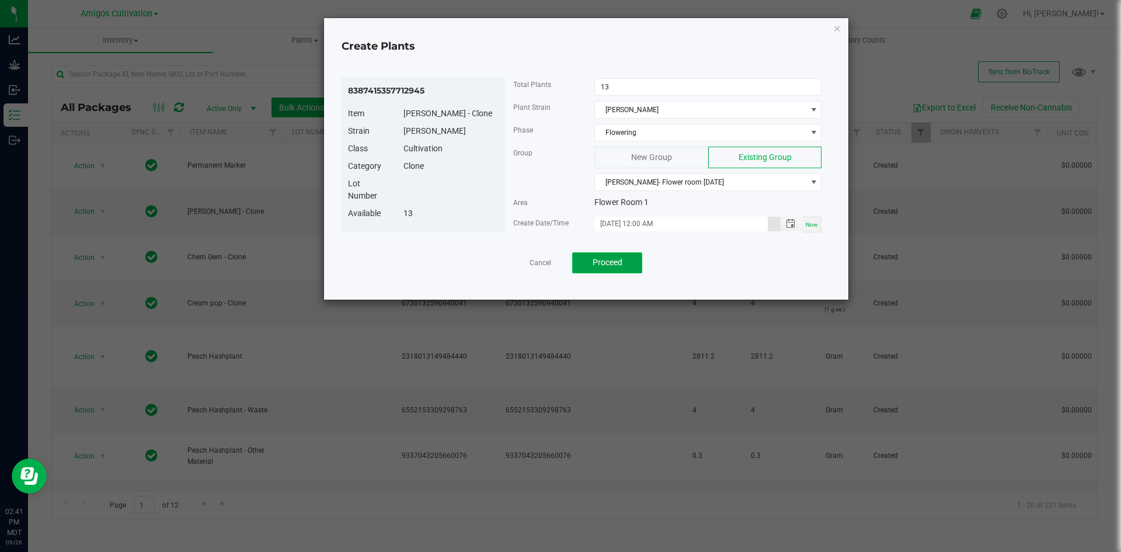
click at [620, 266] on span "Proceed" at bounding box center [608, 262] width 30 height 9
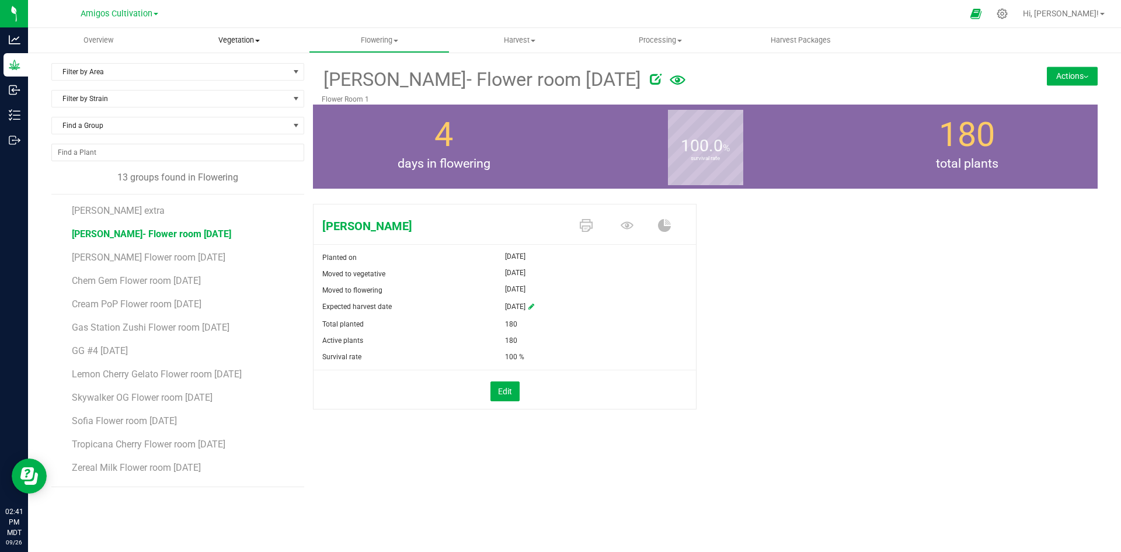
click at [236, 44] on span "Vegetation" at bounding box center [239, 40] width 140 height 11
click at [235, 99] on span "Mother groups" at bounding box center [212, 98] width 87 height 10
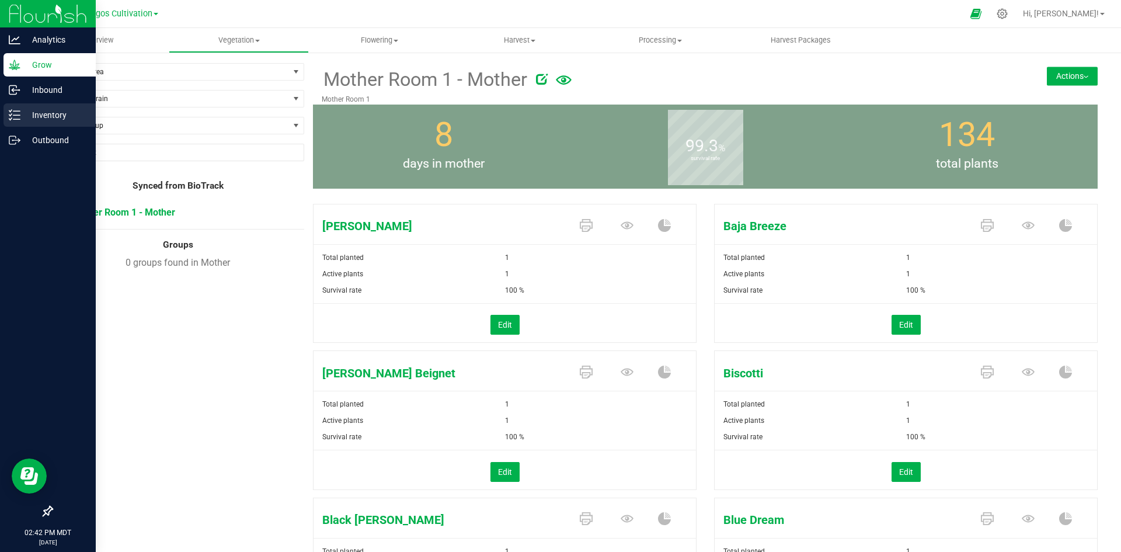
click at [18, 113] on icon at bounding box center [15, 115] width 12 height 12
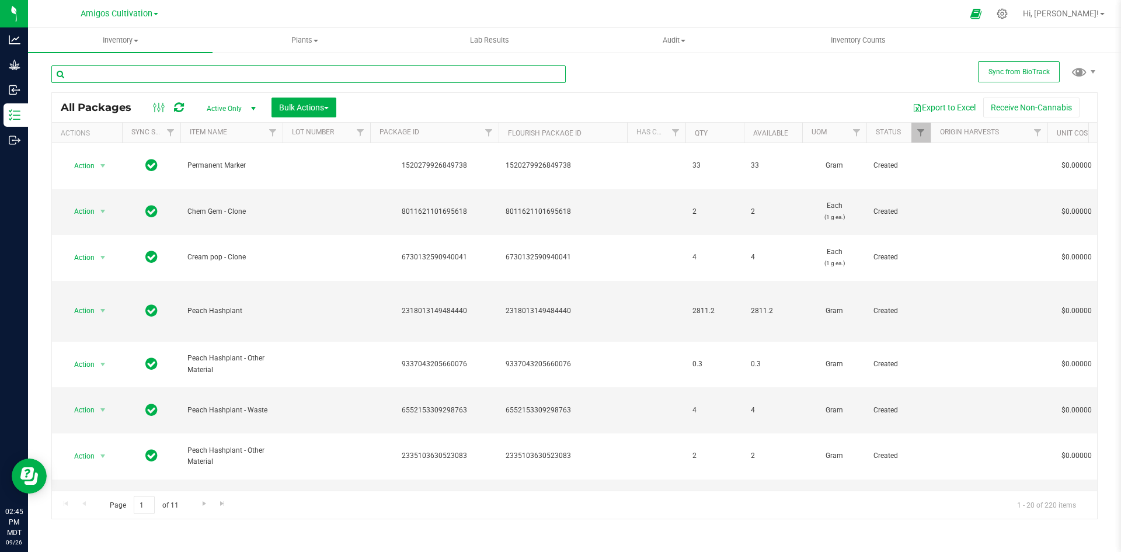
click at [164, 72] on input "text" at bounding box center [308, 74] width 515 height 18
type input "permanent Marker"
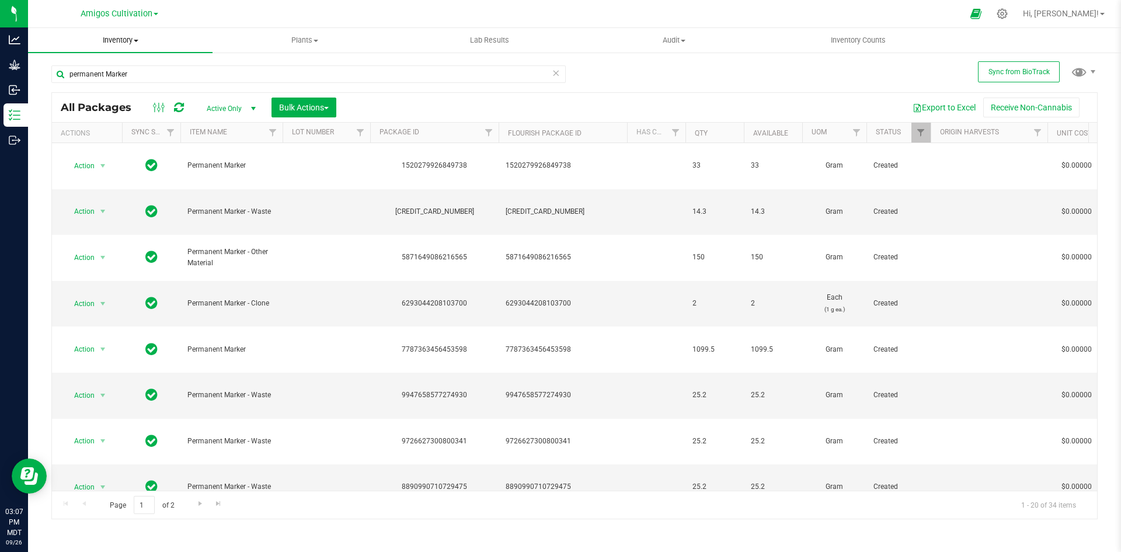
click at [146, 43] on span "Inventory" at bounding box center [120, 40] width 185 height 11
click at [134, 44] on span "Inventory" at bounding box center [120, 40] width 185 height 11
click at [332, 43] on span "Plants" at bounding box center [304, 40] width 183 height 11
click at [277, 71] on span "All plants" at bounding box center [246, 70] width 67 height 10
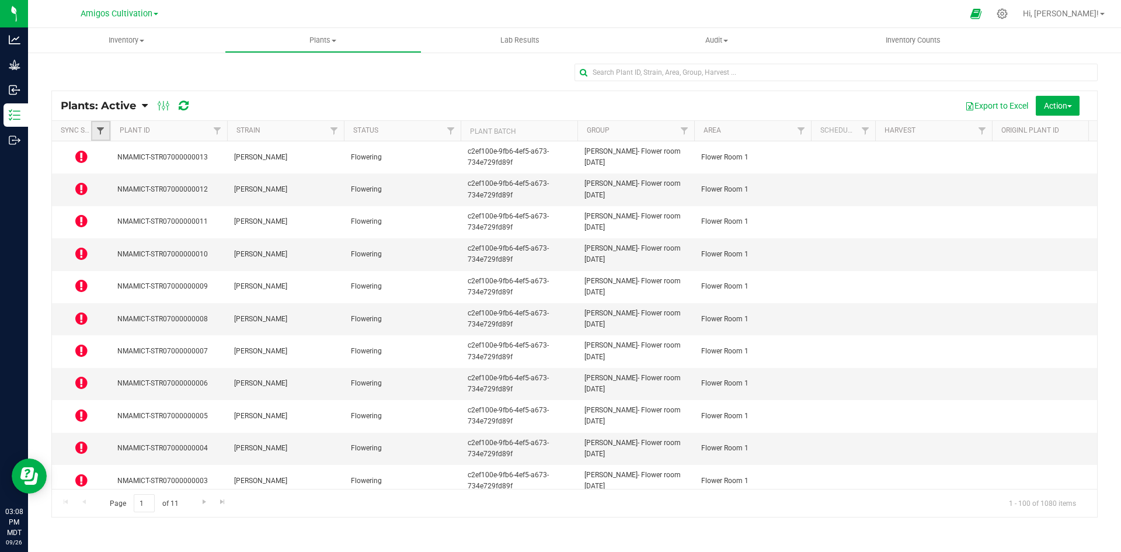
click at [102, 131] on span "Filter" at bounding box center [100, 130] width 9 height 9
click at [107, 196] on input "In Sync" at bounding box center [107, 197] width 8 height 8
checkbox input "true"
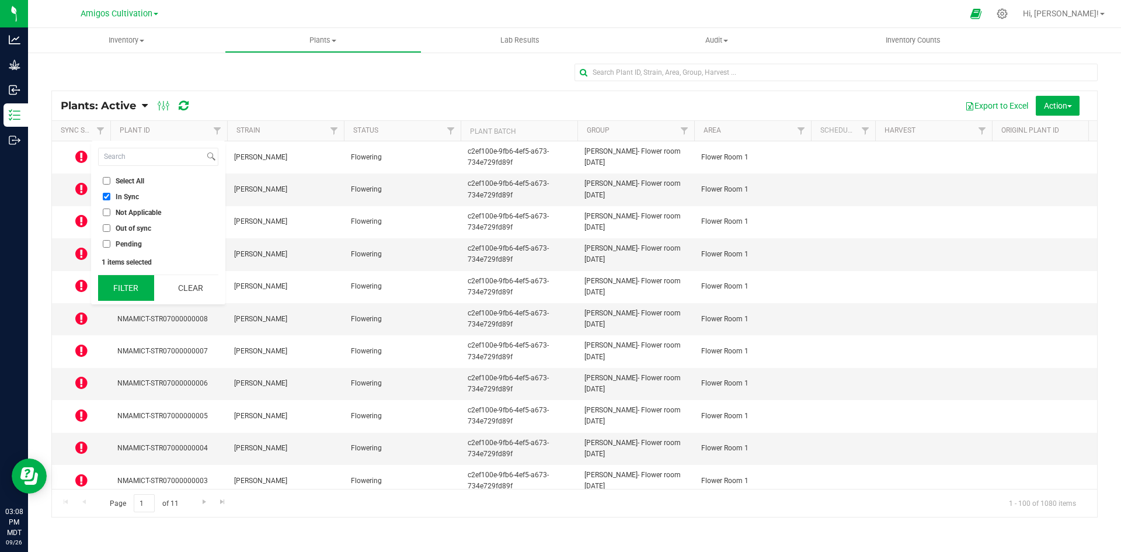
click at [141, 286] on button "Filter" at bounding box center [126, 288] width 56 height 26
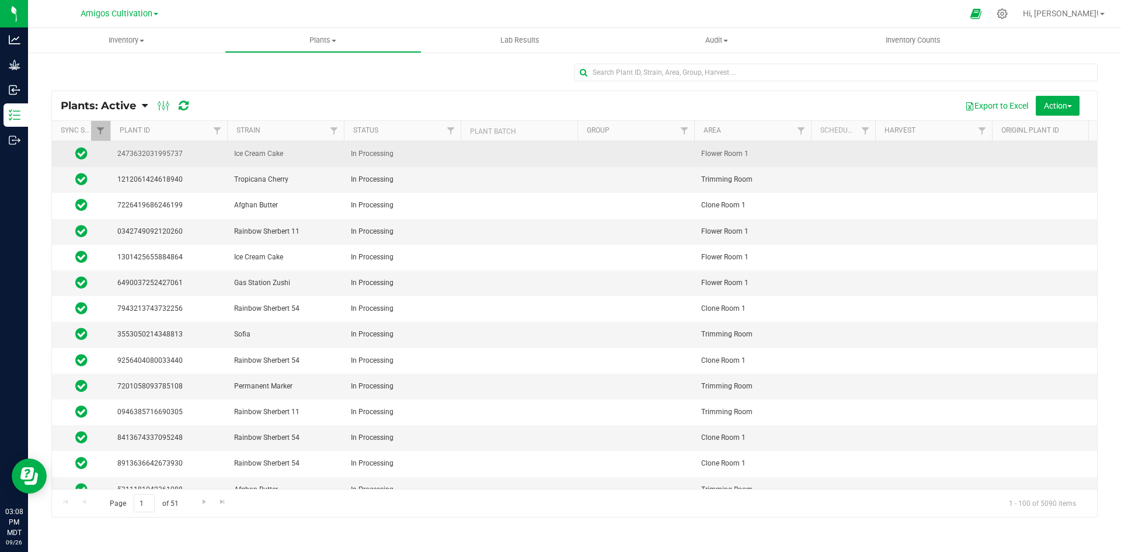
click at [206, 149] on span "2473632031995737" at bounding box center [168, 153] width 103 height 11
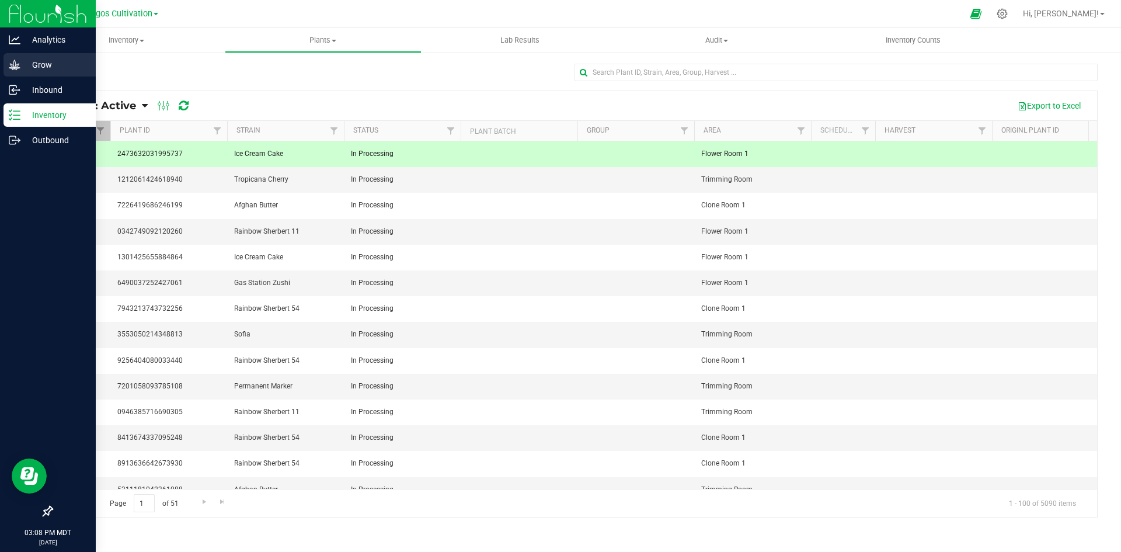
click at [49, 63] on p "Grow" at bounding box center [55, 65] width 70 height 14
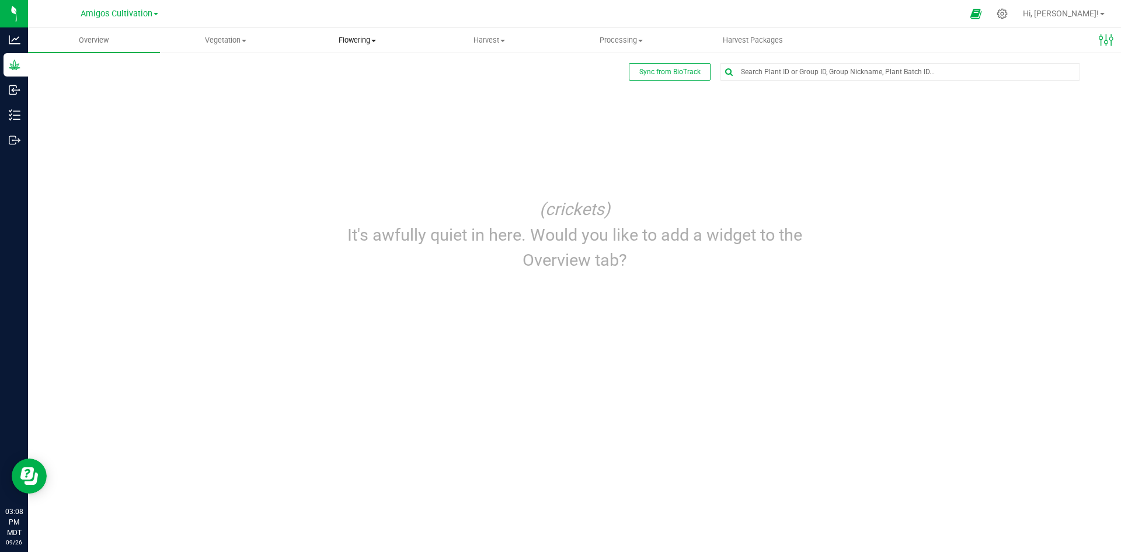
click at [353, 40] on span "Flowering" at bounding box center [358, 40] width 131 height 11
click at [345, 98] on span "Flowering plants" at bounding box center [339, 98] width 95 height 10
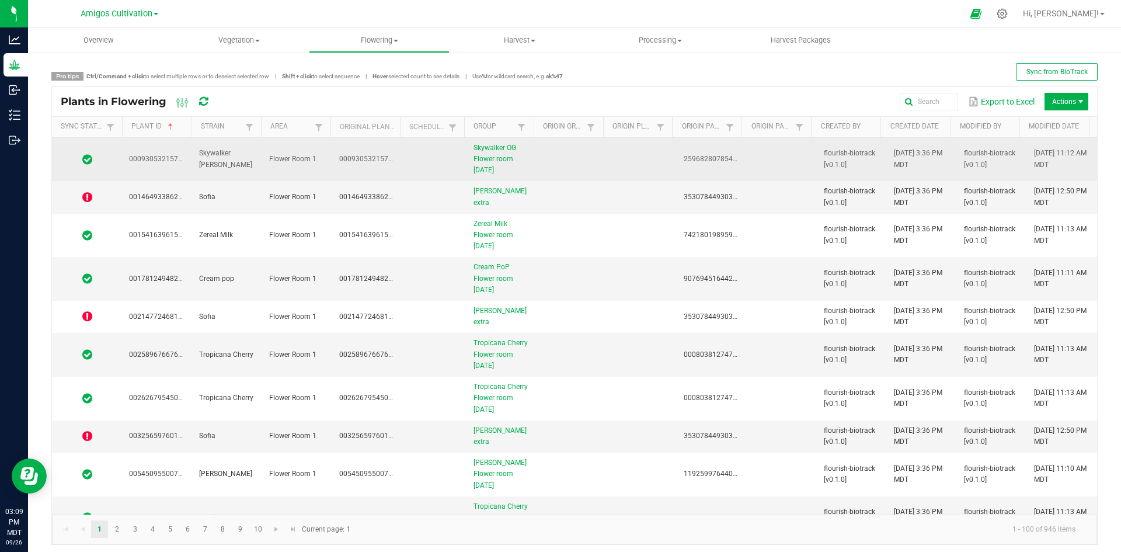
click at [560, 168] on td at bounding box center [572, 160] width 70 height 44
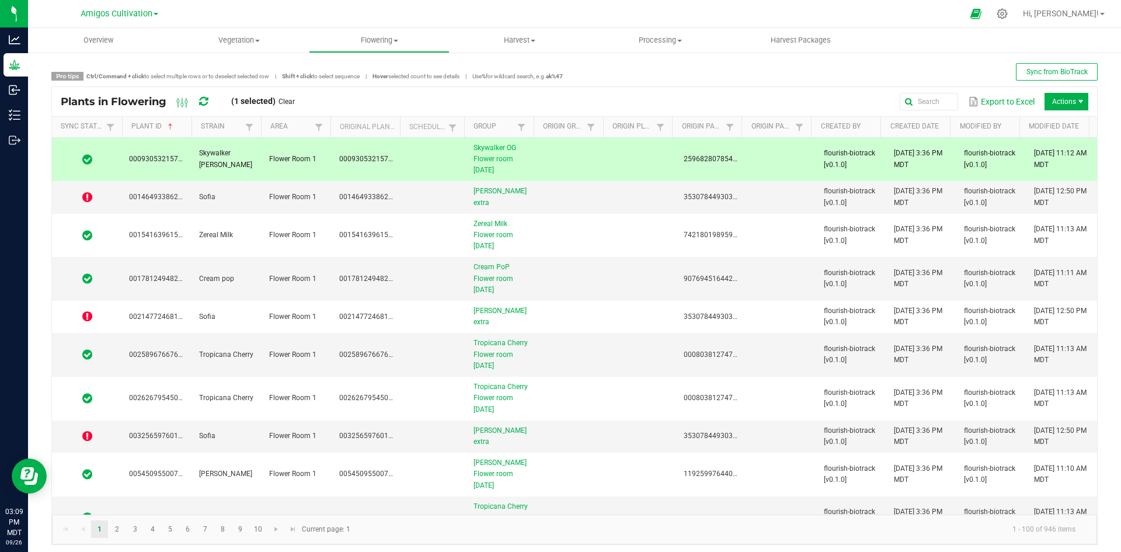
click at [1057, 98] on span "Actions" at bounding box center [1067, 102] width 44 height 18
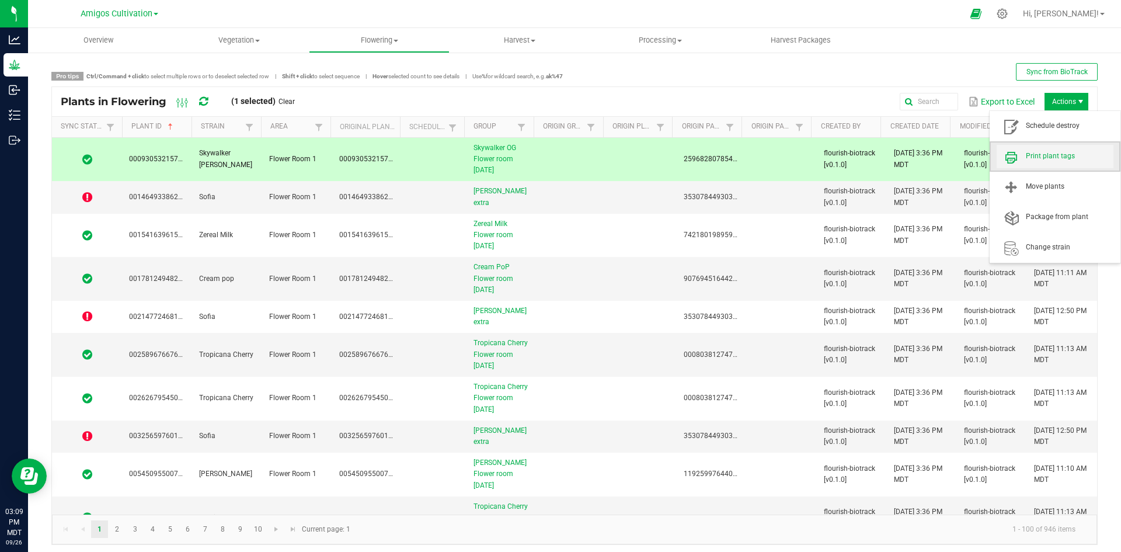
click at [1049, 158] on span "Print plant tags" at bounding box center [1070, 156] width 88 height 10
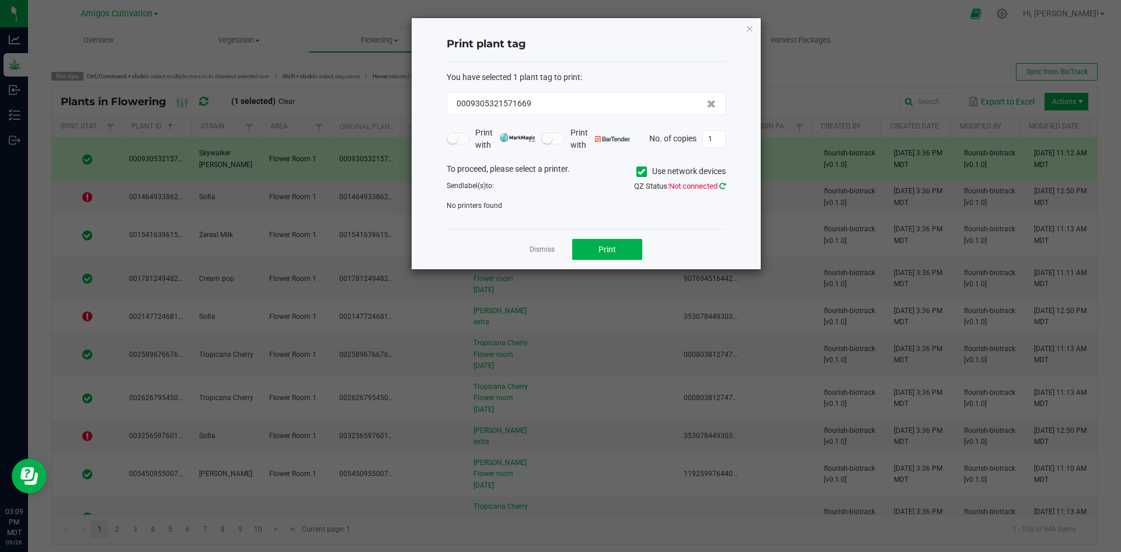
click at [722, 187] on icon at bounding box center [723, 186] width 6 height 8
click at [642, 172] on icon at bounding box center [642, 172] width 8 height 0
click at [0, 0] on input "Use network devices" at bounding box center [0, 0] width 0 height 0
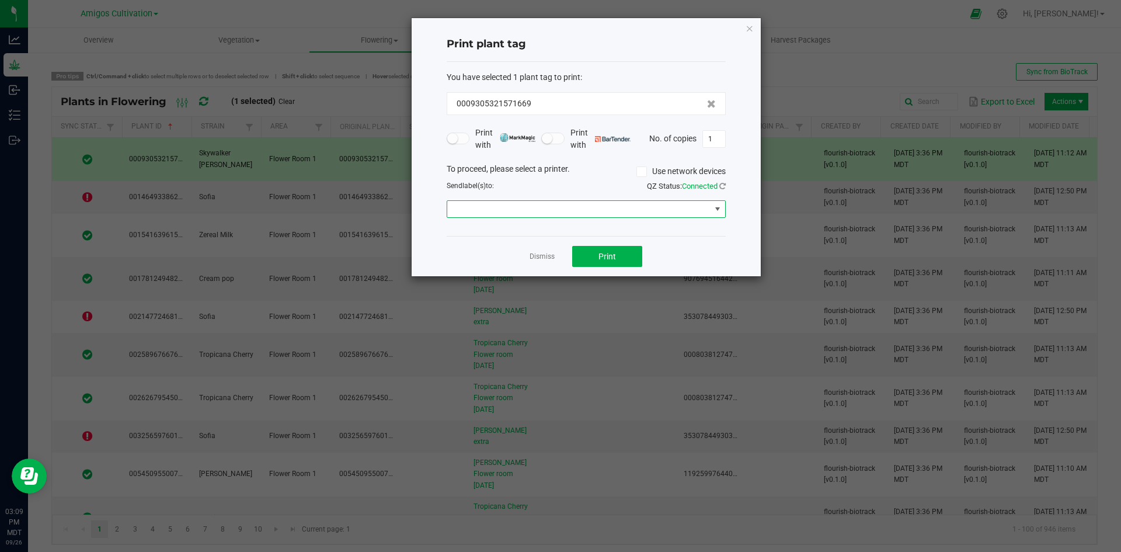
click at [692, 213] on span at bounding box center [578, 209] width 263 height 16
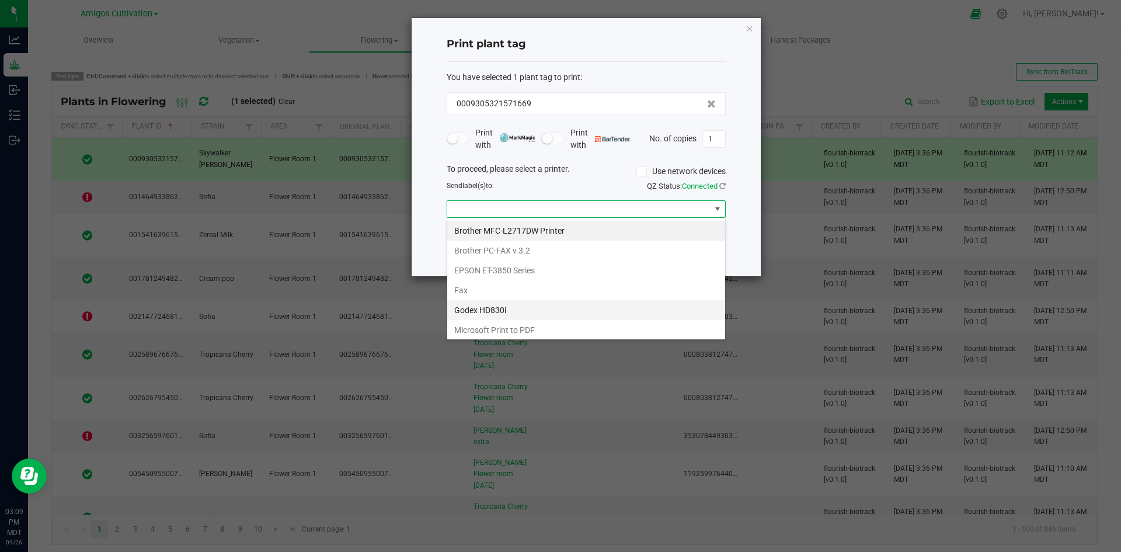
click at [510, 311] on HD830i "Godex HD830i" at bounding box center [586, 310] width 278 height 20
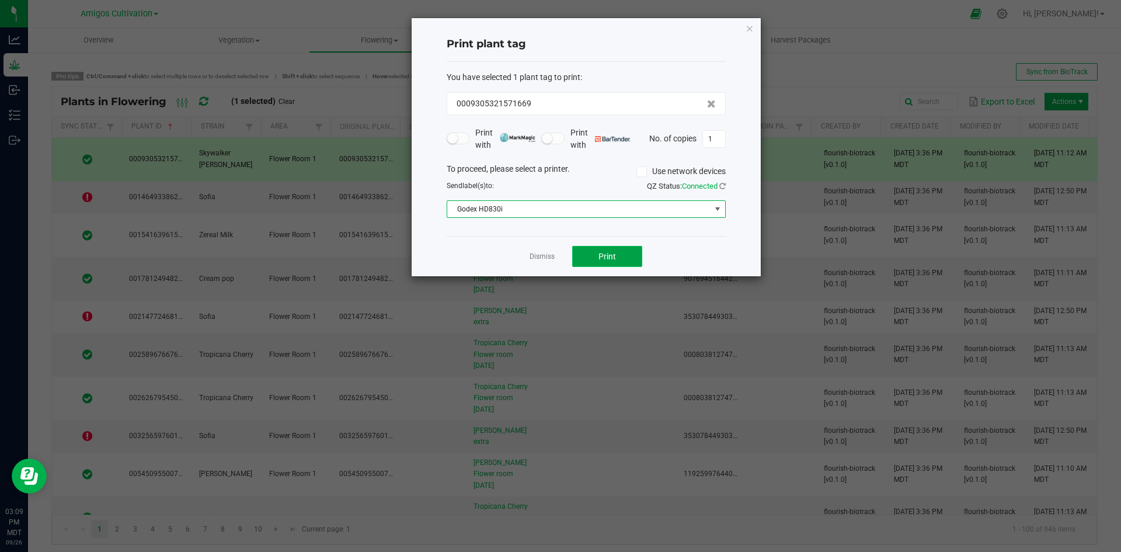
click at [616, 260] on button "Print" at bounding box center [607, 256] width 70 height 21
click at [707, 206] on span "Godex HD830i" at bounding box center [578, 209] width 263 height 16
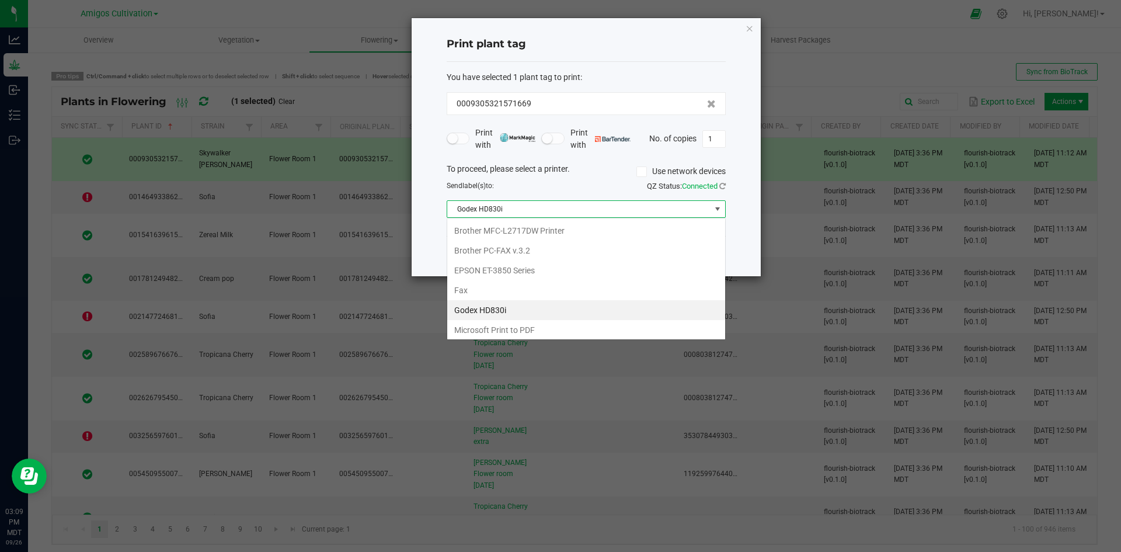
scroll to position [18, 279]
click at [527, 306] on HD830i "Godex HD830i" at bounding box center [586, 310] width 278 height 20
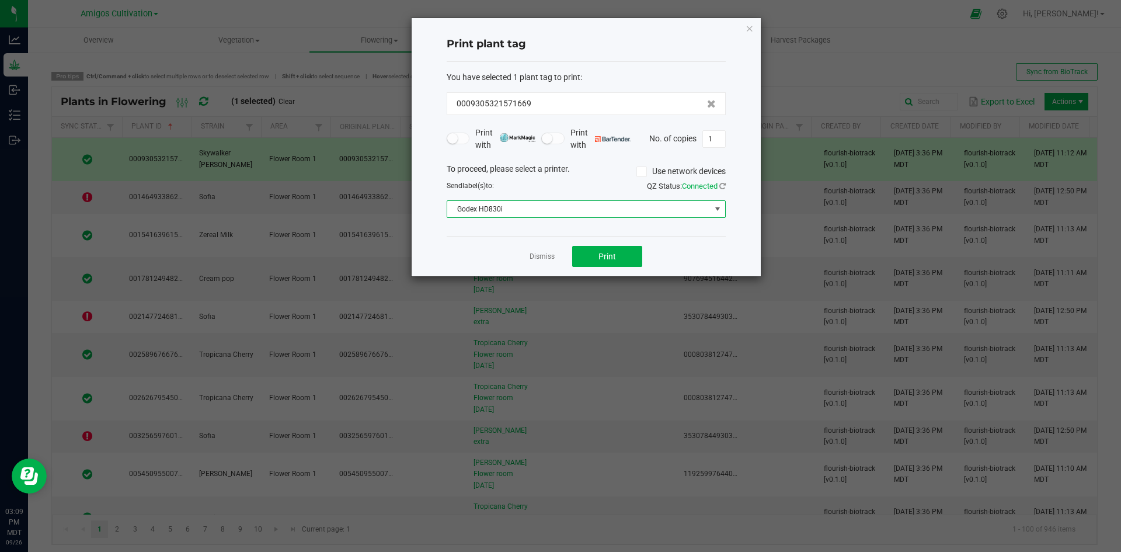
click at [704, 211] on span "Godex HD830i" at bounding box center [578, 209] width 263 height 16
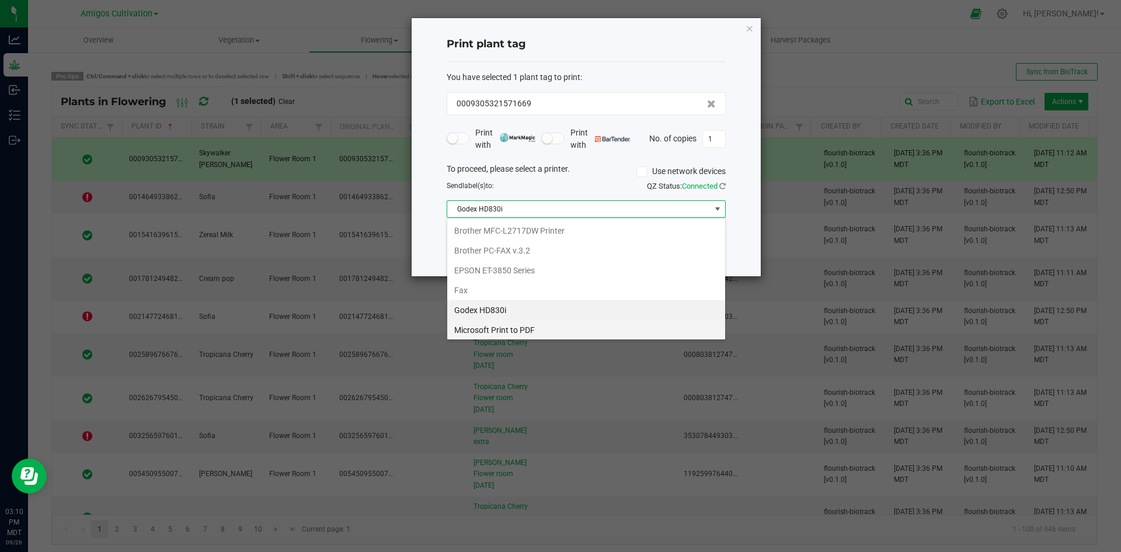
scroll to position [42, 0]
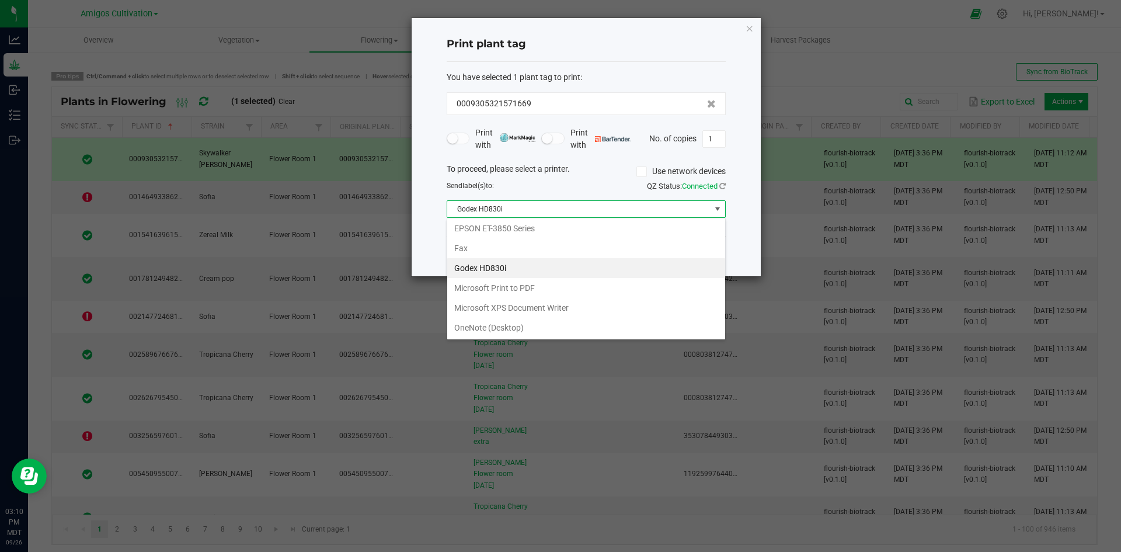
click at [489, 266] on HD830i "Godex HD830i" at bounding box center [586, 268] width 278 height 20
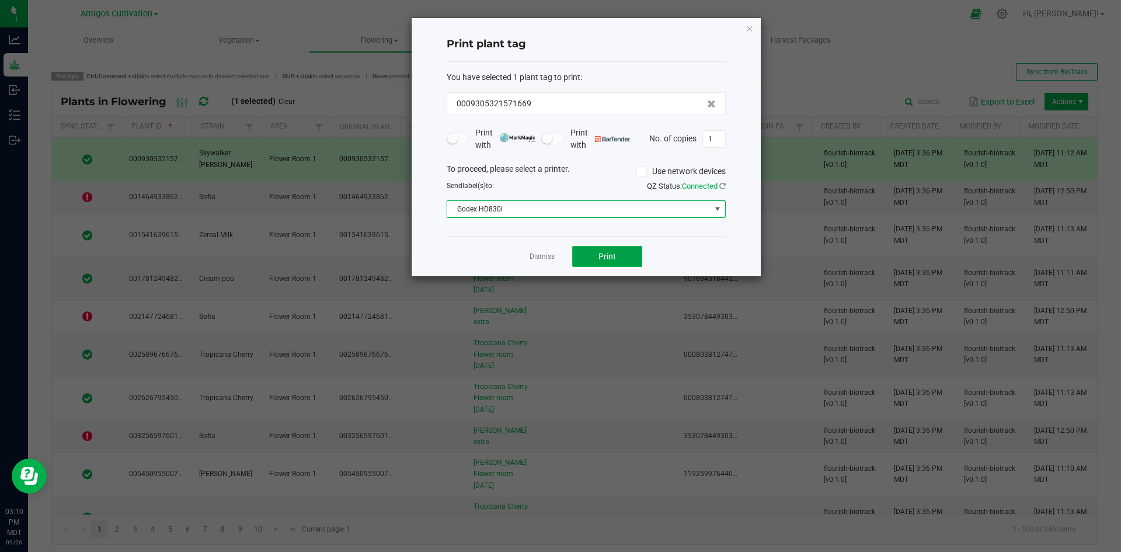
click at [619, 255] on button "Print" at bounding box center [607, 256] width 70 height 21
click at [617, 263] on button "Print" at bounding box center [607, 256] width 70 height 21
click at [605, 264] on button "Print" at bounding box center [607, 256] width 70 height 21
click at [750, 29] on icon "button" at bounding box center [750, 28] width 8 height 14
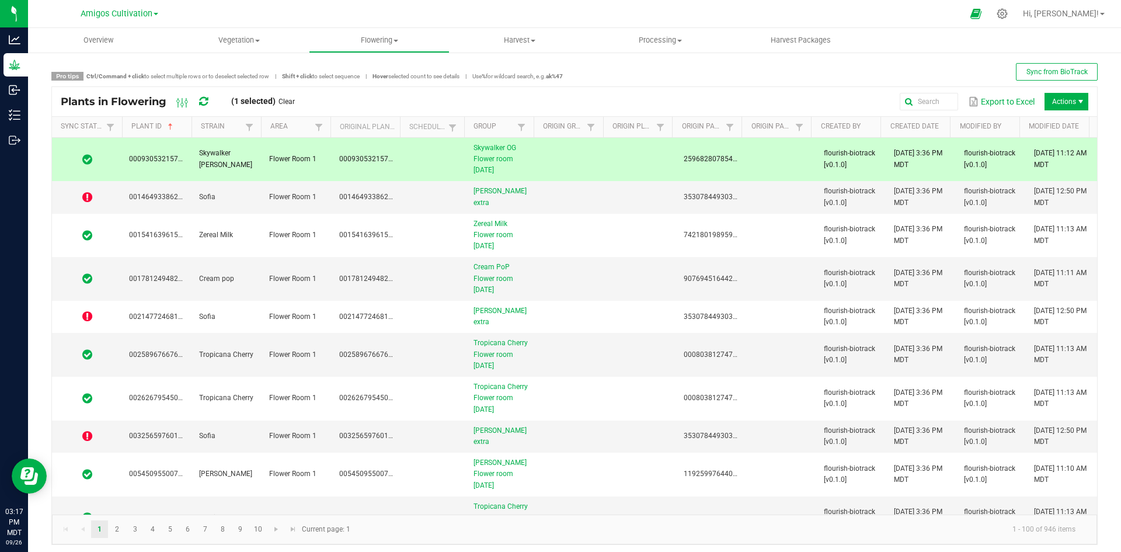
click at [595, 162] on td at bounding box center [572, 160] width 70 height 44
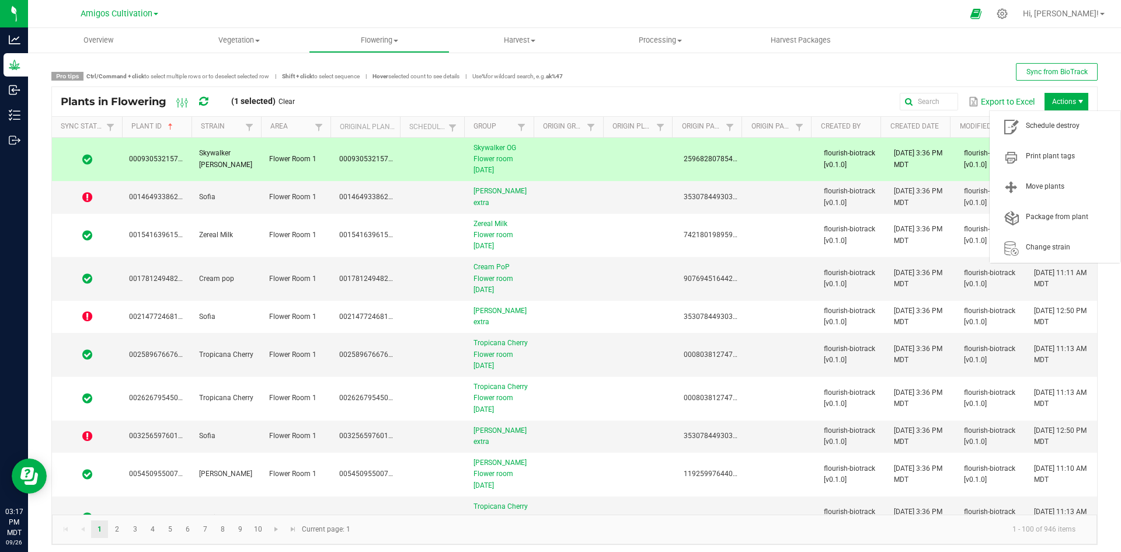
click at [1054, 105] on span "Actions" at bounding box center [1067, 102] width 44 height 18
click at [1043, 161] on span "Print plant tags" at bounding box center [1070, 156] width 88 height 10
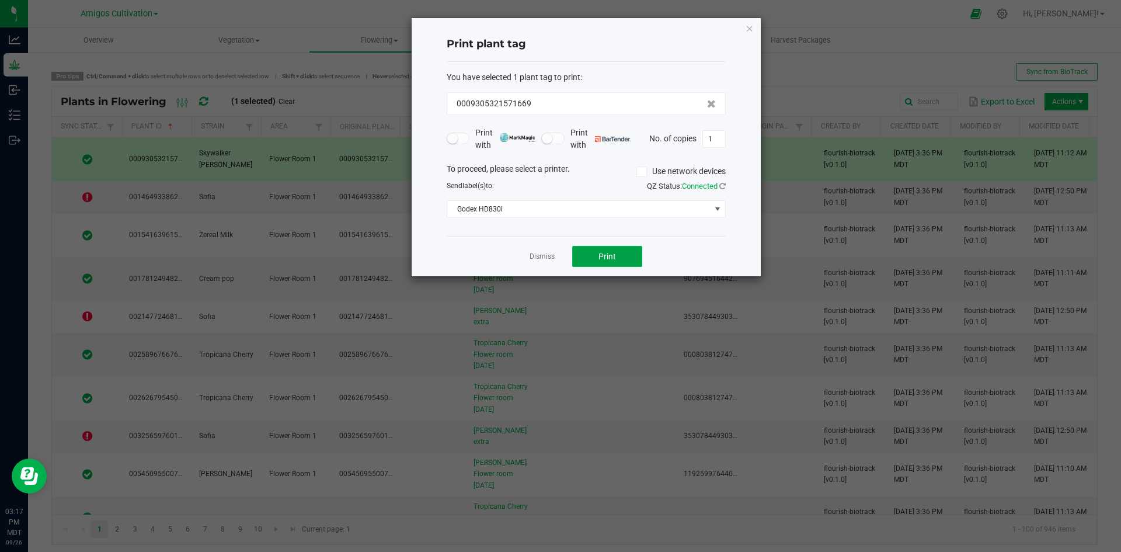
click at [601, 256] on span "Print" at bounding box center [608, 256] width 18 height 9
drag, startPoint x: 601, startPoint y: 256, endPoint x: 609, endPoint y: 255, distance: 8.3
click at [609, 255] on span "Print" at bounding box center [608, 256] width 18 height 9
click at [746, 29] on icon "button" at bounding box center [750, 28] width 8 height 14
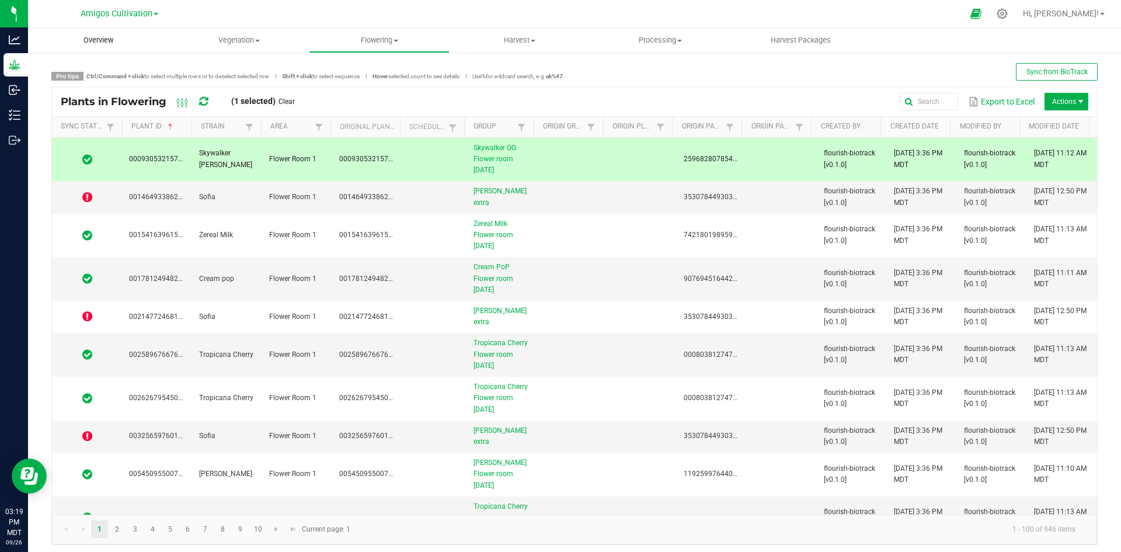
click at [103, 37] on span "Overview" at bounding box center [98, 40] width 61 height 11
